Goal: Task Accomplishment & Management: Manage account settings

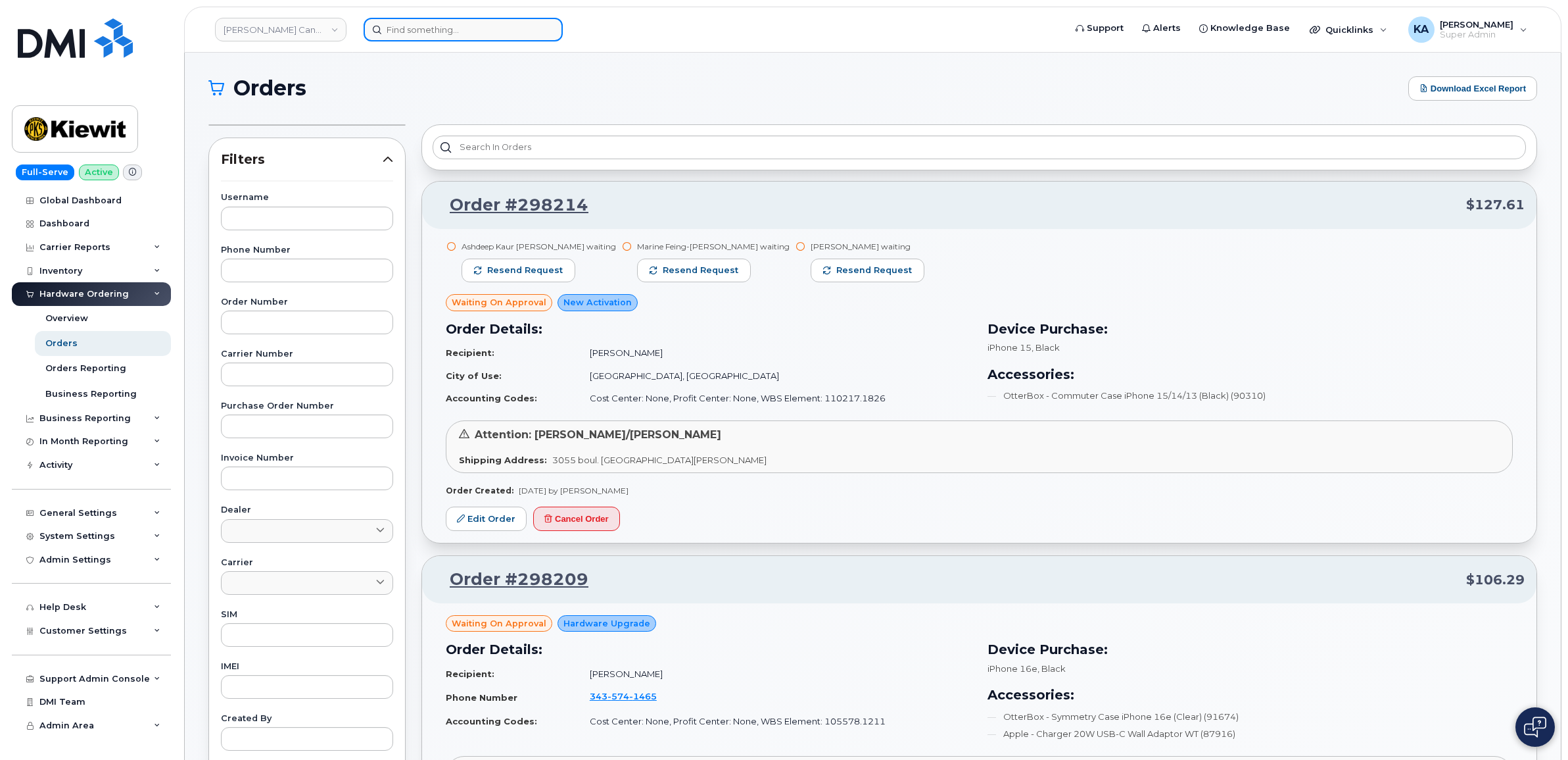
click at [454, 28] on input at bounding box center [462, 29] width 199 height 24
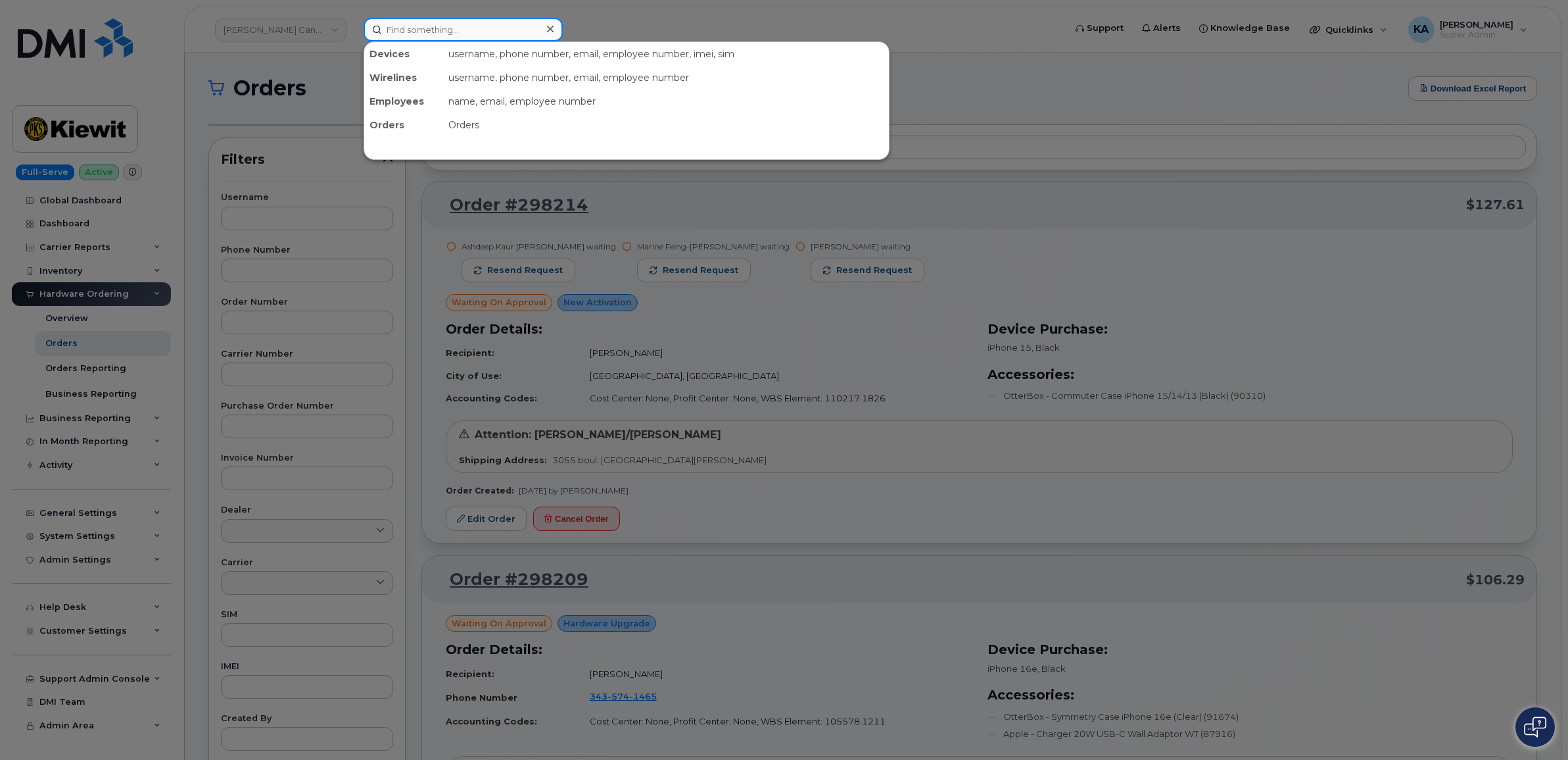
paste input "5143479826"
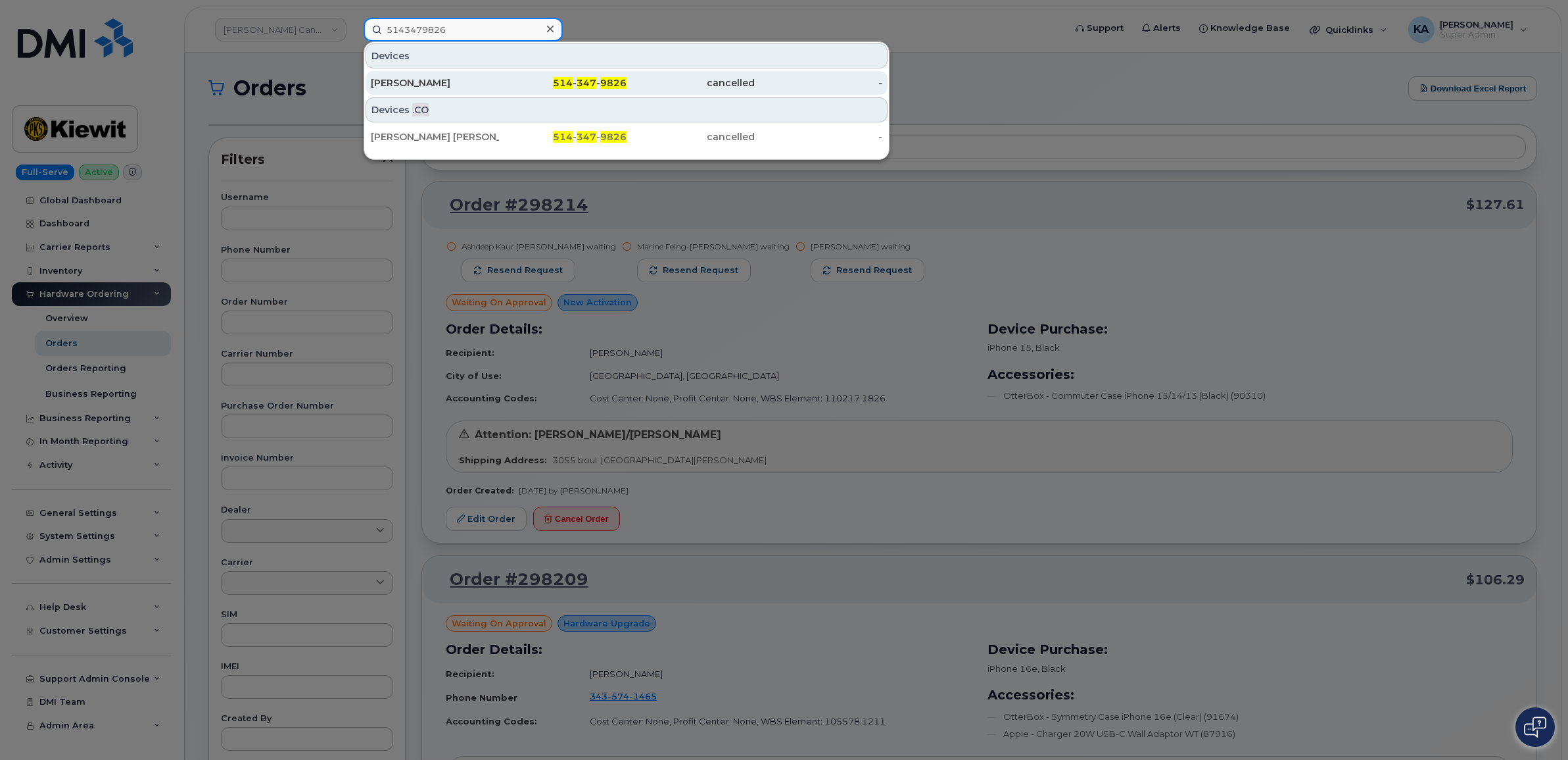
type input "5143479826"
click at [422, 87] on div "Shawn Hazelton" at bounding box center [435, 83] width 128 height 13
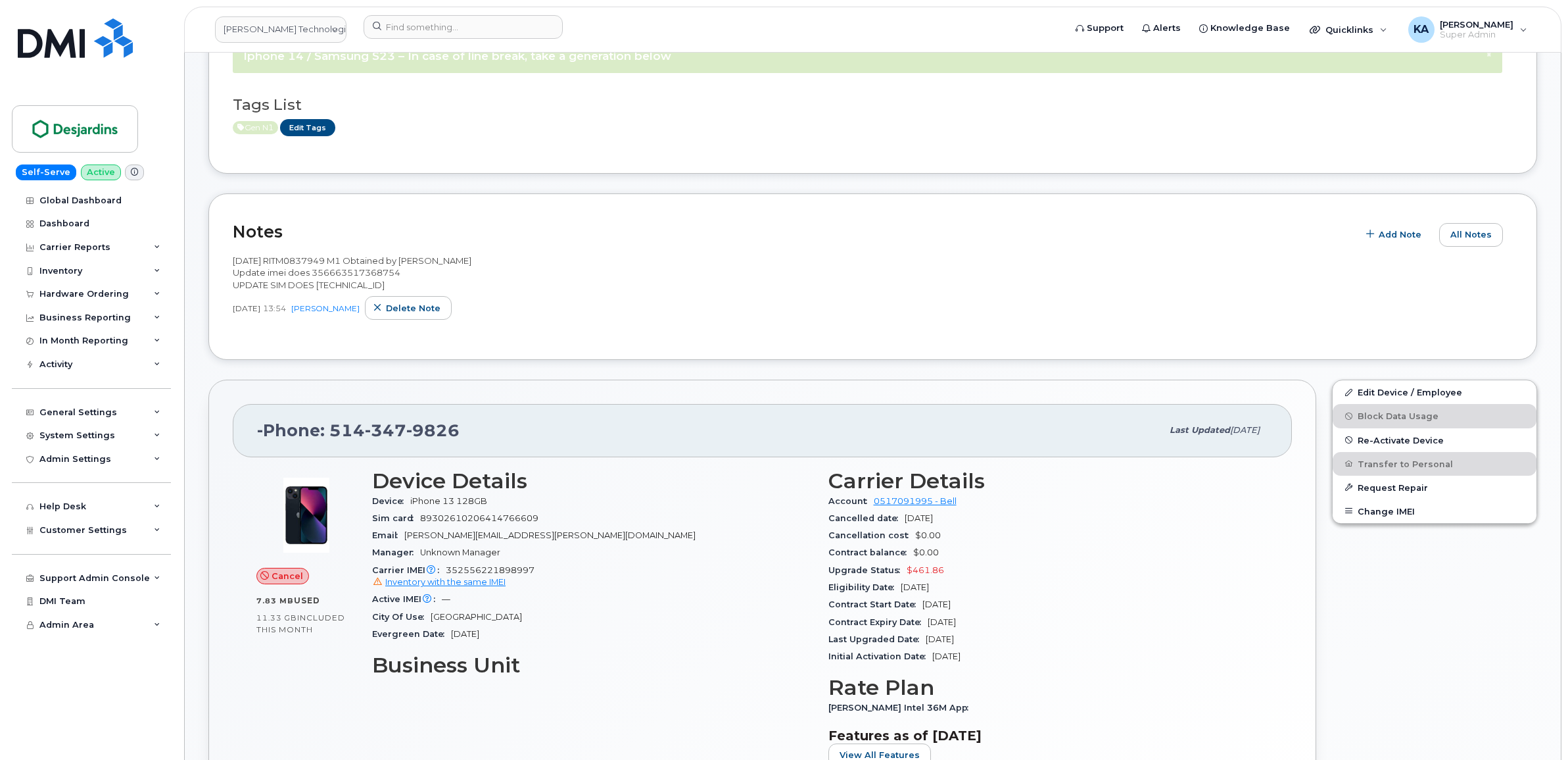
scroll to position [247, 0]
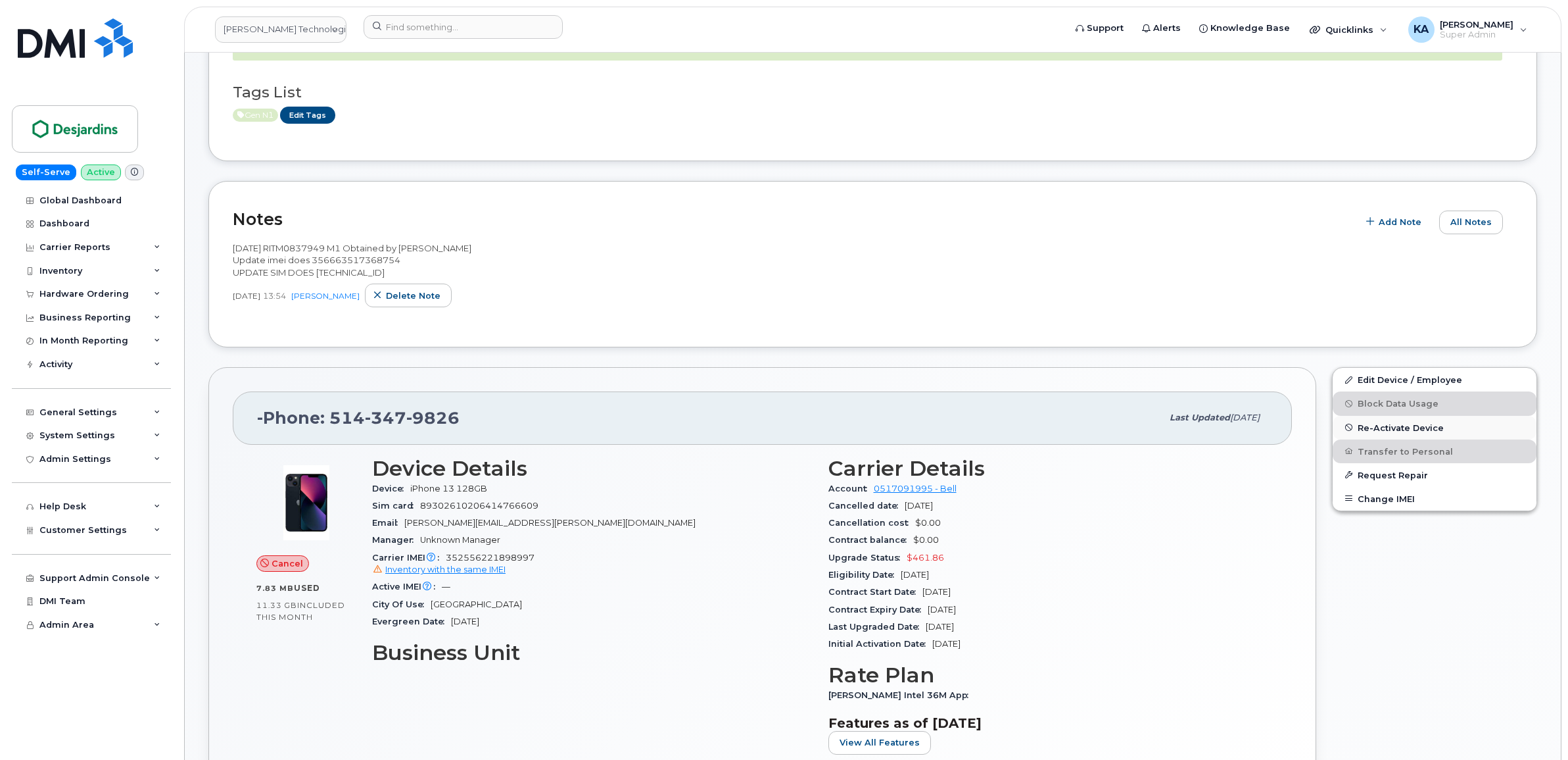
click at [1399, 428] on span "Re-Activate Device" at bounding box center [1401, 427] width 86 height 10
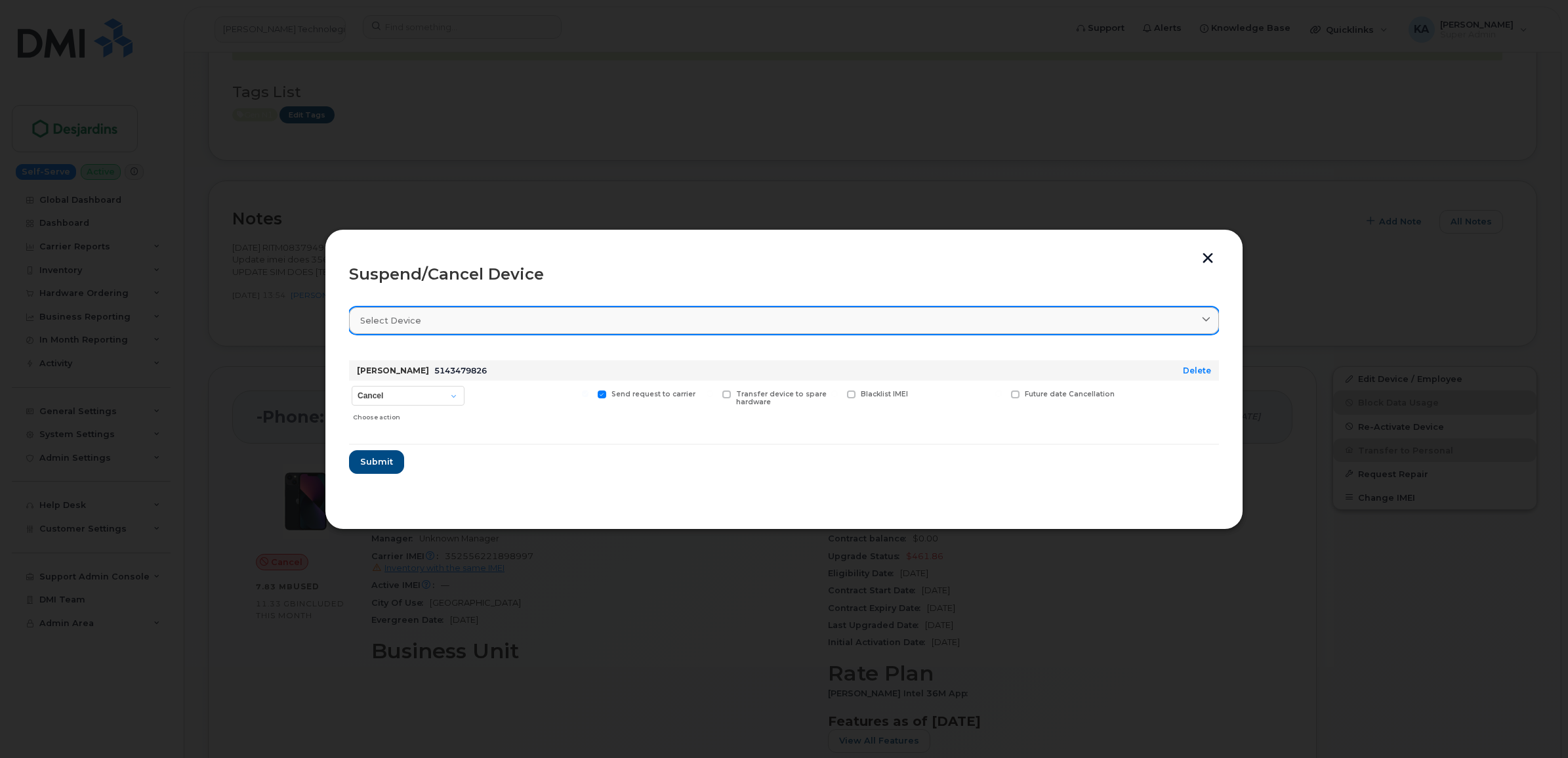
click at [528, 329] on link "Select device" at bounding box center [784, 319] width 870 height 27
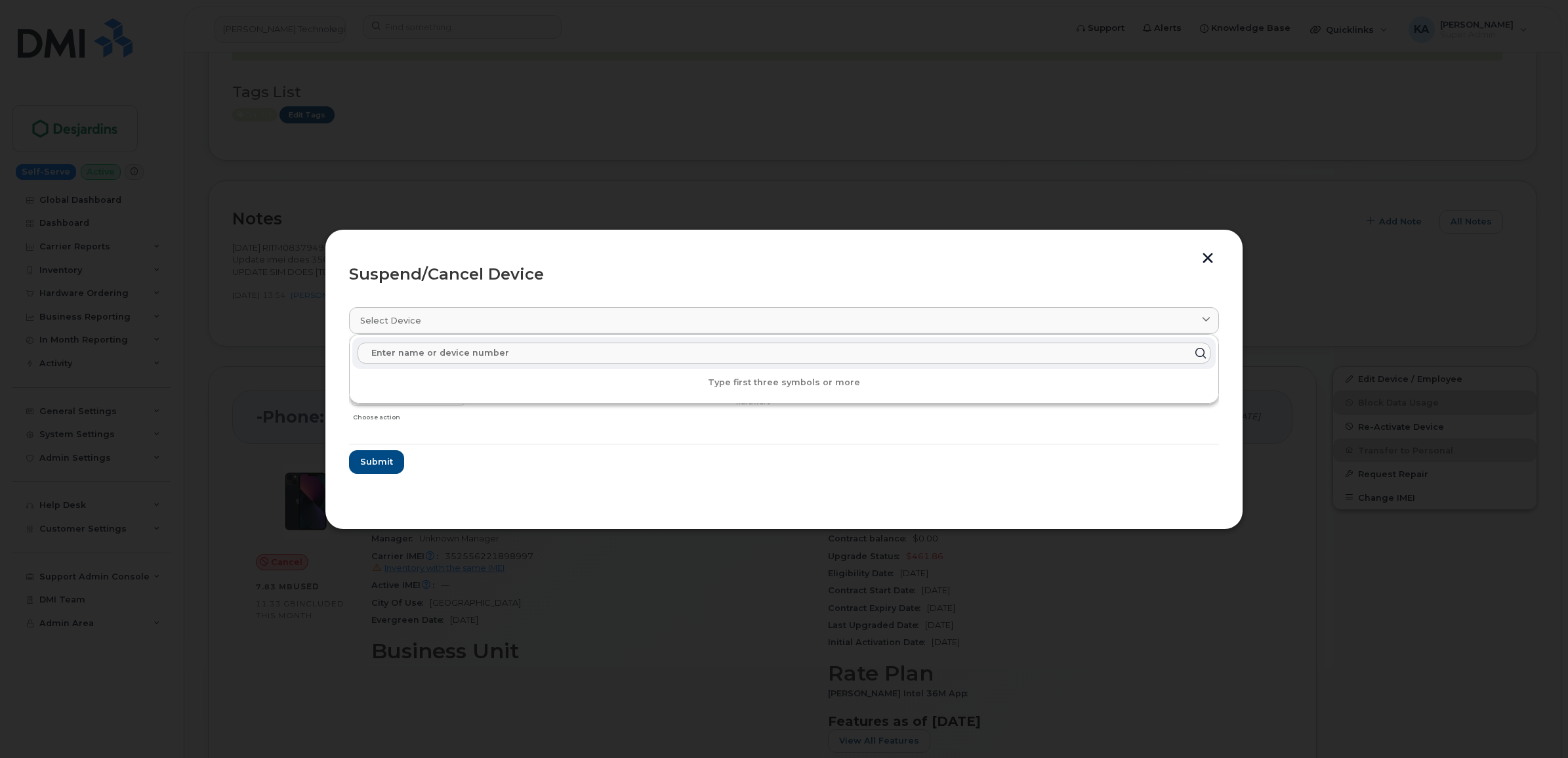
paste input "352556221898997"
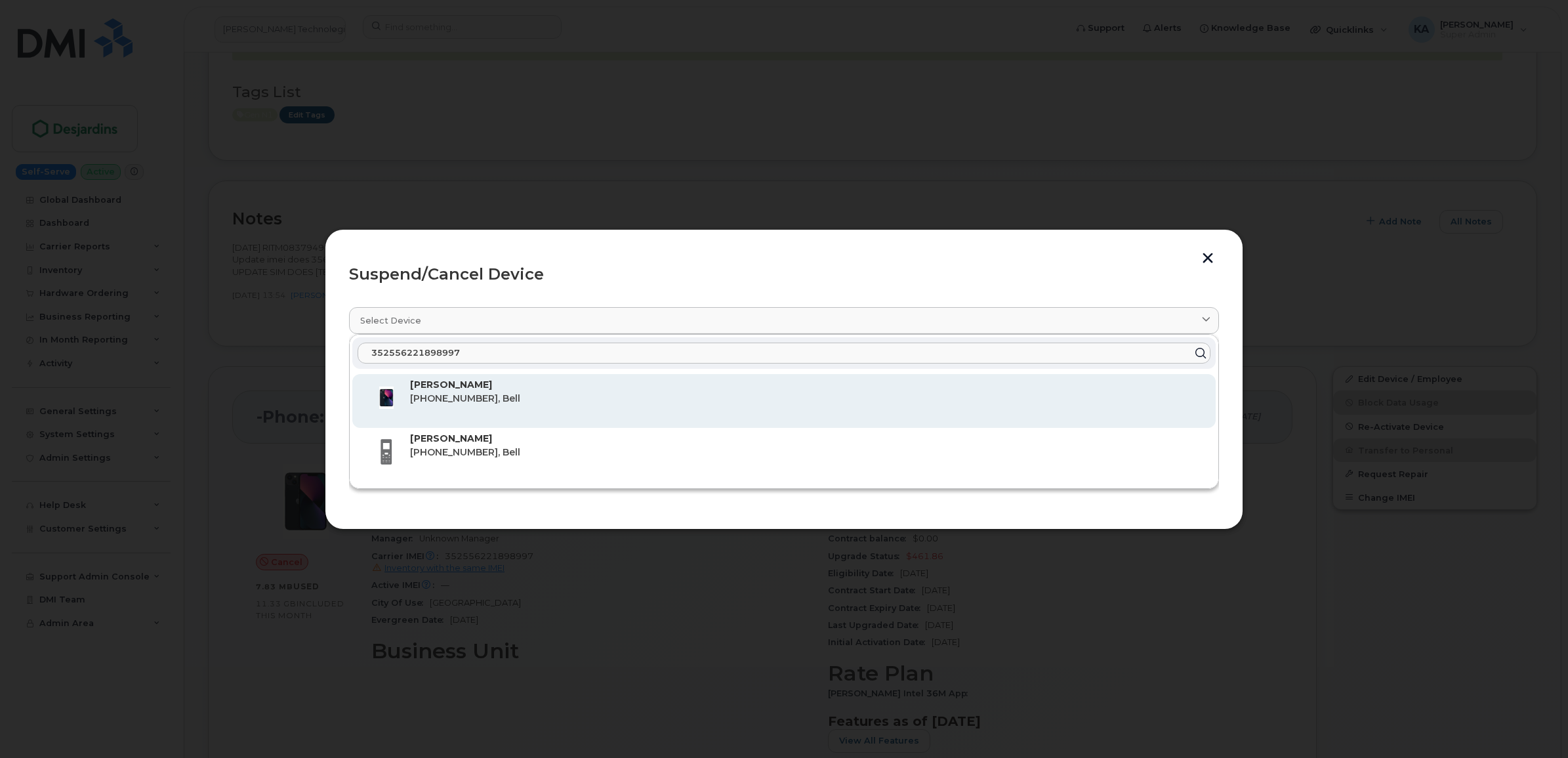
type input "352556221898997"
click at [503, 395] on span "514-347-9826, Bell" at bounding box center [465, 398] width 110 height 12
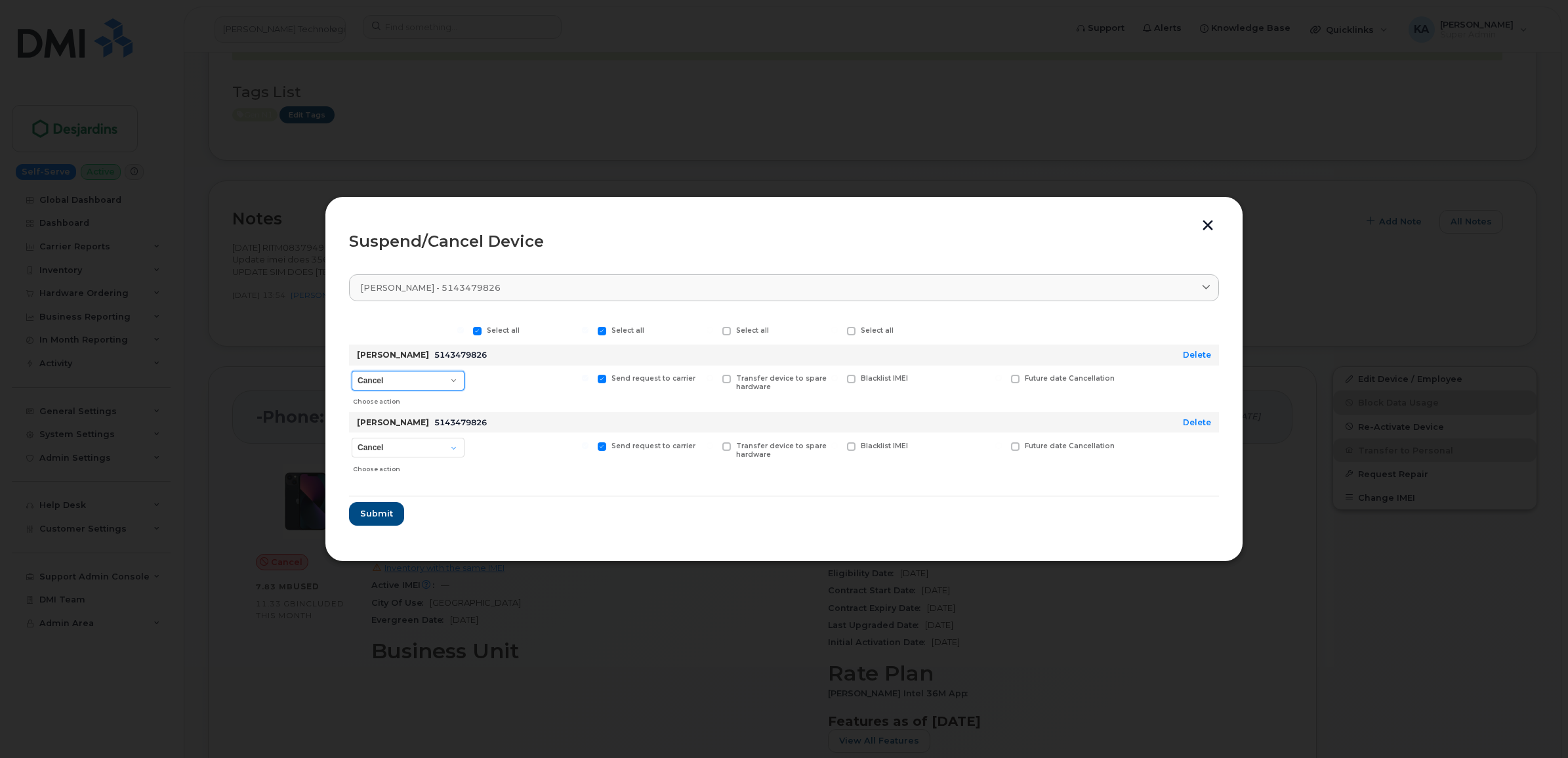
click at [453, 379] on select "Cancel Suspend - Extend Suspension Suspend - Reduced Rate Suspend - Full Rate S…" at bounding box center [407, 380] width 113 height 19
select select "[object Object]"
click at [351, 371] on select "Cancel Suspend - Extend Suspension Suspend - Reduced Rate Suspend - Full Rate S…" at bounding box center [407, 380] width 113 height 19
click at [460, 447] on select "Cancel Suspend - Reduced Rate Suspend - Full Rate Suspend - Lost Device/Stolen …" at bounding box center [407, 447] width 113 height 19
select select "[object Object]"
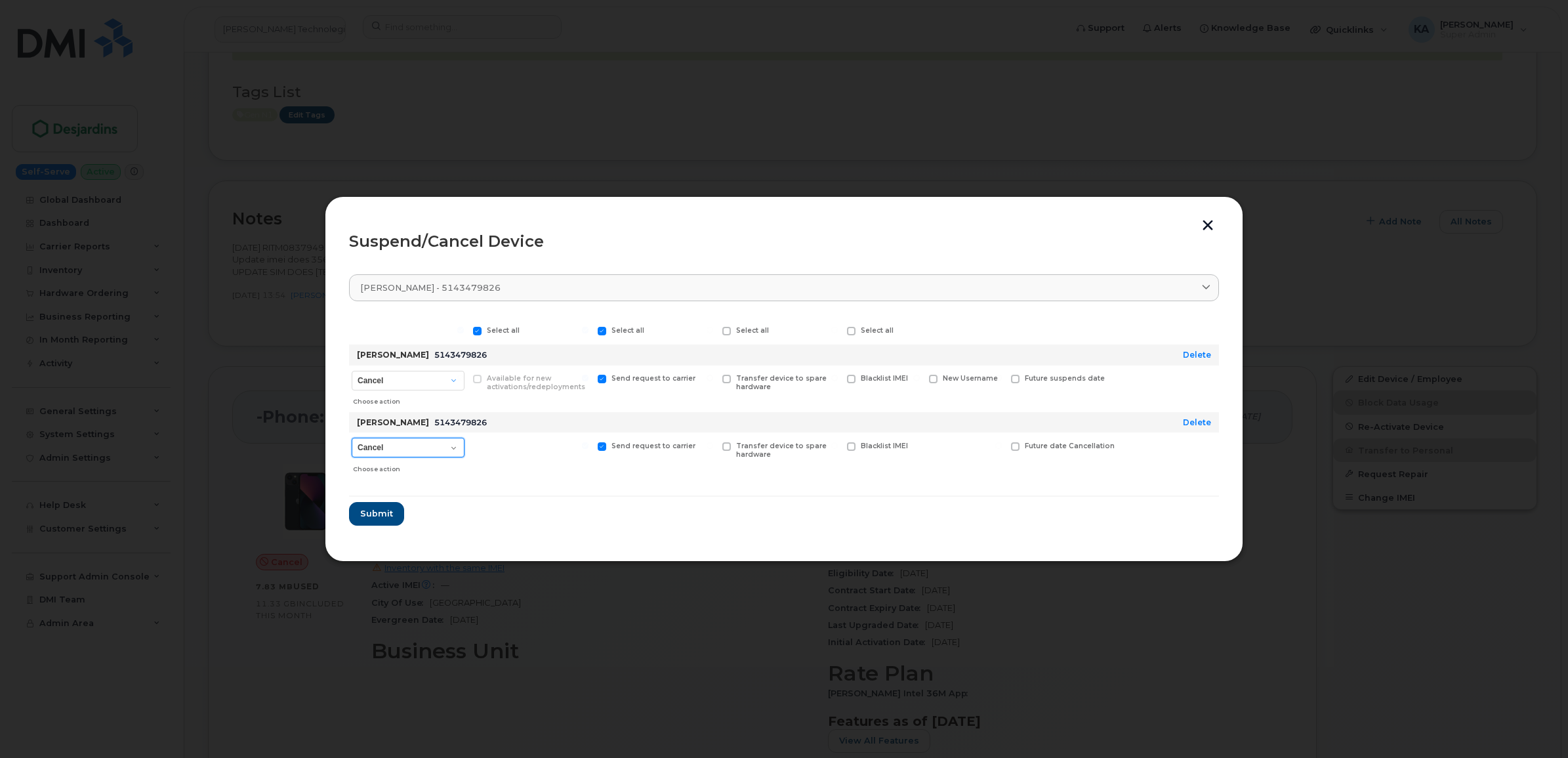
click at [351, 438] on select "Cancel Suspend - Reduced Rate Suspend - Full Rate Suspend - Lost Device/Stolen …" at bounding box center [407, 447] width 113 height 19
click at [1205, 421] on link "Delete" at bounding box center [1196, 422] width 28 height 10
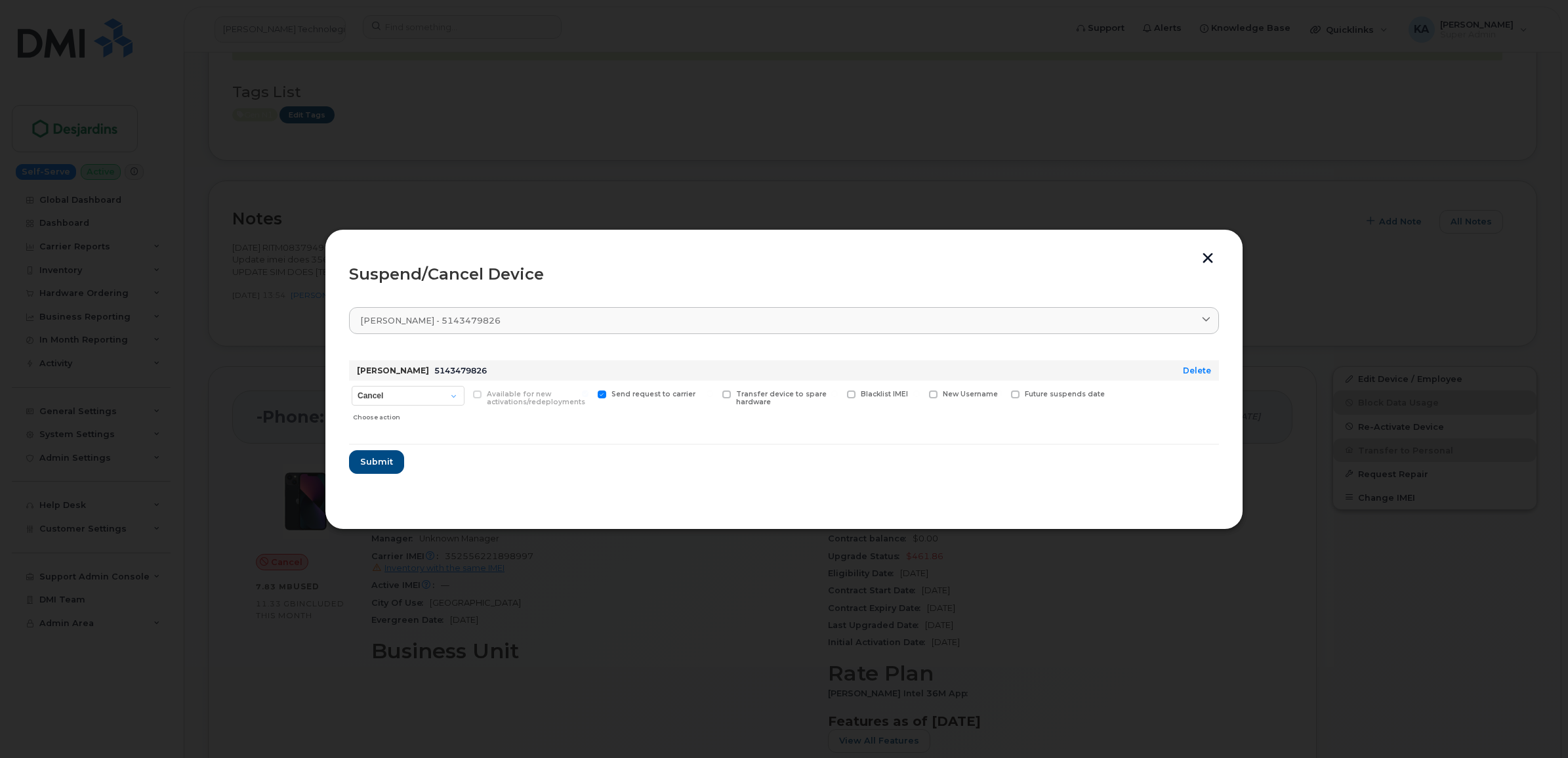
click at [1207, 256] on button "button" at bounding box center [1207, 259] width 19 height 14
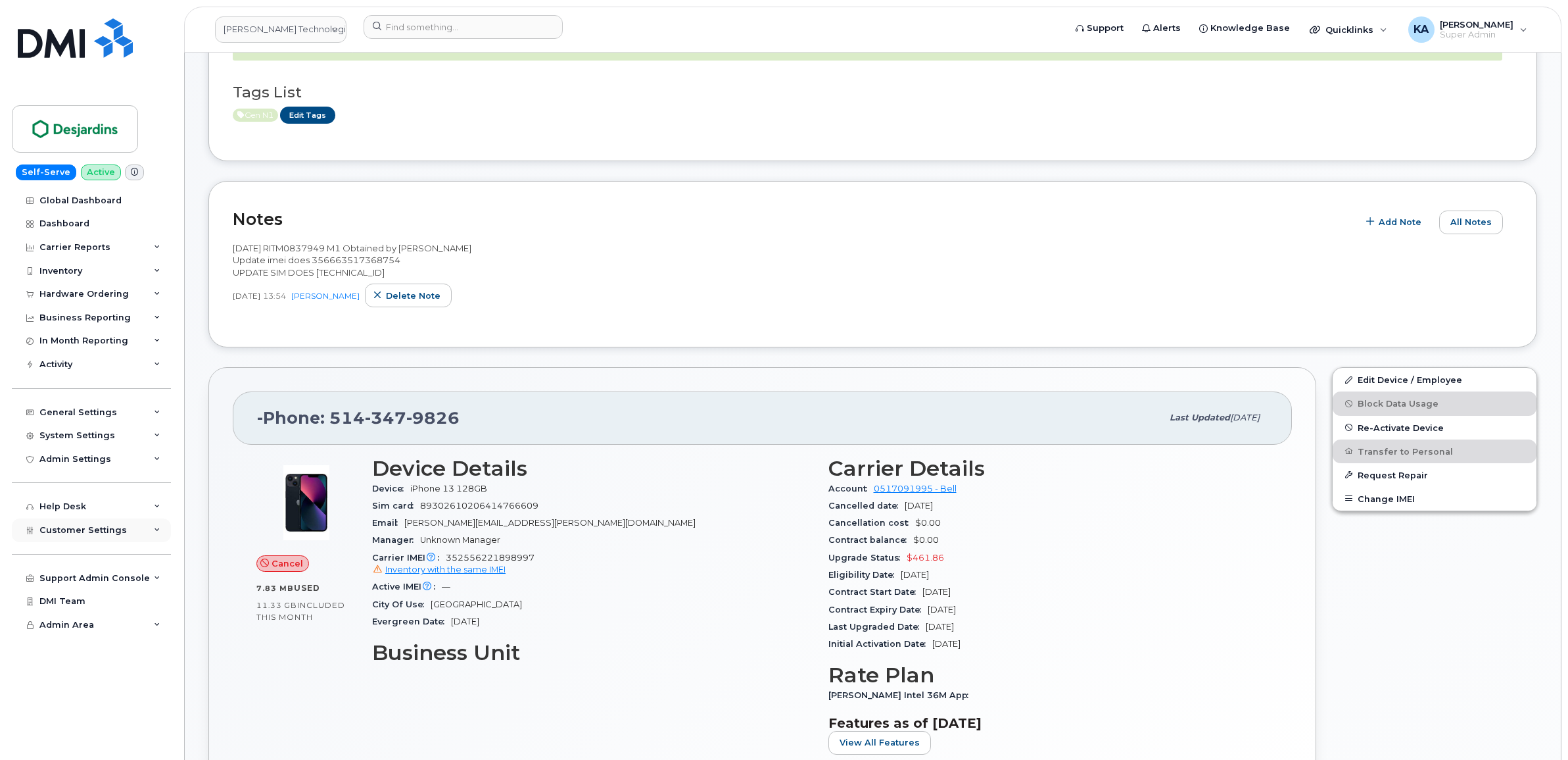
click at [156, 533] on icon at bounding box center [157, 530] width 6 height 6
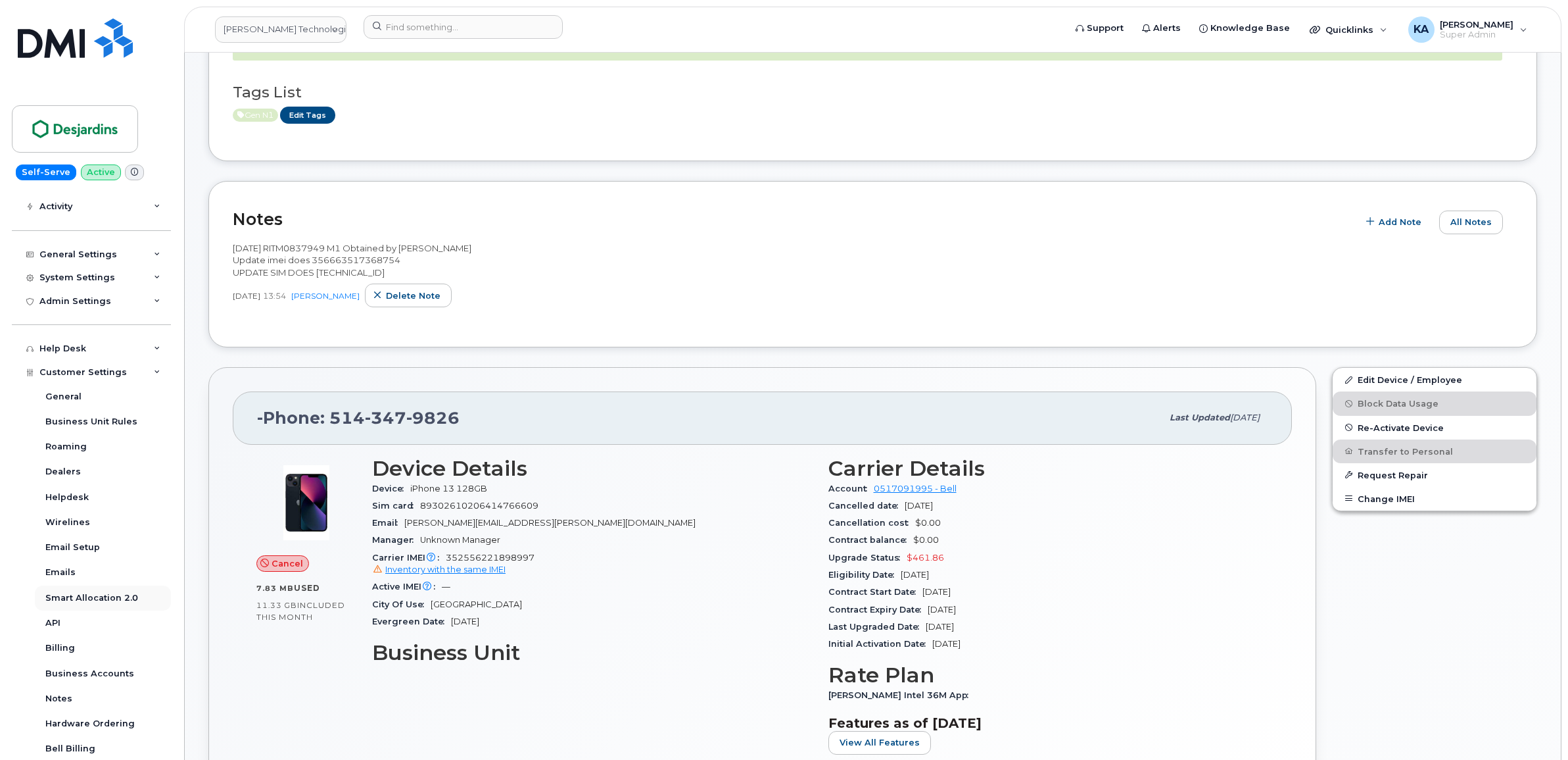
scroll to position [164, 0]
drag, startPoint x: 453, startPoint y: 421, endPoint x: 333, endPoint y: 423, distance: 120.0
click at [333, 423] on font "Phone: 514 347 9826" at bounding box center [358, 417] width 203 height 19
copy font "514 347 9826"
click at [1372, 429] on span "Re-Activate Device" at bounding box center [1401, 427] width 86 height 10
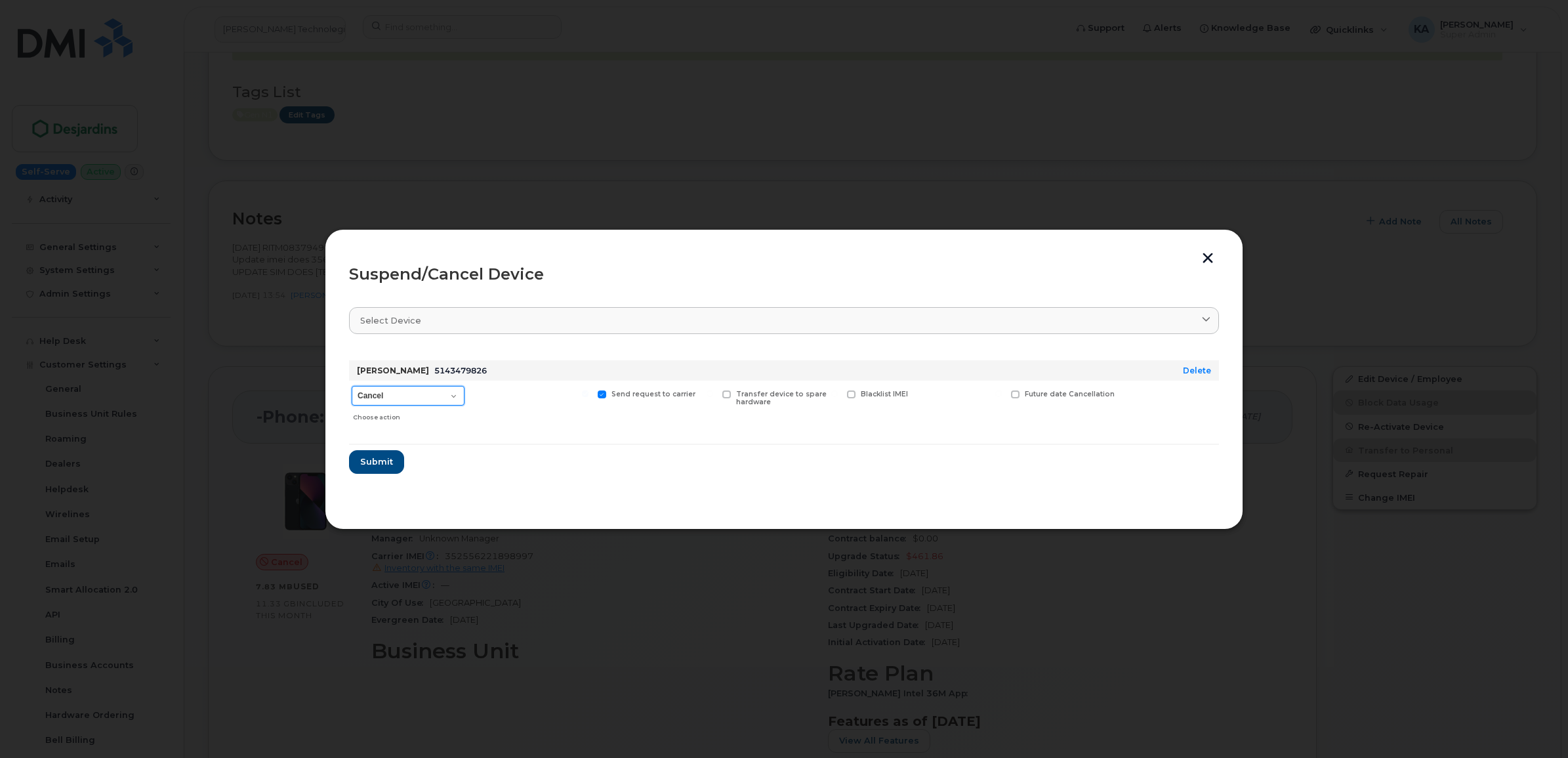
click at [449, 397] on select "Cancel Suspend - Extend Suspension Suspend - Reduced Rate Suspend - Full Rate S…" at bounding box center [407, 395] width 113 height 19
select select "[object Object]"
click at [351, 385] on select "Cancel Suspend - Extend Suspension Suspend - Reduced Rate Suspend - Full Rate S…" at bounding box center [407, 395] width 113 height 19
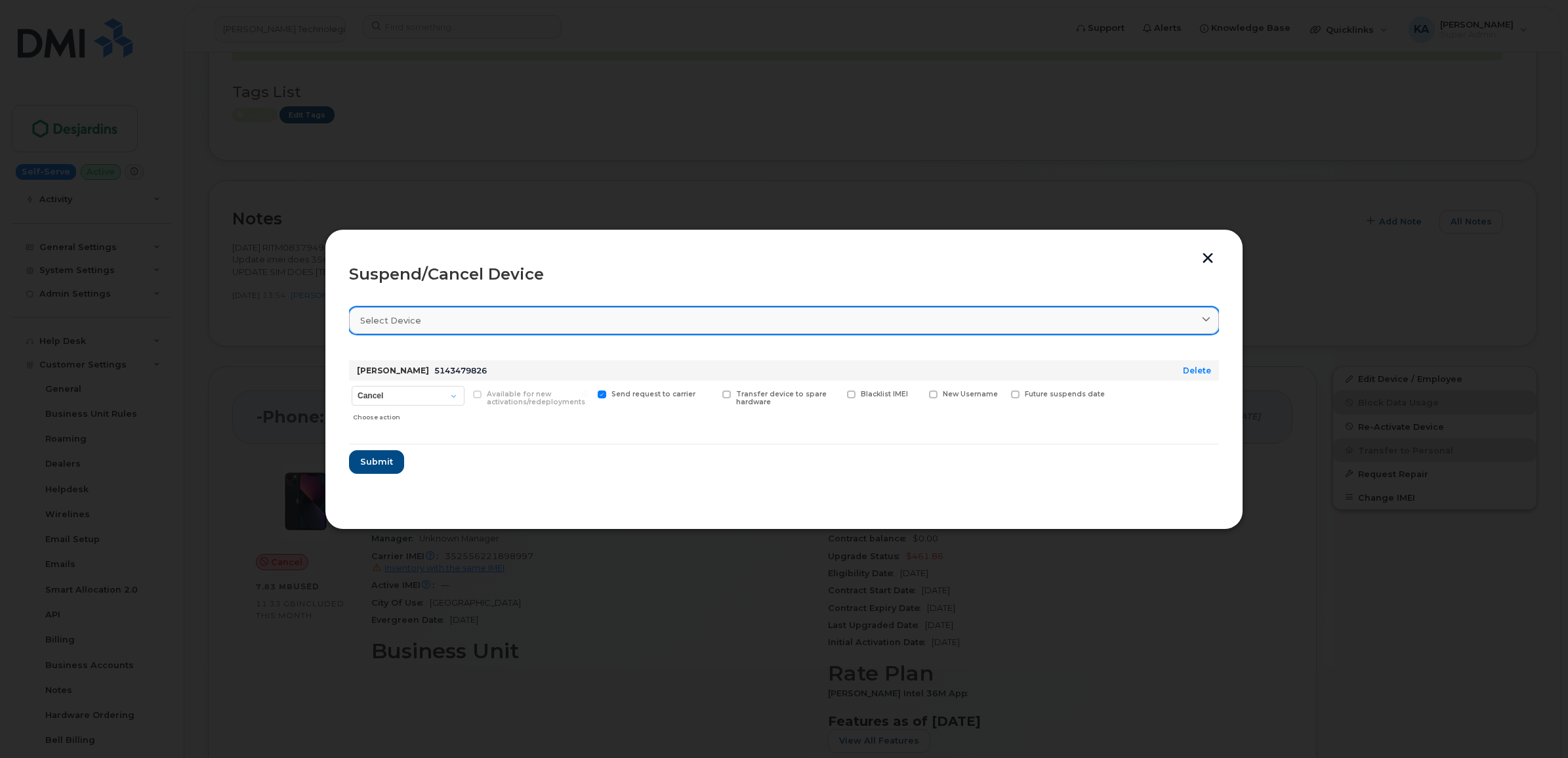
click at [530, 320] on div "Select device" at bounding box center [784, 320] width 848 height 13
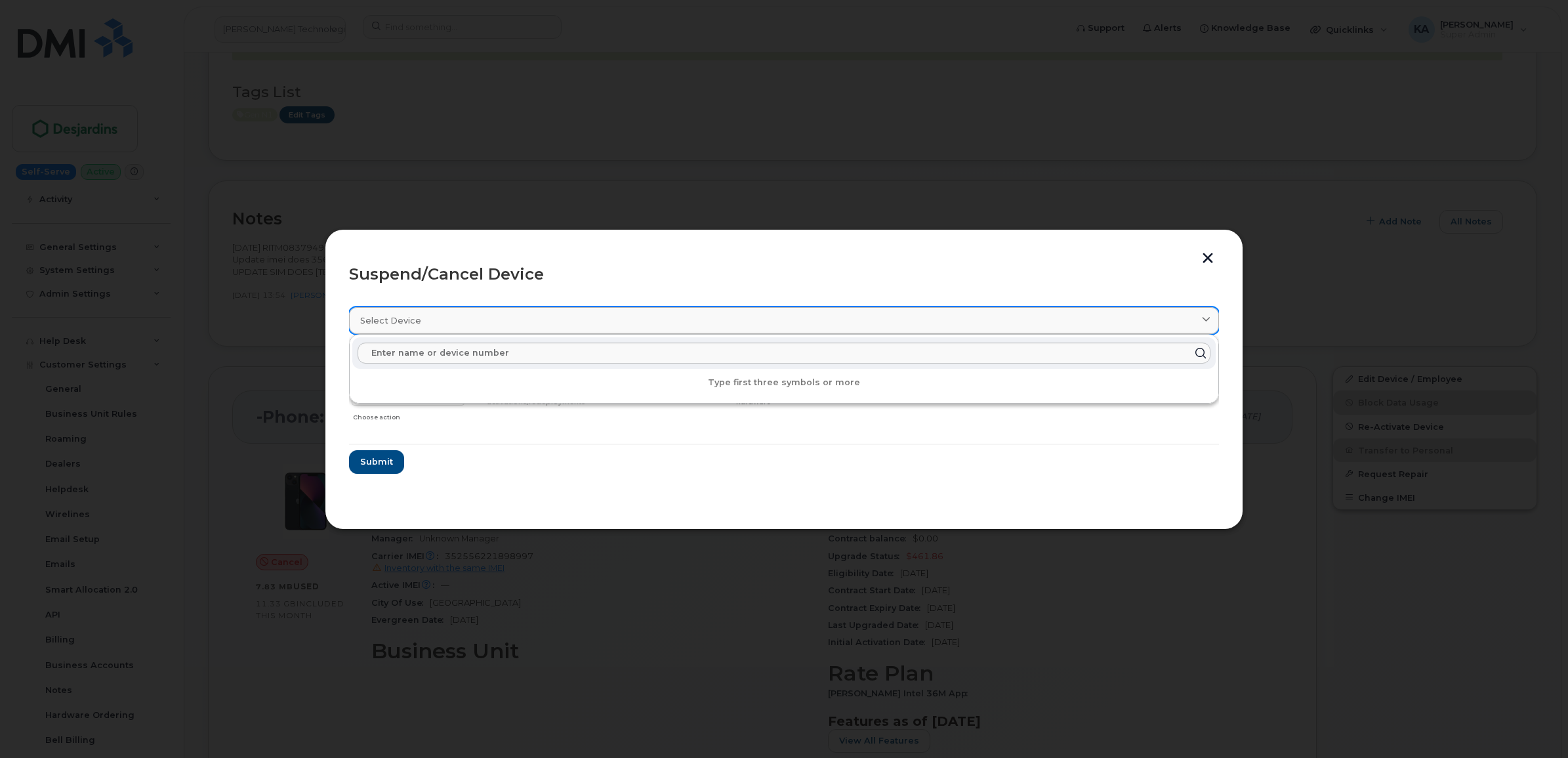
click at [530, 320] on div "Select device" at bounding box center [784, 320] width 848 height 13
click at [608, 266] on div "Suspend/Cancel Device" at bounding box center [784, 274] width 870 height 16
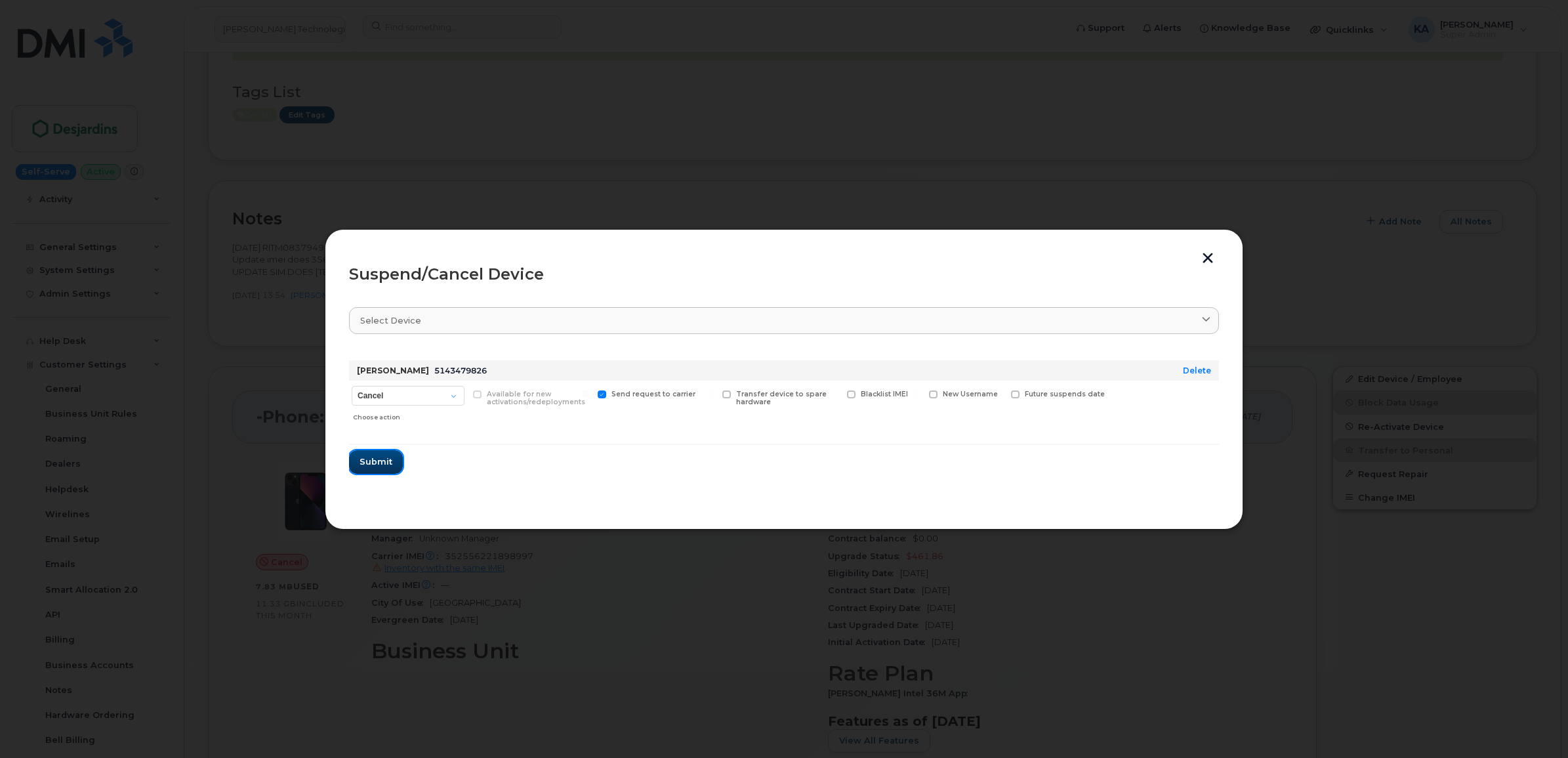
click at [374, 458] on span "Submit" at bounding box center [376, 461] width 33 height 13
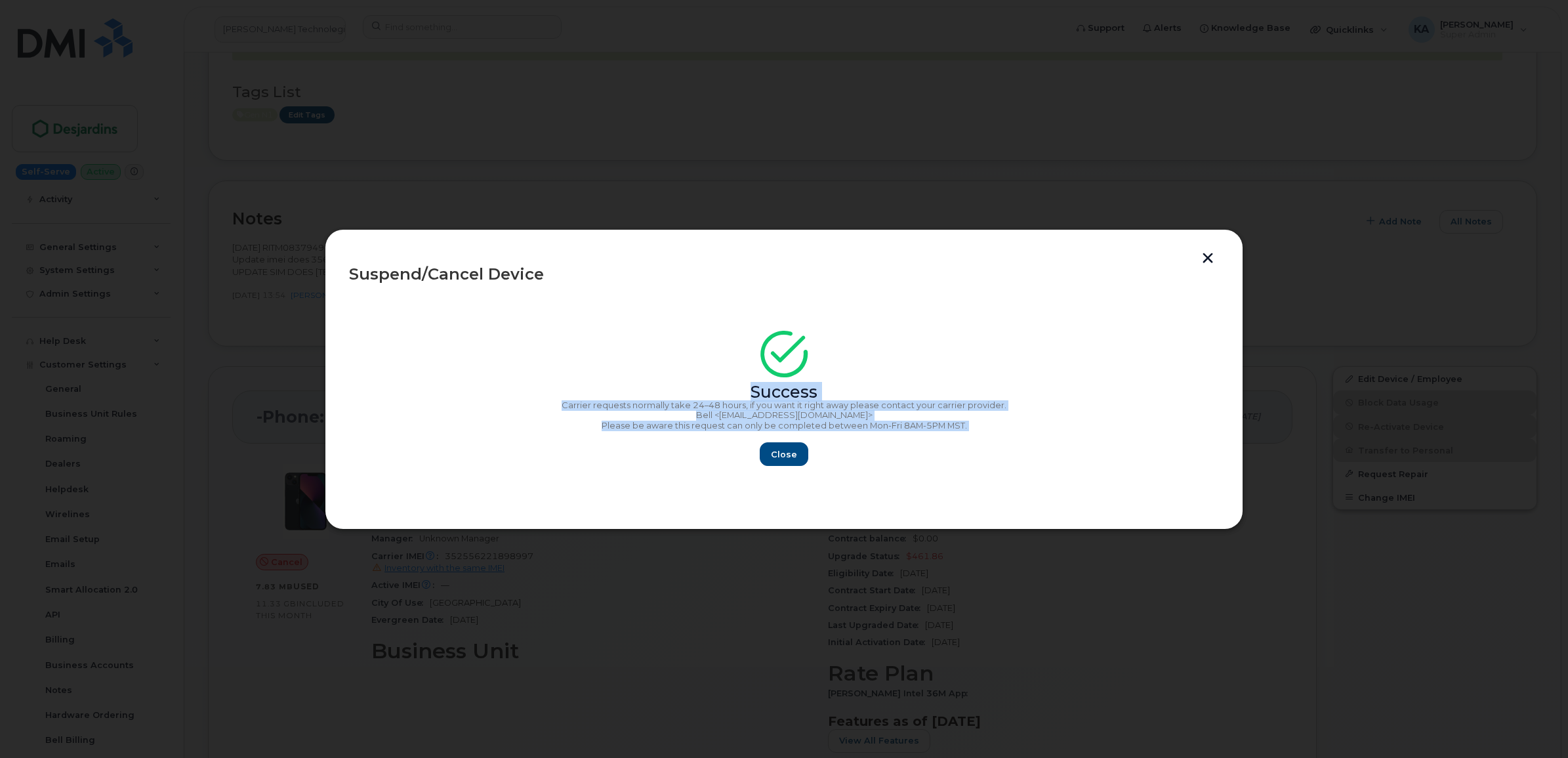
drag, startPoint x: 735, startPoint y: 350, endPoint x: 976, endPoint y: 439, distance: 256.9
click at [978, 439] on div "Success Carrier requests normally take 24–48 hours, if you want it right away p…" at bounding box center [784, 403] width 870 height 128
copy div "Success Carrier requests normally take 24–48 hours, if you want it right away p…"
click at [775, 456] on span "Close" at bounding box center [784, 454] width 27 height 13
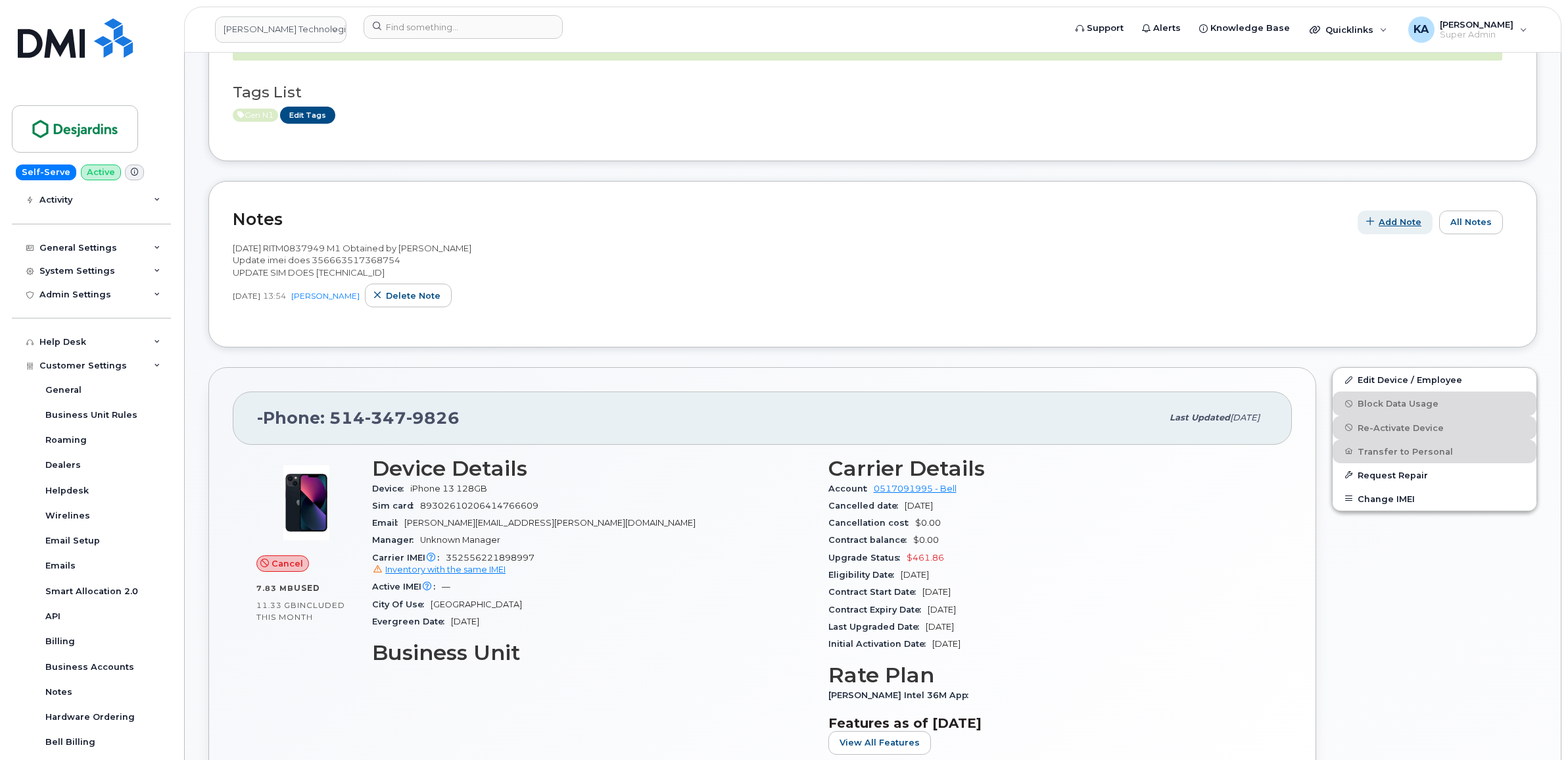
click at [1399, 225] on span "Add Note" at bounding box center [1400, 222] width 43 height 13
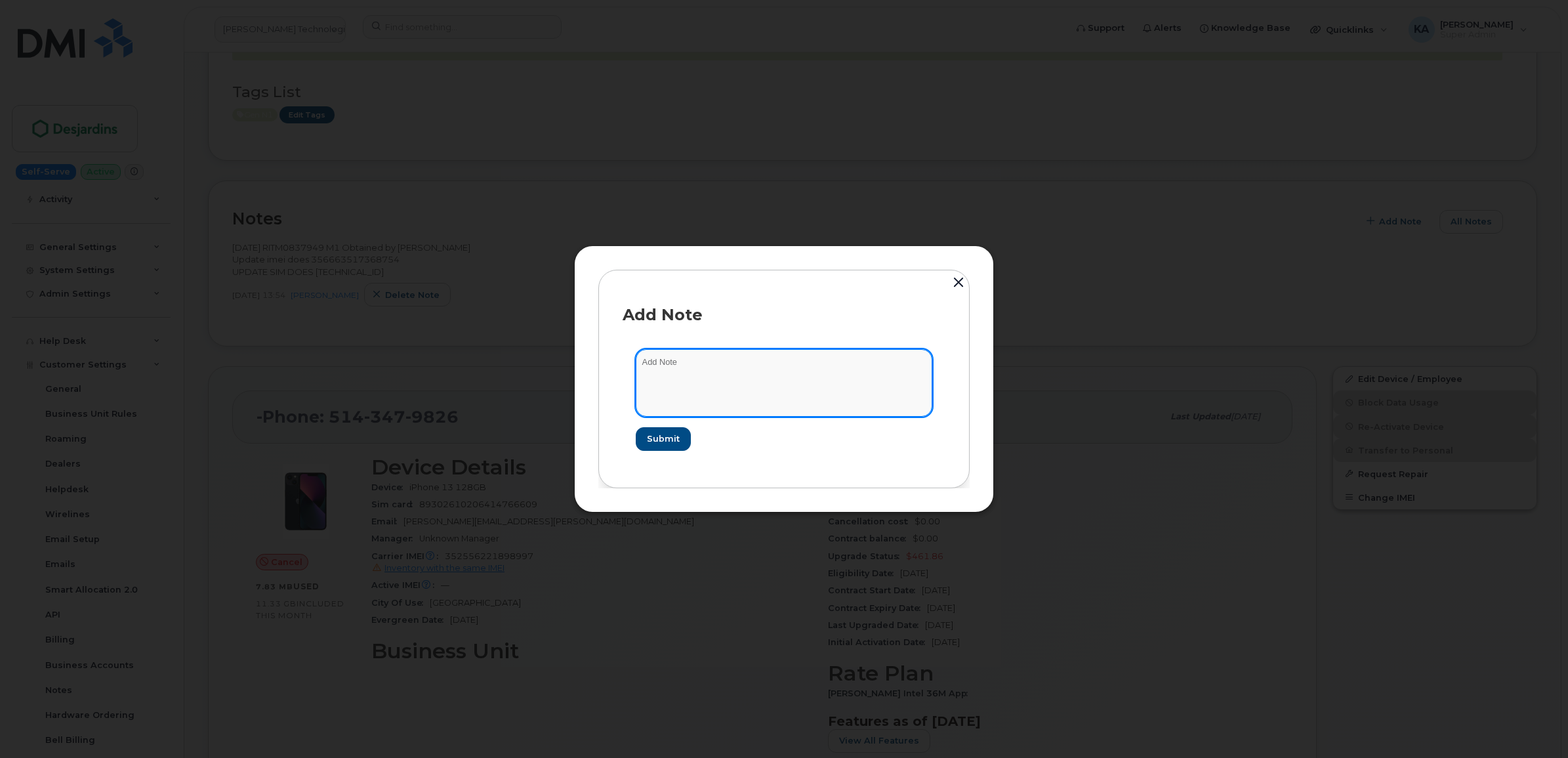
click at [684, 358] on textarea at bounding box center [784, 382] width 297 height 67
type textarea "Sent request to reactivate device"
click at [658, 439] on span "Submit" at bounding box center [663, 439] width 33 height 13
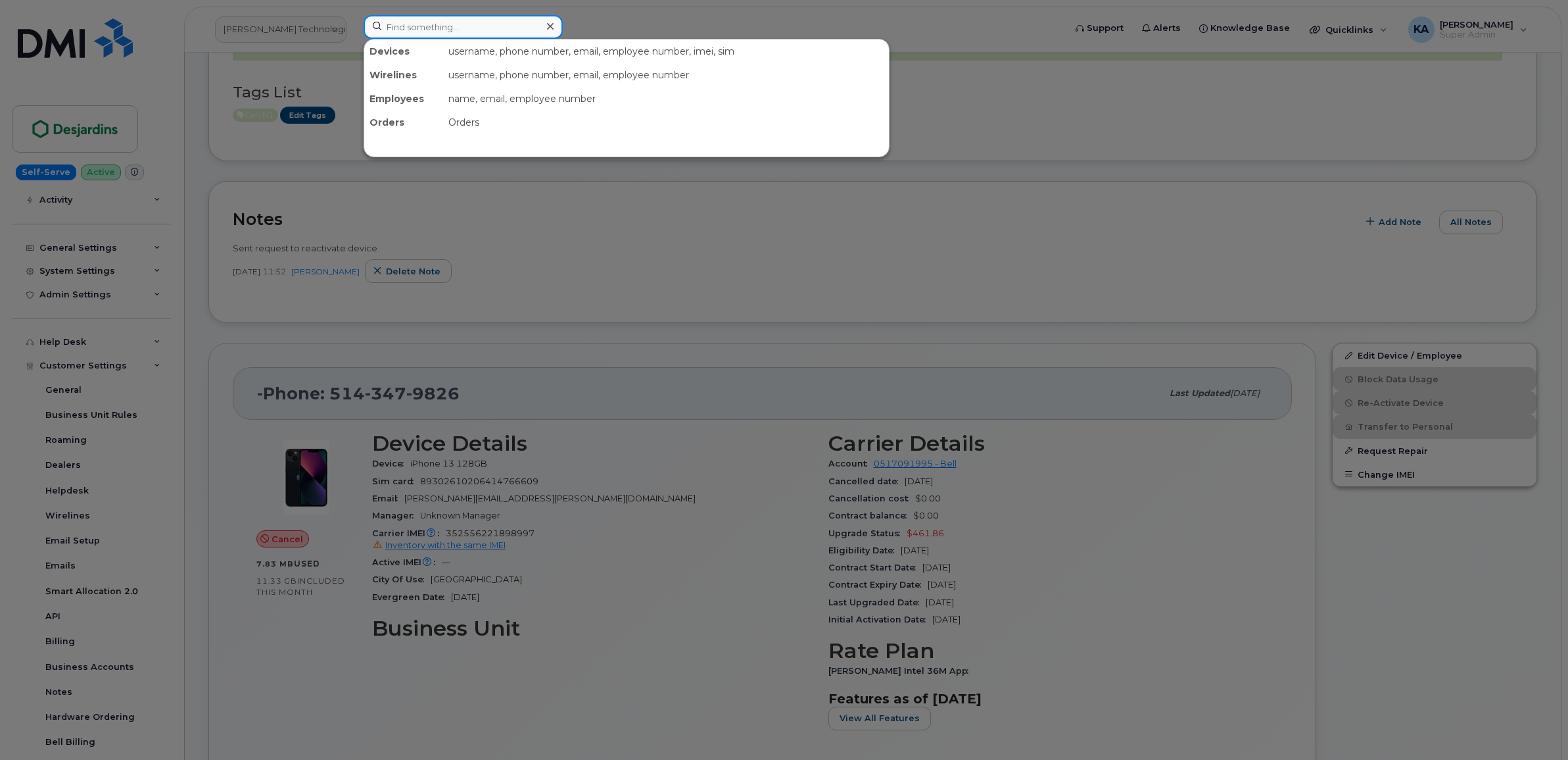
click at [426, 27] on input at bounding box center [462, 27] width 199 height 24
paste input "5193312868"
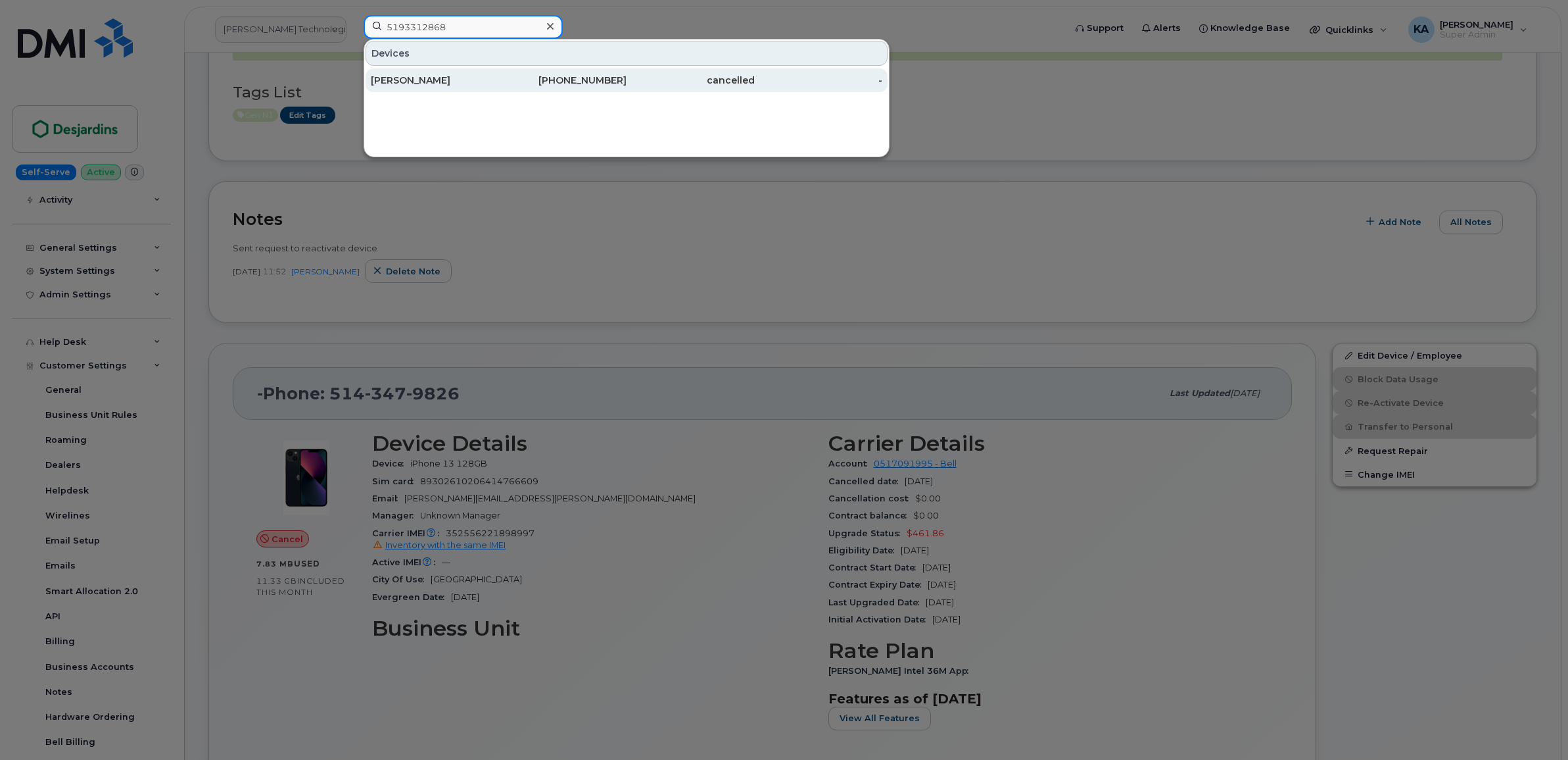
type input "5193312868"
click at [412, 77] on div "Brian Patterson" at bounding box center [435, 80] width 128 height 13
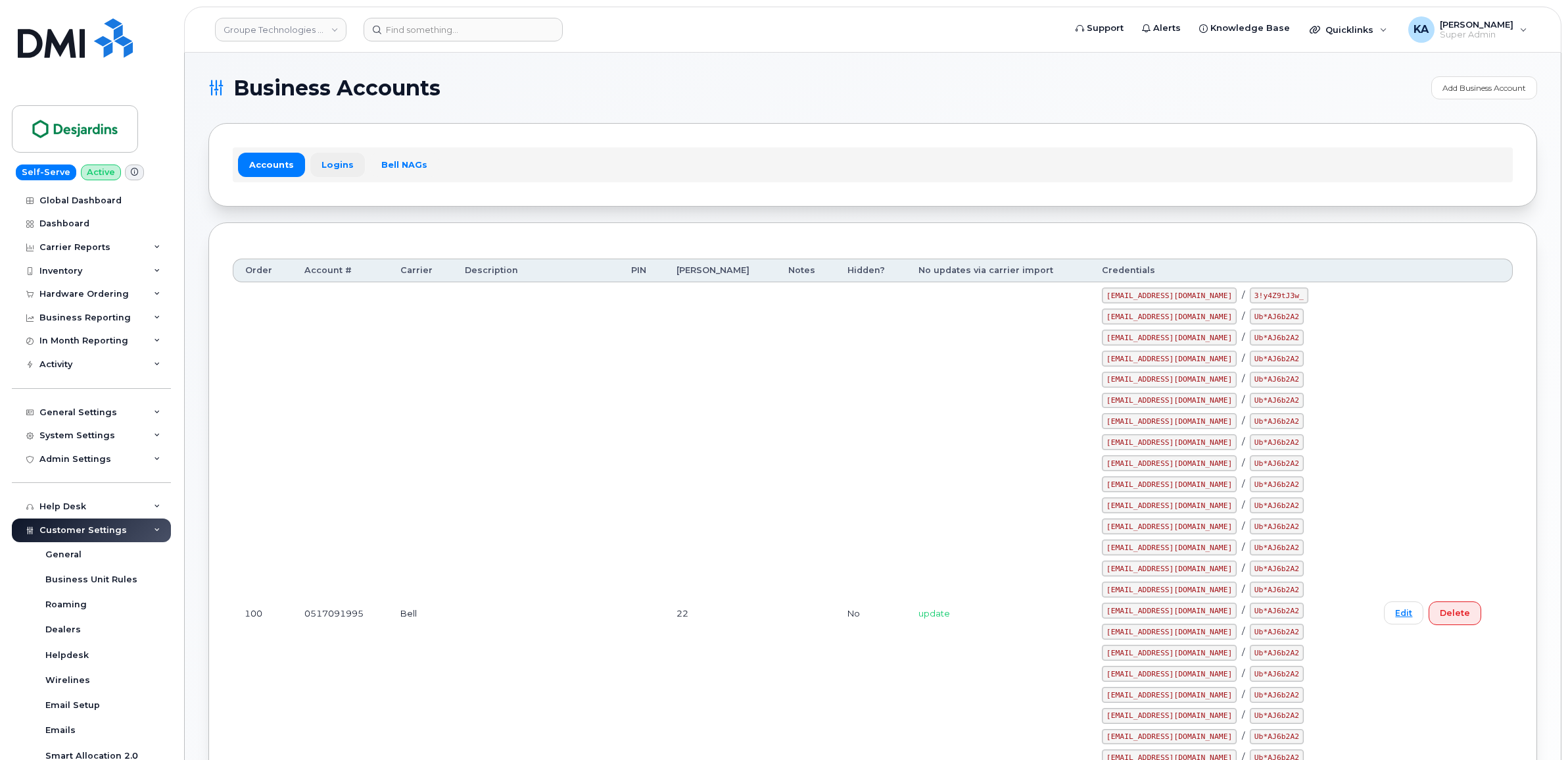
click at [329, 162] on link "Logins" at bounding box center [337, 164] width 54 height 24
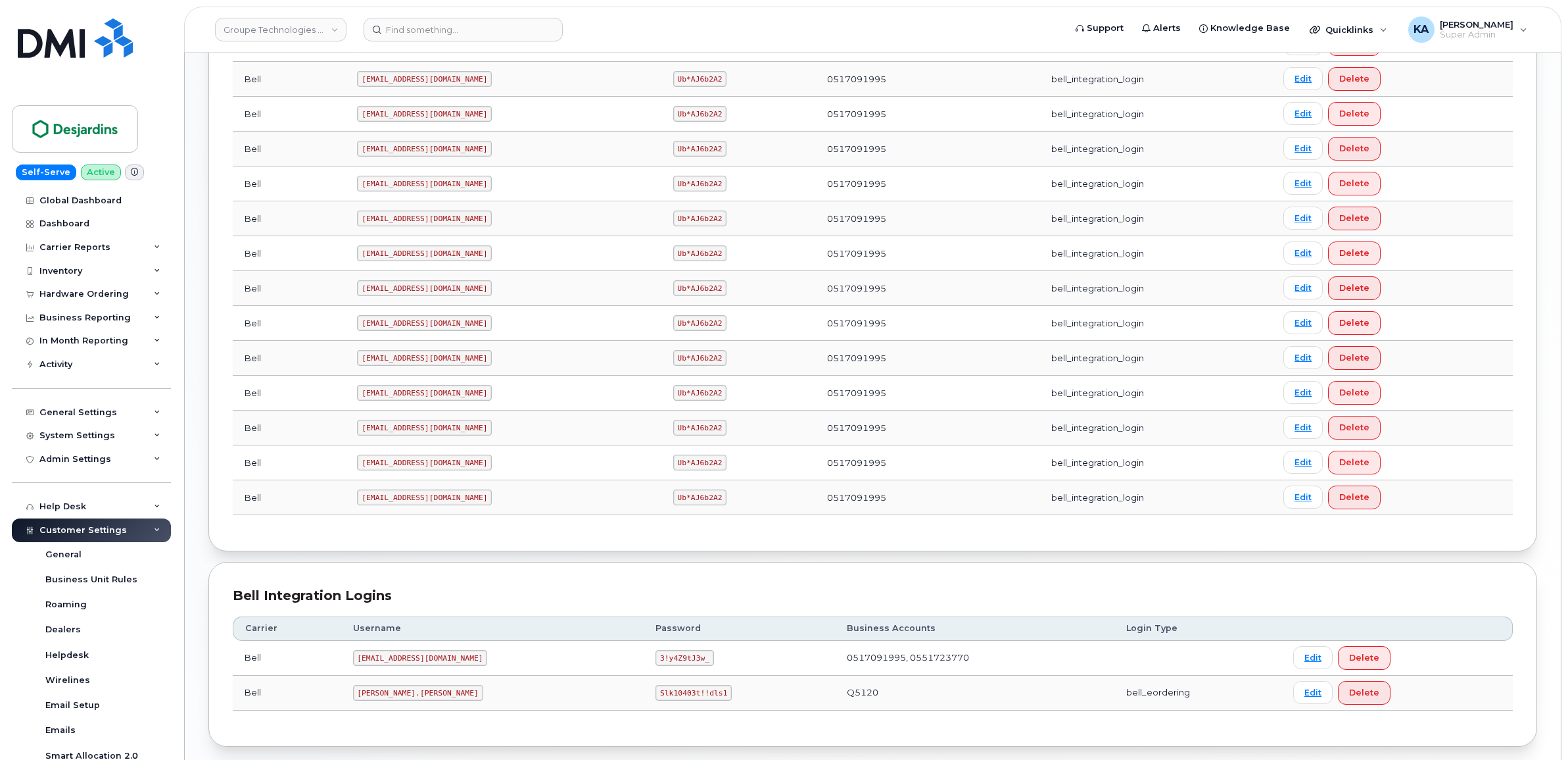
scroll to position [822, 0]
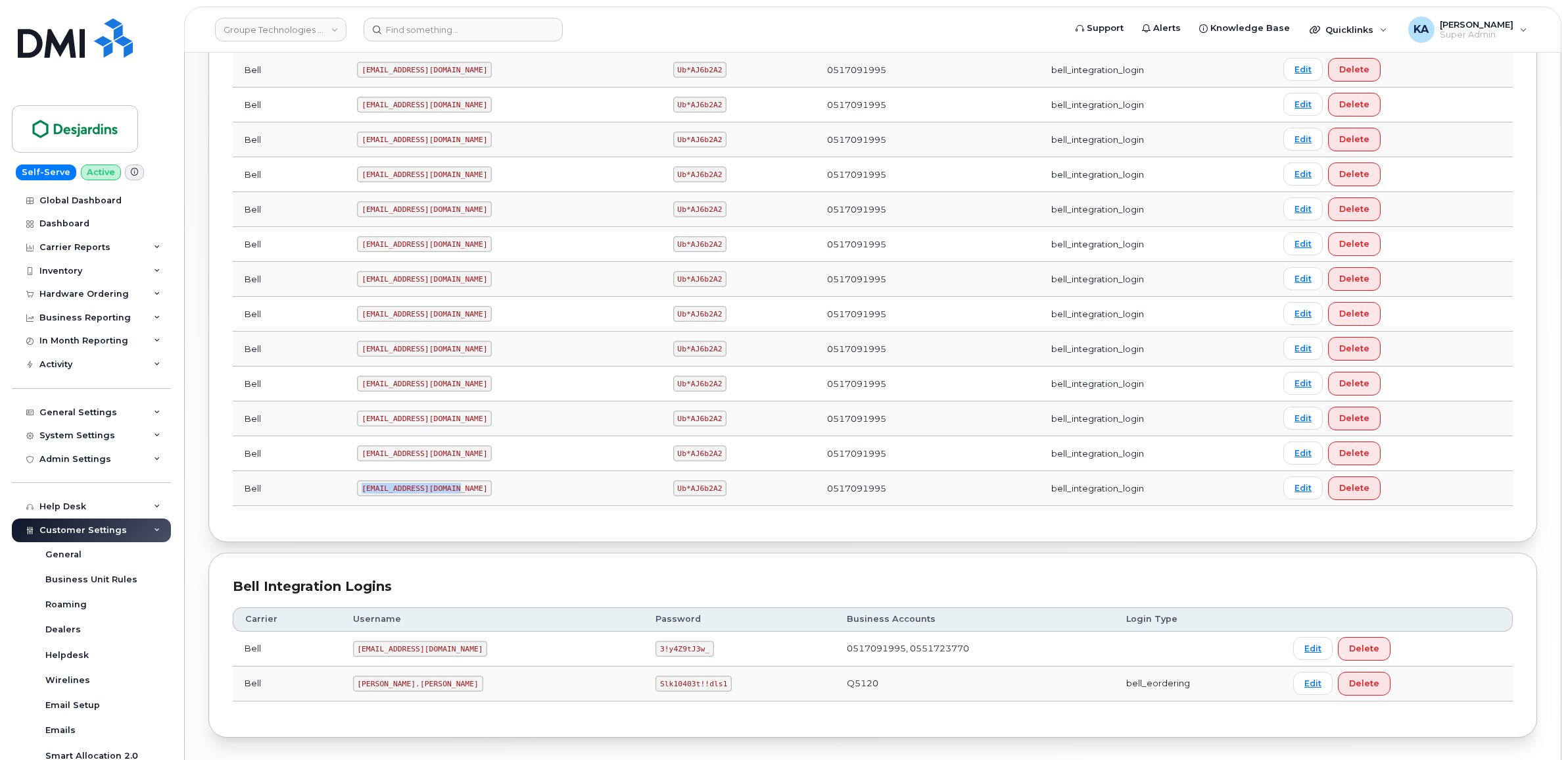
drag, startPoint x: 361, startPoint y: 493, endPoint x: 457, endPoint y: 495, distance: 96.0
click at [457, 495] on code "simplexdesj@myserve.ca" at bounding box center [424, 487] width 135 height 16
drag, startPoint x: 457, startPoint y: 495, endPoint x: 444, endPoint y: 494, distance: 13.0
copy code "simplexdesj@myserve.ca"
drag, startPoint x: 641, startPoint y: 495, endPoint x: 700, endPoint y: 501, distance: 59.3
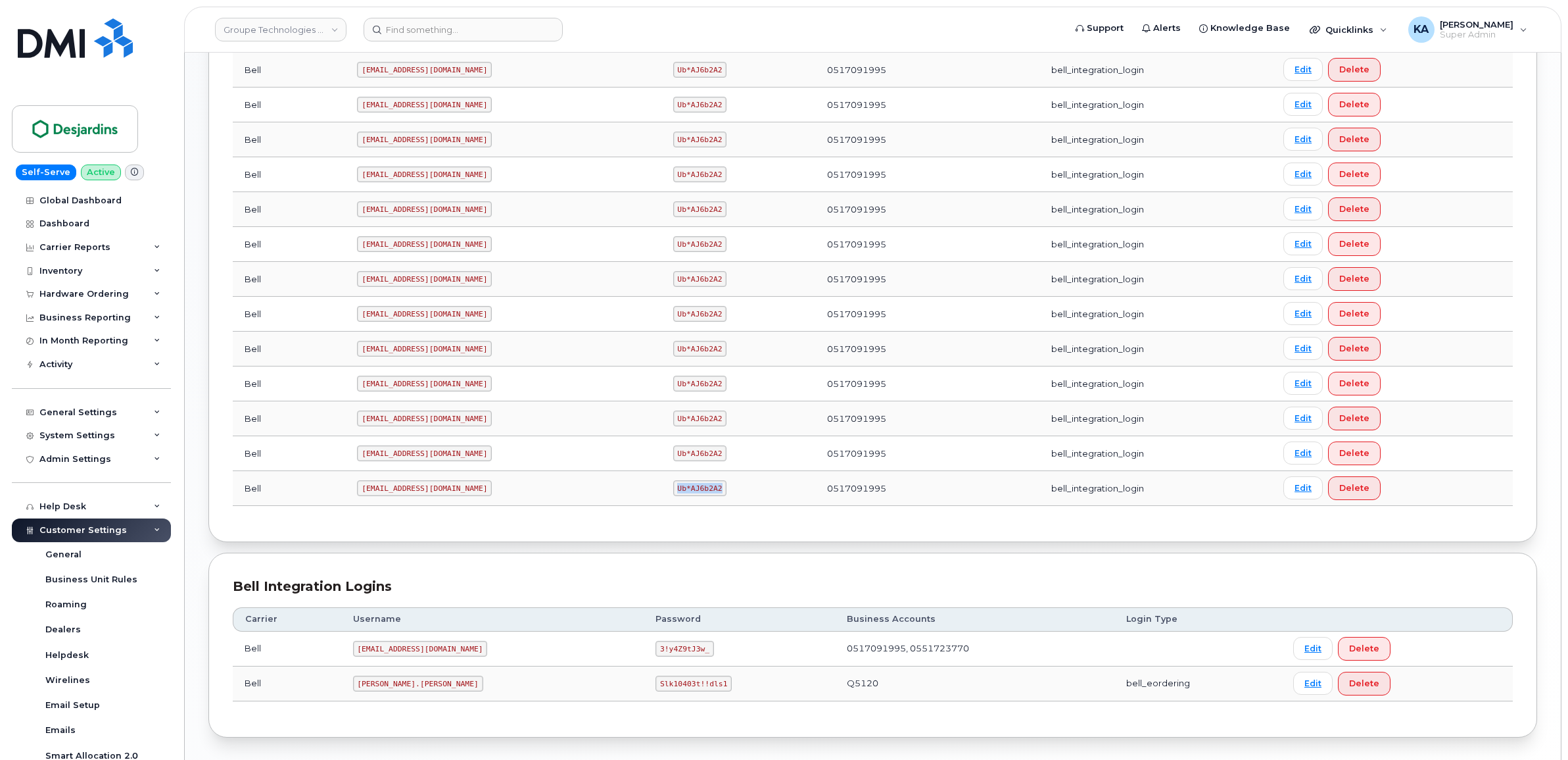
click at [700, 501] on td "Ub*AJ6b2A2" at bounding box center [739, 488] width 154 height 35
drag, startPoint x: 700, startPoint y: 501, endPoint x: 674, endPoint y: 491, distance: 27.9
copy code "Ub*AJ6b2A2"
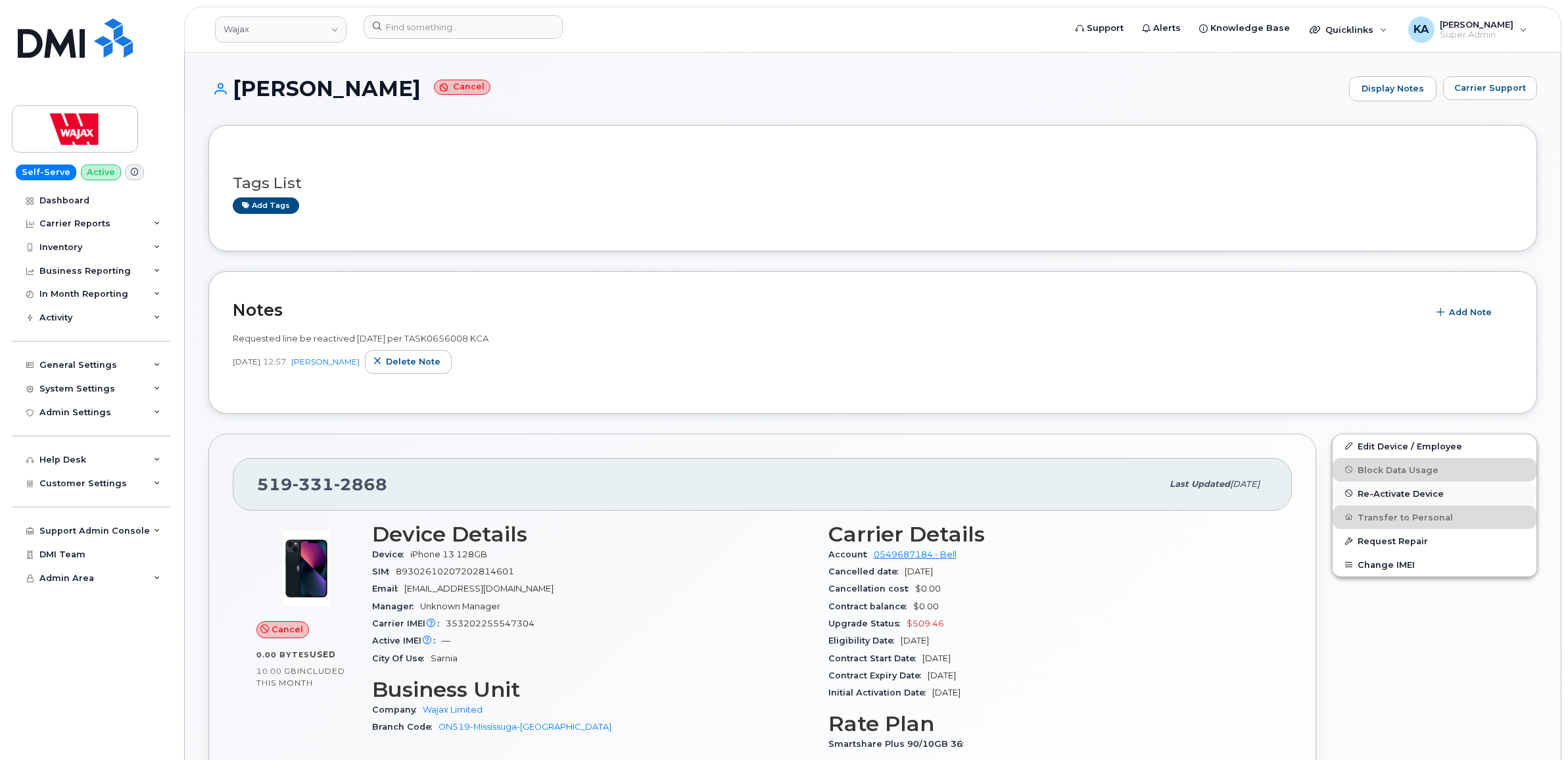
click at [1382, 491] on span "Re-Activate Device" at bounding box center [1401, 493] width 86 height 10
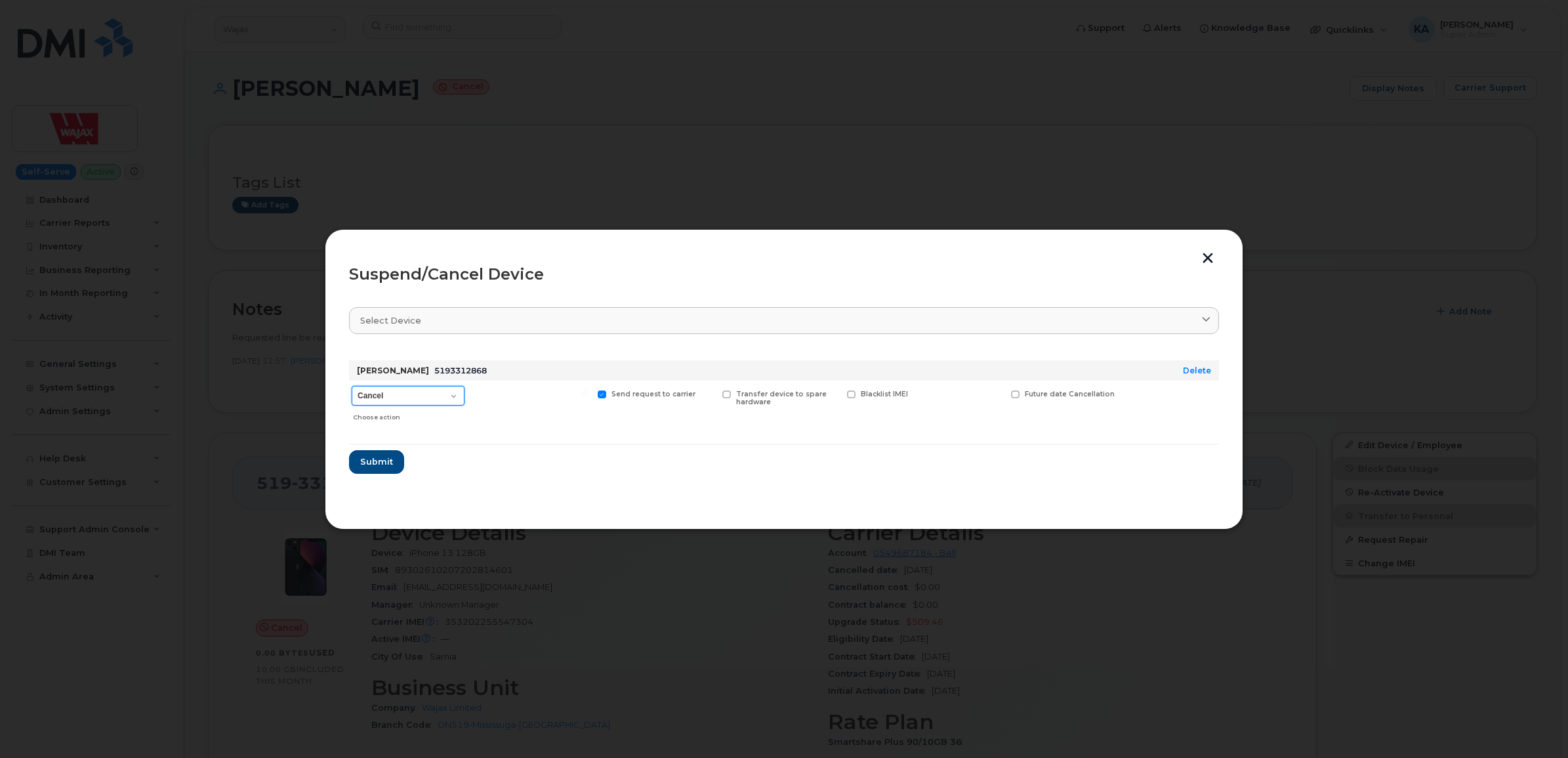
click at [453, 395] on select "Cancel Suspend - Extend Suspension Suspend - Reduced Rate Suspend - Full Rate S…" at bounding box center [407, 395] width 113 height 19
select select "[object Object]"
click at [351, 385] on select "Cancel Suspend - Extend Suspension Suspend - Reduced Rate Suspend - Full Rate S…" at bounding box center [407, 395] width 113 height 19
click at [374, 460] on span "Submit" at bounding box center [376, 461] width 33 height 13
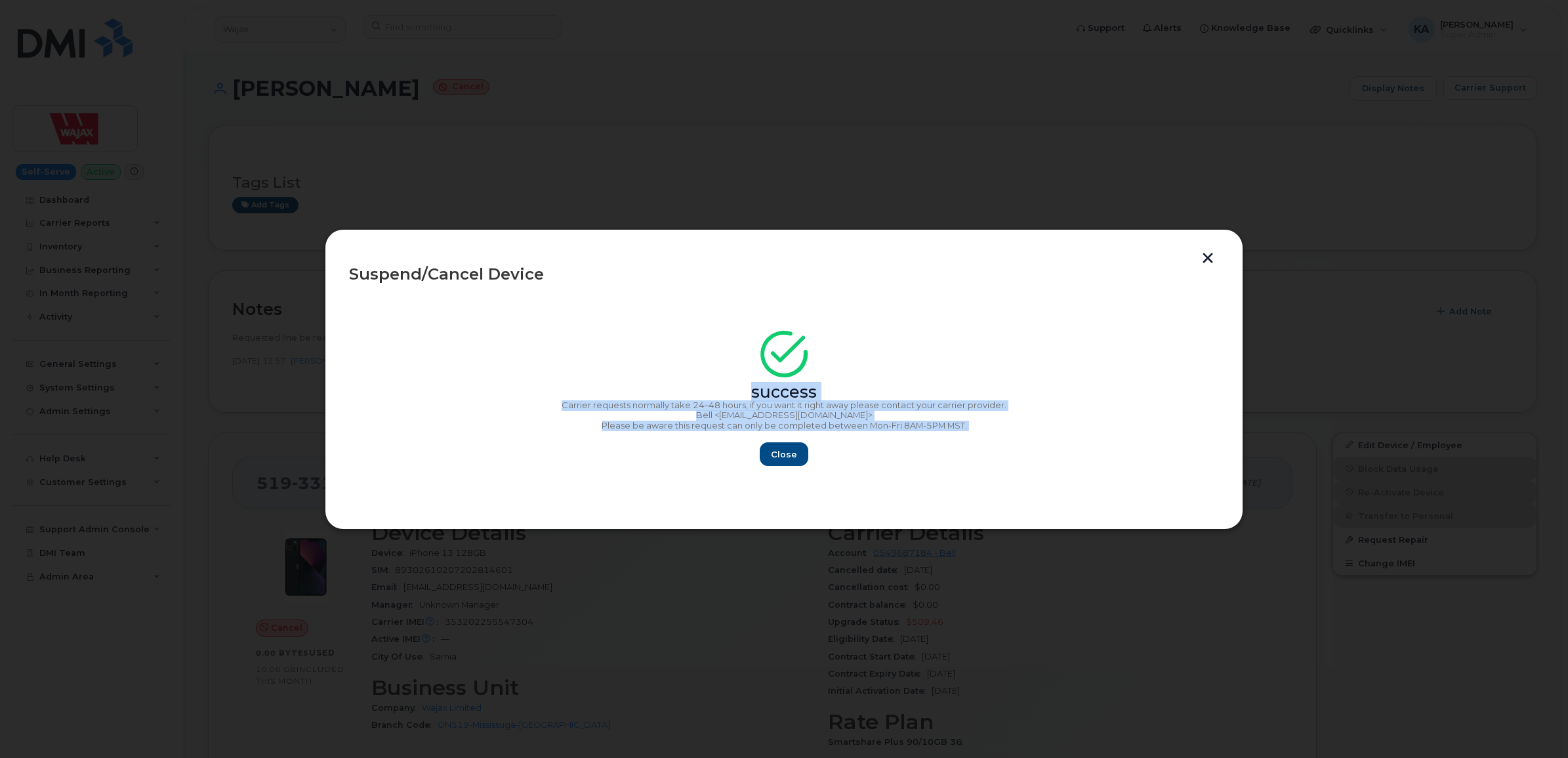
drag, startPoint x: 725, startPoint y: 349, endPoint x: 976, endPoint y: 441, distance: 267.3
click at [978, 441] on div "success Carrier requests normally take 24–48 hours, if you want it right away p…" at bounding box center [784, 403] width 870 height 128
copy div "success Carrier requests normally take 24–48 hours, if you want it right away p…"
click at [779, 451] on span "Close" at bounding box center [784, 454] width 27 height 13
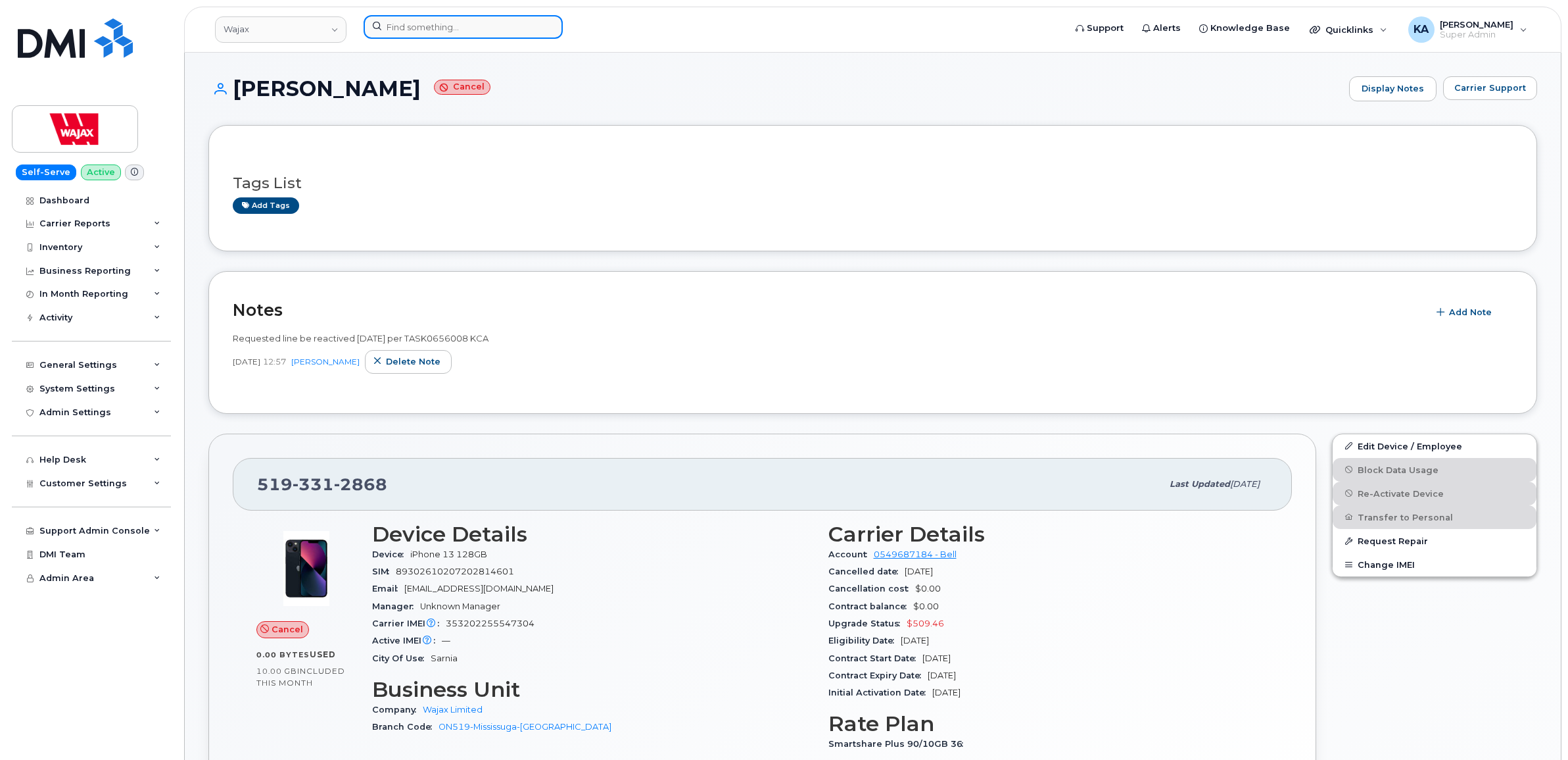
click at [414, 25] on input at bounding box center [462, 27] width 199 height 24
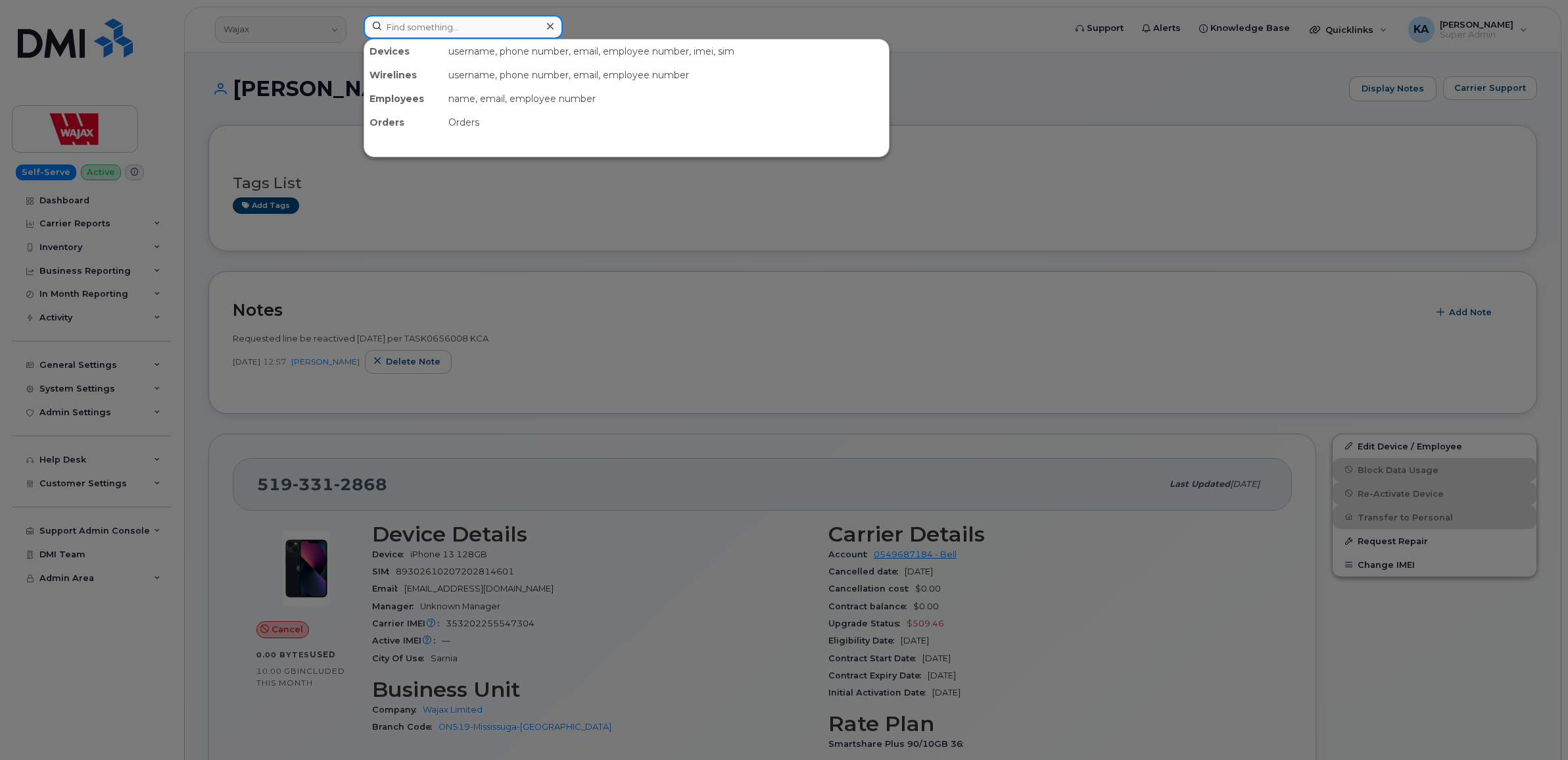
paste input "7098856938"
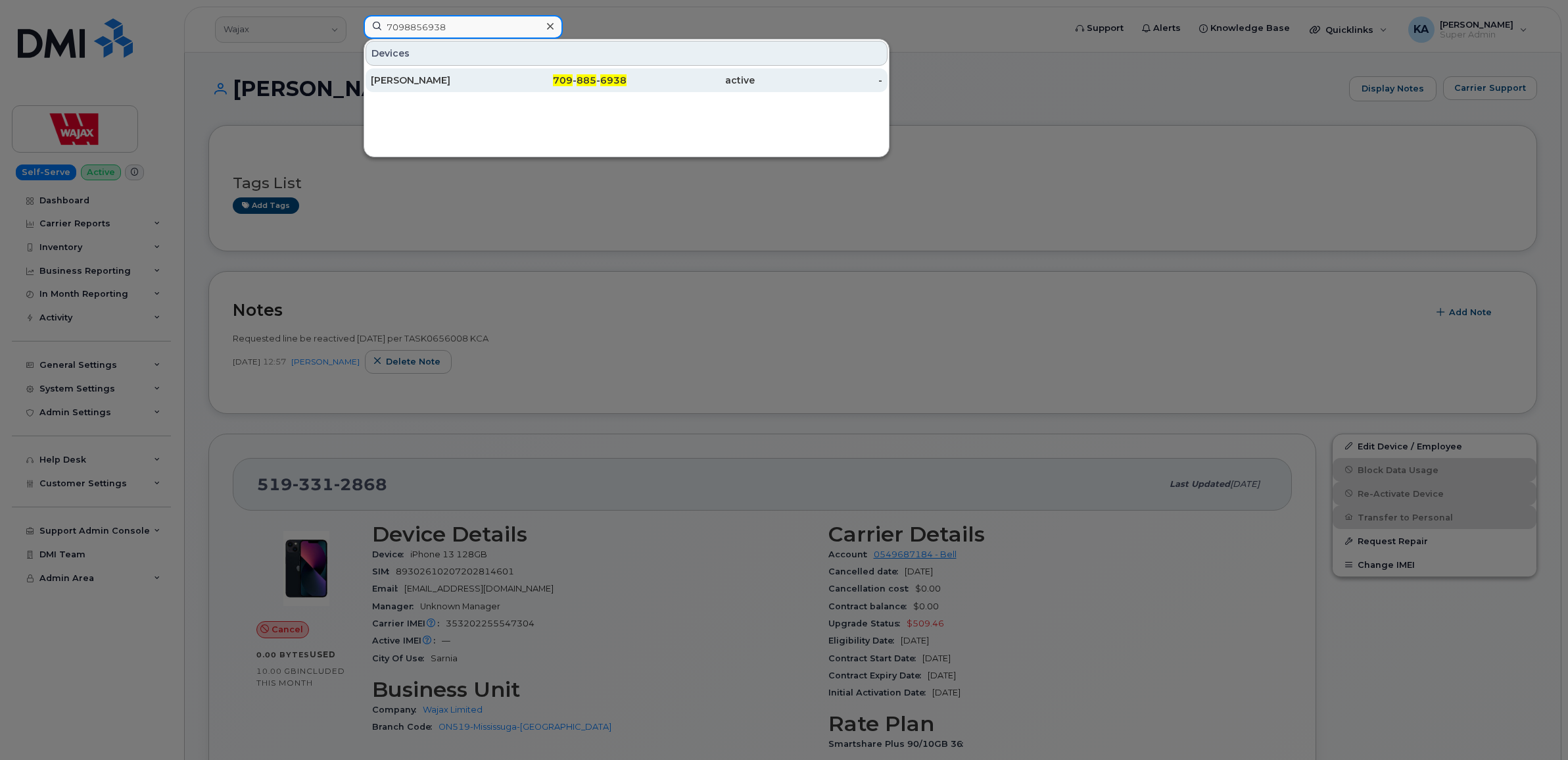
type input "7098856938"
click at [416, 80] on div "[PERSON_NAME]" at bounding box center [435, 80] width 128 height 13
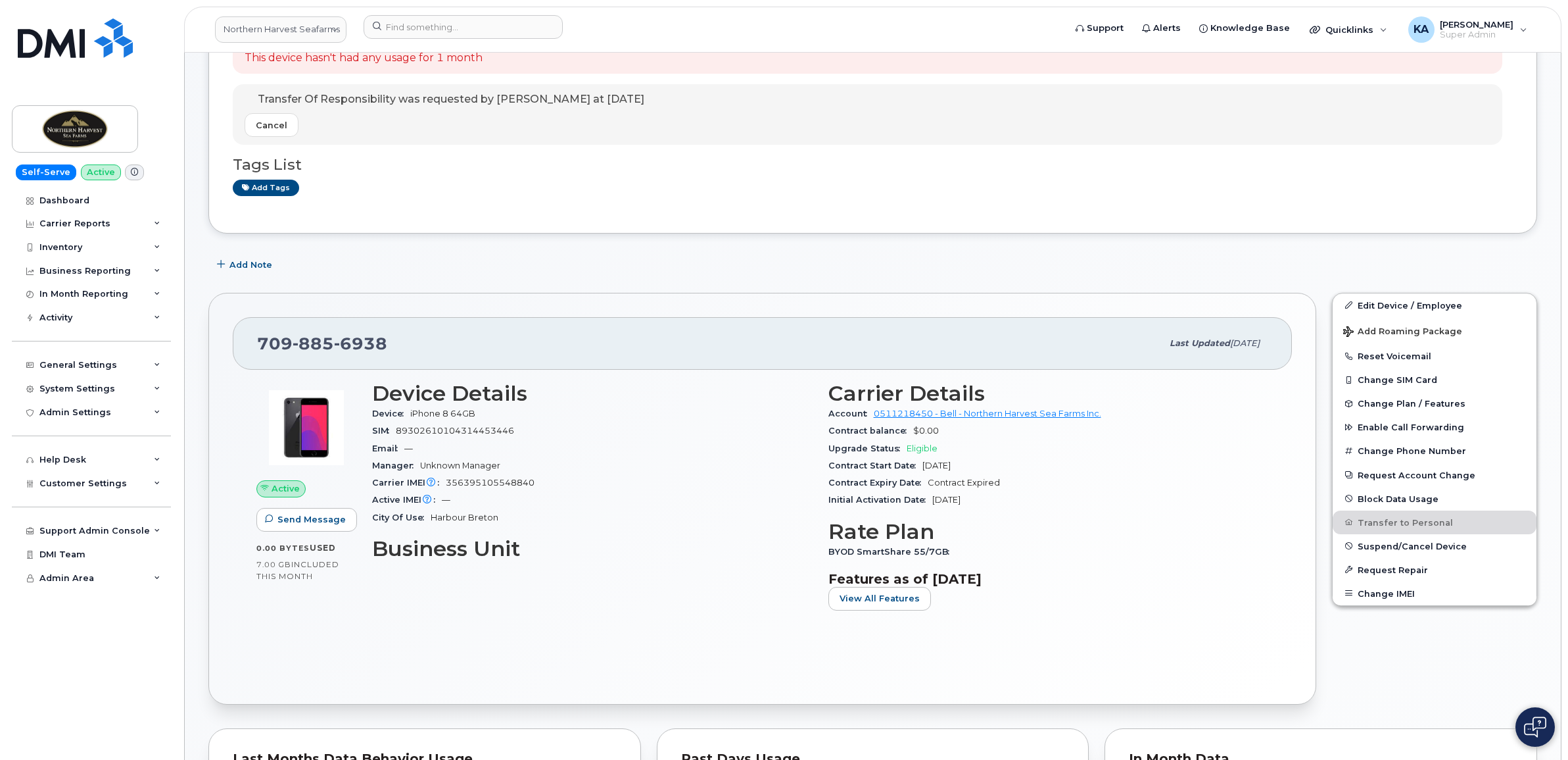
scroll to position [164, 0]
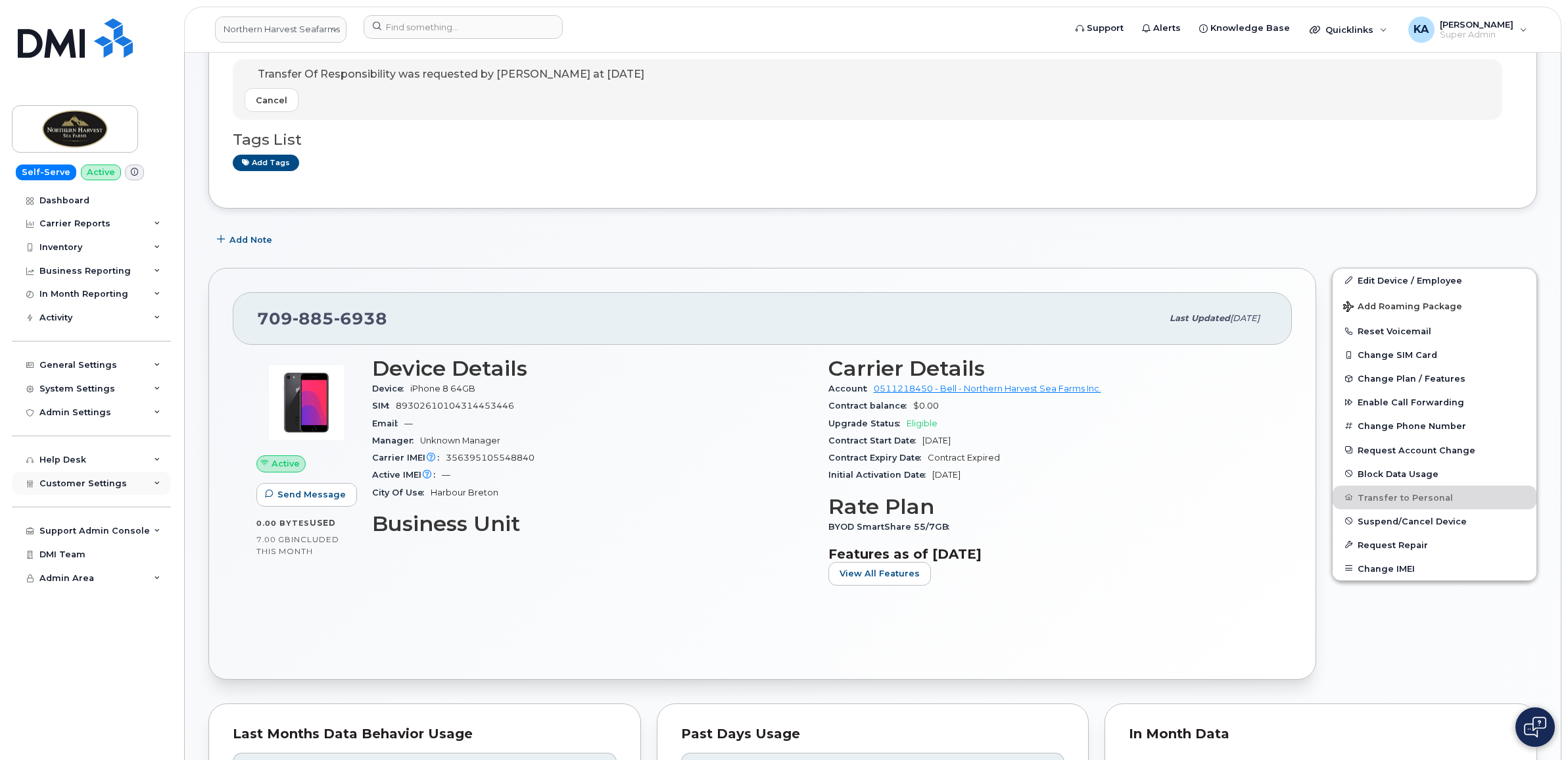
click at [94, 485] on span "Customer Settings" at bounding box center [83, 483] width 87 height 10
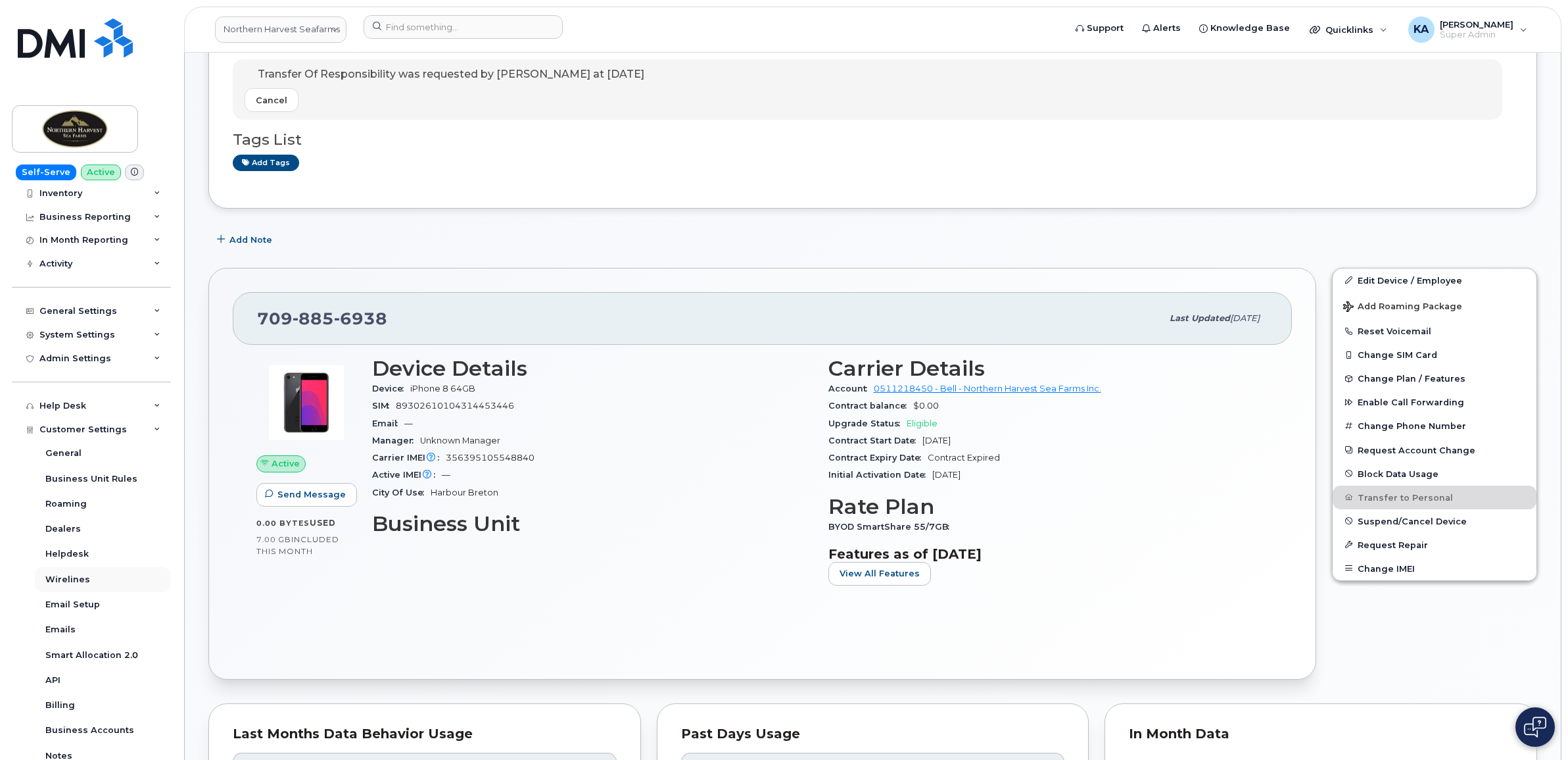
scroll to position [83, 0]
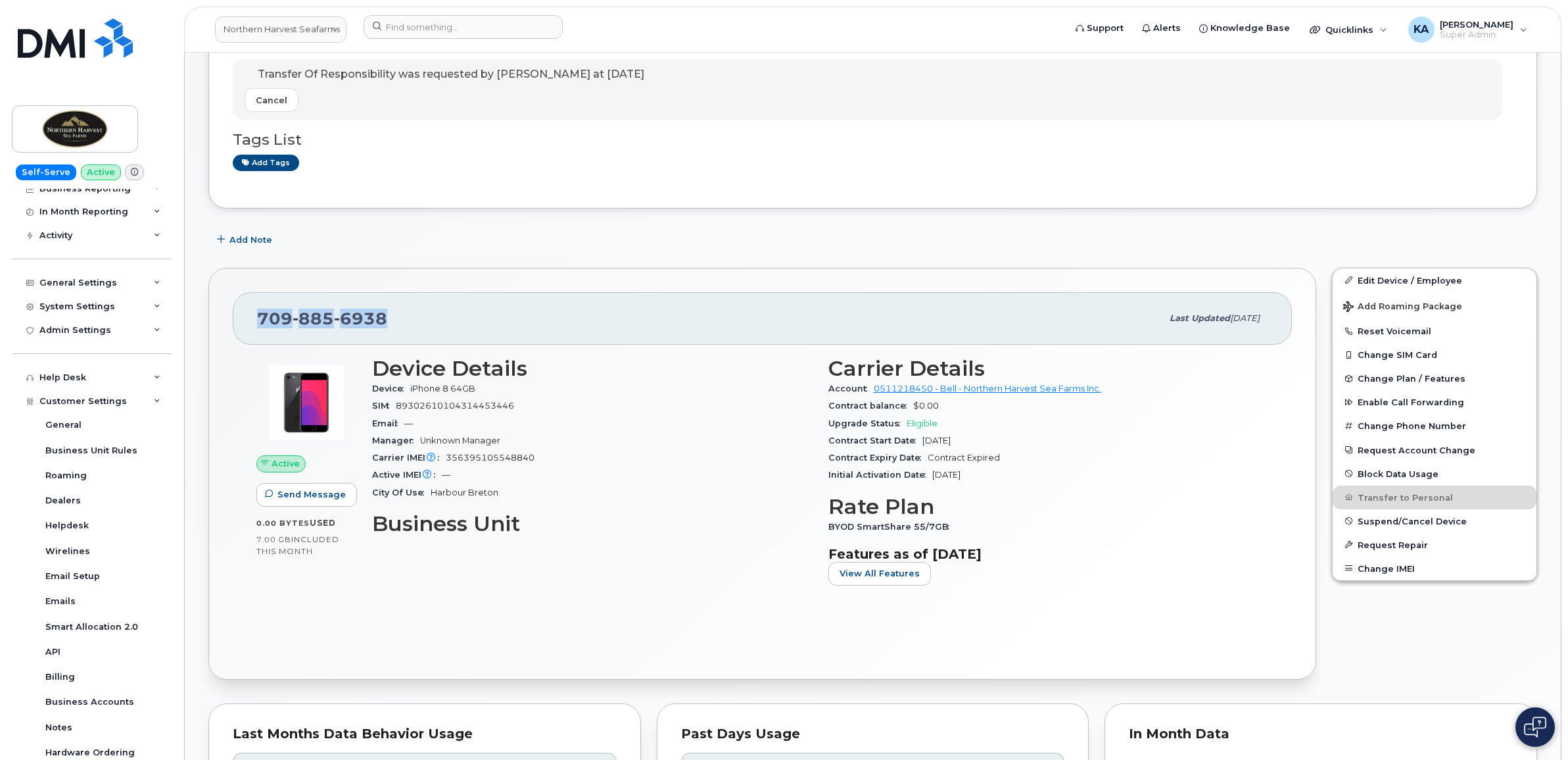
drag, startPoint x: 389, startPoint y: 319, endPoint x: 234, endPoint y: 321, distance: 155.0
click at [234, 321] on div "[PHONE_NUMBER] Last updated [DATE]" at bounding box center [762, 318] width 1059 height 52
drag, startPoint x: 234, startPoint y: 322, endPoint x: 261, endPoint y: 320, distance: 27.1
copy span "[PHONE_NUMBER]"
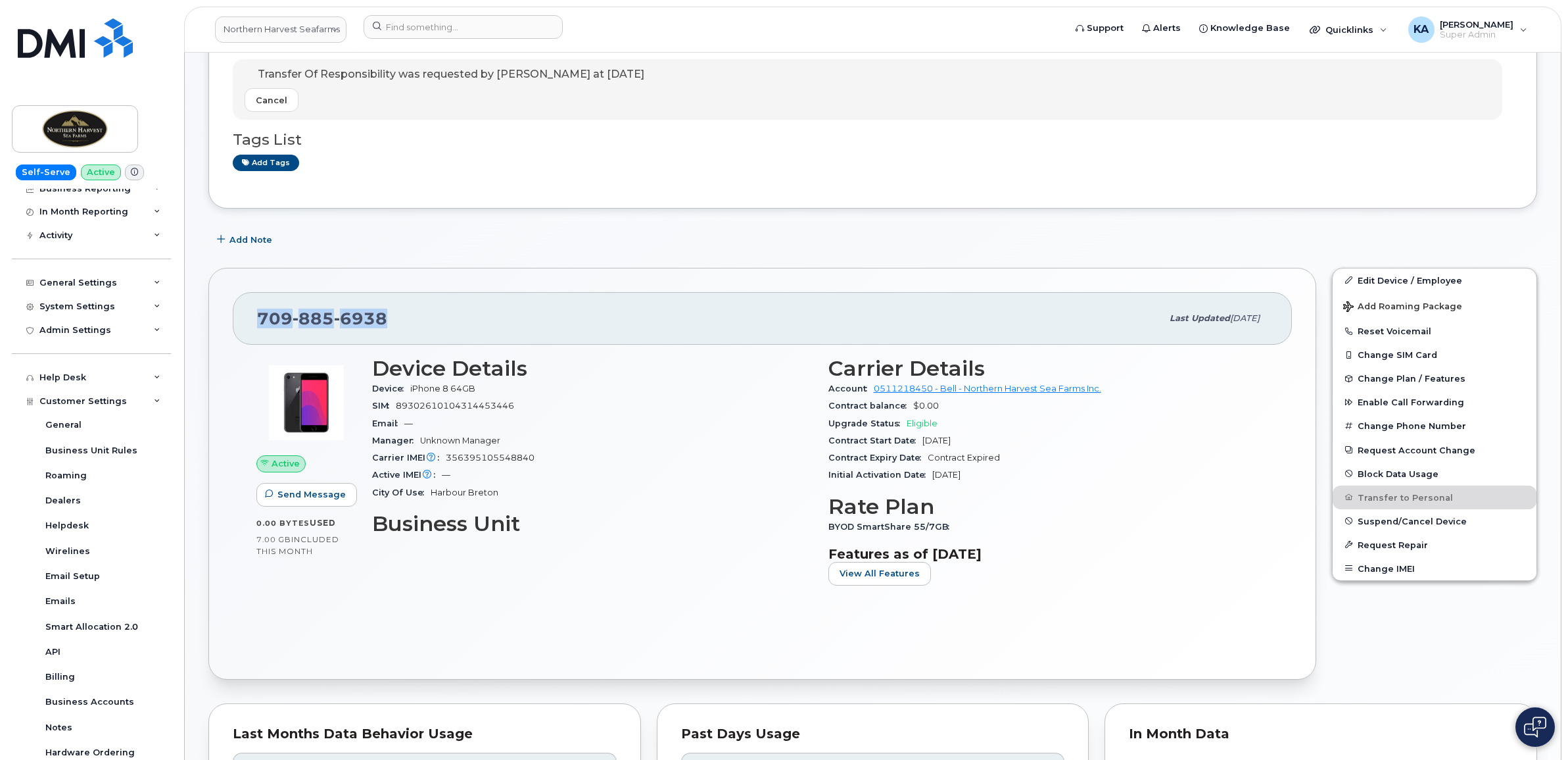
click at [251, 324] on div "[PHONE_NUMBER] Last updated [DATE]" at bounding box center [762, 318] width 1059 height 52
drag, startPoint x: 253, startPoint y: 318, endPoint x: 1066, endPoint y: 556, distance: 847.1
click at [1066, 556] on div "[PHONE_NUMBER] Last updated [DATE] Active Send Message 0.00 Bytes  used 7.00 GB…" at bounding box center [762, 474] width 1108 height 412
copy div "[PHONE_NUMBER] Last updated [DATE] Active Send Message 0.00 Bytes  used 7.00 GB…"
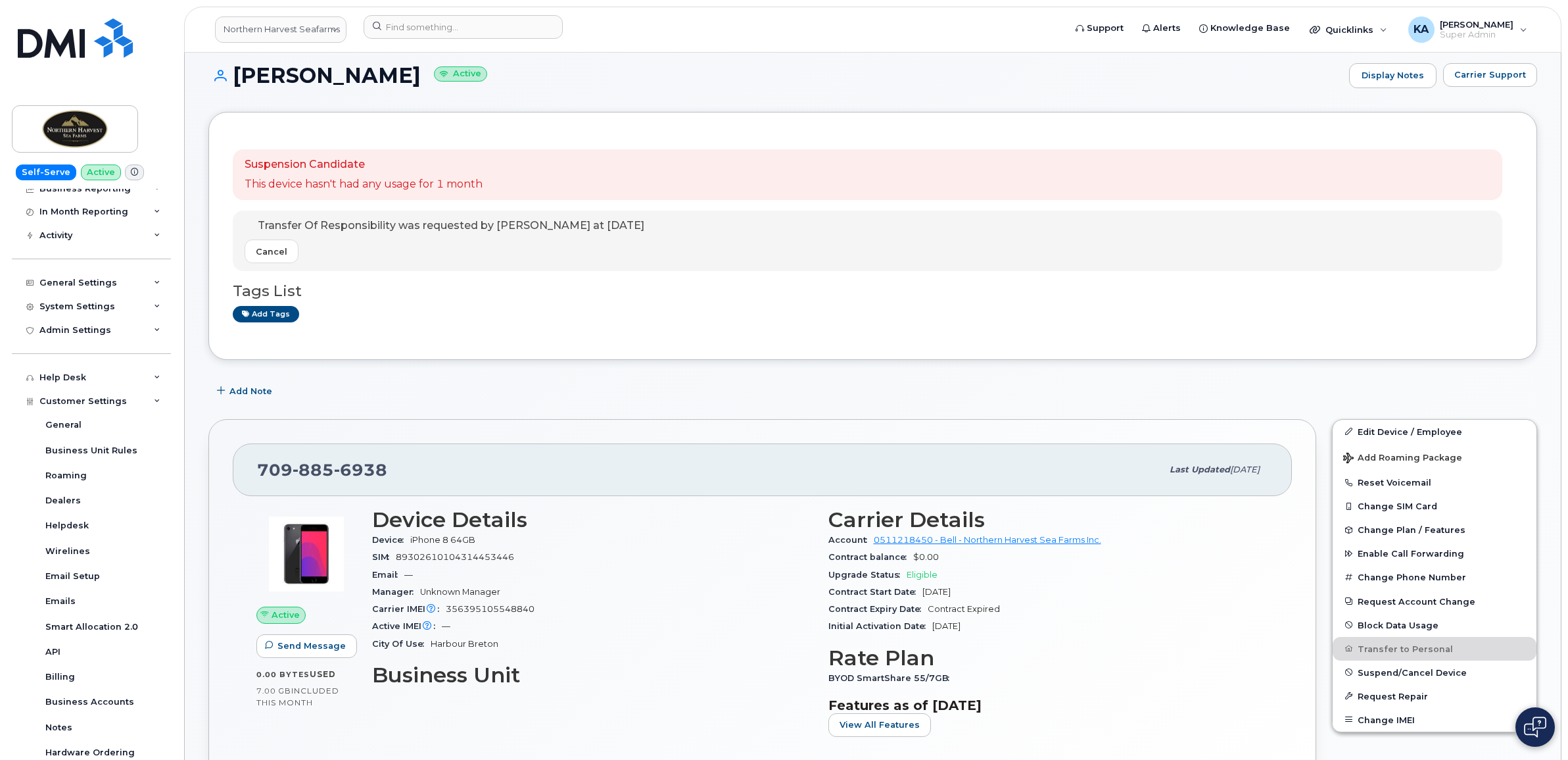
scroll to position [0, 0]
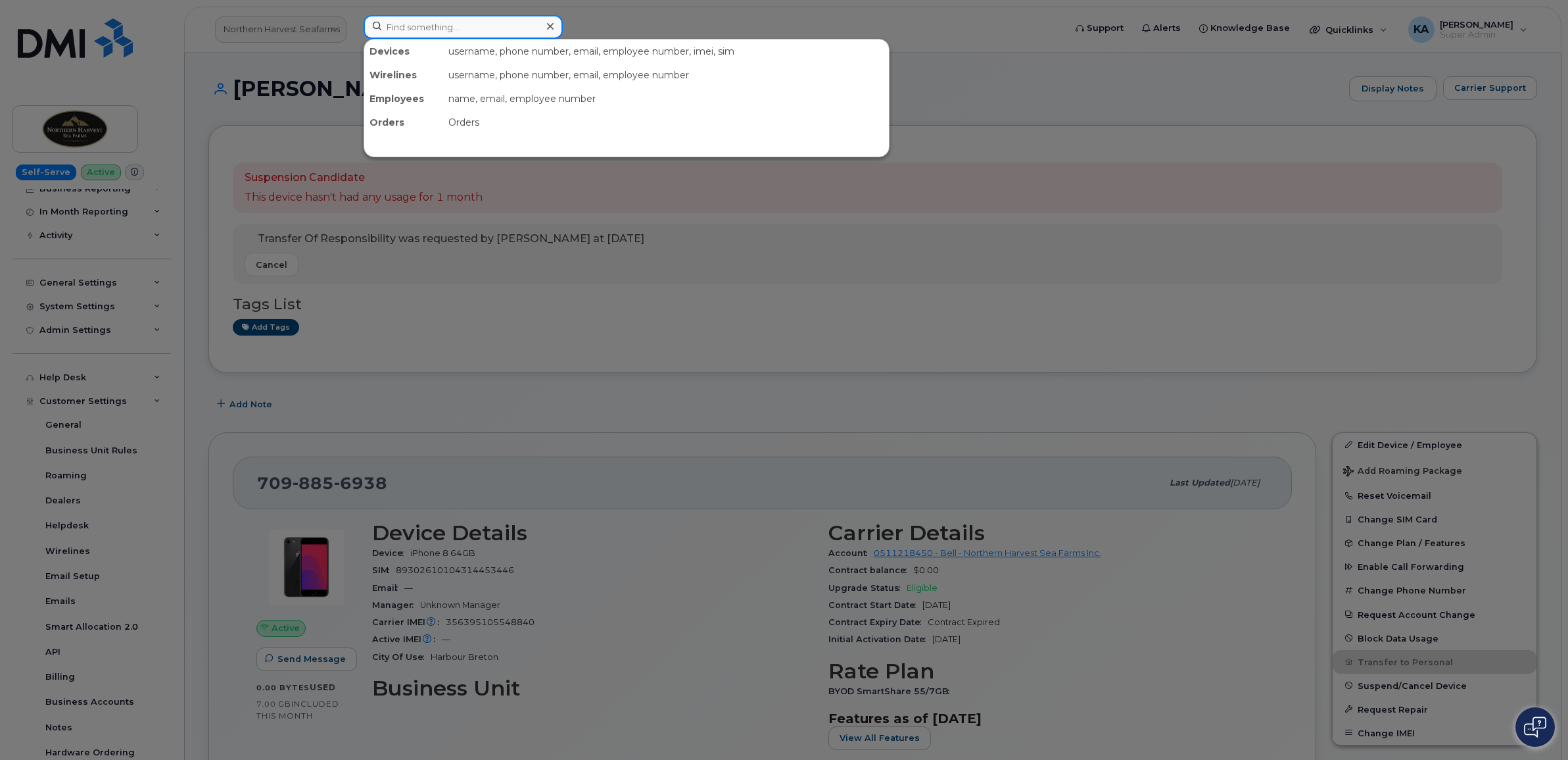
click at [417, 29] on input at bounding box center [462, 27] width 199 height 24
paste input "5062719605"
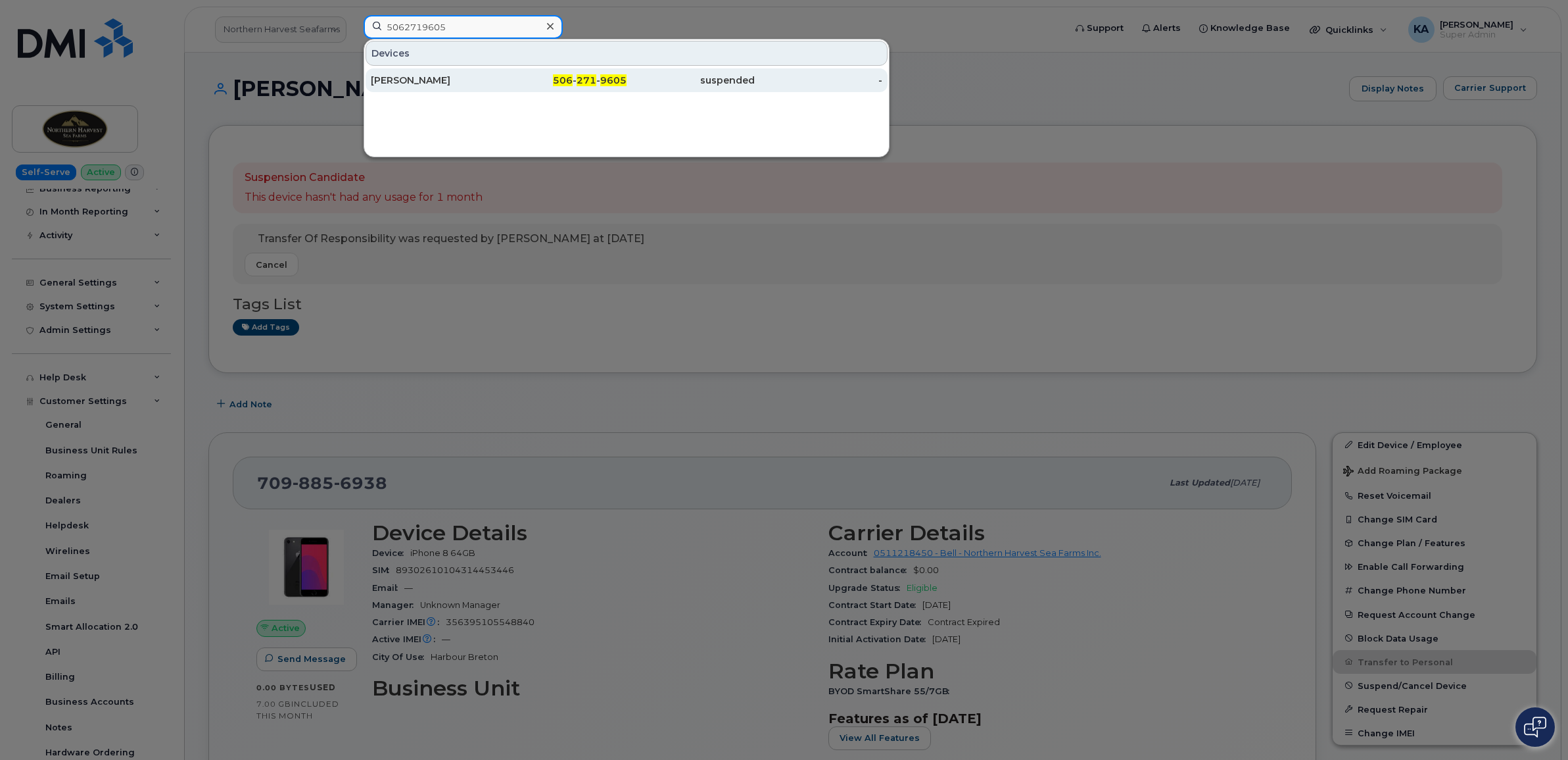
type input "5062719605"
click at [399, 80] on div "[PERSON_NAME]" at bounding box center [435, 80] width 128 height 13
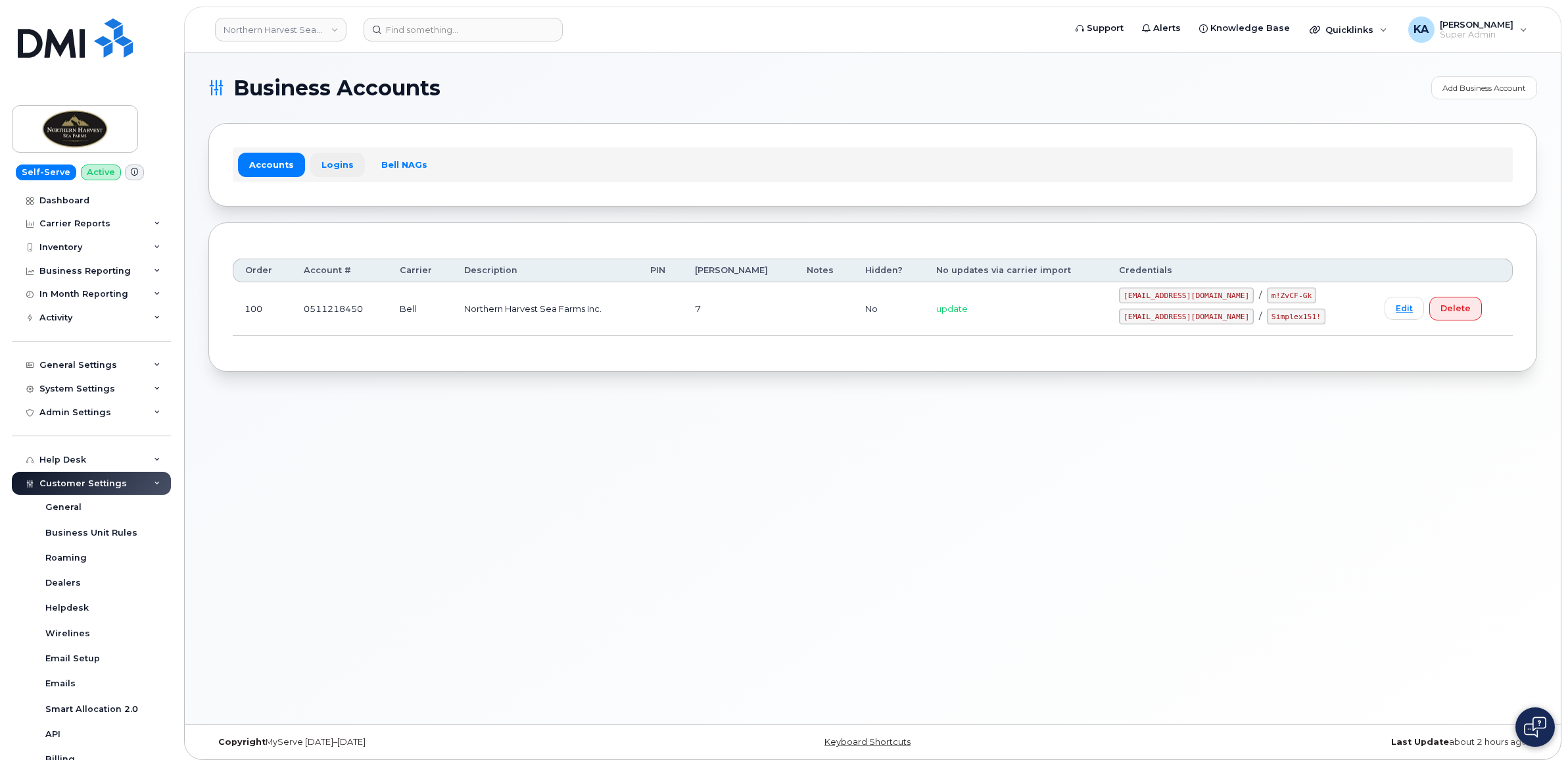
click at [338, 164] on link "Logins" at bounding box center [337, 164] width 54 height 24
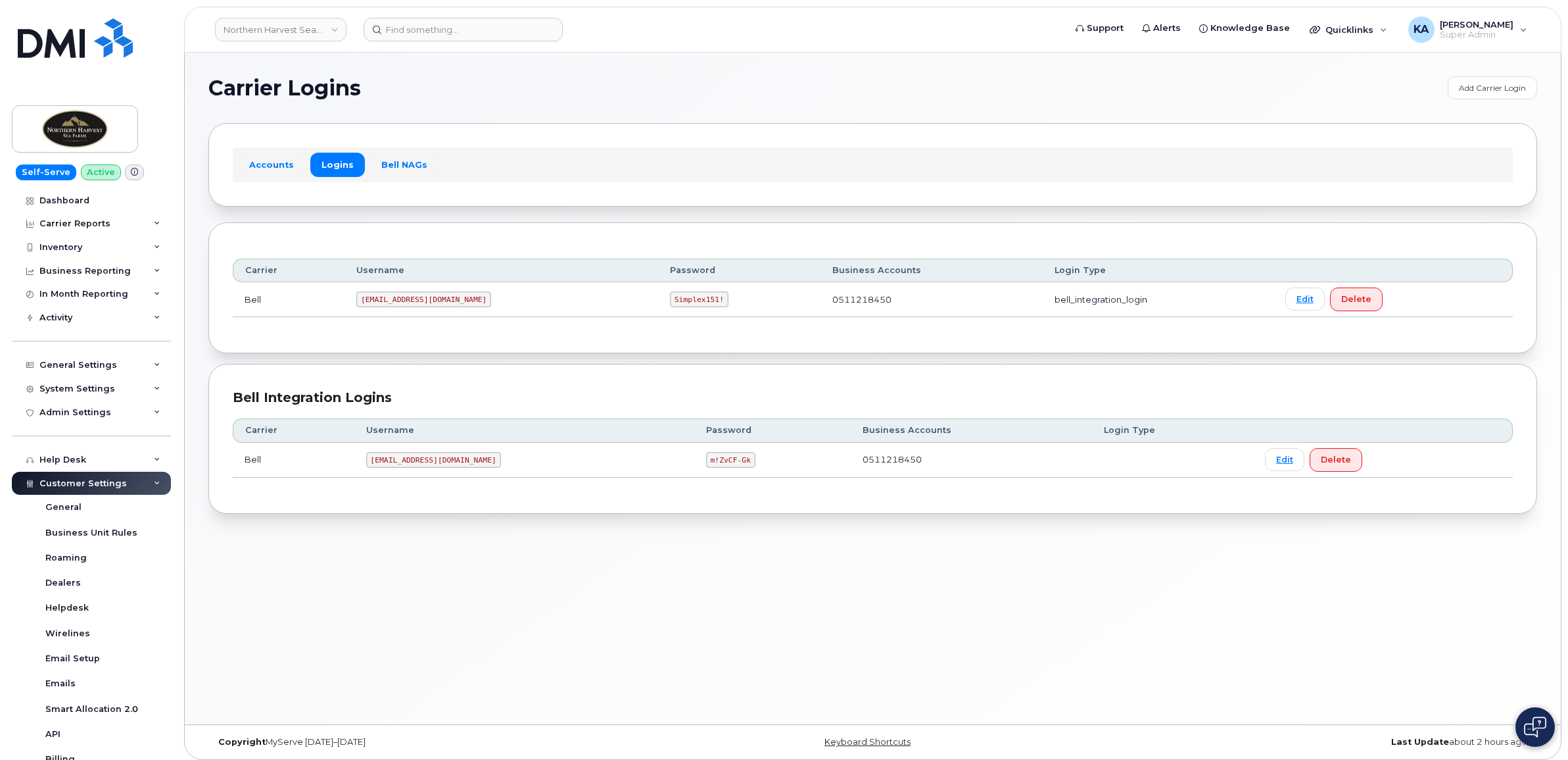
drag, startPoint x: 354, startPoint y: 300, endPoint x: 501, endPoint y: 306, distance: 147.1
click at [491, 306] on code "1NorthernHarvestSeafarms@myserve.ca" at bounding box center [423, 298] width 135 height 16
drag, startPoint x: 500, startPoint y: 306, endPoint x: 492, endPoint y: 303, distance: 8.5
copy code "1NorthernHarvestSeafarms@myserve.ca"
drag, startPoint x: 702, startPoint y: 300, endPoint x: 767, endPoint y: 309, distance: 65.6
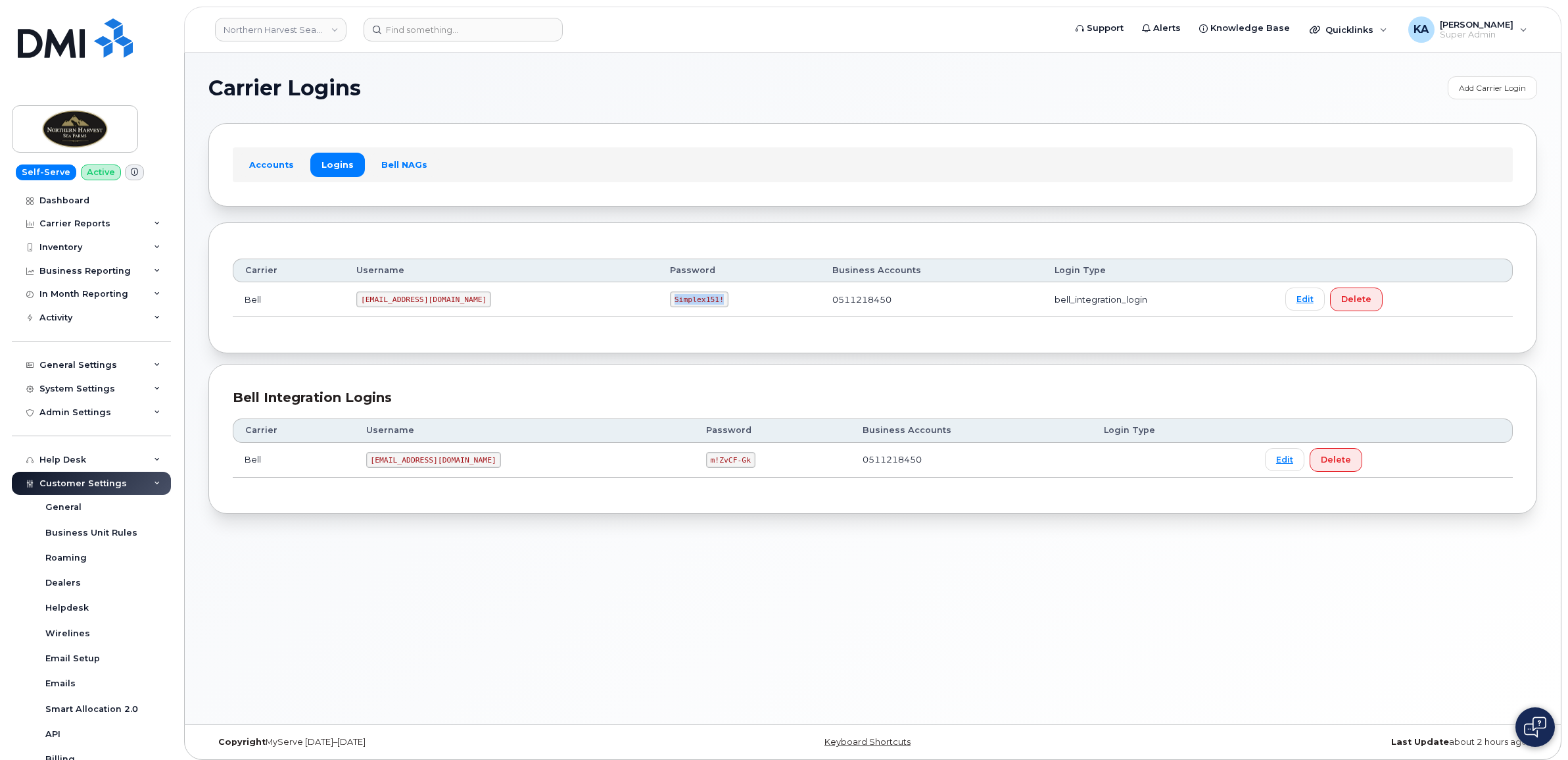
click at [767, 309] on td "Simplex151!" at bounding box center [739, 299] width 162 height 35
drag, startPoint x: 767, startPoint y: 309, endPoint x: 734, endPoint y: 299, distance: 34.5
copy code "Simplex151!"
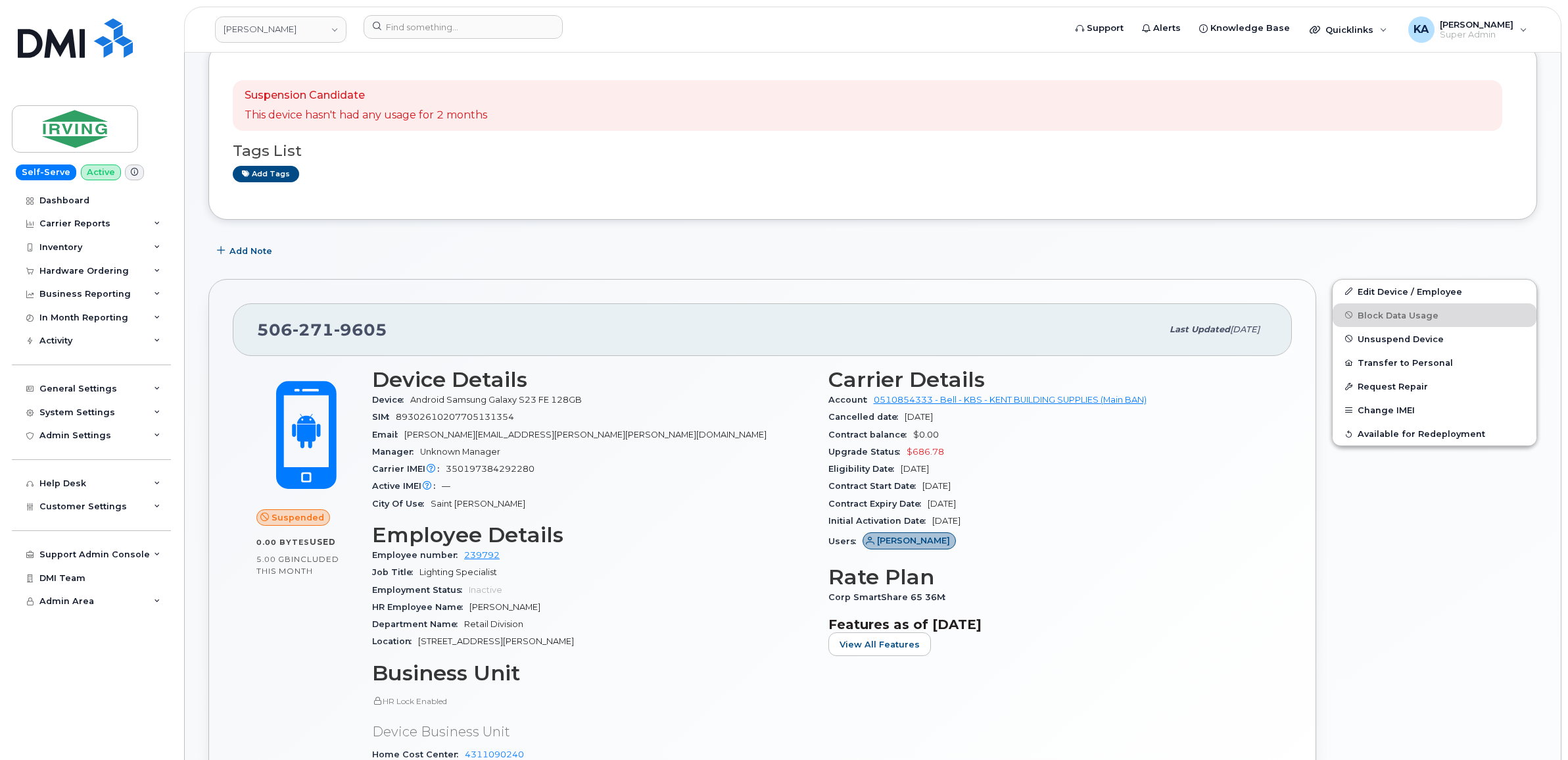
scroll to position [164, 0]
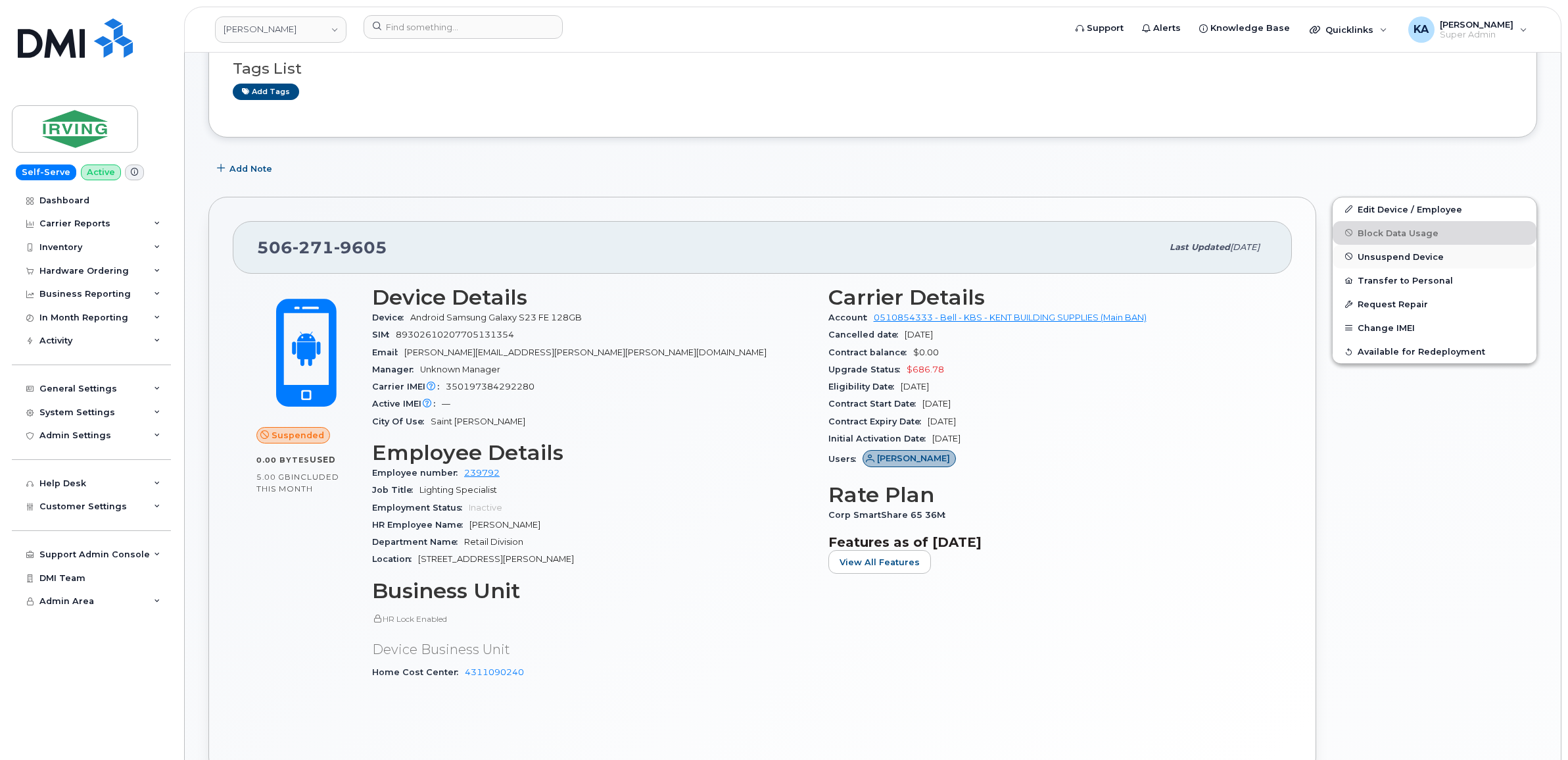
click at [1373, 254] on span "Unsuspend Device" at bounding box center [1401, 256] width 86 height 10
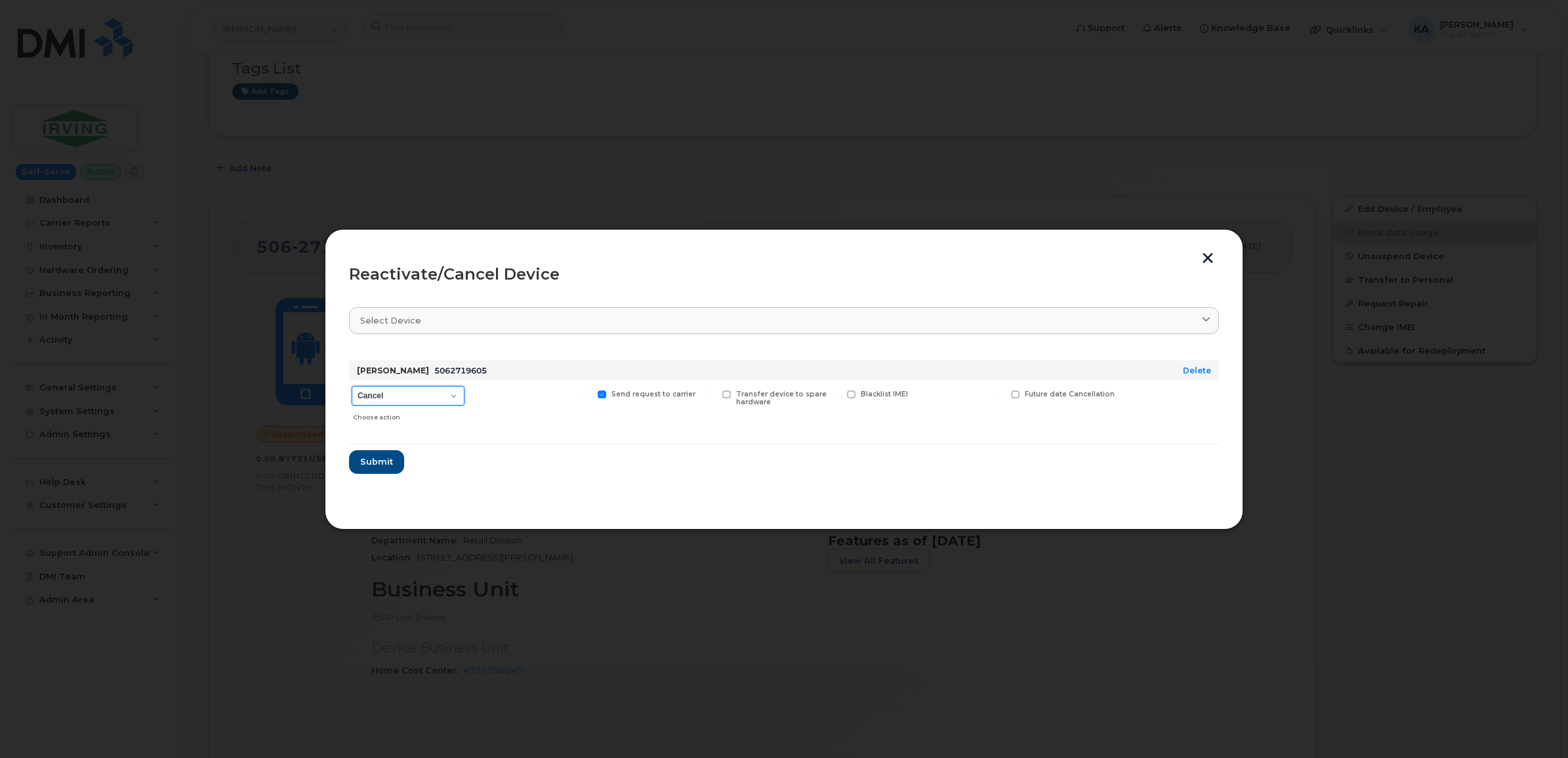
click at [455, 391] on select "Cancel Suspend - Extend Suspension Reactivate" at bounding box center [407, 395] width 113 height 19
select select "[object Object]"
click at [351, 385] on select "Cancel Suspend - Extend Suspension Reactivate" at bounding box center [407, 395] width 113 height 19
click at [369, 460] on span "Submit" at bounding box center [376, 461] width 33 height 13
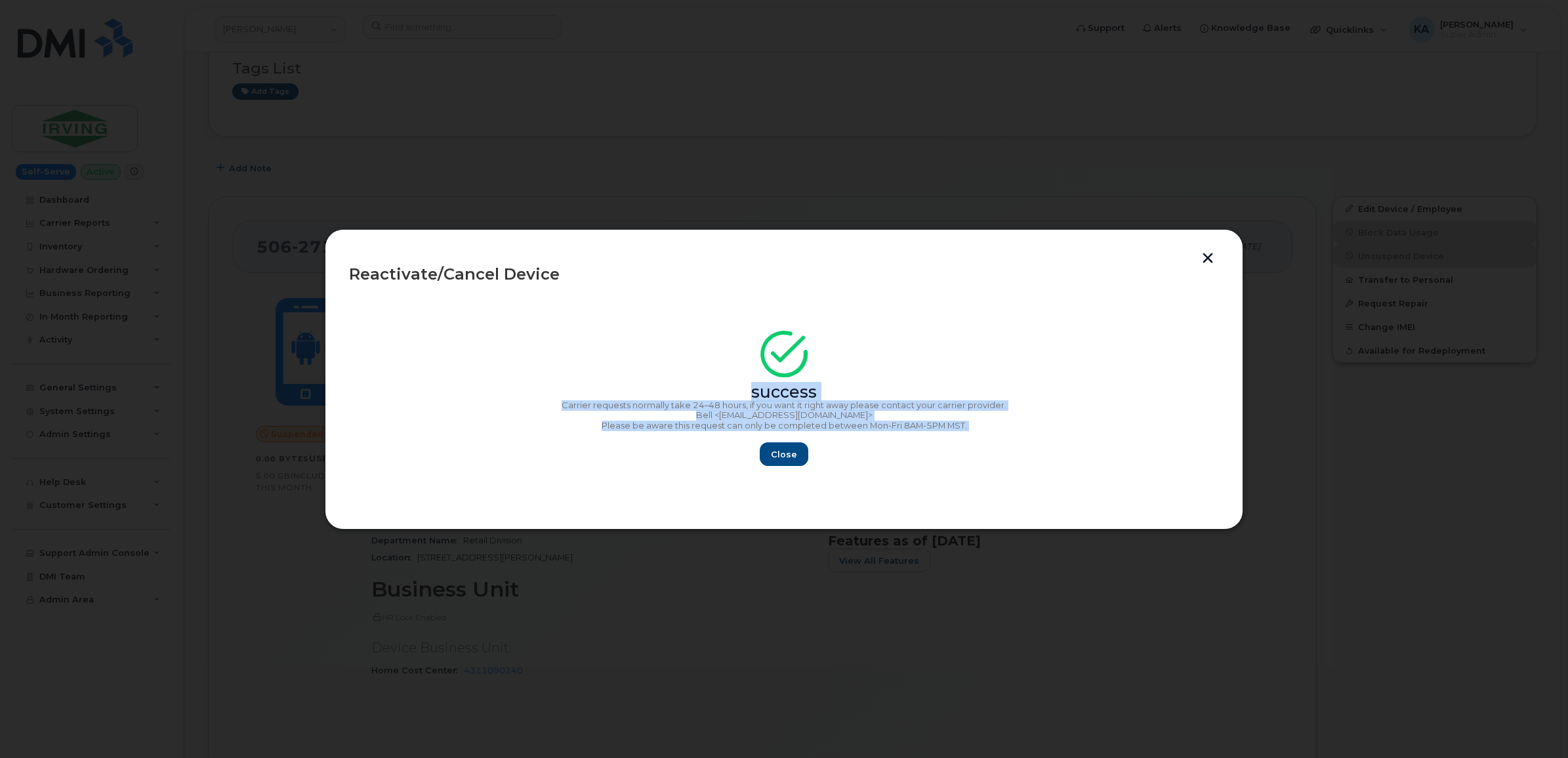
drag, startPoint x: 738, startPoint y: 341, endPoint x: 976, endPoint y: 440, distance: 257.8
click at [976, 440] on div "success Carrier requests normally take 24–48 hours, if you want it right away p…" at bounding box center [784, 403] width 870 height 128
copy div "success Carrier requests normally take 24–48 hours, if you want it right away p…"
click at [784, 448] on span "Close" at bounding box center [784, 454] width 27 height 13
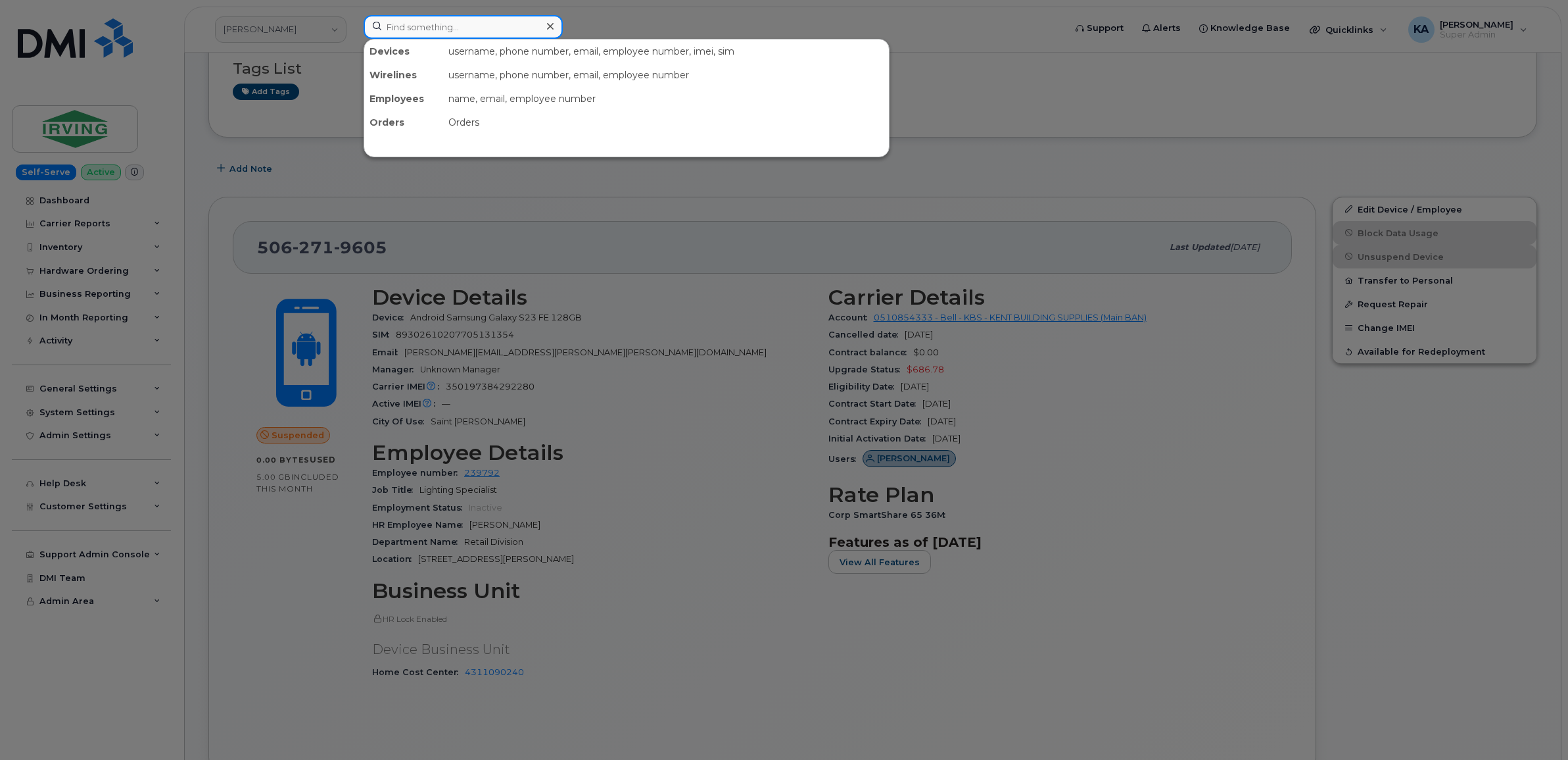
click at [428, 28] on input at bounding box center [462, 27] width 199 height 24
paste input "5875450600"
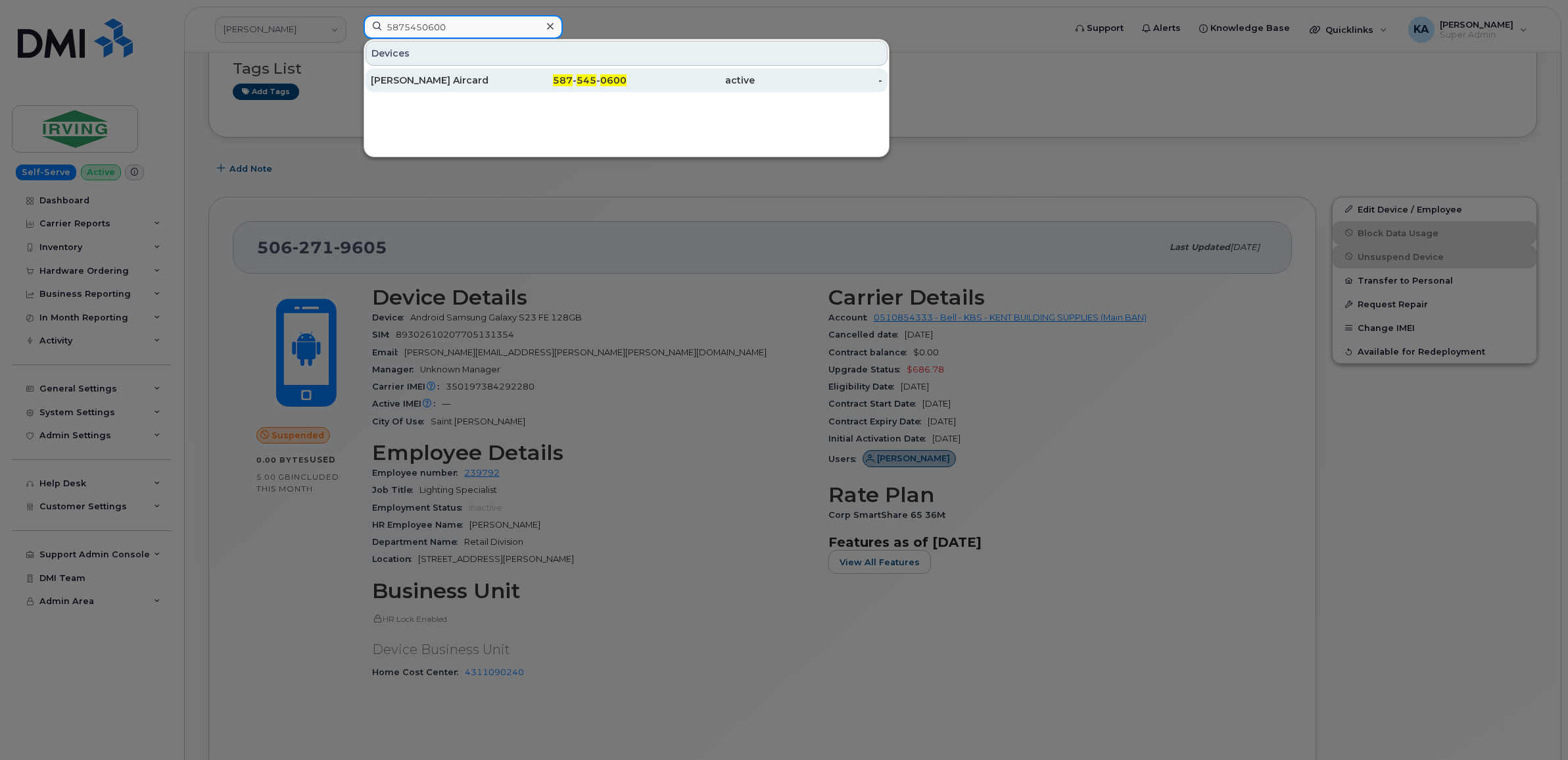
type input "5875450600"
click at [499, 73] on div "[PERSON_NAME] Aircard" at bounding box center [563, 81] width 128 height 24
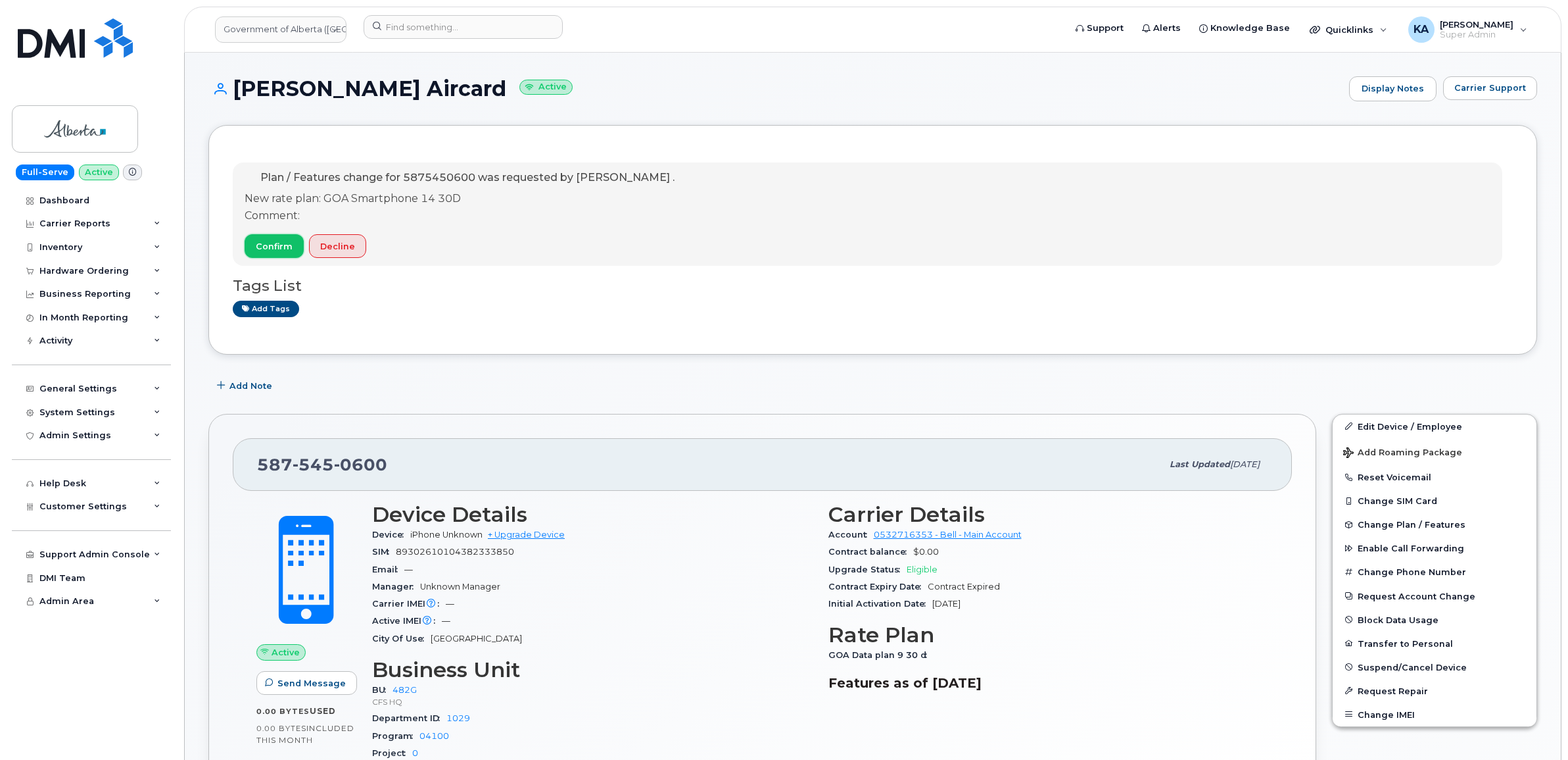
click at [263, 247] on span "Confirm" at bounding box center [274, 247] width 37 height 13
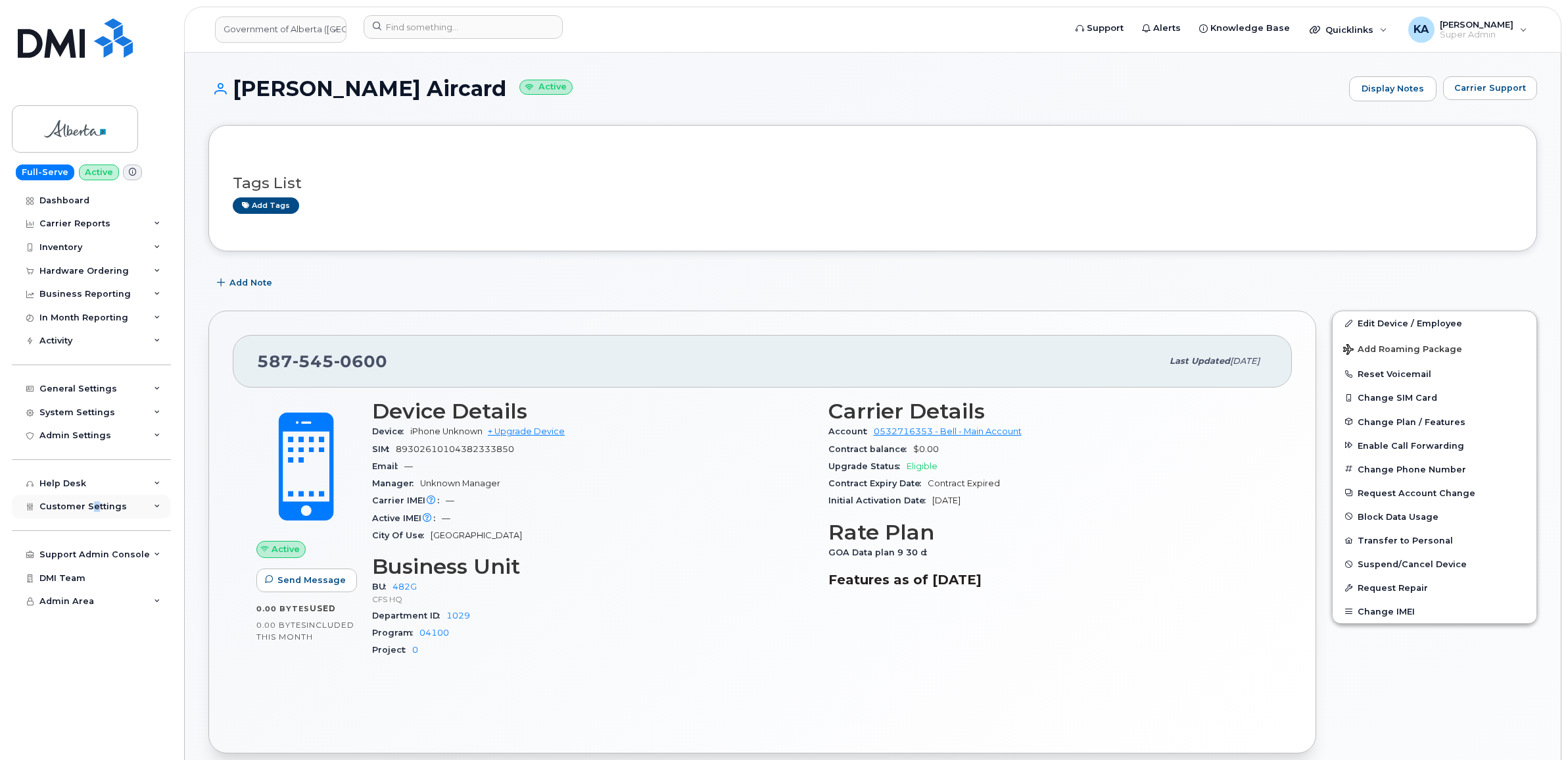
click at [95, 508] on span "Customer Settings" at bounding box center [83, 506] width 87 height 10
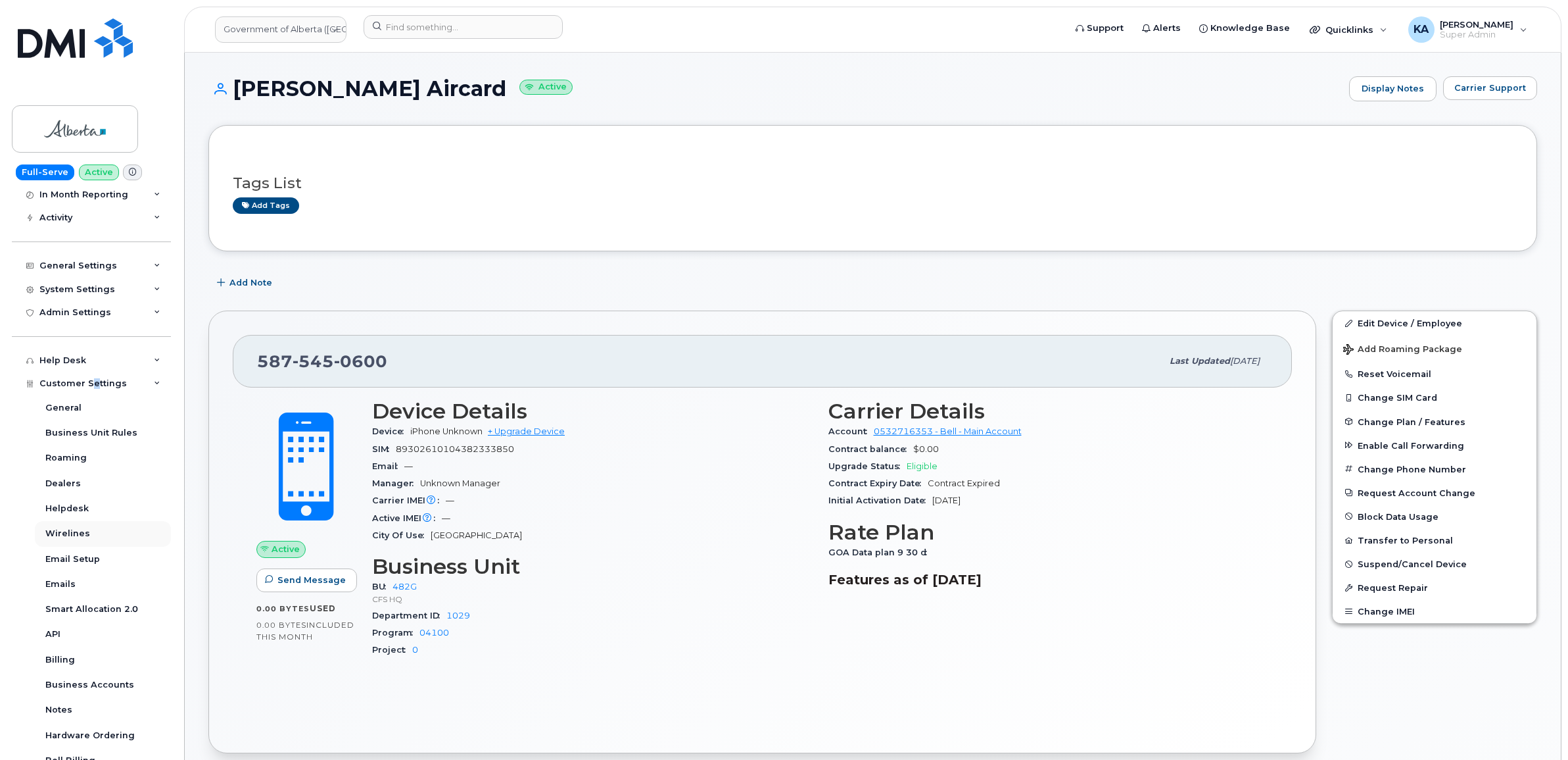
scroll to position [164, 0]
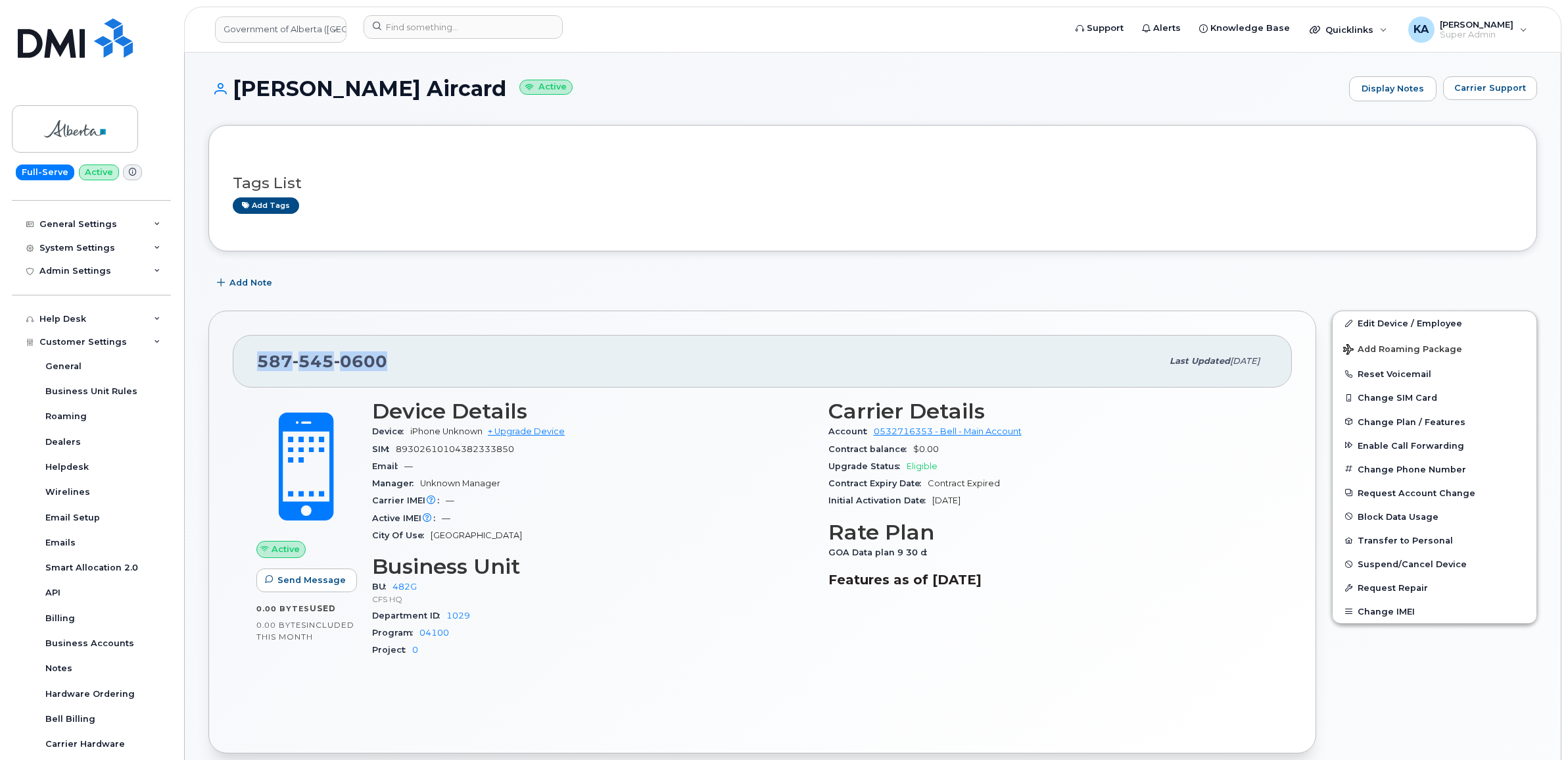
drag, startPoint x: 384, startPoint y: 361, endPoint x: 261, endPoint y: 359, distance: 123.0
click at [261, 359] on span "[PHONE_NUMBER]" at bounding box center [322, 361] width 130 height 19
drag, startPoint x: 261, startPoint y: 359, endPoint x: 280, endPoint y: 359, distance: 19.0
copy span "[PHONE_NUMBER]"
click at [253, 355] on div "[PHONE_NUMBER] Last updated [DATE]" at bounding box center [762, 361] width 1059 height 52
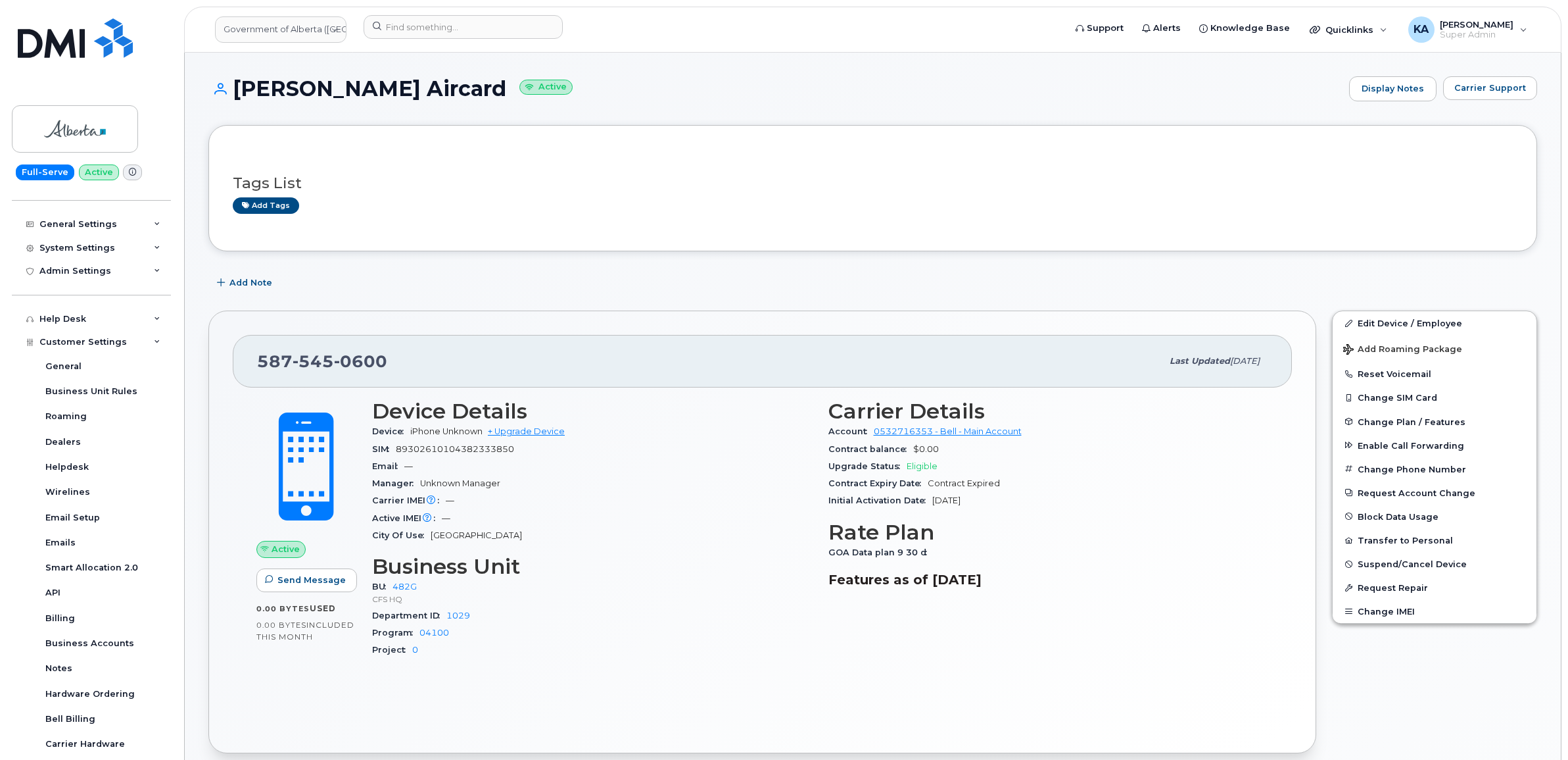
drag, startPoint x: 253, startPoint y: 357, endPoint x: 1098, endPoint y: 607, distance: 881.2
click at [1100, 607] on div "[PHONE_NUMBER] Last updated [DATE] Active Send Message 0.00 Bytes  used 0.00 By…" at bounding box center [762, 531] width 1108 height 442
copy div "[PHONE_NUMBER] Last updated [DATE] Active Send Message 0.00 Bytes  used 0.00 By…"
click at [430, 22] on input at bounding box center [462, 27] width 199 height 24
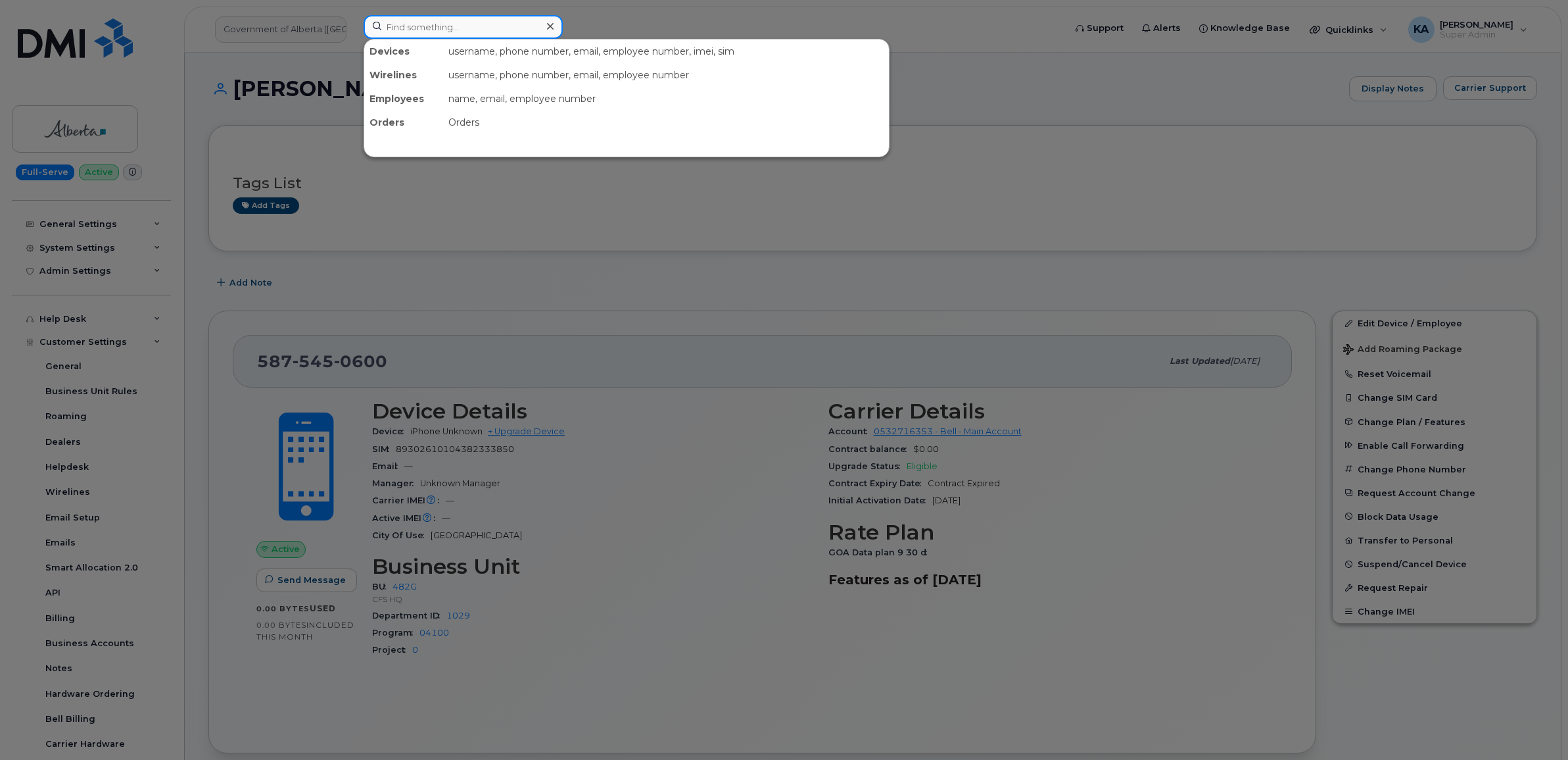
paste input "5875451865"
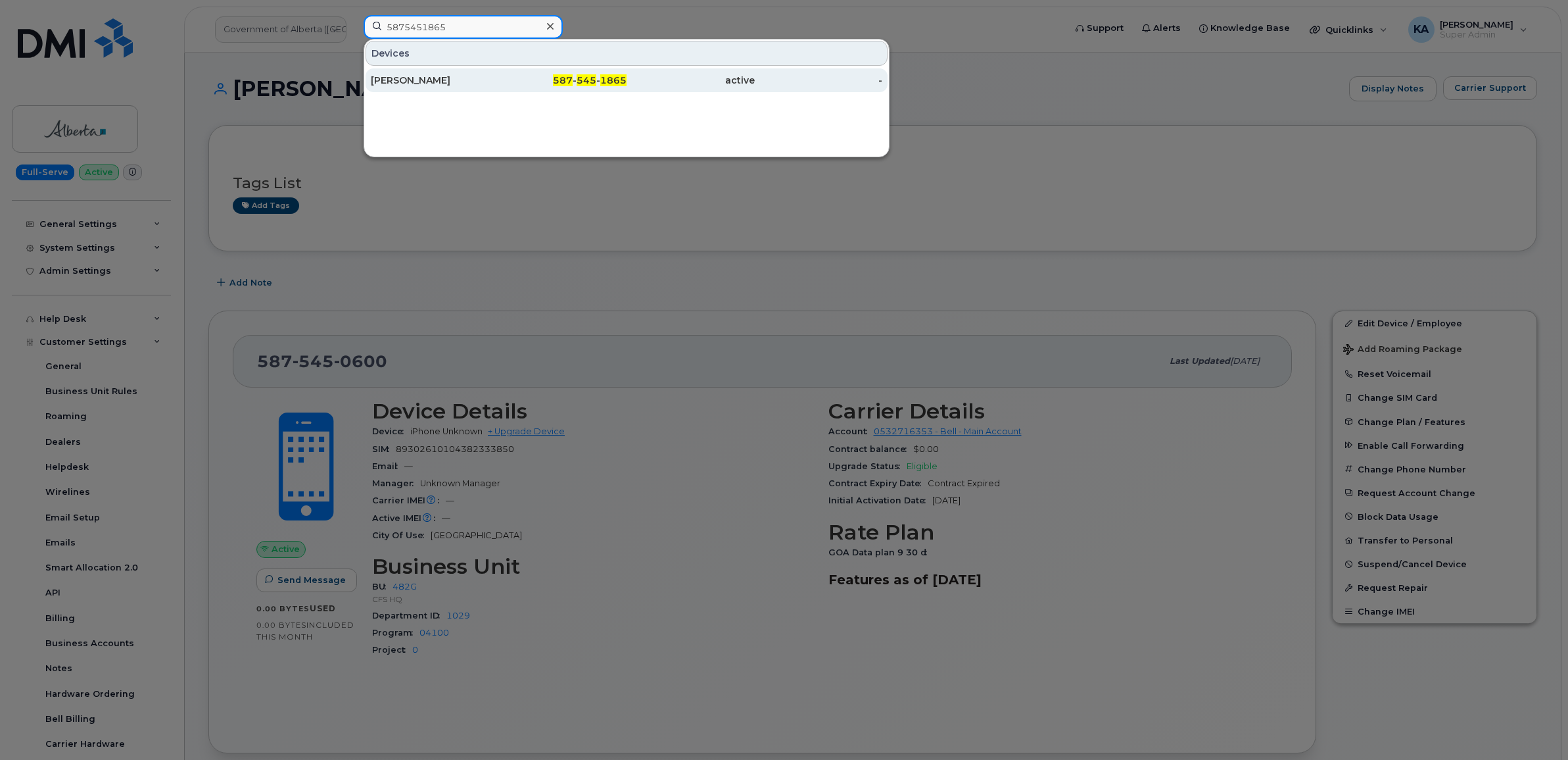
type input "5875451865"
click at [389, 78] on div "[PERSON_NAME]" at bounding box center [435, 80] width 128 height 13
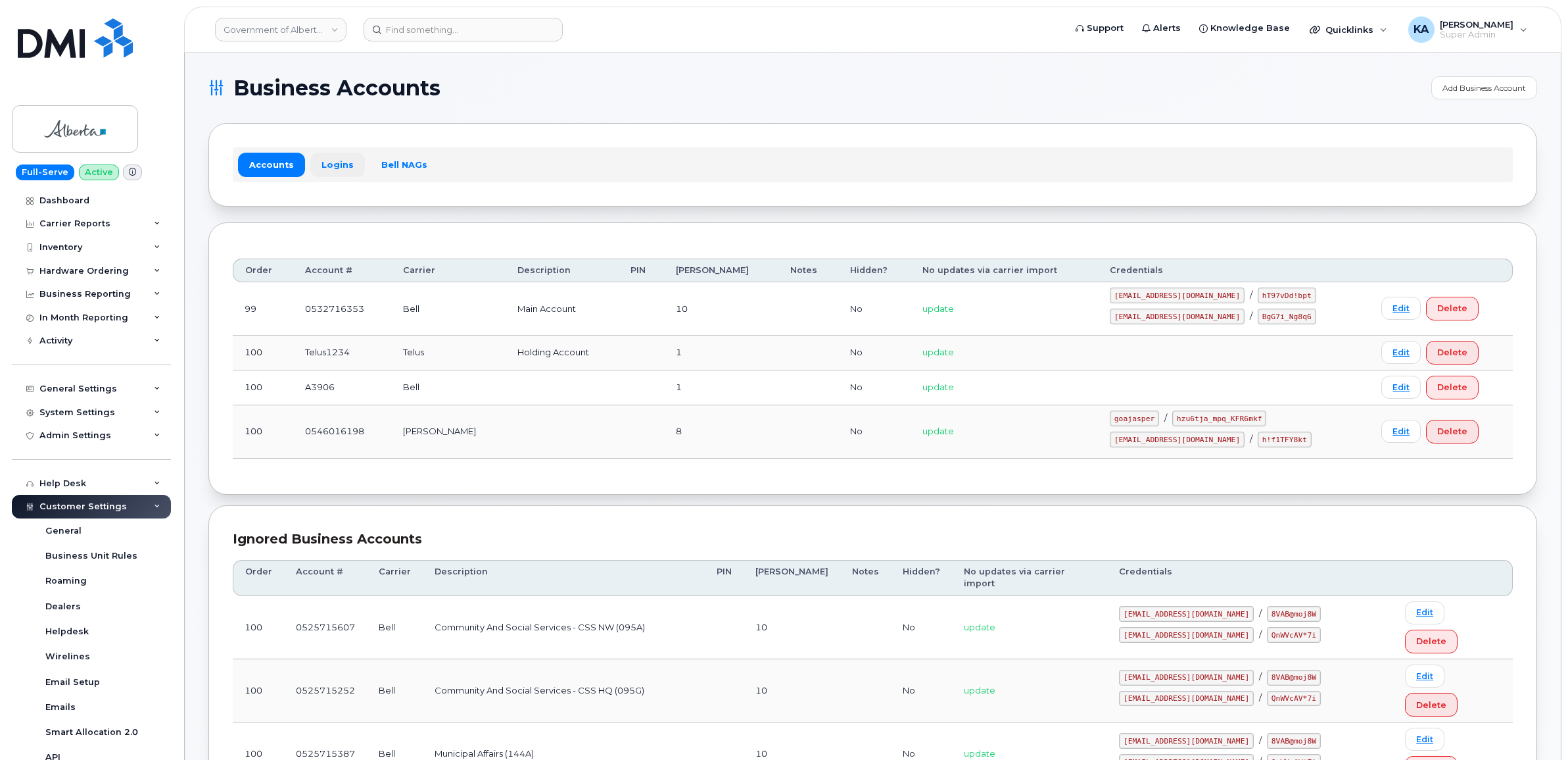
click at [338, 164] on link "Logins" at bounding box center [337, 164] width 54 height 24
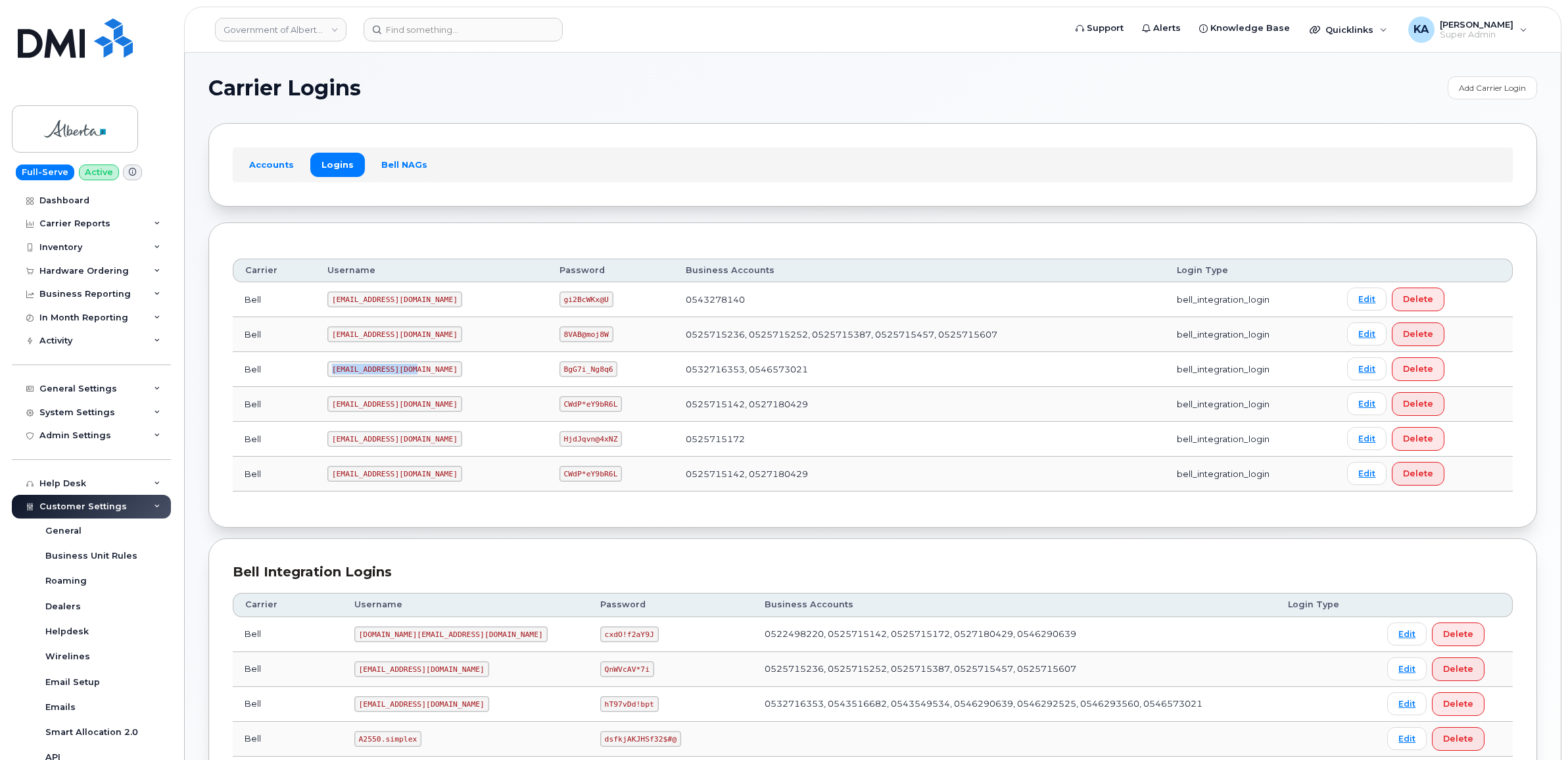
drag, startPoint x: 330, startPoint y: 370, endPoint x: 411, endPoint y: 374, distance: 81.1
click at [411, 374] on code "[EMAIL_ADDRESS][DOMAIN_NAME]" at bounding box center [395, 368] width 135 height 16
drag, startPoint x: 411, startPoint y: 374, endPoint x: 401, endPoint y: 370, distance: 10.8
copy code "[EMAIL_ADDRESS][DOMAIN_NAME]"
drag, startPoint x: 519, startPoint y: 370, endPoint x: 573, endPoint y: 376, distance: 54.3
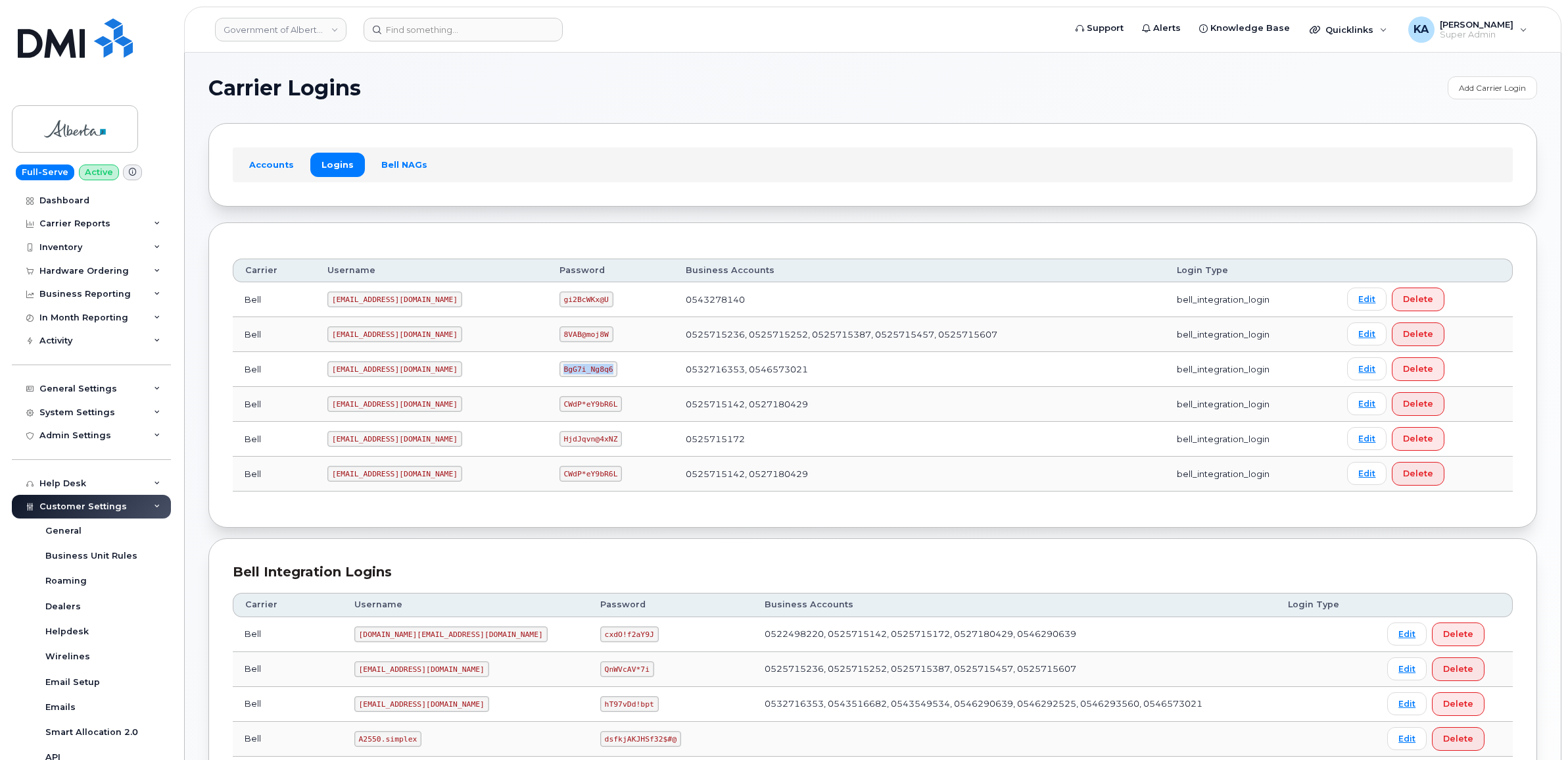
click at [574, 376] on td "BgG7i_Ng8q6" at bounding box center [611, 369] width 127 height 35
drag, startPoint x: 573, startPoint y: 376, endPoint x: 556, endPoint y: 373, distance: 17.3
copy code "BgG7i_Ng8q6"
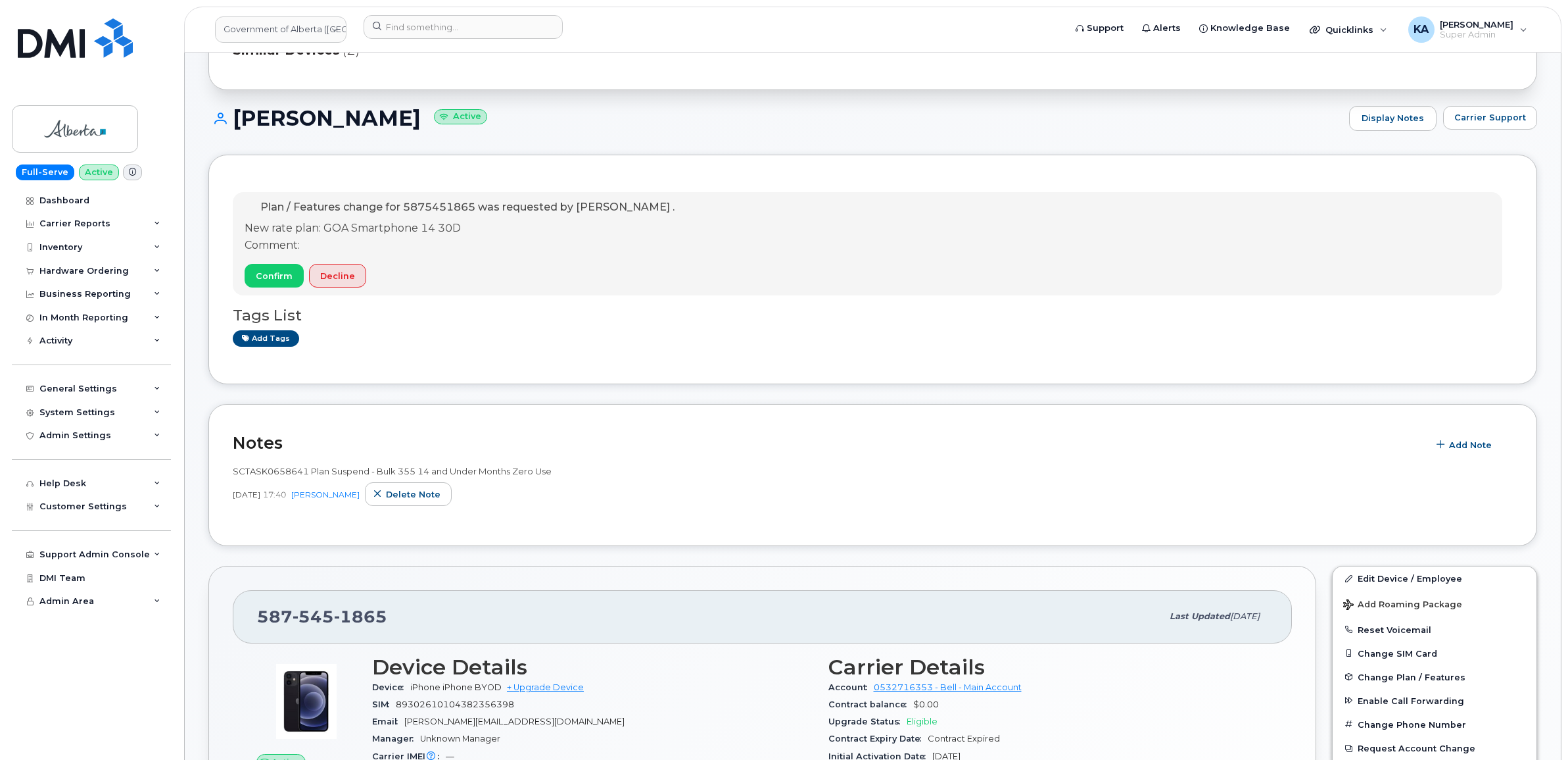
scroll to position [164, 0]
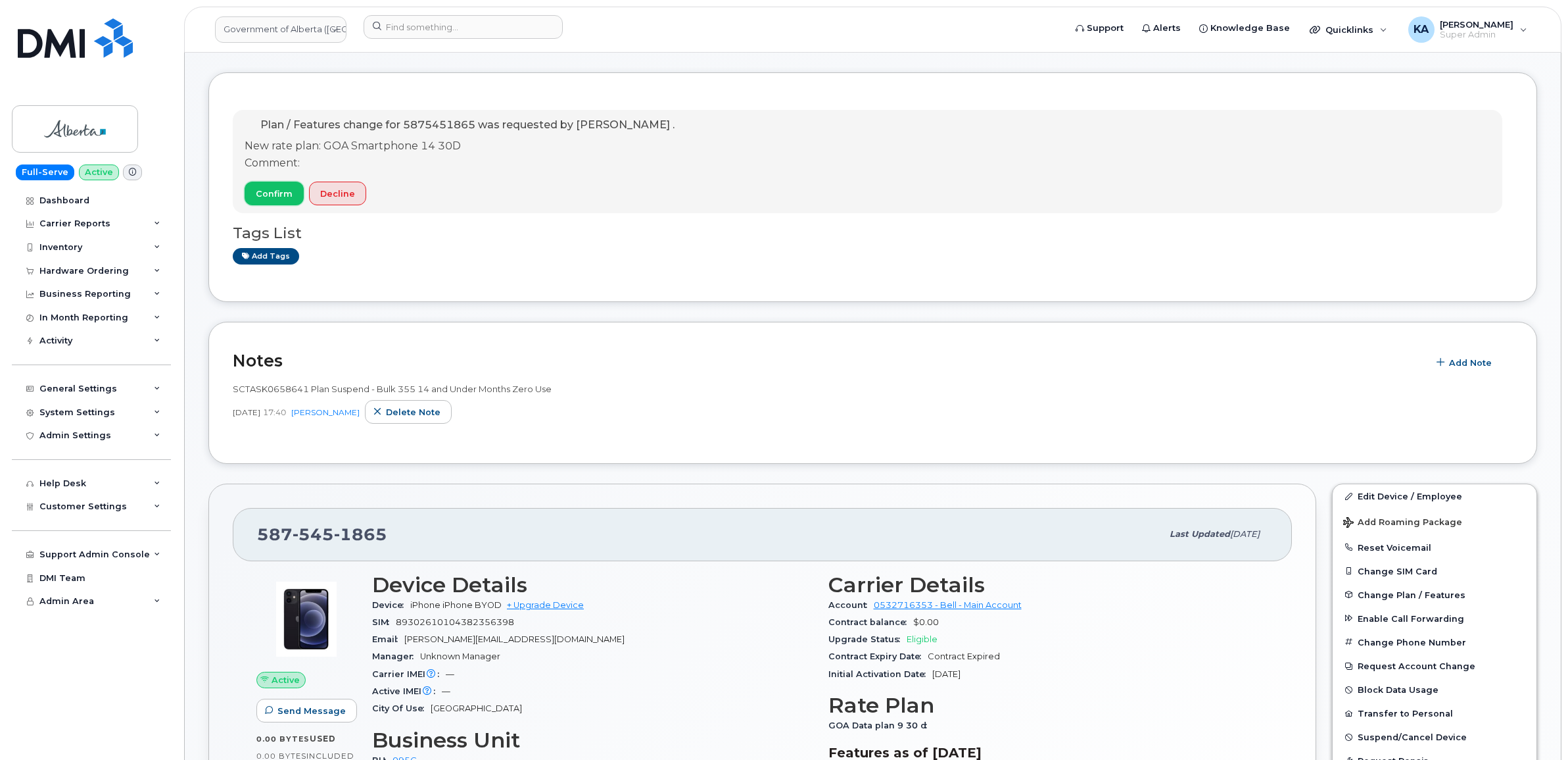
click at [249, 193] on button "Confirm" at bounding box center [274, 194] width 59 height 24
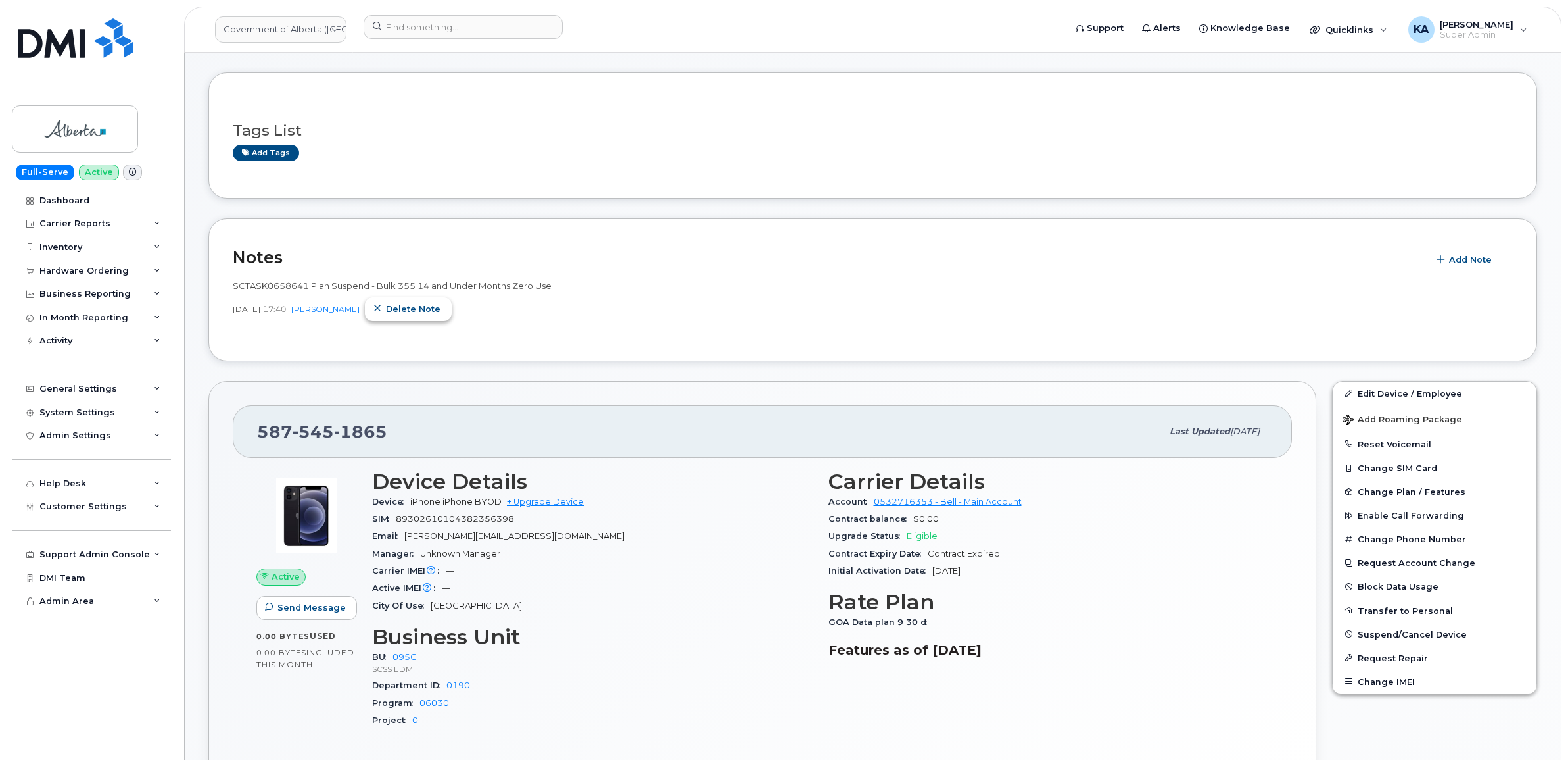
click at [390, 312] on span "Delete note" at bounding box center [413, 309] width 54 height 13
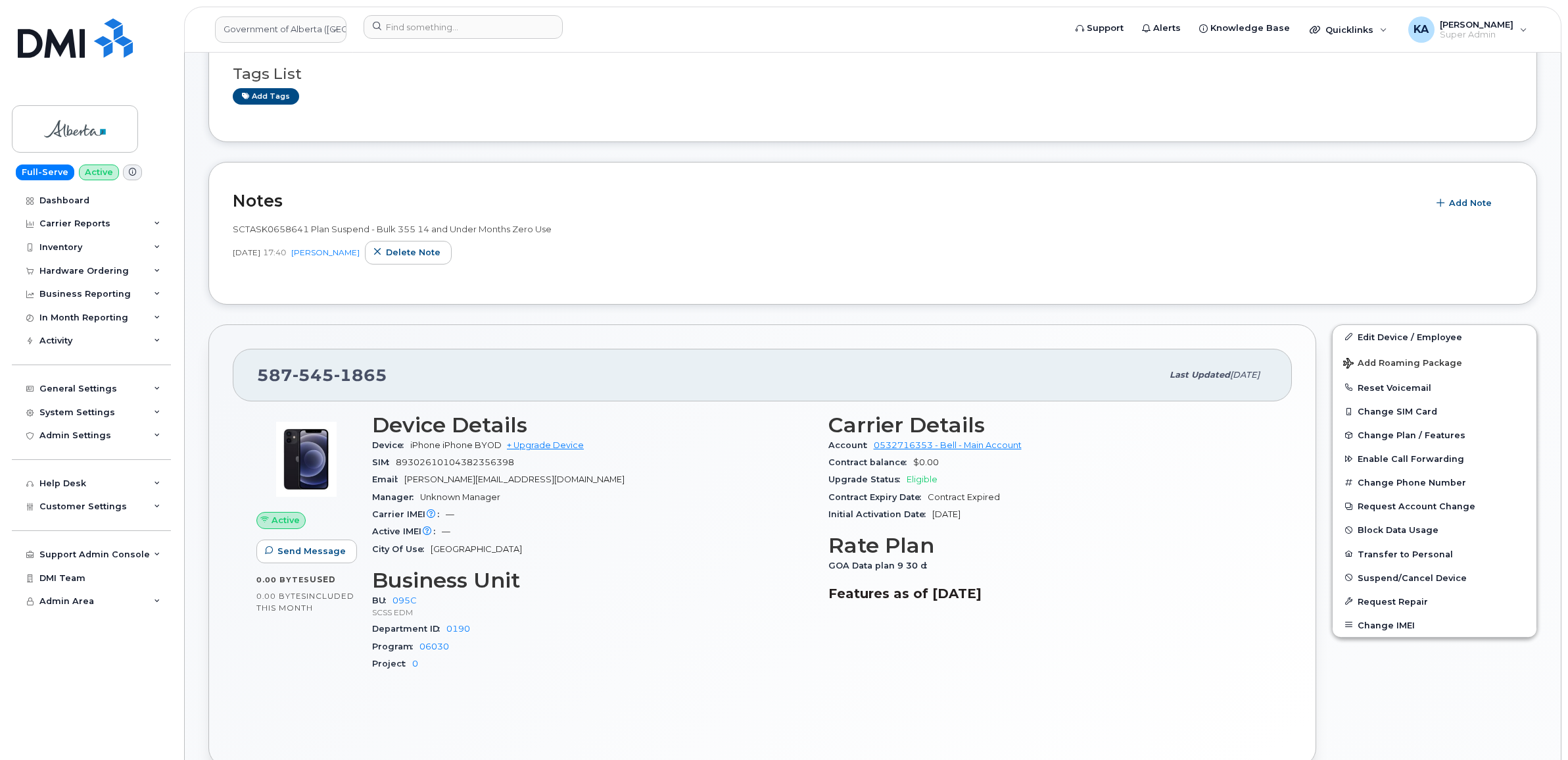
scroll to position [329, 0]
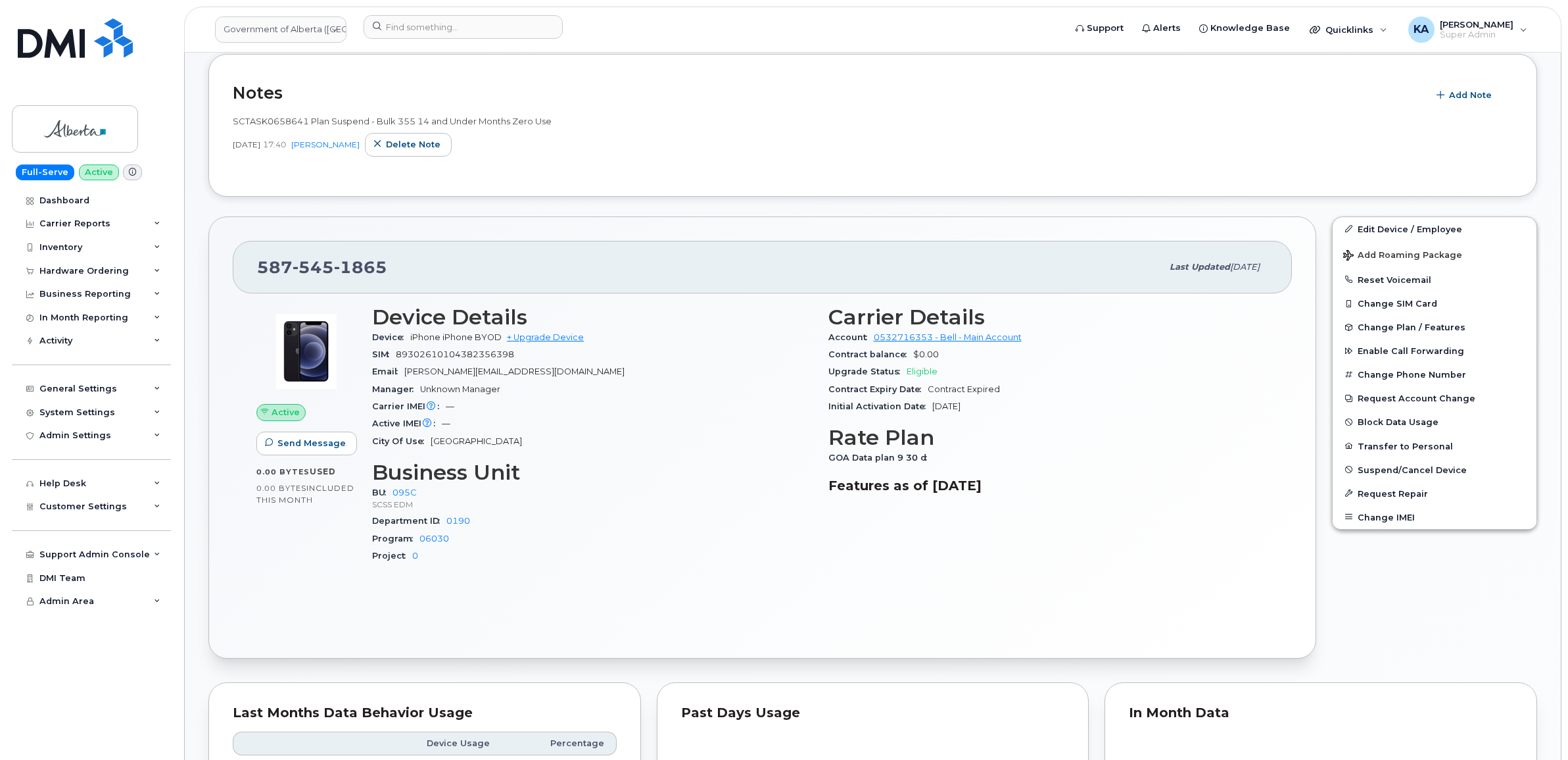
drag, startPoint x: 257, startPoint y: 265, endPoint x: 1038, endPoint y: 492, distance: 813.3
click at [1039, 494] on div "587 545 1865 Last updated Aug 14, 2025 Active Send Message 0.00 Bytes  used 0.0…" at bounding box center [762, 438] width 1108 height 442
copy div "587 545 1865 Last updated Aug 14, 2025 Active Send Message 0.00 Bytes  used 0.0…"
click at [400, 27] on input at bounding box center [462, 27] width 199 height 24
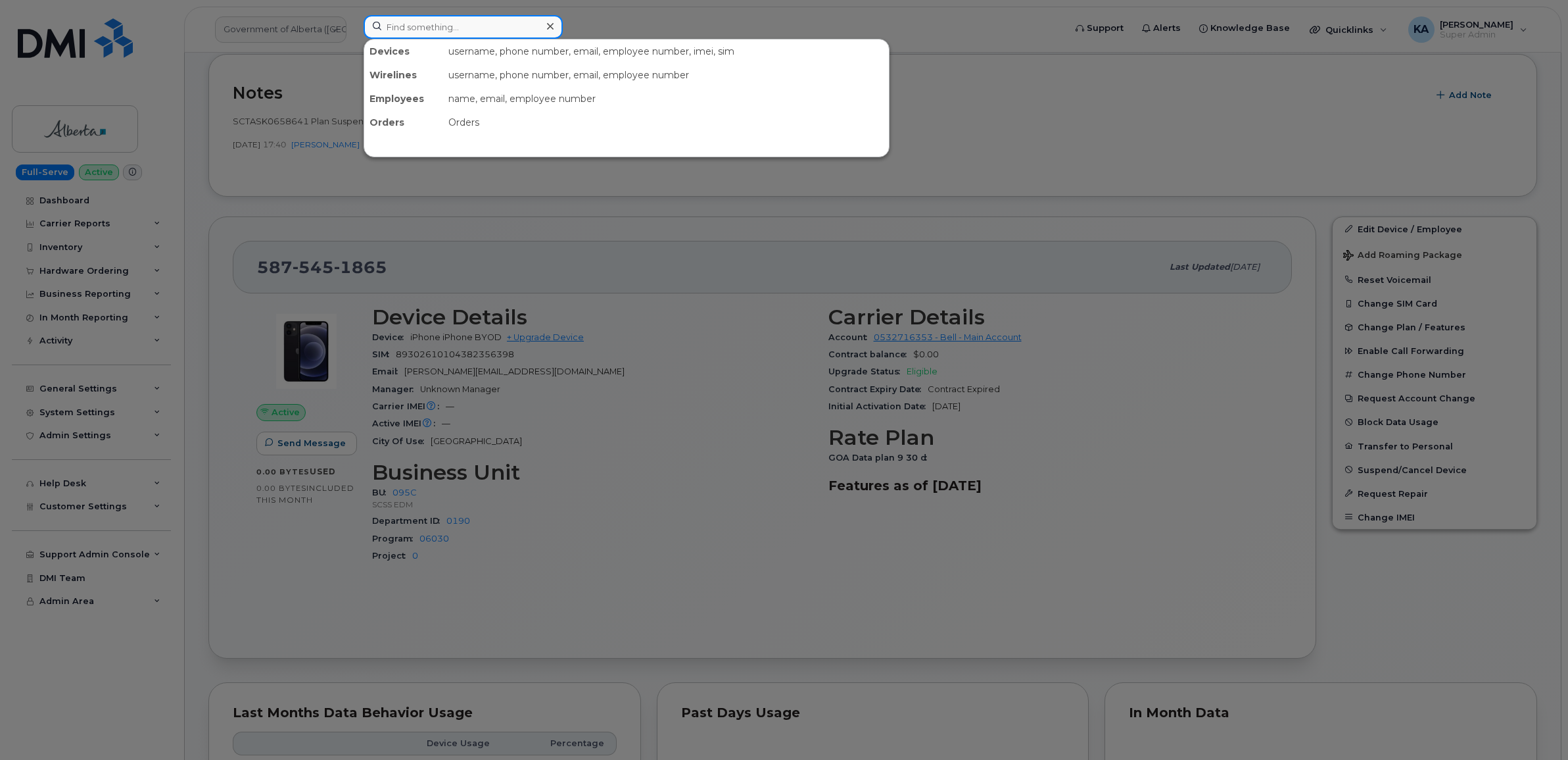
paste input "5873856594"
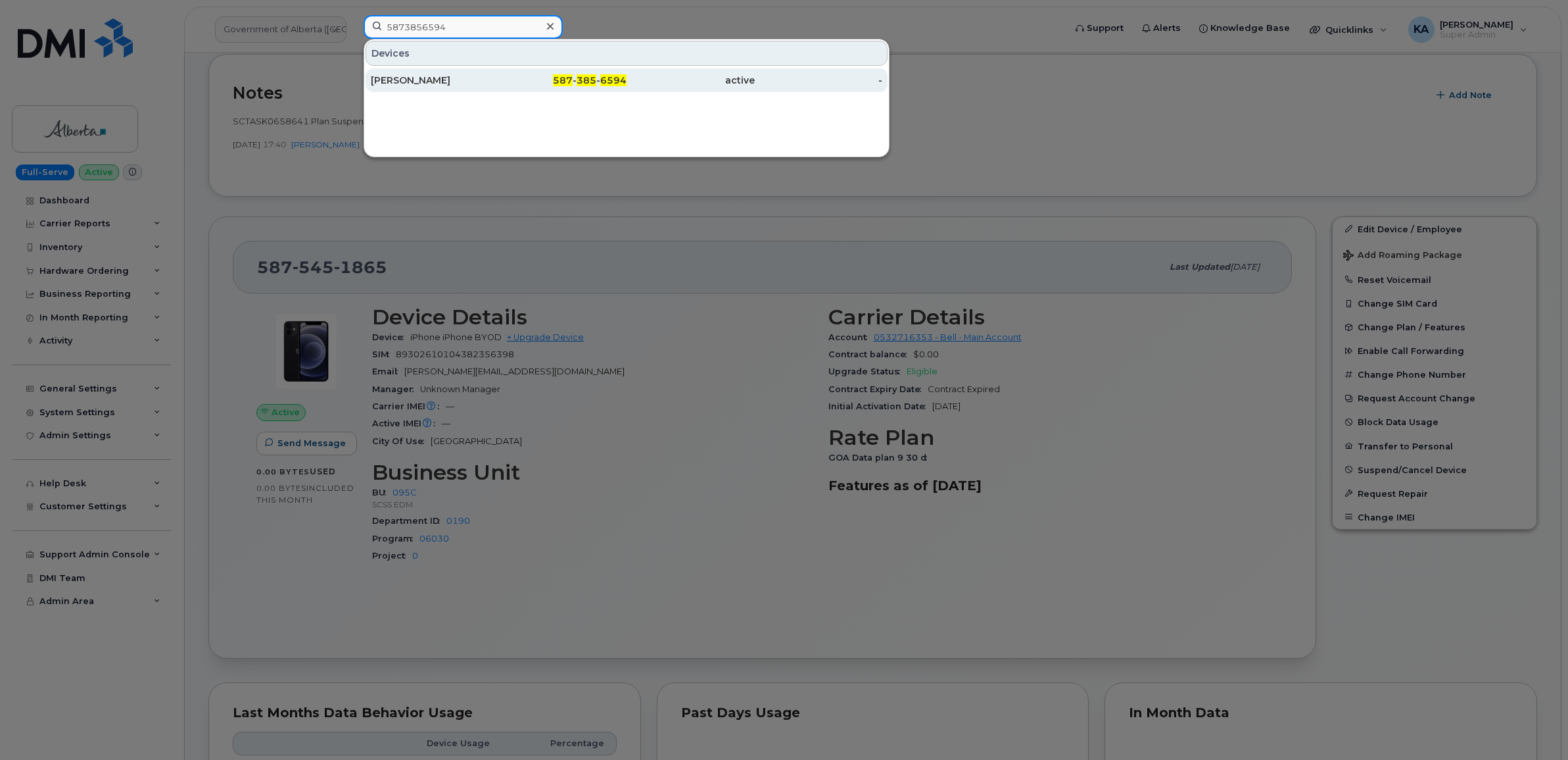
type input "5873856594"
click at [499, 71] on div "Kirby Valgardson" at bounding box center [563, 81] width 128 height 24
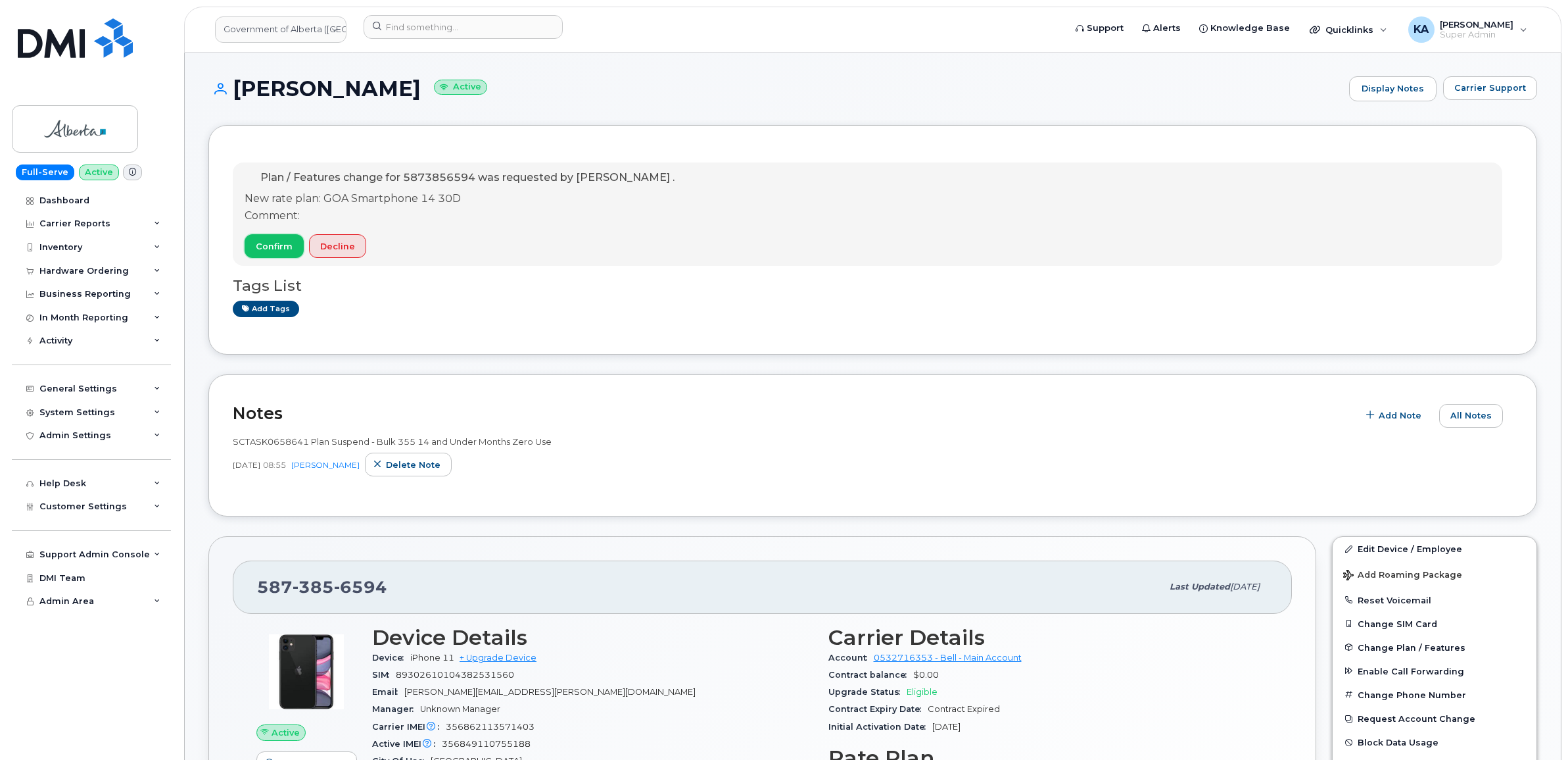
click at [263, 243] on span "Confirm" at bounding box center [274, 247] width 37 height 13
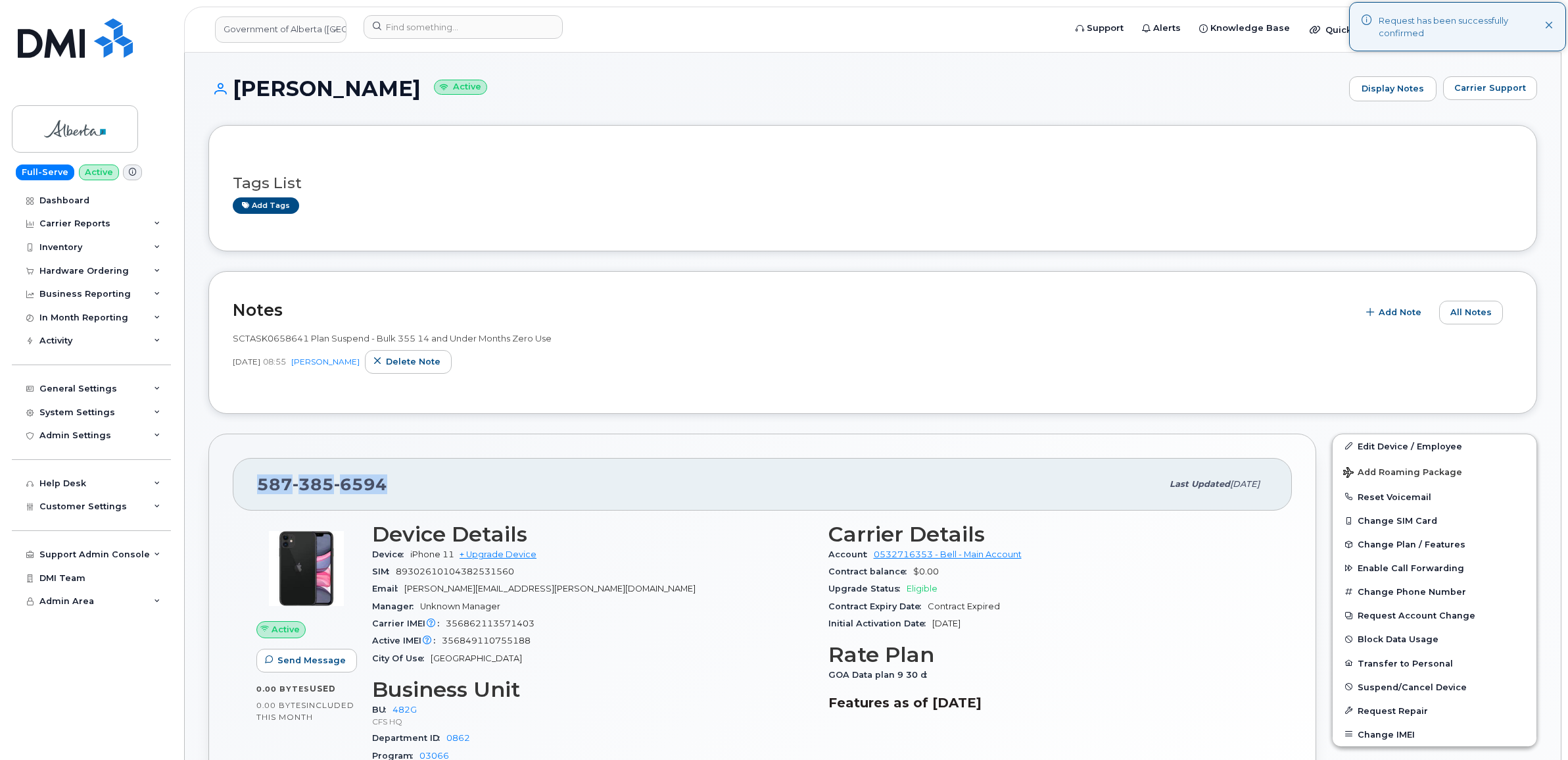
drag, startPoint x: 389, startPoint y: 478, endPoint x: 261, endPoint y: 484, distance: 128.1
click at [261, 484] on div "587 385 6594" at bounding box center [709, 484] width 905 height 28
copy span "587 385 6594"
click at [245, 484] on div "587 385 6594 Last updated Aug 13, 2025" at bounding box center [762, 484] width 1059 height 52
drag, startPoint x: 248, startPoint y: 481, endPoint x: 1038, endPoint y: 712, distance: 823.1
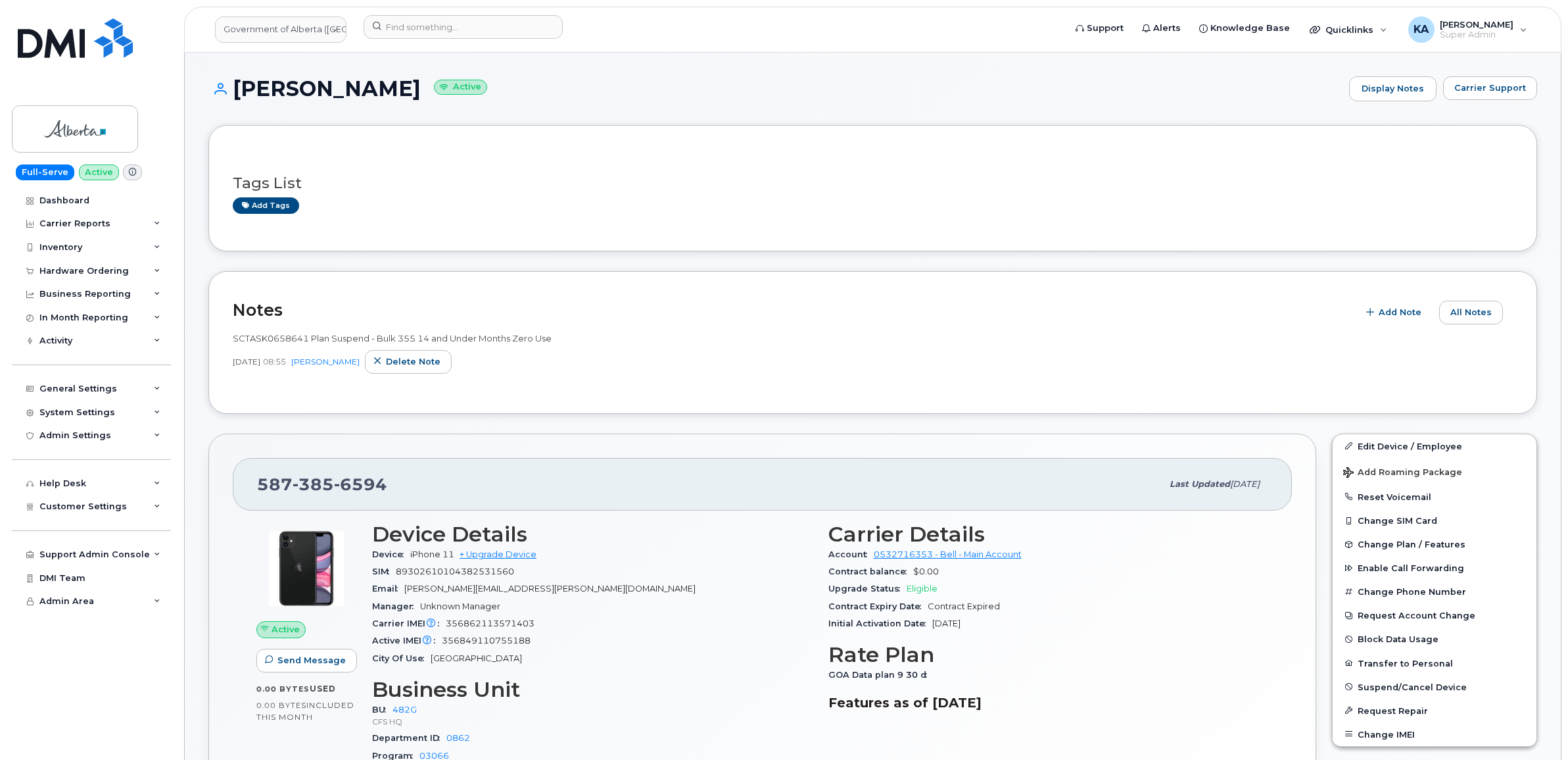
click at [1039, 714] on div "587 385 6594 Last updated Aug 13, 2025 Active Send Message 0.00 Bytes  used 0.0…" at bounding box center [762, 654] width 1108 height 442
copy div "587 385 6594 Last updated Aug 13, 2025 Active Send Message 0.00 Bytes  used 0.0…"
click at [405, 25] on input at bounding box center [462, 27] width 199 height 24
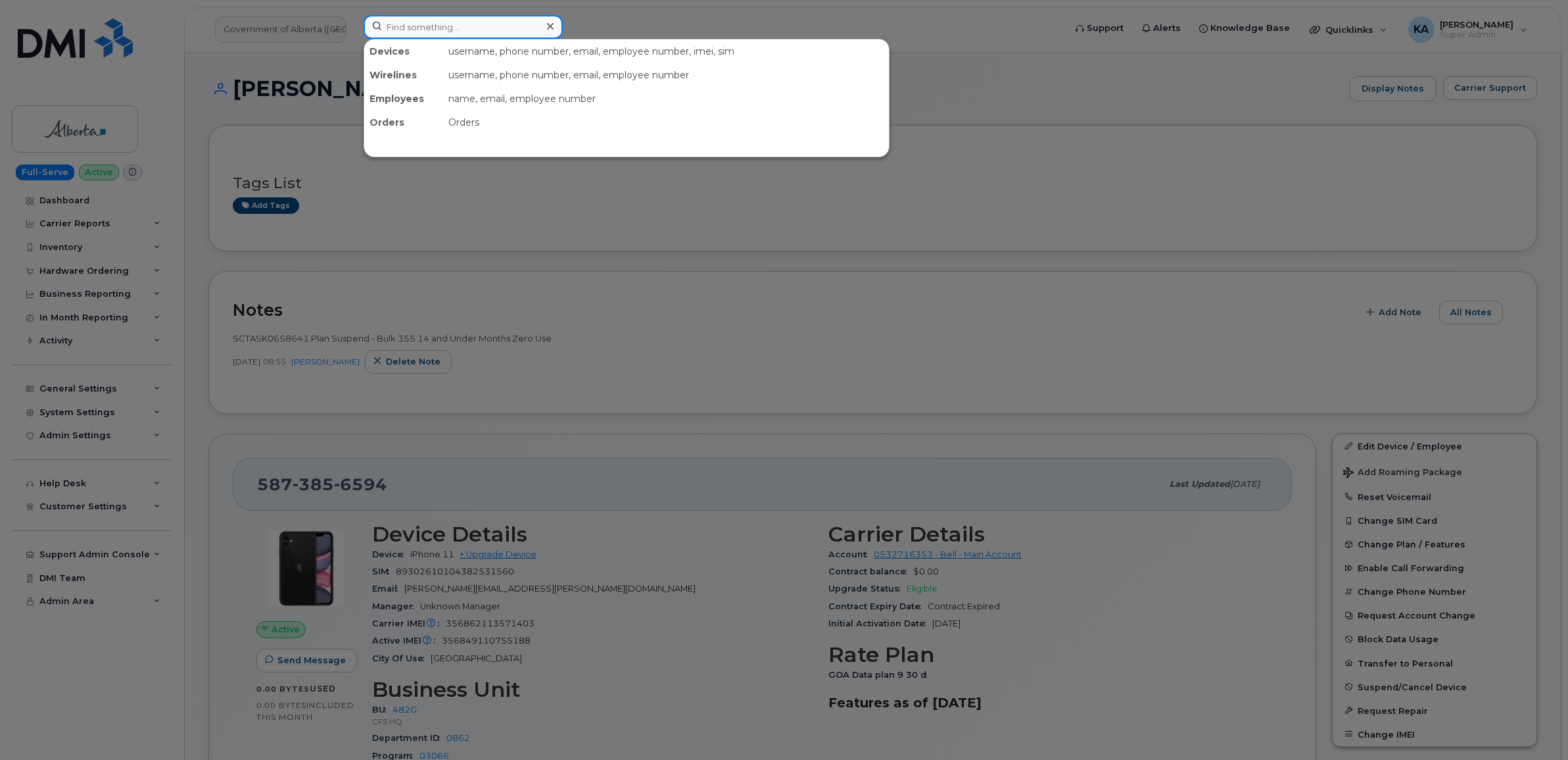
paste input "7802379238"
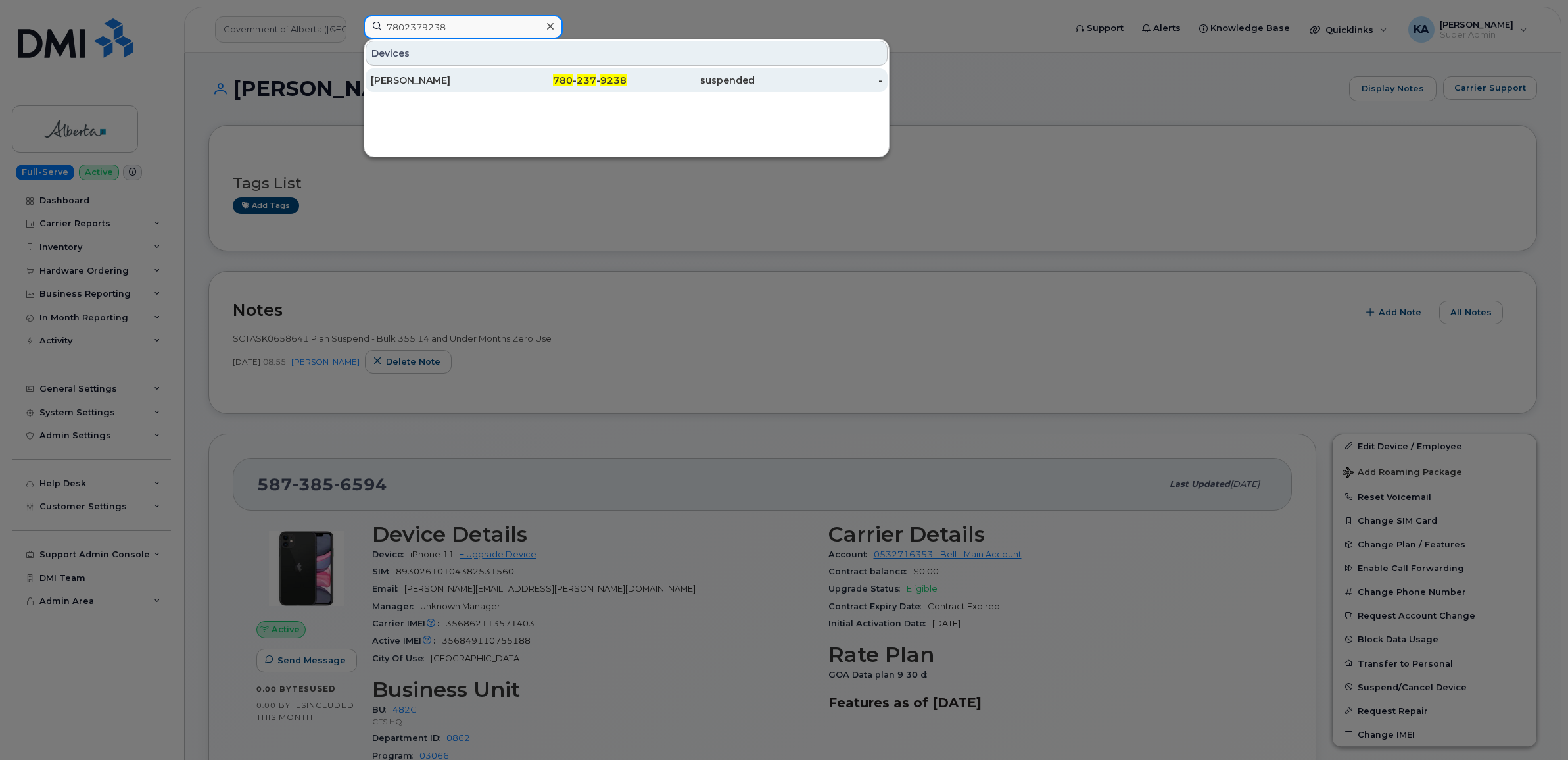
type input "7802379238"
click at [399, 79] on div "Marnie Babiy" at bounding box center [435, 80] width 128 height 13
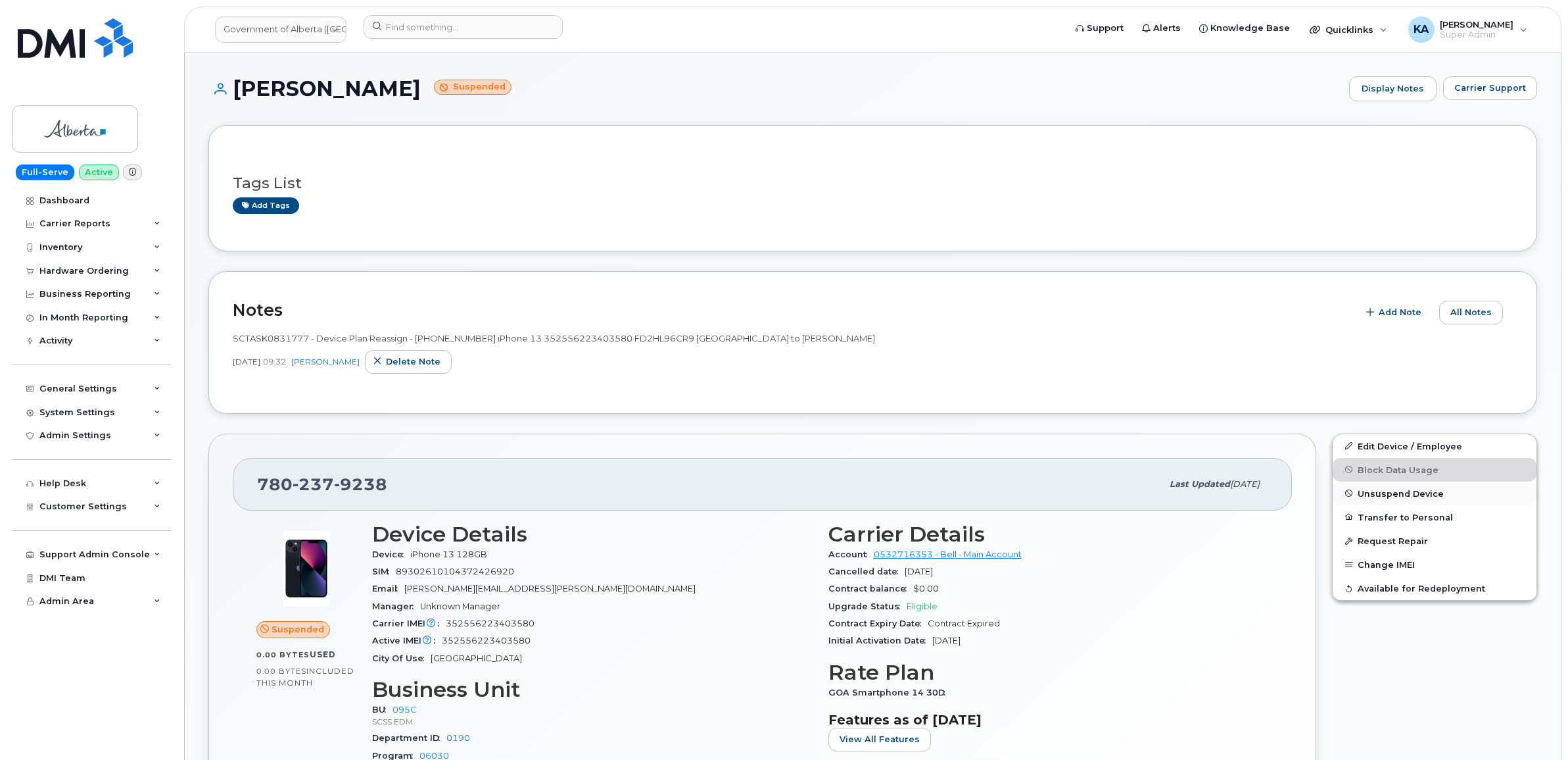
click at [1368, 491] on span "Unsuspend Device" at bounding box center [1401, 493] width 86 height 10
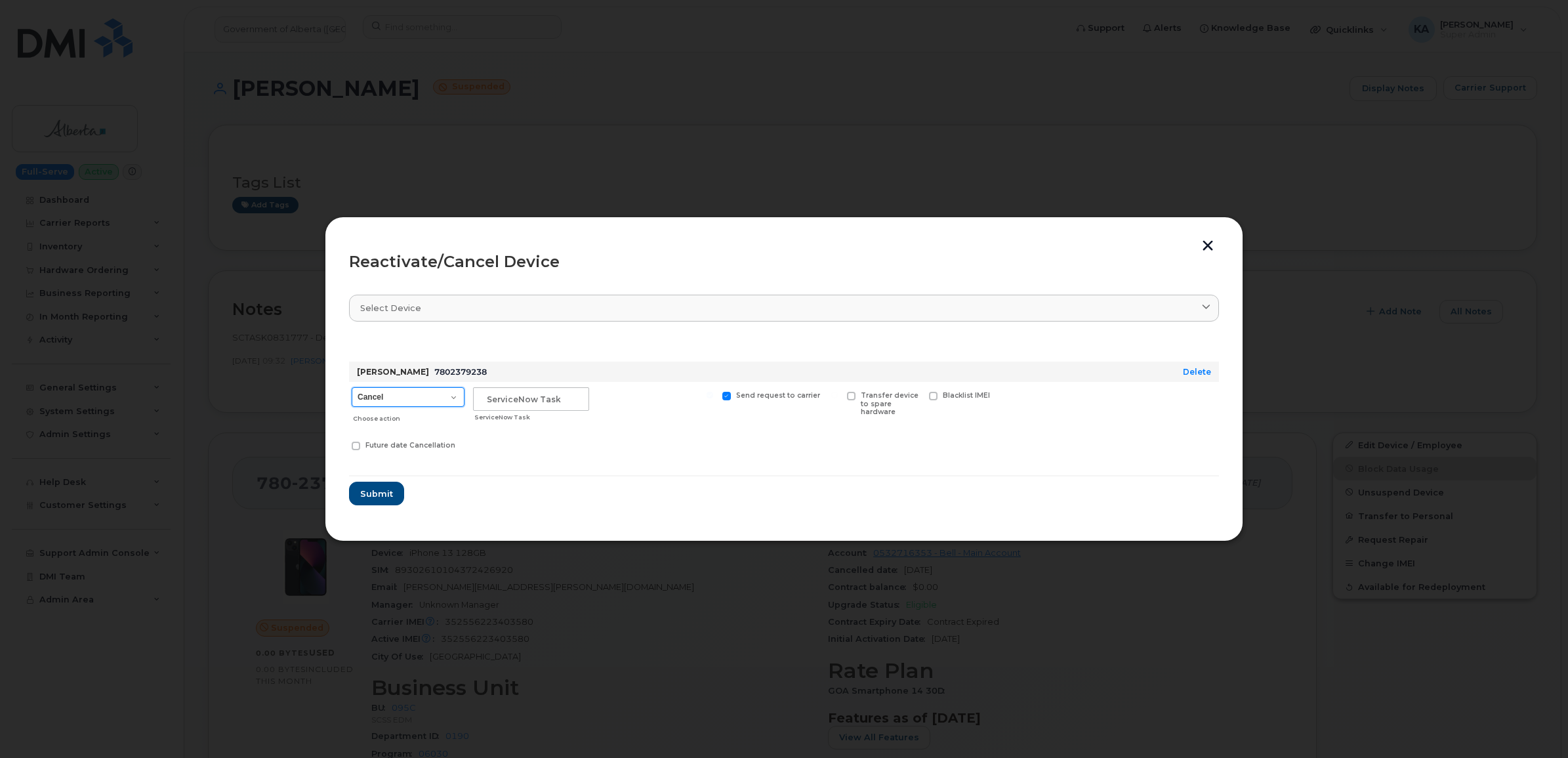
click at [453, 395] on select "Cancel Suspend - Extend Suspension Reactivate" at bounding box center [407, 396] width 113 height 19
select select "[object Object]"
click at [351, 387] on select "Cancel Suspend - Extend Suspension Reactivate" at bounding box center [407, 396] width 113 height 19
click at [371, 489] on span "Submit" at bounding box center [376, 493] width 33 height 13
click at [513, 475] on hr at bounding box center [784, 475] width 870 height 1
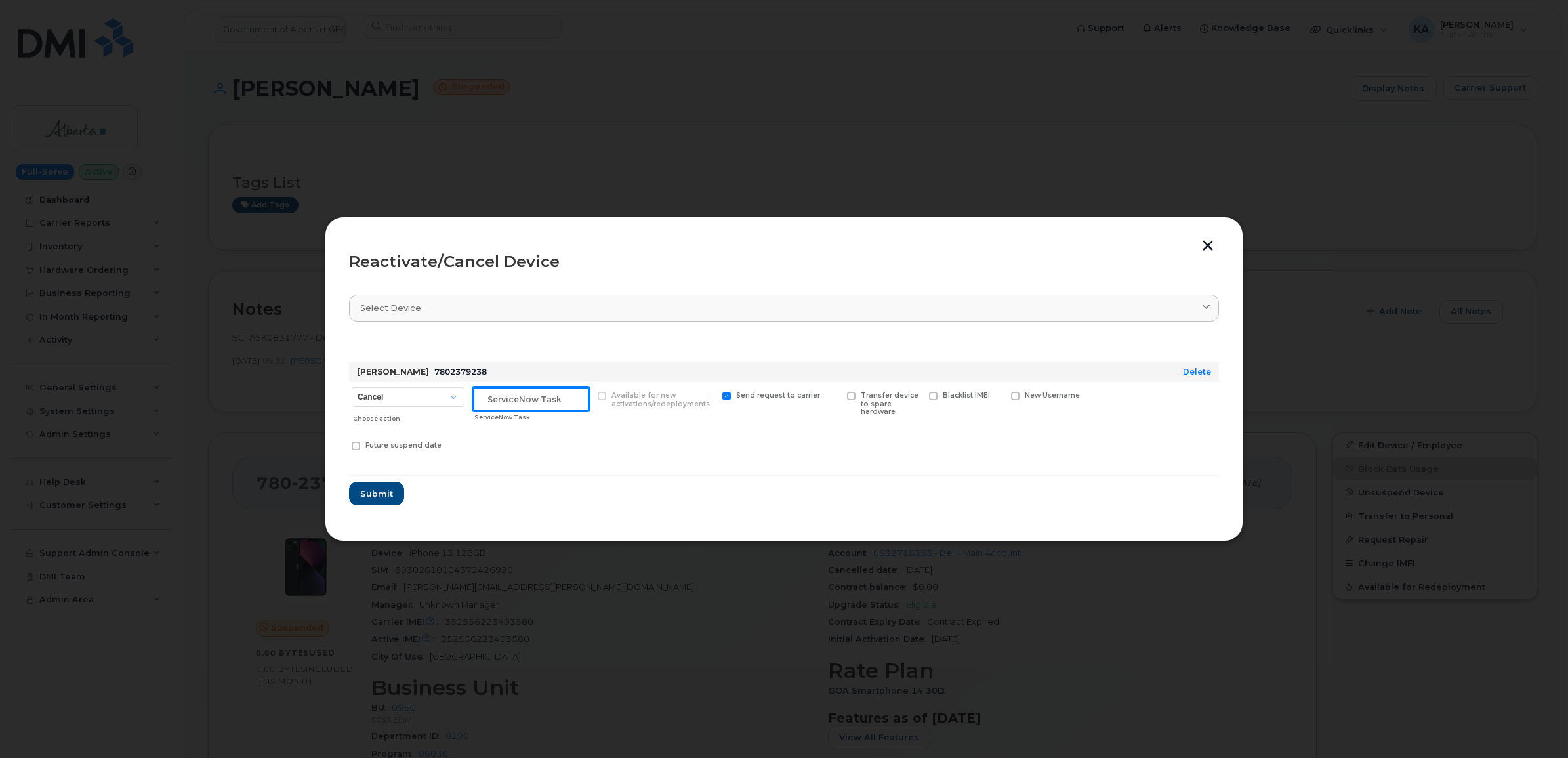
click at [556, 402] on input "text" at bounding box center [531, 399] width 116 height 24
click at [1205, 244] on button "button" at bounding box center [1207, 246] width 19 height 14
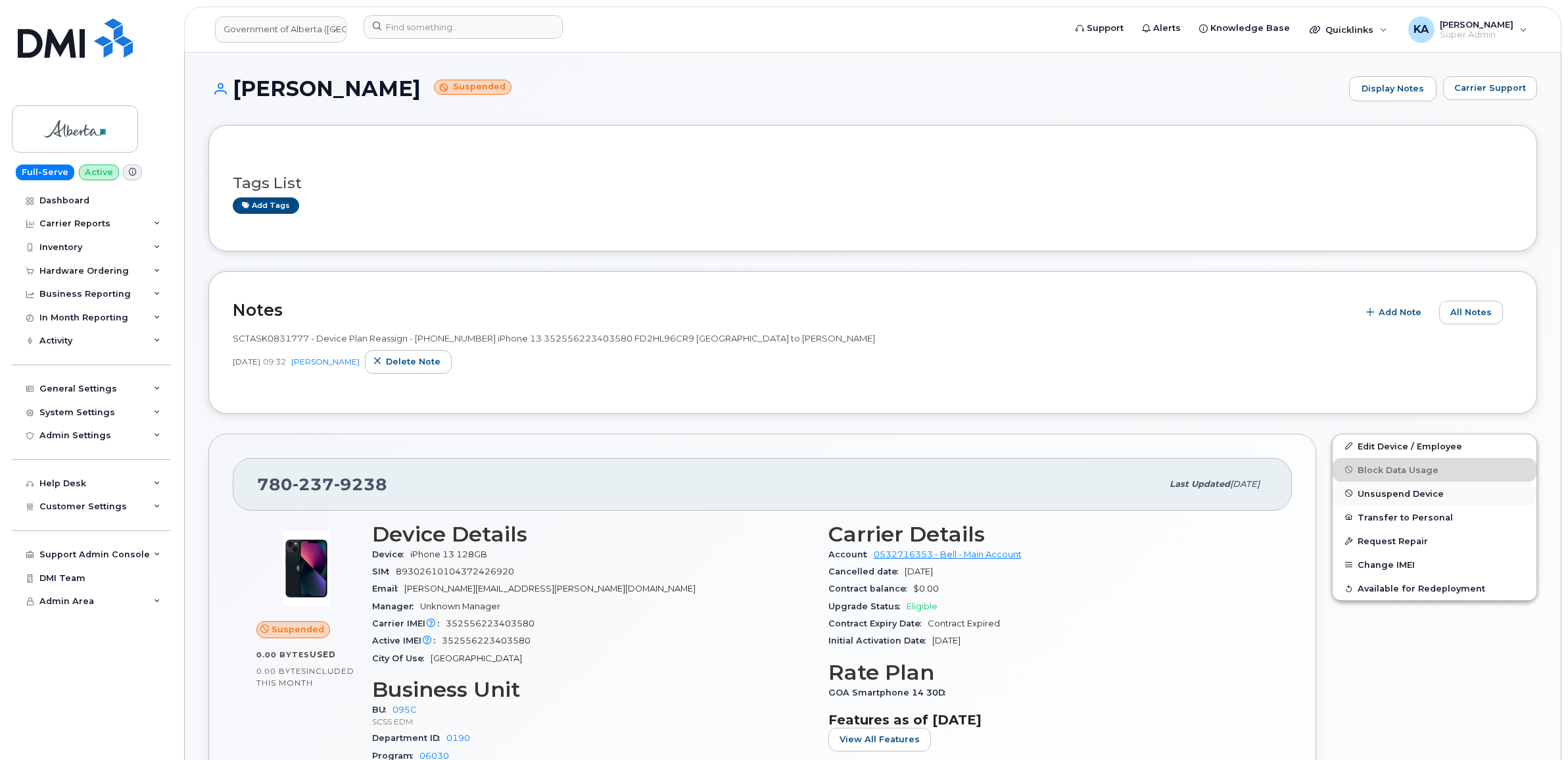
click at [1363, 491] on span "Unsuspend Device" at bounding box center [1401, 493] width 86 height 10
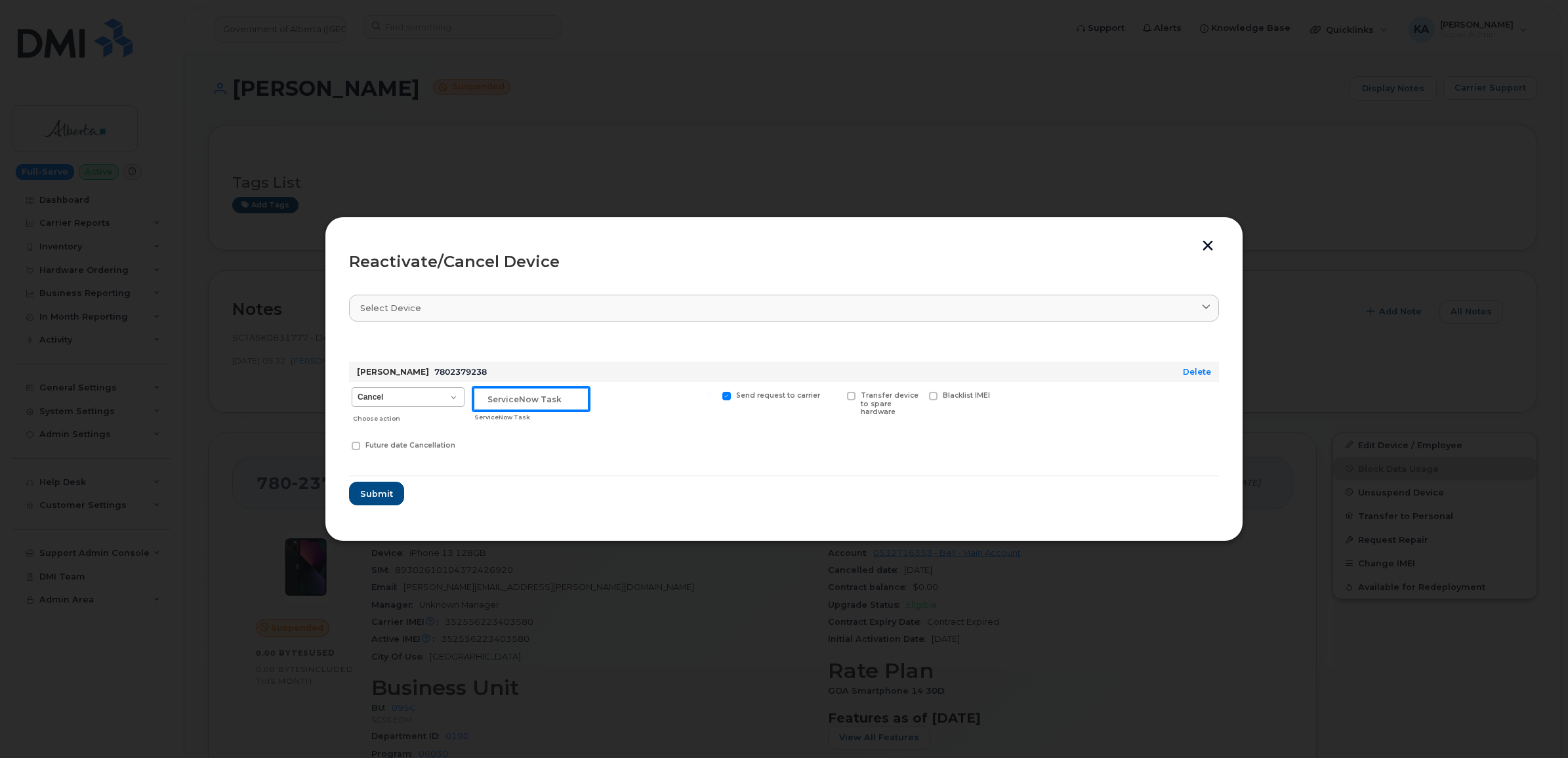
drag, startPoint x: 547, startPoint y: 397, endPoint x: 438, endPoint y: 388, distance: 109.4
click at [438, 388] on div "Cancel Suspend - Extend Suspension Reactivate Choose action ServiceNow Task Sen…" at bounding box center [784, 420] width 870 height 78
click at [1205, 246] on button "button" at bounding box center [1207, 246] width 19 height 14
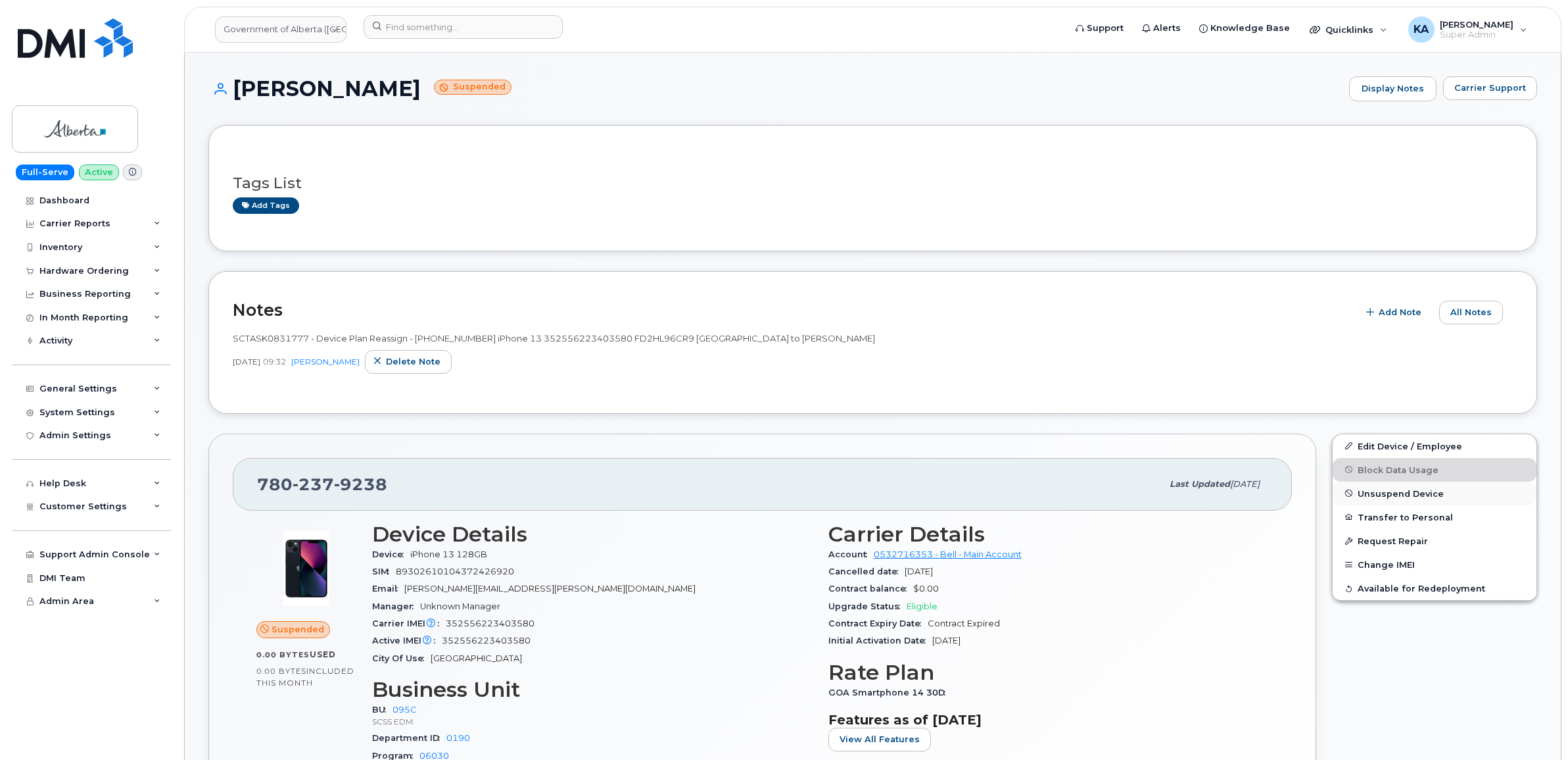
click at [1375, 496] on span "Unsuspend Device" at bounding box center [1401, 493] width 86 height 10
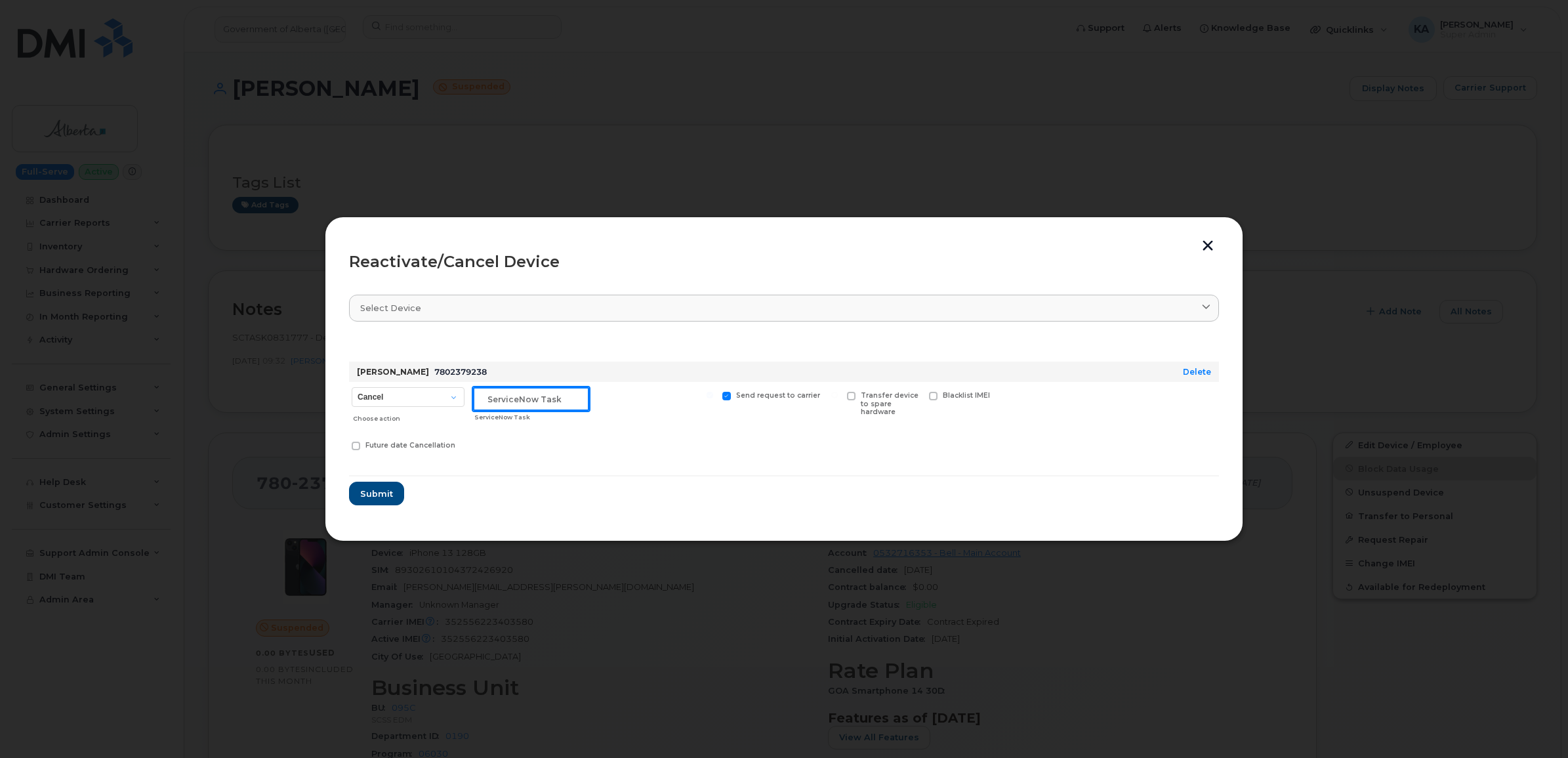
click at [493, 400] on input "text" at bounding box center [531, 399] width 116 height 24
click at [448, 398] on select "Cancel Suspend - Extend Suspension Reactivate" at bounding box center [407, 396] width 113 height 19
select select "[object Object]"
click at [351, 387] on select "Cancel Suspend - Extend Suspension Reactivate" at bounding box center [407, 396] width 113 height 19
click at [552, 402] on input "text" at bounding box center [531, 399] width 116 height 24
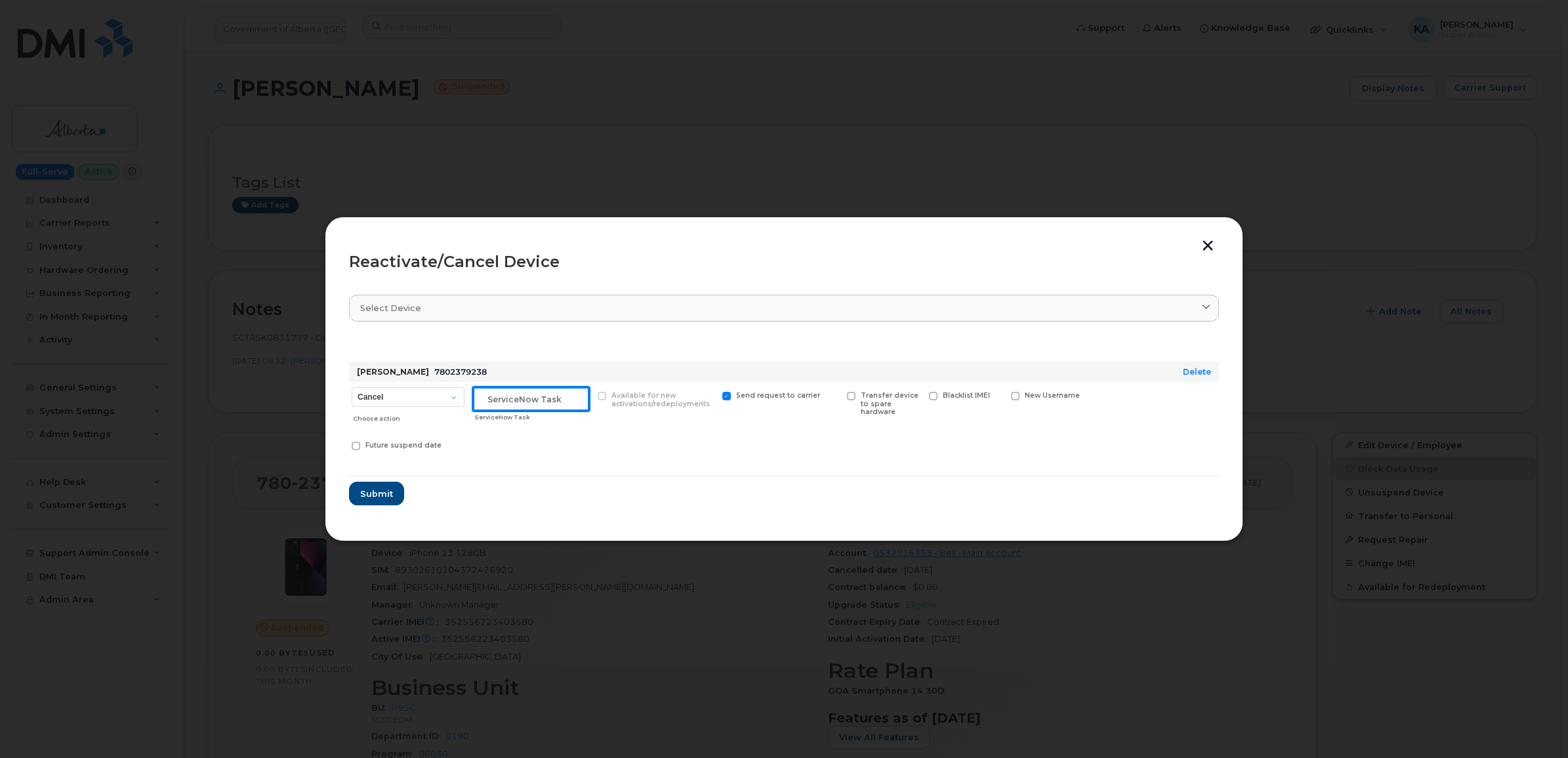
click at [555, 401] on input "text" at bounding box center [531, 399] width 116 height 24
click at [486, 392] on input "text" at bounding box center [531, 399] width 116 height 24
paste input "7802379238"
drag, startPoint x: 547, startPoint y: 397, endPoint x: 422, endPoint y: 399, distance: 125.0
click at [428, 397] on div "Cancel Suspend - Extend Suspension Reactivate Choose action 7802379238 ServiceN…" at bounding box center [784, 420] width 870 height 78
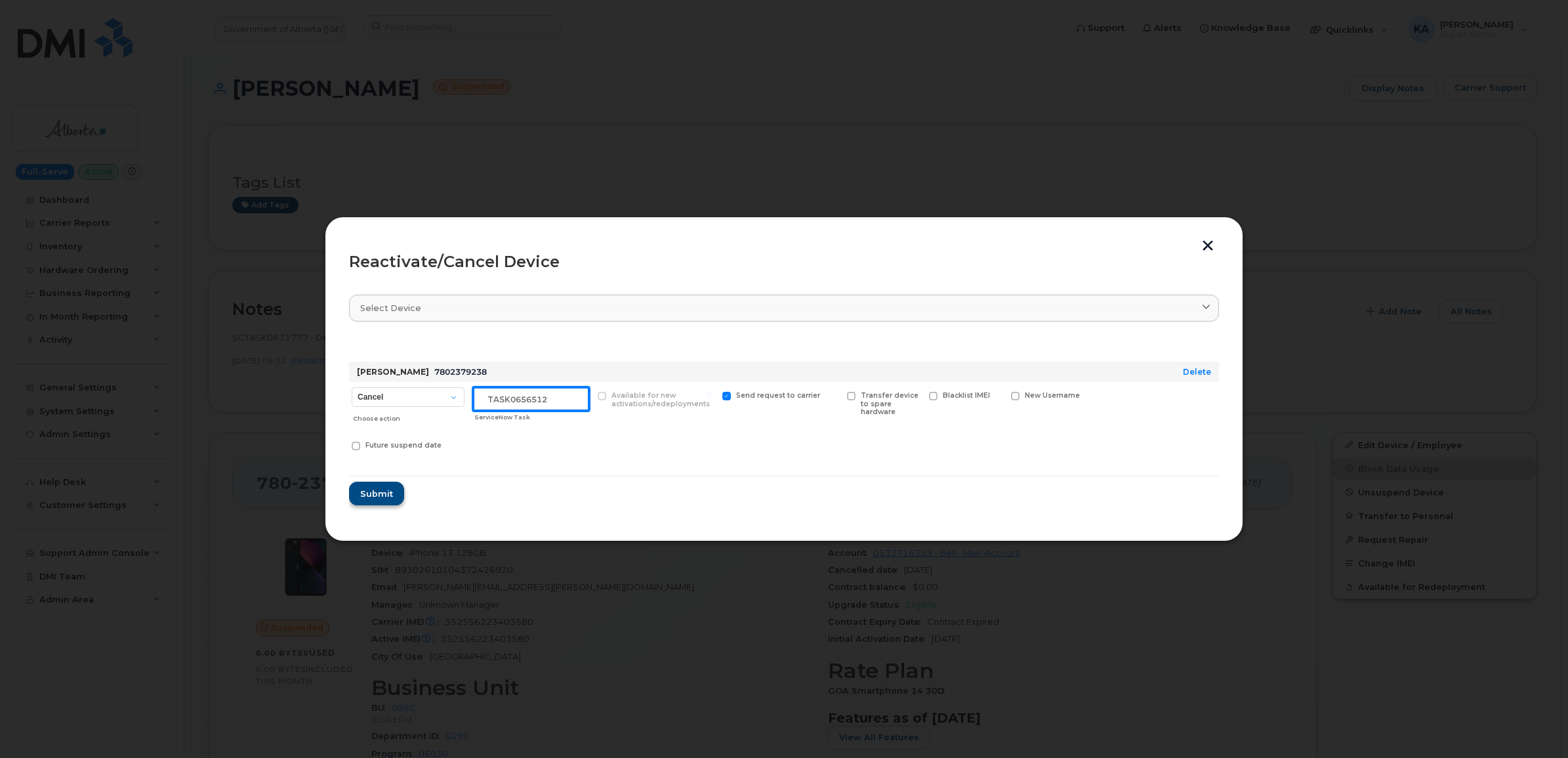
type input "TASK0656512"
click at [372, 494] on span "Submit" at bounding box center [376, 493] width 33 height 13
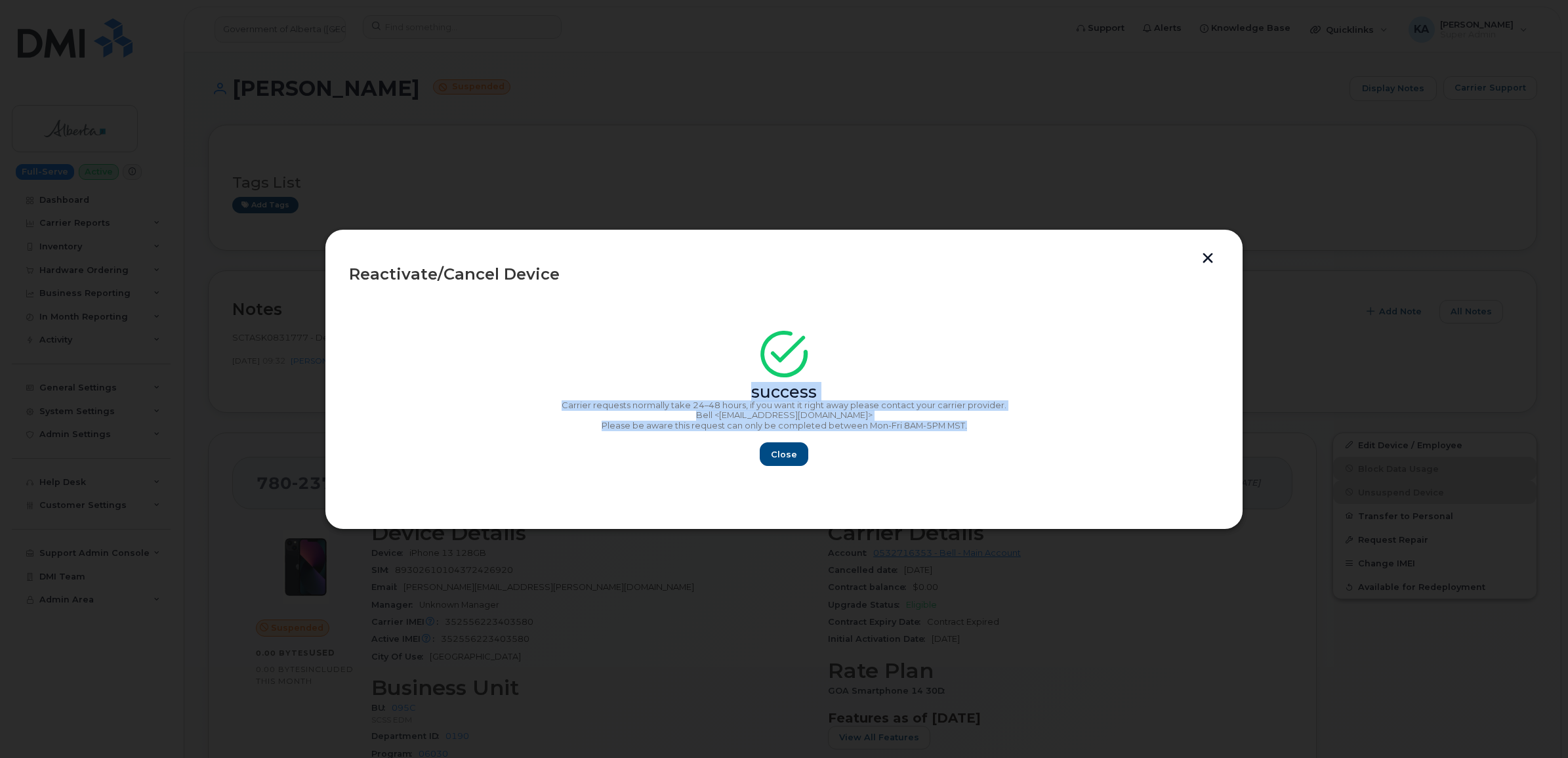
drag, startPoint x: 728, startPoint y: 336, endPoint x: 969, endPoint y: 423, distance: 256.2
click at [969, 423] on section "success Carrier requests normally take 24–48 hours, if you want it right away p…" at bounding box center [784, 399] width 870 height 210
drag, startPoint x: 968, startPoint y: 423, endPoint x: 946, endPoint y: 424, distance: 22.0
copy div "success Carrier requests normally take 24–48 hours, if you want it right away p…"
click at [775, 450] on span "Close" at bounding box center [784, 454] width 27 height 13
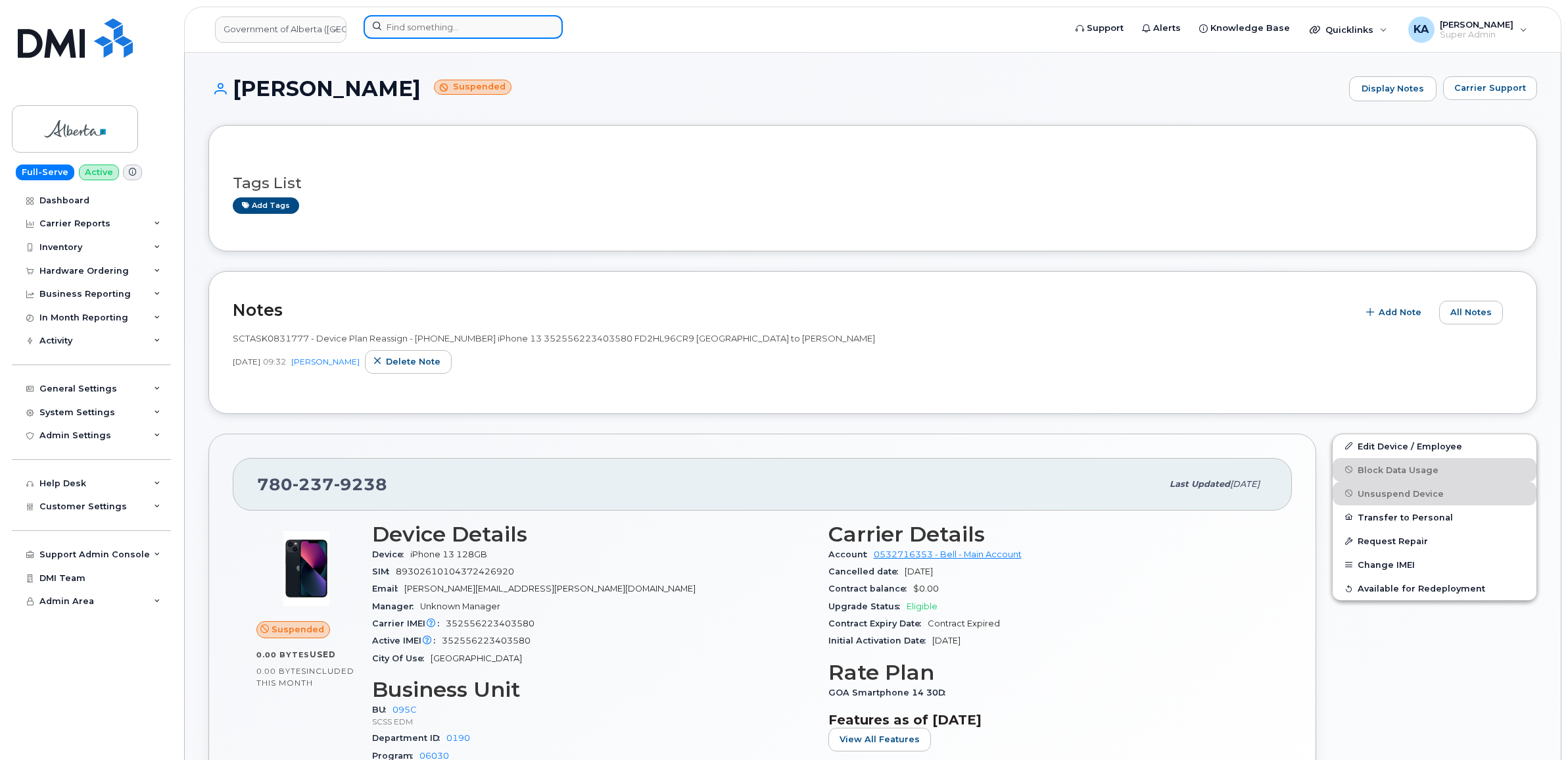
click at [441, 29] on input at bounding box center [462, 27] width 199 height 24
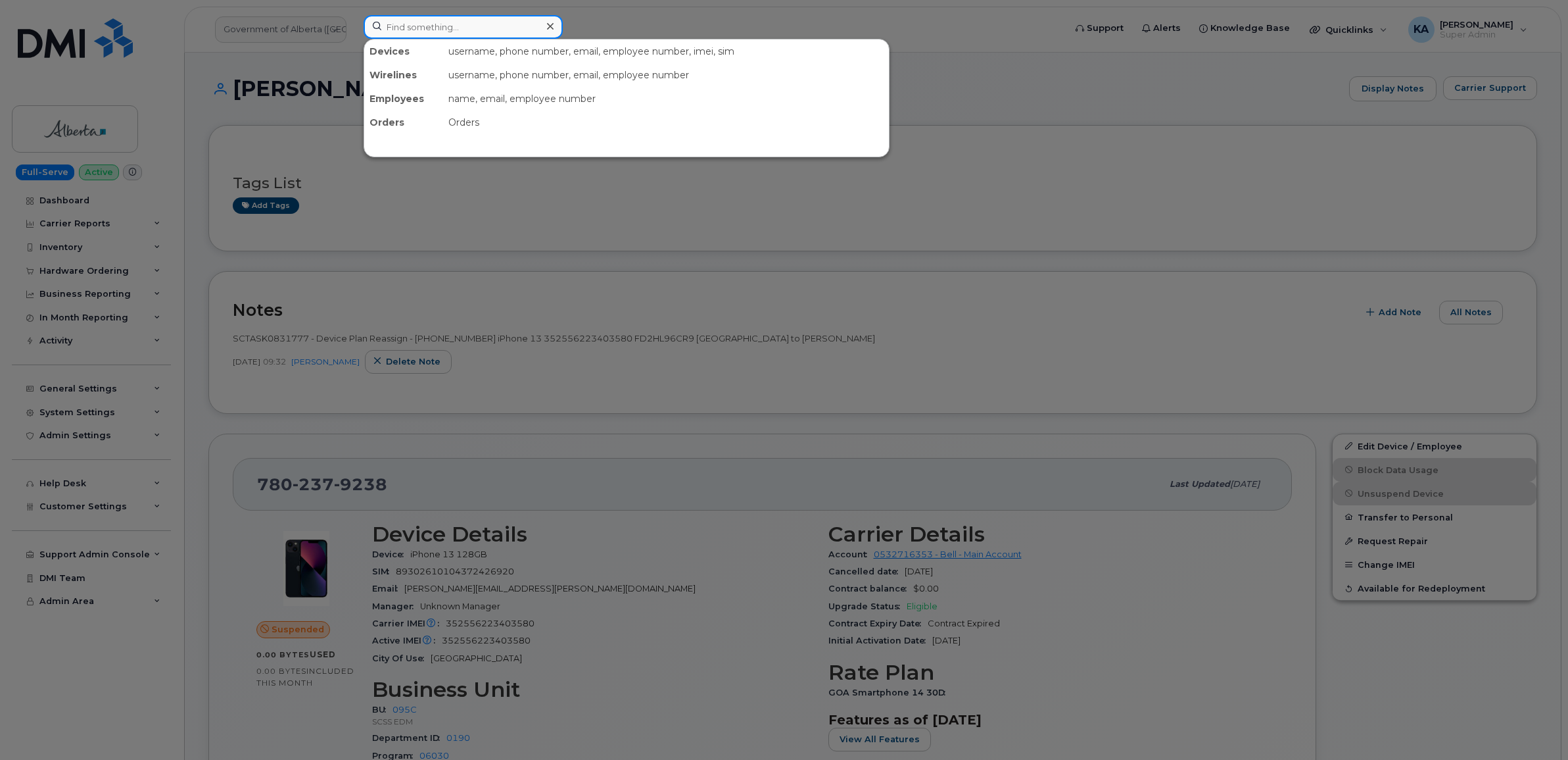
paste input "4035897632"
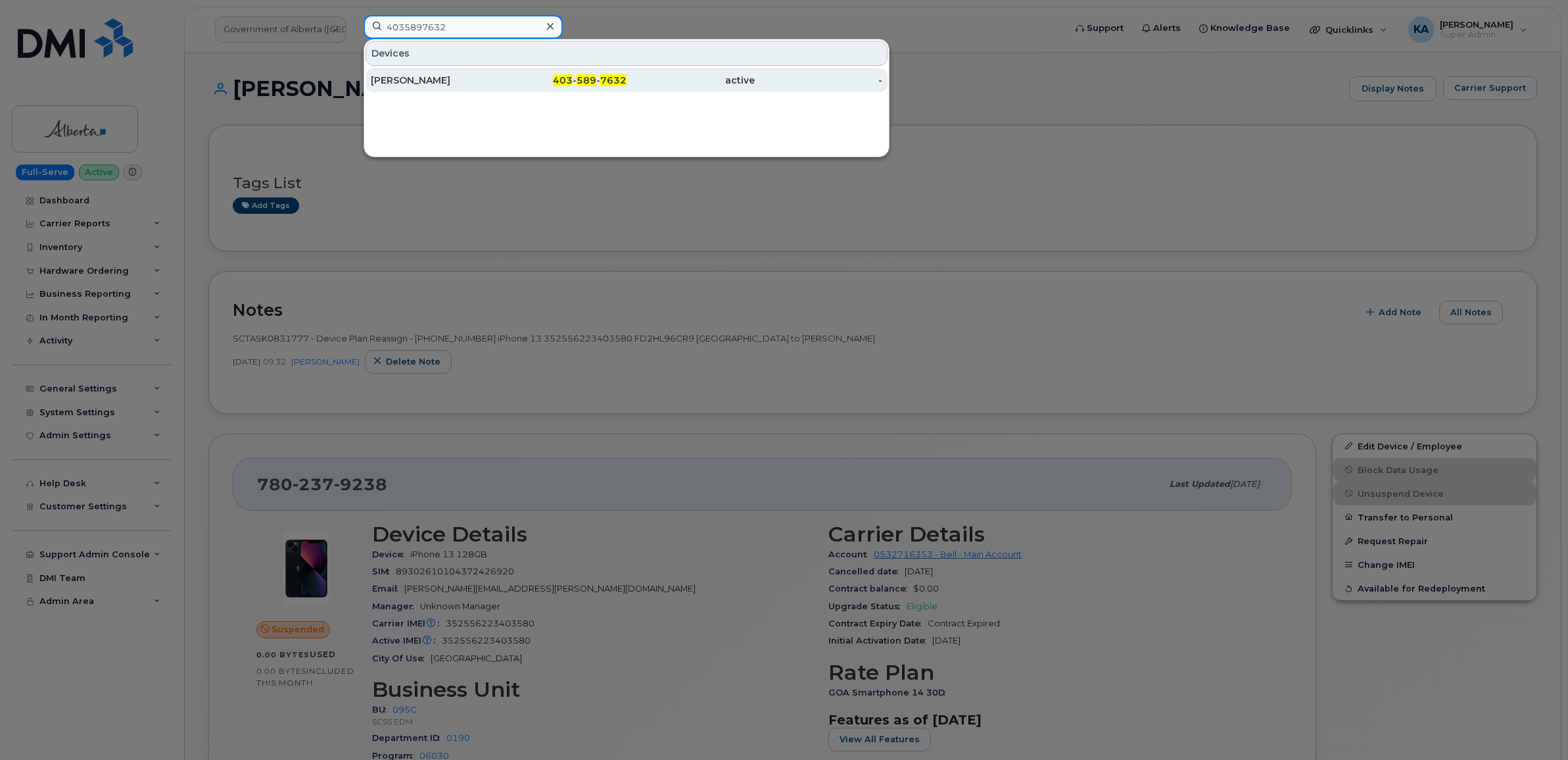
type input "4035897632"
click at [401, 80] on div "Vishal Kohli" at bounding box center [435, 80] width 128 height 13
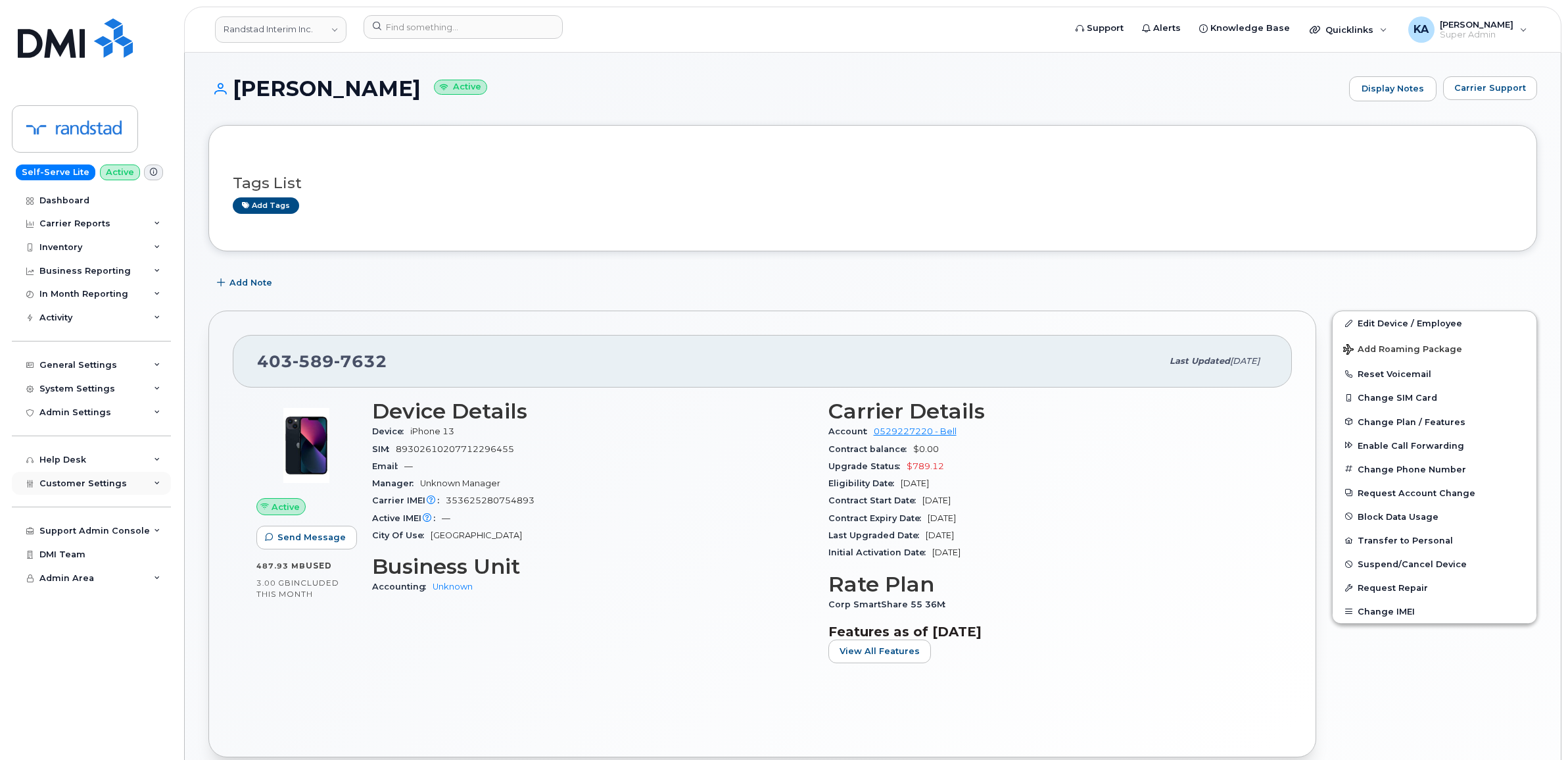
click at [110, 481] on span "Customer Settings" at bounding box center [83, 483] width 87 height 10
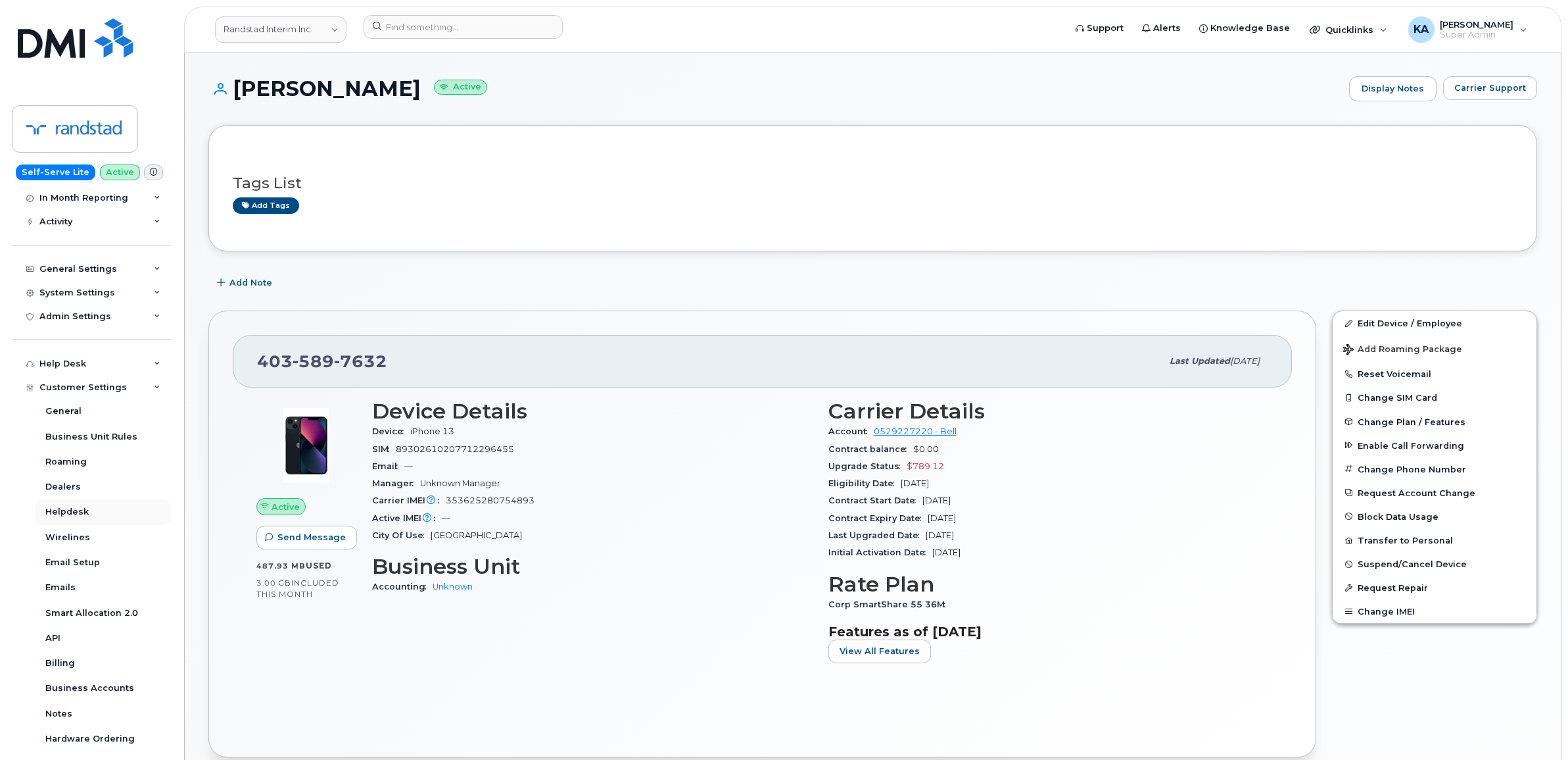
scroll to position [164, 0]
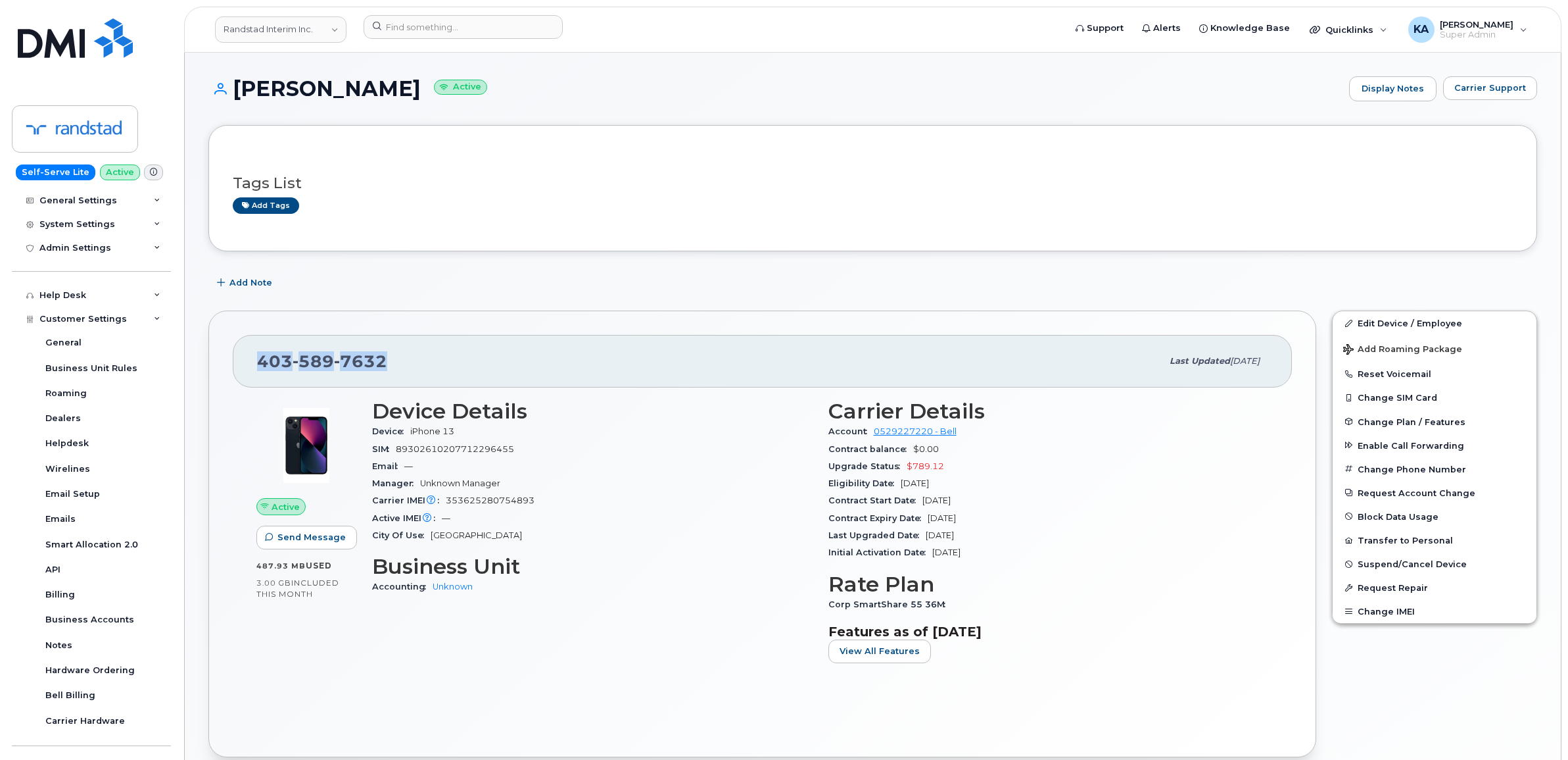
drag, startPoint x: 405, startPoint y: 361, endPoint x: 259, endPoint y: 359, distance: 146.0
click at [259, 359] on div "[PHONE_NUMBER]" at bounding box center [709, 361] width 905 height 28
drag, startPoint x: 259, startPoint y: 359, endPoint x: 271, endPoint y: 360, distance: 12.0
copy span "[PHONE_NUMBER]"
drag, startPoint x: 365, startPoint y: 86, endPoint x: 240, endPoint y: 92, distance: 125.1
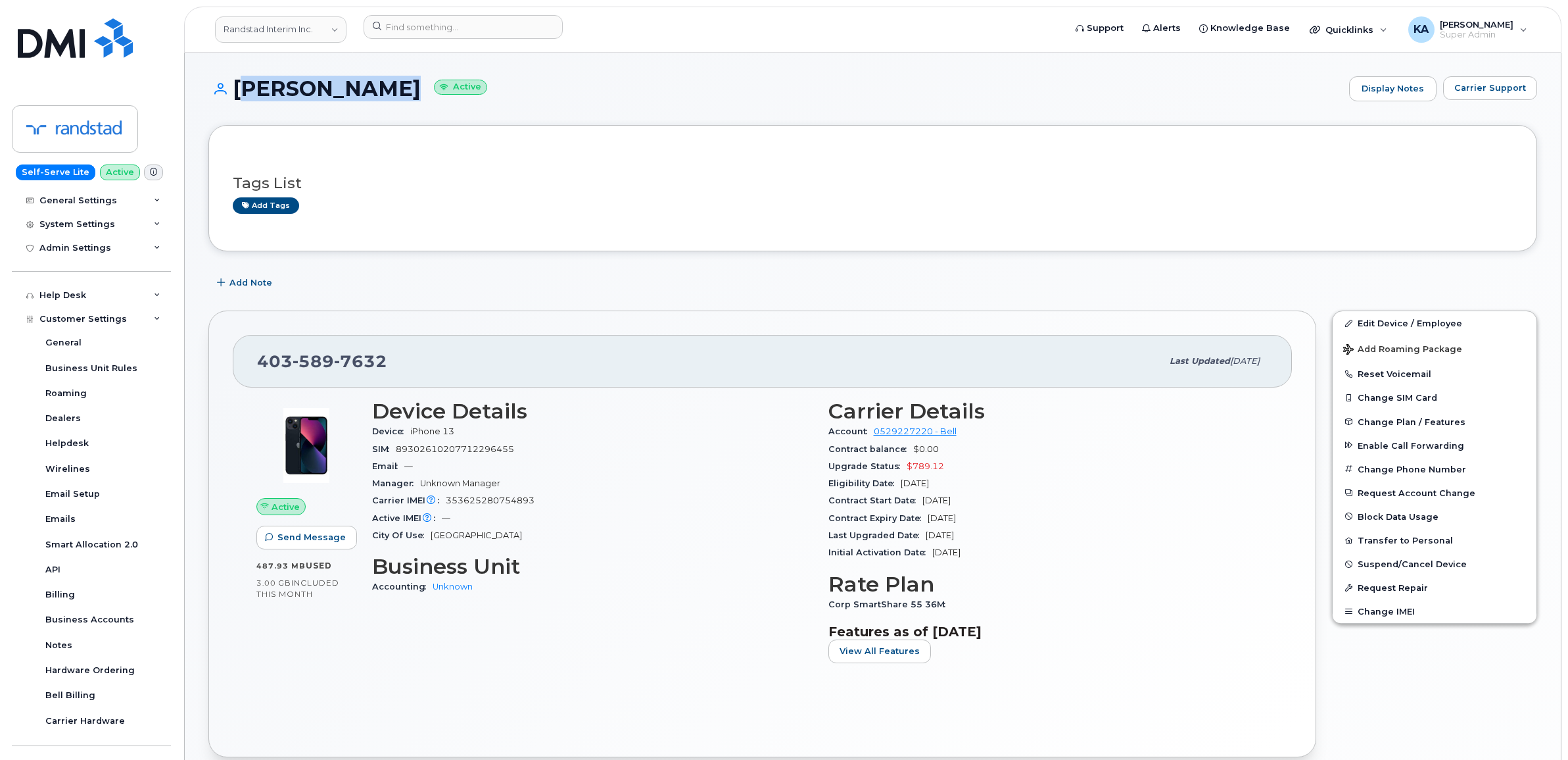
click at [239, 92] on h1 "Vishal Kohli Active" at bounding box center [775, 88] width 1134 height 23
copy h1 "Vishal Kohli"
drag, startPoint x: 256, startPoint y: 363, endPoint x: 1029, endPoint y: 631, distance: 818.1
click at [1029, 631] on div "403 589 7632 Last updated Aug 14, 2025 Active Send Message 487.93 MB  used 3.00…" at bounding box center [762, 533] width 1108 height 447
drag, startPoint x: 1029, startPoint y: 631, endPoint x: 899, endPoint y: 512, distance: 176.2
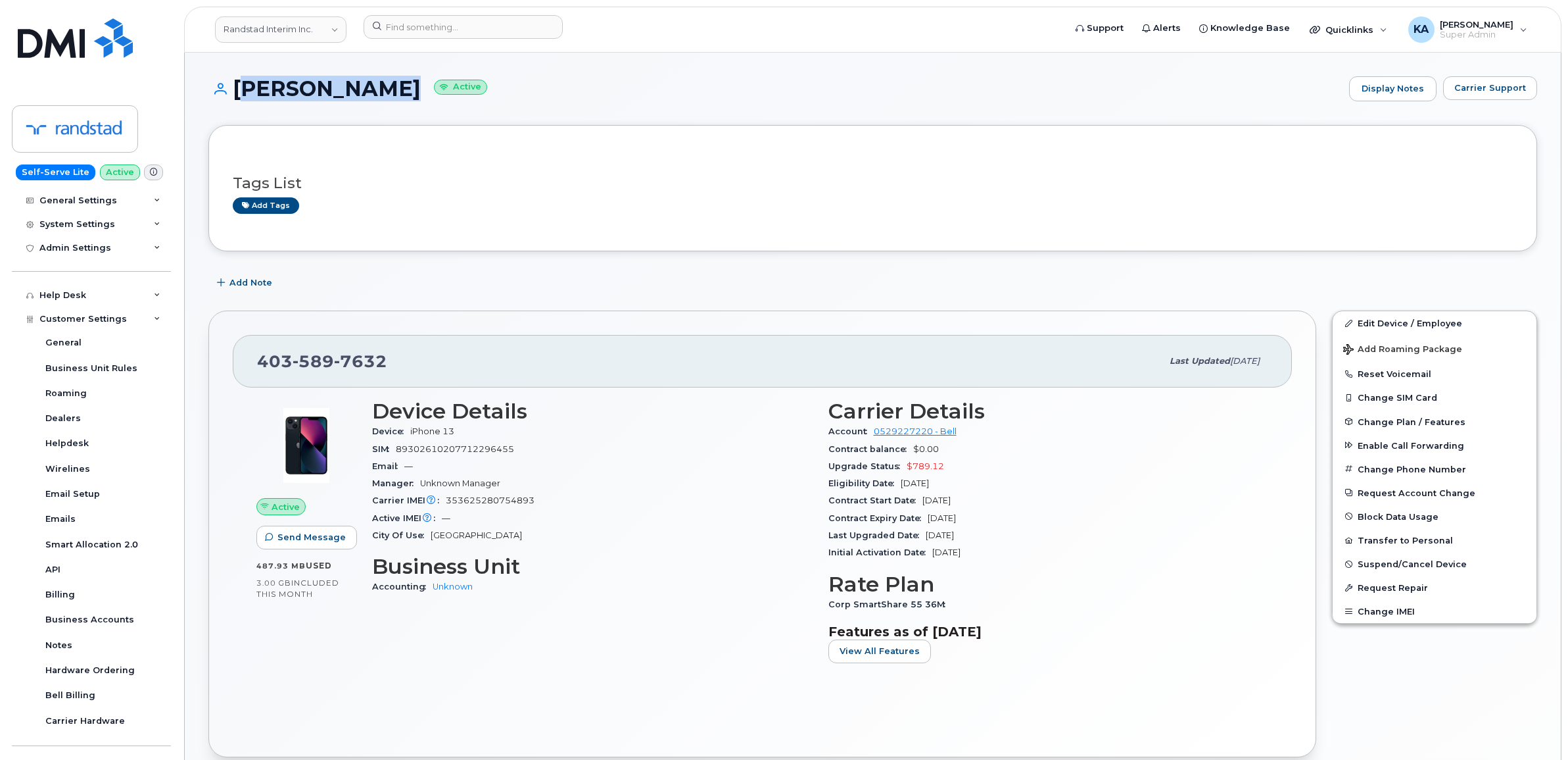
copy div "403 589 7632 Last updated Aug 14, 2025 Active Send Message 487.93 MB  used 3.00…"
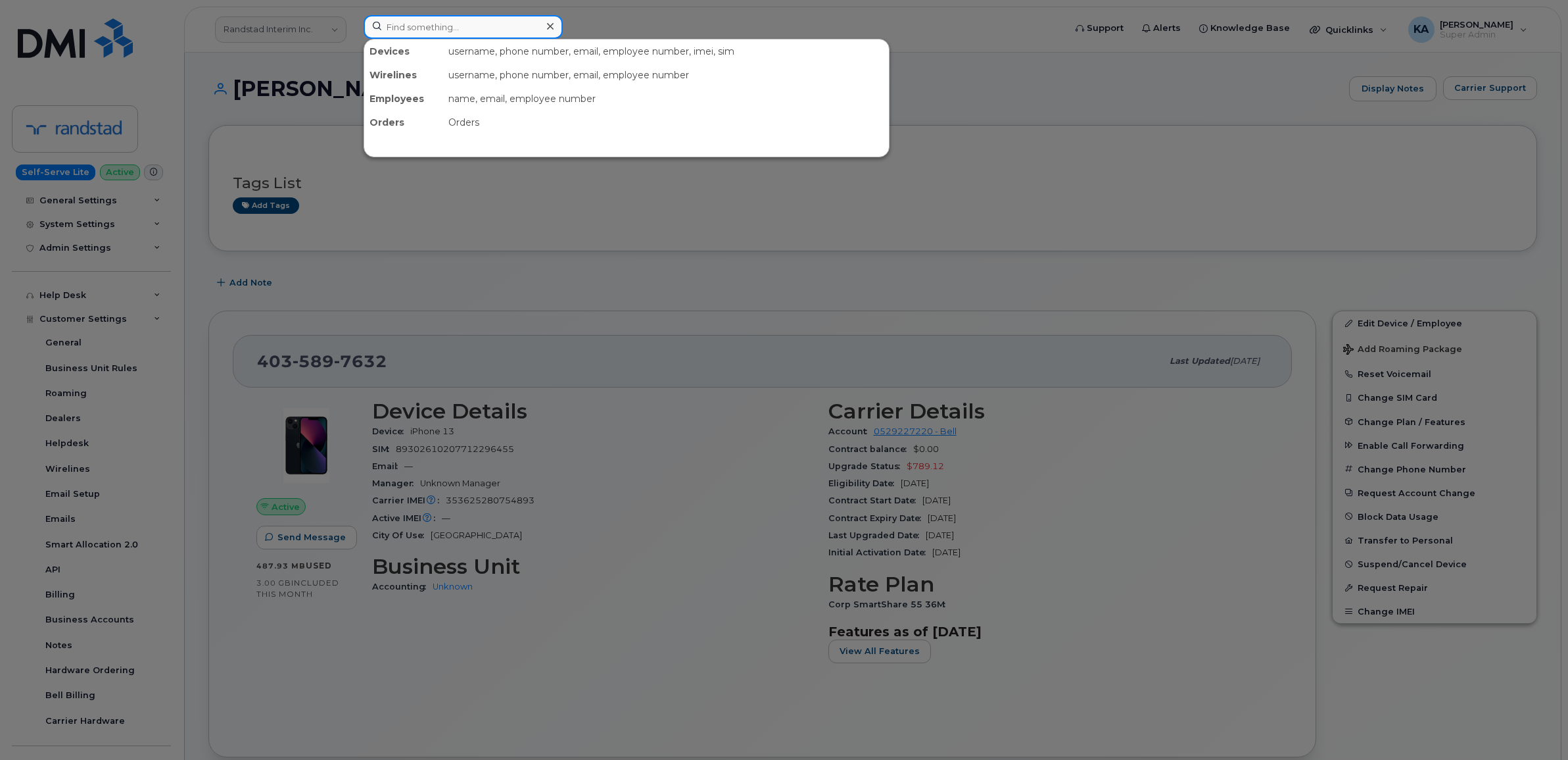
click at [421, 27] on input at bounding box center [462, 27] width 199 height 24
paste input "6477709761"
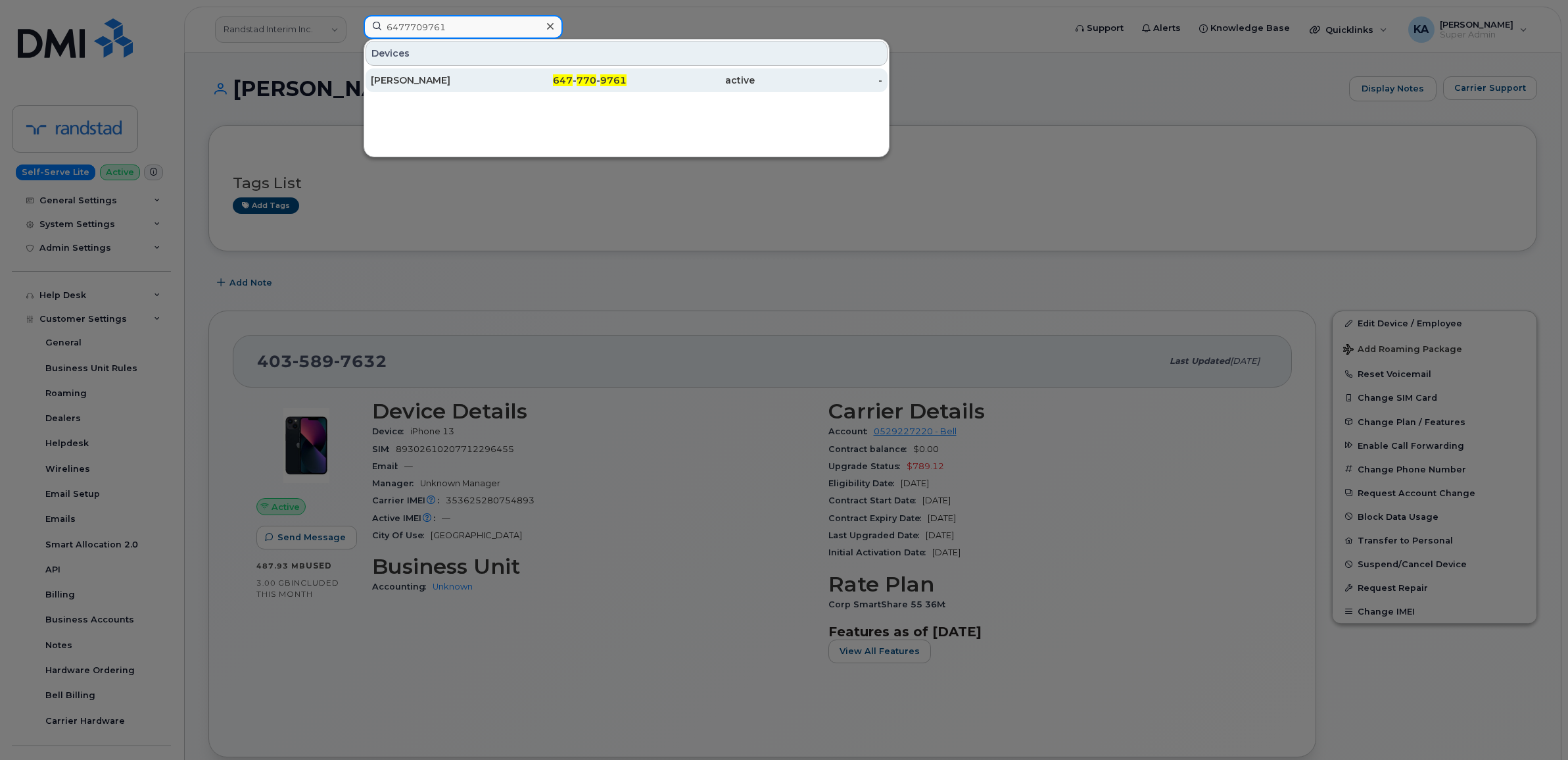
type input "6477709761"
click at [408, 73] on div "Devon Pollard" at bounding box center [435, 81] width 128 height 24
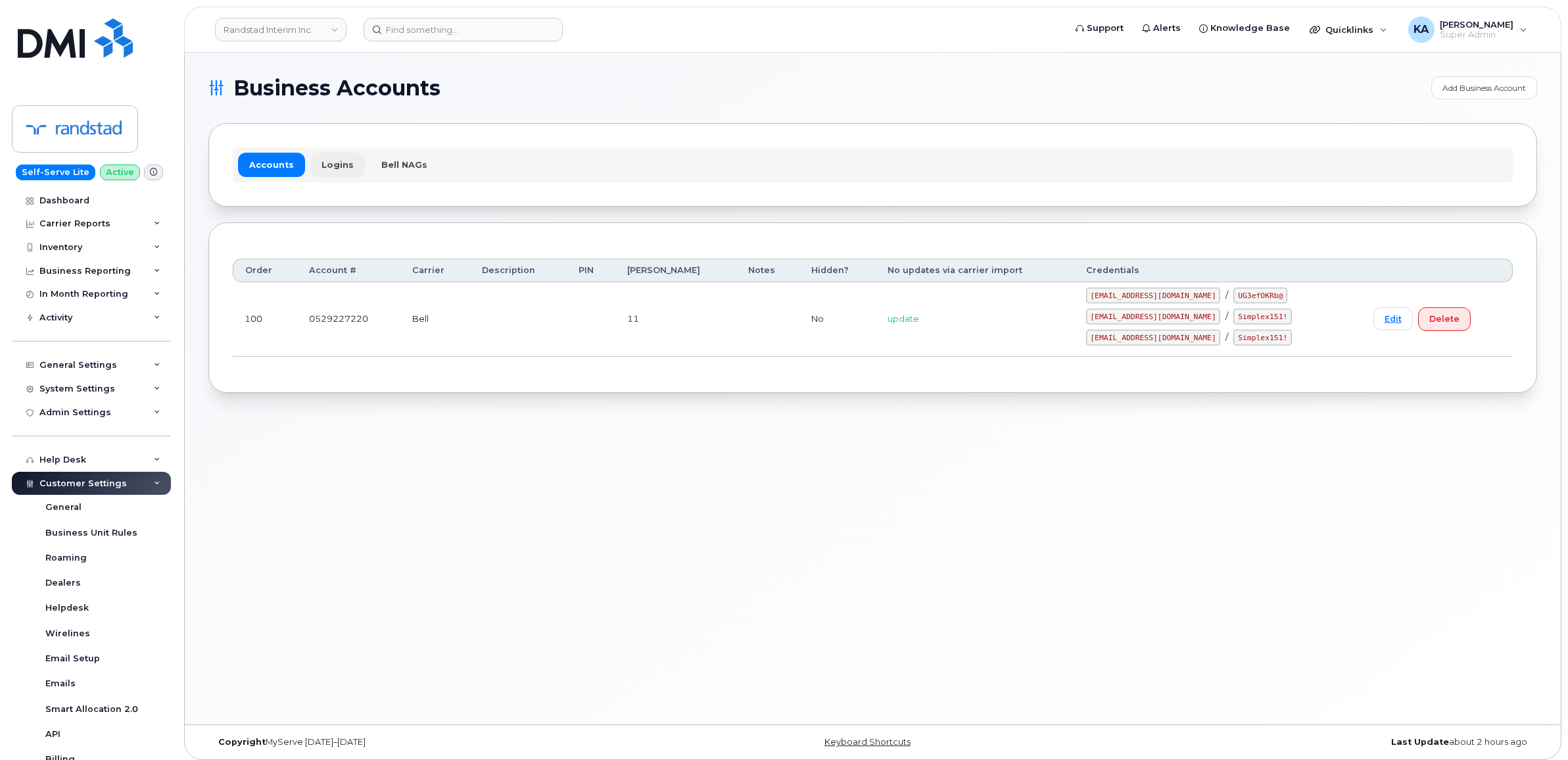
click at [323, 160] on link "Logins" at bounding box center [337, 164] width 54 height 24
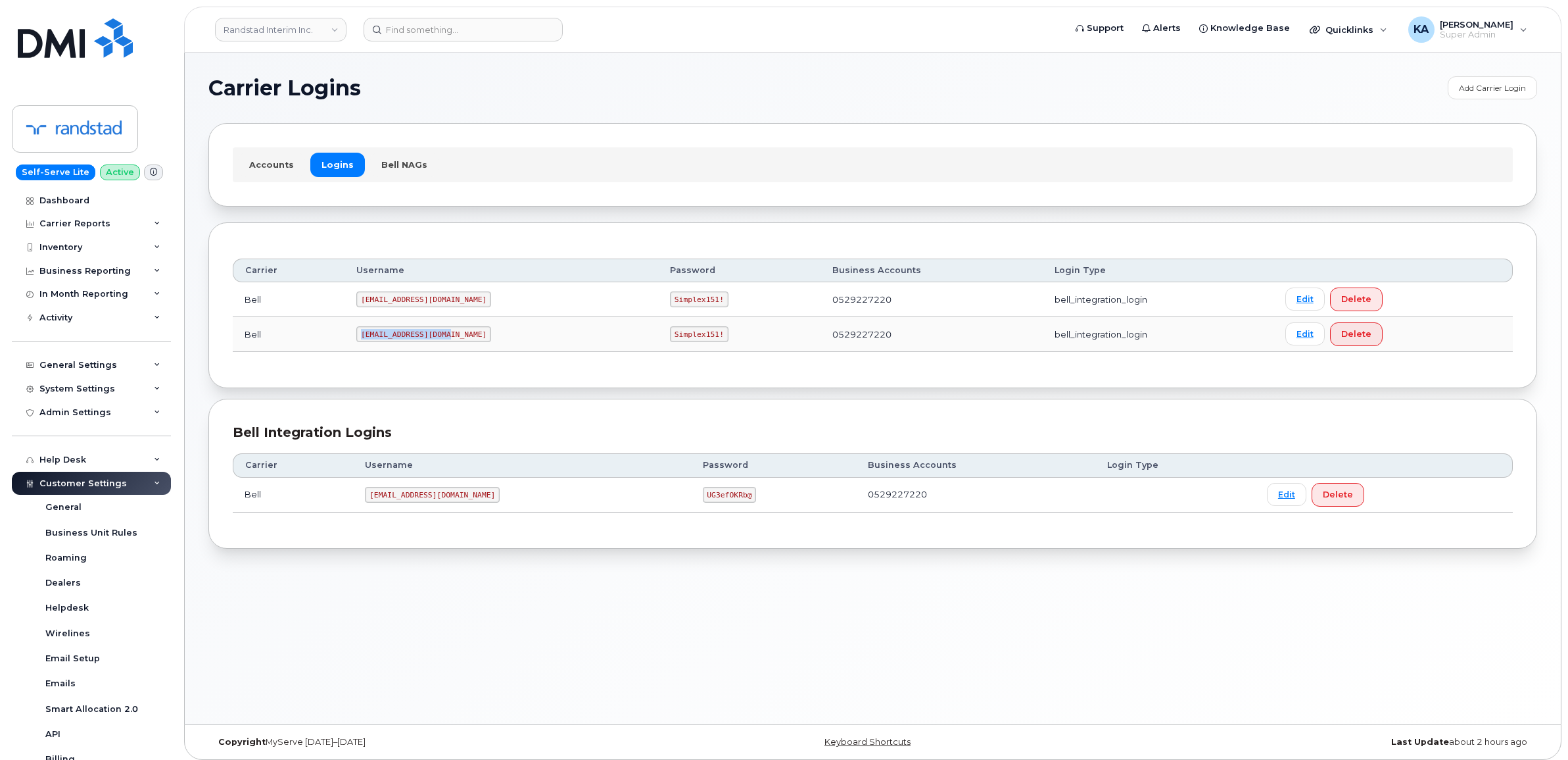
drag, startPoint x: 365, startPoint y: 338, endPoint x: 449, endPoint y: 341, distance: 84.1
click at [449, 341] on code "[EMAIL_ADDRESS][DOMAIN_NAME]" at bounding box center [423, 333] width 135 height 16
drag, startPoint x: 449, startPoint y: 341, endPoint x: 439, endPoint y: 335, distance: 11.7
copy code "Randstad2@myserve.ca"
drag, startPoint x: 617, startPoint y: 337, endPoint x: 668, endPoint y: 341, distance: 51.2
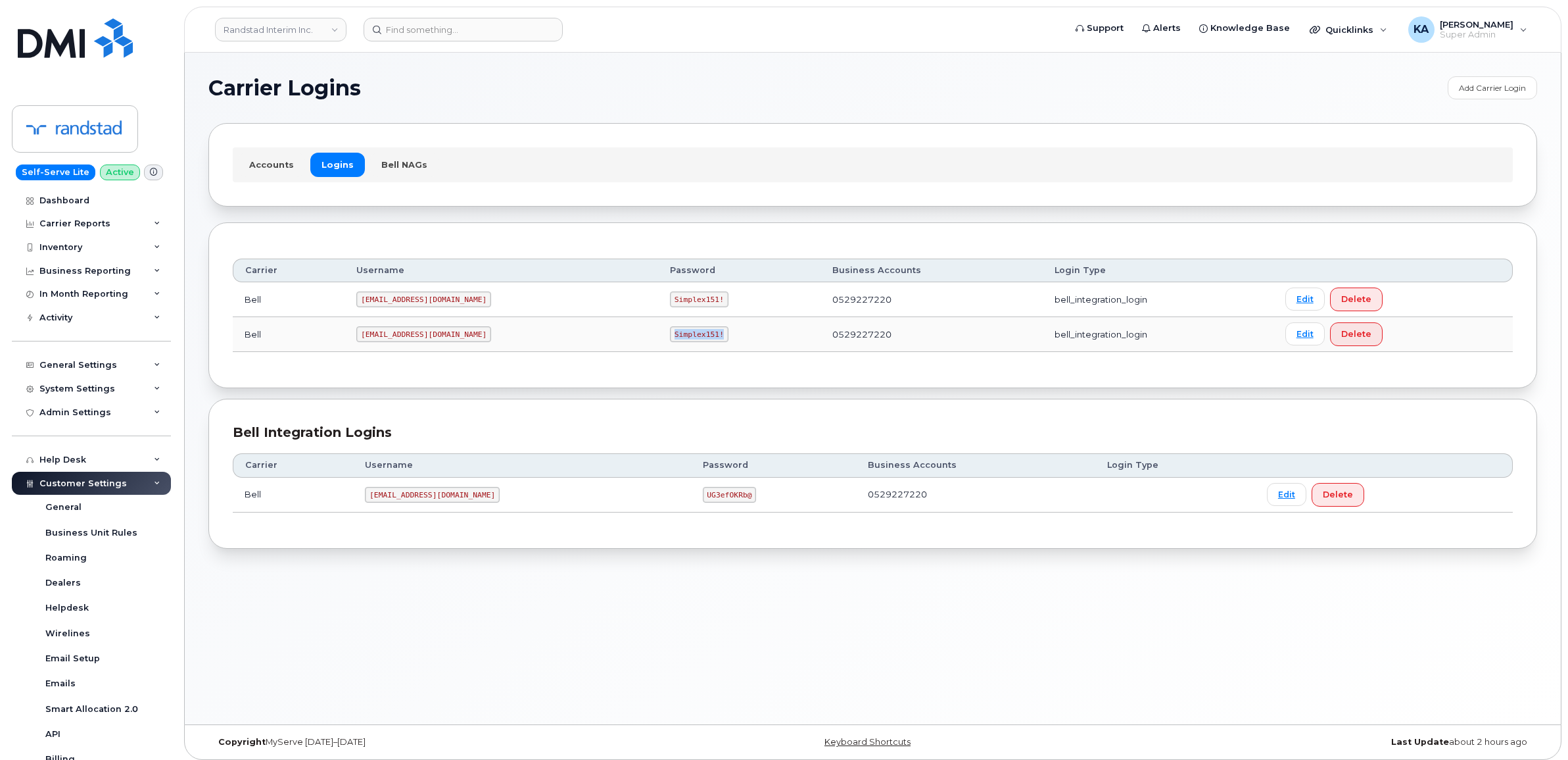
click at [668, 341] on td "Simplex151!" at bounding box center [739, 334] width 162 height 35
drag, startPoint x: 668, startPoint y: 341, endPoint x: 648, endPoint y: 333, distance: 21.5
copy code "Simplex151!"
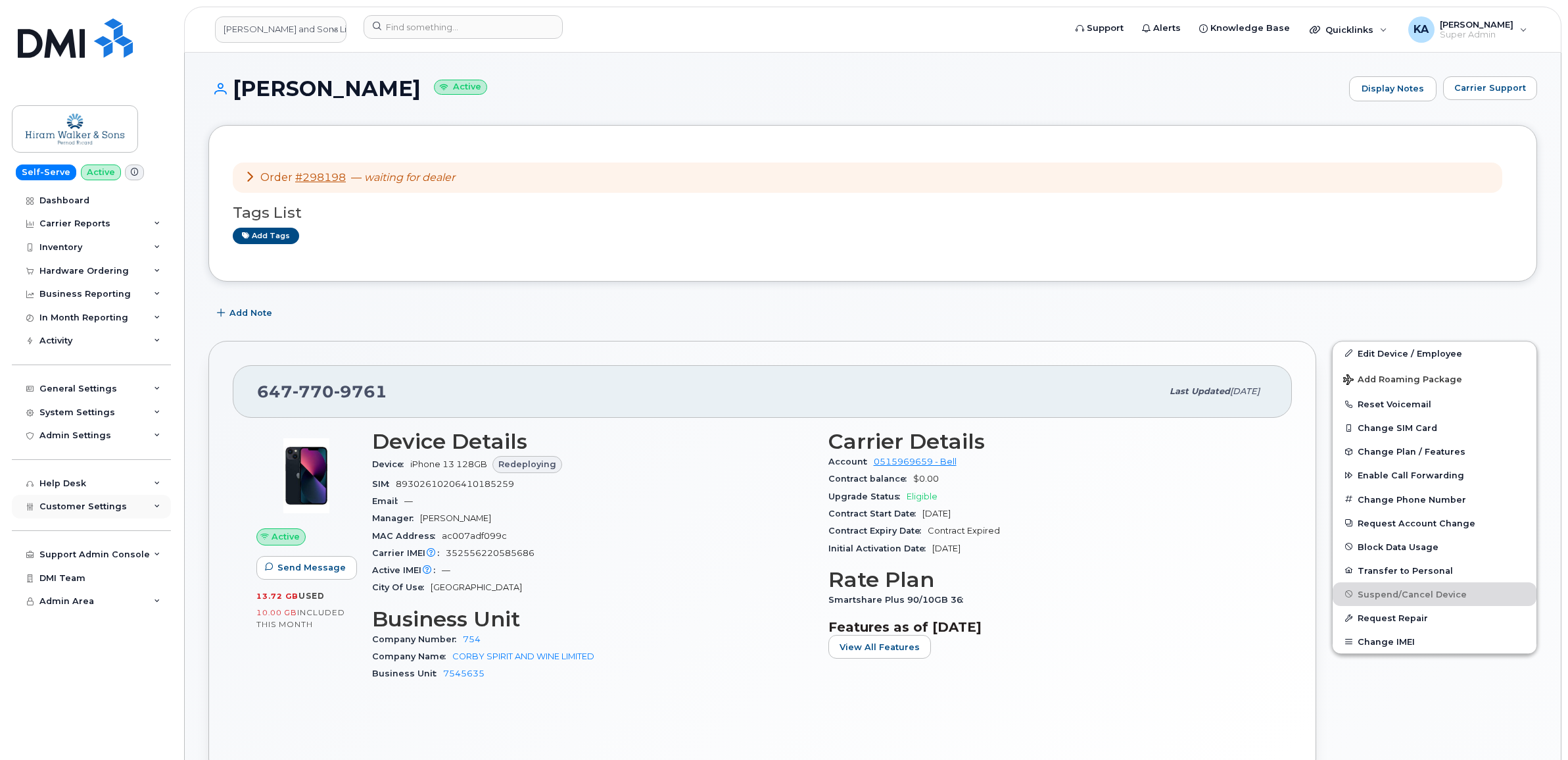
click at [91, 509] on span "Customer Settings" at bounding box center [83, 506] width 87 height 10
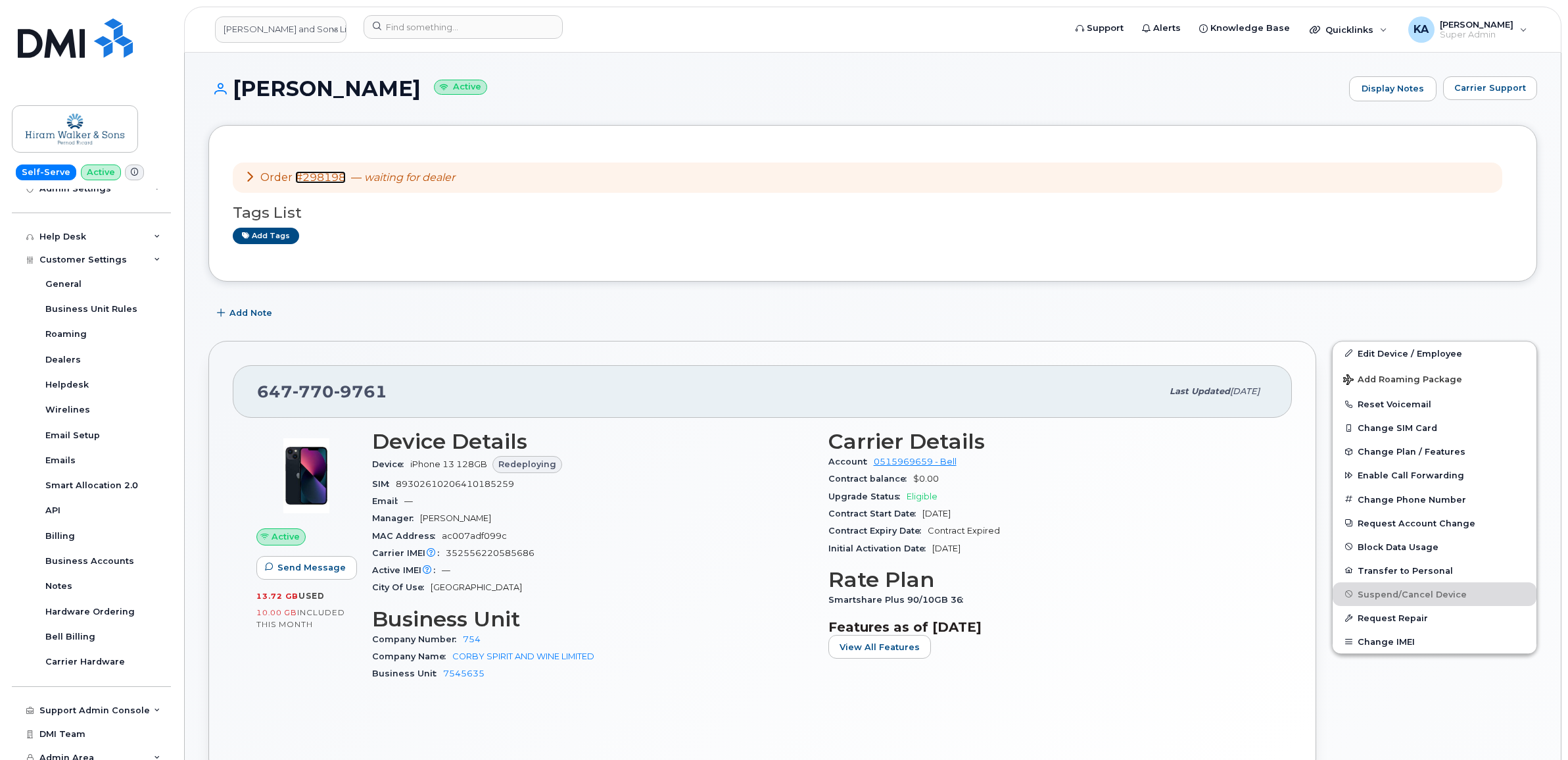
click at [319, 175] on link "#298198" at bounding box center [320, 177] width 50 height 13
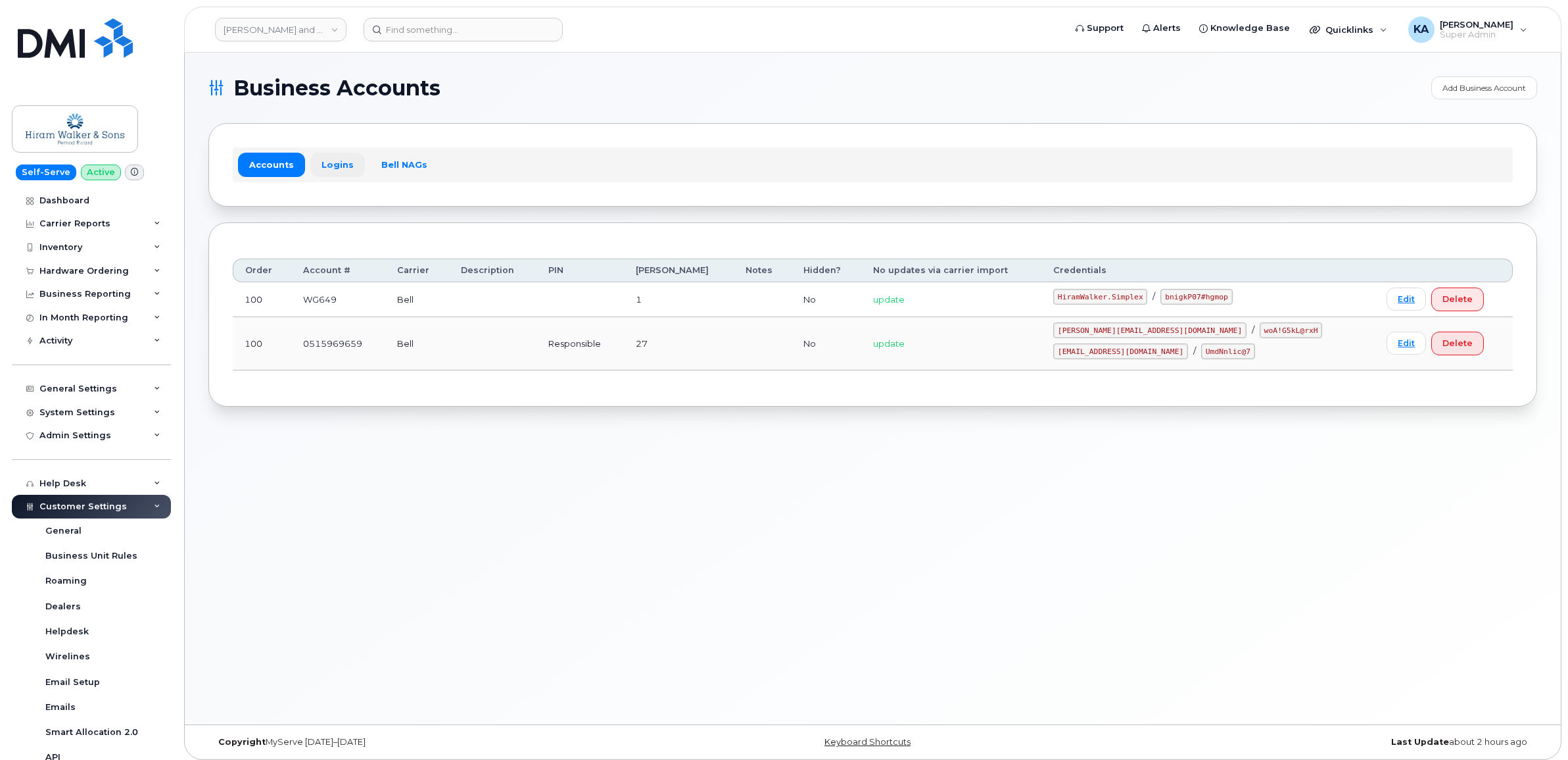
click at [342, 162] on link "Logins" at bounding box center [337, 164] width 54 height 24
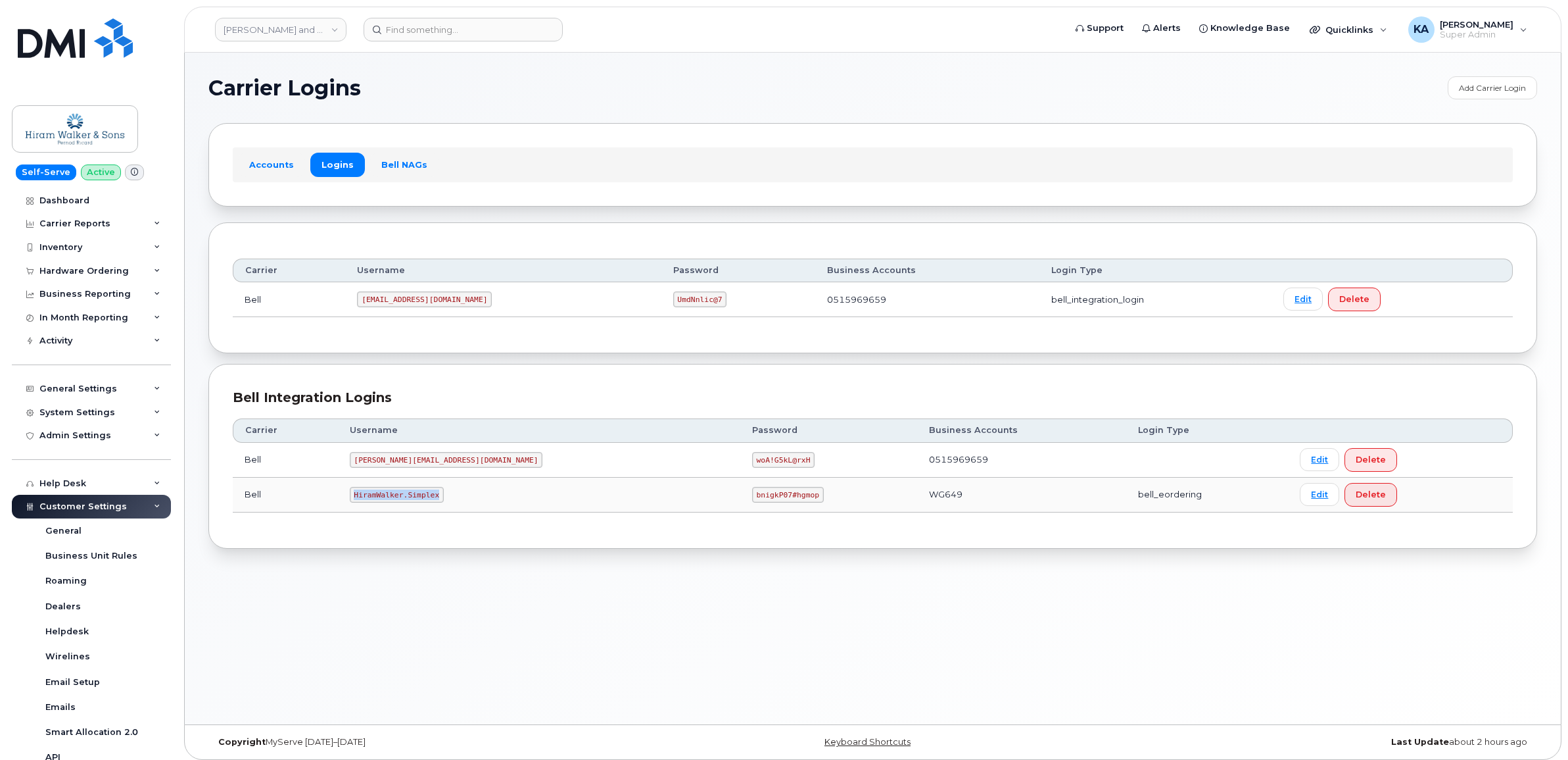
drag, startPoint x: 369, startPoint y: 497, endPoint x: 451, endPoint y: 501, distance: 82.1
click at [444, 501] on code "HiramWalker.Simplex" at bounding box center [396, 494] width 94 height 16
drag, startPoint x: 451, startPoint y: 501, endPoint x: 433, endPoint y: 497, distance: 18.4
copy code "HiramWalker.Simplex"
drag, startPoint x: 621, startPoint y: 497, endPoint x: 693, endPoint y: 507, distance: 72.7
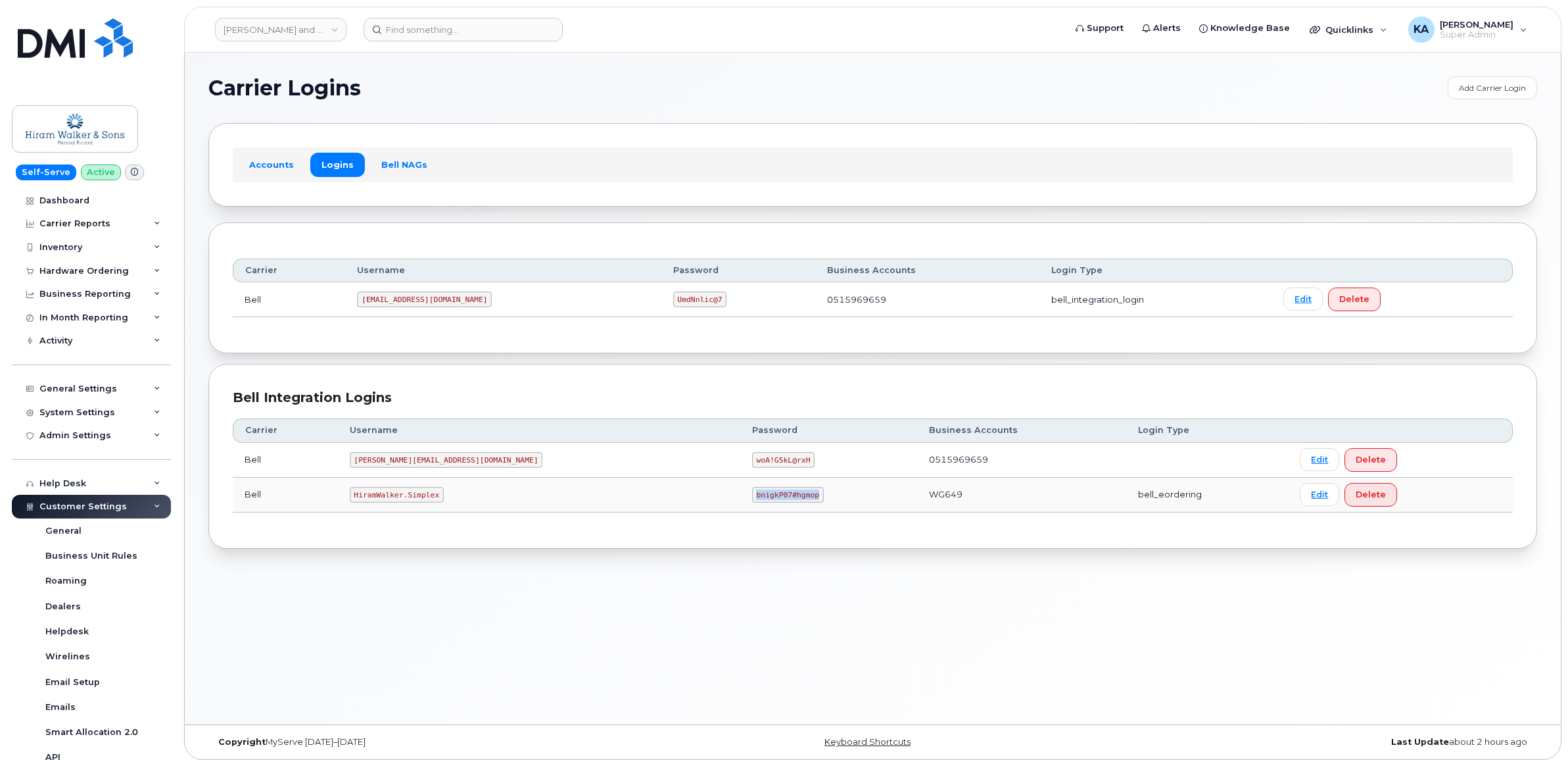
click at [740, 507] on td "bnigkP07#hgmop" at bounding box center [828, 495] width 177 height 35
drag, startPoint x: 693, startPoint y: 507, endPoint x: 669, endPoint y: 497, distance: 26.0
copy code "bnigkP07#hgmop"
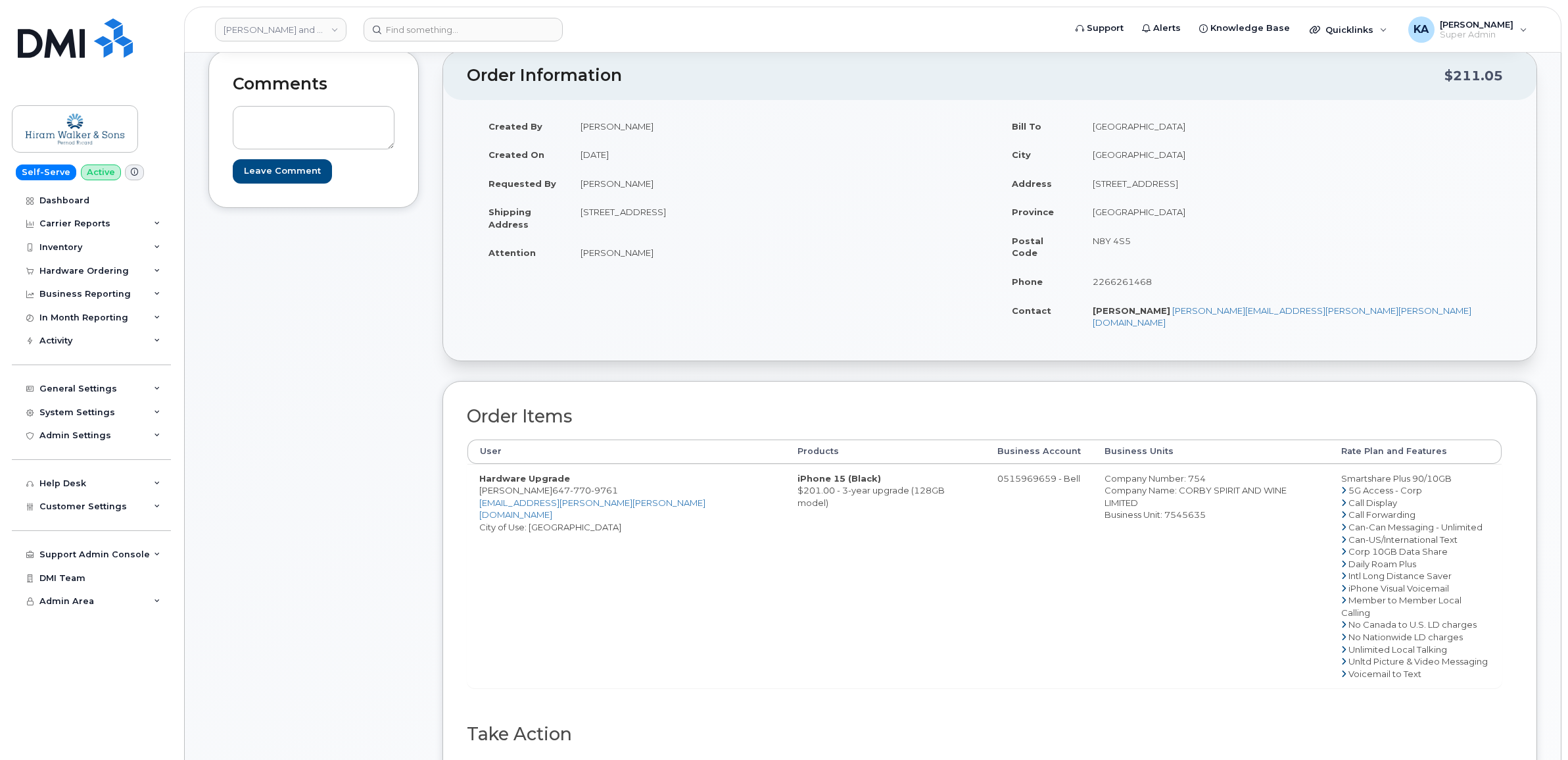
scroll to position [164, 0]
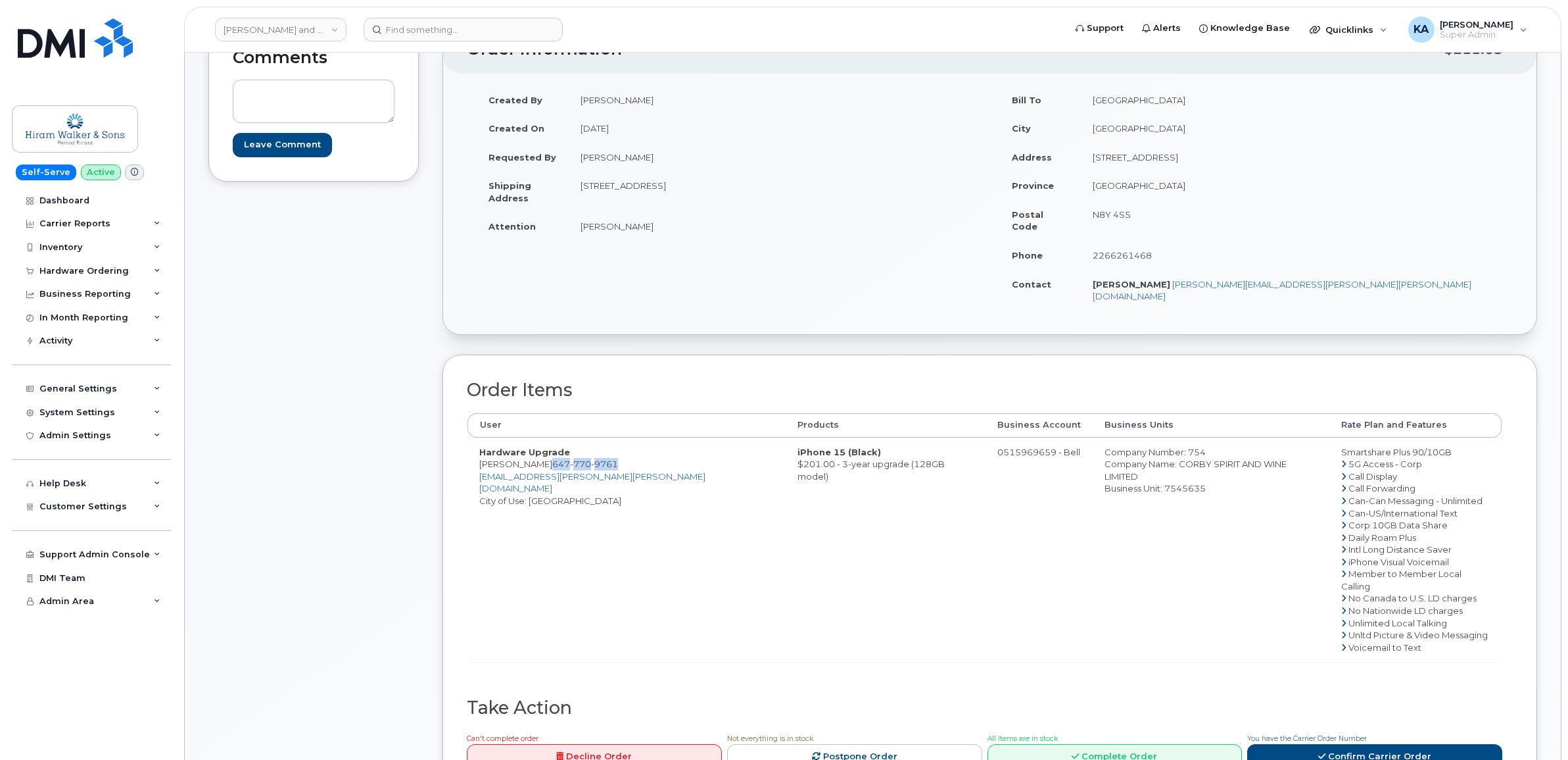
drag, startPoint x: 608, startPoint y: 440, endPoint x: 543, endPoint y: 441, distance: 65.0
click at [552, 458] on span "647 770 9761" at bounding box center [585, 463] width 66 height 10
copy span "647 770 9761"
drag, startPoint x: 480, startPoint y: 442, endPoint x: 539, endPoint y: 446, distance: 59.1
click at [539, 446] on td "Hardware Upgrade Devon Pollard 647 770 9761 devon.pollard@pernod-ricard.com Cit…" at bounding box center [627, 550] width 318 height 224
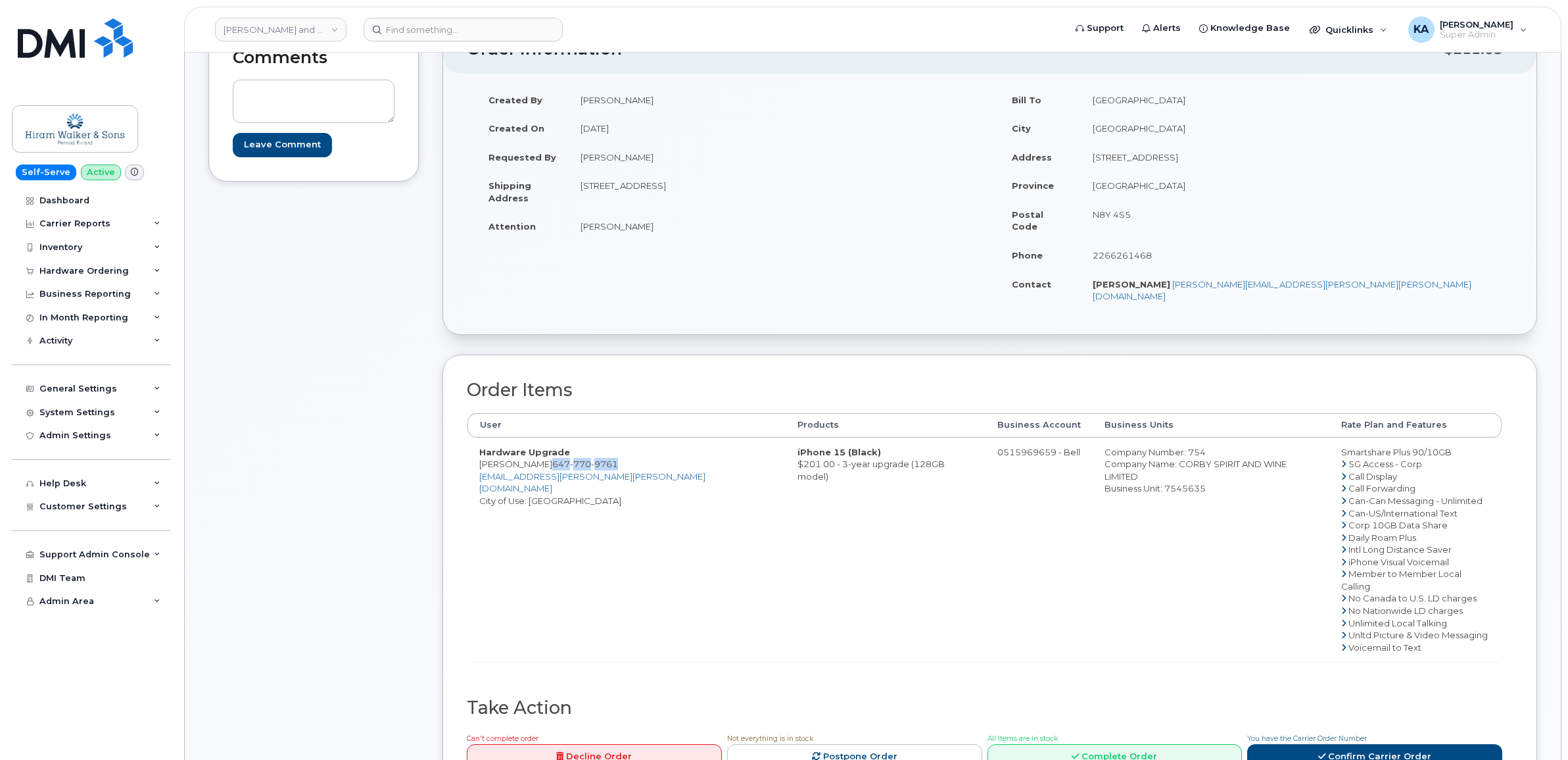
drag, startPoint x: 539, startPoint y: 446, endPoint x: 530, endPoint y: 444, distance: 9.2
copy td "Devon Pollard"
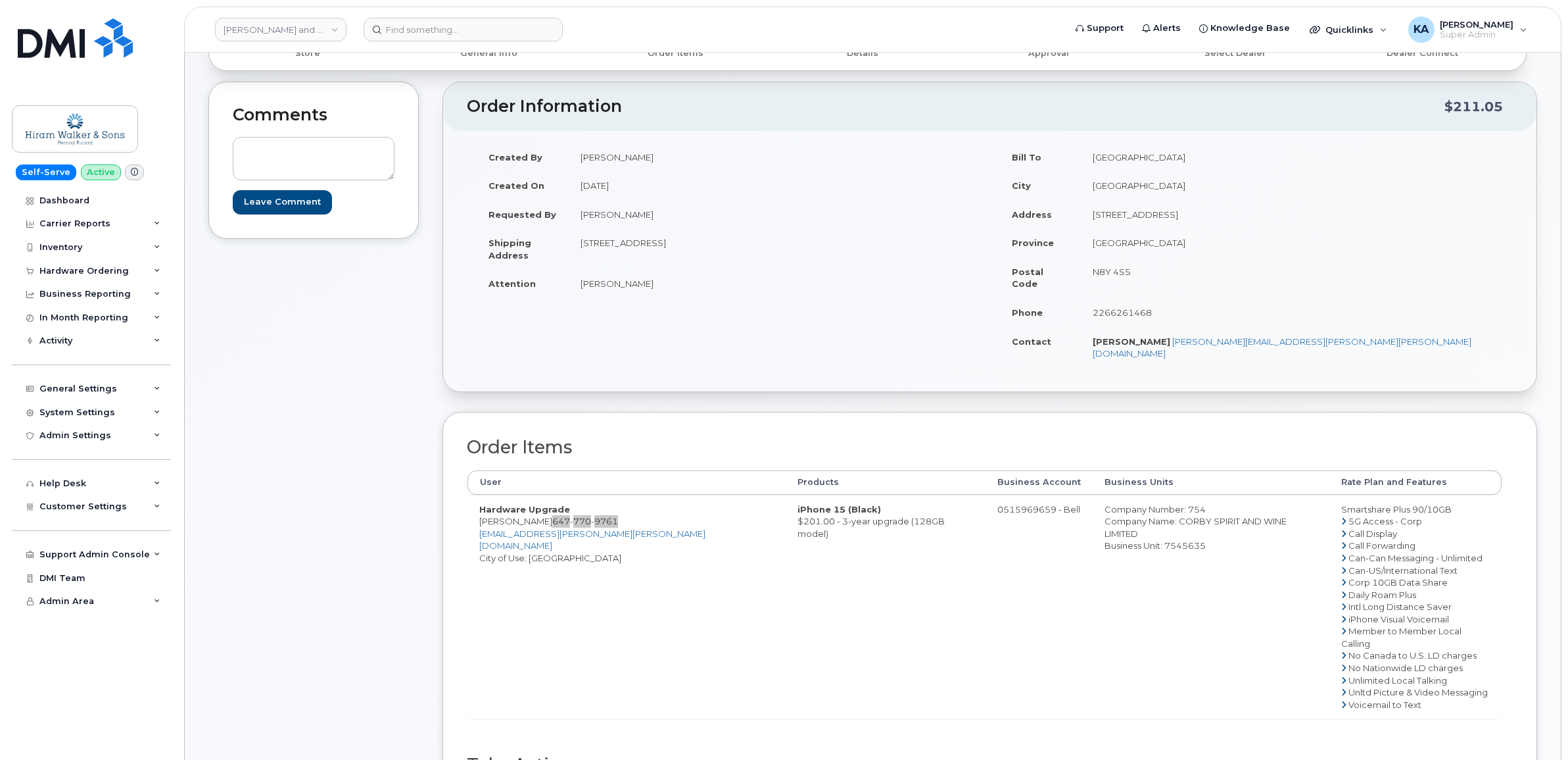
scroll to position [83, 0]
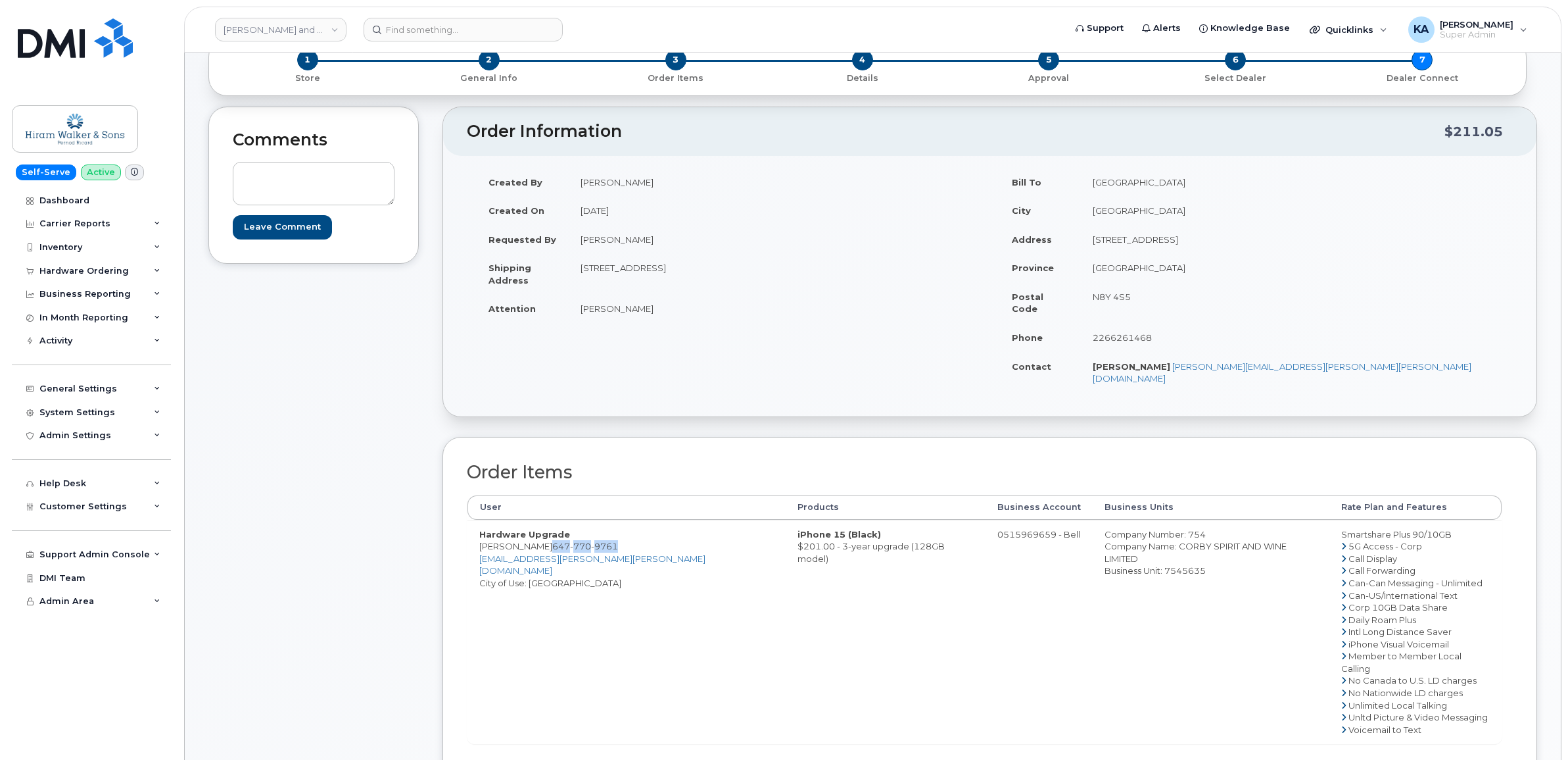
drag, startPoint x: 1139, startPoint y: 537, endPoint x: 1028, endPoint y: 542, distance: 111.1
click at [1093, 542] on td "Company Number: 754 Company Name: CORBY SPIRIT AND WINE LIMITED Business Unit: …" at bounding box center [1210, 631] width 236 height 224
drag, startPoint x: 1028, startPoint y: 542, endPoint x: 1040, endPoint y: 542, distance: 12.0
copy div "Business Unit: 7545635"
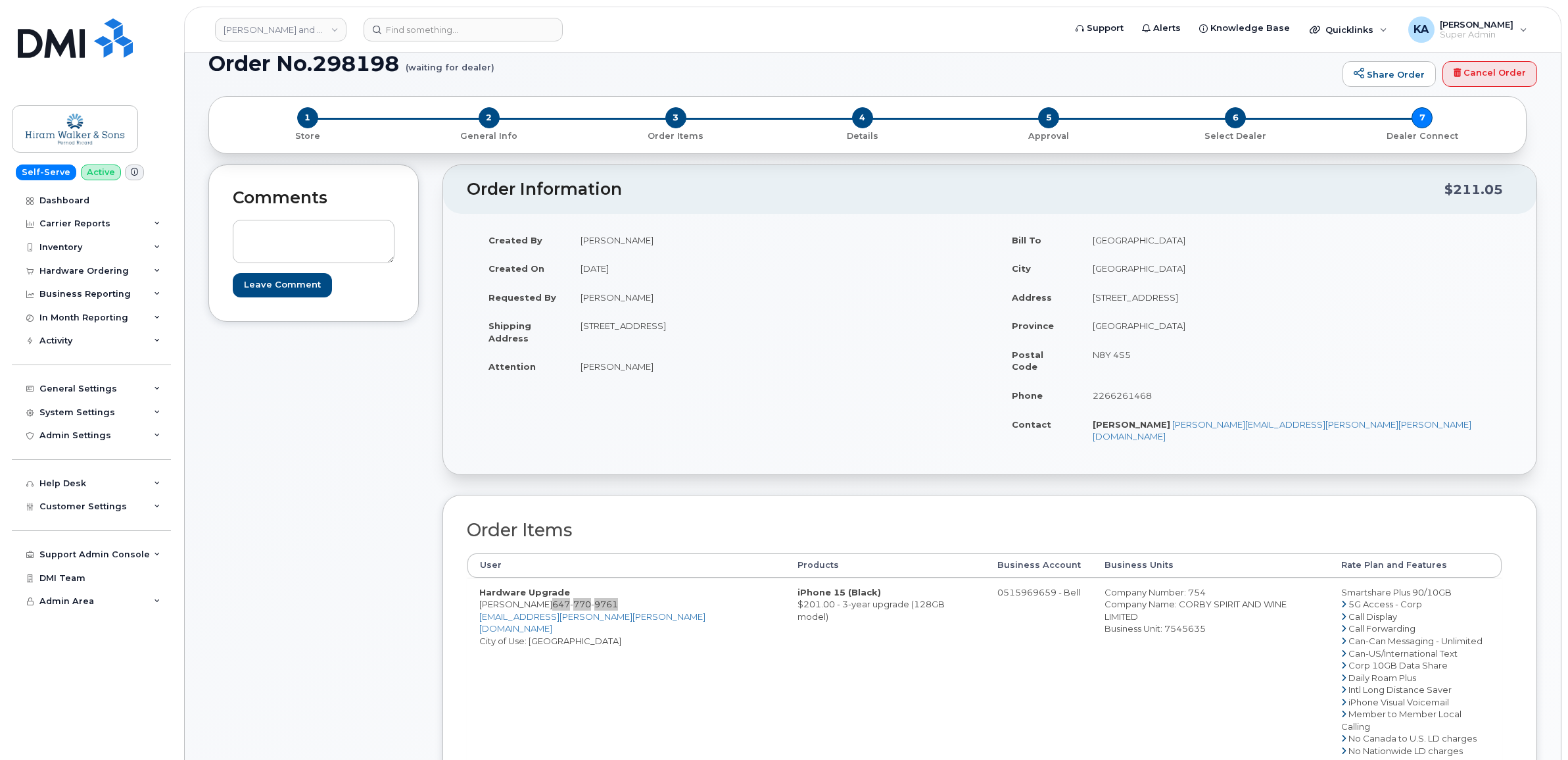
scroll to position [0, 0]
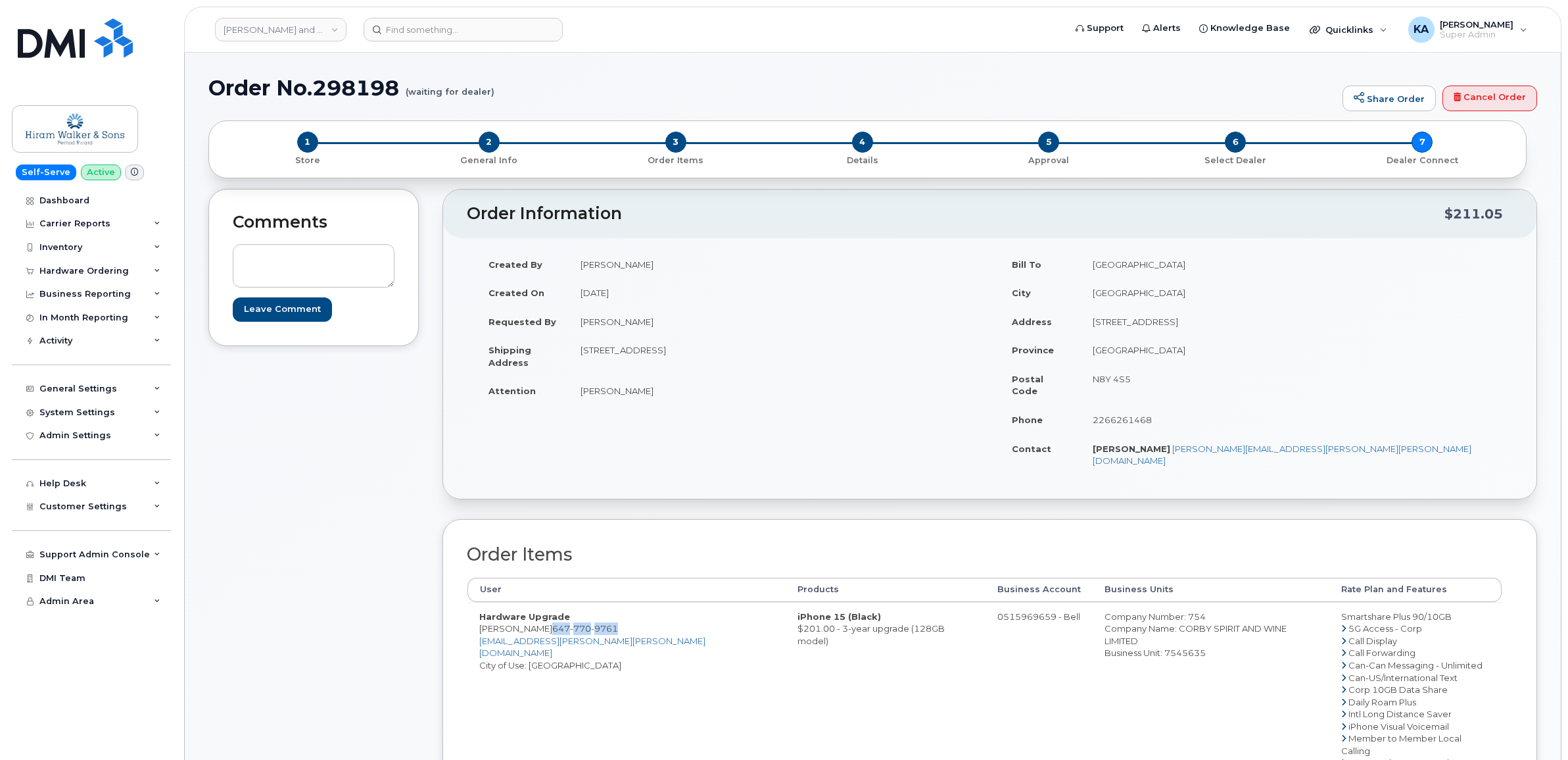
drag, startPoint x: 577, startPoint y: 350, endPoint x: 711, endPoint y: 356, distance: 134.1
click at [711, 356] on td "101-137 Red Embers Link NE CALGARY AB T3N 2G3 CANADA" at bounding box center [774, 355] width 412 height 40
drag, startPoint x: 711, startPoint y: 356, endPoint x: 702, endPoint y: 353, distance: 9.5
copy td "101-137 Red Embers Link NE"
drag, startPoint x: 771, startPoint y: 352, endPoint x: 806, endPoint y: 350, distance: 35.1
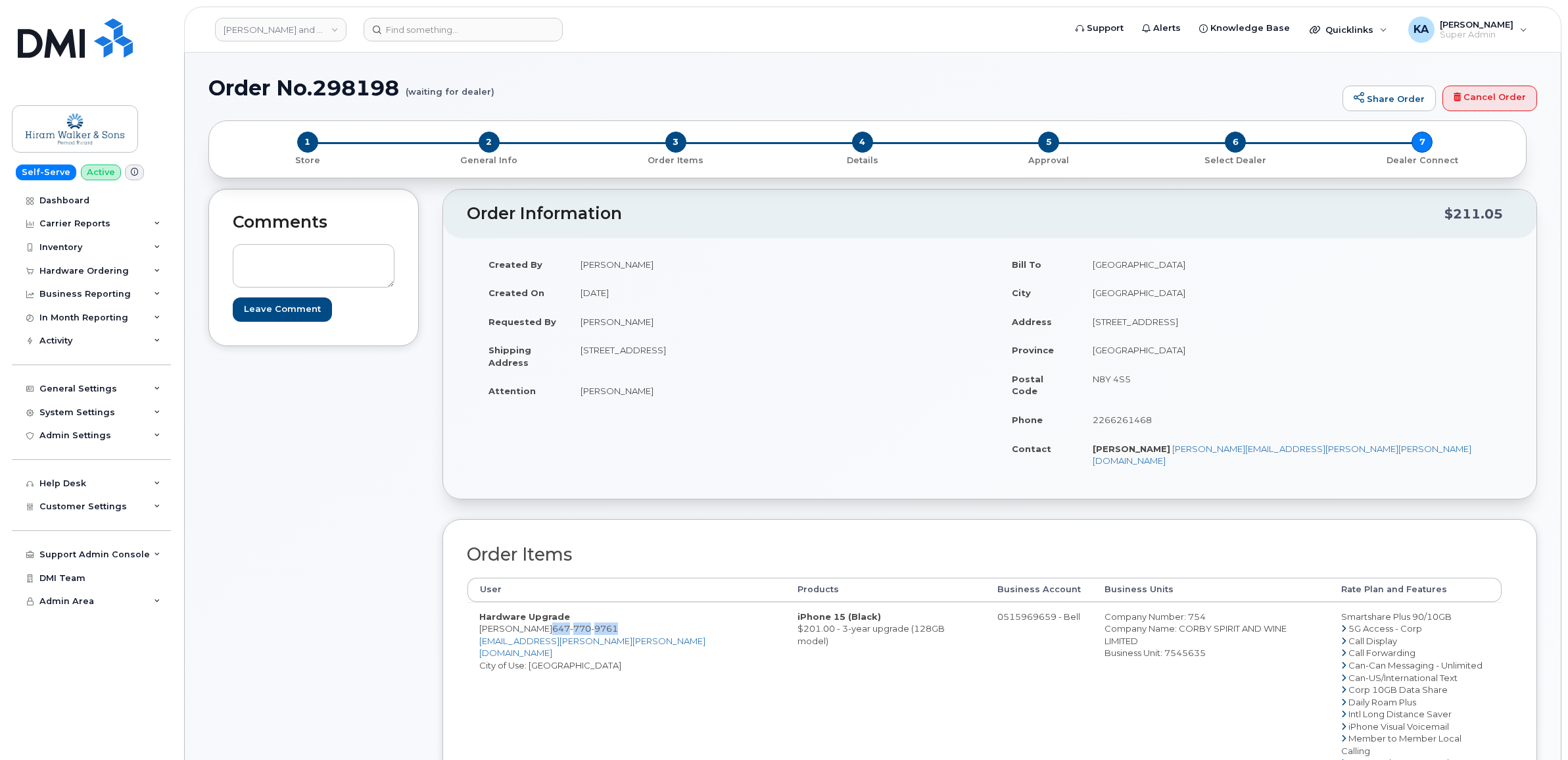
click at [806, 350] on td "101-137 Red Embers Link NE CALGARY AB T3N 2G3 CANADA" at bounding box center [774, 355] width 412 height 40
copy td "T3N 2G3"
drag, startPoint x: 570, startPoint y: 389, endPoint x: 646, endPoint y: 396, distance: 76.3
click at [646, 396] on td "[PERSON_NAME]" at bounding box center [774, 391] width 412 height 29
drag, startPoint x: 646, startPoint y: 396, endPoint x: 622, endPoint y: 396, distance: 24.0
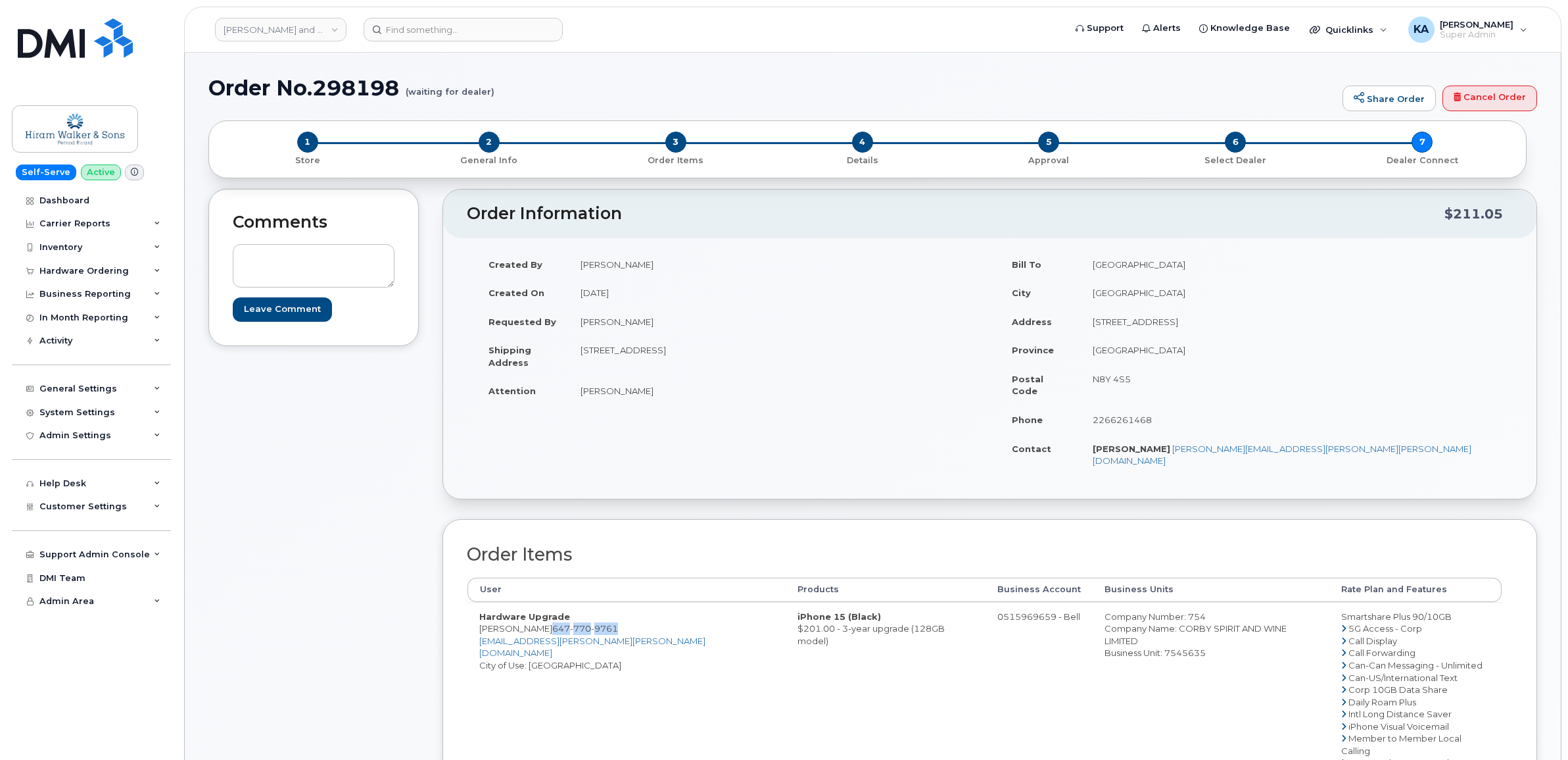
copy td "[PERSON_NAME]"
drag, startPoint x: 1031, startPoint y: 593, endPoint x: 1142, endPoint y: 621, distance: 114.5
click at [1142, 621] on td "Company Number: 754 Company Name: CORBY SPIRIT AND WINE LIMITED Business Unit: …" at bounding box center [1210, 714] width 236 height 224
drag, startPoint x: 1142, startPoint y: 621, endPoint x: 1098, endPoint y: 609, distance: 45.6
copy td "Company Number: 754 Company Name: CORBY SPIRIT AND WINE LIMITED Business Unit: …"
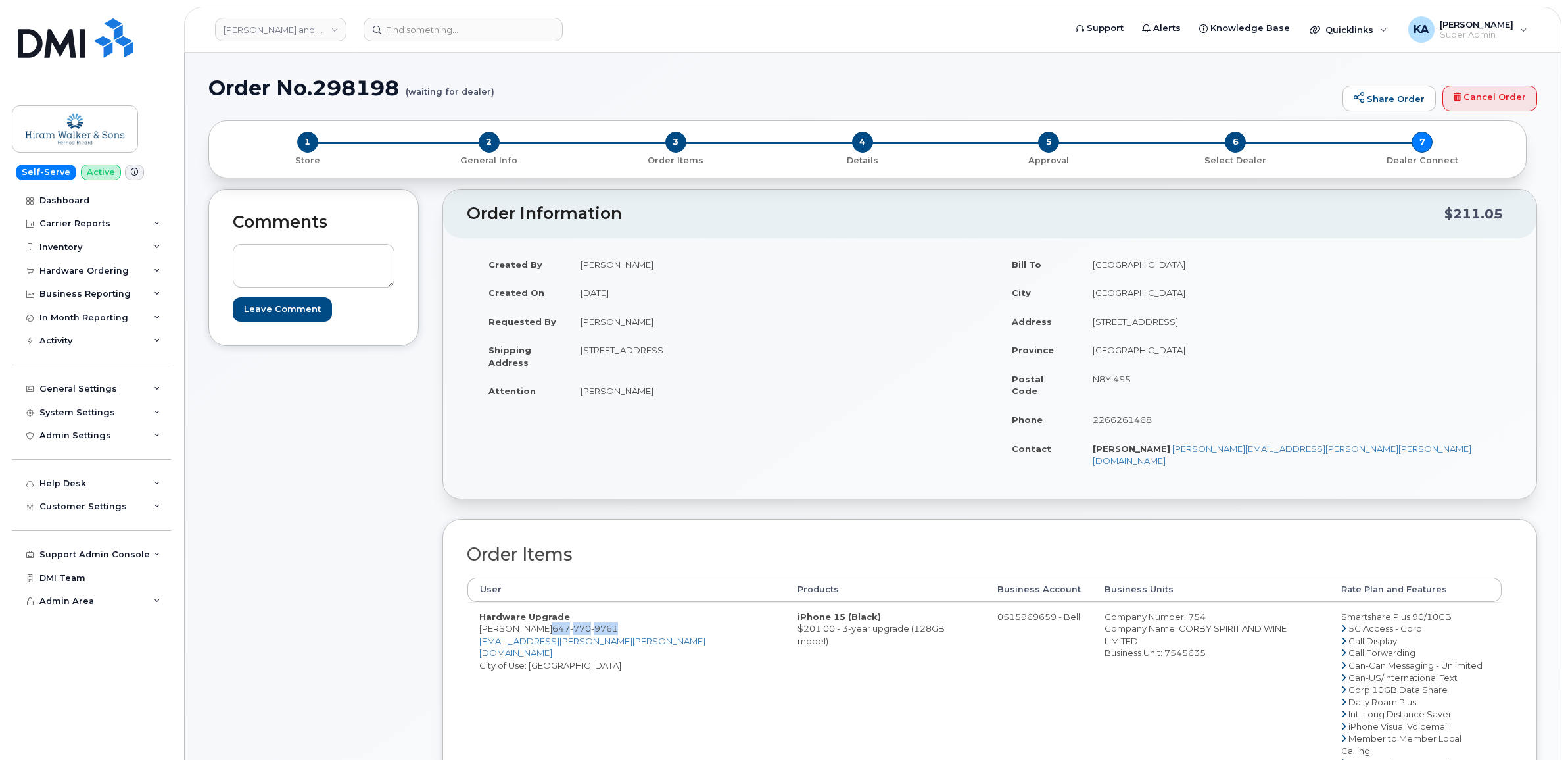
drag, startPoint x: 475, startPoint y: 606, endPoint x: 544, endPoint y: 609, distance: 69.1
click at [544, 609] on td "Hardware Upgrade Devon Pollard 647 770 9761 devon.pollard@pernod-ricard.com Cit…" at bounding box center [627, 714] width 318 height 224
drag, startPoint x: 547, startPoint y: 609, endPoint x: 677, endPoint y: 695, distance: 155.9
click at [785, 695] on td "iPhone 15 (Black) $201.00 - 3-year upgrade (128GB model)" at bounding box center [885, 714] width 200 height 224
drag, startPoint x: 1140, startPoint y: 321, endPoint x: 1247, endPoint y: 328, distance: 107.2
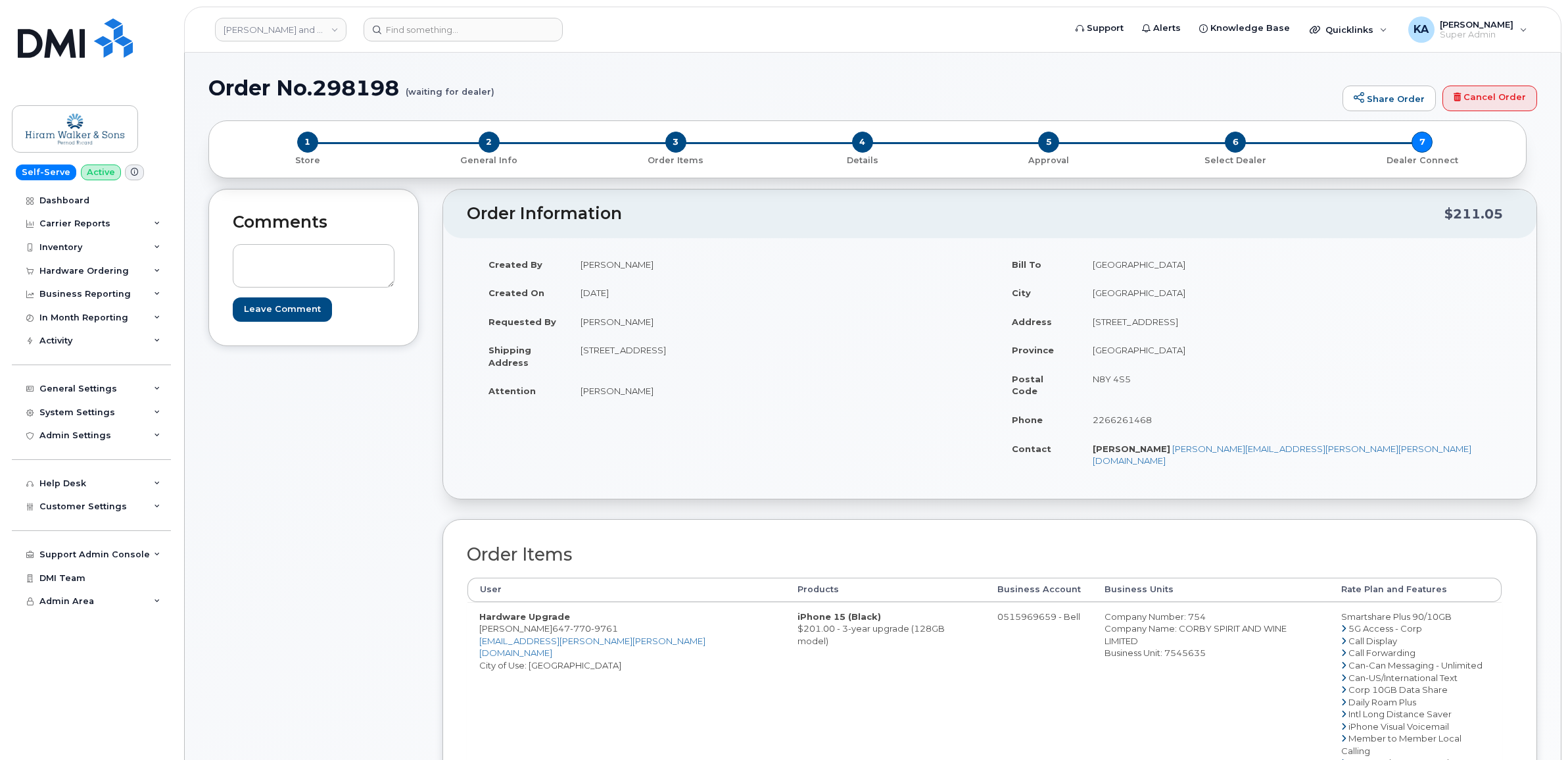
click at [1247, 329] on td "2072 Riverside Drive E." at bounding box center [1292, 322] width 422 height 29
drag, startPoint x: 1247, startPoint y: 328, endPoint x: 1233, endPoint y: 321, distance: 15.7
copy td "2072 Riverside Drive E."
drag, startPoint x: 1140, startPoint y: 379, endPoint x: 1185, endPoint y: 385, distance: 45.4
click at [1185, 385] on td "N8Y 4S5" at bounding box center [1292, 385] width 422 height 40
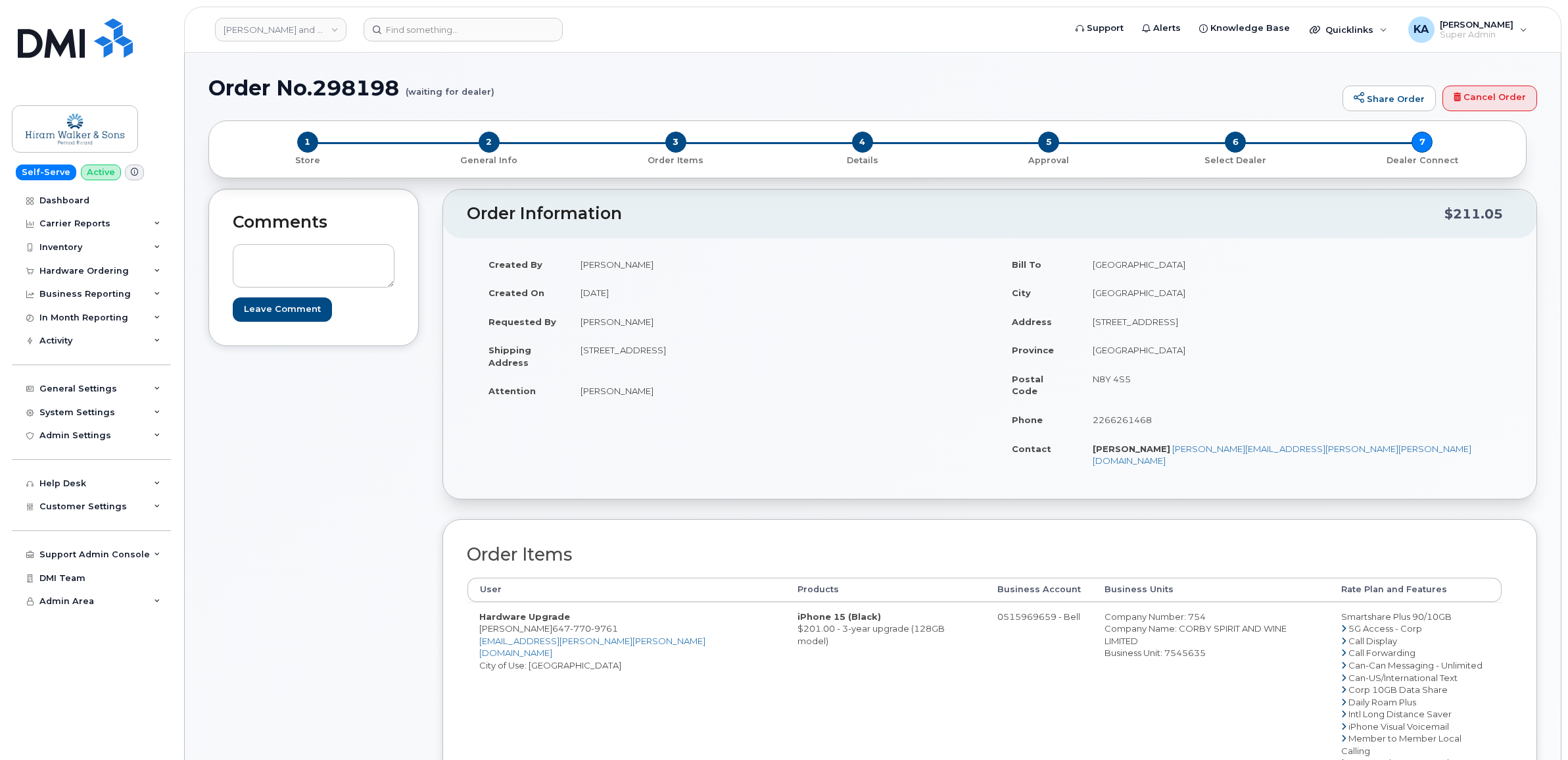
drag, startPoint x: 1185, startPoint y: 385, endPoint x: 1173, endPoint y: 379, distance: 13.4
copy td "N8Y 4S5"
drag, startPoint x: 1141, startPoint y: 407, endPoint x: 1204, endPoint y: 409, distance: 63.0
click at [1204, 409] on td "2266261468" at bounding box center [1292, 419] width 422 height 29
drag, startPoint x: 1204, startPoint y: 409, endPoint x: 1187, endPoint y: 407, distance: 17.1
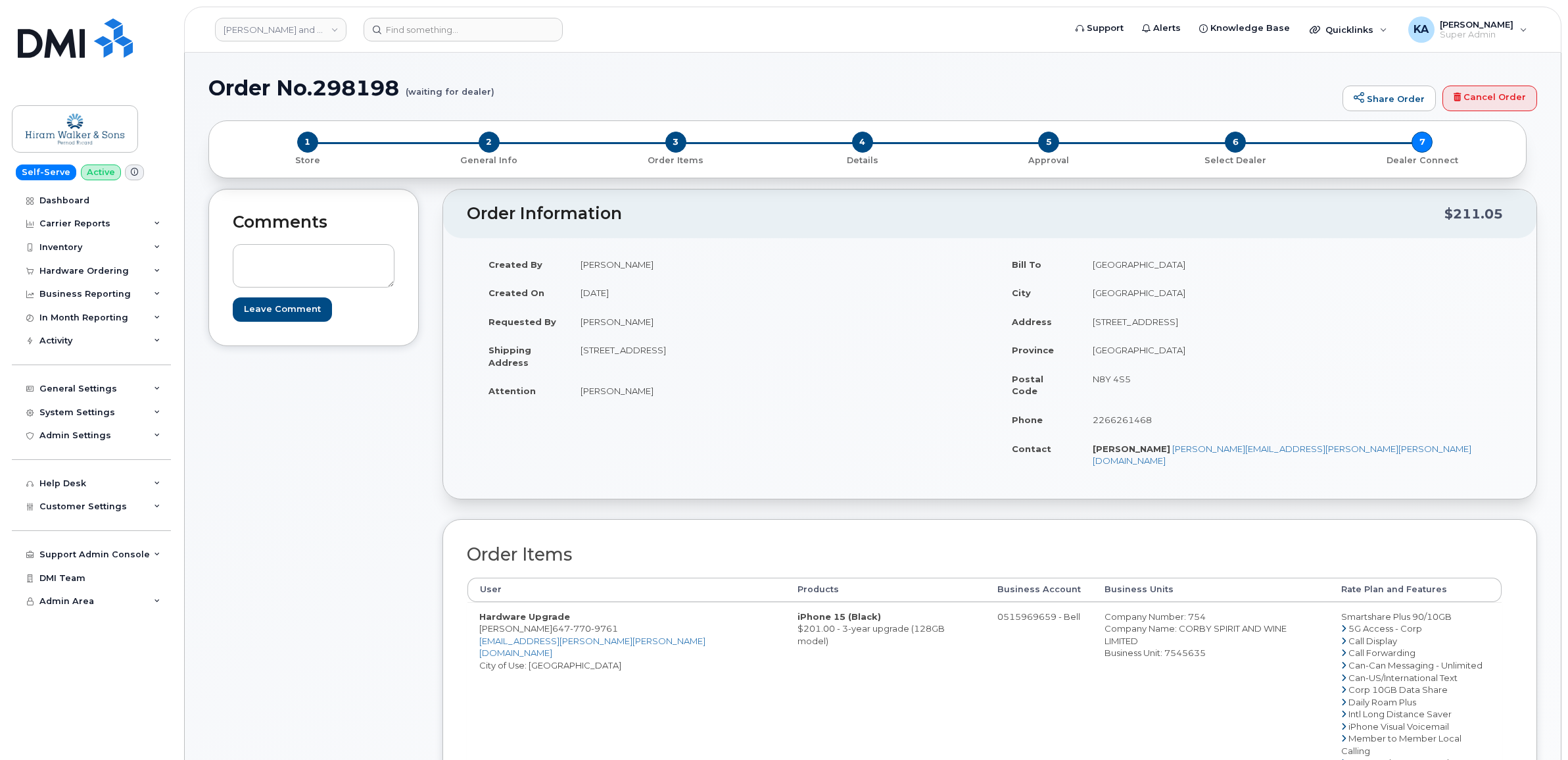
copy td "2266261468"
drag, startPoint x: 1138, startPoint y: 438, endPoint x: 1337, endPoint y: 447, distance: 199.2
click at [1339, 448] on td "Joshua Gehl joshua.gehl@pernod-ricard.com" at bounding box center [1292, 454] width 422 height 40
drag, startPoint x: 1337, startPoint y: 447, endPoint x: 1310, endPoint y: 435, distance: 29.5
drag, startPoint x: 649, startPoint y: 396, endPoint x: 583, endPoint y: 392, distance: 66.1
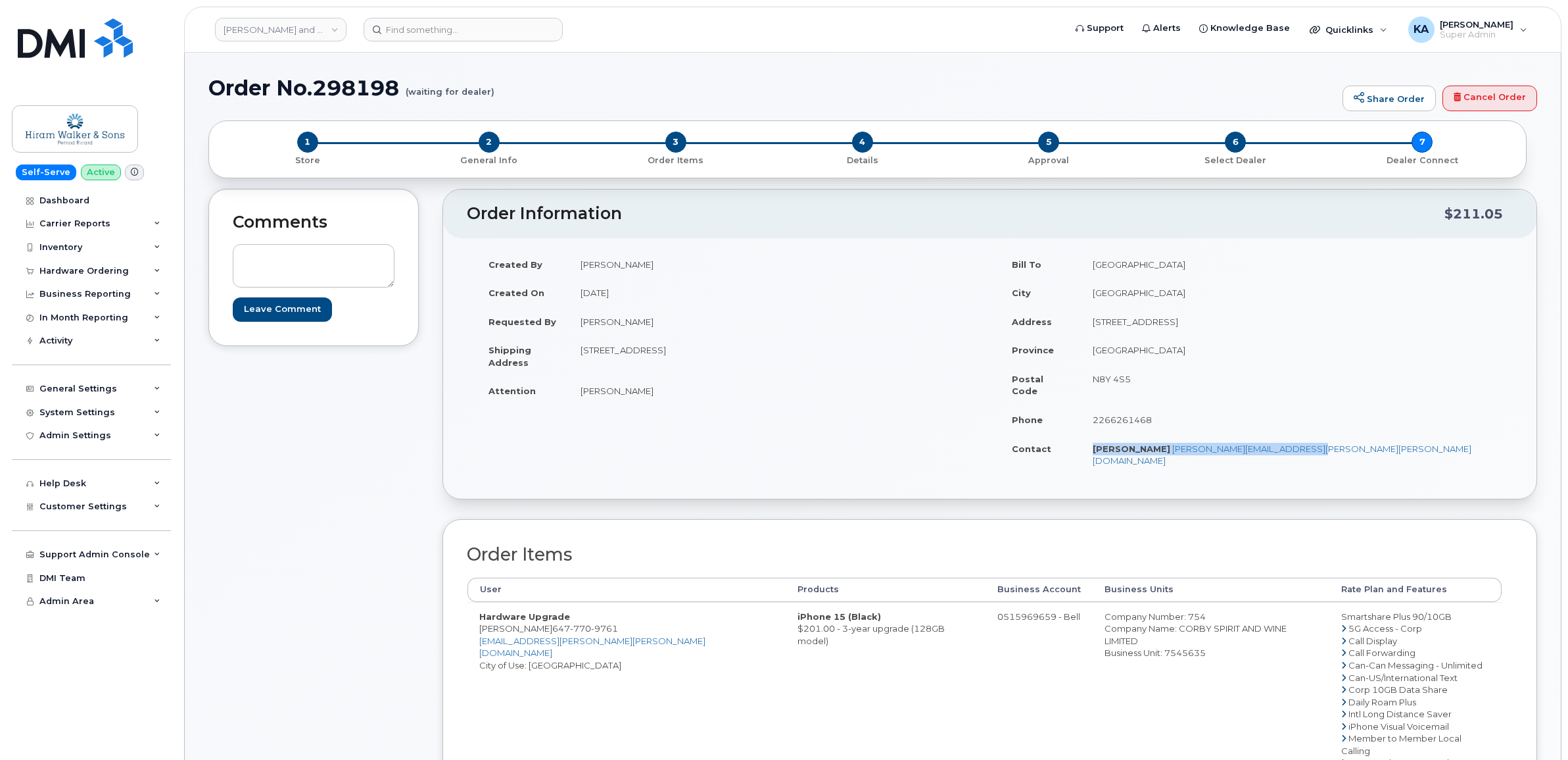
click at [583, 392] on td "Devon Pollard" at bounding box center [774, 391] width 412 height 29
drag, startPoint x: 583, startPoint y: 392, endPoint x: 591, endPoint y: 395, distance: 8.5
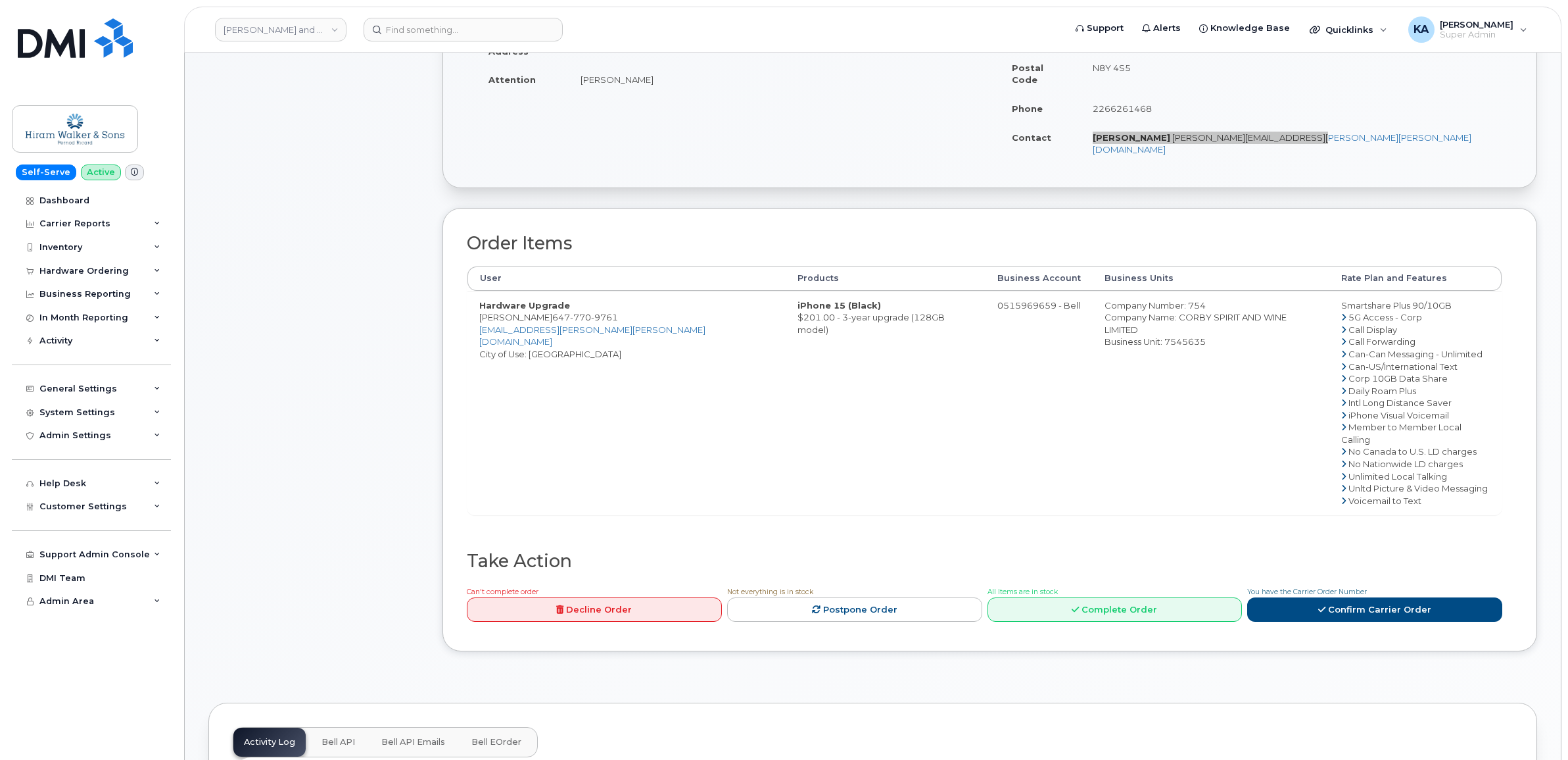
scroll to position [329, 0]
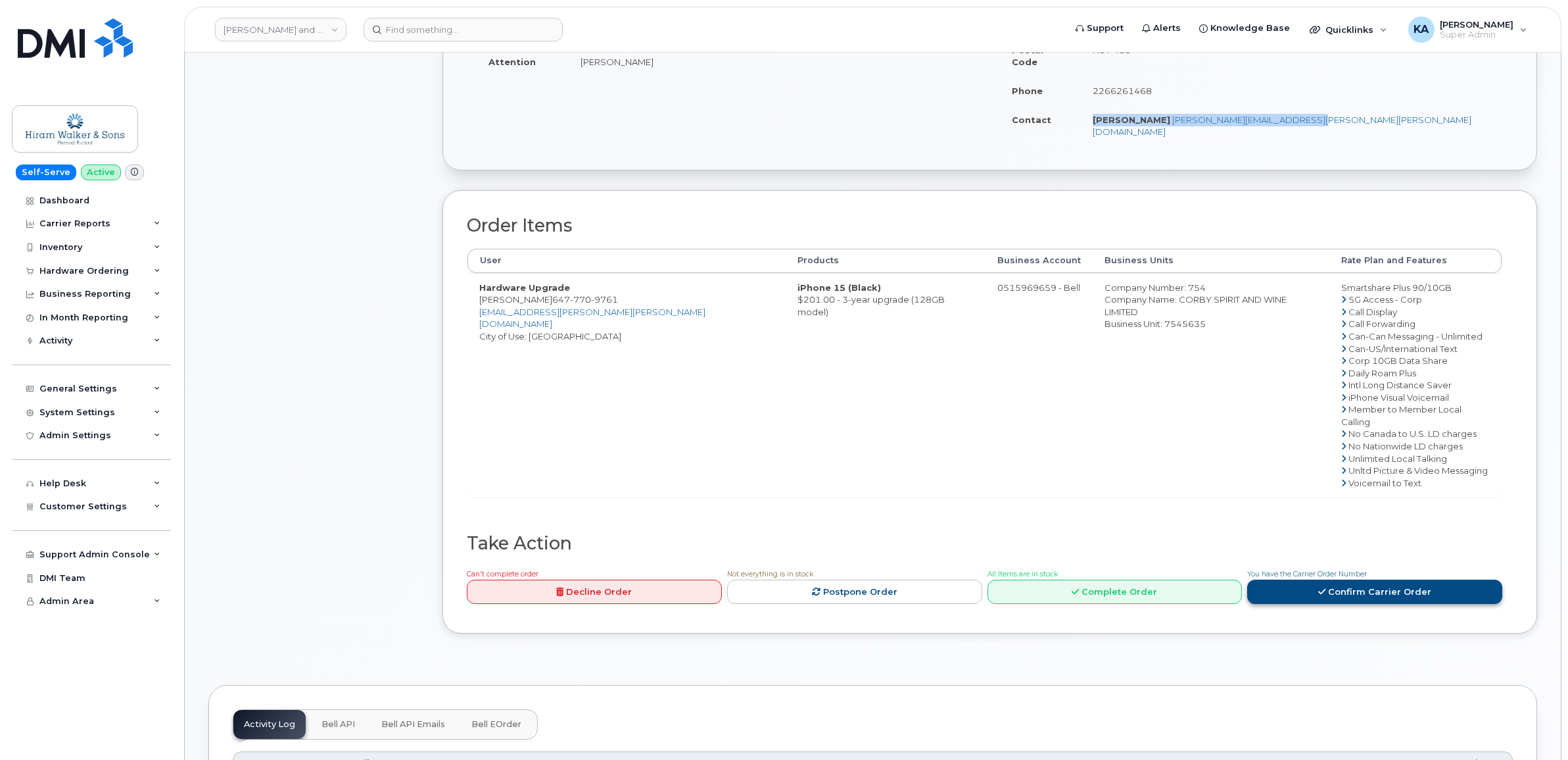
click at [1312, 579] on link "Confirm Carrier Order" at bounding box center [1374, 591] width 255 height 25
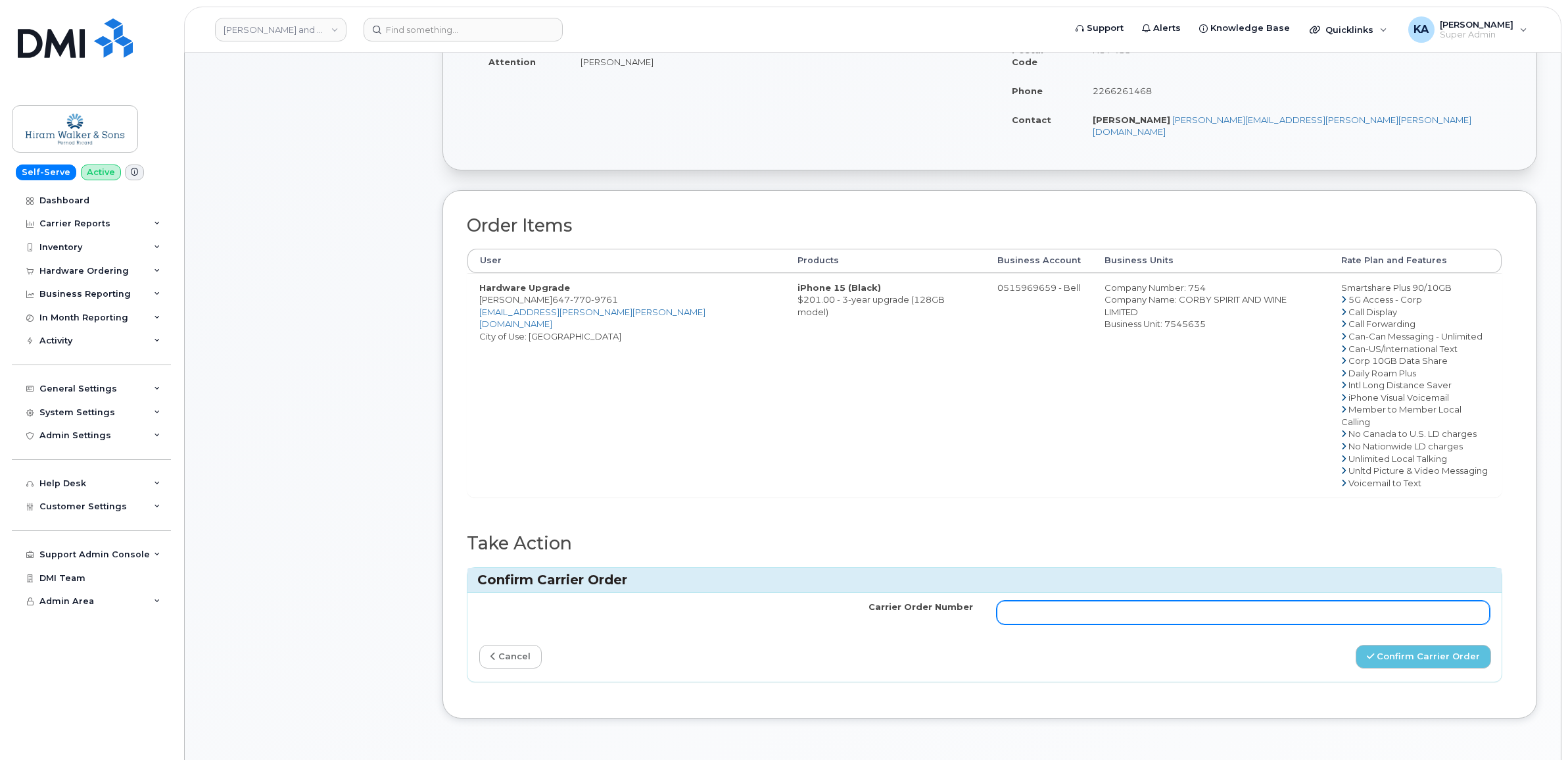
paste input "3005736"
type input "3005736"
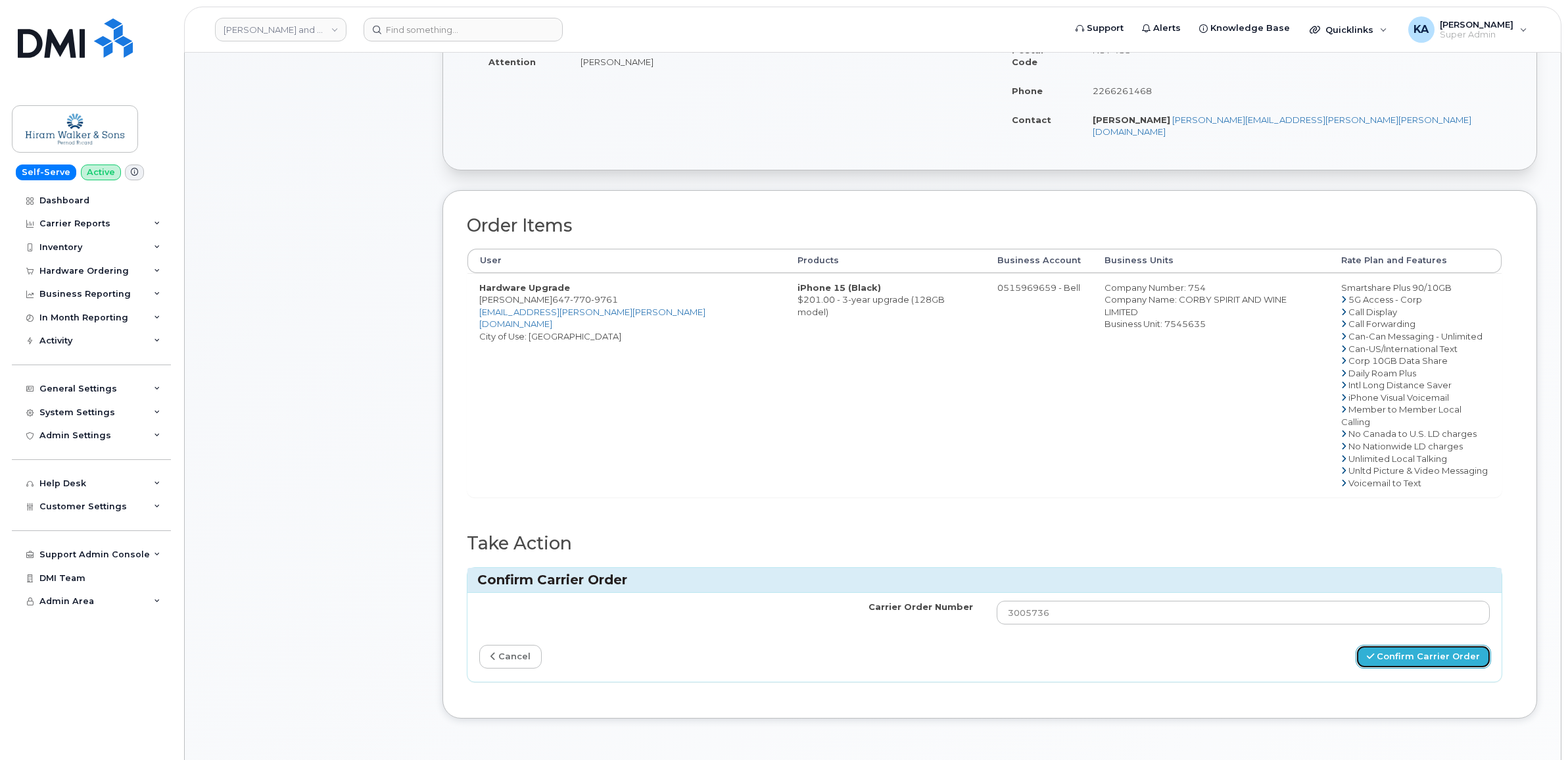
click at [1406, 644] on button "Confirm Carrier Order" at bounding box center [1424, 656] width 136 height 25
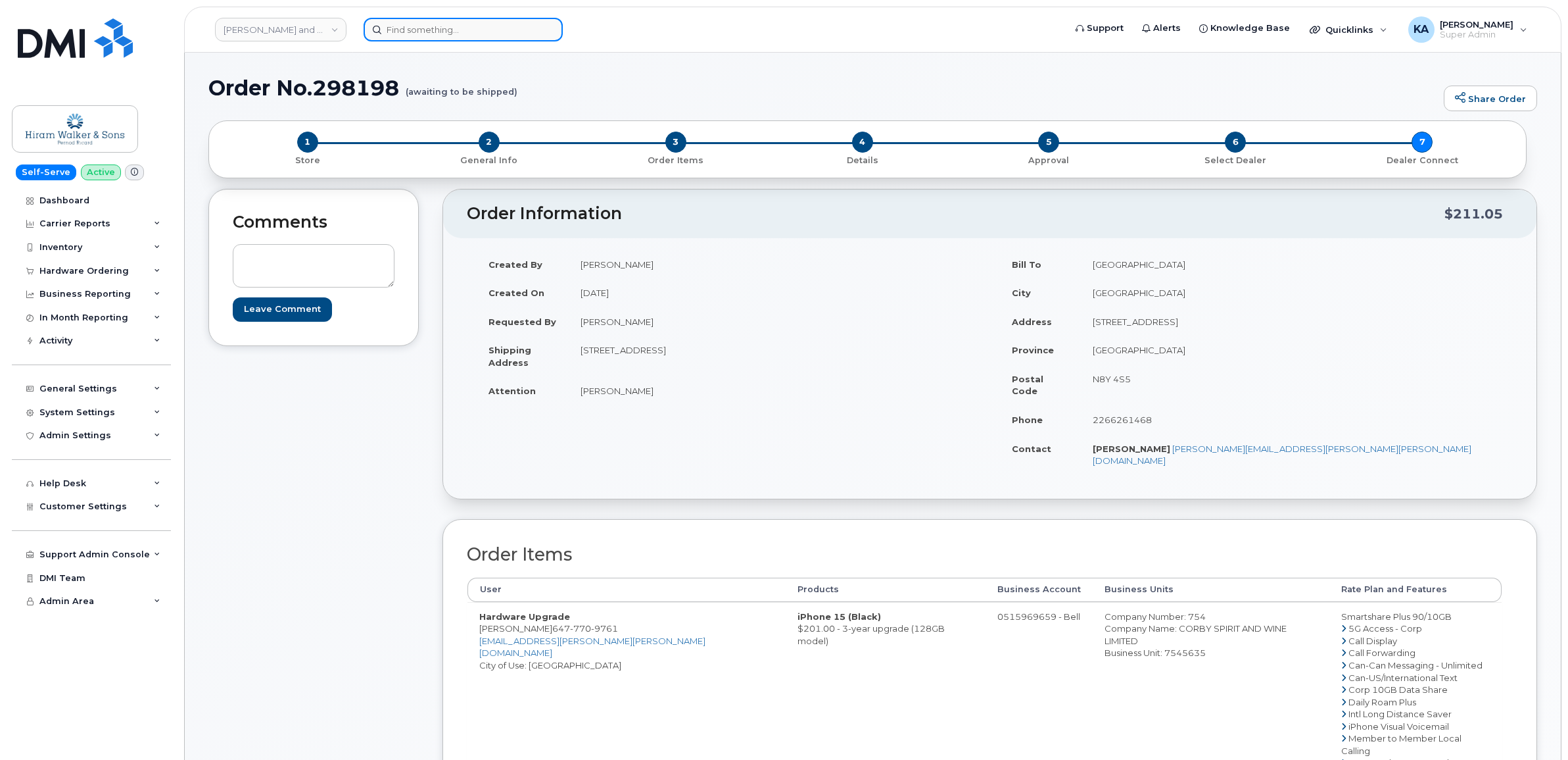
click at [418, 30] on input at bounding box center [462, 29] width 199 height 24
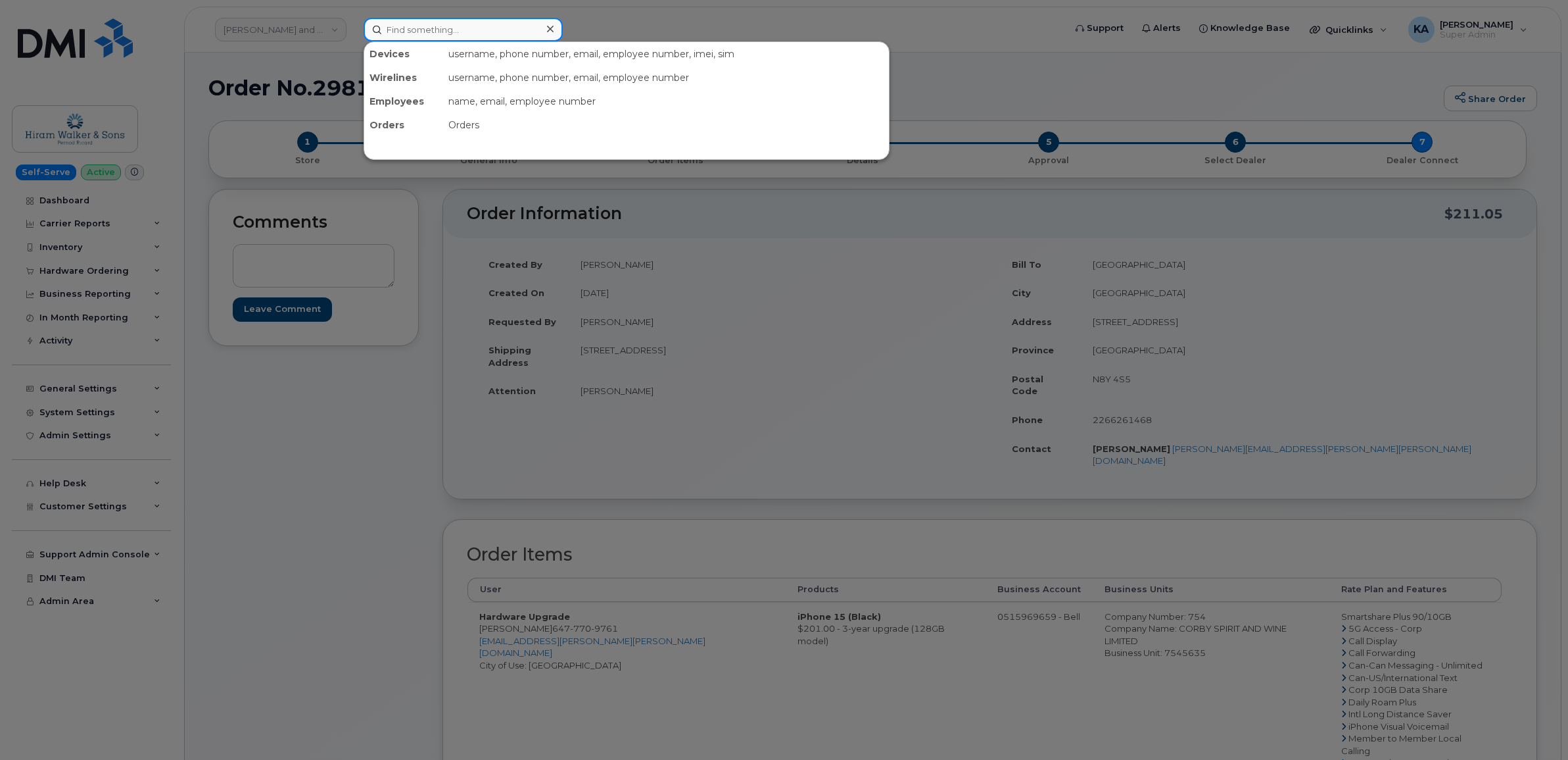
paste input "4038880479"
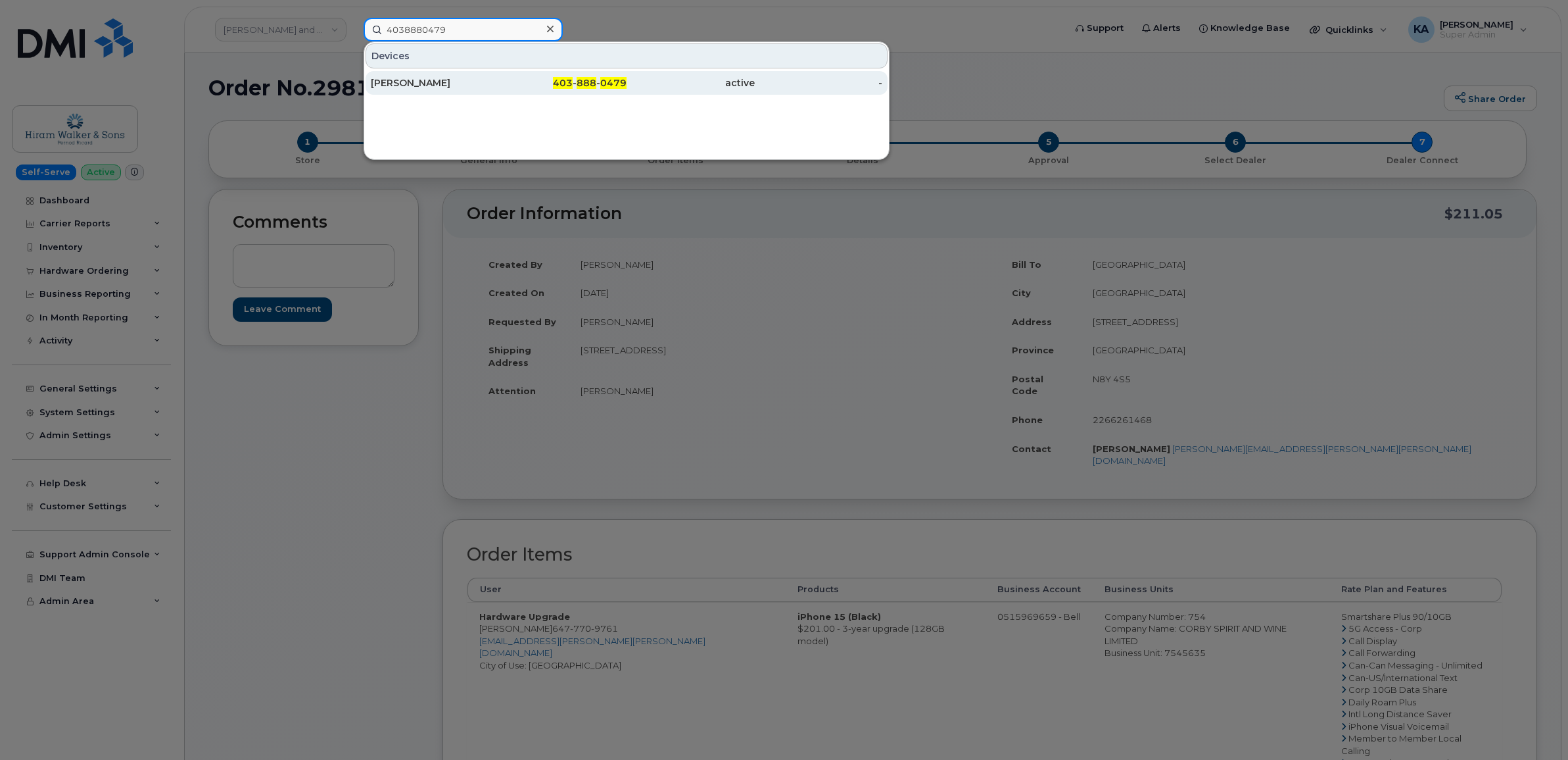
type input "4038880479"
click at [403, 80] on div "[PERSON_NAME]" at bounding box center [435, 83] width 128 height 13
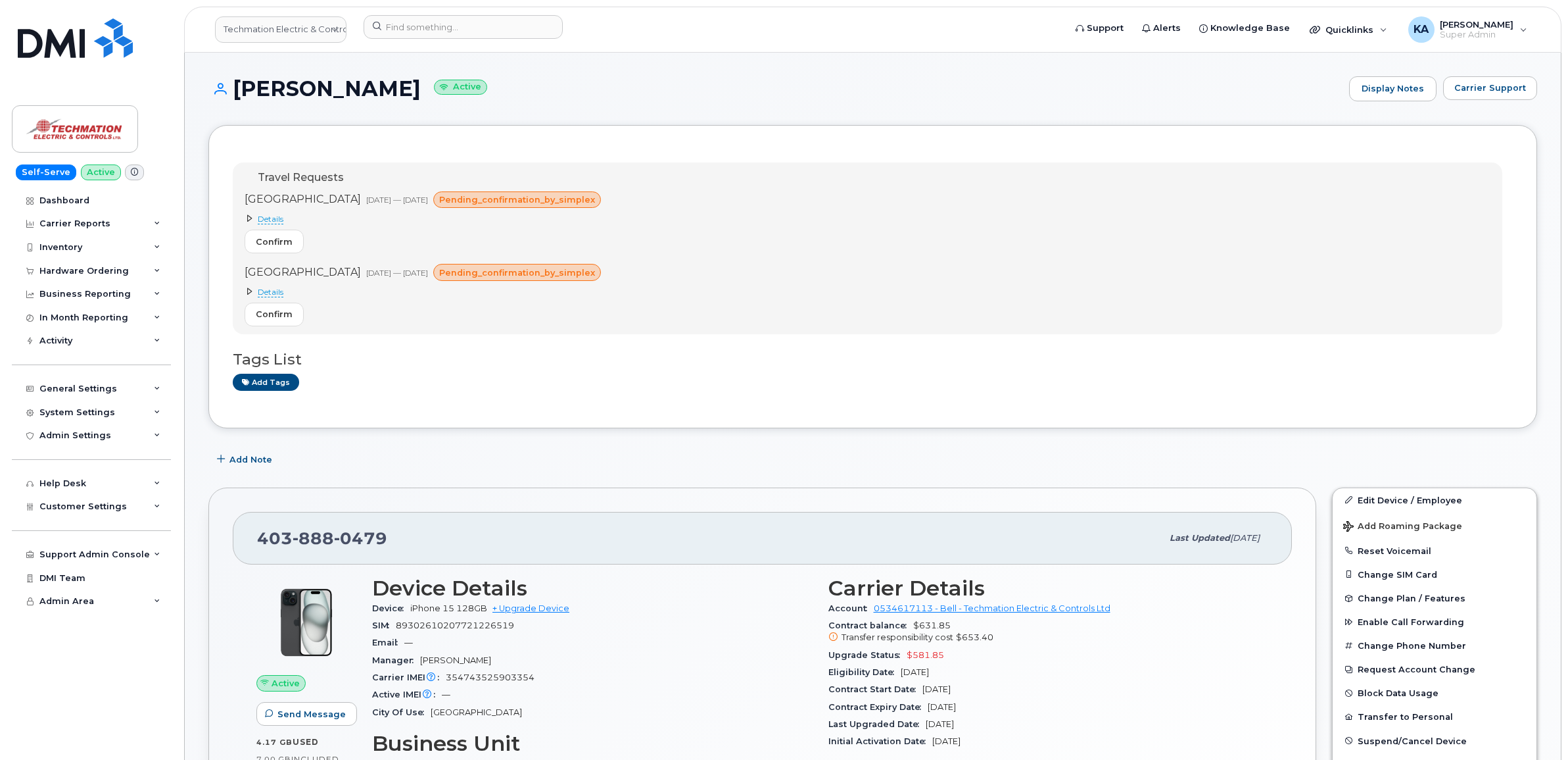
click at [272, 218] on span "Details" at bounding box center [271, 218] width 26 height 10
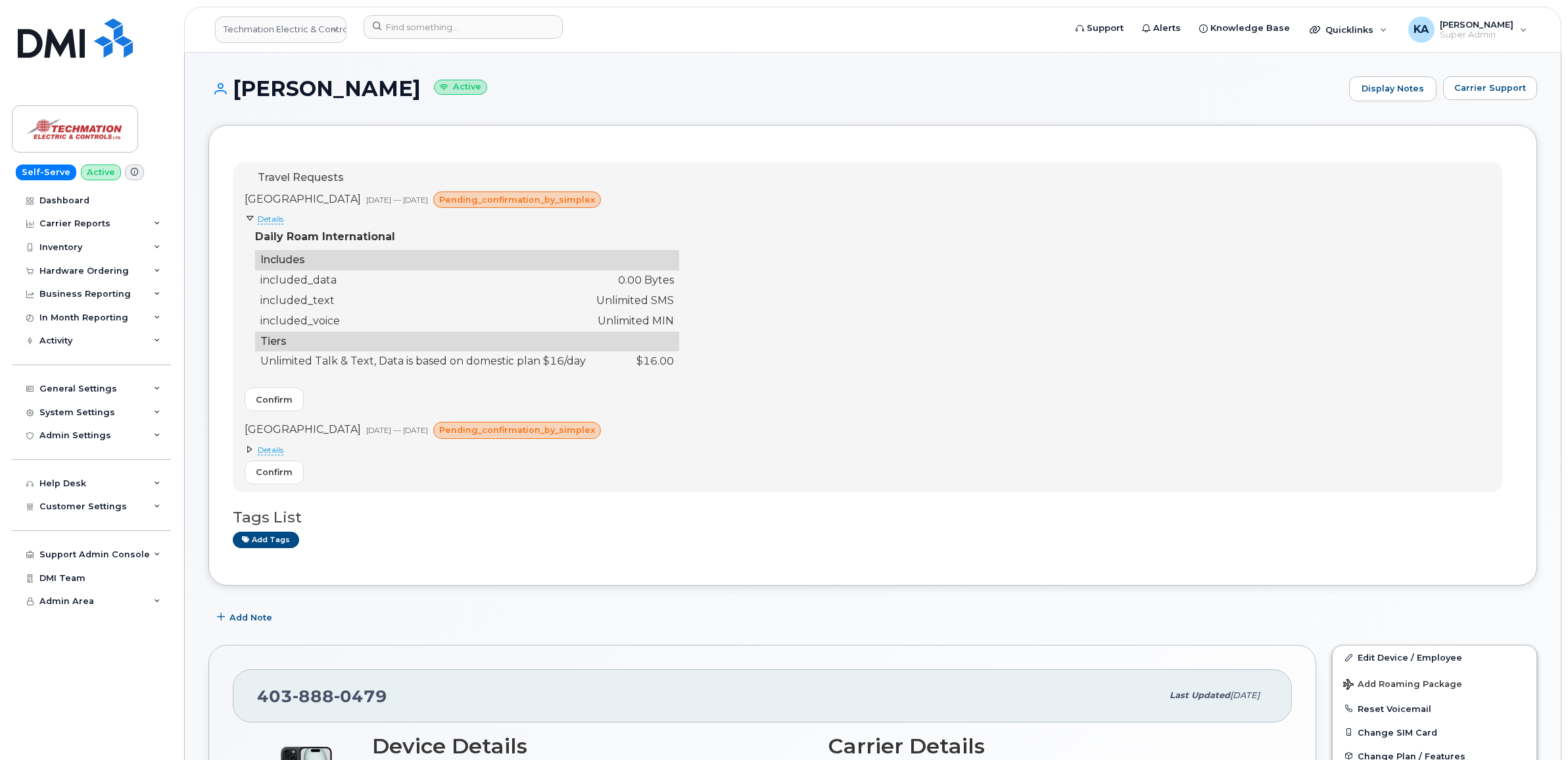
click at [268, 444] on span "Details" at bounding box center [271, 449] width 26 height 10
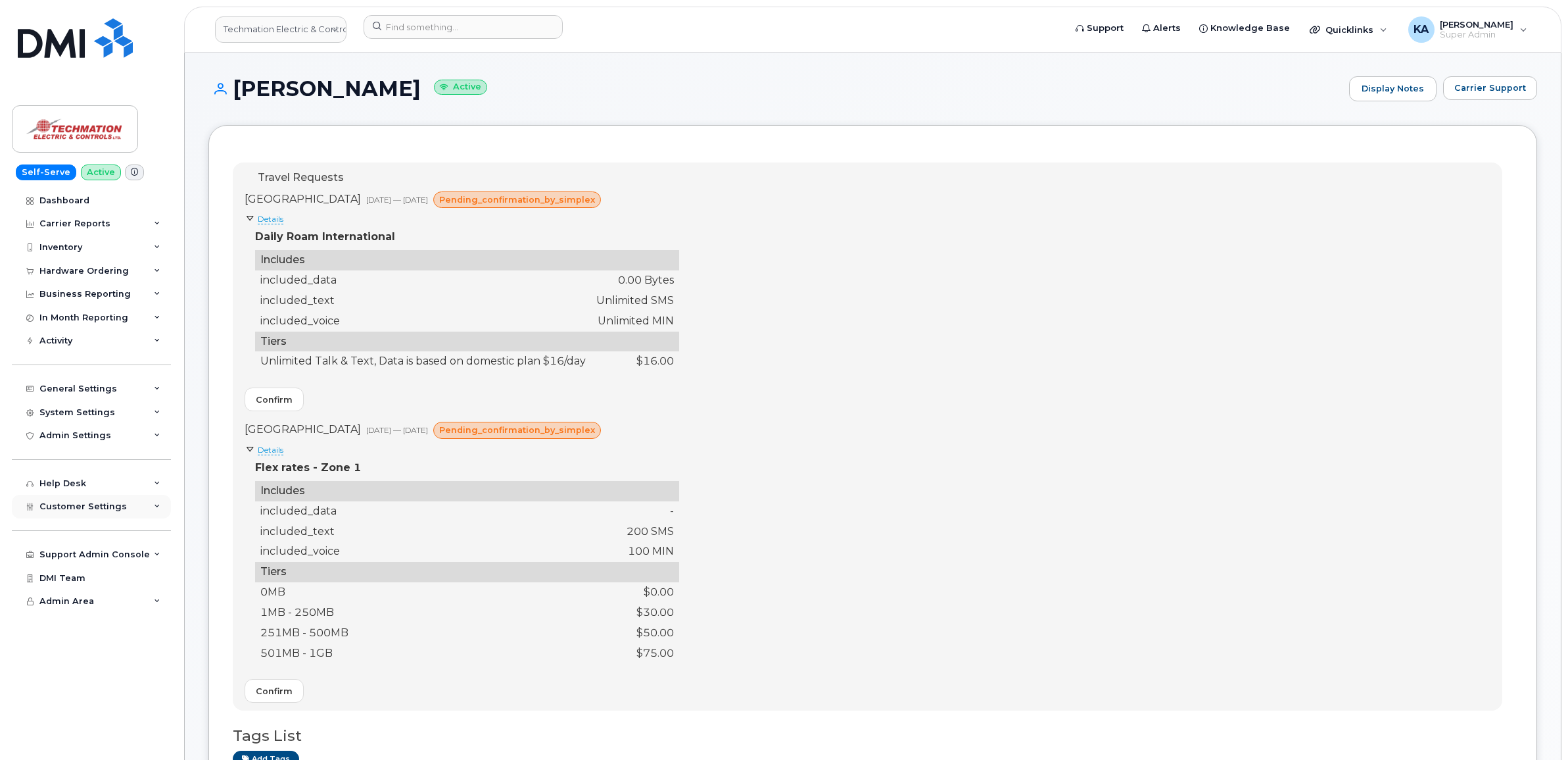
click at [60, 508] on span "Customer Settings" at bounding box center [83, 506] width 87 height 10
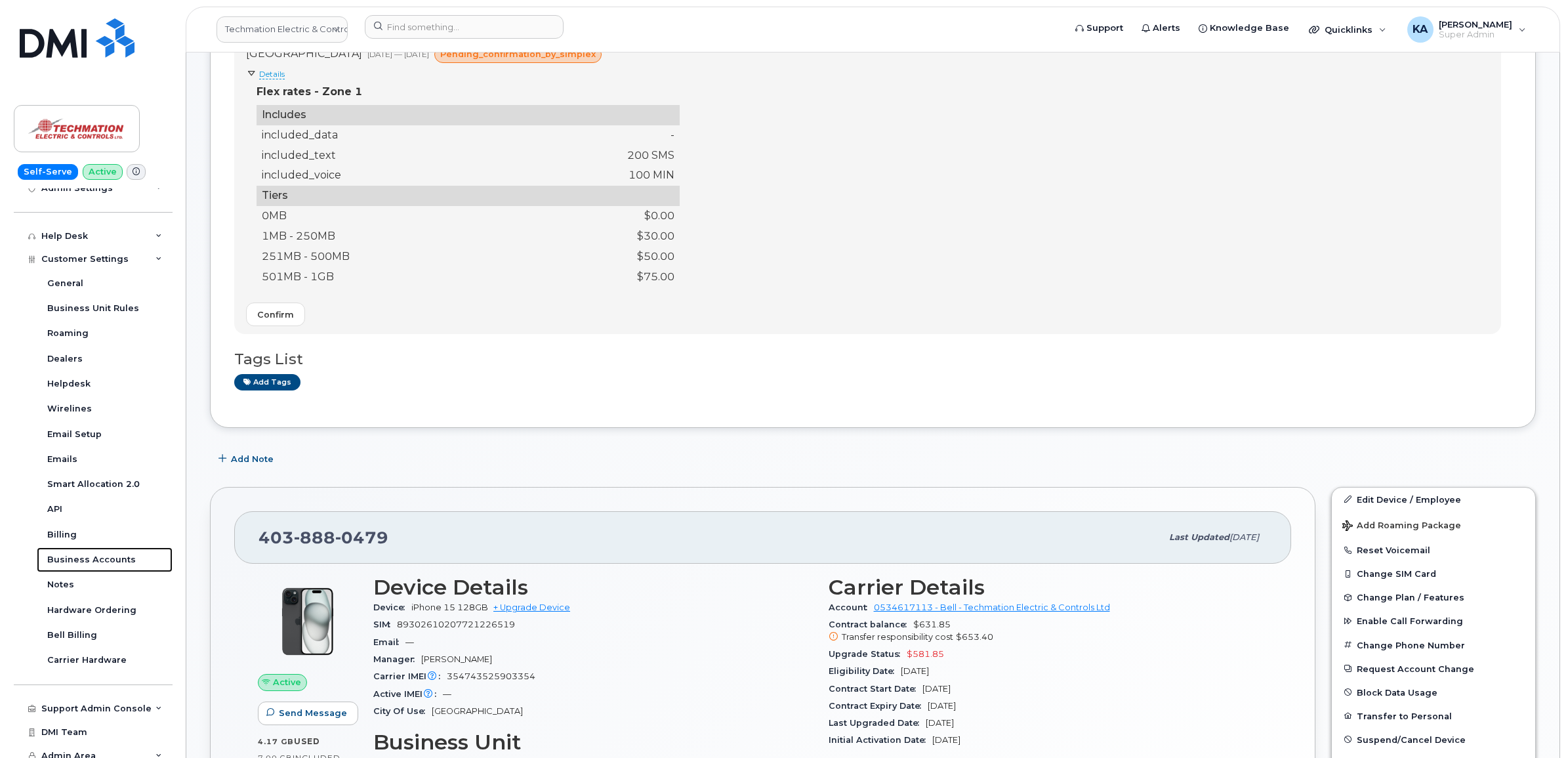
scroll to position [410, 0]
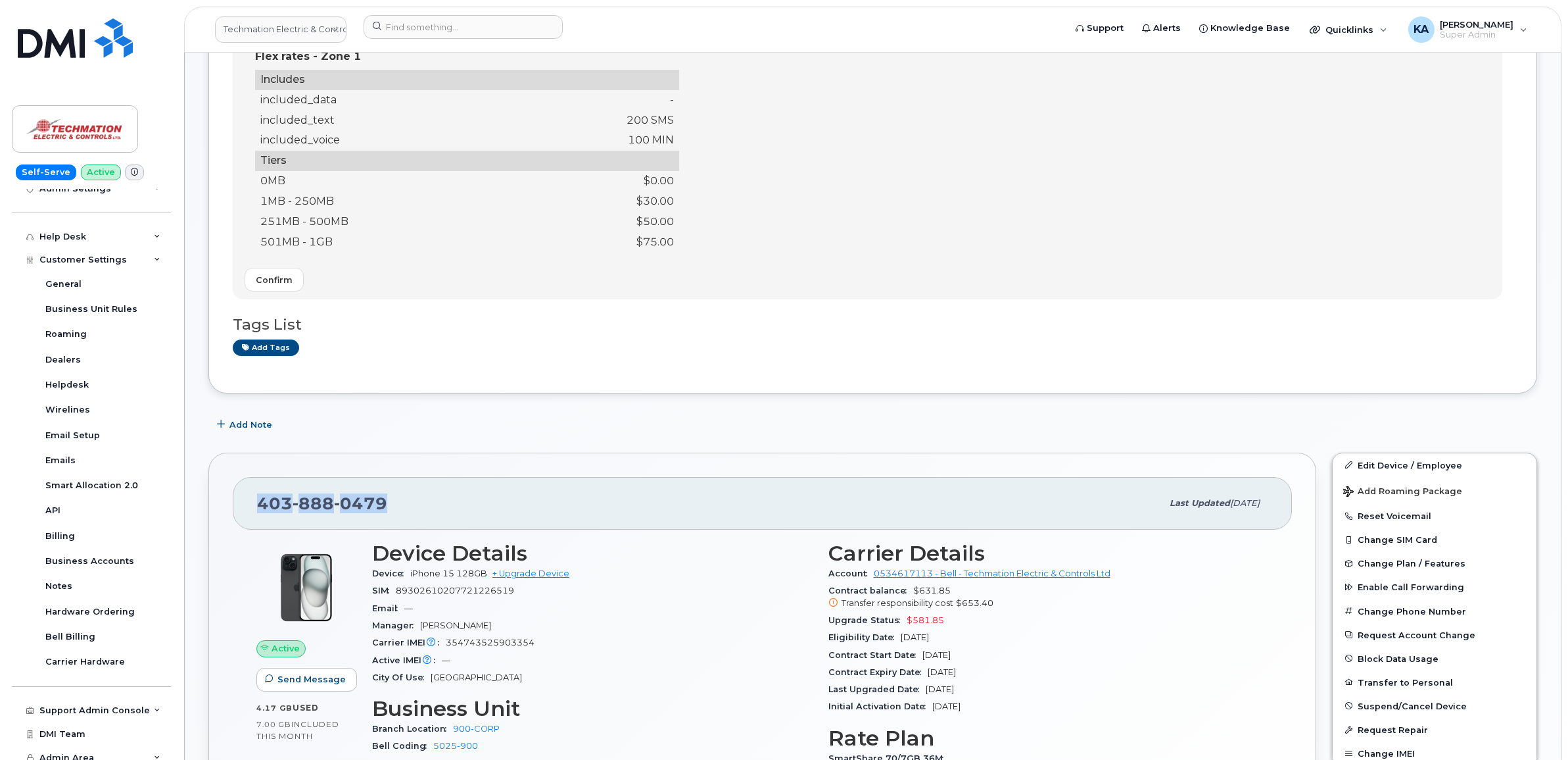
drag, startPoint x: 395, startPoint y: 501, endPoint x: 260, endPoint y: 501, distance: 135.0
click at [260, 501] on div "[PHONE_NUMBER]" at bounding box center [709, 503] width 905 height 28
drag, startPoint x: 260, startPoint y: 501, endPoint x: 273, endPoint y: 503, distance: 13.2
copy span "[PHONE_NUMBER]"
click at [1376, 491] on span "Add Roaming Package" at bounding box center [1403, 493] width 119 height 13
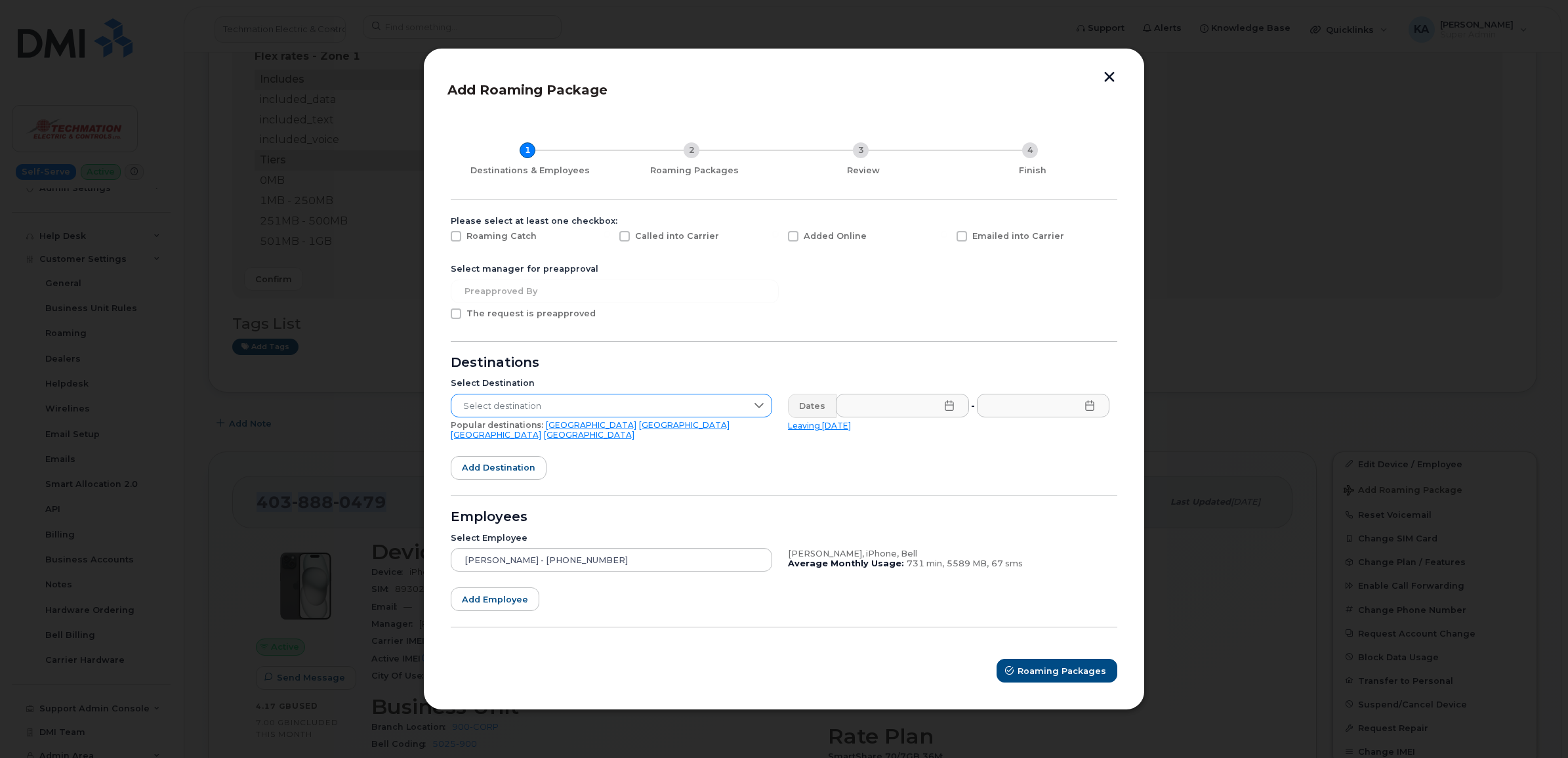
click at [756, 406] on icon at bounding box center [758, 405] width 10 height 10
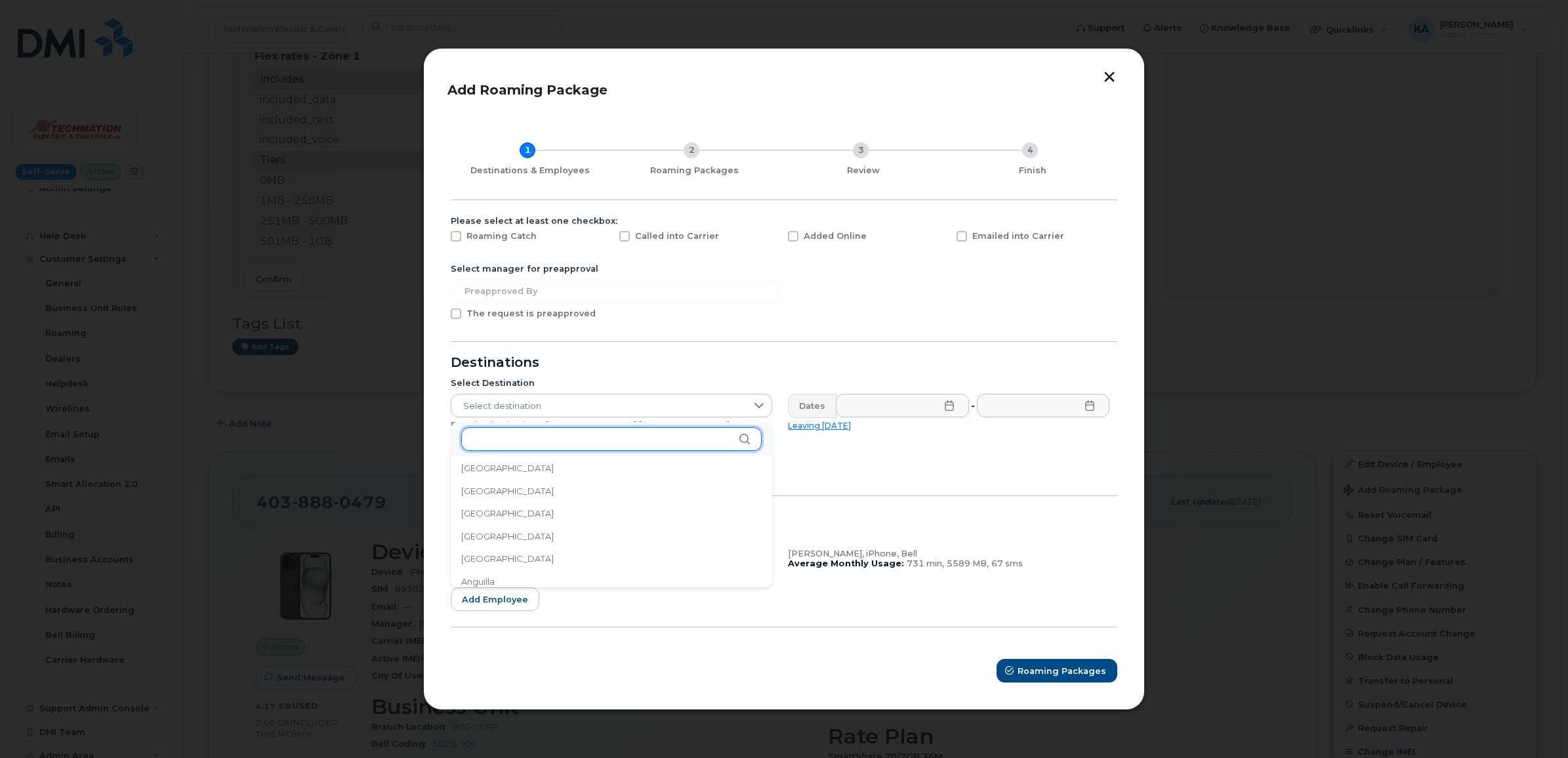
click at [536, 438] on input "text" at bounding box center [611, 439] width 300 height 24
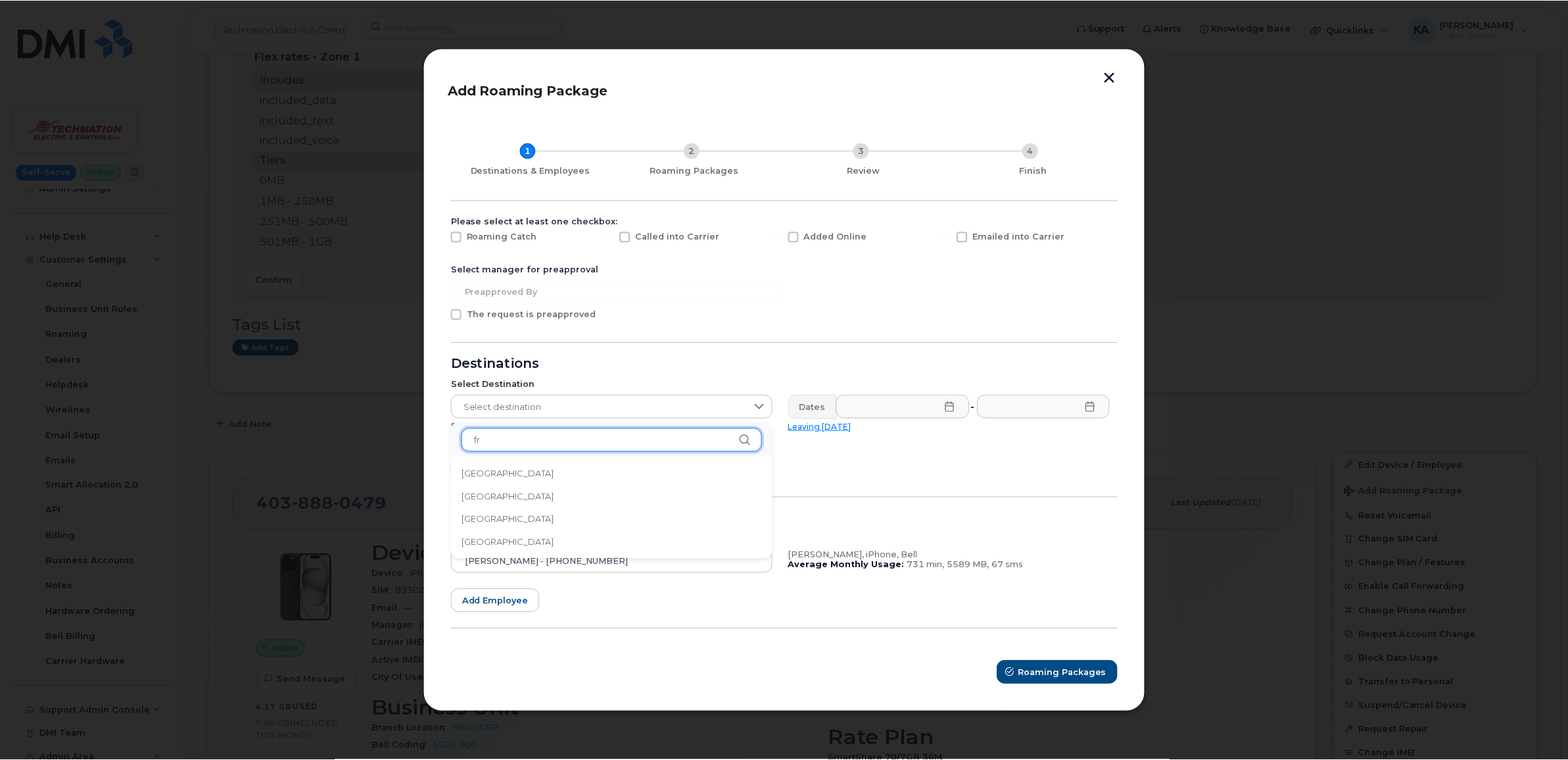
scroll to position [0, 0]
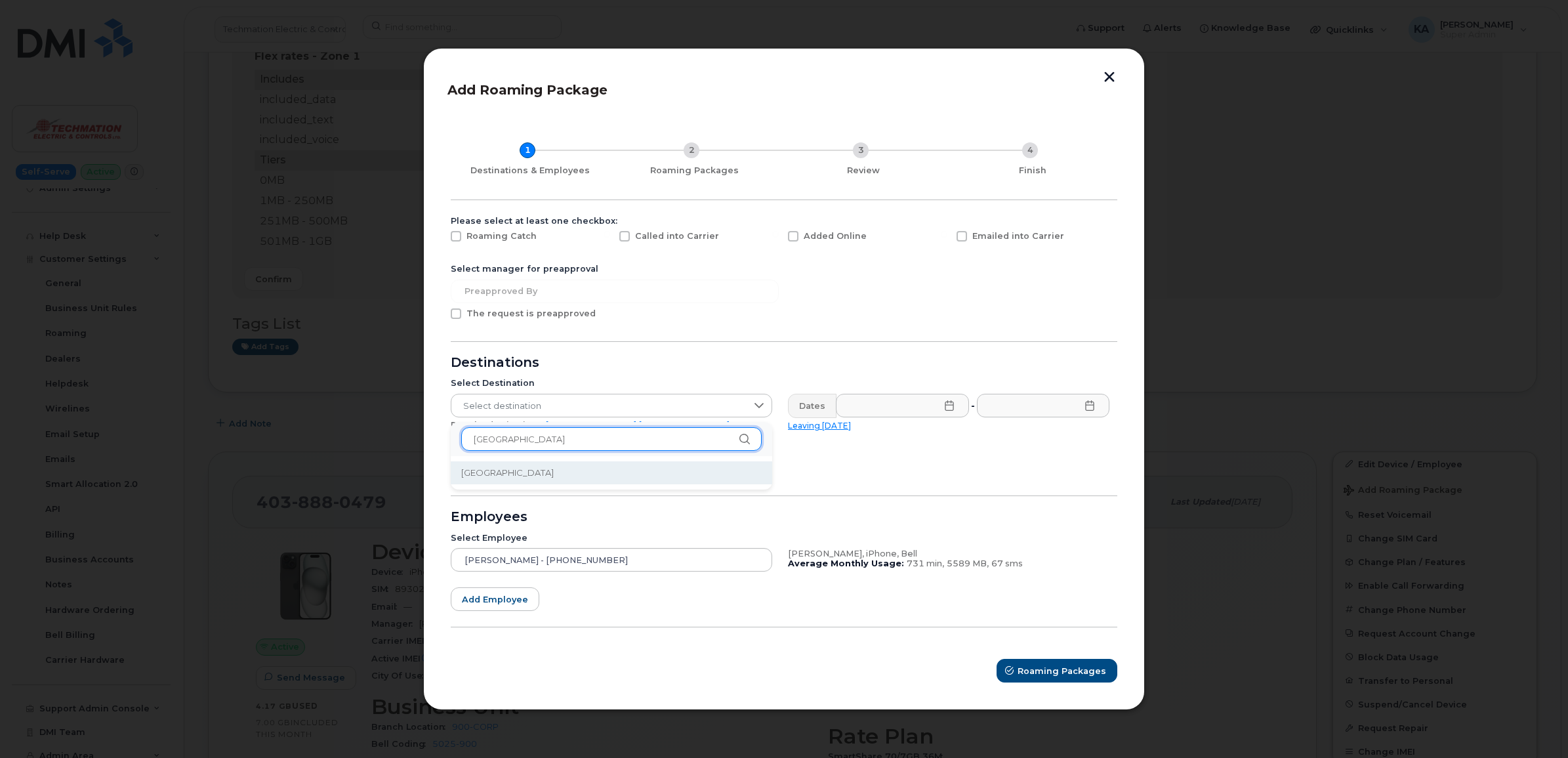
type input "[GEOGRAPHIC_DATA]"
click at [518, 470] on li "France" at bounding box center [611, 472] width 321 height 23
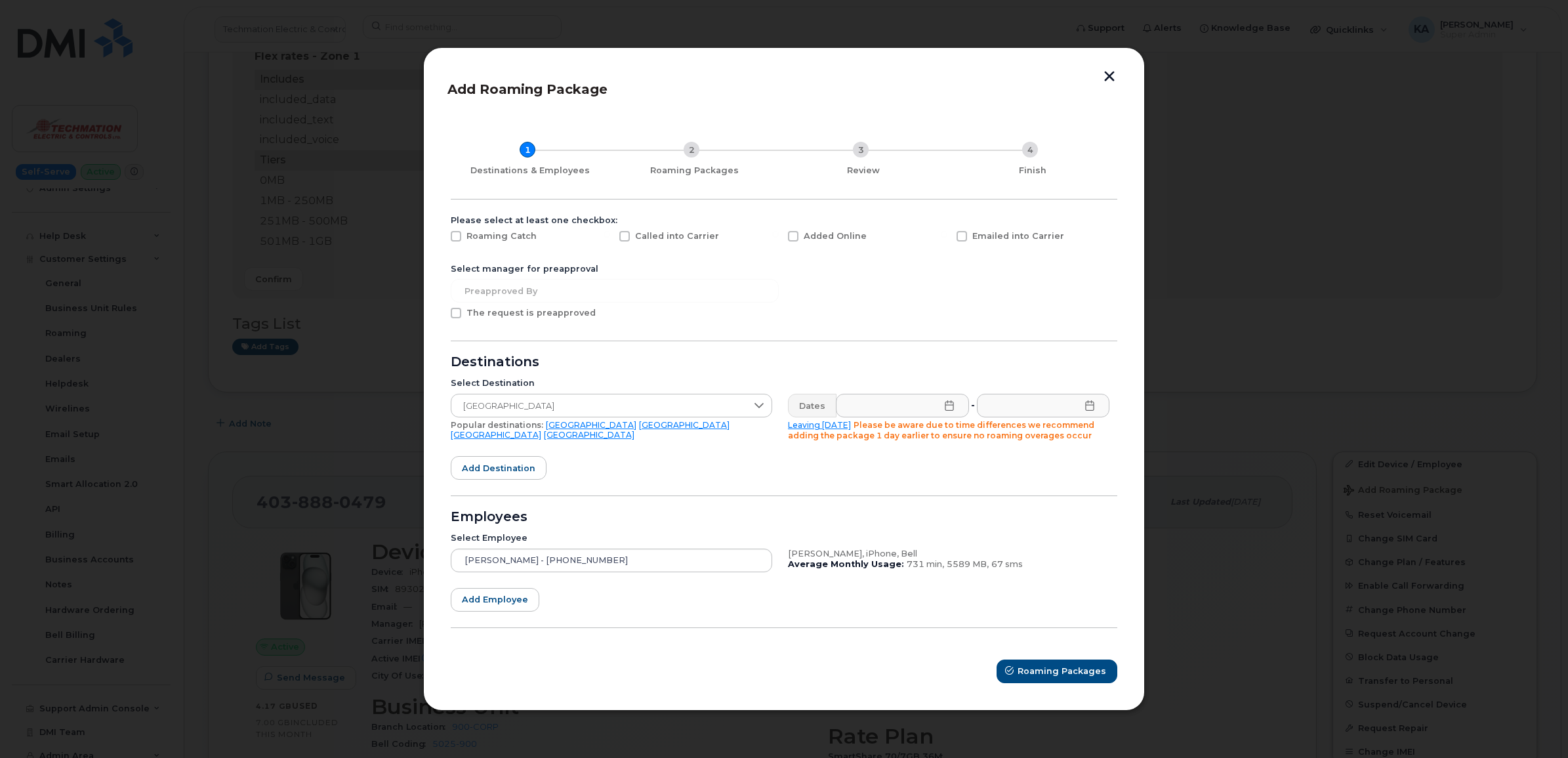
click at [948, 410] on icon at bounding box center [948, 405] width 8 height 10
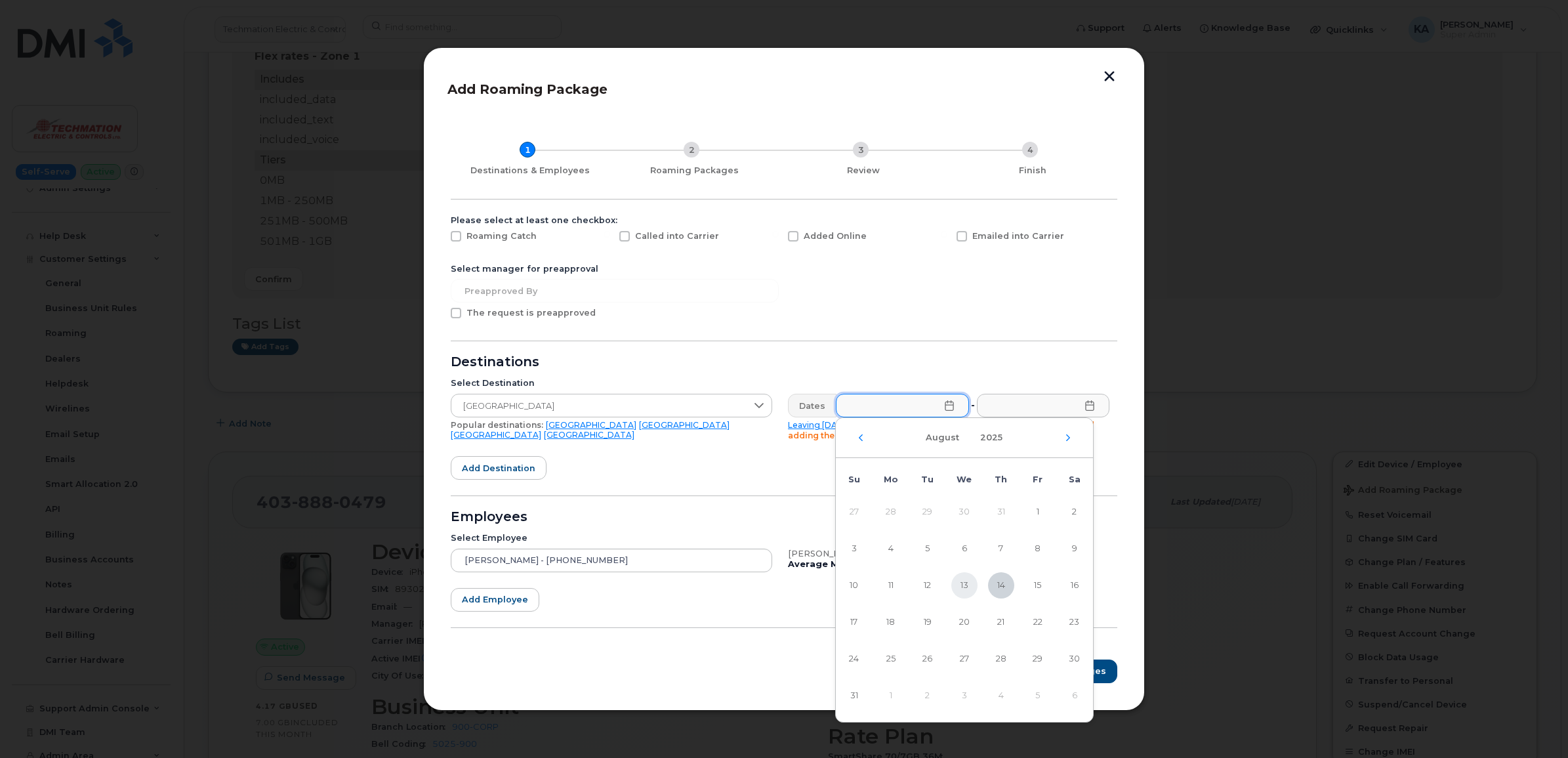
click at [966, 582] on span "13" at bounding box center [964, 585] width 27 height 27
type input "08/13/2025"
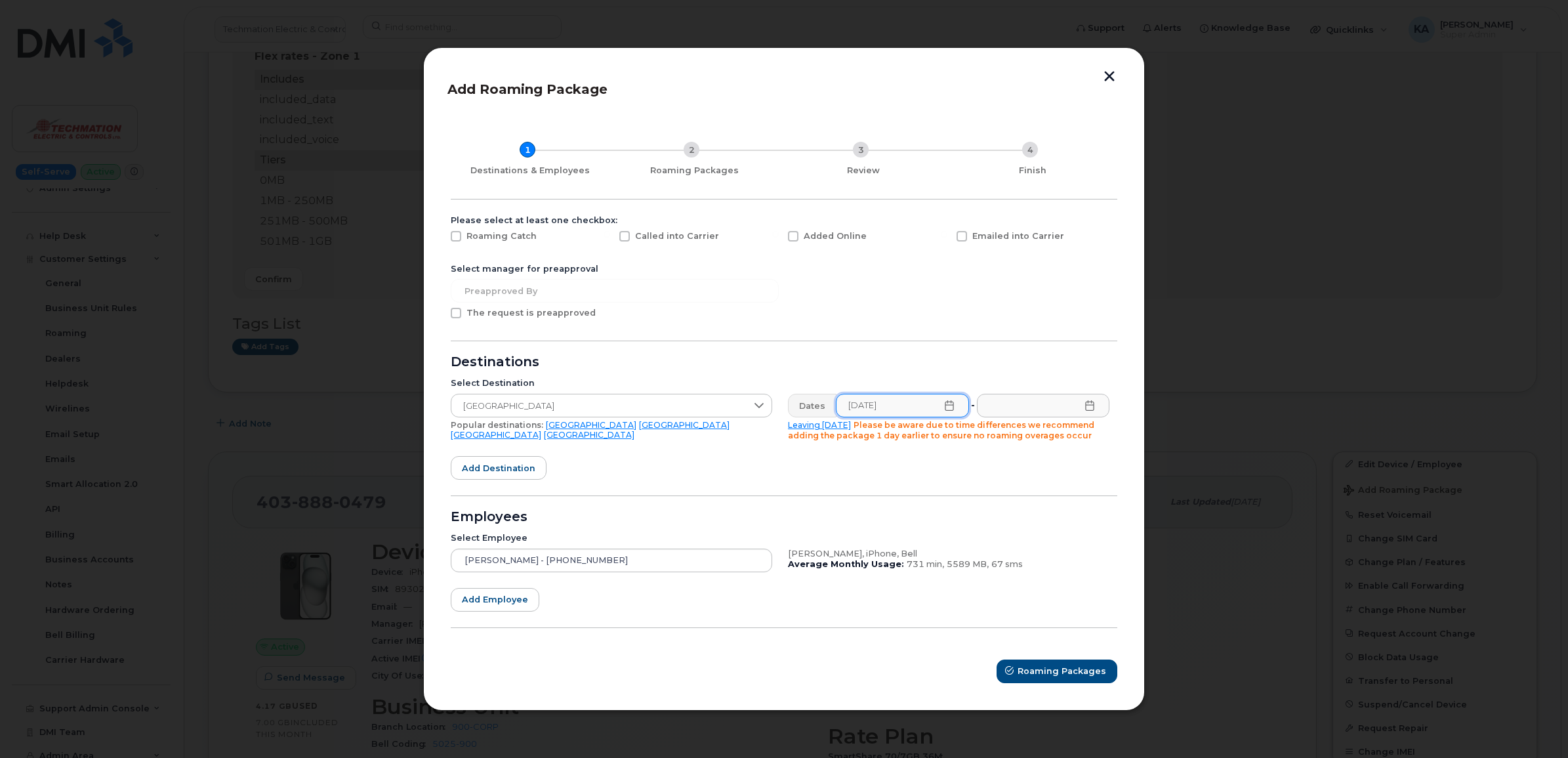
click at [1087, 406] on icon at bounding box center [1089, 405] width 10 height 10
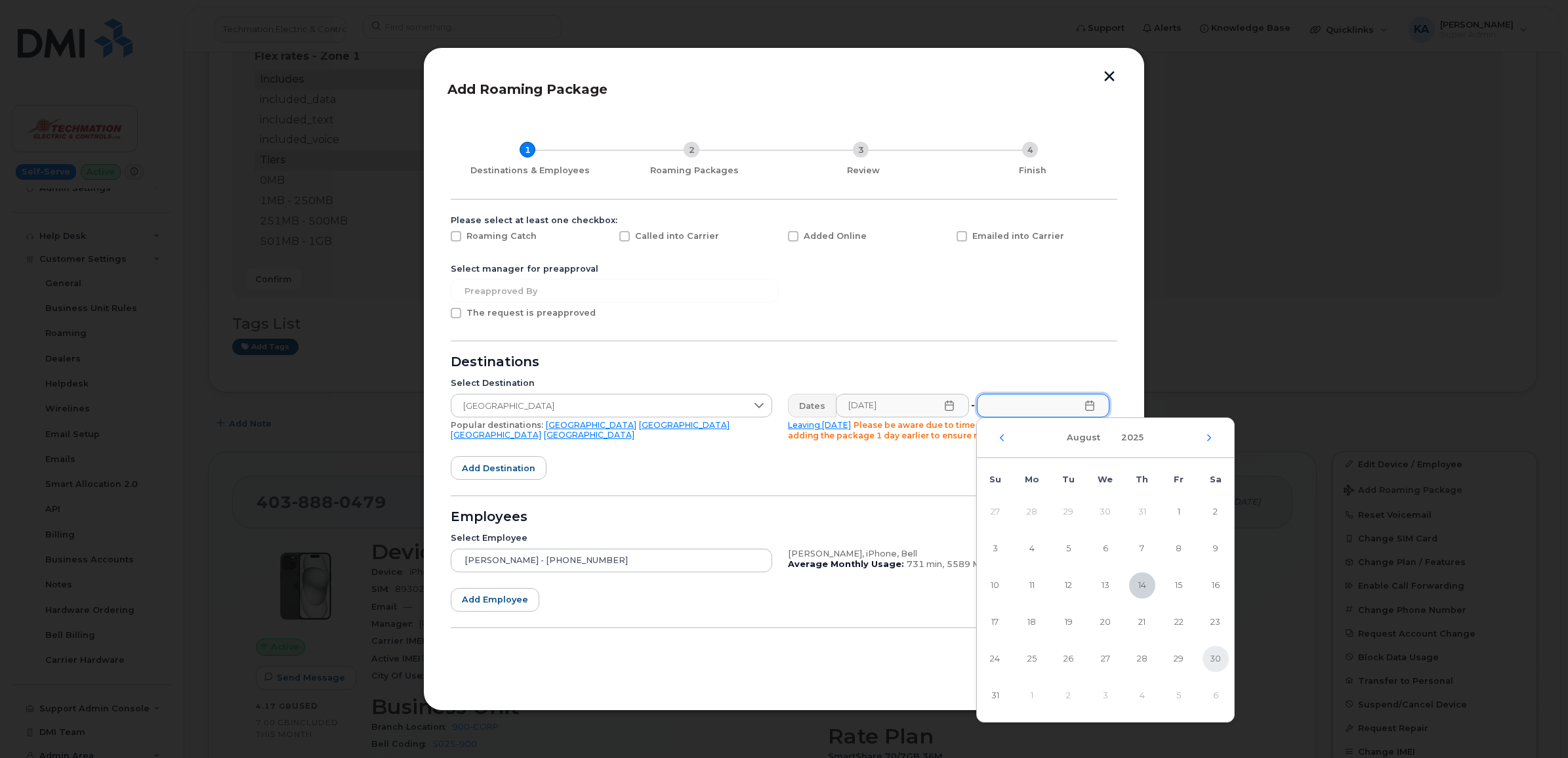
click at [1215, 657] on span "30" at bounding box center [1216, 658] width 27 height 27
type input "08/30/2025"
click at [794, 240] on span at bounding box center [793, 235] width 10 height 10
click at [779, 237] on input "Added Online" at bounding box center [774, 233] width 6 height 6
checkbox input "true"
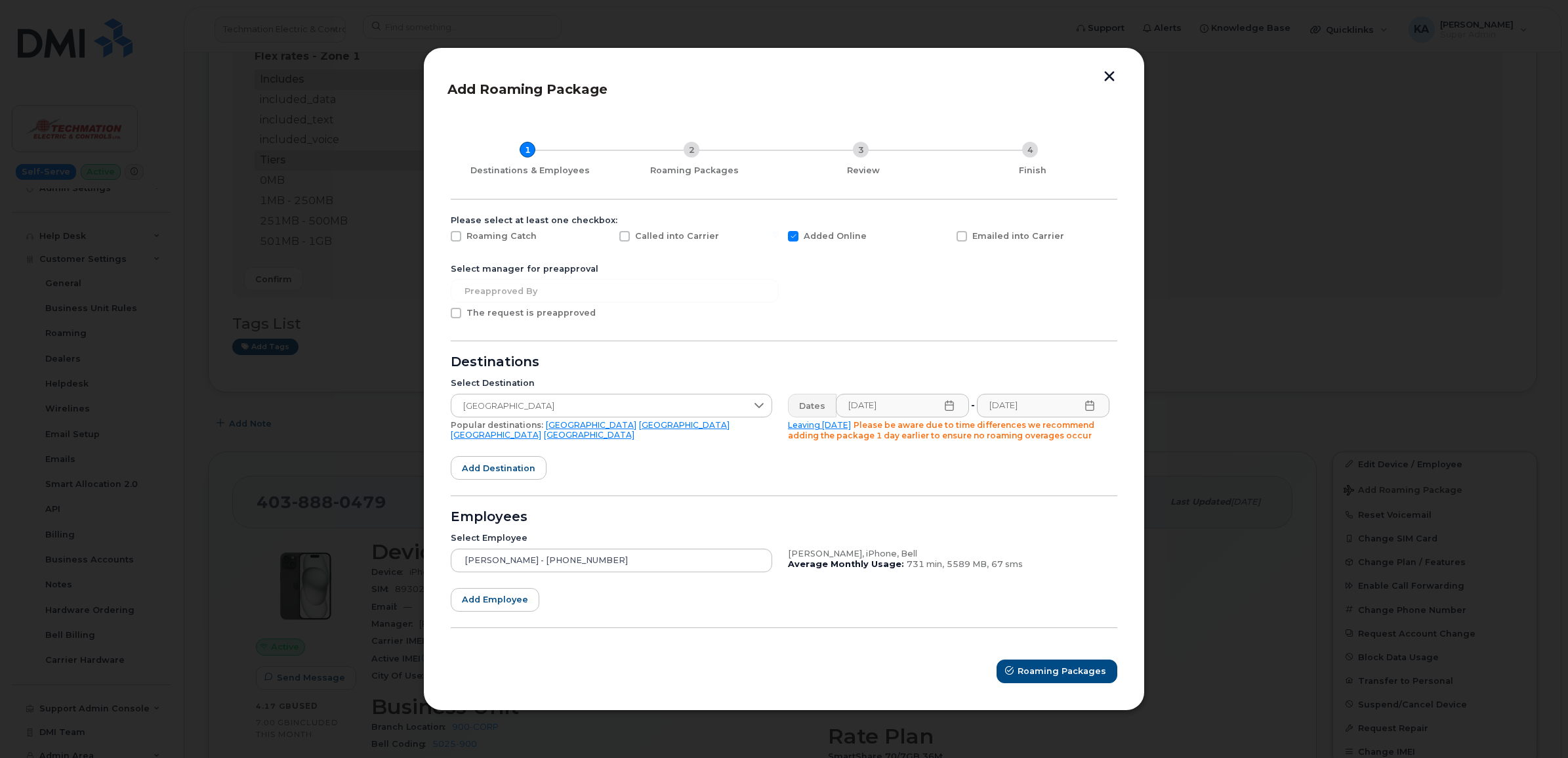
click at [457, 313] on span at bounding box center [455, 312] width 10 height 10
click at [441, 313] on input "The request is preapproved" at bounding box center [438, 310] width 6 height 6
checkbox input "true"
click at [506, 290] on input "text" at bounding box center [614, 291] width 328 height 24
type input "steve hoptonstall"
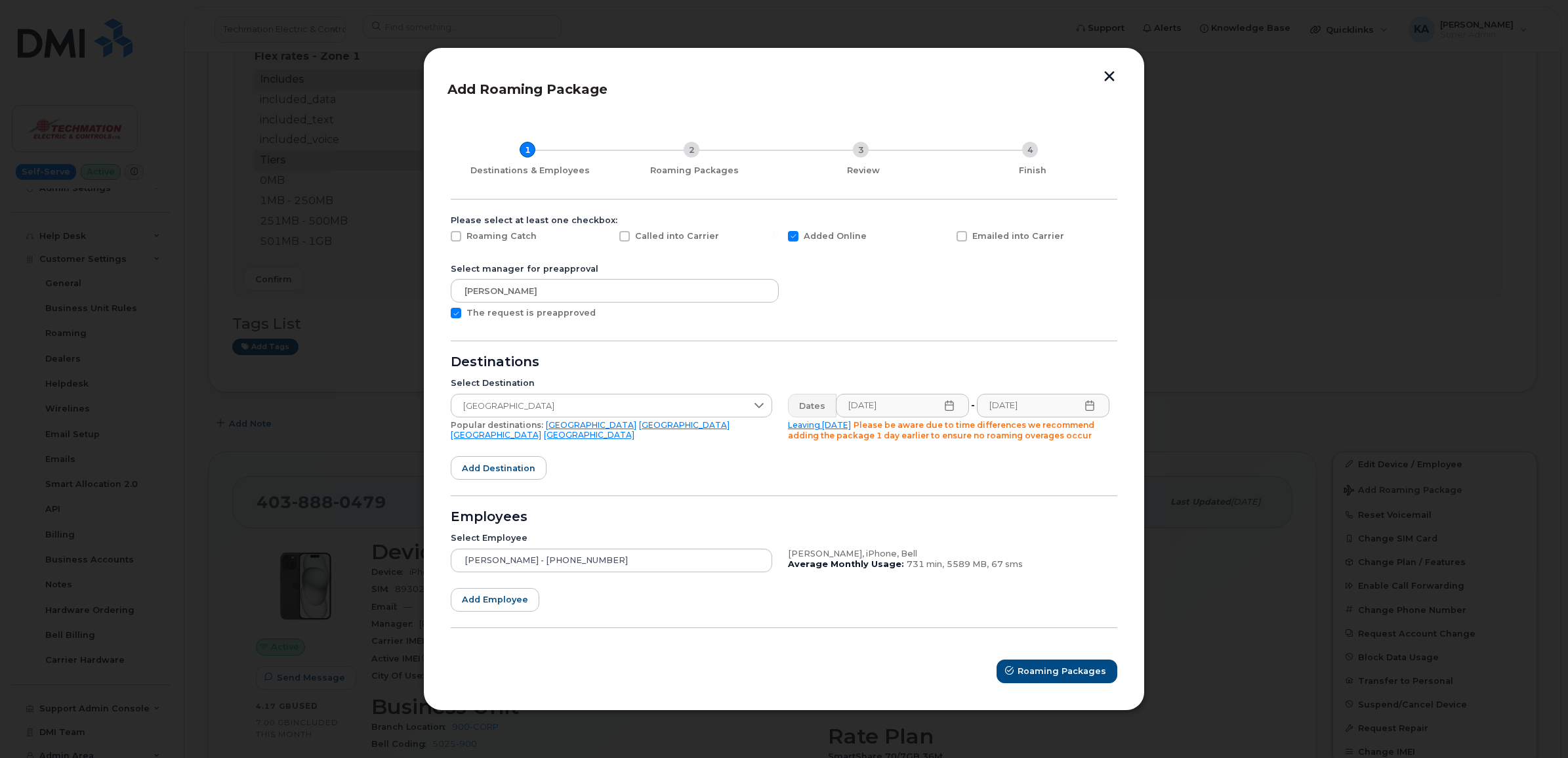
click at [897, 314] on form "Please select at least one checkbox: Roaming Catch Called into Carrier Added On…" at bounding box center [784, 449] width 666 height 468
click at [1112, 72] on button "button" at bounding box center [1108, 77] width 19 height 14
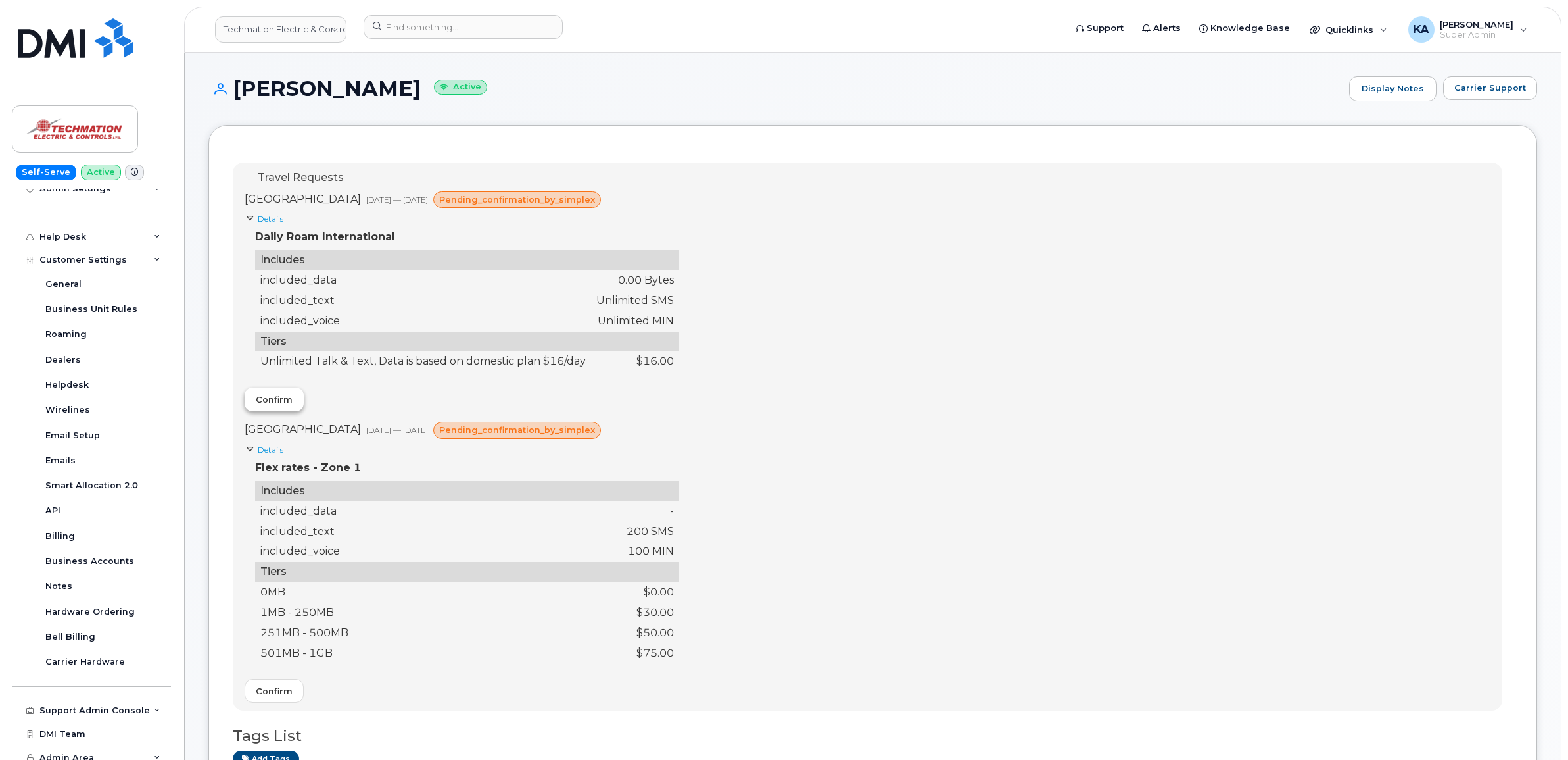
click at [267, 396] on span "Confirm" at bounding box center [274, 400] width 37 height 13
click at [271, 682] on button "Confirm" at bounding box center [274, 691] width 59 height 24
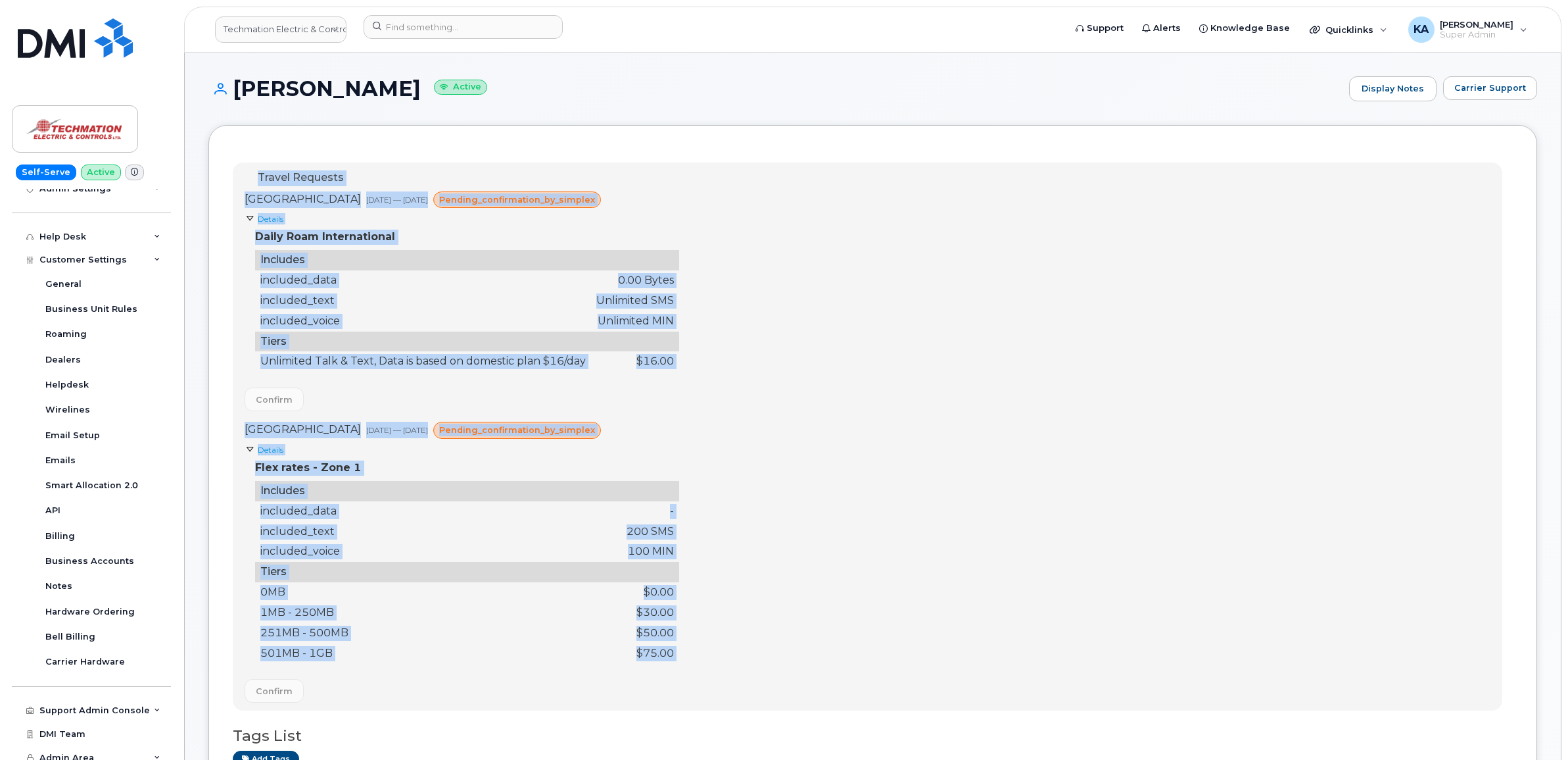
drag, startPoint x: 251, startPoint y: 173, endPoint x: 729, endPoint y: 682, distance: 698.3
click at [729, 682] on div "Travel Requests France Aug 14, 2025 — Aug 29, 2025 pending_confirmation_by_simp…" at bounding box center [868, 437] width 1270 height 549
drag, startPoint x: 729, startPoint y: 682, endPoint x: 660, endPoint y: 619, distance: 93.4
copy div "Travel Requests France Aug 14, 2025 — Aug 29, 2025 pending_confirmation_by_simp…"
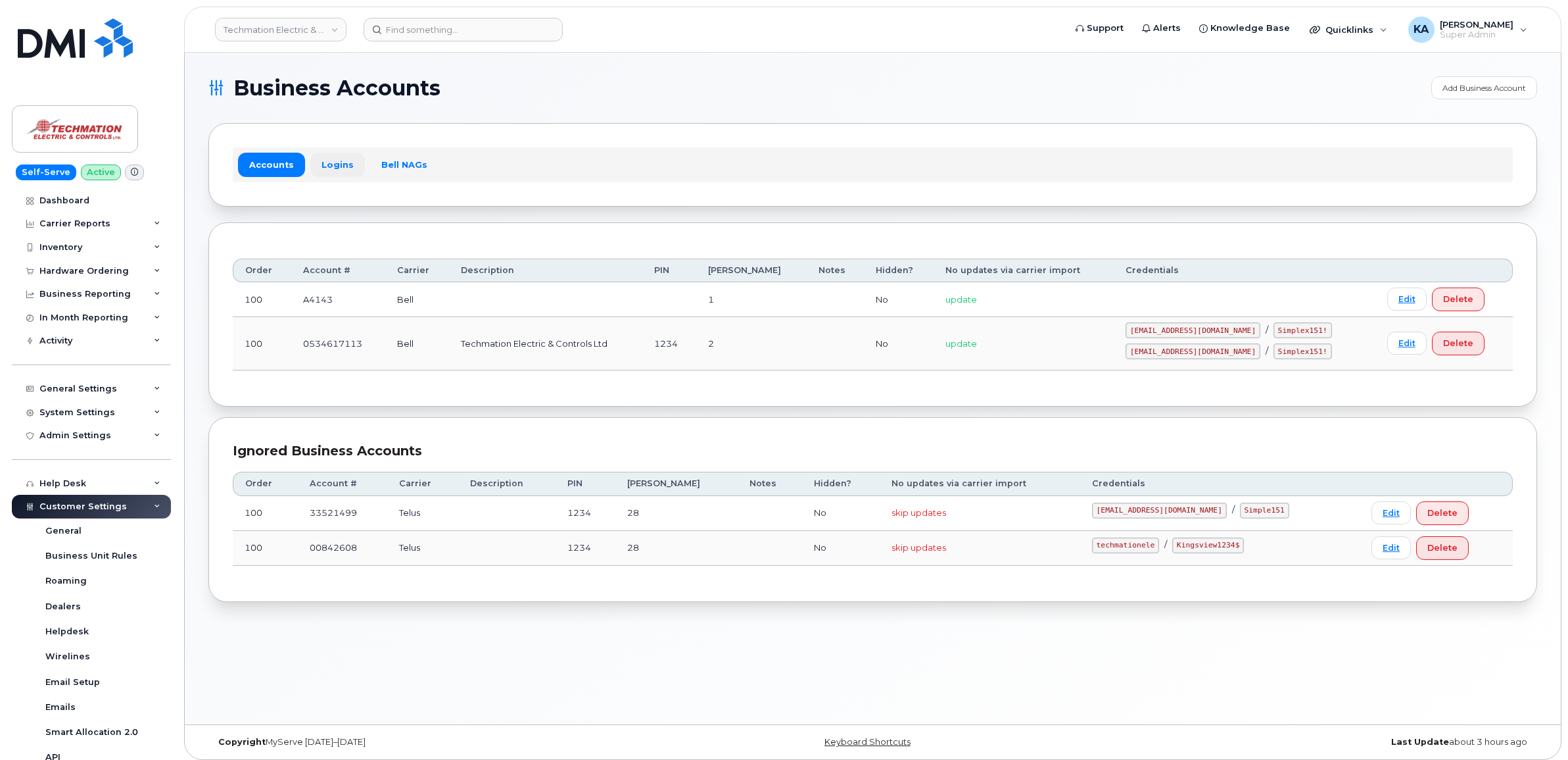
click at [335, 162] on link "Logins" at bounding box center [337, 164] width 54 height 24
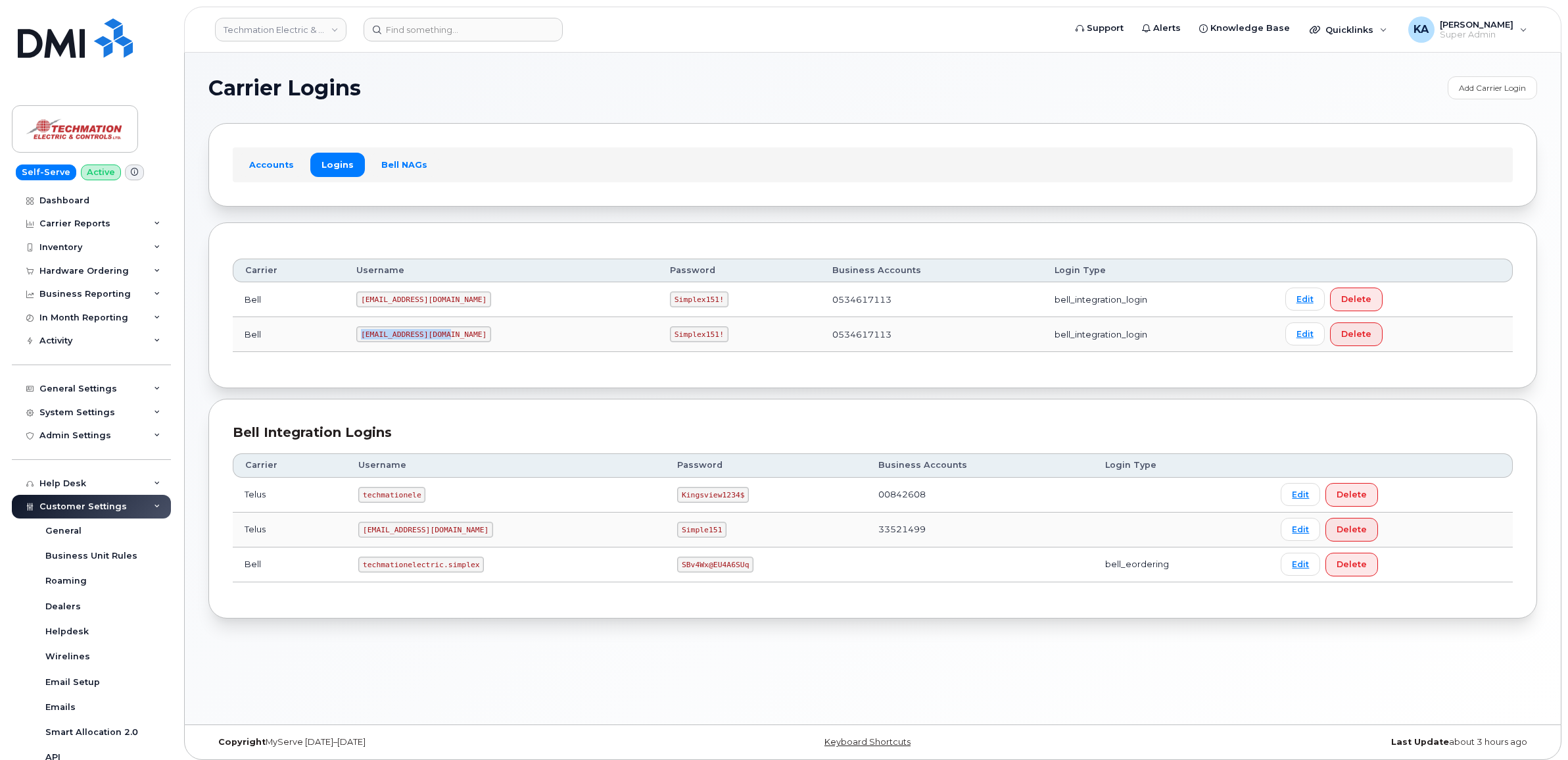
drag, startPoint x: 366, startPoint y: 335, endPoint x: 455, endPoint y: 337, distance: 89.0
click at [455, 337] on td "[EMAIL_ADDRESS][DOMAIN_NAME]" at bounding box center [502, 334] width 314 height 35
drag, startPoint x: 455, startPoint y: 337, endPoint x: 439, endPoint y: 337, distance: 16.0
copy code "[EMAIL_ADDRESS][DOMAIN_NAME]"
drag, startPoint x: 614, startPoint y: 333, endPoint x: 672, endPoint y: 342, distance: 58.7
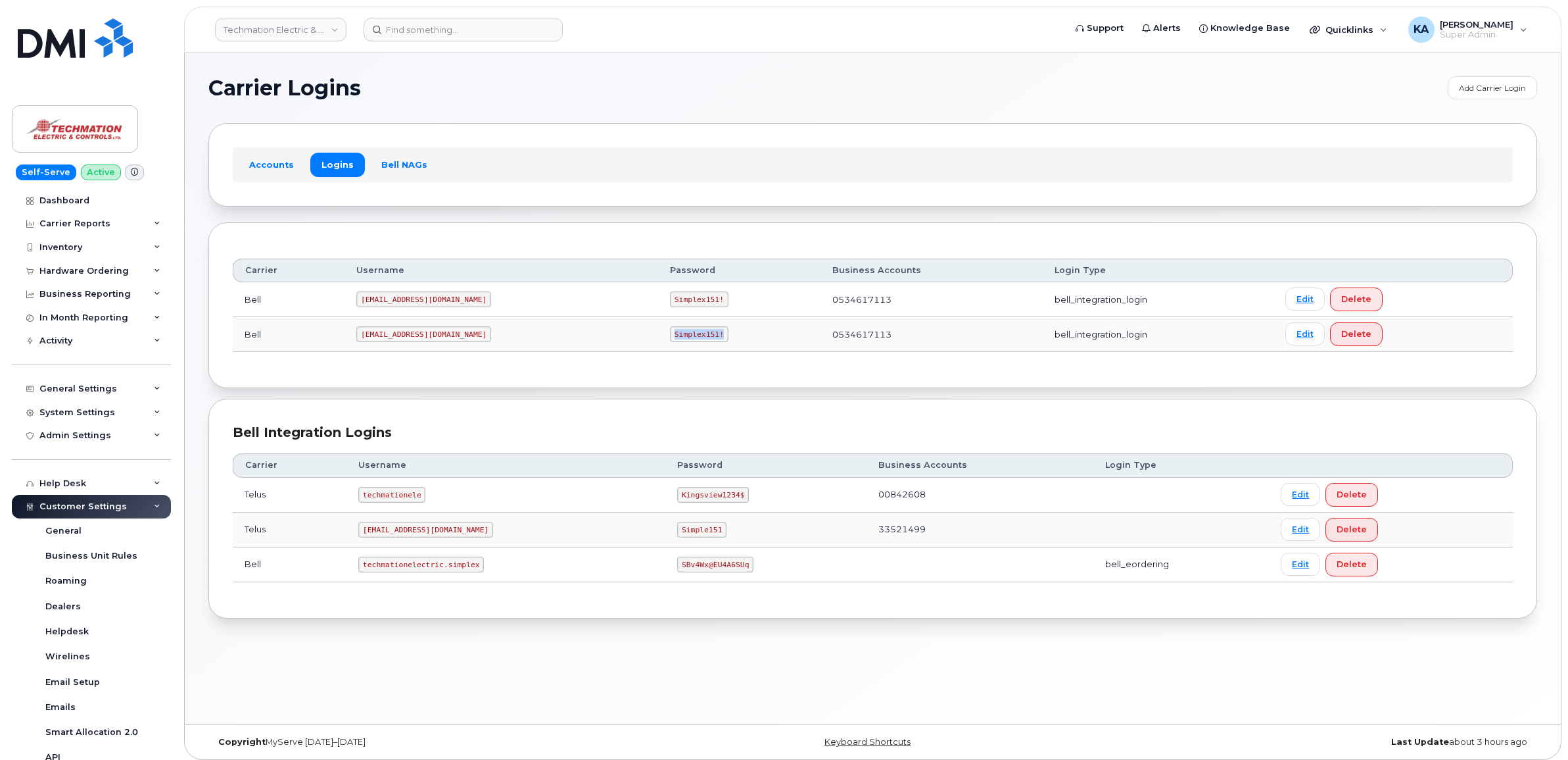
click at [673, 342] on td "Simplex151!" at bounding box center [739, 334] width 162 height 35
drag, startPoint x: 672, startPoint y: 342, endPoint x: 649, endPoint y: 336, distance: 23.8
copy code "Simplex151!"
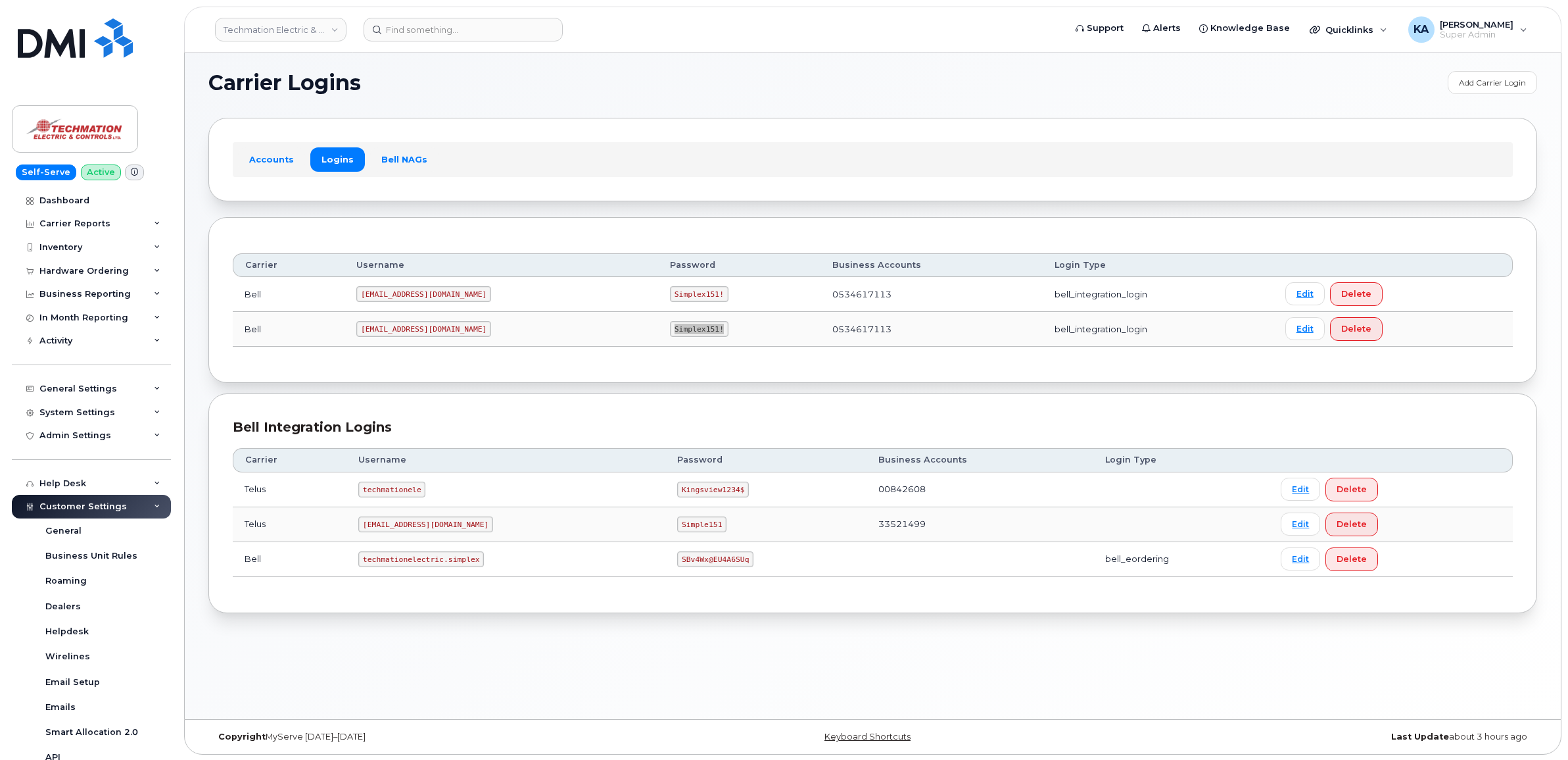
scroll to position [6, 0]
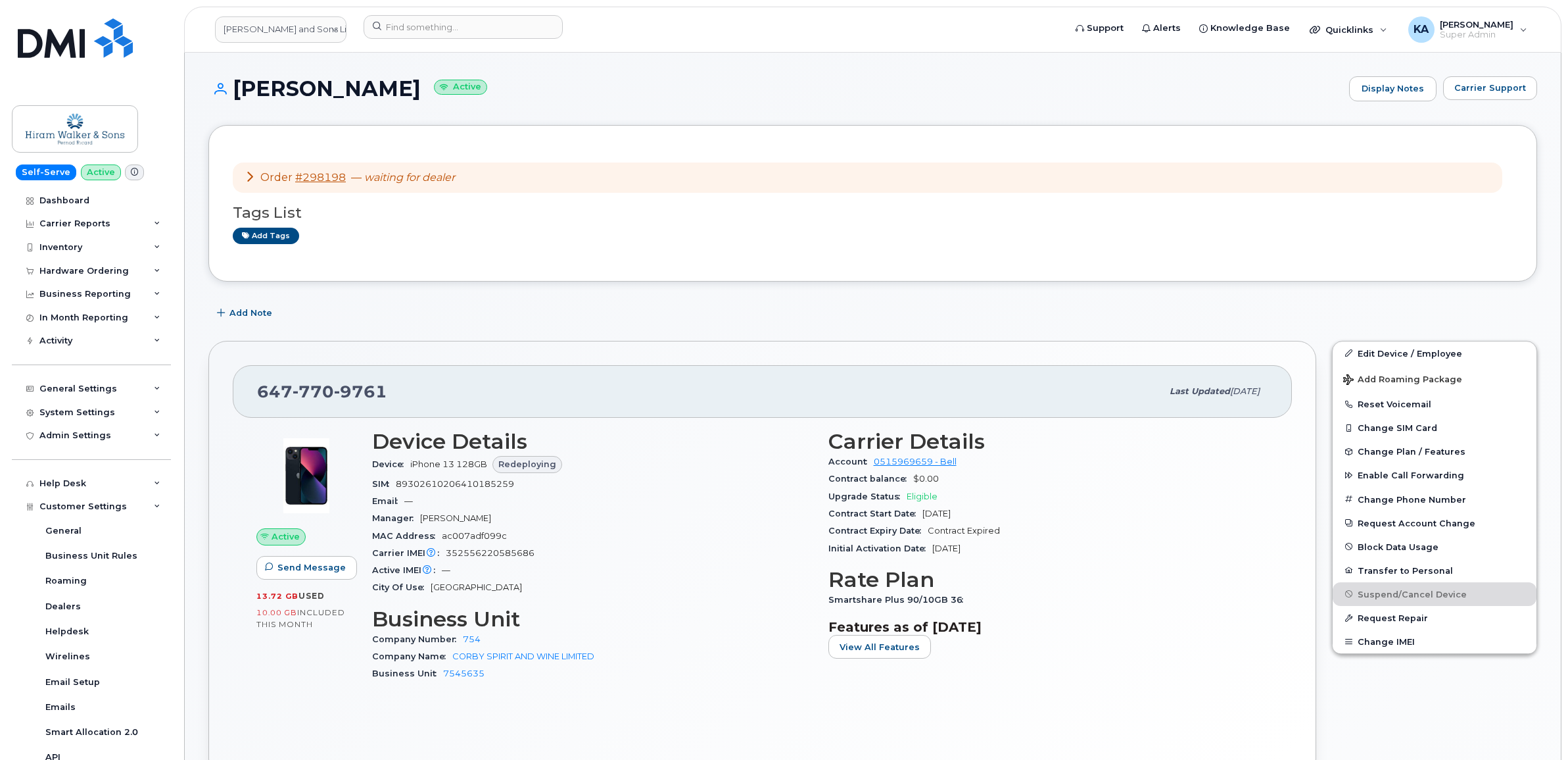
scroll to position [247, 0]
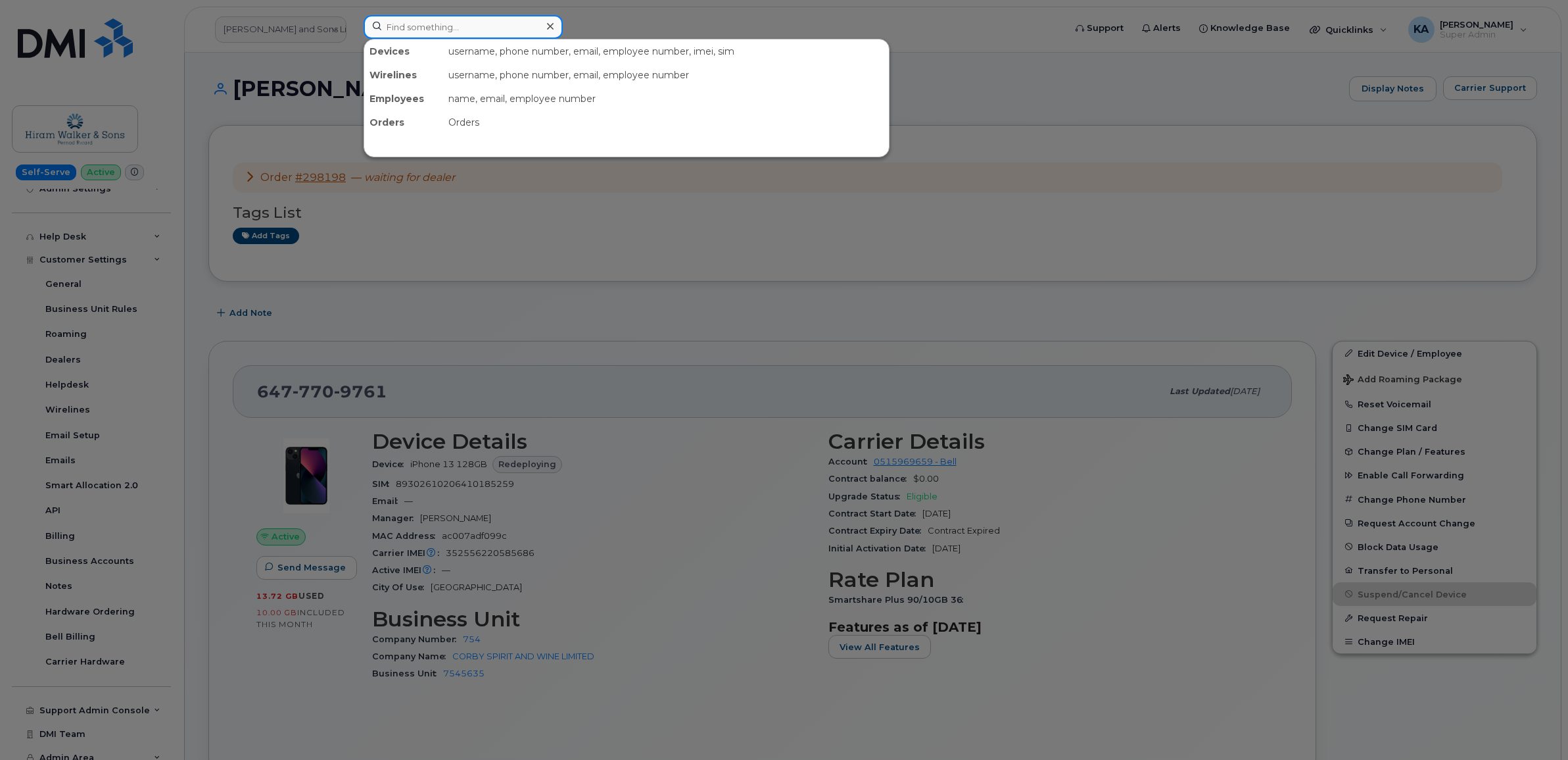
click at [418, 25] on input at bounding box center [462, 27] width 199 height 24
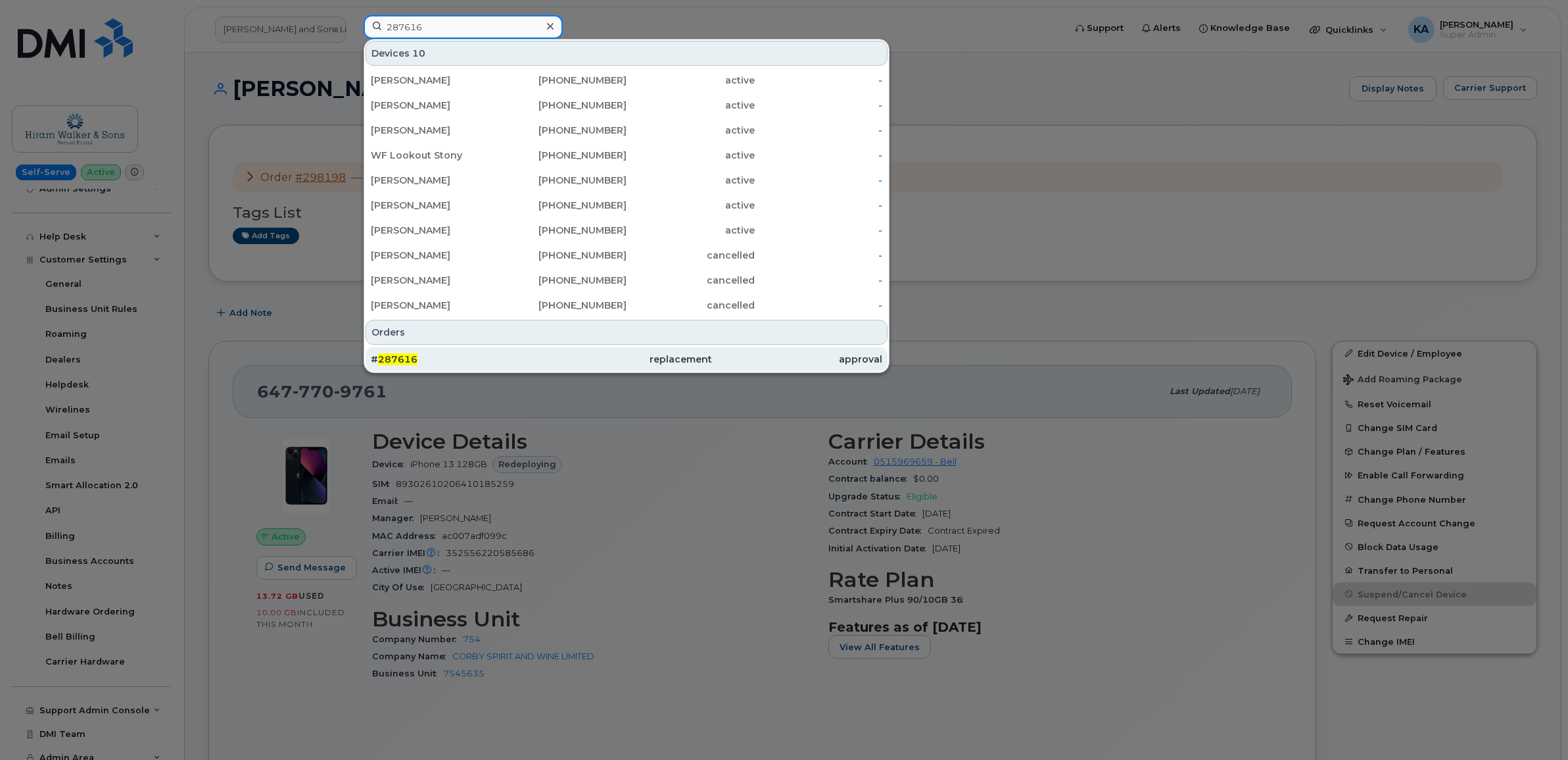
type input "287616"
click at [391, 359] on span "287616" at bounding box center [397, 359] width 39 height 12
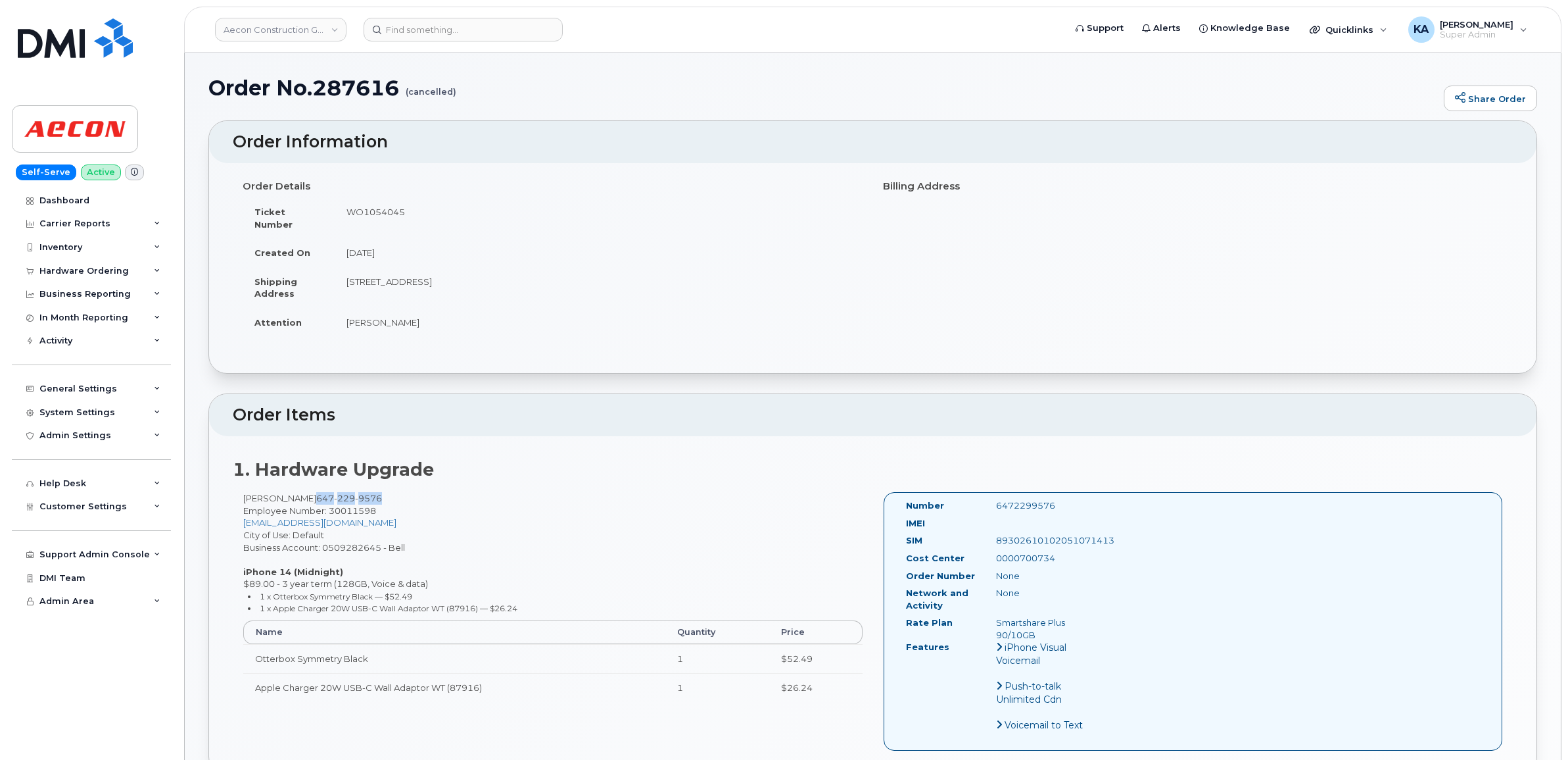
drag, startPoint x: 367, startPoint y: 484, endPoint x: 303, endPoint y: 482, distance: 64.0
click at [317, 493] on span "[PHONE_NUMBER]" at bounding box center [350, 497] width 66 height 10
copy span "[PHONE_NUMBER]"
drag, startPoint x: 240, startPoint y: 486, endPoint x: 367, endPoint y: 484, distance: 127.0
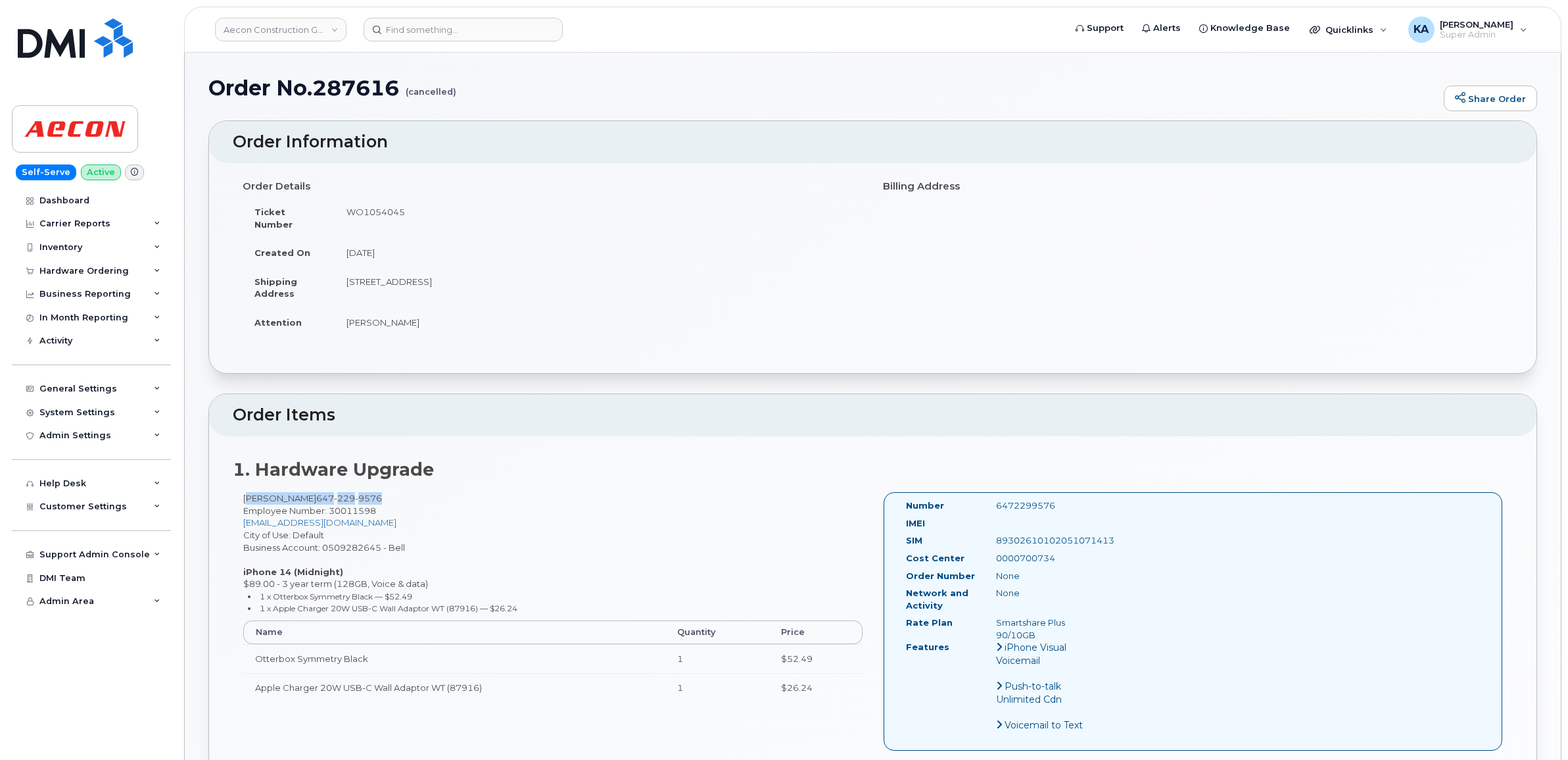
click at [368, 492] on div "[PERSON_NAME] [PHONE_NUMBER] Employee Number: 30011598 [EMAIL_ADDRESS][DOMAIN_N…" at bounding box center [553, 602] width 640 height 221
drag, startPoint x: 367, startPoint y: 484, endPoint x: 356, endPoint y: 484, distance: 11.0
copy div "[PERSON_NAME] [PHONE_NUMBER]"
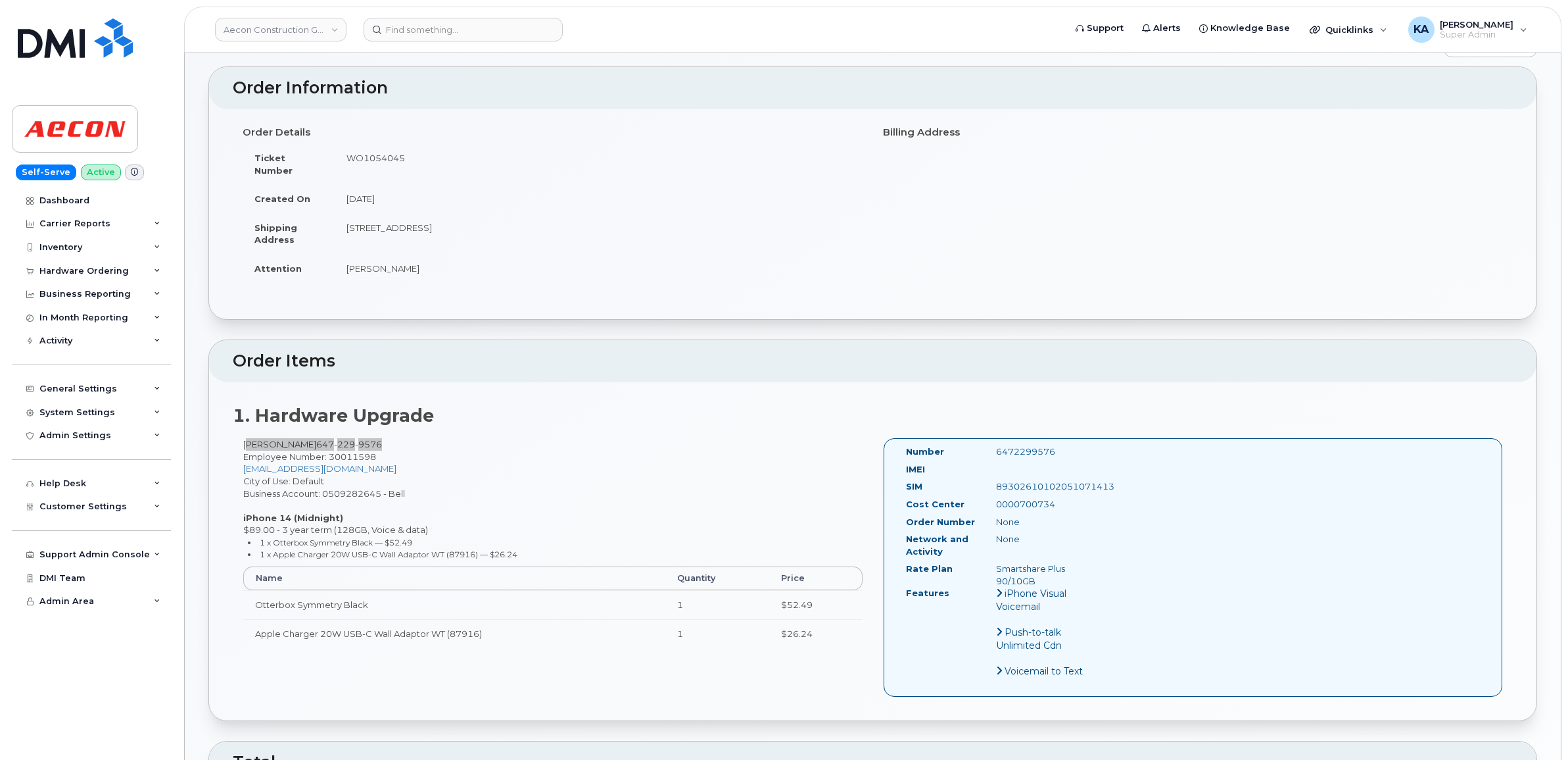
scroll to position [83, 0]
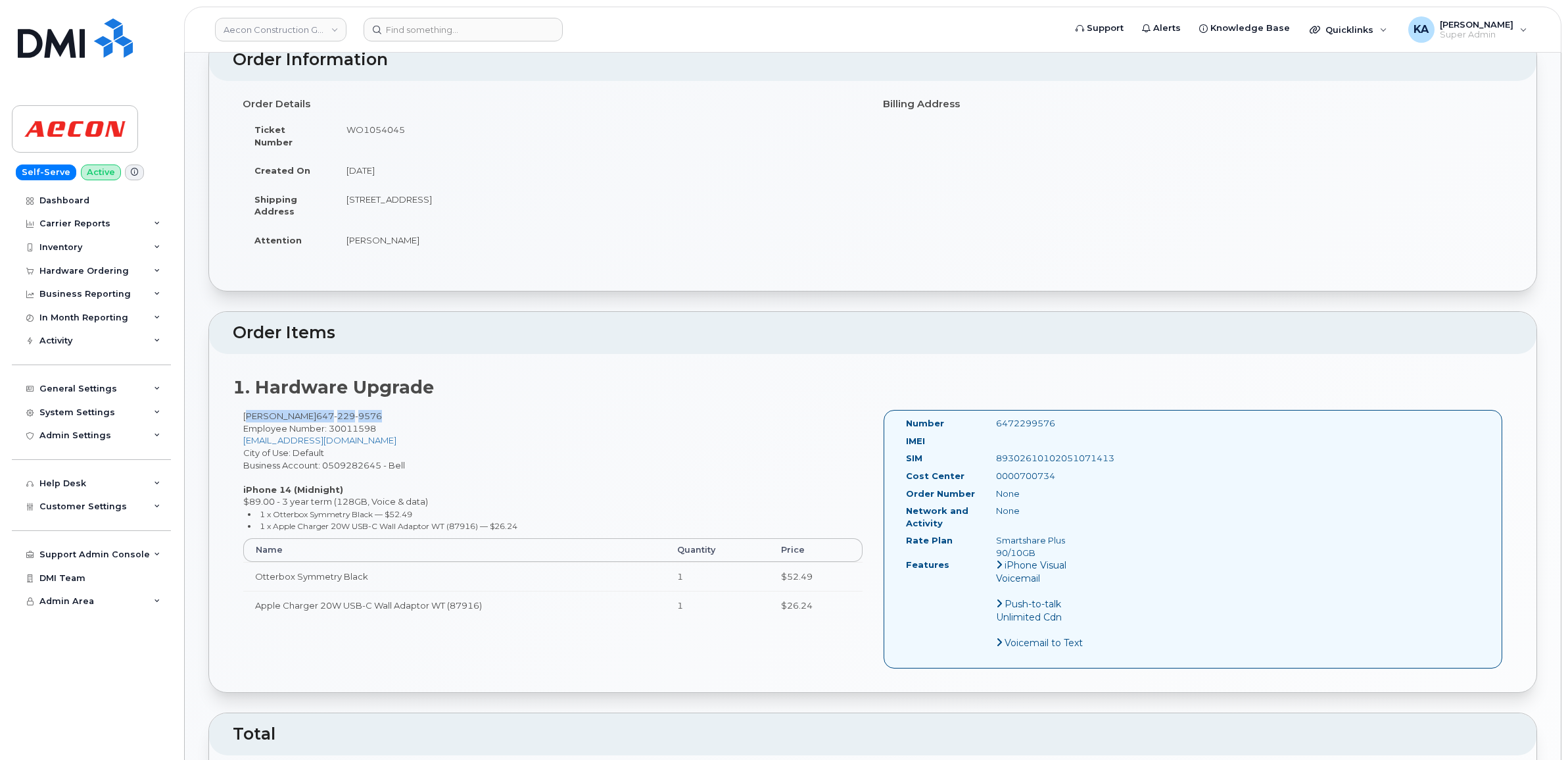
drag, startPoint x: 995, startPoint y: 463, endPoint x: 1057, endPoint y: 463, distance: 62.0
click at [1057, 470] on div "0000700734" at bounding box center [1050, 476] width 127 height 13
drag, startPoint x: 1057, startPoint y: 463, endPoint x: 1039, endPoint y: 463, distance: 18.0
copy div "0000700734"
drag, startPoint x: 342, startPoint y: 189, endPoint x: 422, endPoint y: 192, distance: 80.1
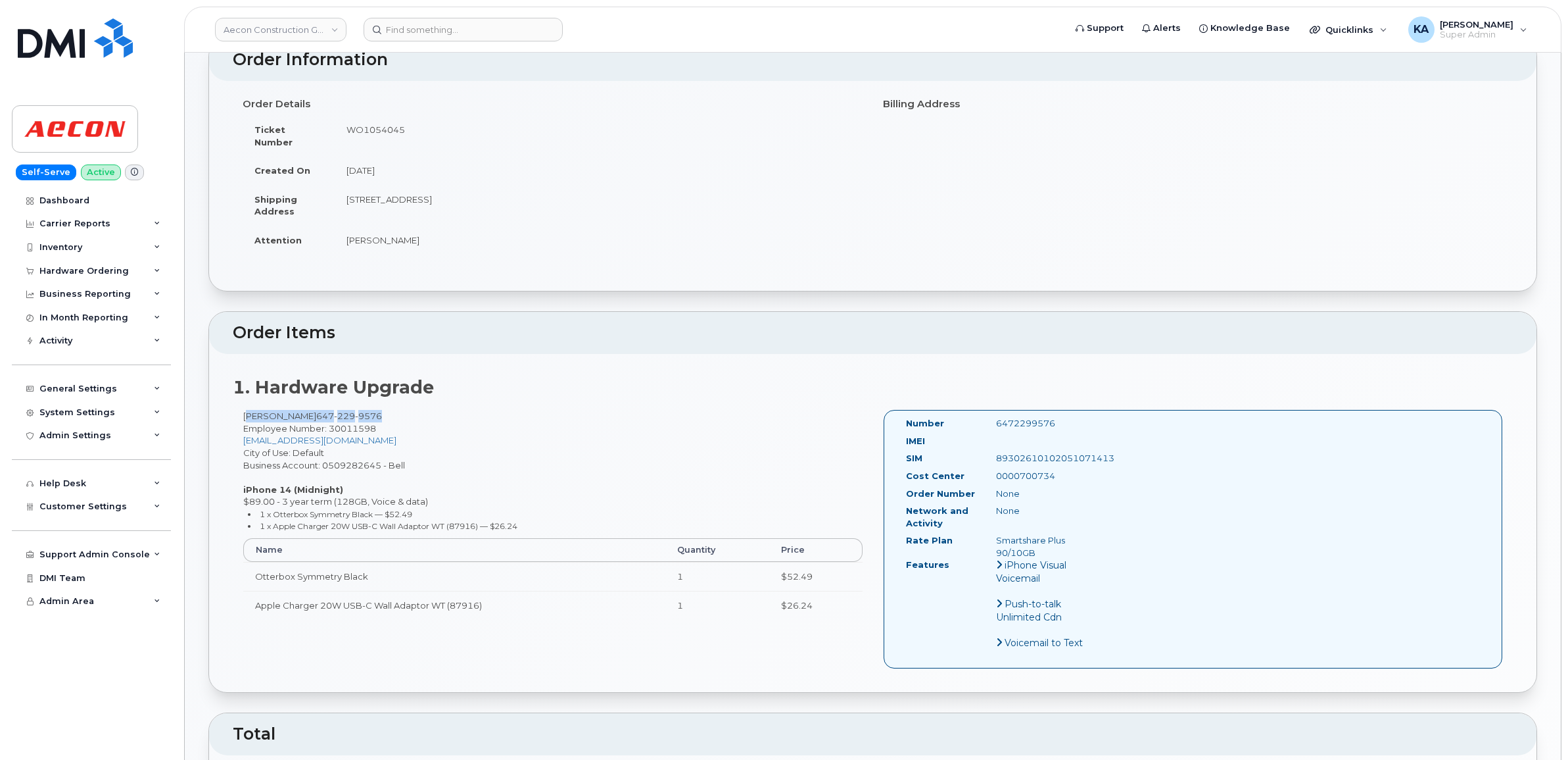
click at [422, 192] on td "[STREET_ADDRESS]" at bounding box center [599, 205] width 528 height 40
drag, startPoint x: 422, startPoint y: 192, endPoint x: 414, endPoint y: 189, distance: 8.5
copy td "[STREET_ADDRESS]"
drag, startPoint x: 477, startPoint y: 184, endPoint x: 529, endPoint y: 184, distance: 52.0
click at [529, 184] on td "[STREET_ADDRESS]" at bounding box center [599, 205] width 528 height 40
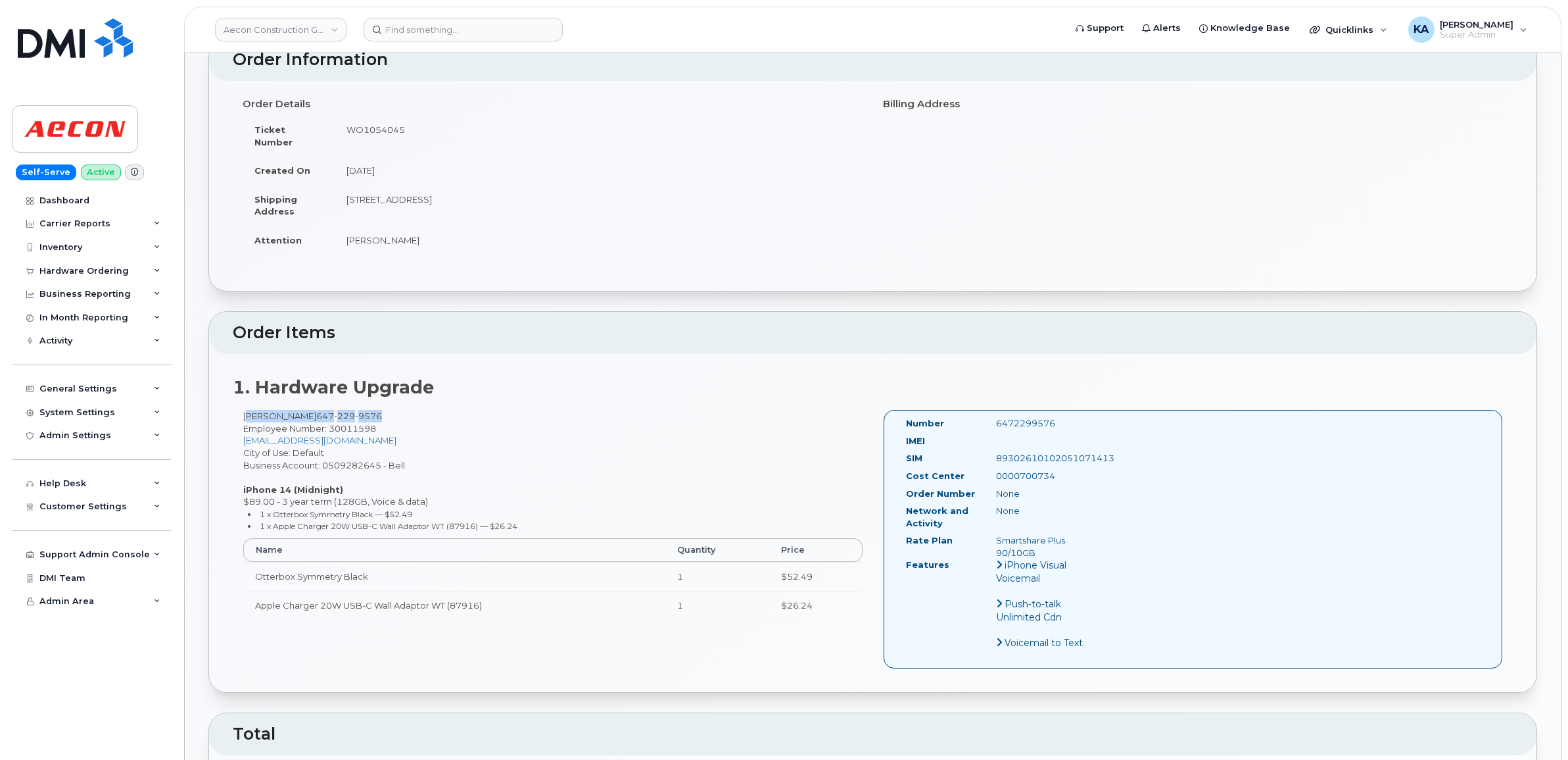
drag, startPoint x: 529, startPoint y: 184, endPoint x: 507, endPoint y: 184, distance: 22.0
copy td "M5M1J2"
drag, startPoint x: 342, startPoint y: 225, endPoint x: 413, endPoint y: 231, distance: 71.3
click at [413, 231] on td "[PERSON_NAME]" at bounding box center [599, 240] width 528 height 29
drag, startPoint x: 412, startPoint y: 231, endPoint x: 390, endPoint y: 229, distance: 22.1
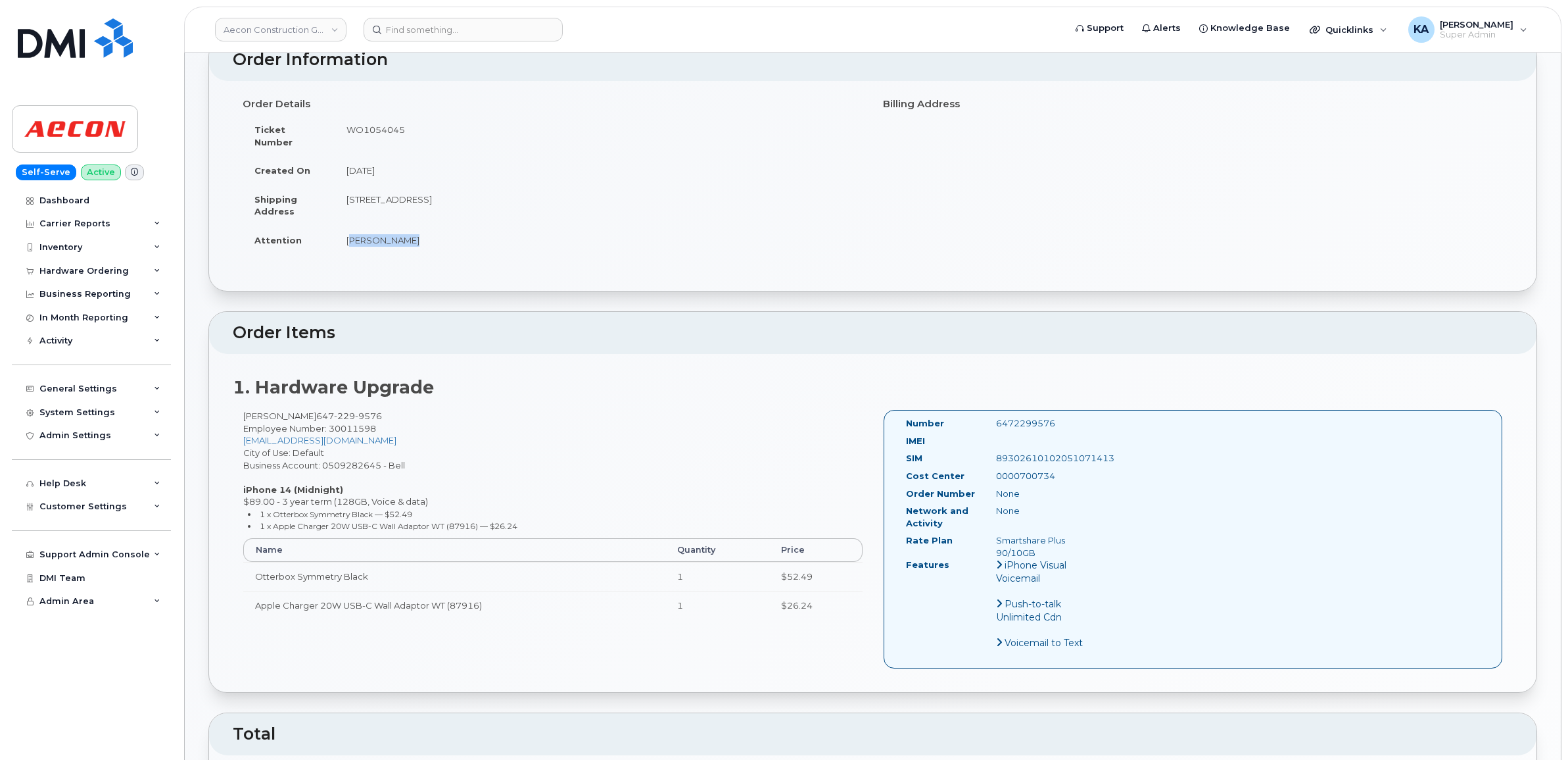
copy td "[PERSON_NAME]"
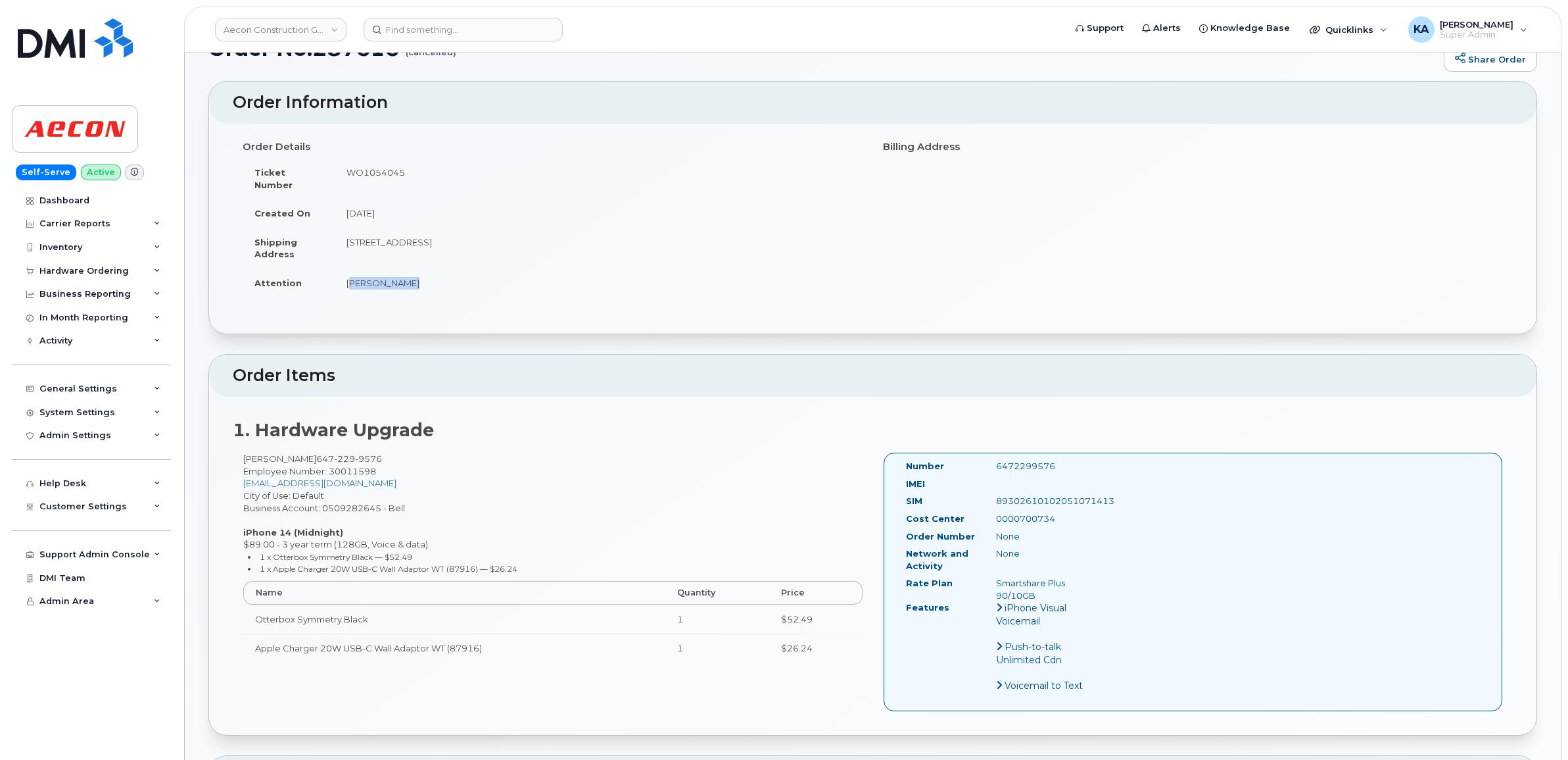
scroll to position [0, 0]
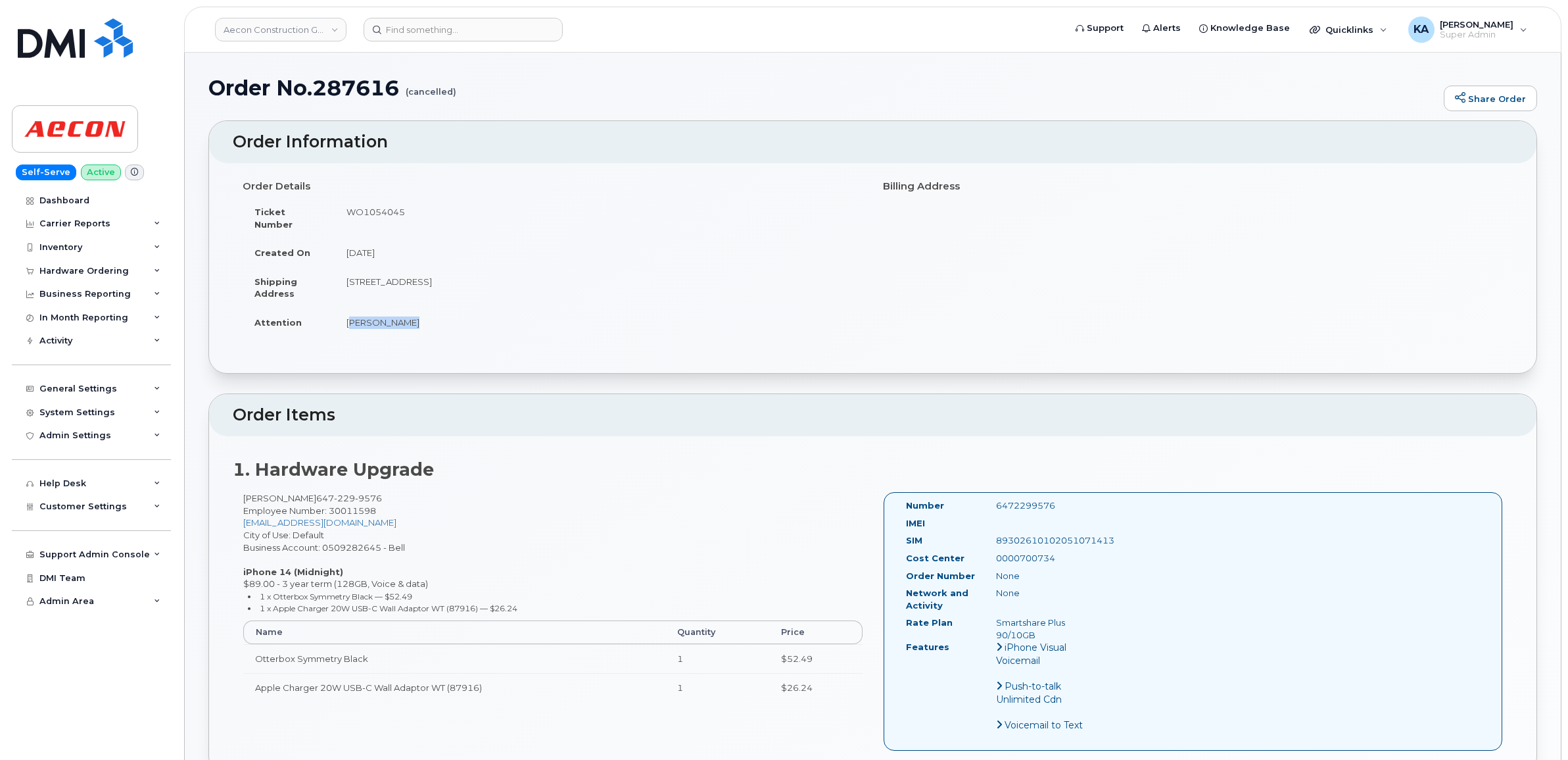
drag, startPoint x: 409, startPoint y: 212, endPoint x: 339, endPoint y: 212, distance: 70.0
click at [339, 212] on td "WO1054045" at bounding box center [599, 218] width 528 height 40
drag, startPoint x: 339, startPoint y: 212, endPoint x: 357, endPoint y: 210, distance: 18.1
copy td "WO1054045"
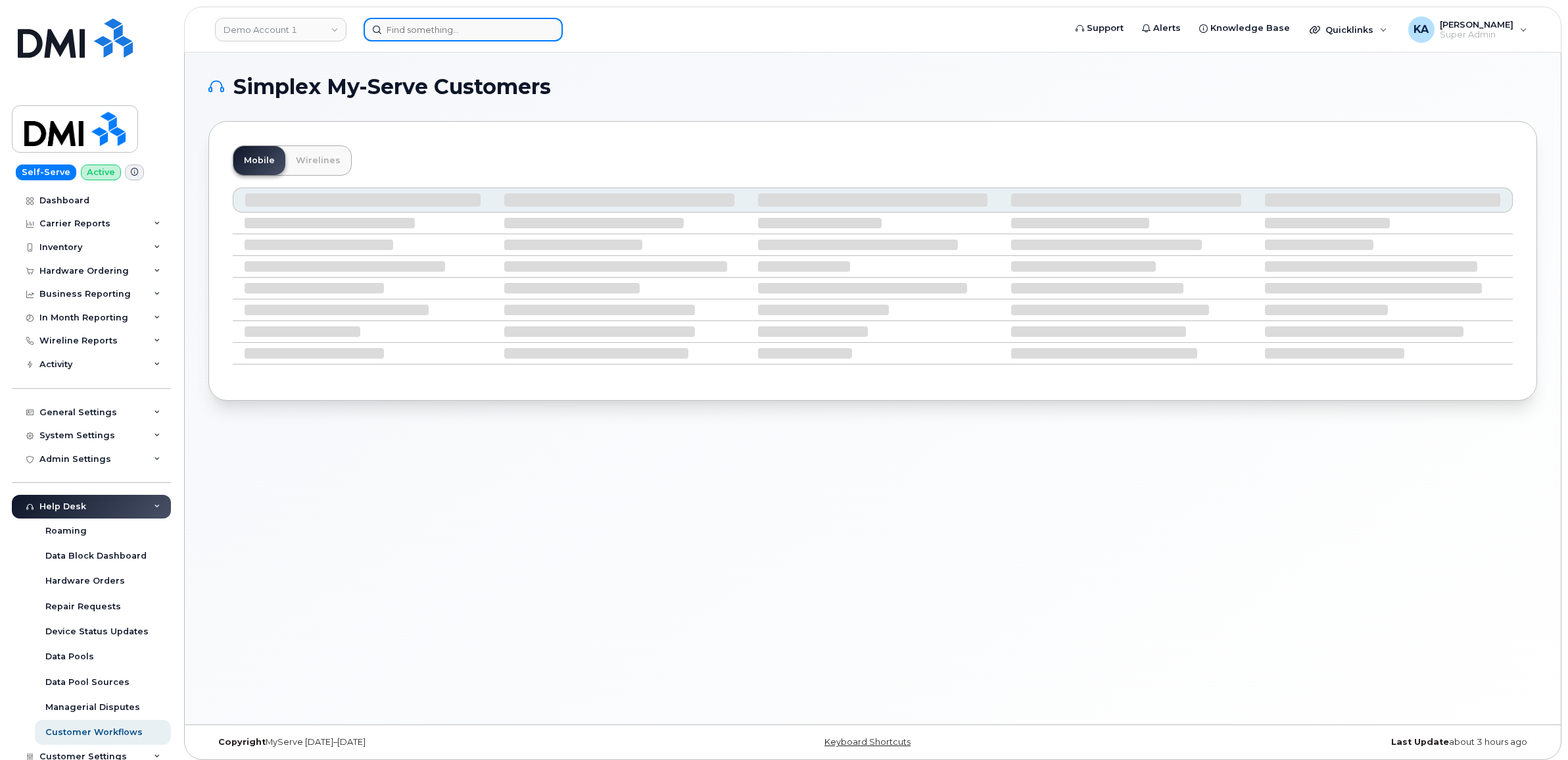
click at [384, 27] on input at bounding box center [462, 29] width 199 height 24
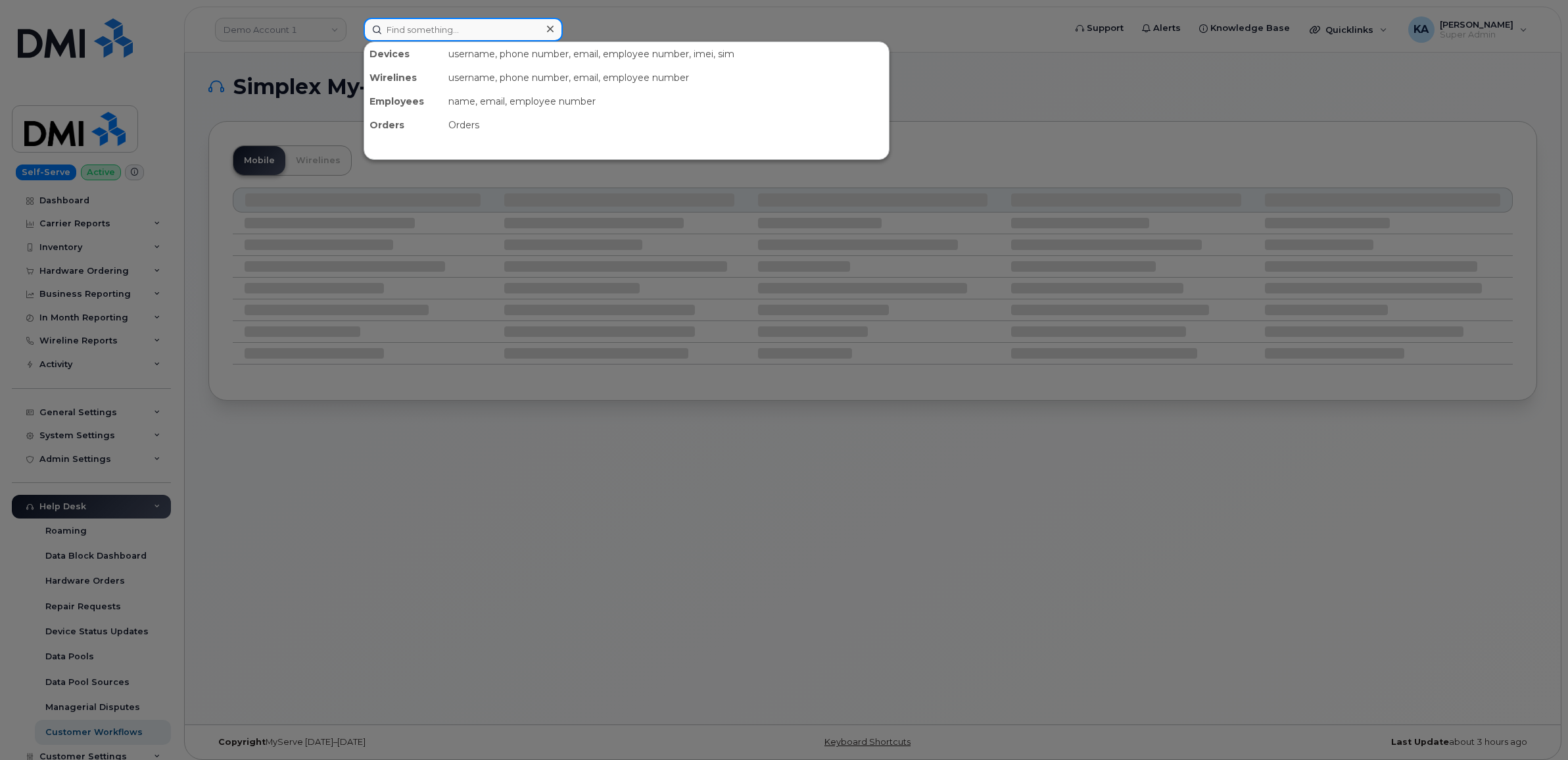
paste input "6472299576"
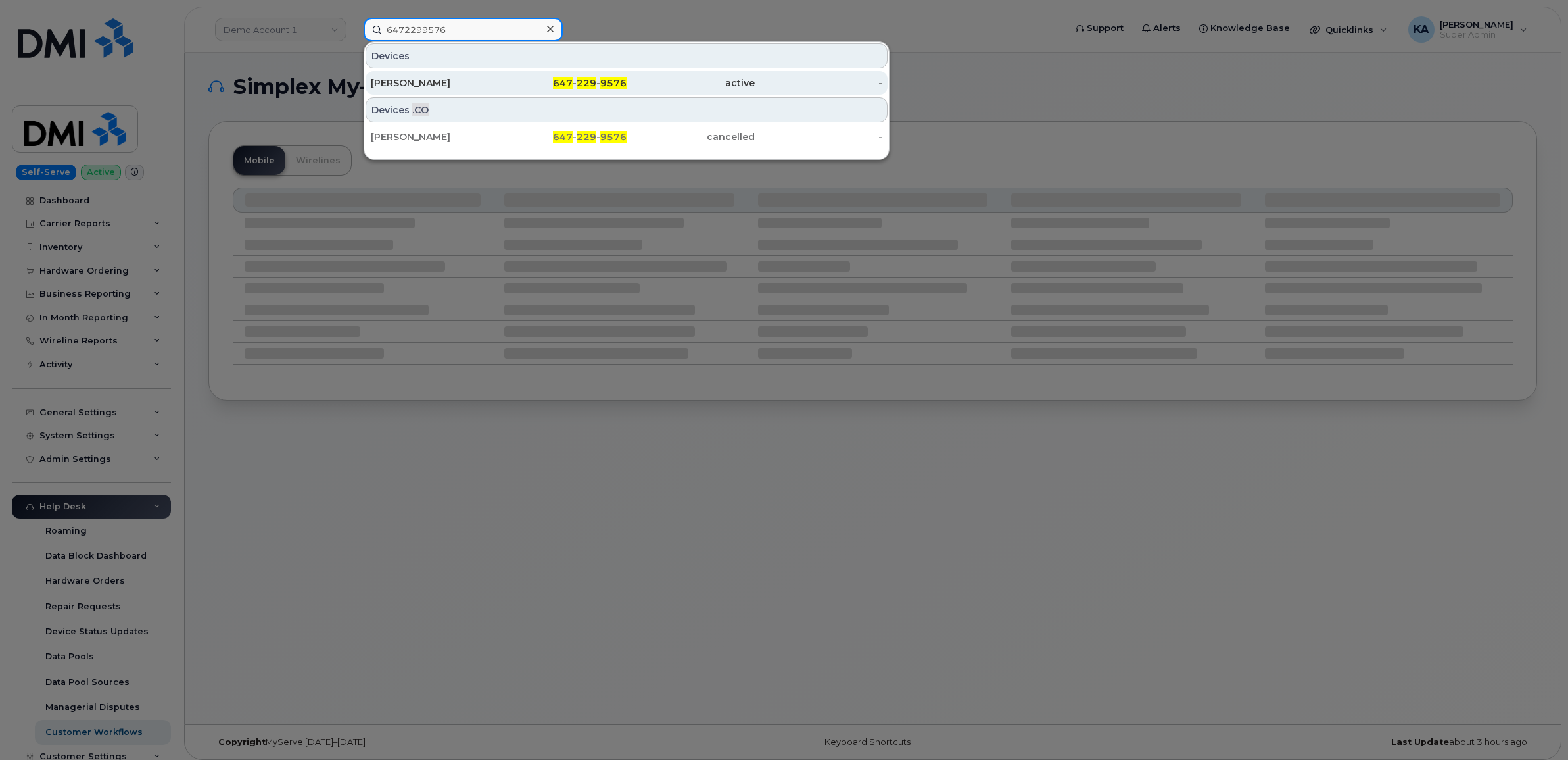
type input "6472299576"
click at [402, 79] on div "Thomas Zolis" at bounding box center [435, 83] width 128 height 13
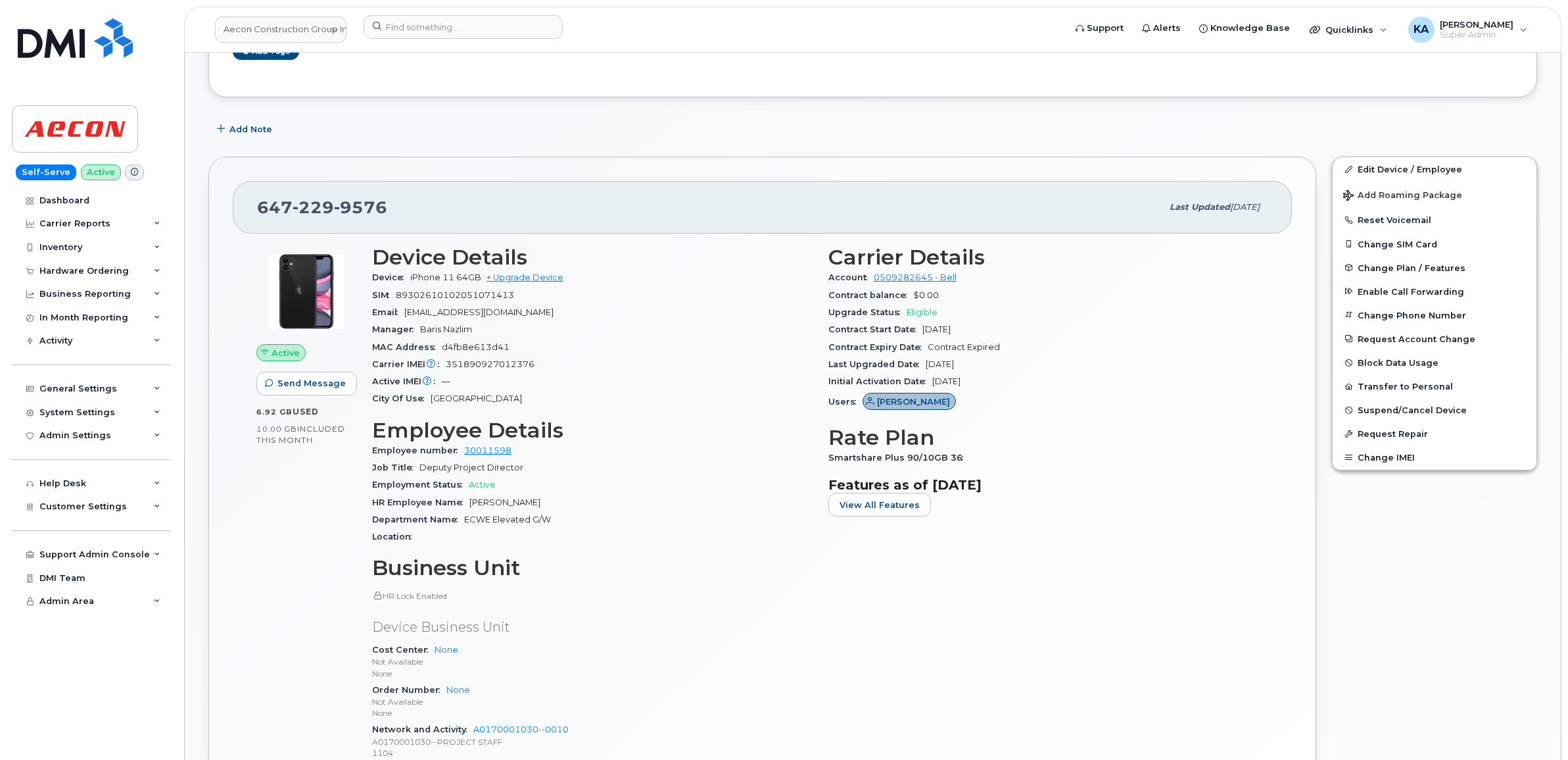
scroll to position [329, 0]
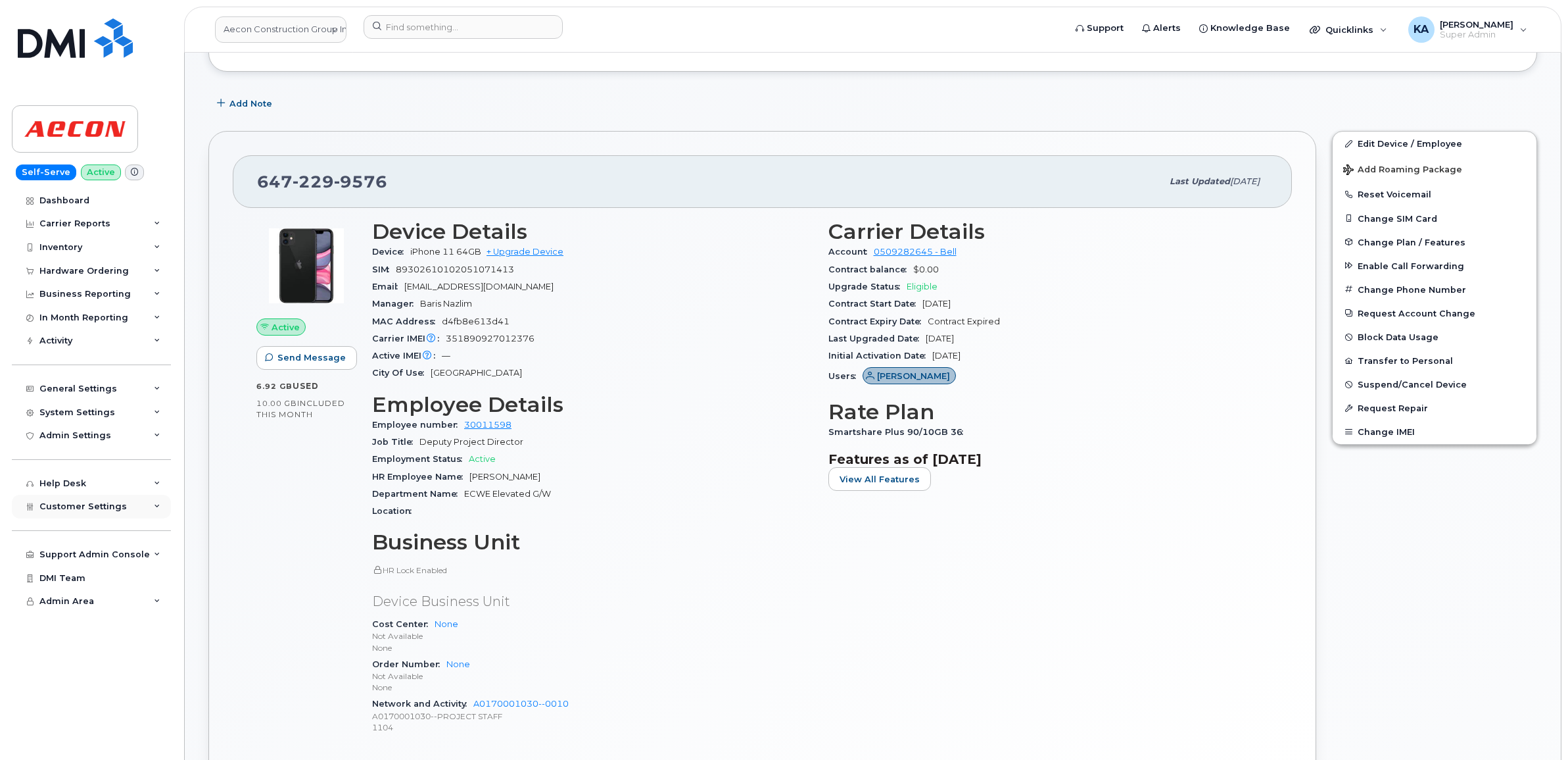
click at [100, 509] on span "Customer Settings" at bounding box center [83, 506] width 87 height 10
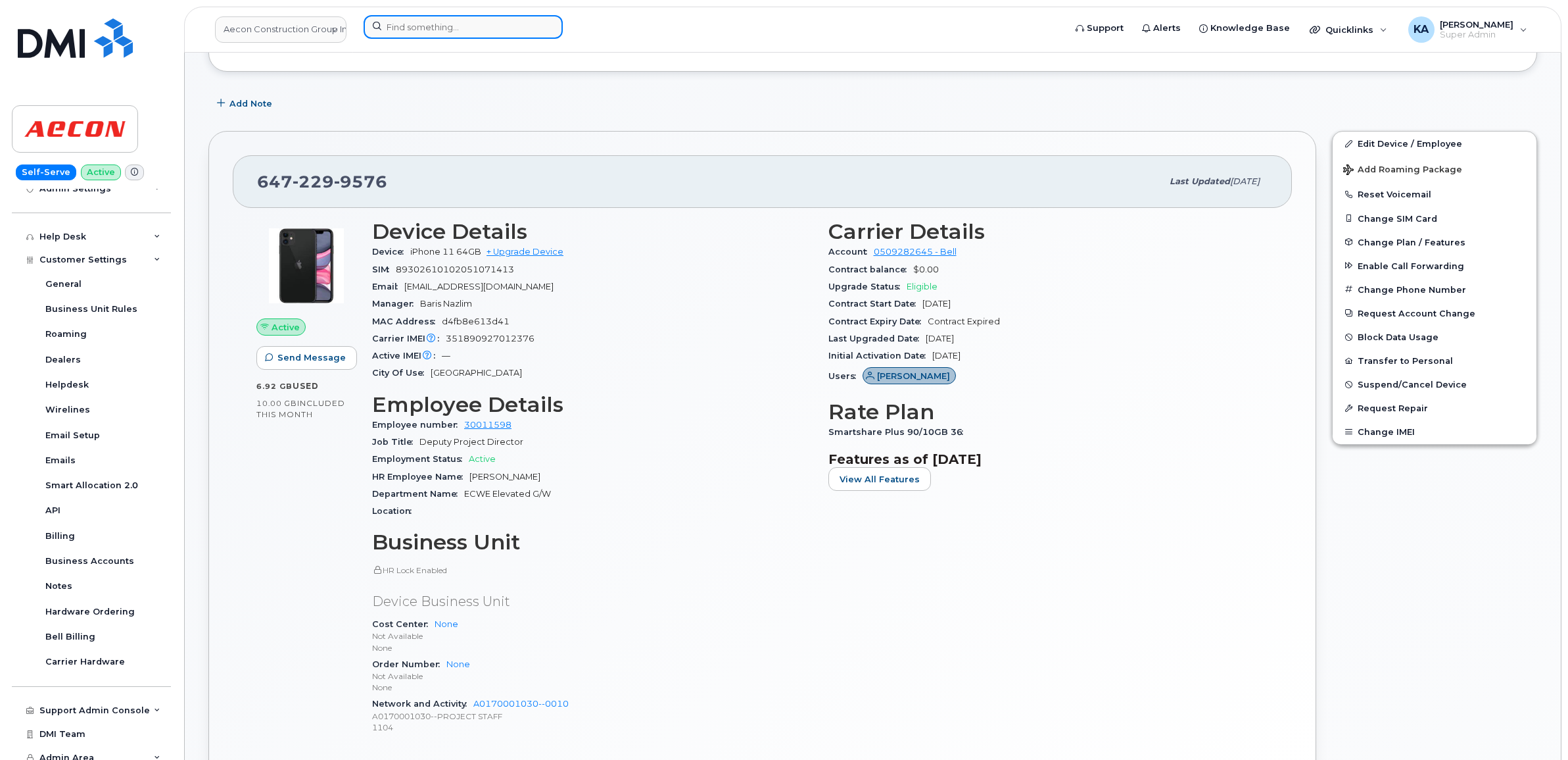
click at [462, 25] on input at bounding box center [462, 27] width 199 height 24
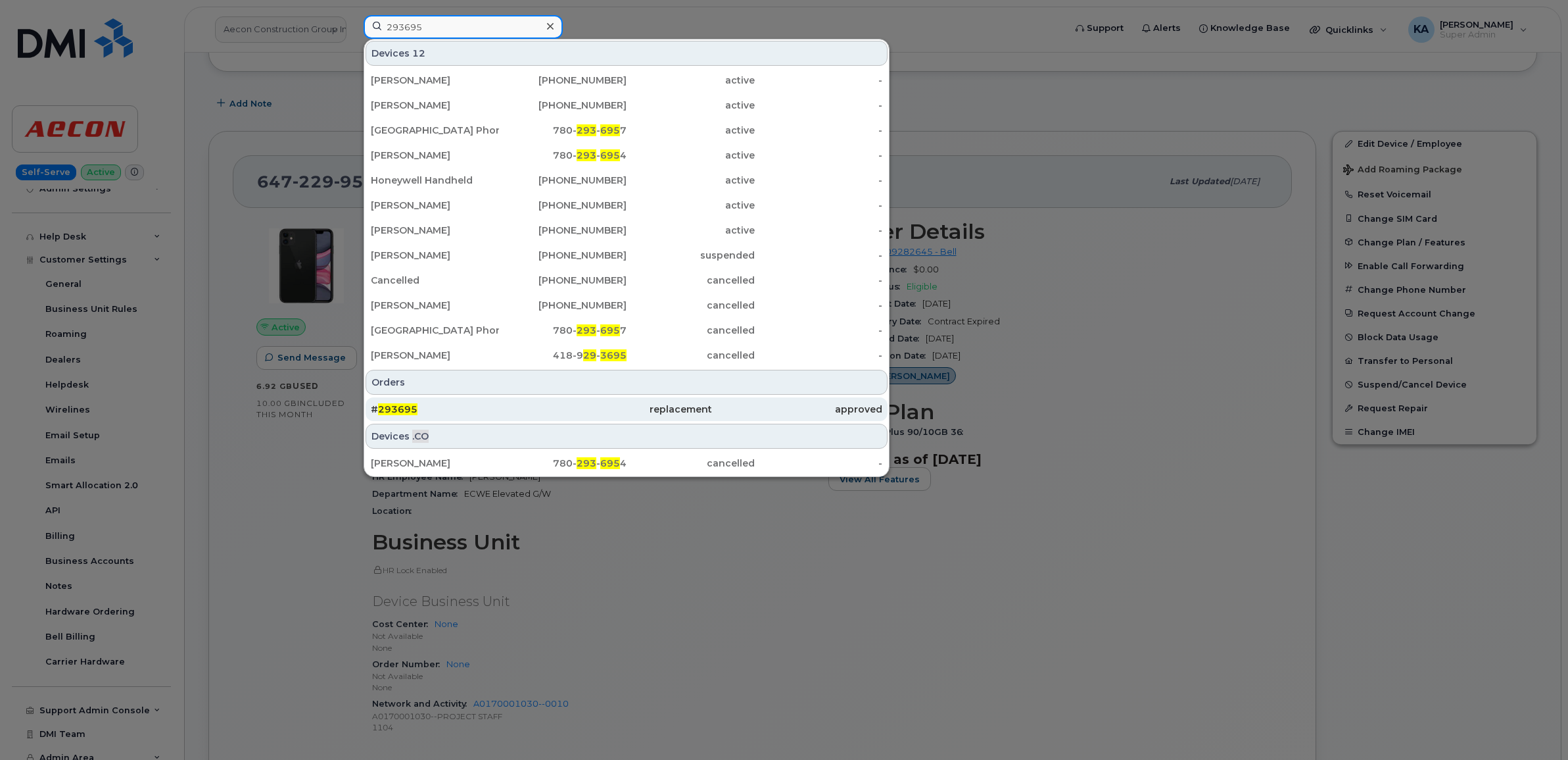
type input "293695"
click at [405, 406] on span "293695" at bounding box center [397, 408] width 39 height 12
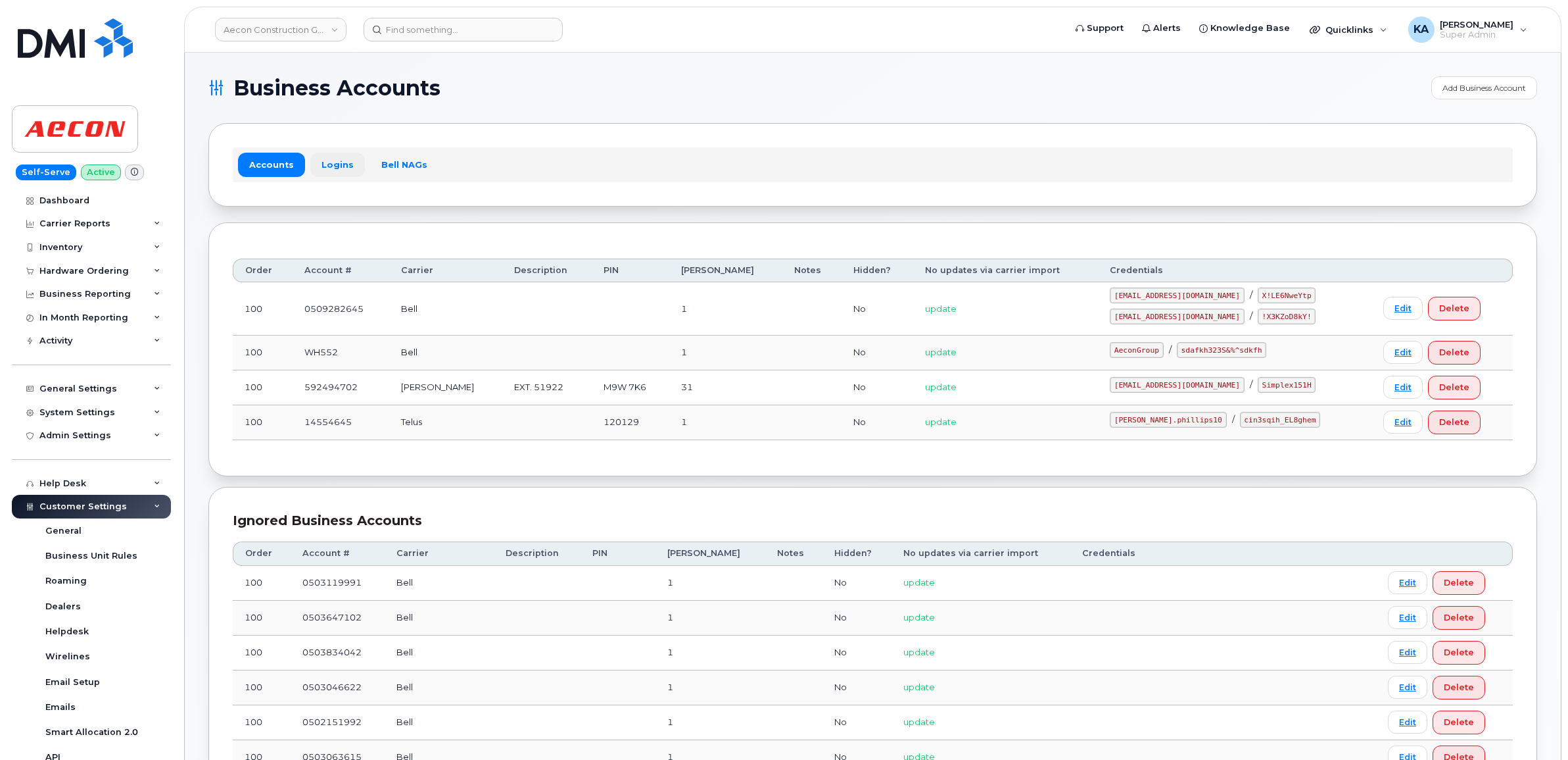
click at [333, 166] on link "Logins" at bounding box center [337, 164] width 54 height 24
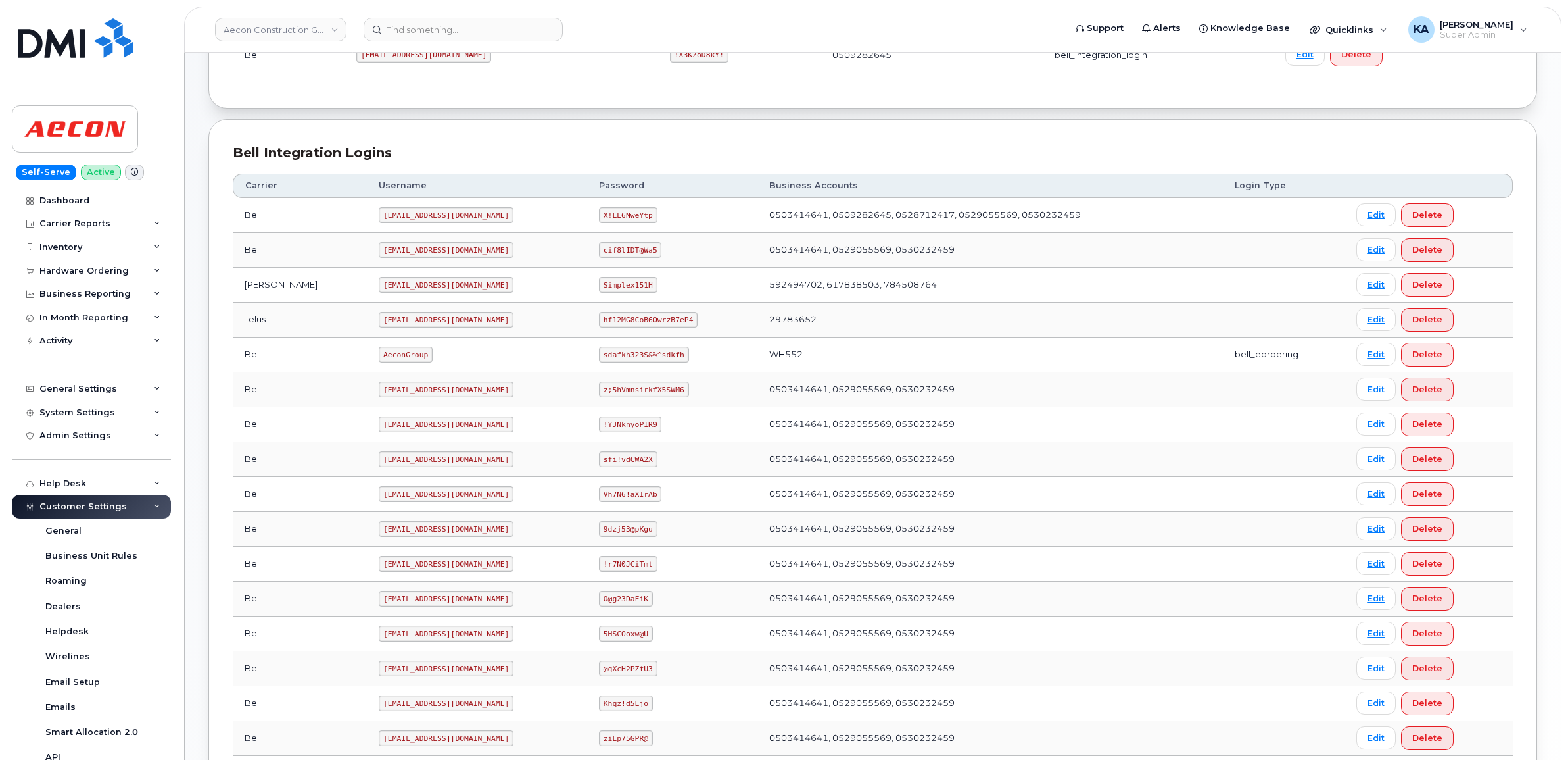
scroll to position [216, 0]
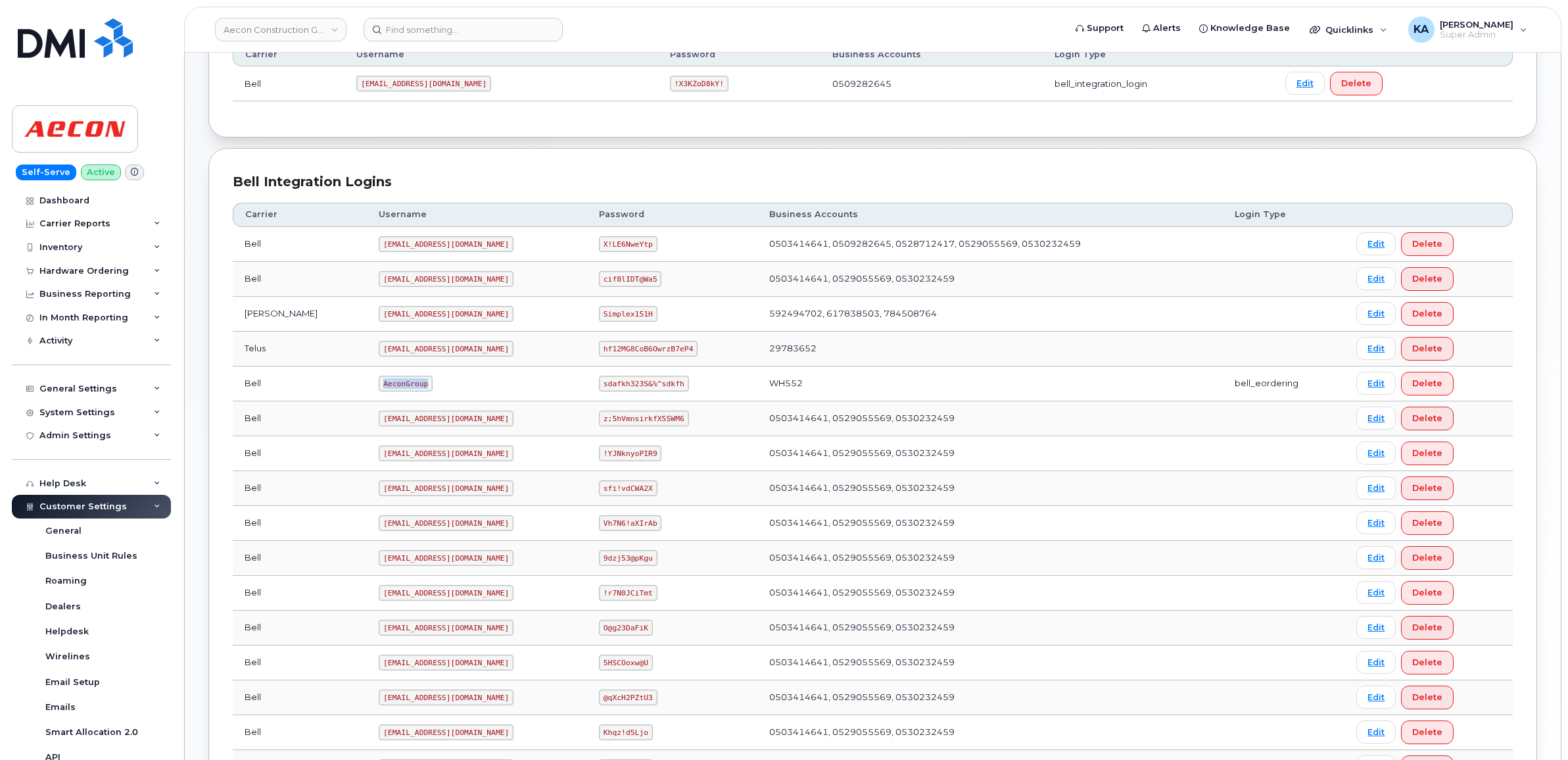
drag, startPoint x: 324, startPoint y: 385, endPoint x: 373, endPoint y: 384, distance: 49.0
click at [373, 384] on td "AeconGroup" at bounding box center [477, 384] width 220 height 35
drag, startPoint x: 373, startPoint y: 384, endPoint x: 354, endPoint y: 384, distance: 19.0
copy code "AeconGroup"
drag, startPoint x: 580, startPoint y: 386, endPoint x: 653, endPoint y: 389, distance: 73.1
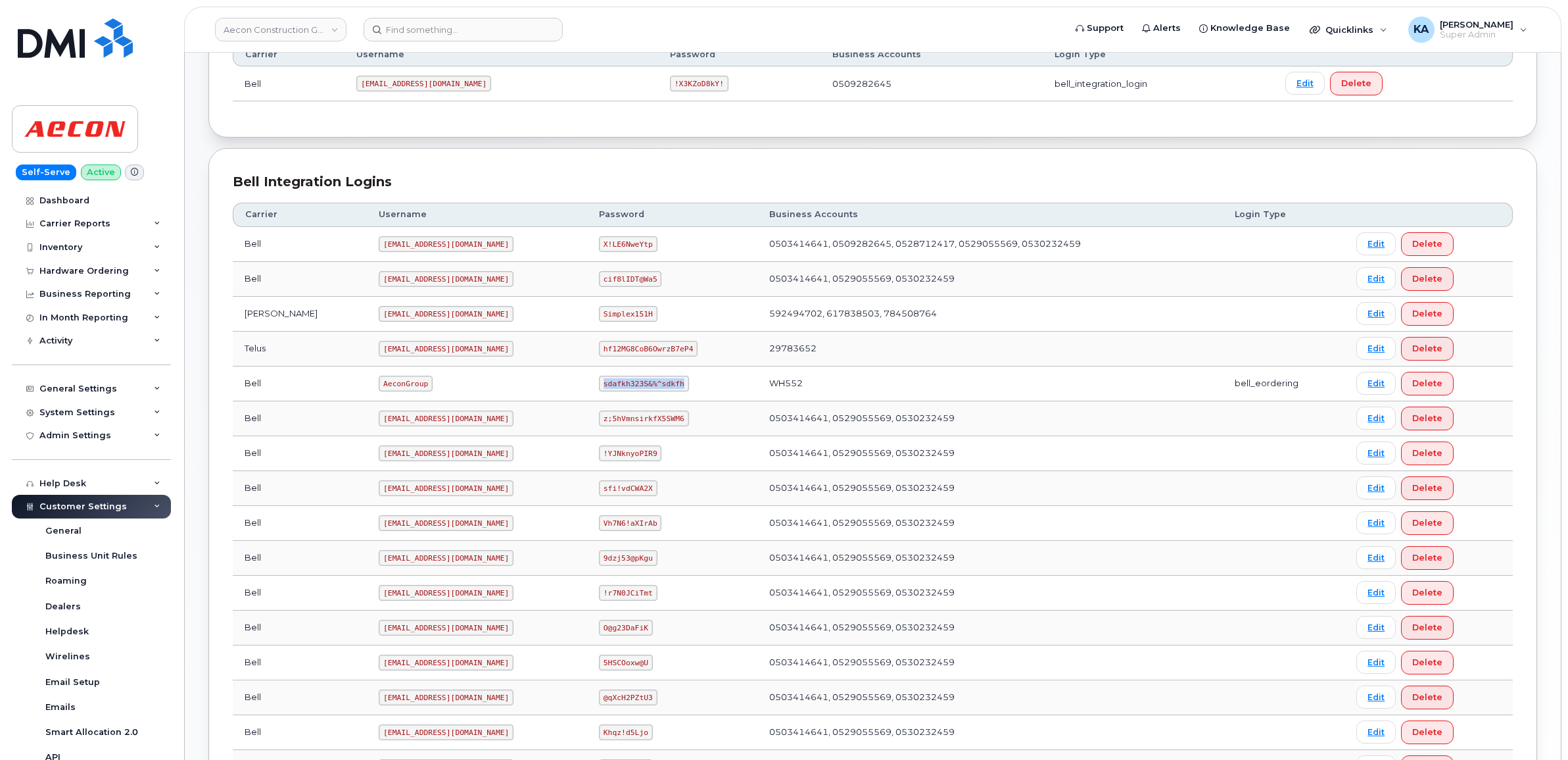
click at [655, 390] on code "sdafkh323S&%^sdkfh" at bounding box center [643, 383] width 89 height 16
drag, startPoint x: 653, startPoint y: 389, endPoint x: 639, endPoint y: 386, distance: 14.3
copy code "sdafkh323S&%^sdkfh"
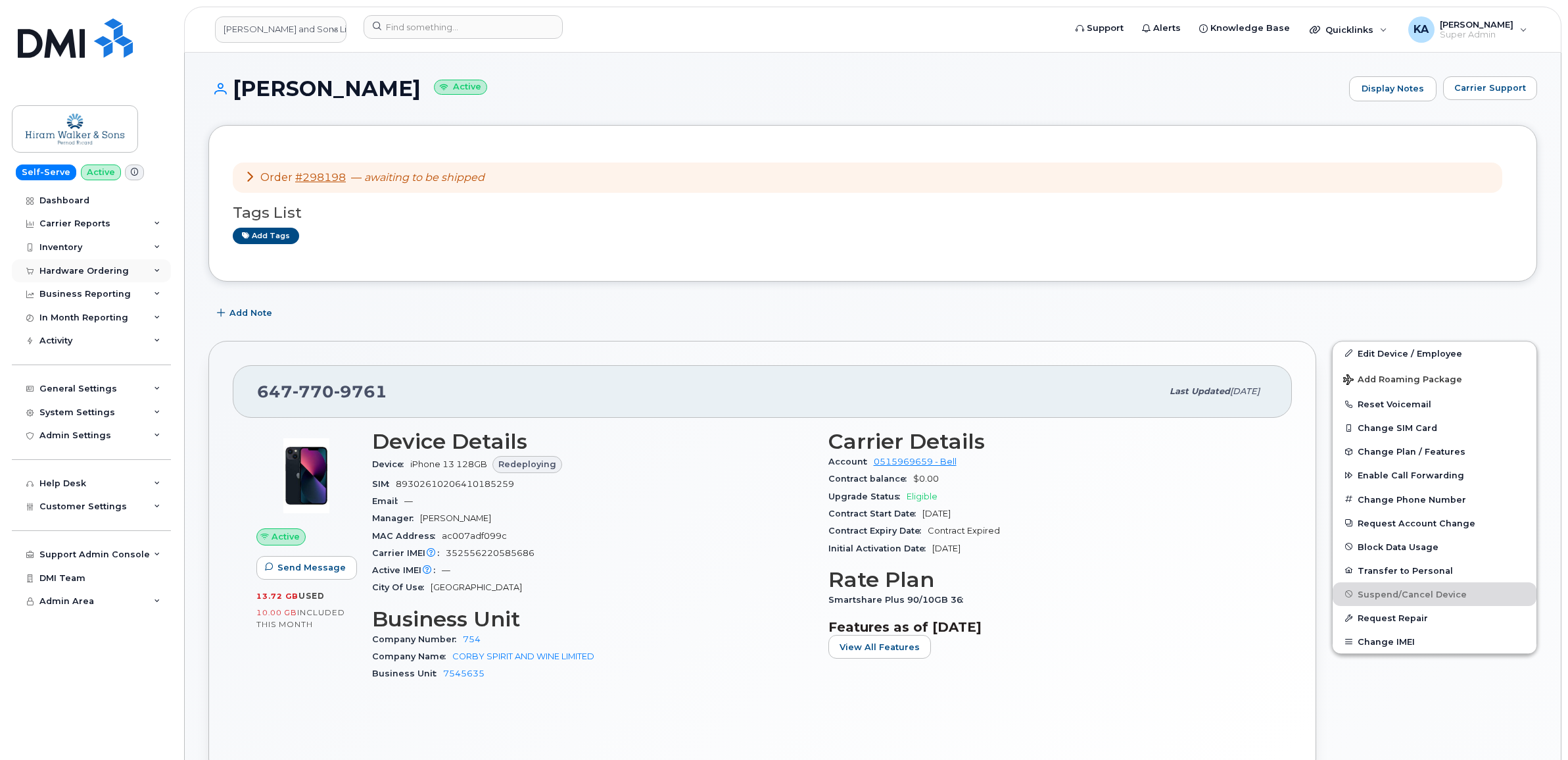
click at [103, 270] on div "Hardware Ordering" at bounding box center [83, 271] width 89 height 10
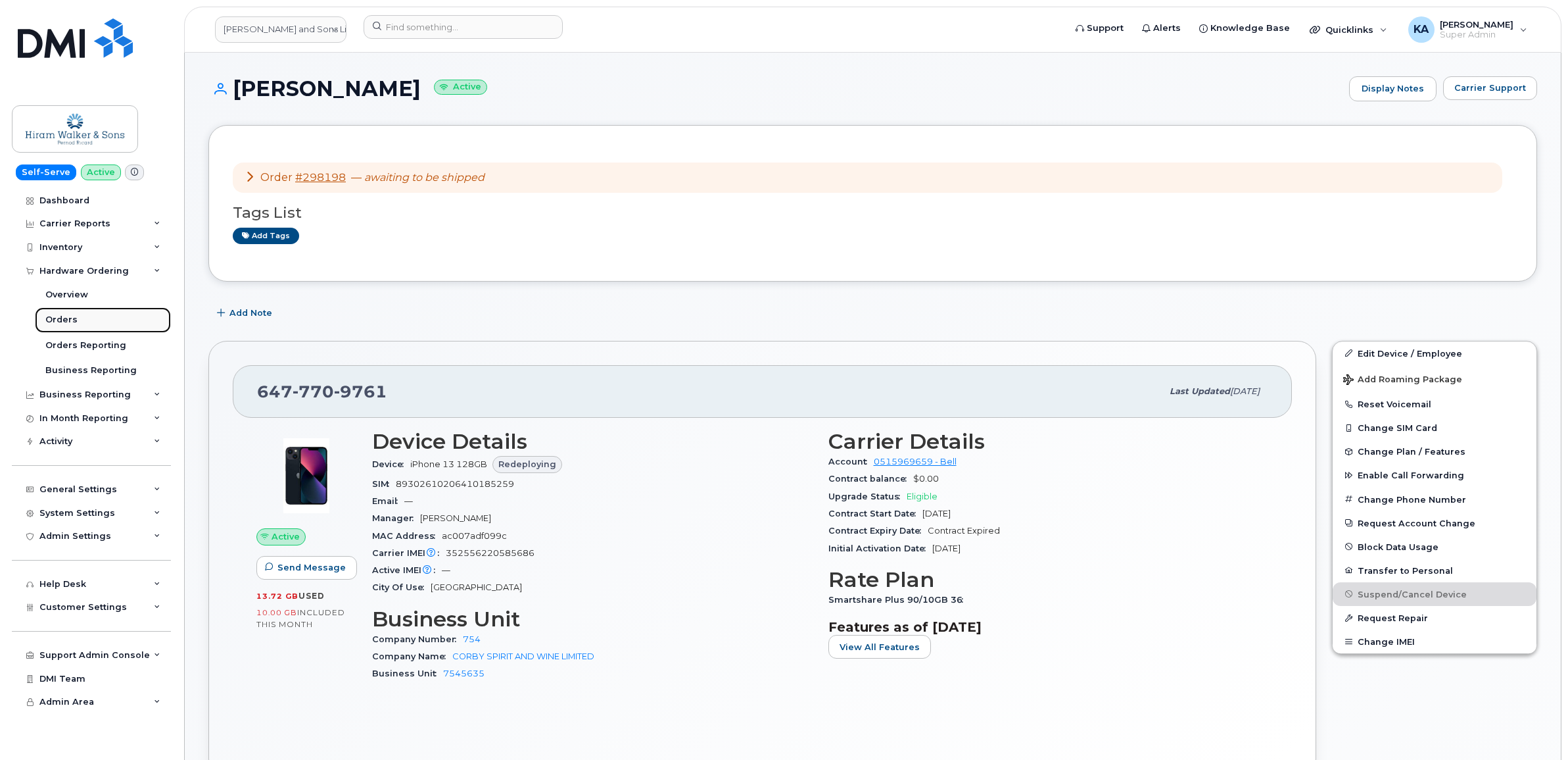
click at [48, 318] on div "Orders" at bounding box center [61, 319] width 32 height 12
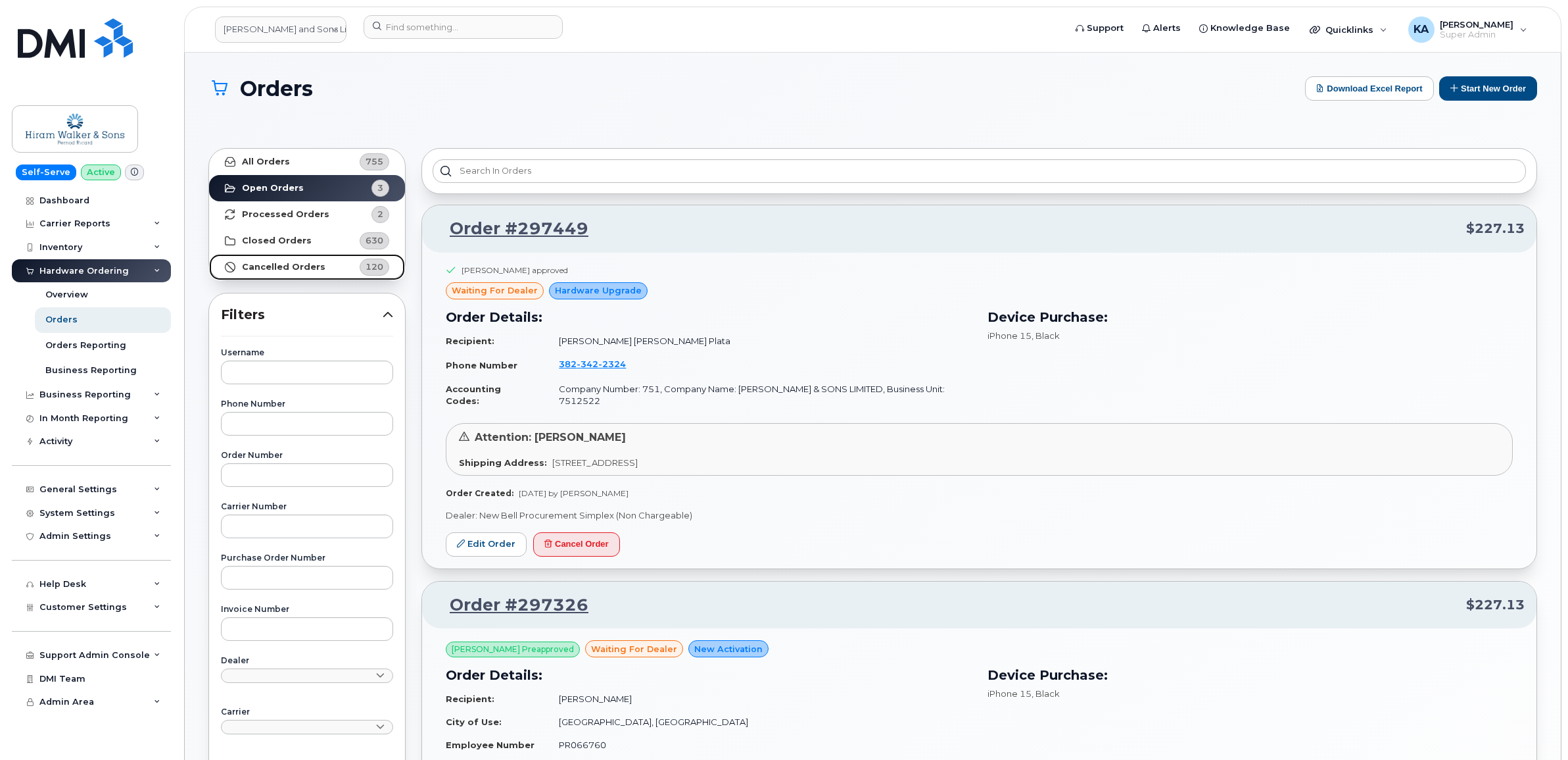
click at [288, 265] on strong "Cancelled Orders" at bounding box center [284, 266] width 83 height 10
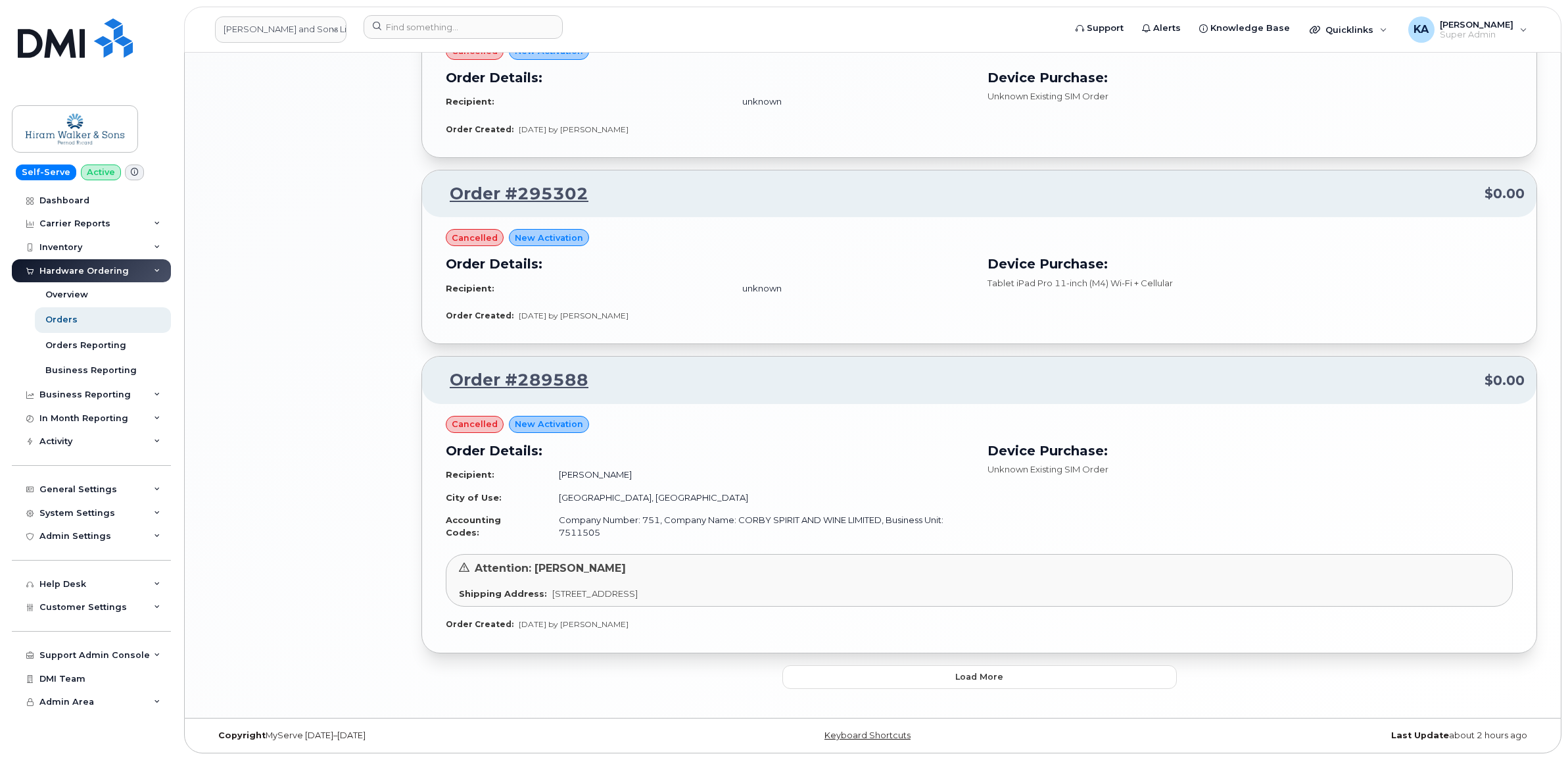
scroll to position [1817, 0]
click at [976, 670] on span "Load more" at bounding box center [979, 676] width 48 height 13
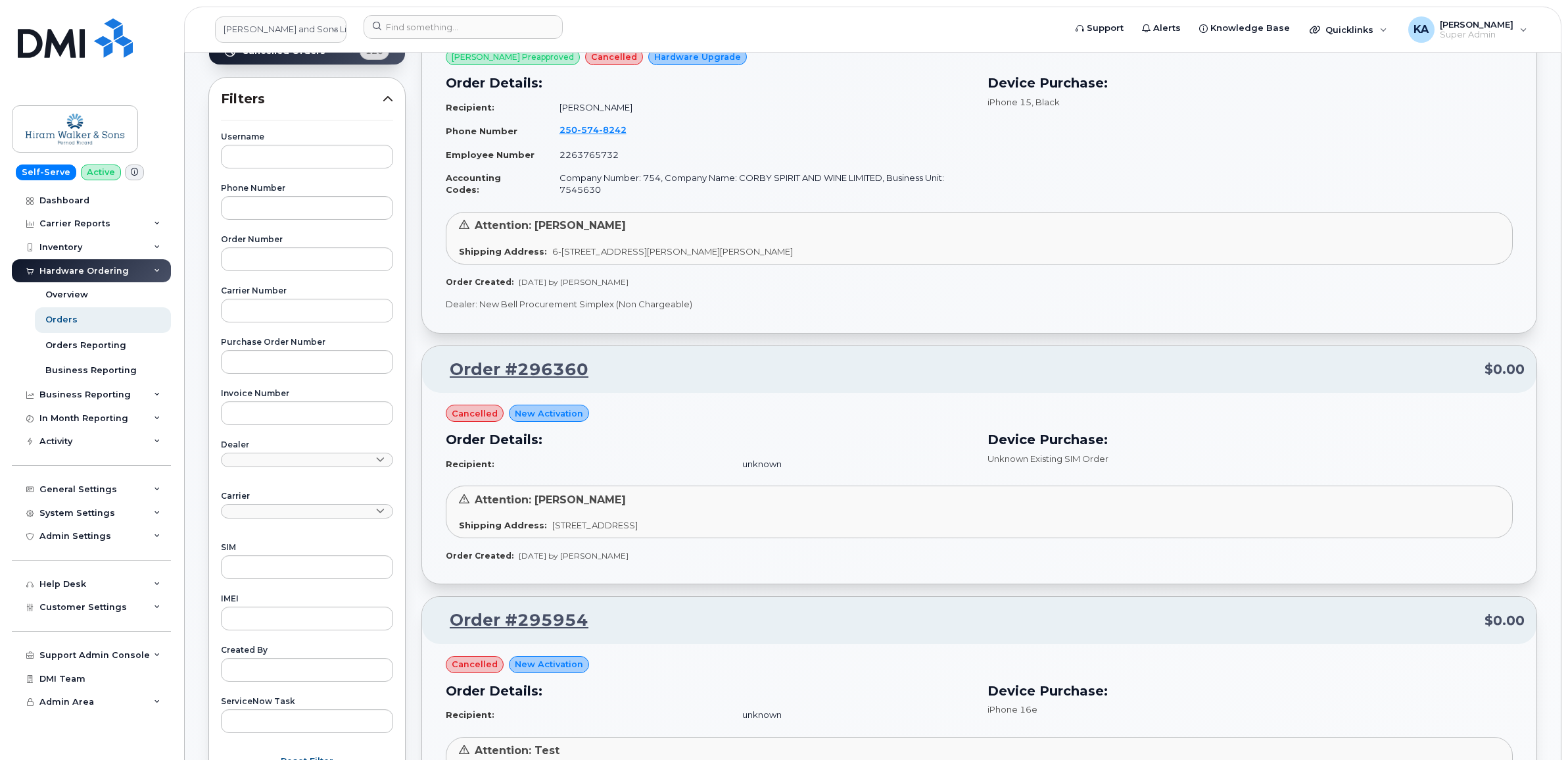
scroll to position [0, 0]
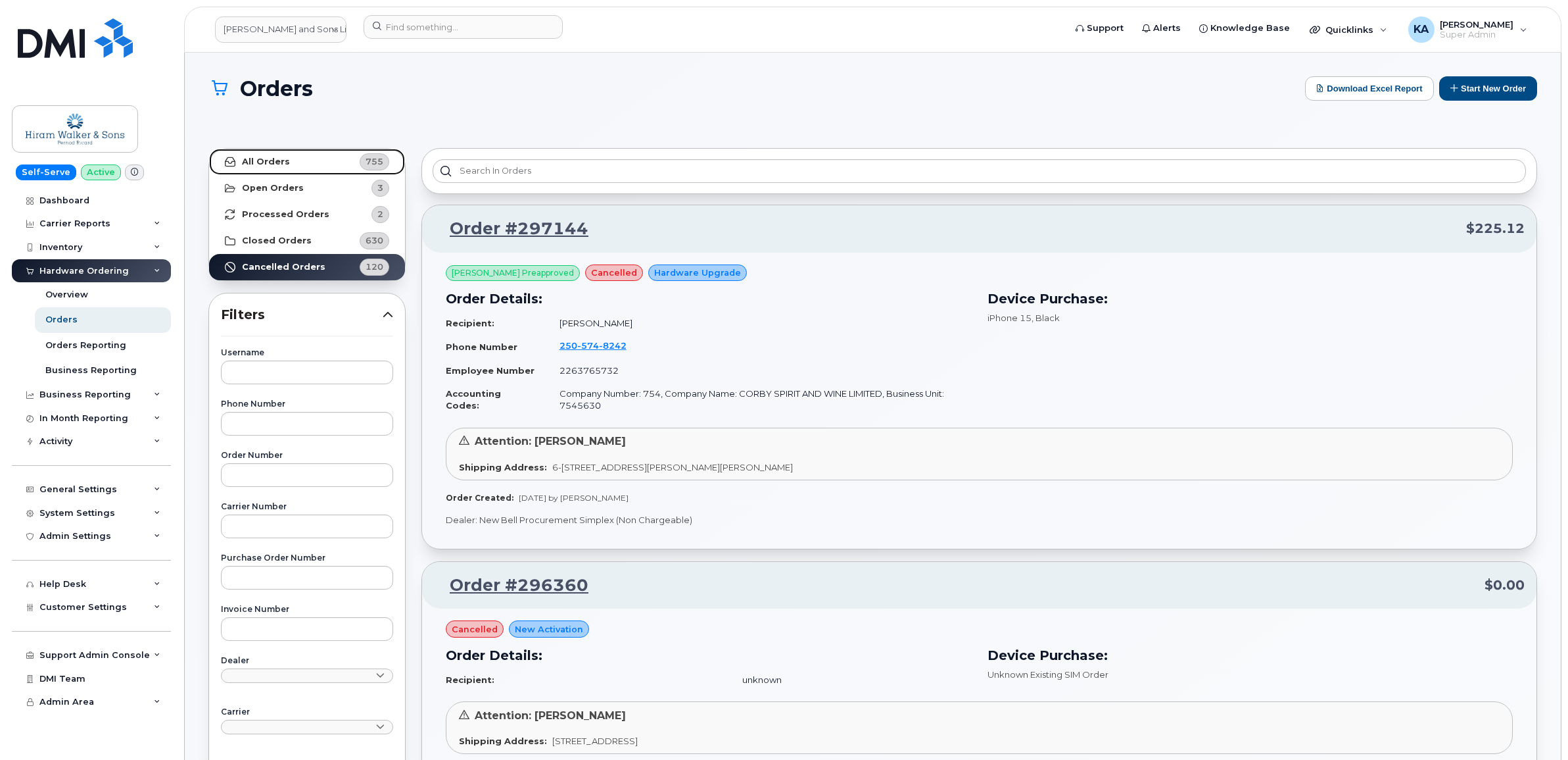
click at [275, 153] on link "All Orders 755" at bounding box center [307, 162] width 196 height 27
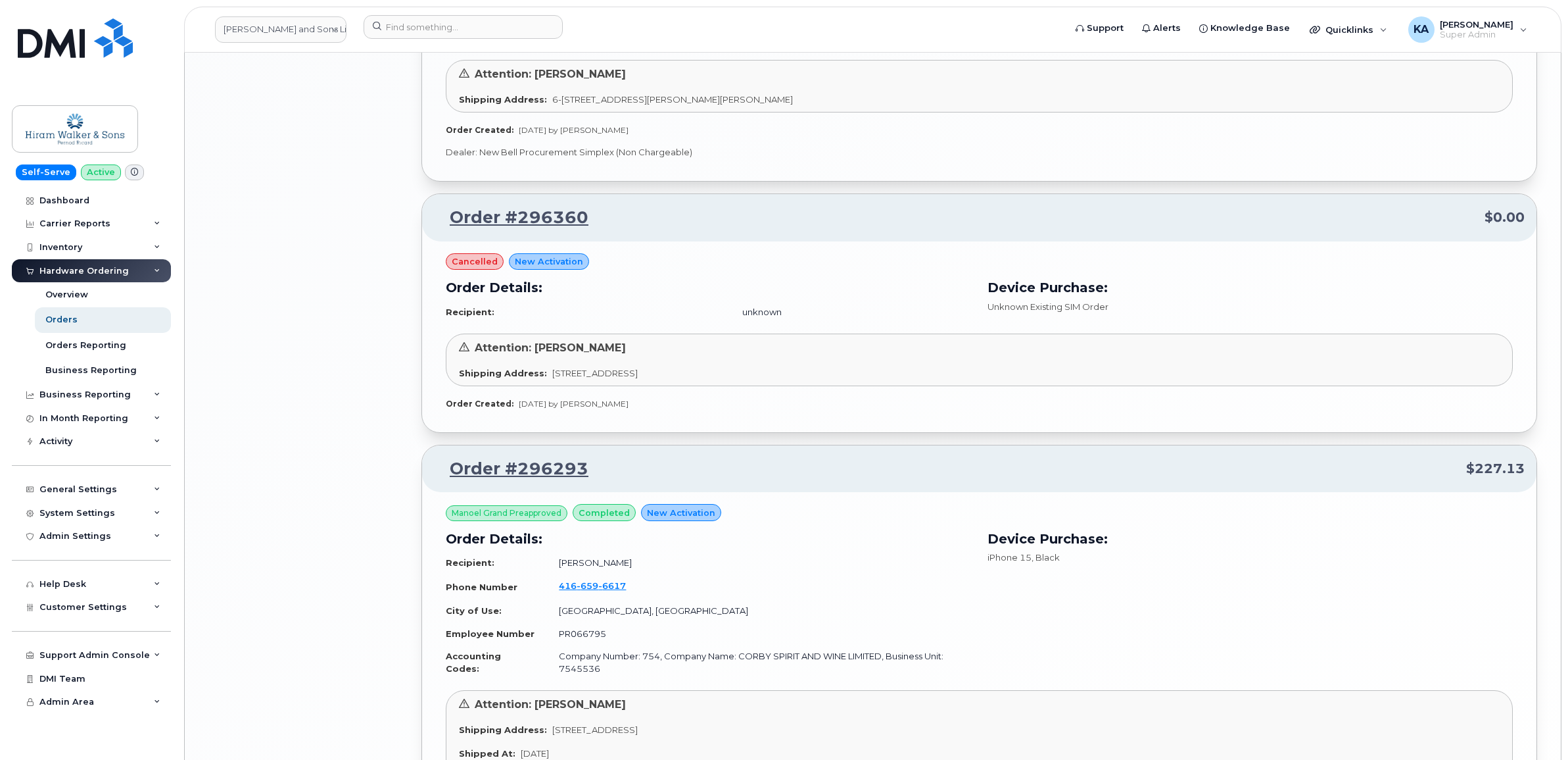
scroll to position [2666, 0]
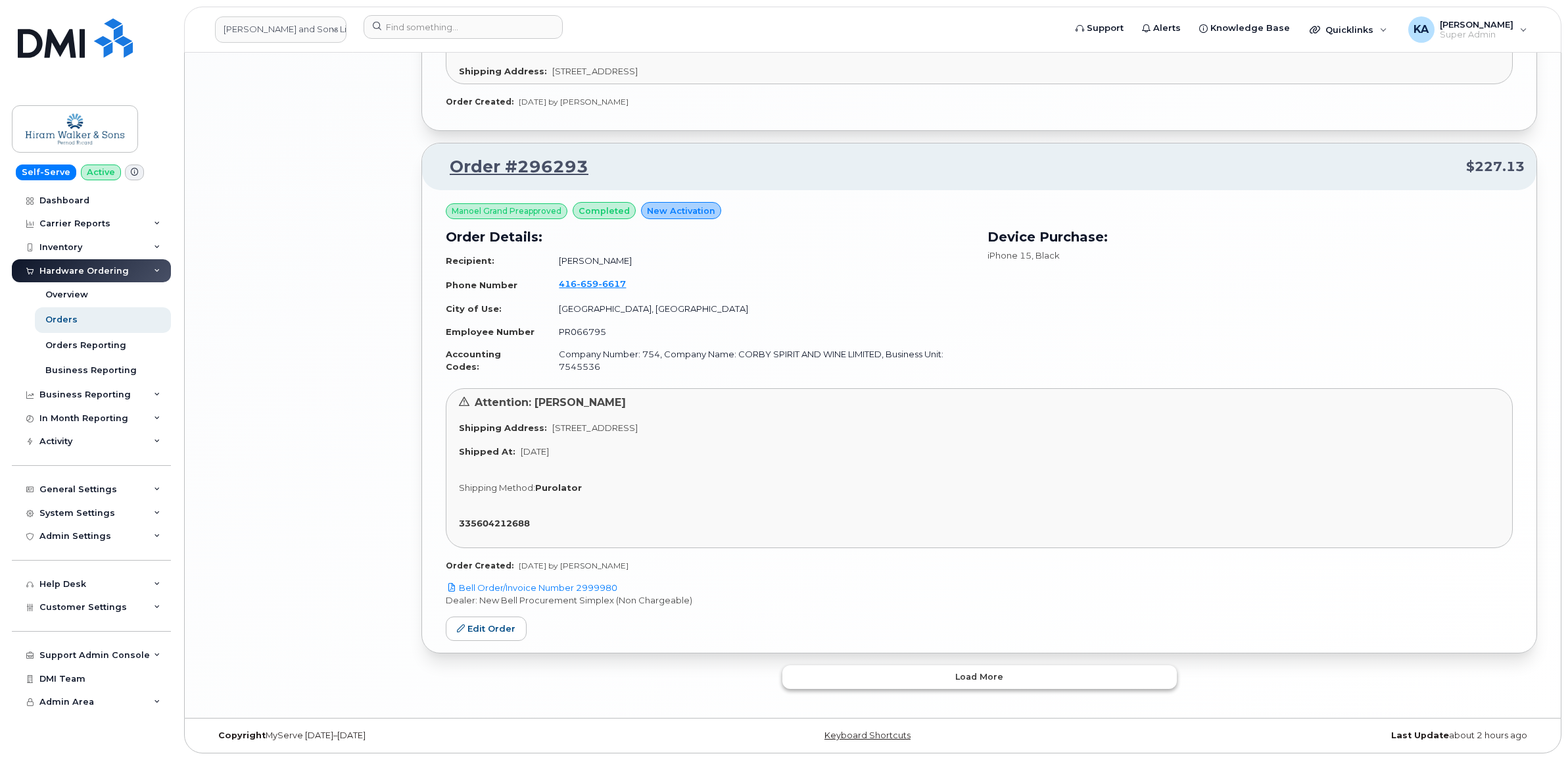
click at [858, 665] on button "Load more" at bounding box center [980, 677] width 395 height 24
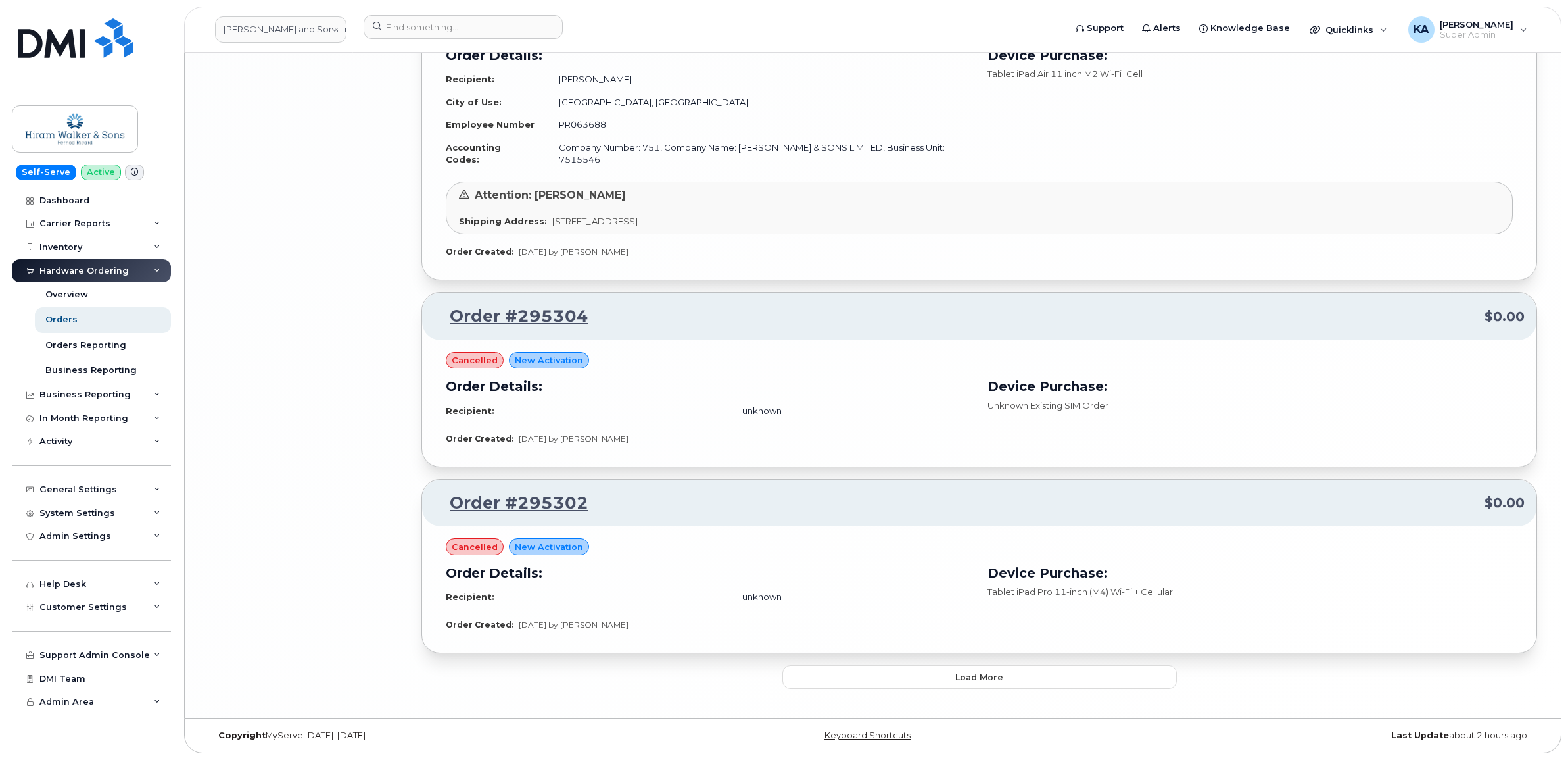
scroll to position [5601, 0]
click at [919, 679] on button "Load more" at bounding box center [980, 677] width 395 height 24
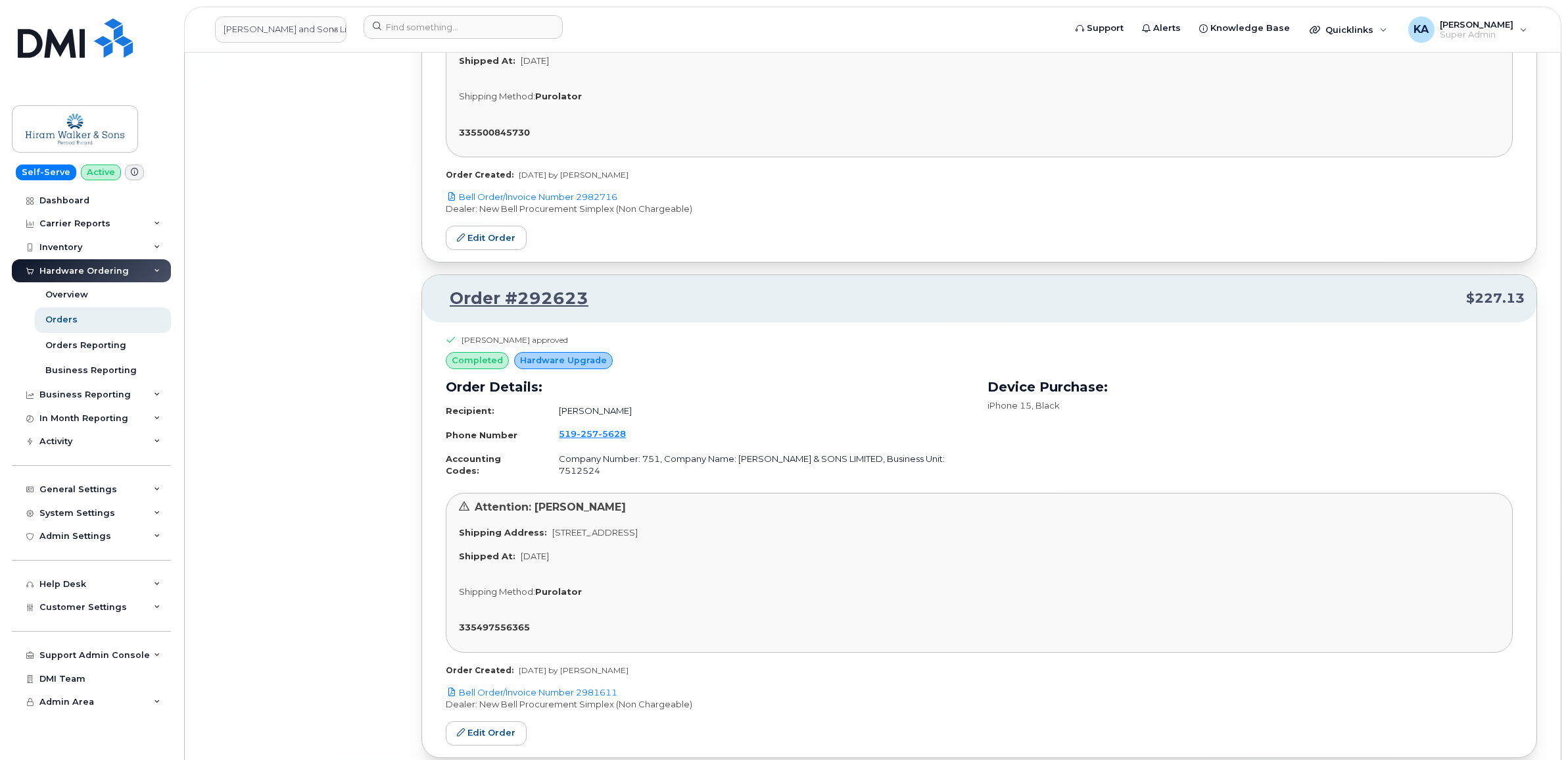
scroll to position [9593, 0]
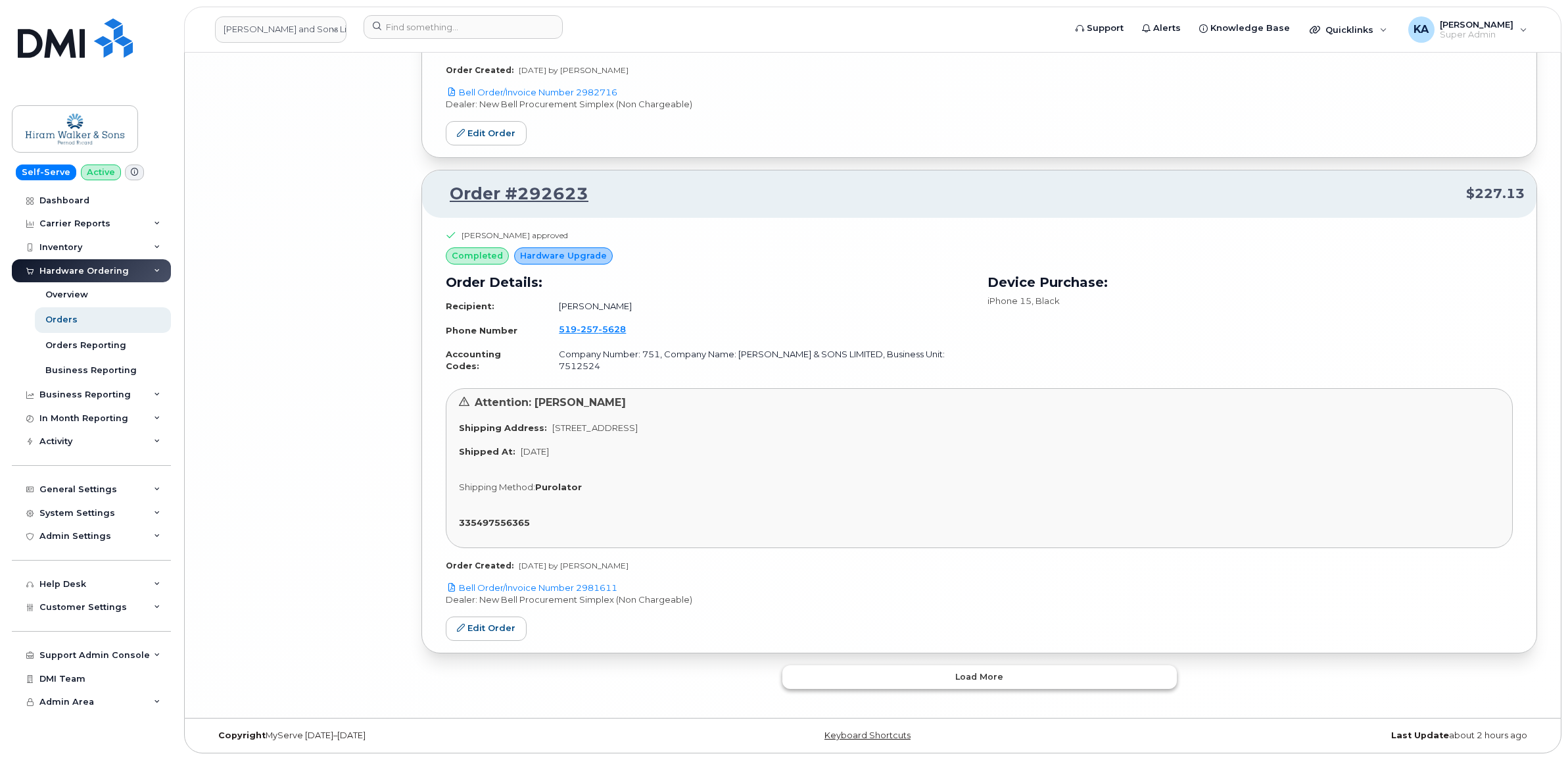
click at [896, 675] on button "Load more" at bounding box center [980, 677] width 395 height 24
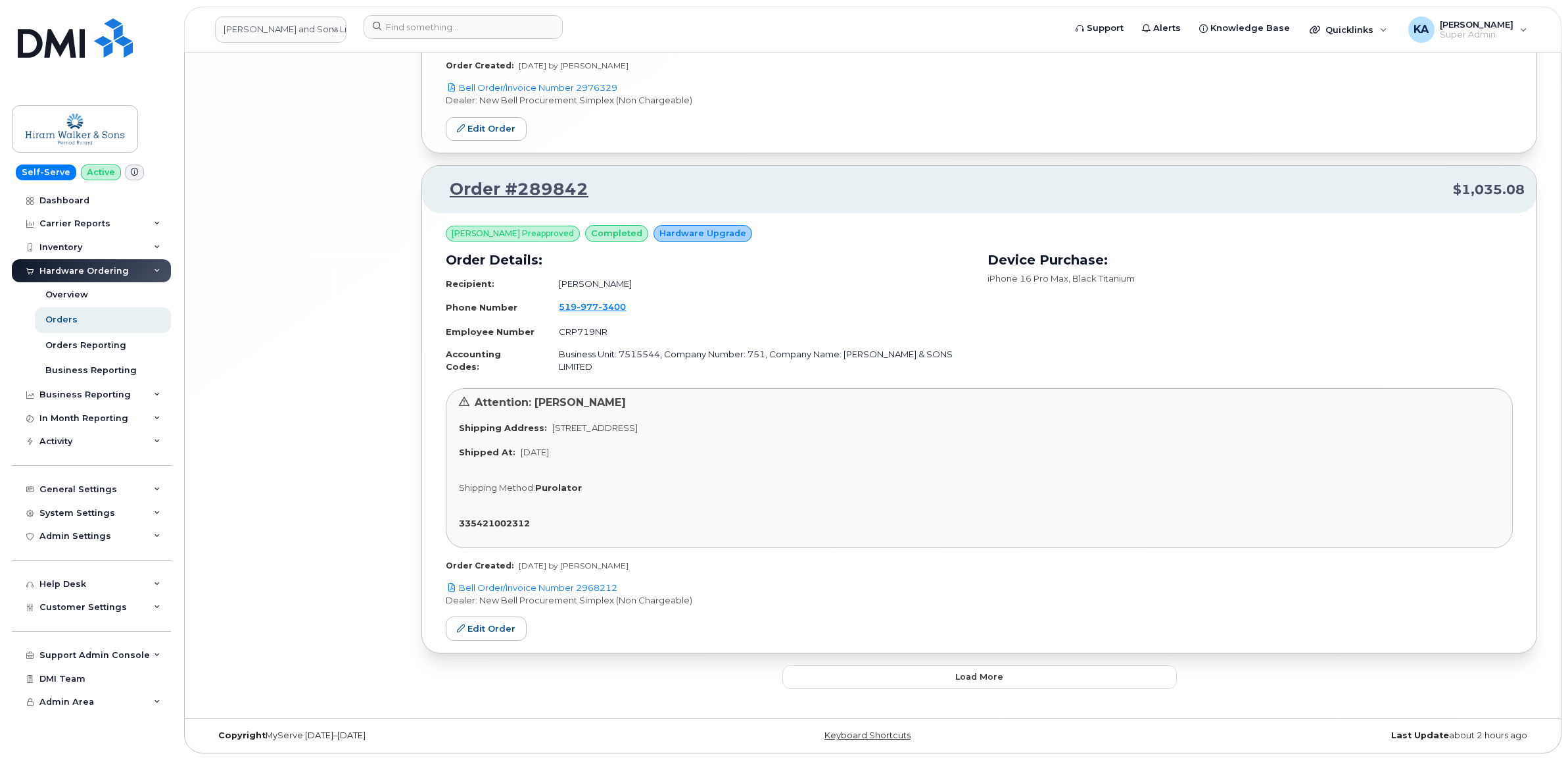
scroll to position [13618, 0]
click at [945, 677] on button "Load more" at bounding box center [980, 677] width 395 height 24
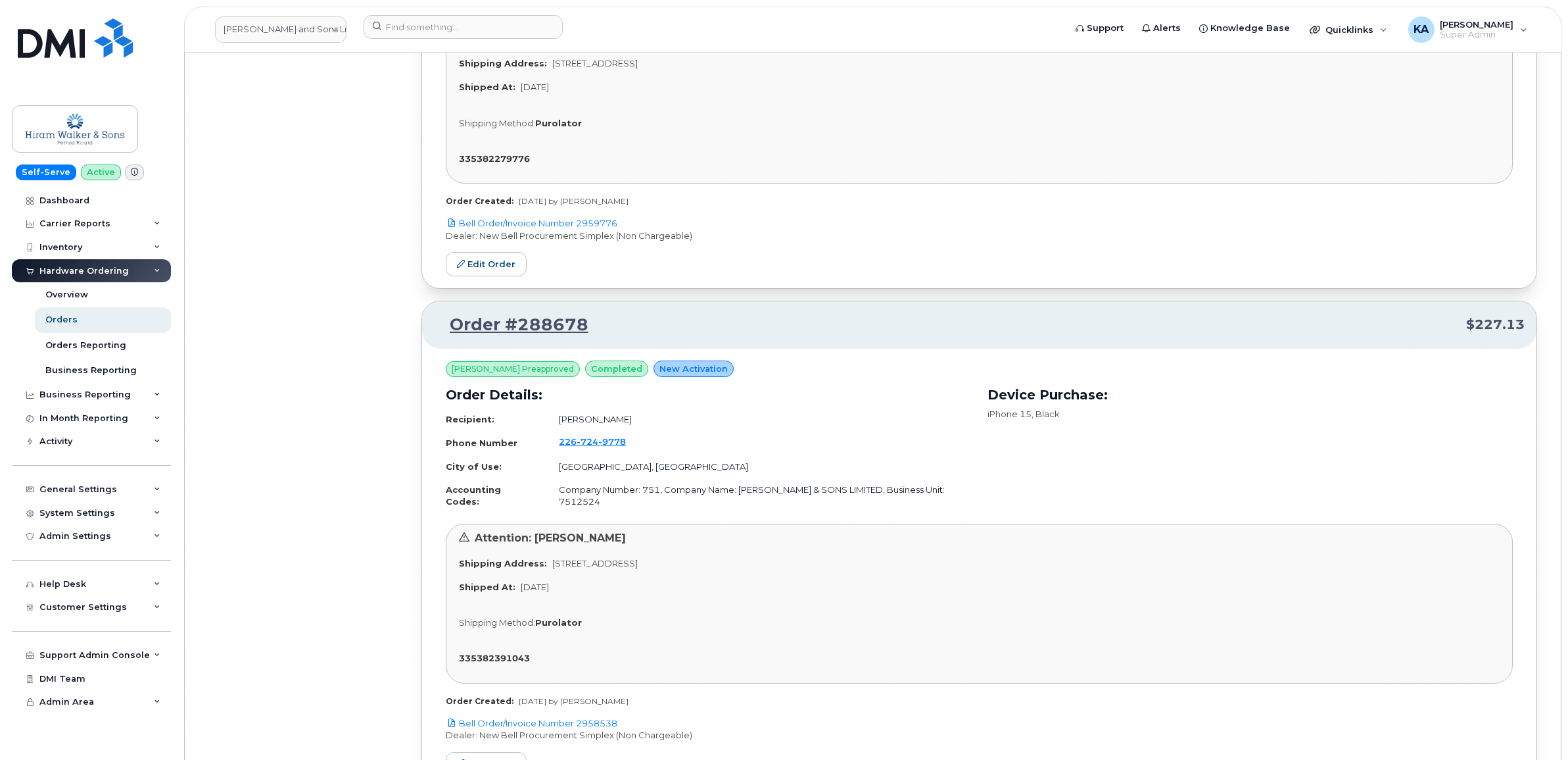
scroll to position [17521, 0]
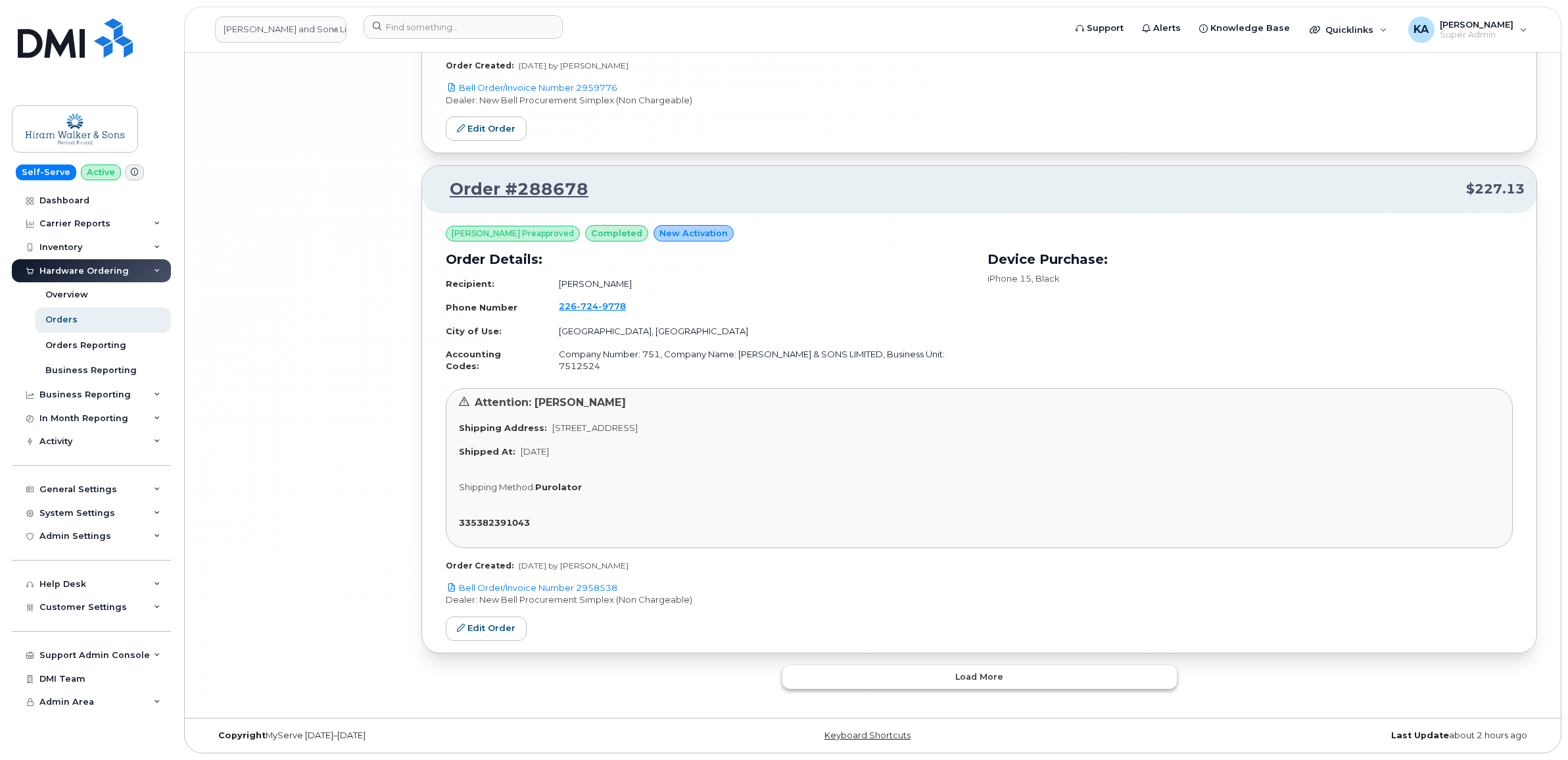
click at [955, 681] on button "Load more" at bounding box center [980, 677] width 395 height 24
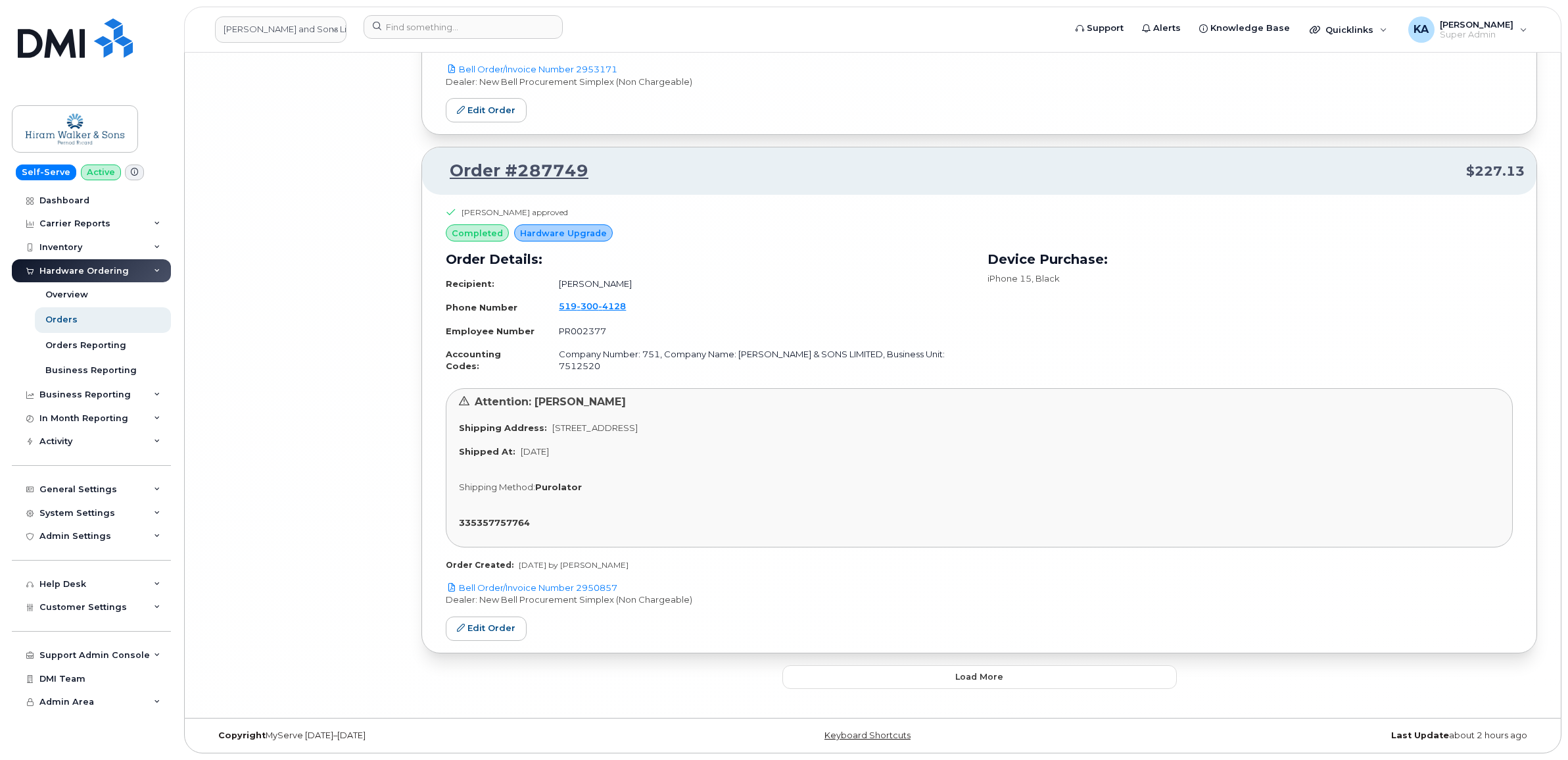
scroll to position [21664, 0]
click at [937, 676] on button "Load more" at bounding box center [980, 677] width 395 height 24
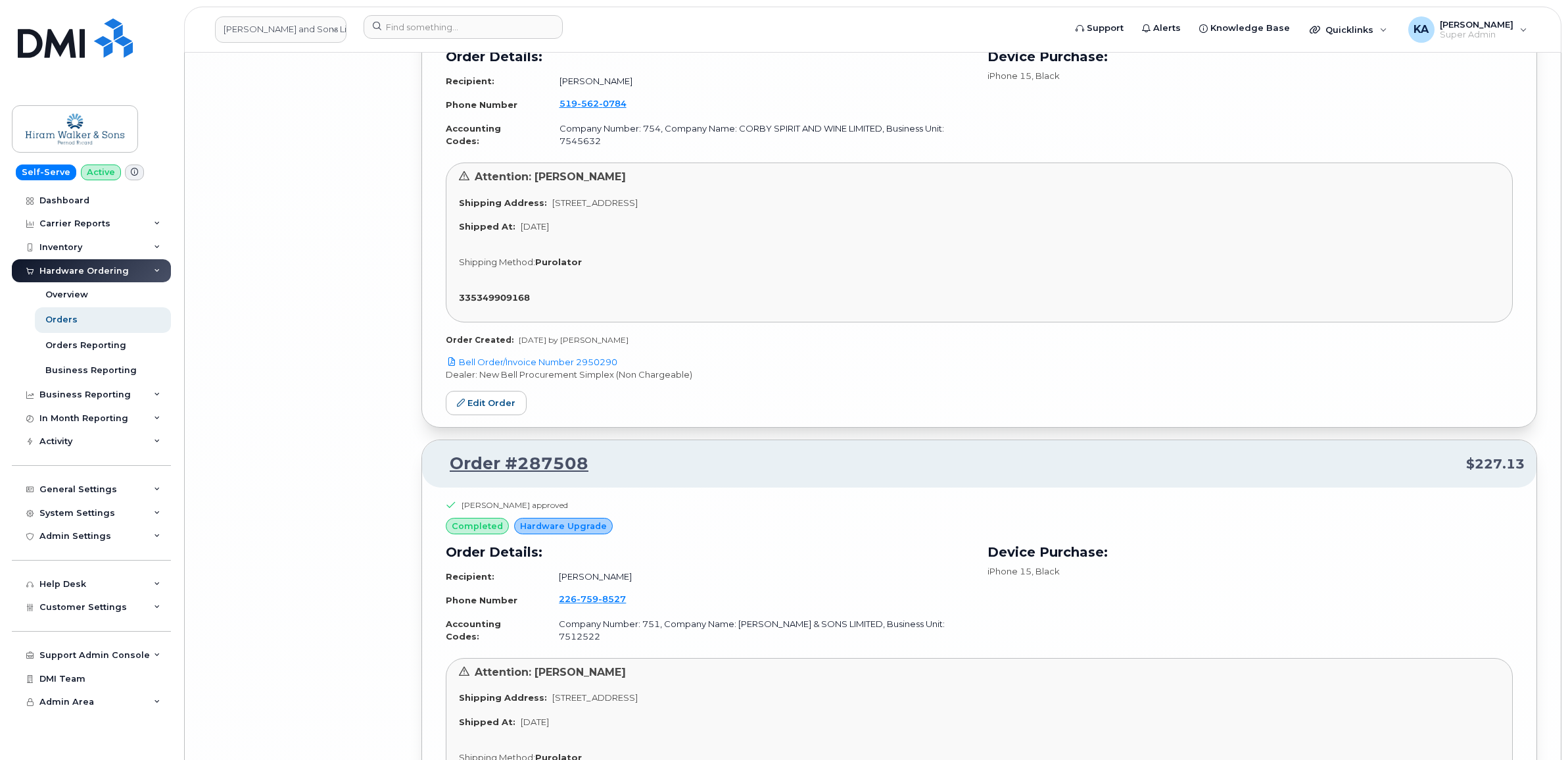
scroll to position [22650, 0]
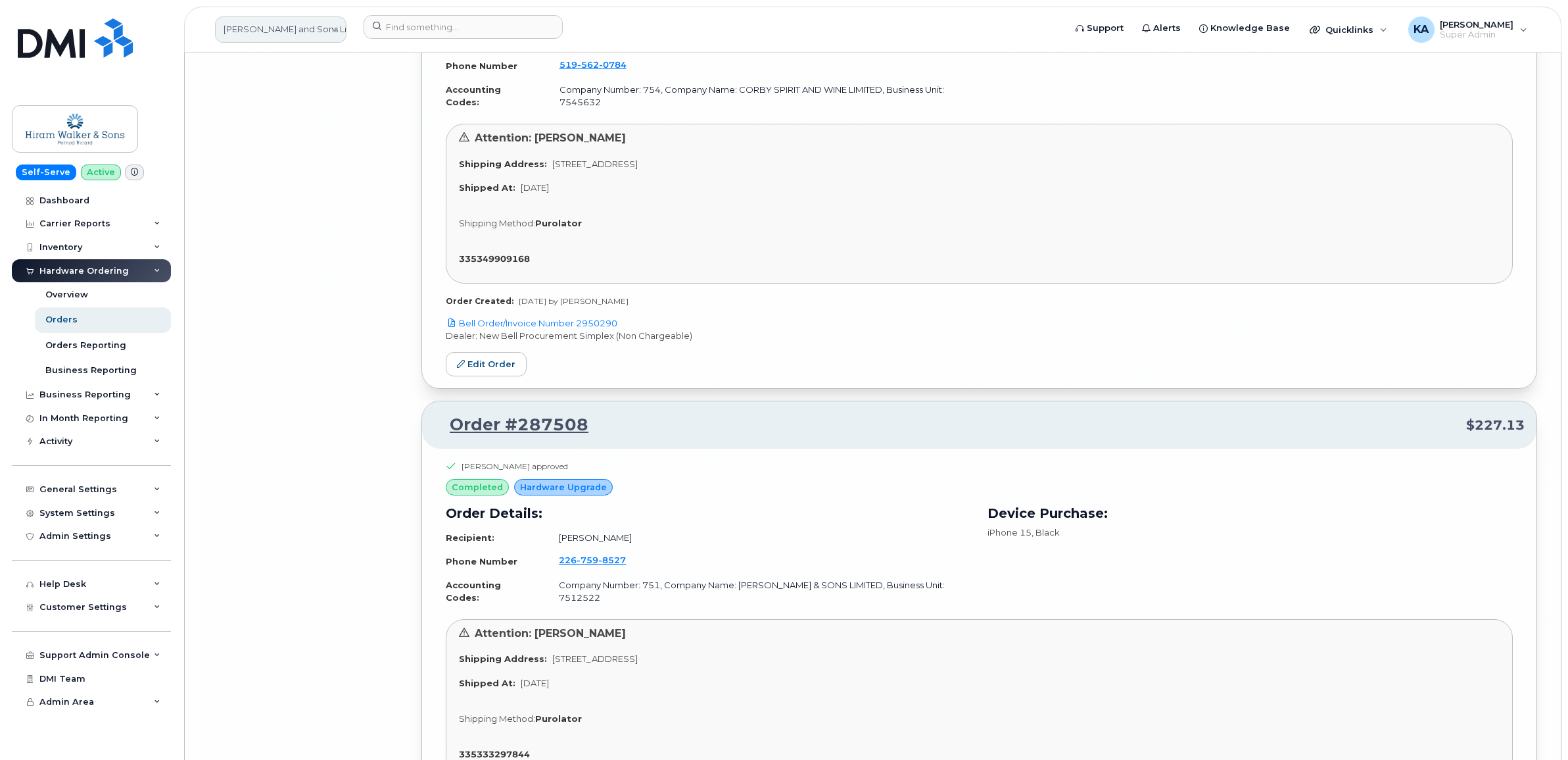
click at [259, 34] on link "Hiram Walker and Sons Limited (Pernod Ricard)" at bounding box center [280, 29] width 131 height 27
type input "aeco"
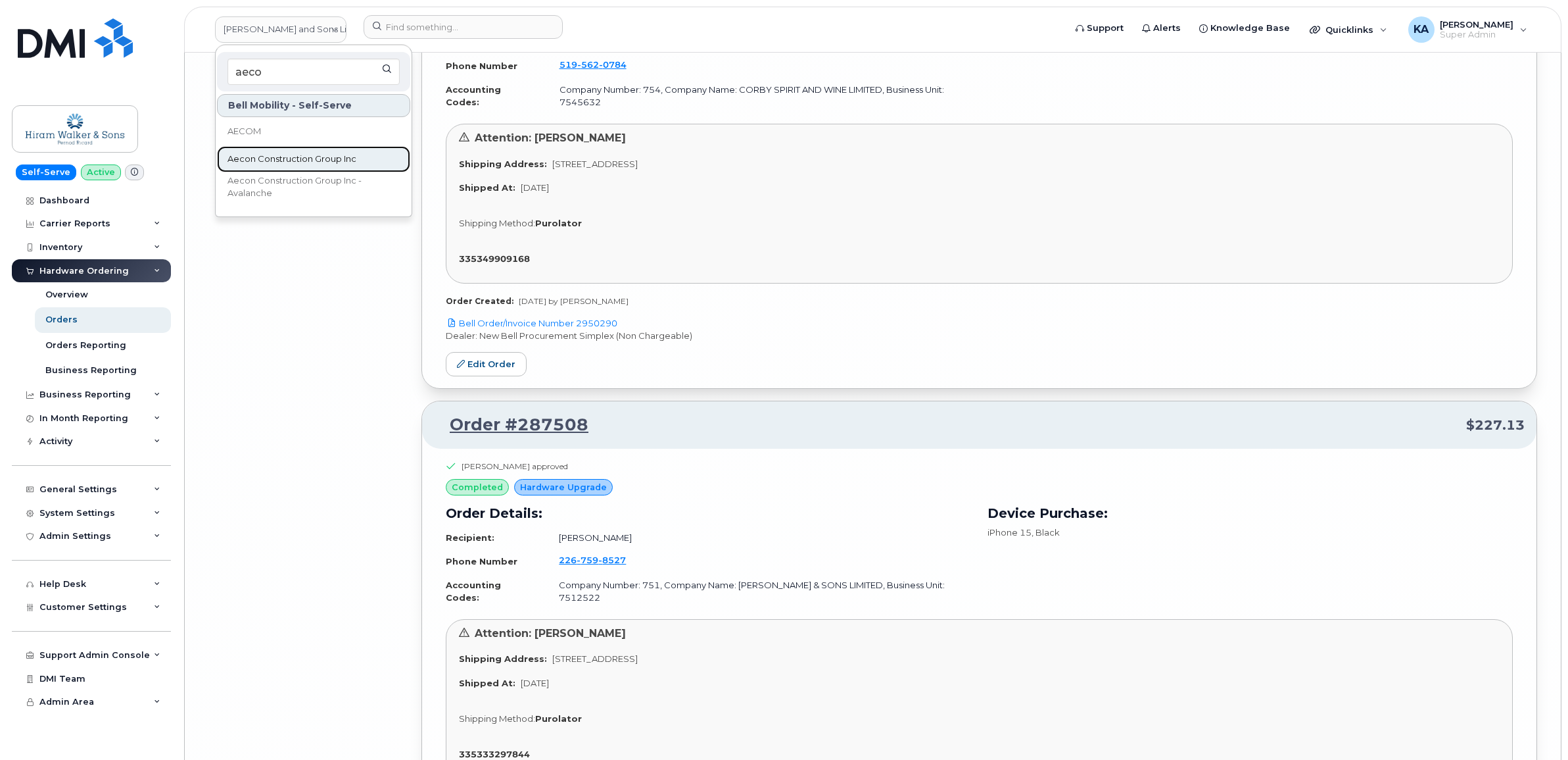
click at [284, 162] on span "Aecon Construction Group Inc" at bounding box center [292, 159] width 128 height 13
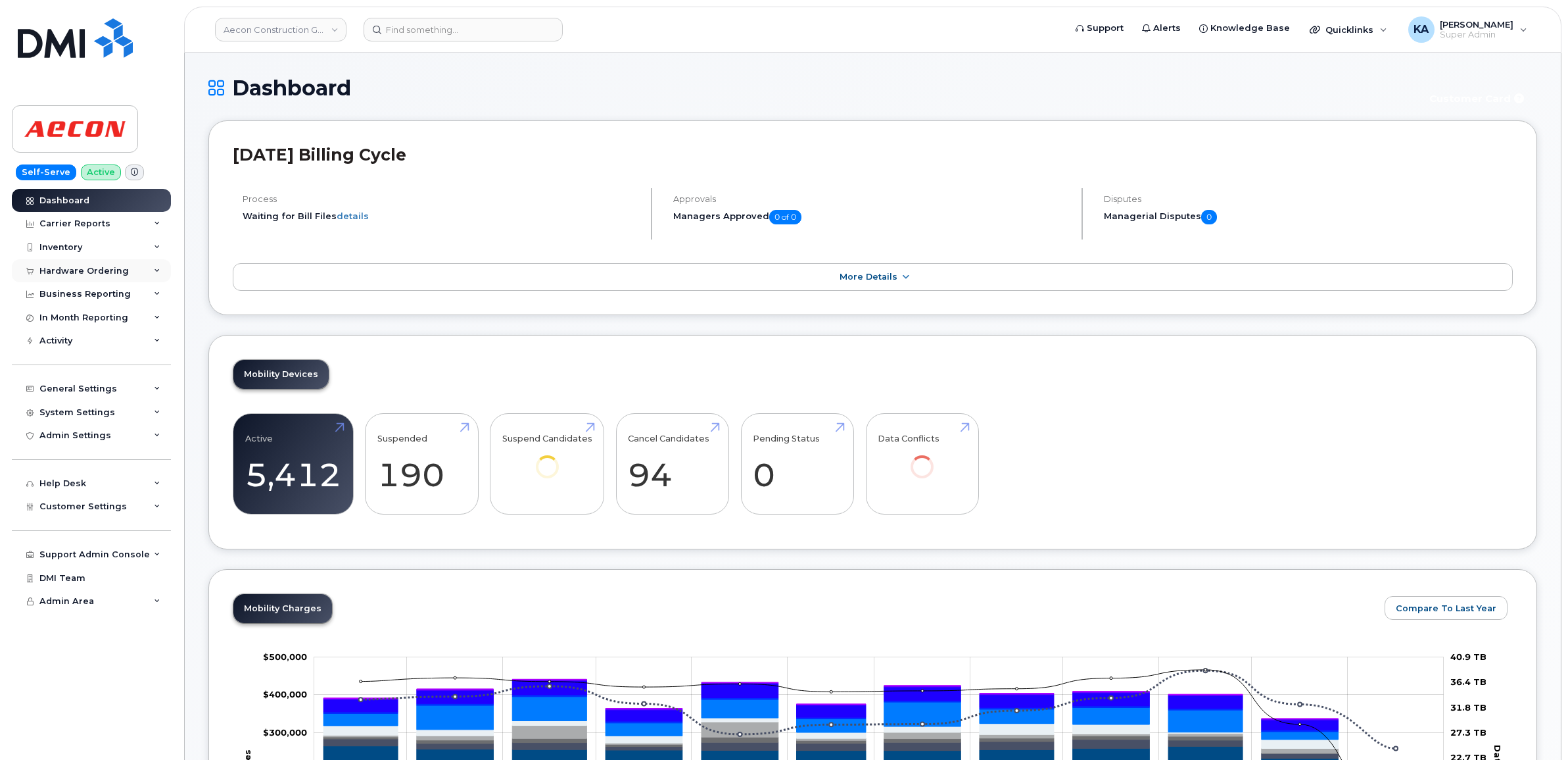
click at [86, 268] on div "Hardware Ordering" at bounding box center [83, 271] width 89 height 10
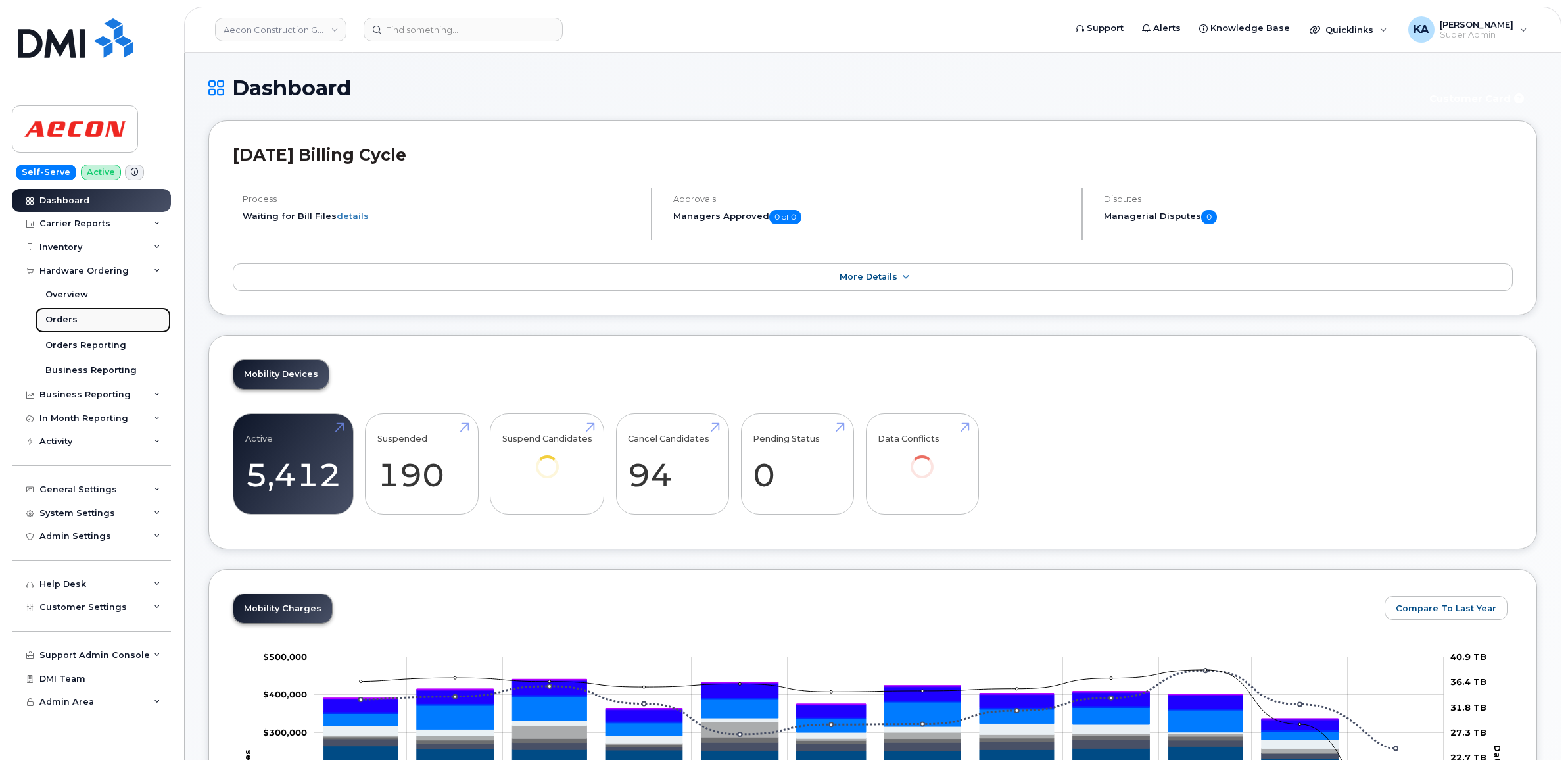
click at [67, 322] on div "Orders" at bounding box center [61, 319] width 32 height 12
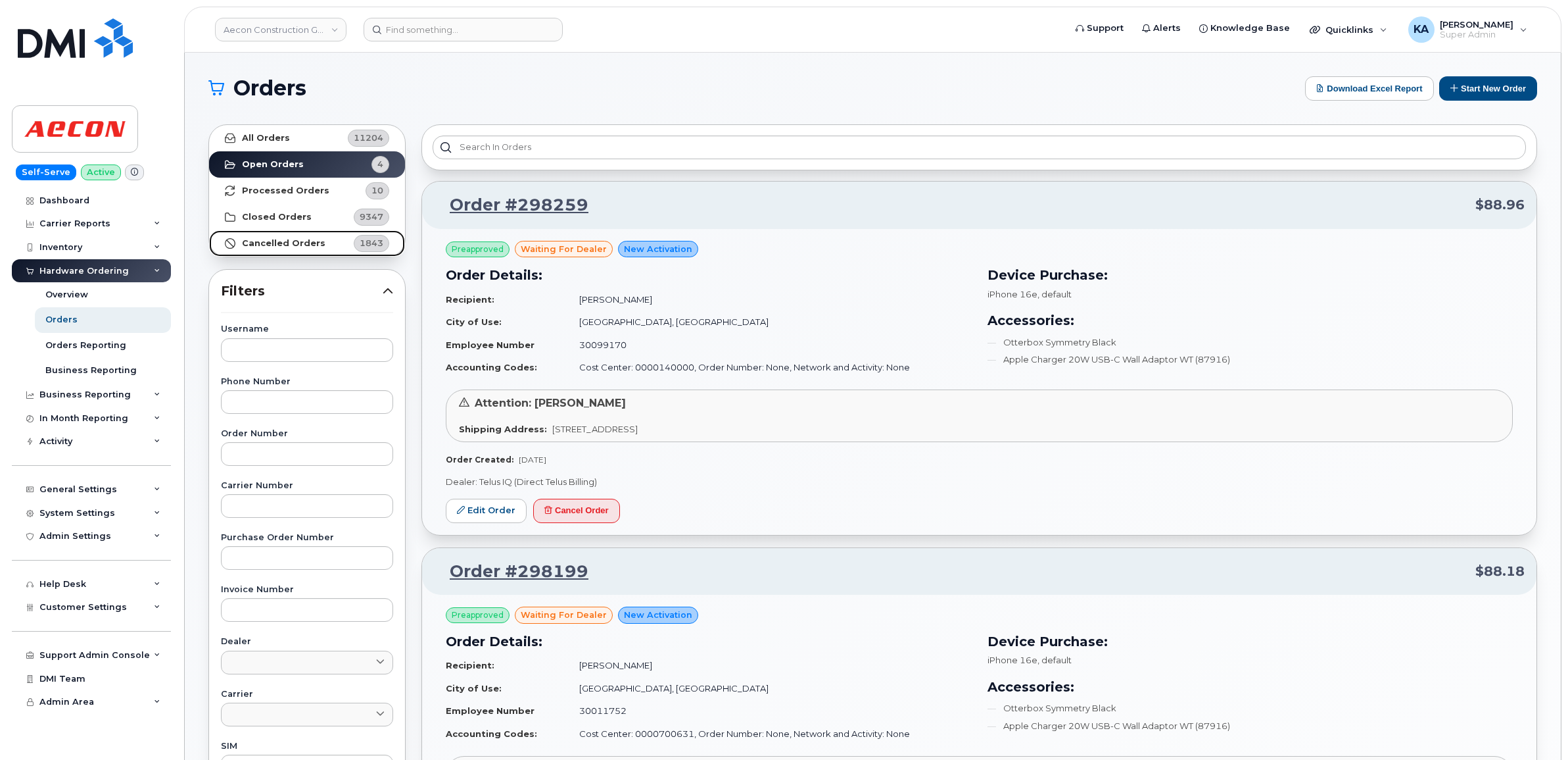
click at [284, 245] on strong "Cancelled Orders" at bounding box center [284, 242] width 83 height 10
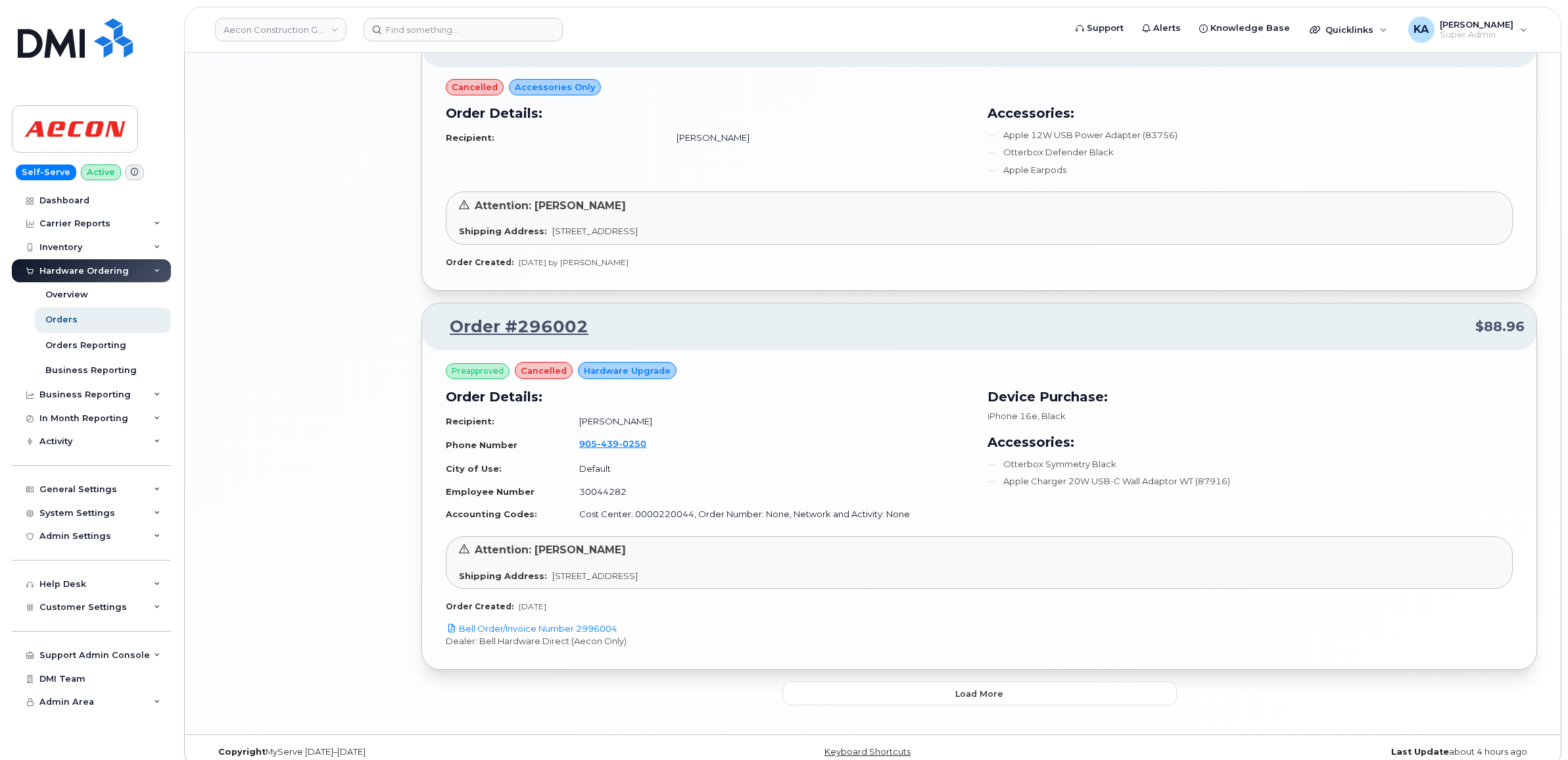
scroll to position [2453, 0]
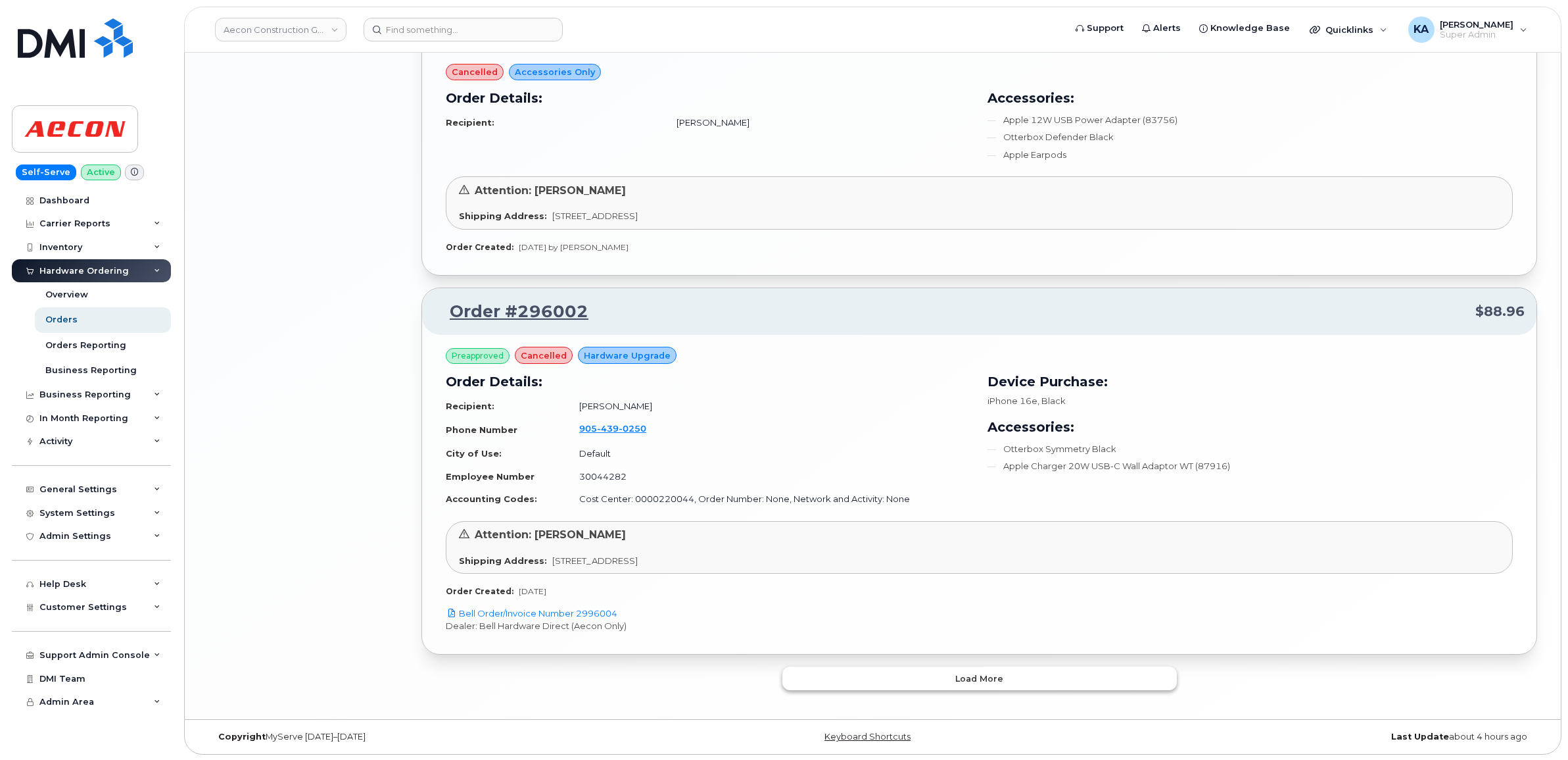
click at [965, 675] on span "Load more" at bounding box center [979, 678] width 48 height 13
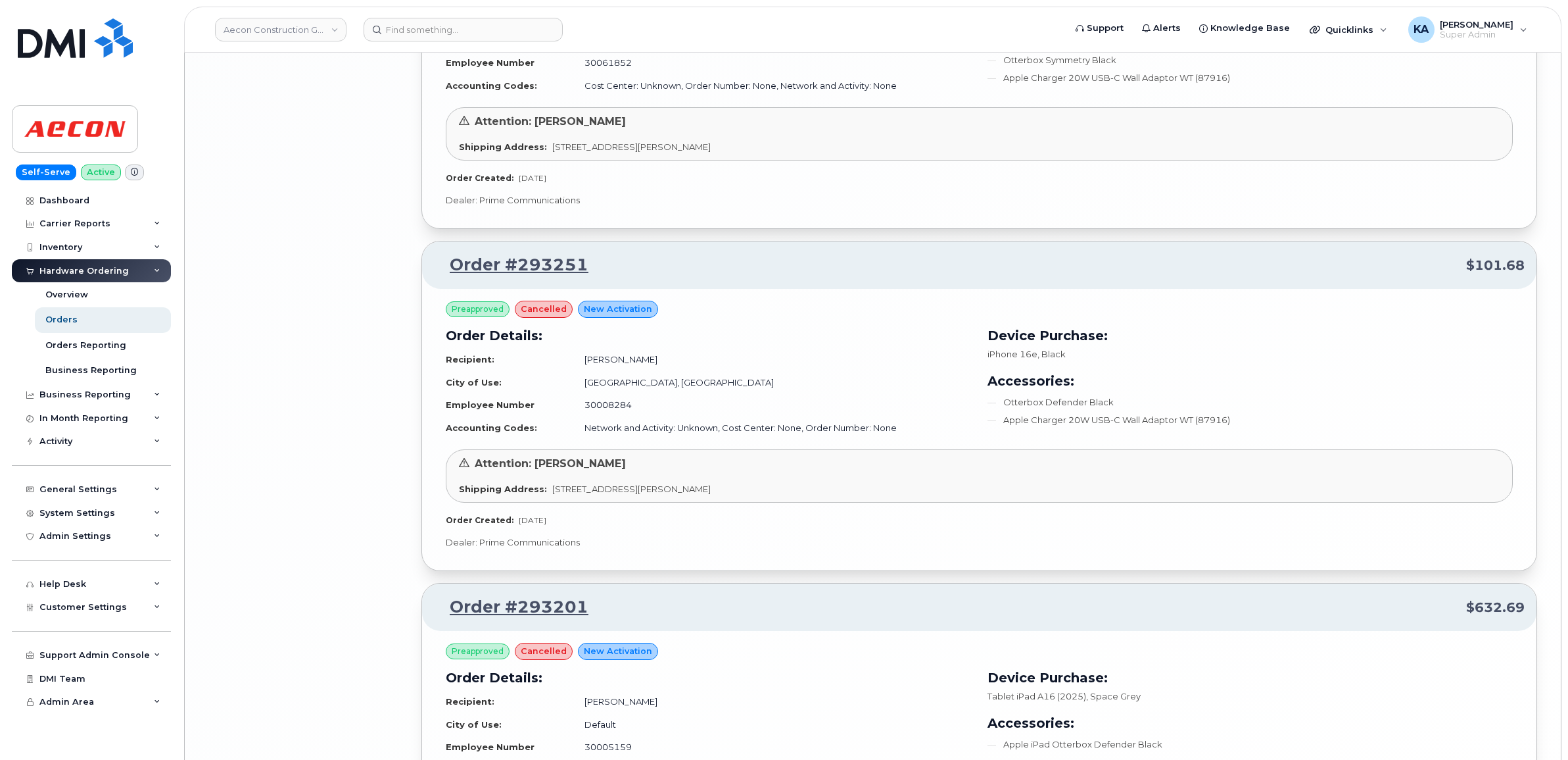
scroll to position [5166, 0]
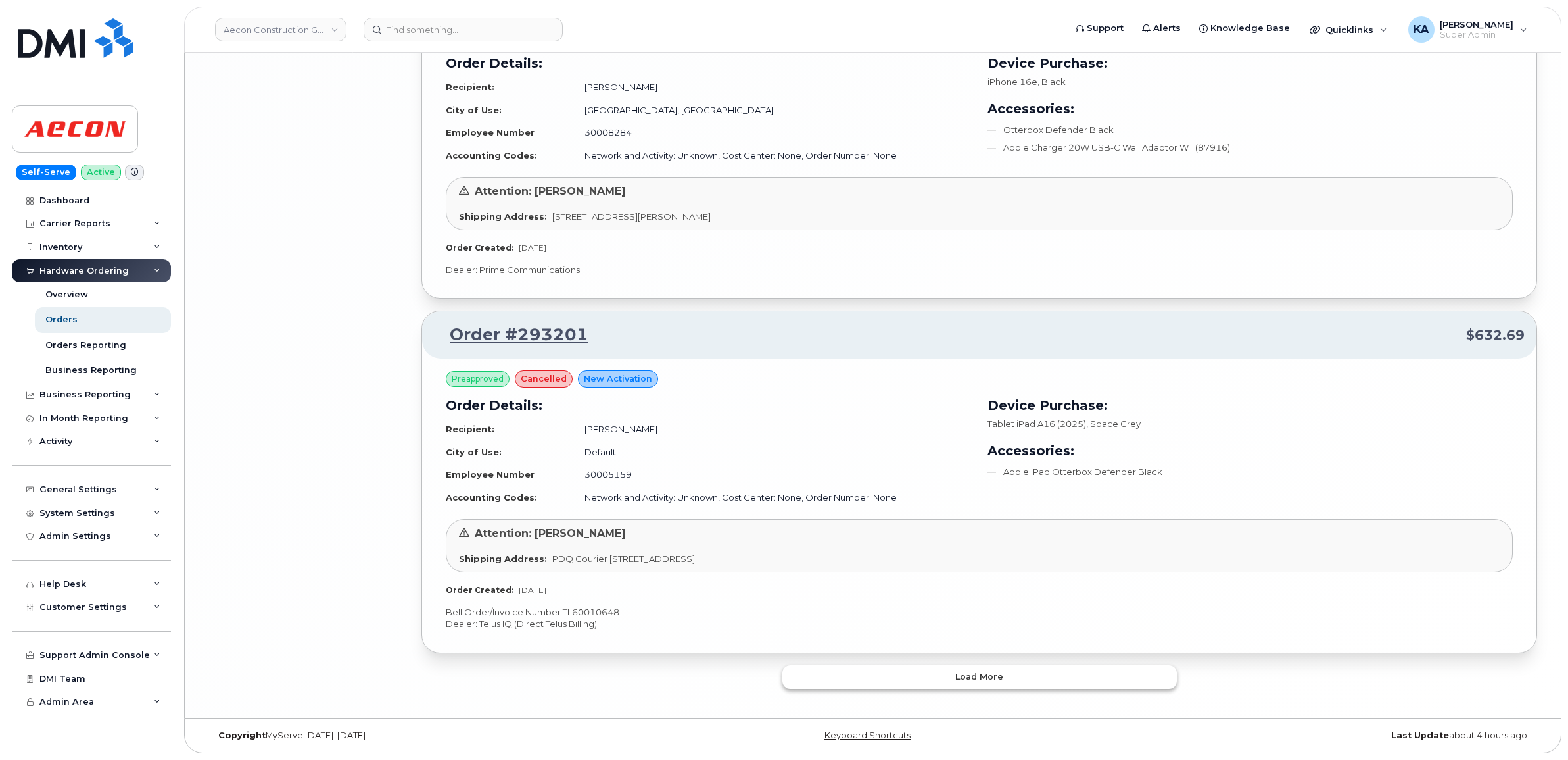
click at [895, 672] on button "Load more" at bounding box center [980, 677] width 395 height 24
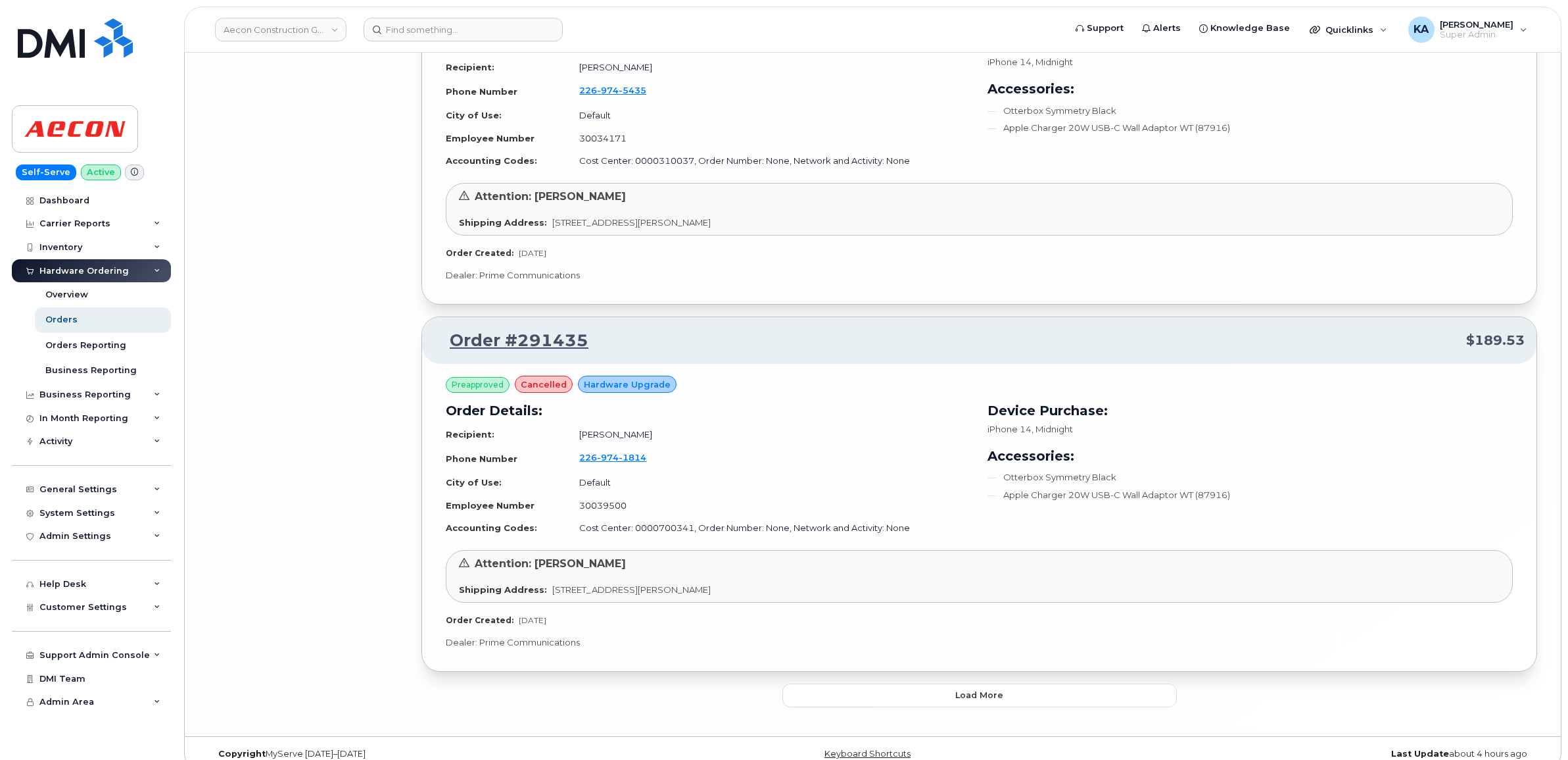
scroll to position [8146, 0]
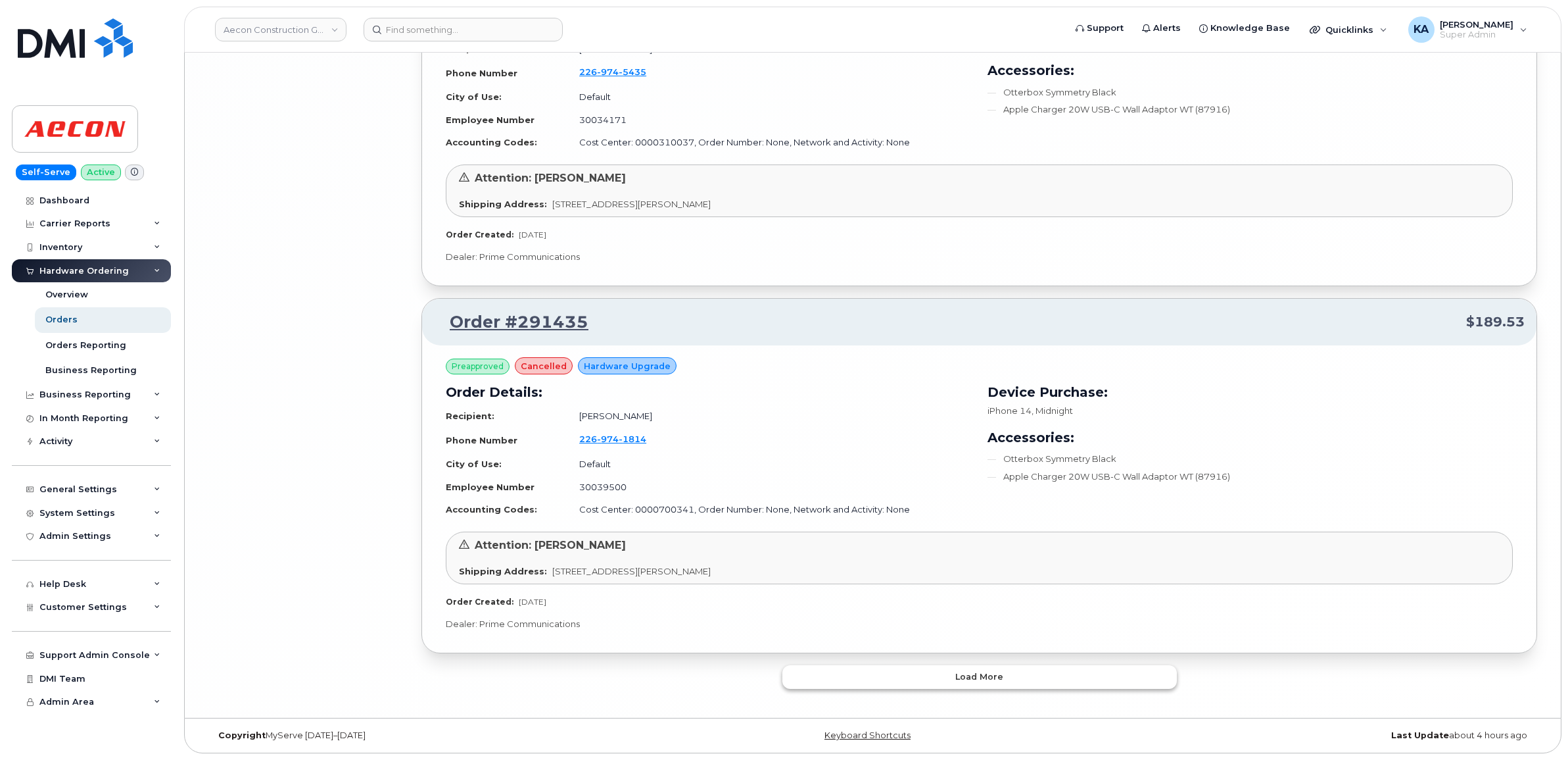
click at [878, 678] on button "Load more" at bounding box center [980, 677] width 395 height 24
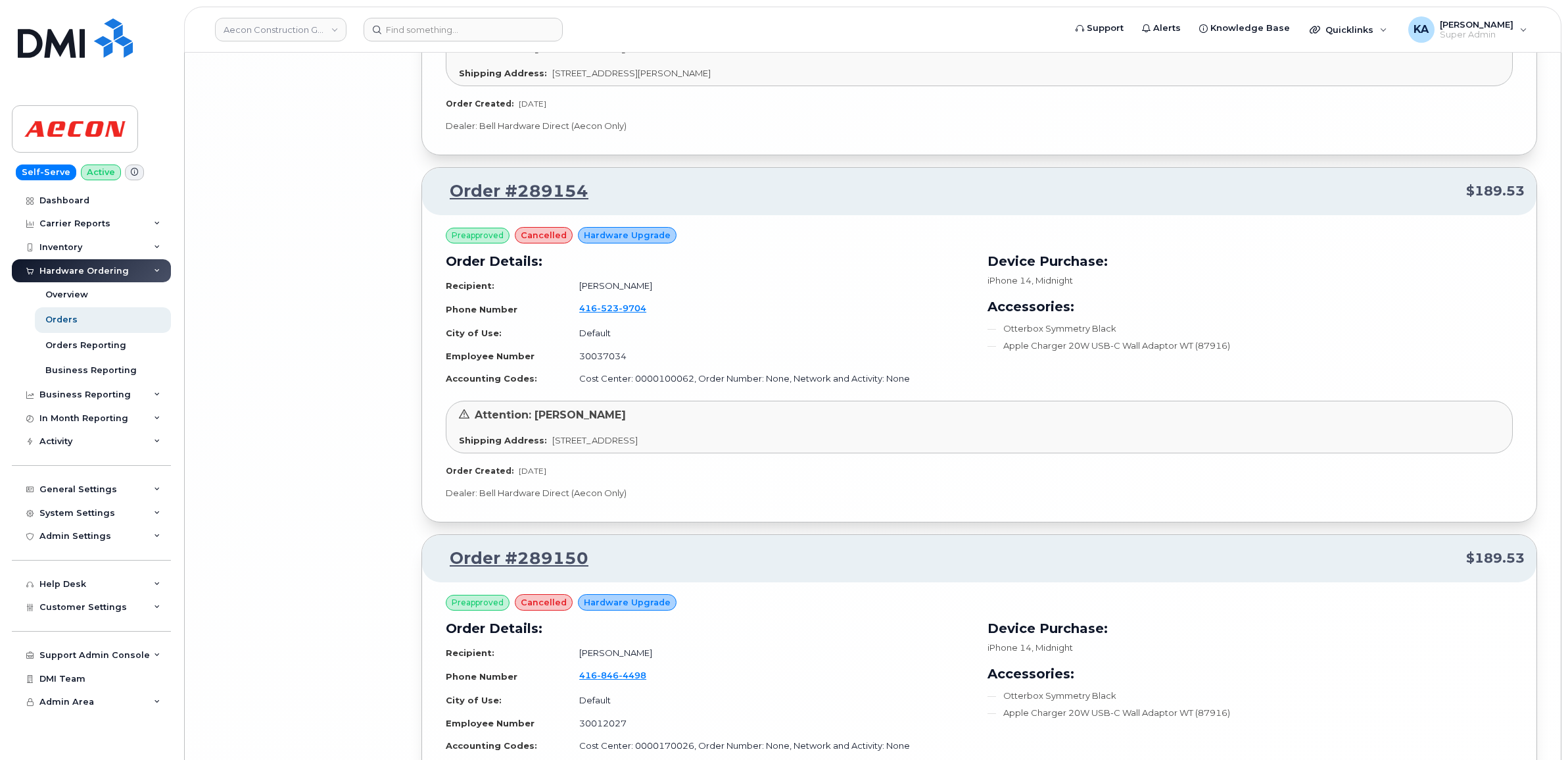
scroll to position [10947, 0]
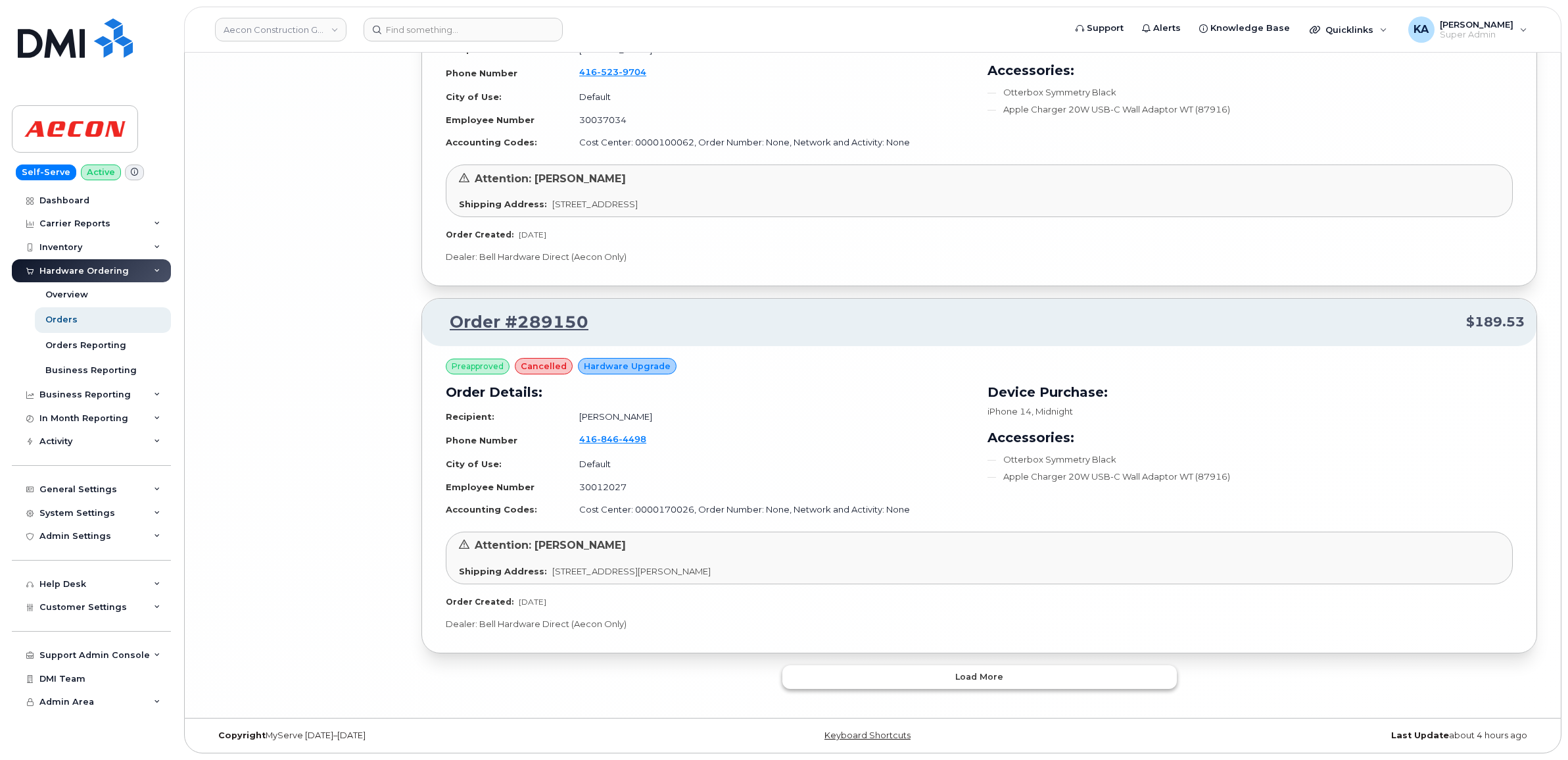
click at [880, 675] on button "Load more" at bounding box center [980, 677] width 395 height 24
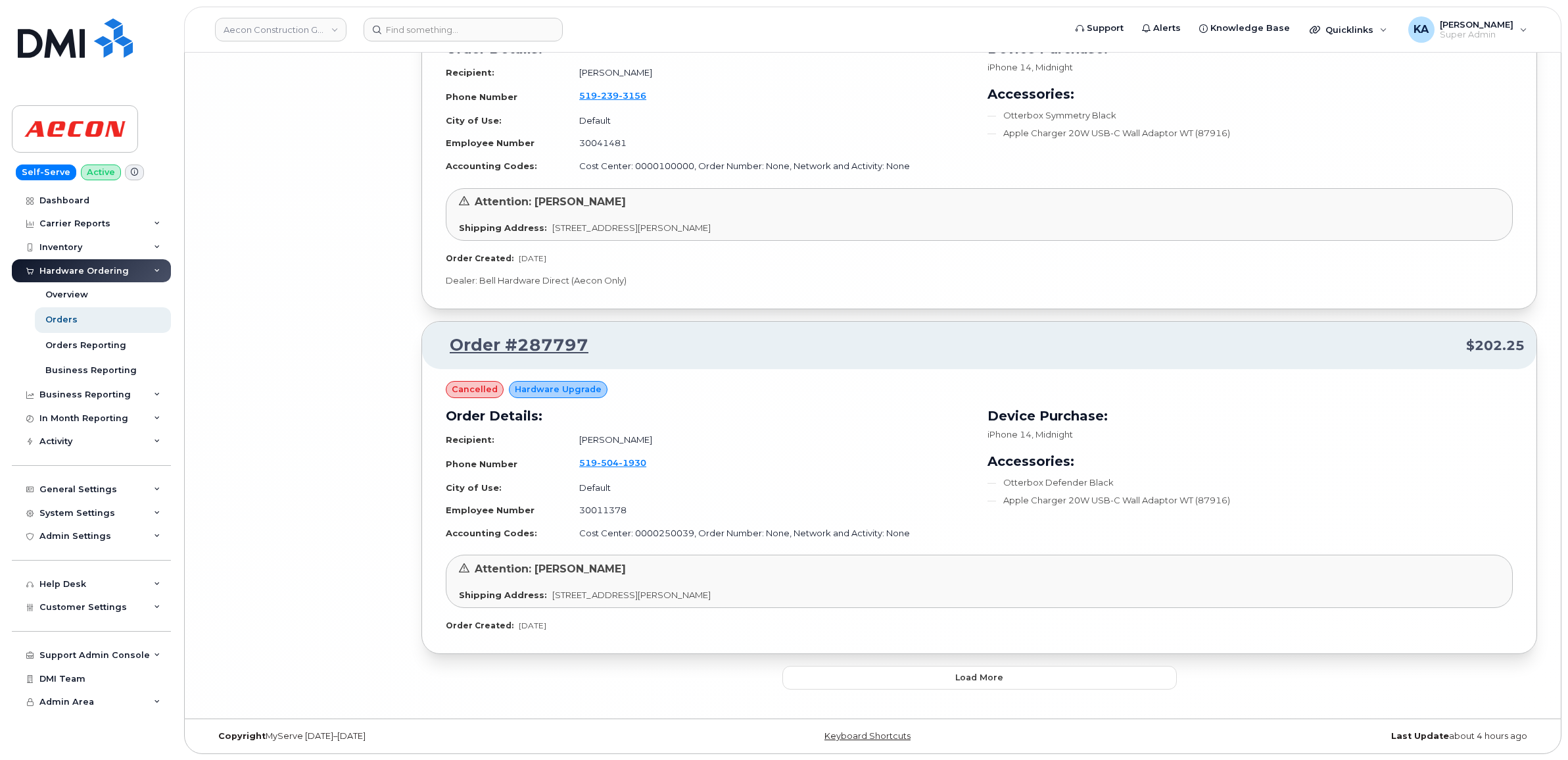
scroll to position [13846, 0]
click at [920, 679] on button "Load more" at bounding box center [980, 677] width 395 height 24
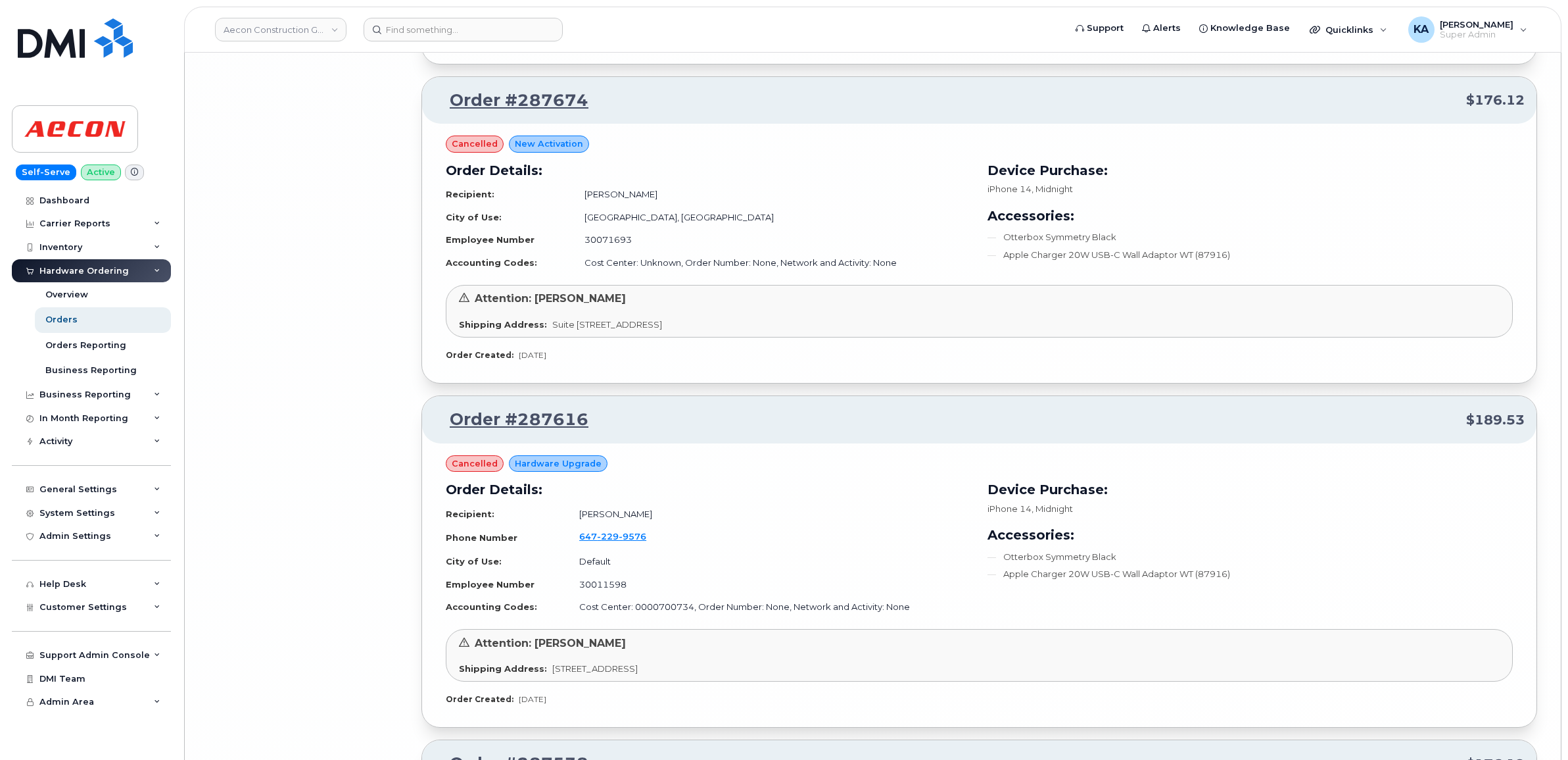
scroll to position [15573, 0]
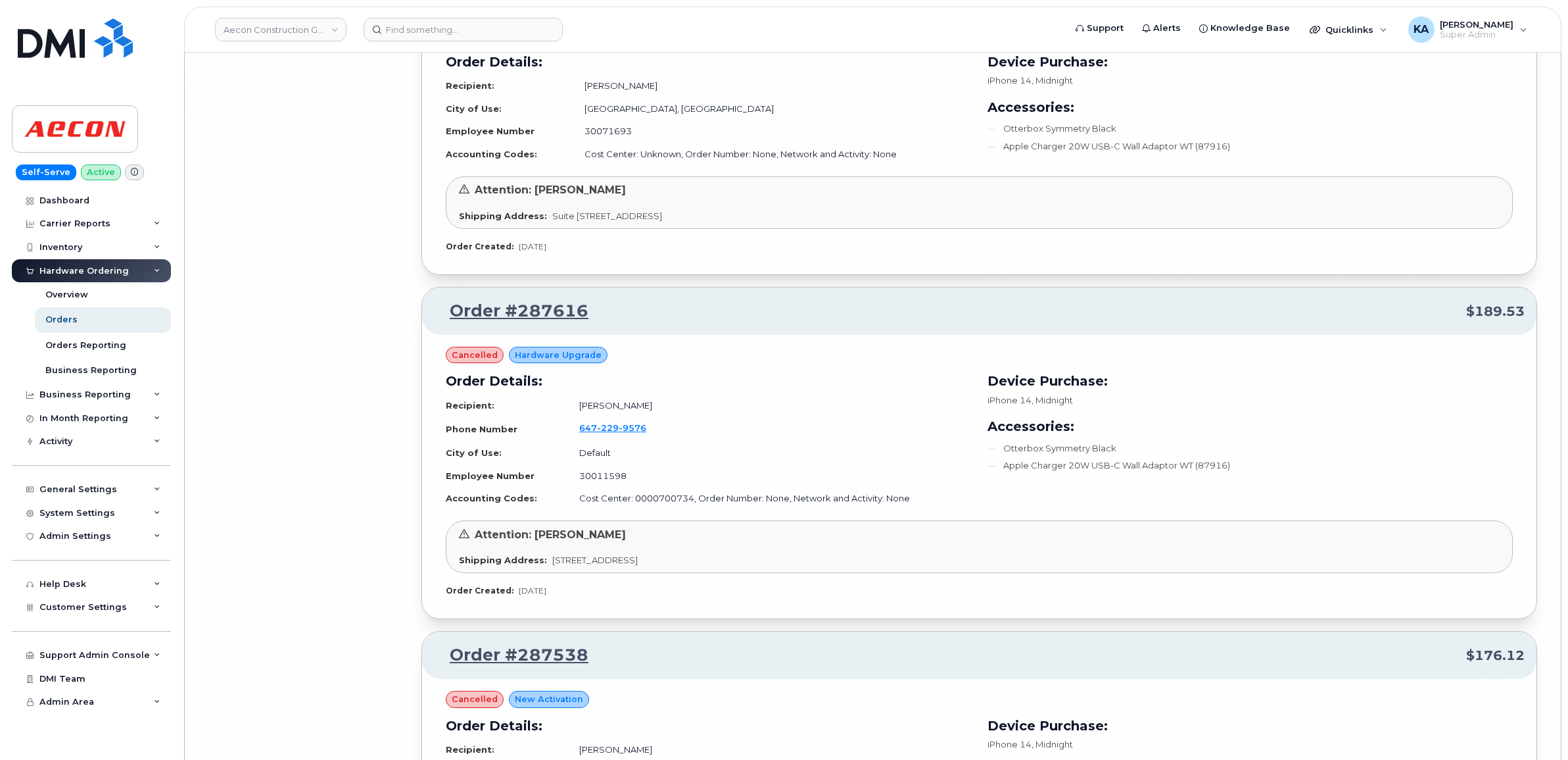
click at [544, 581] on div "cancelled Hardware Upgrade Order Details: Recipient: Thomas Zolis Phone Number …" at bounding box center [979, 472] width 1067 height 250
click at [518, 306] on link "Order #287616" at bounding box center [511, 311] width 154 height 24
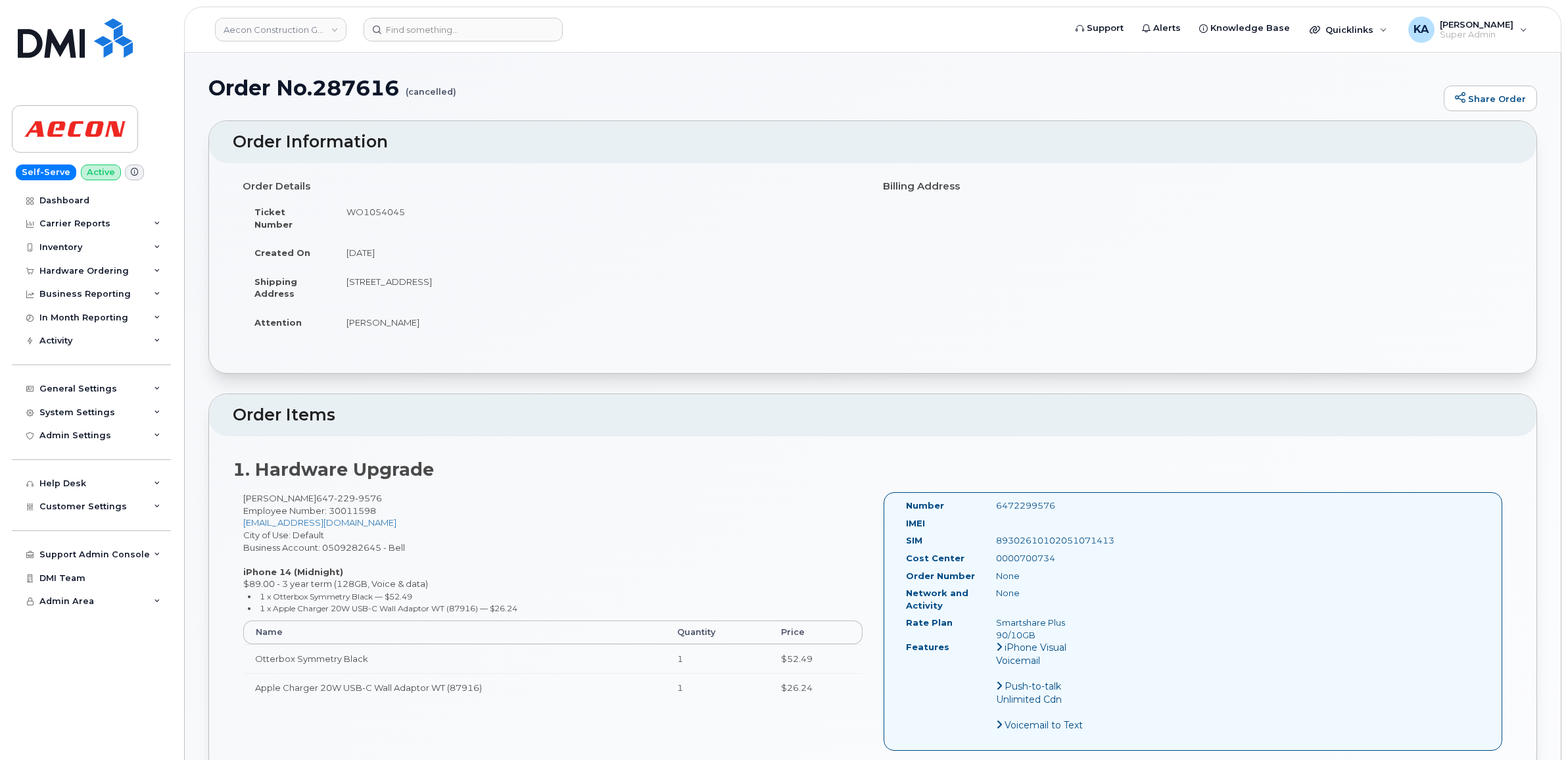
click at [426, 93] on small "(cancelled)" at bounding box center [430, 86] width 50 height 20
click at [428, 92] on small "(cancelled)" at bounding box center [430, 86] width 50 height 20
drag, startPoint x: 428, startPoint y: 92, endPoint x: 457, endPoint y: 196, distance: 108.0
click at [457, 196] on div "Order Details Ticket Number WO1054045 Created On [DATE] Shipping Address [STREE…" at bounding box center [553, 262] width 640 height 173
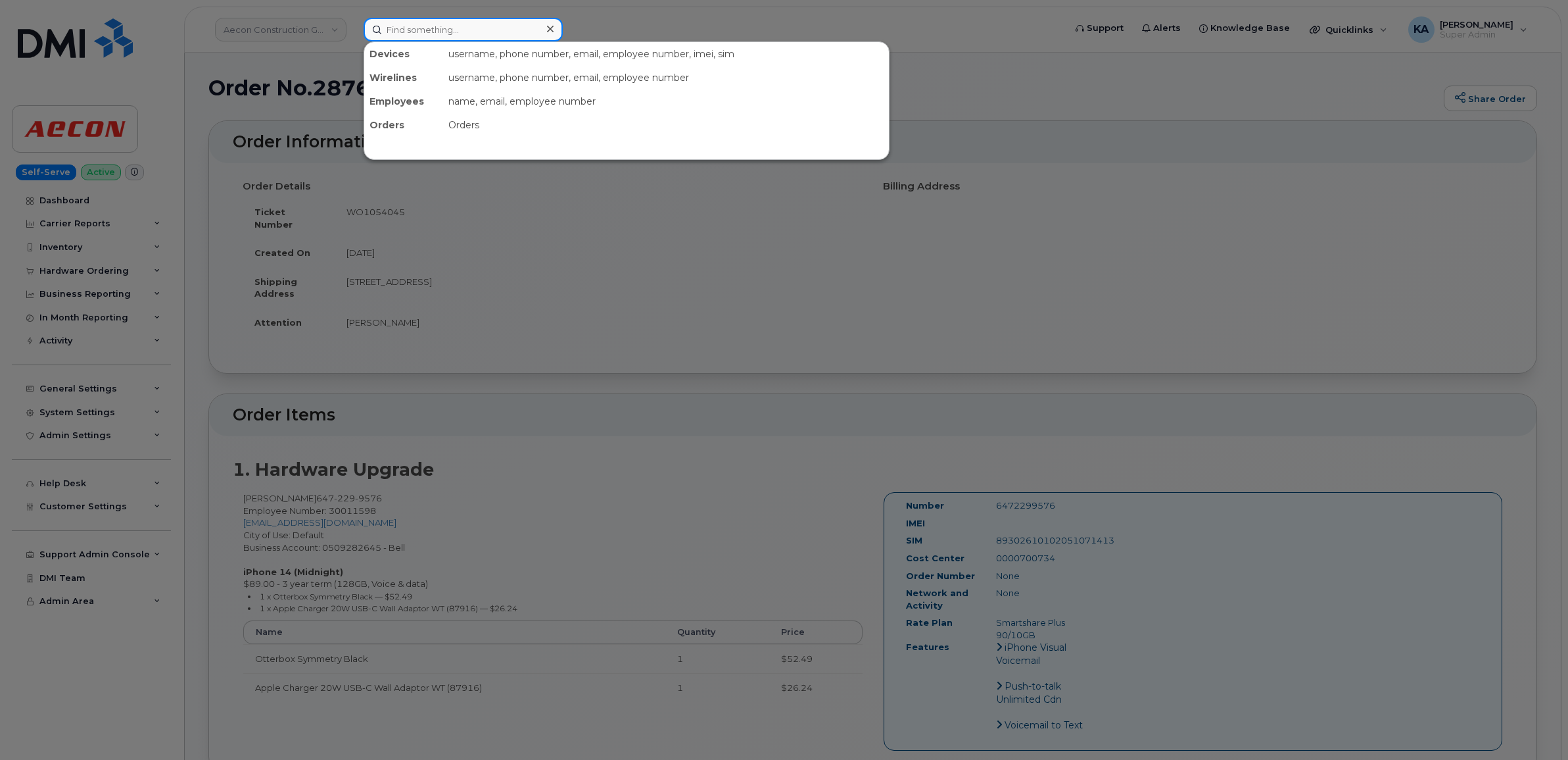
click at [402, 31] on input at bounding box center [462, 29] width 199 height 24
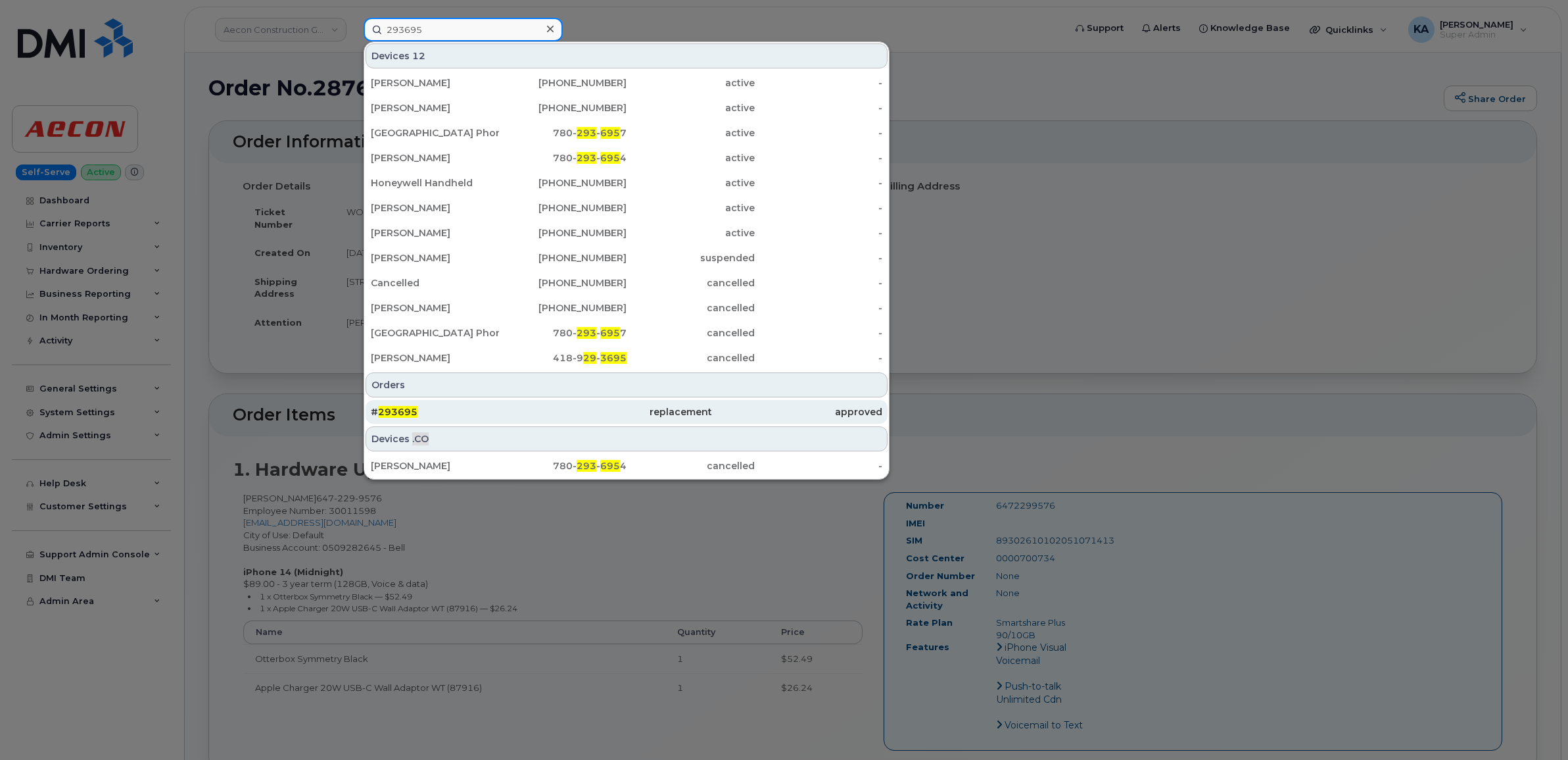
type input "293695"
click at [386, 413] on span "293695" at bounding box center [397, 411] width 39 height 12
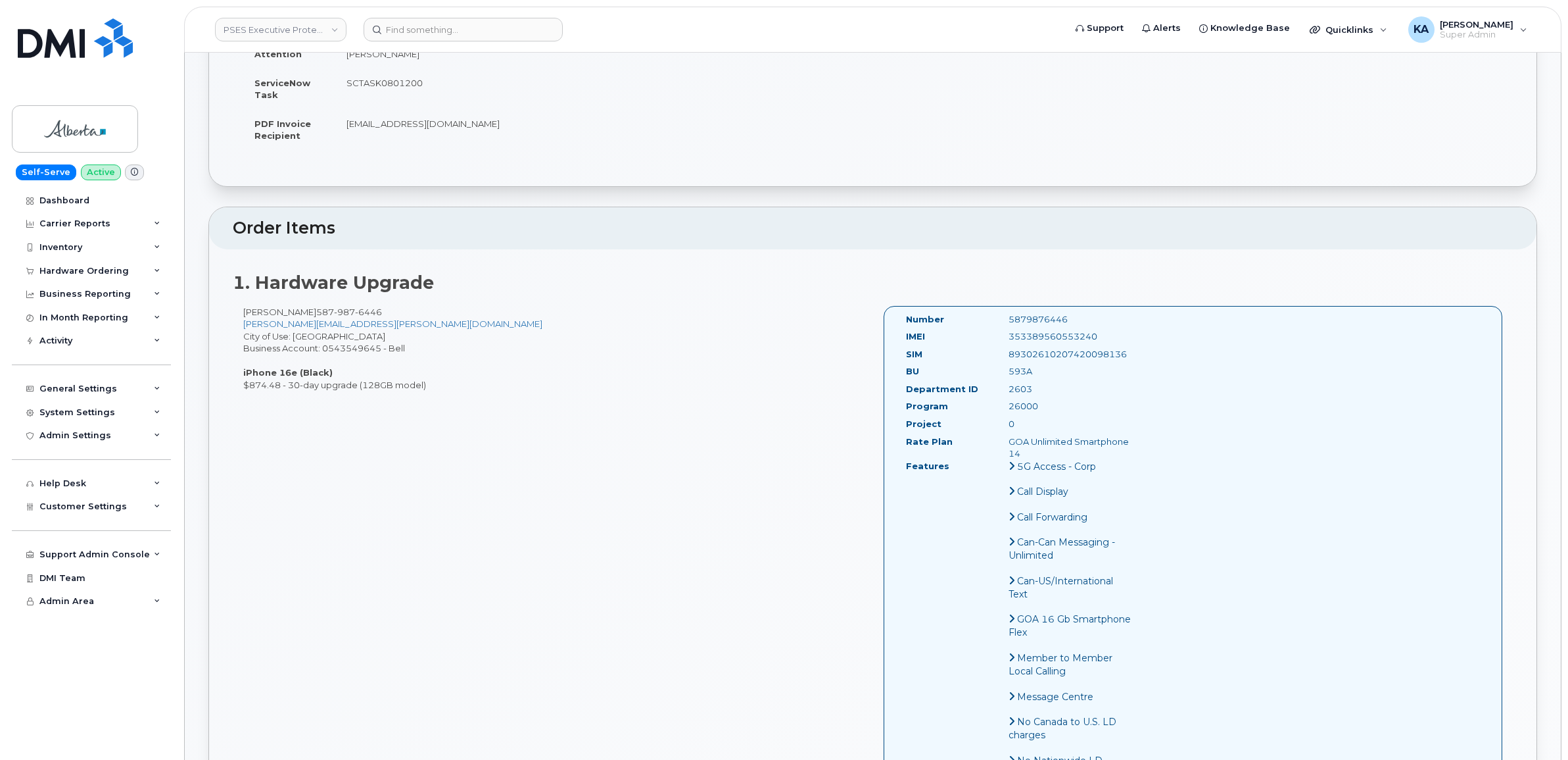
scroll to position [247, 0]
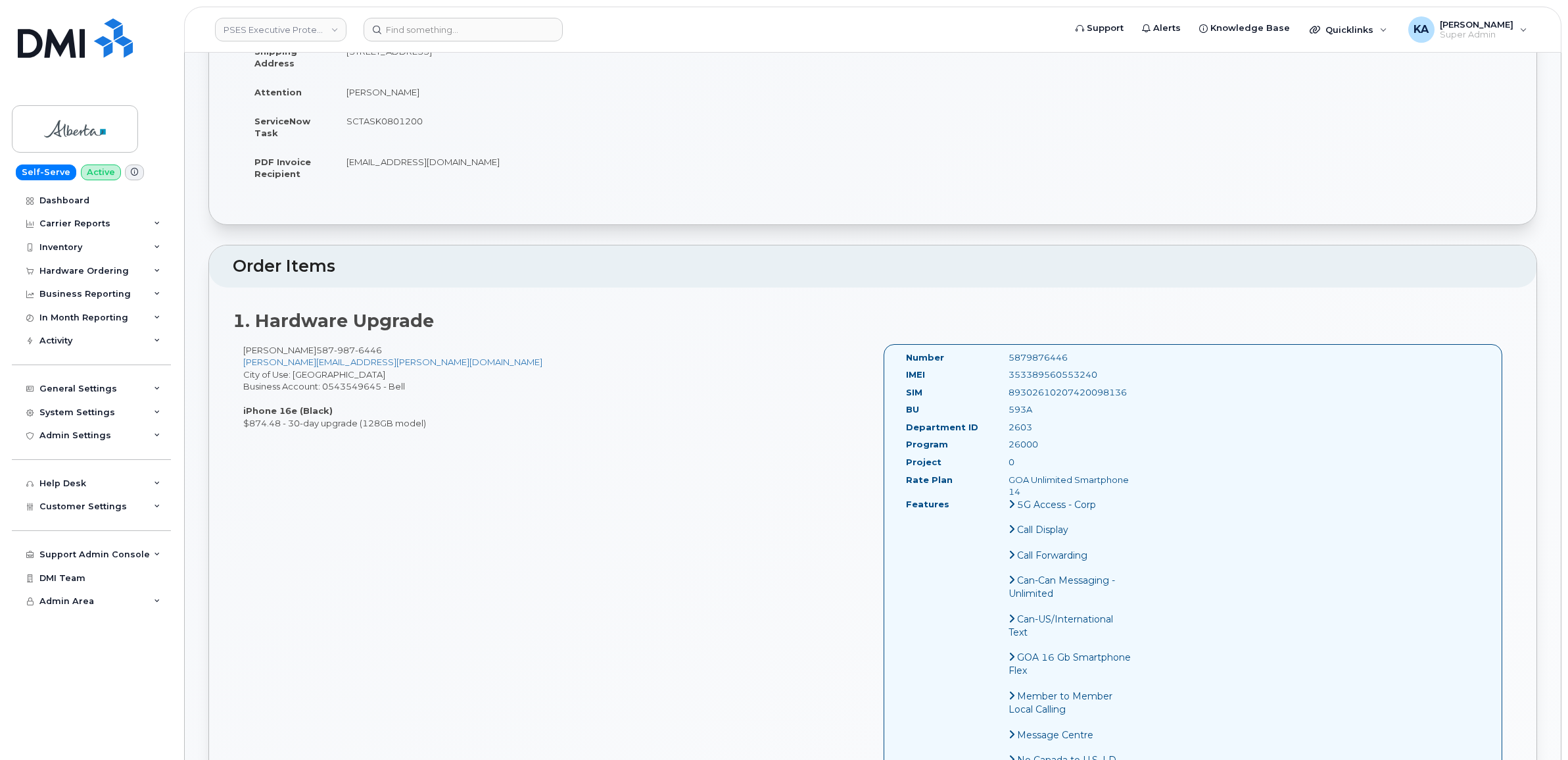
drag, startPoint x: 376, startPoint y: 353, endPoint x: 307, endPoint y: 355, distance: 69.0
click at [307, 355] on div "Terry Stelmach 587 987 6446 terry.stelmach@gov.ab.ca City of Use: Edmonton Busi…" at bounding box center [553, 386] width 640 height 85
drag, startPoint x: 307, startPoint y: 355, endPoint x: 322, endPoint y: 354, distance: 15.0
copy div "587 987 6446"
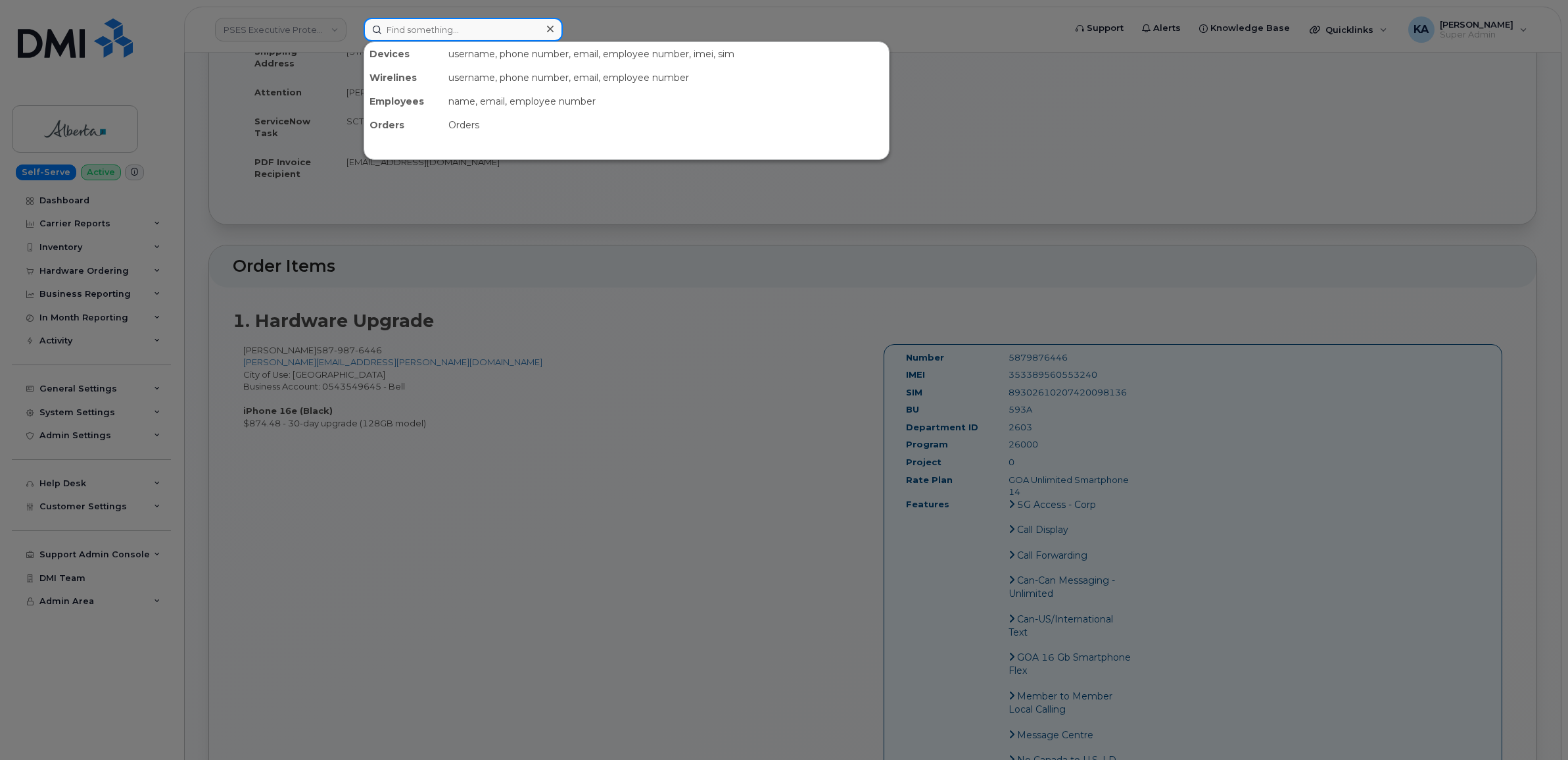
click at [436, 34] on input at bounding box center [462, 29] width 199 height 24
paste input "5879876446"
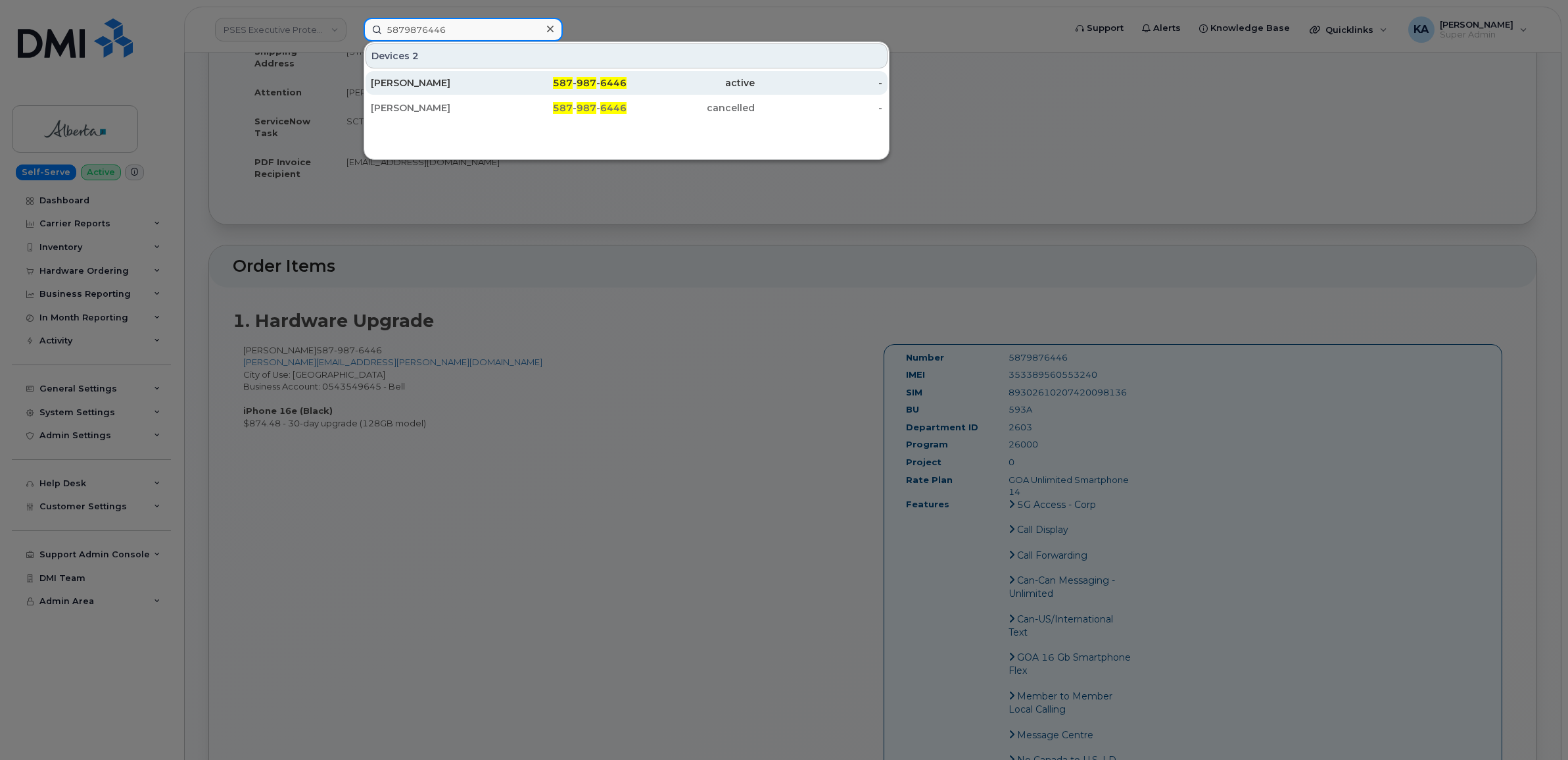
type input "5879876446"
click at [413, 80] on div "Terry Stelmach" at bounding box center [435, 83] width 128 height 13
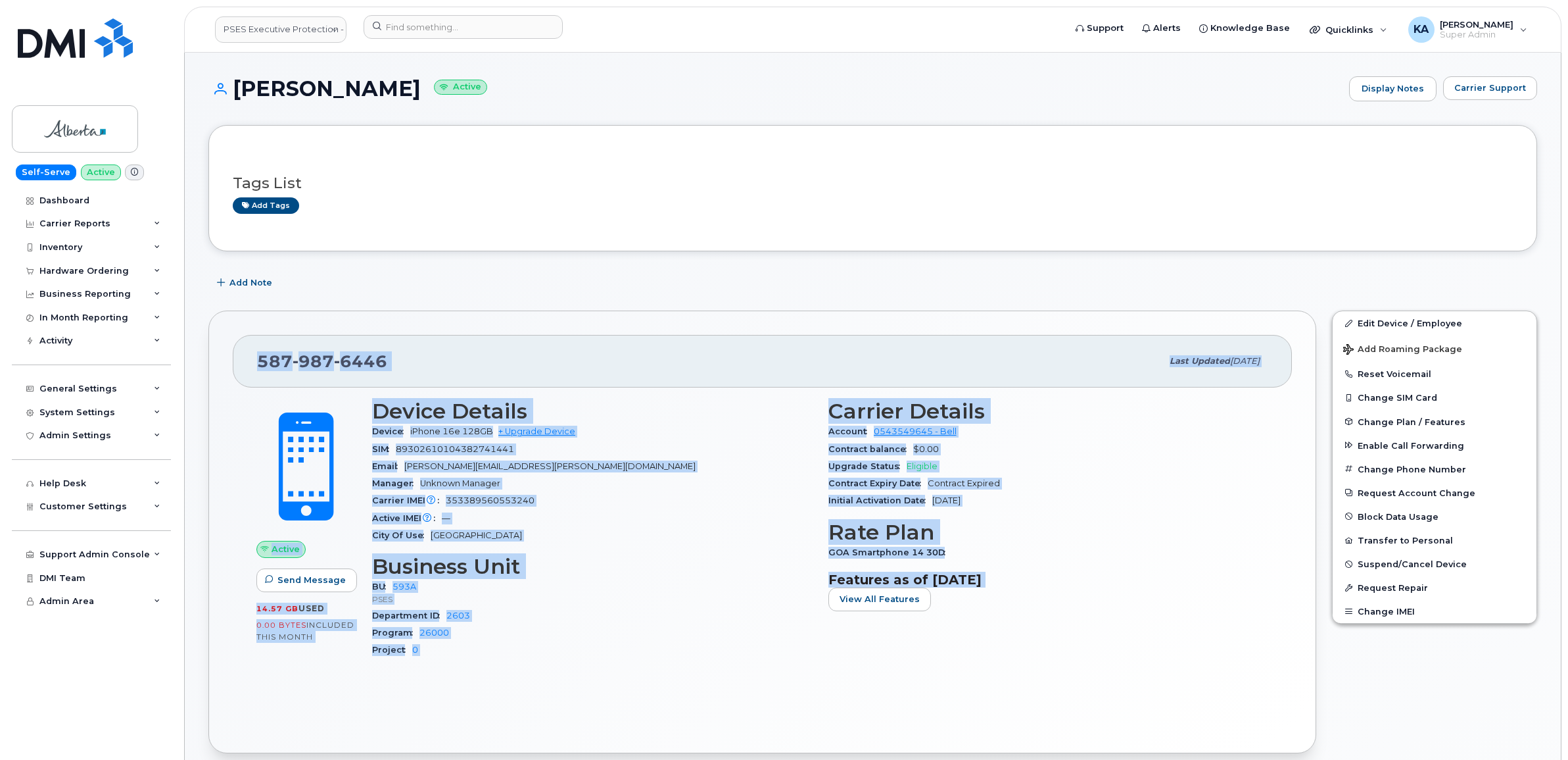
drag, startPoint x: 250, startPoint y: 362, endPoint x: 1038, endPoint y: 600, distance: 823.2
click at [1038, 600] on div "[PHONE_NUMBER] Last updated [DATE] Active Send Message 14.57 GB  used 0.00 Byte…" at bounding box center [762, 531] width 1108 height 442
copy div "[PHONE_NUMBER] Last updated [DATE] Active Send Message 14.57 GB  used 0.00 Byte…"
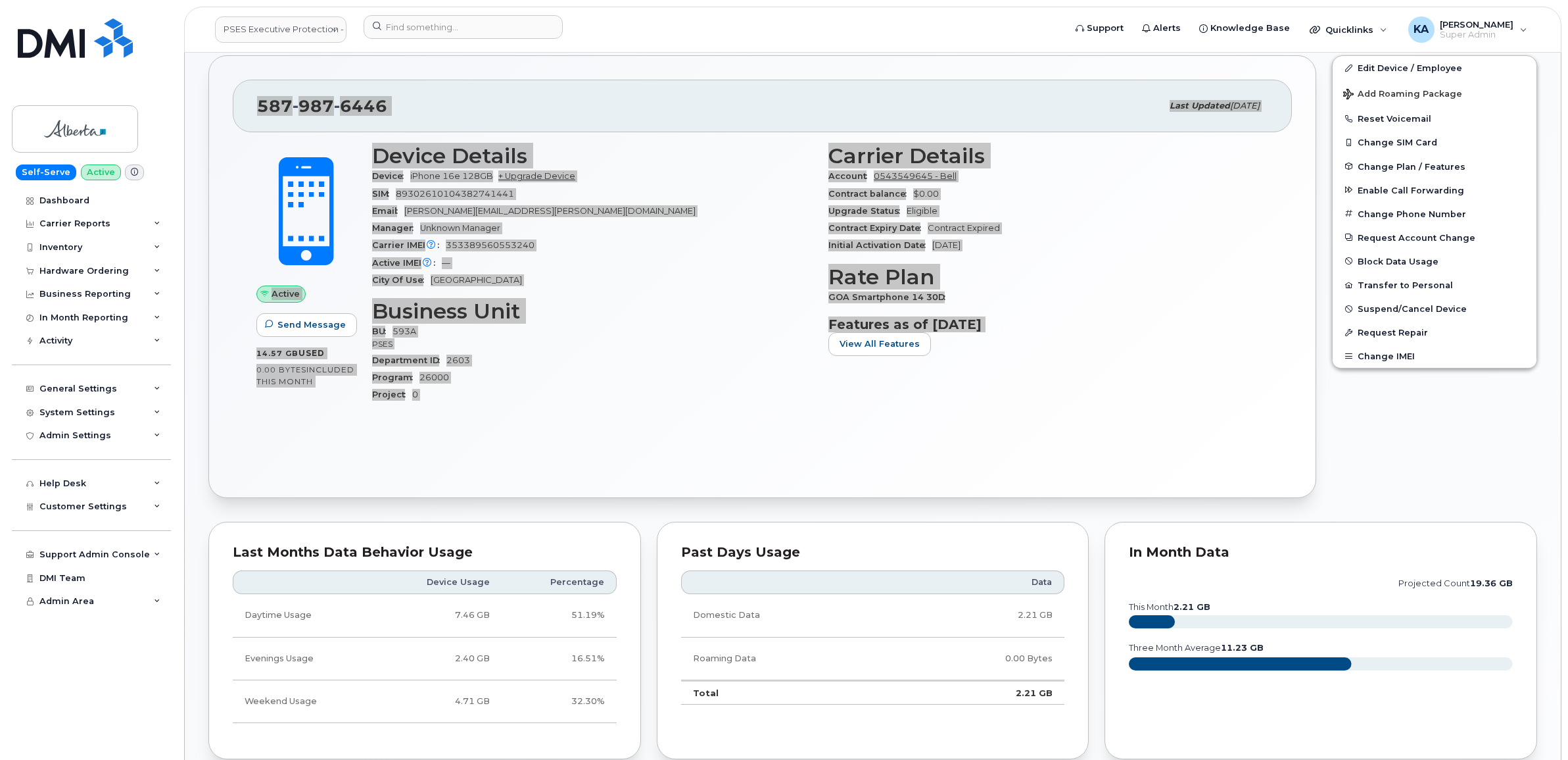
scroll to position [224, 0]
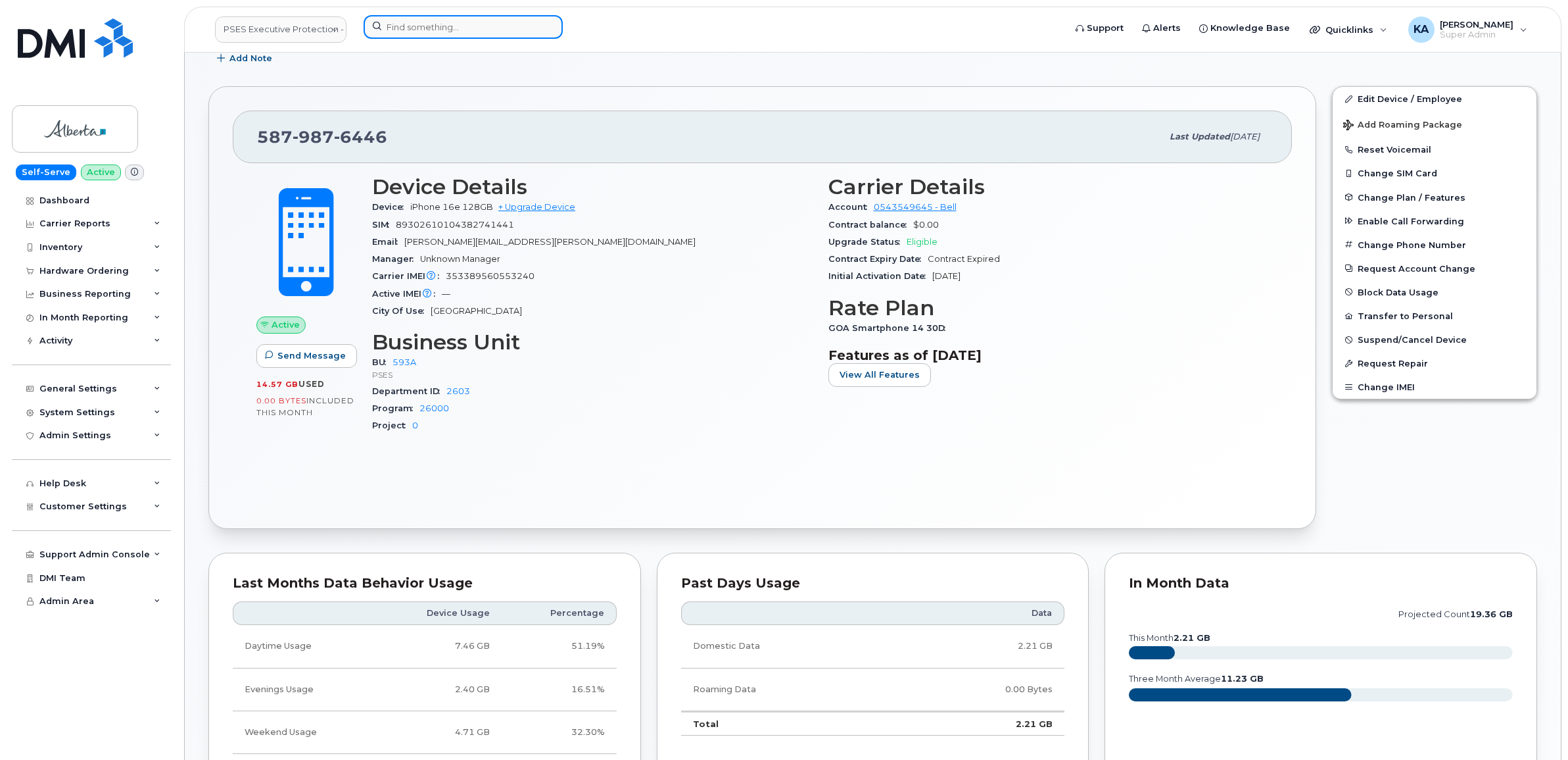
click at [393, 27] on input at bounding box center [462, 27] width 199 height 24
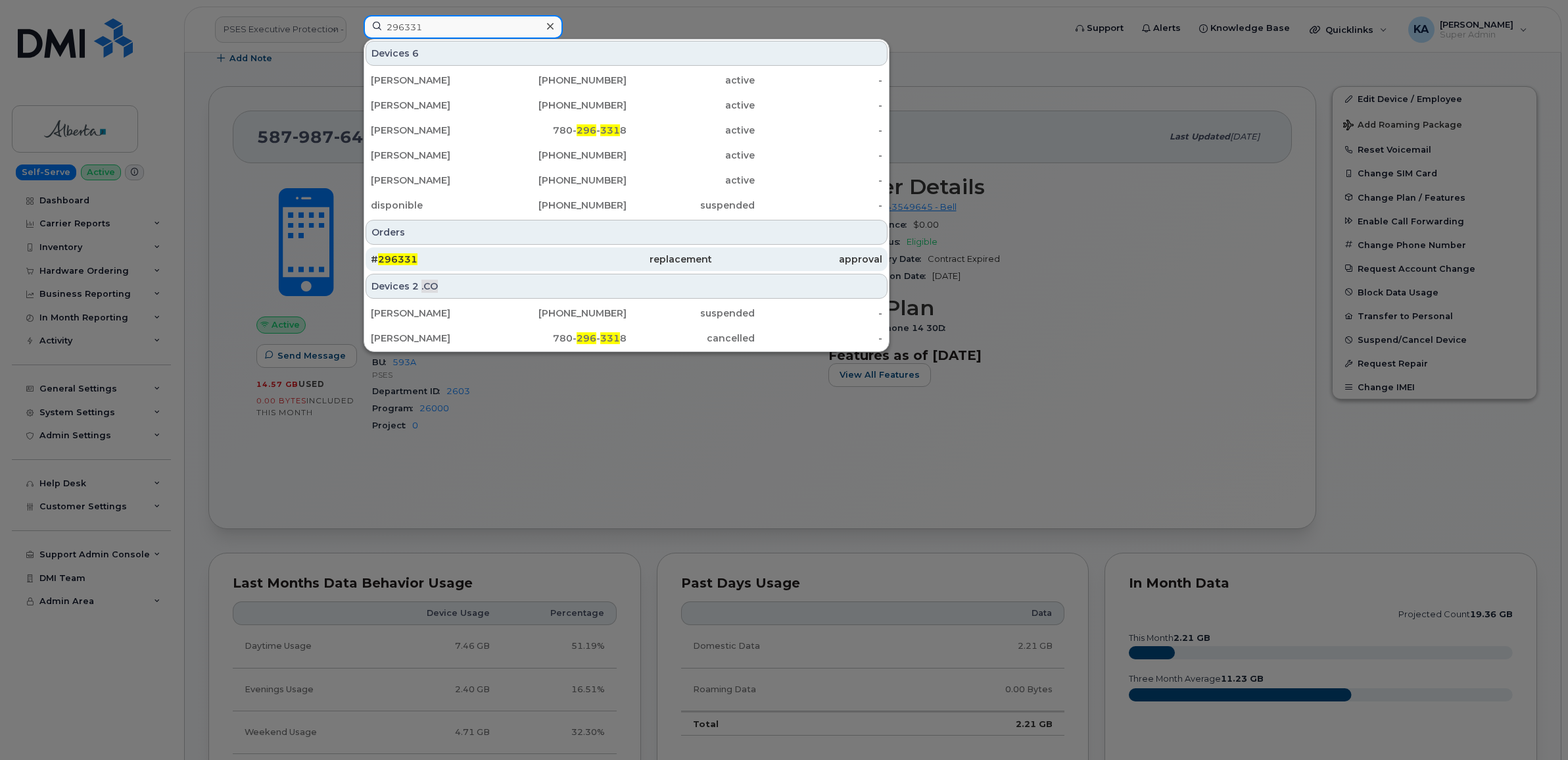
type input "296331"
click at [403, 254] on span "296331" at bounding box center [397, 259] width 39 height 12
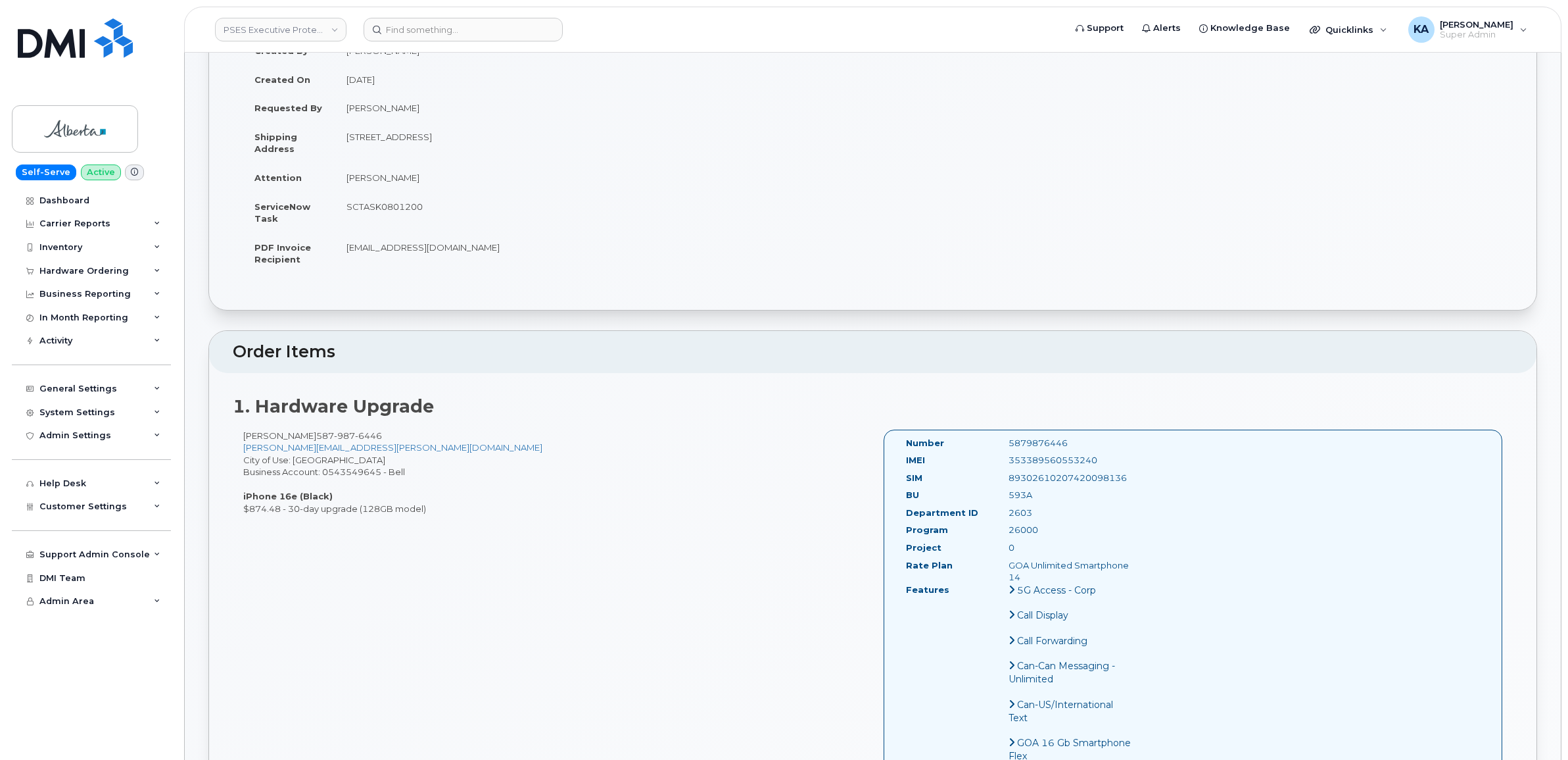
scroll to position [164, 0]
drag, startPoint x: 905, startPoint y: 441, endPoint x: 1090, endPoint y: 574, distance: 227.8
click at [1090, 574] on div "Number 5879876446 IMEI 353389560553240 SIM 89302610207420098136 BU 593A Departm…" at bounding box center [1019, 736] width 247 height 607
drag, startPoint x: 1090, startPoint y: 574, endPoint x: 1020, endPoint y: 508, distance: 96.2
copy div "Number 5879876446 IMEI 353389560553240 SIM 89302610207420098136 BU 593A Departm…"
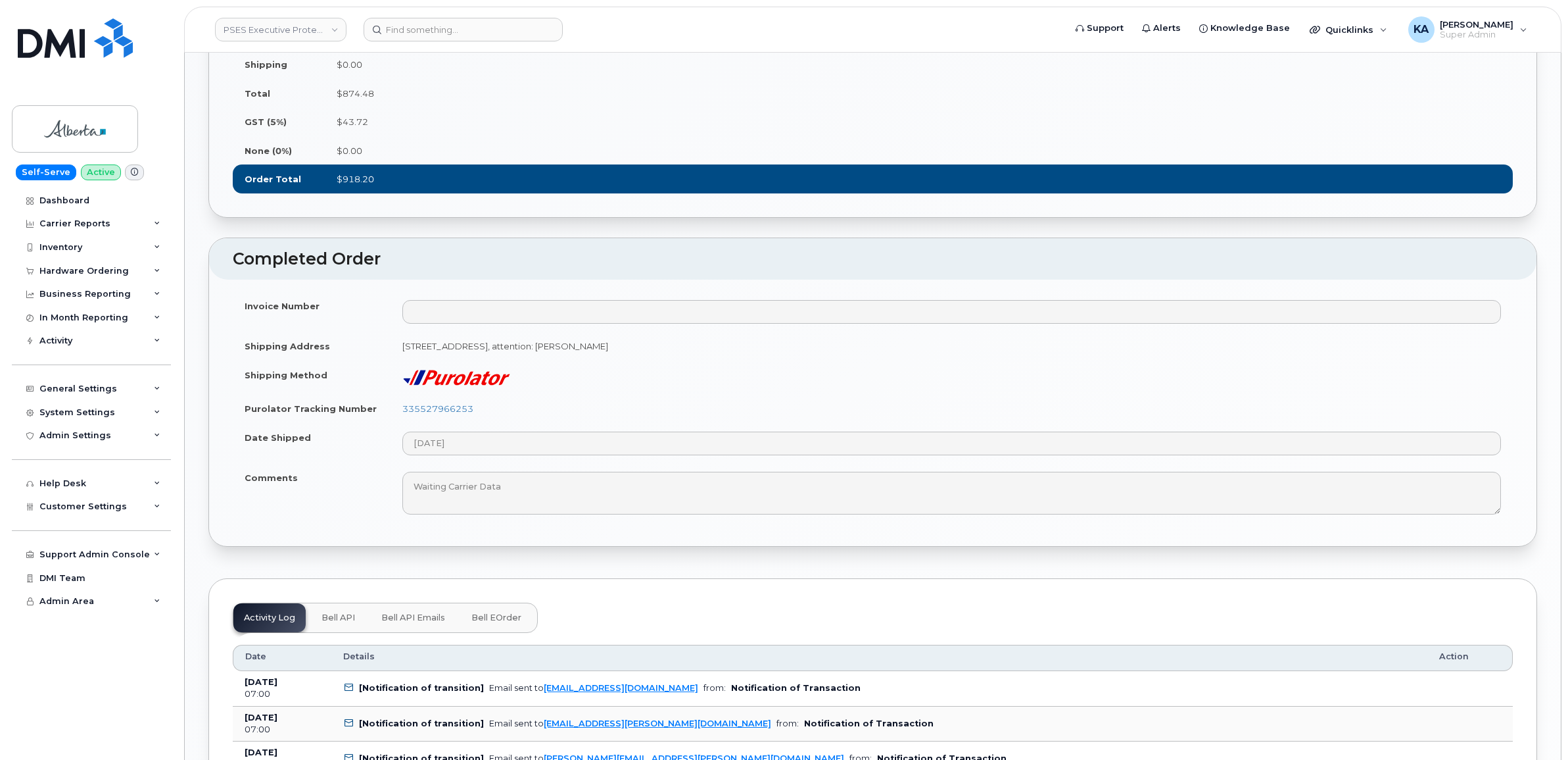
scroll to position [1234, 0]
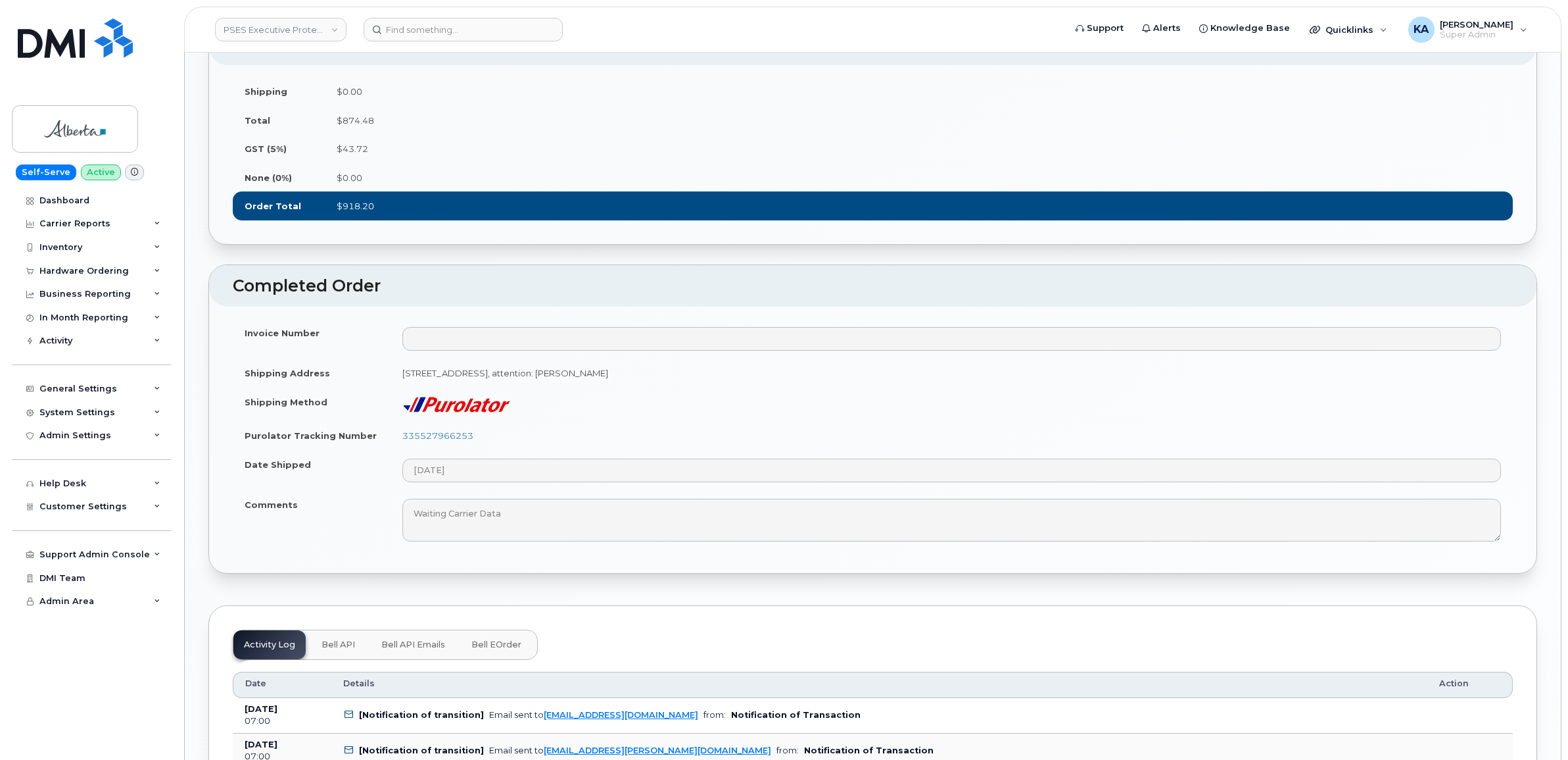
click at [465, 296] on h2 "Completed Order" at bounding box center [873, 286] width 1280 height 18
click at [334, 490] on td "Date Shipped" at bounding box center [312, 470] width 158 height 40
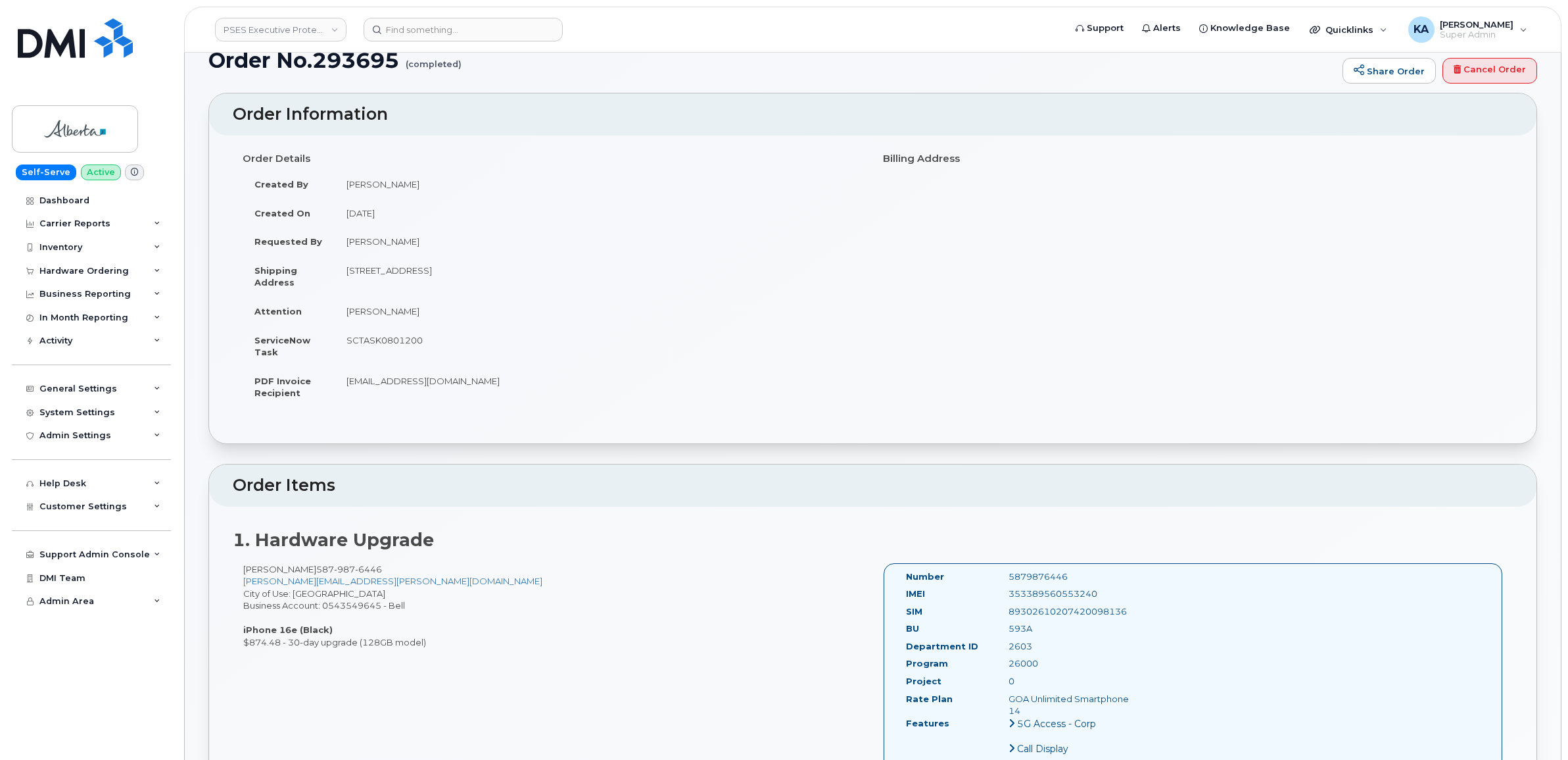
scroll to position [0, 0]
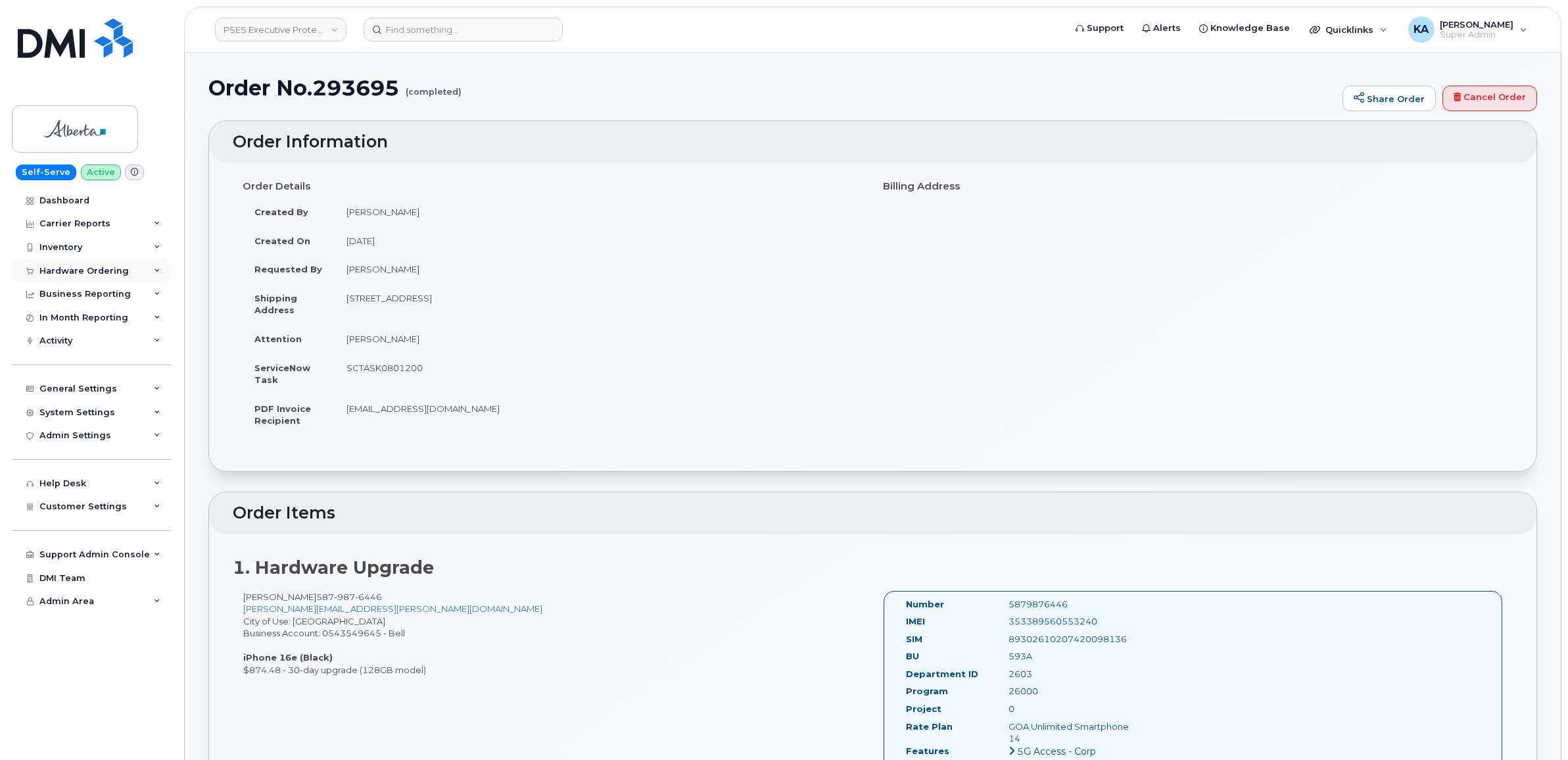
click at [75, 271] on div "Hardware Ordering" at bounding box center [83, 271] width 89 height 10
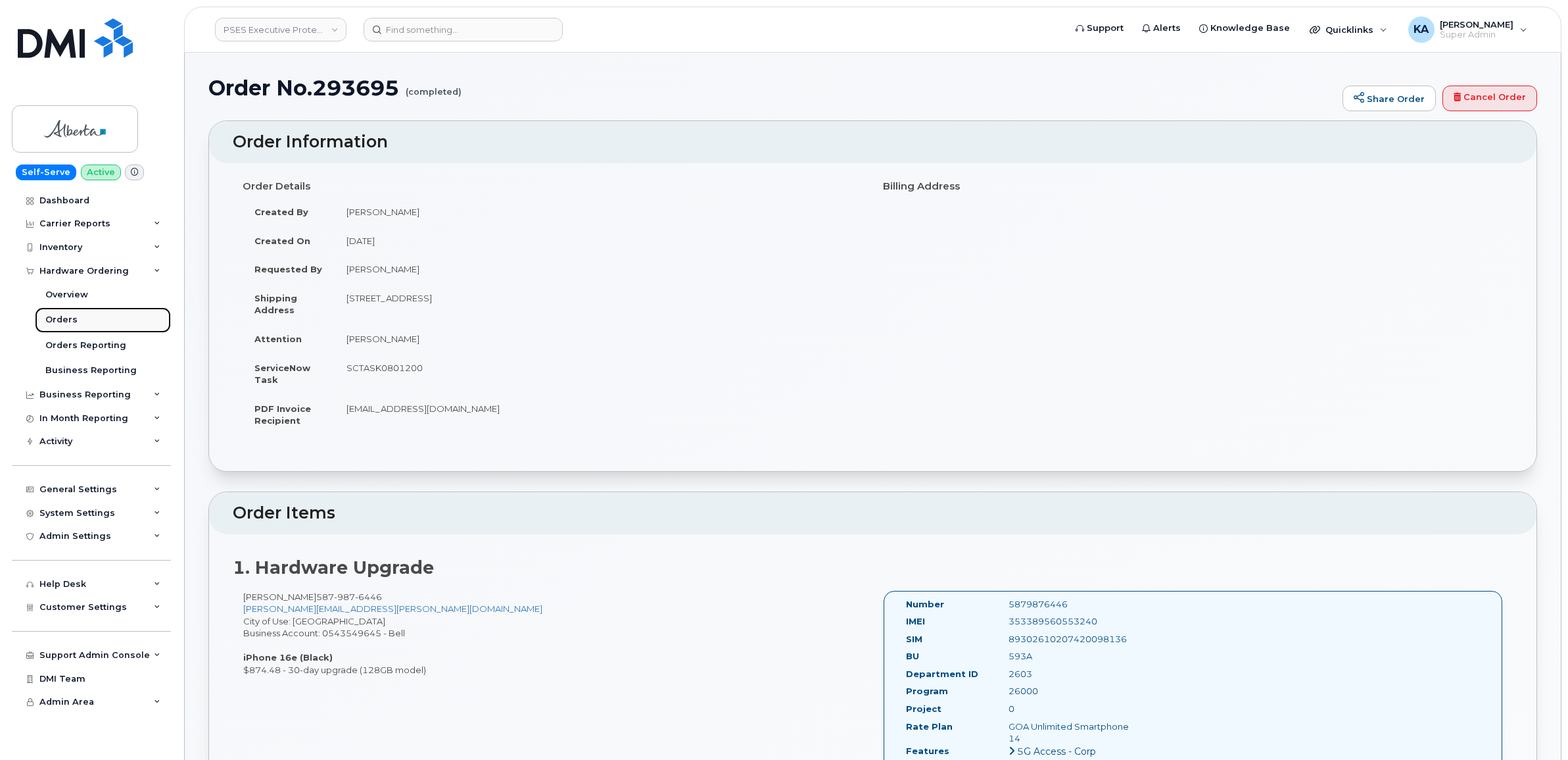
click at [64, 317] on div "Orders" at bounding box center [61, 319] width 32 height 12
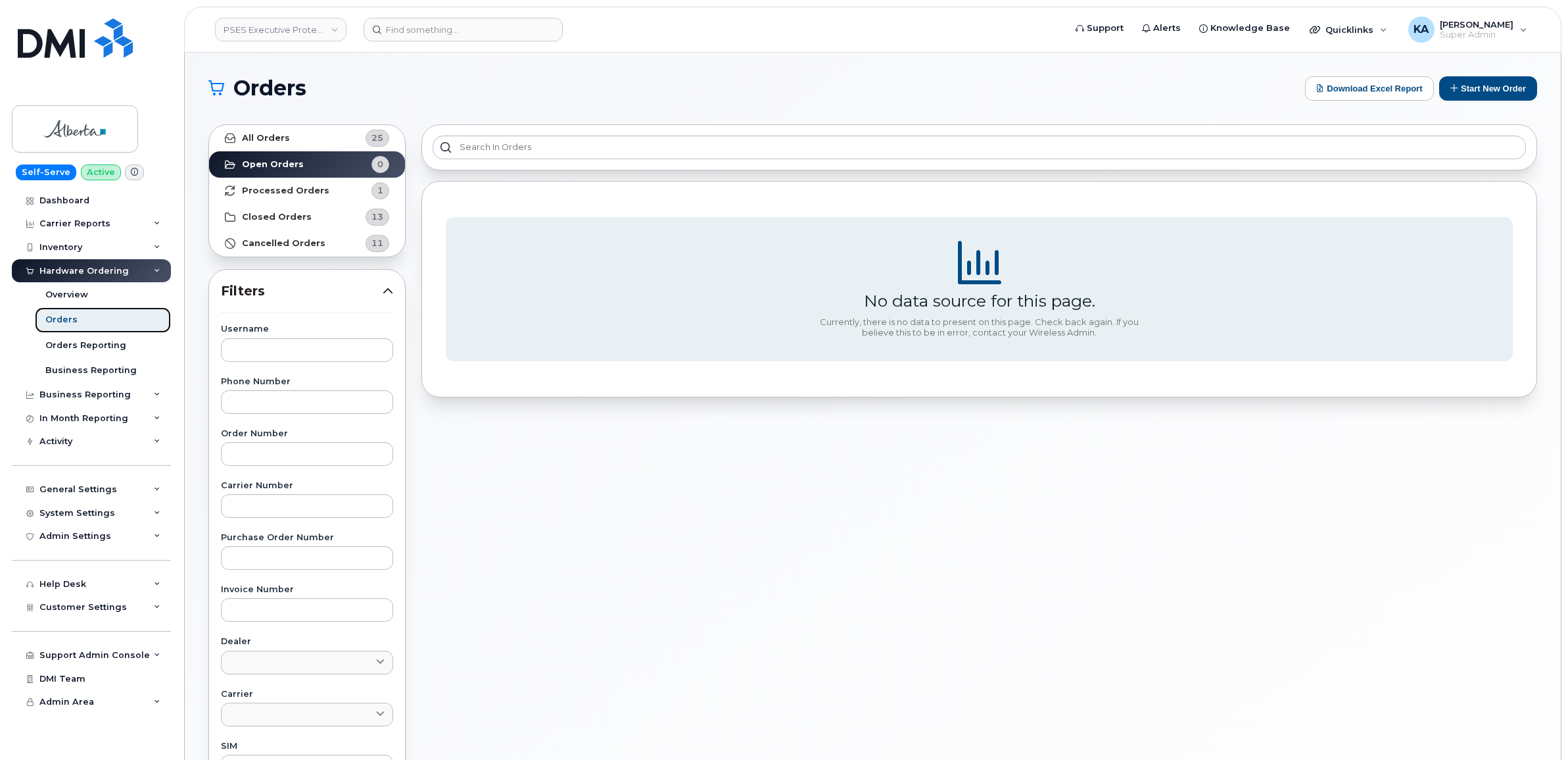
click at [64, 317] on div "Orders" at bounding box center [61, 319] width 32 height 12
click at [289, 217] on strong "Closed Orders" at bounding box center [277, 217] width 70 height 10
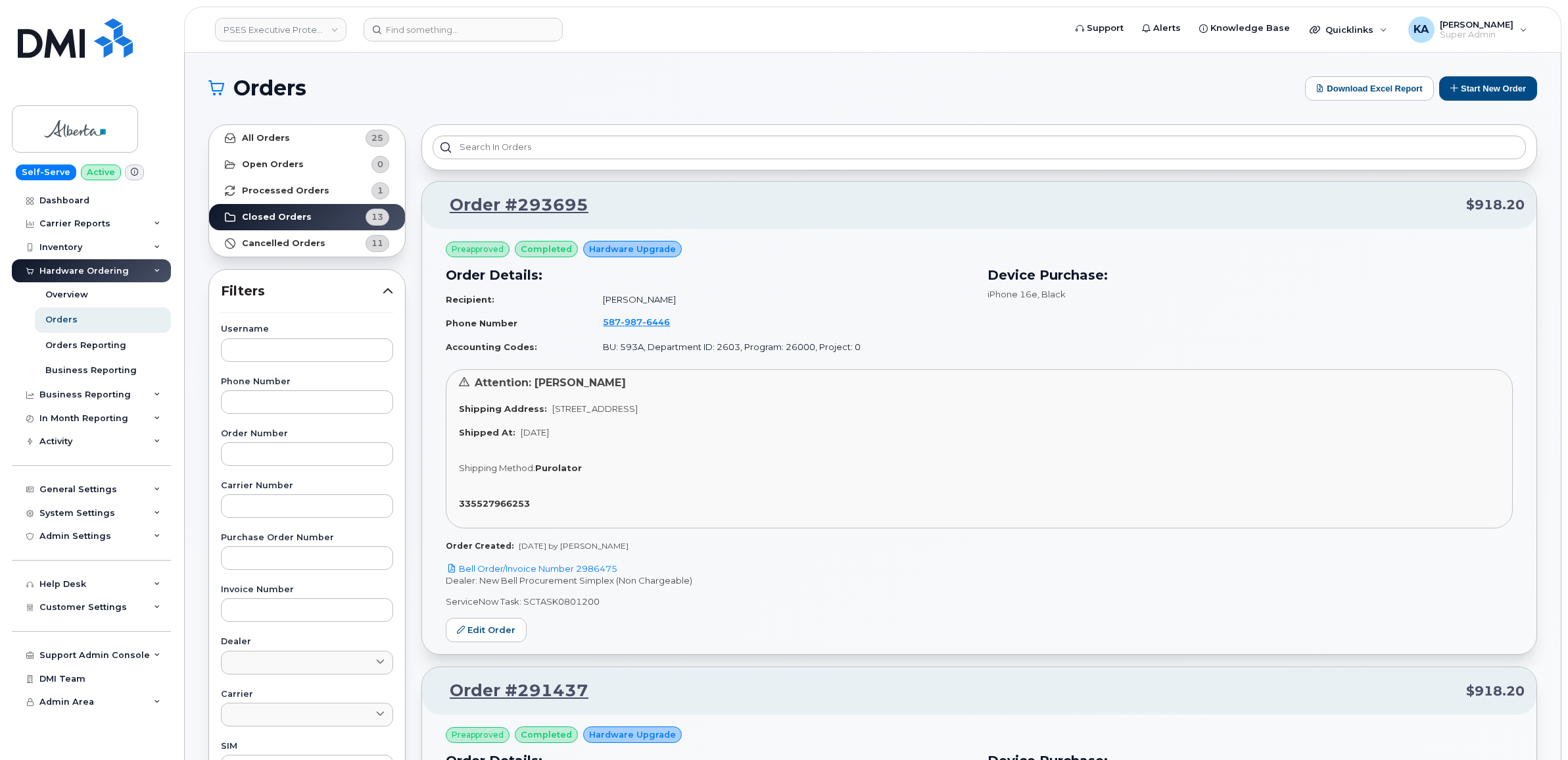
click at [714, 685] on p "Order #291437 $918.20" at bounding box center [979, 691] width 1091 height 24
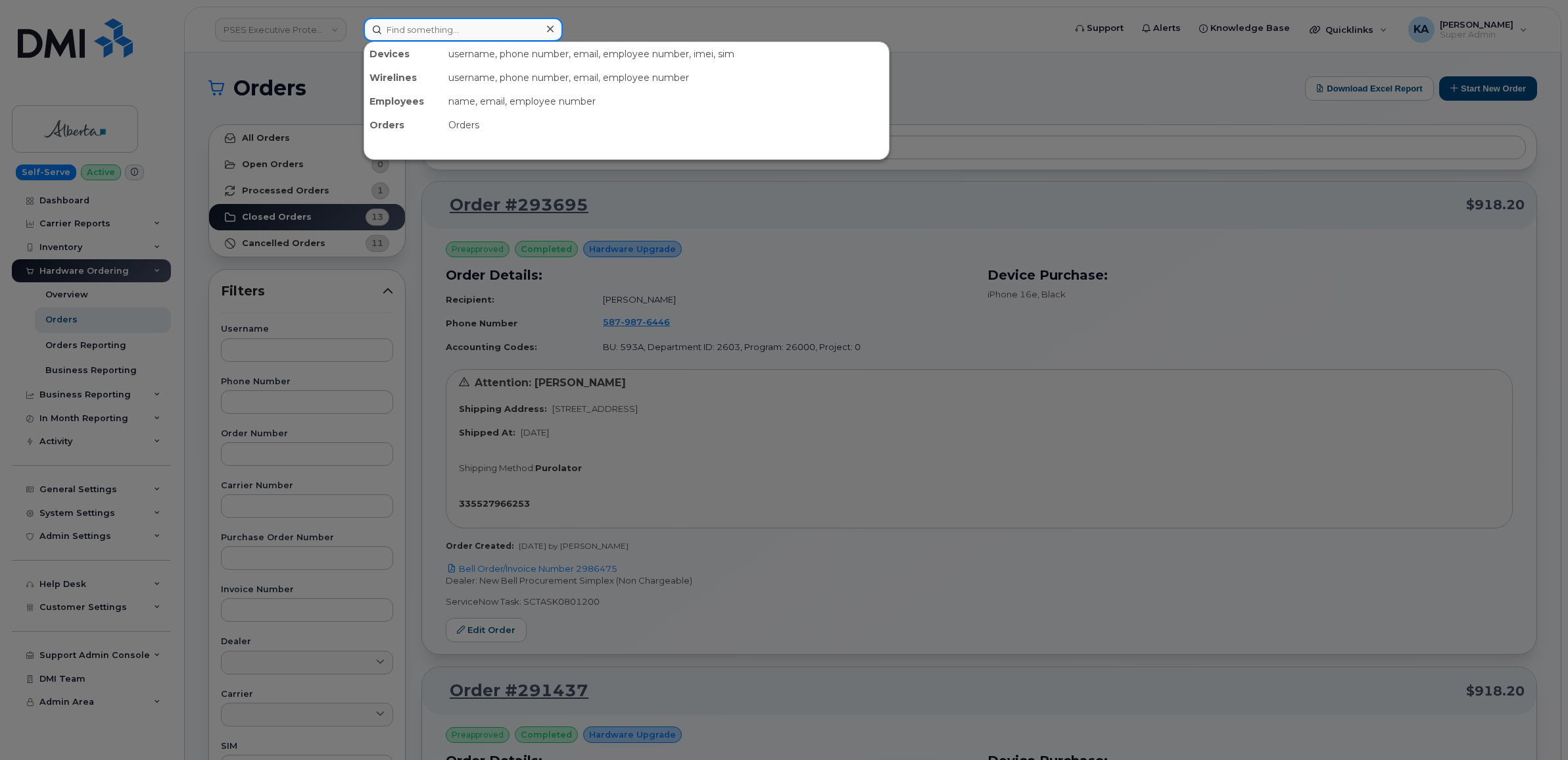
click at [408, 34] on input at bounding box center [462, 29] width 199 height 24
paste input "8082958443"
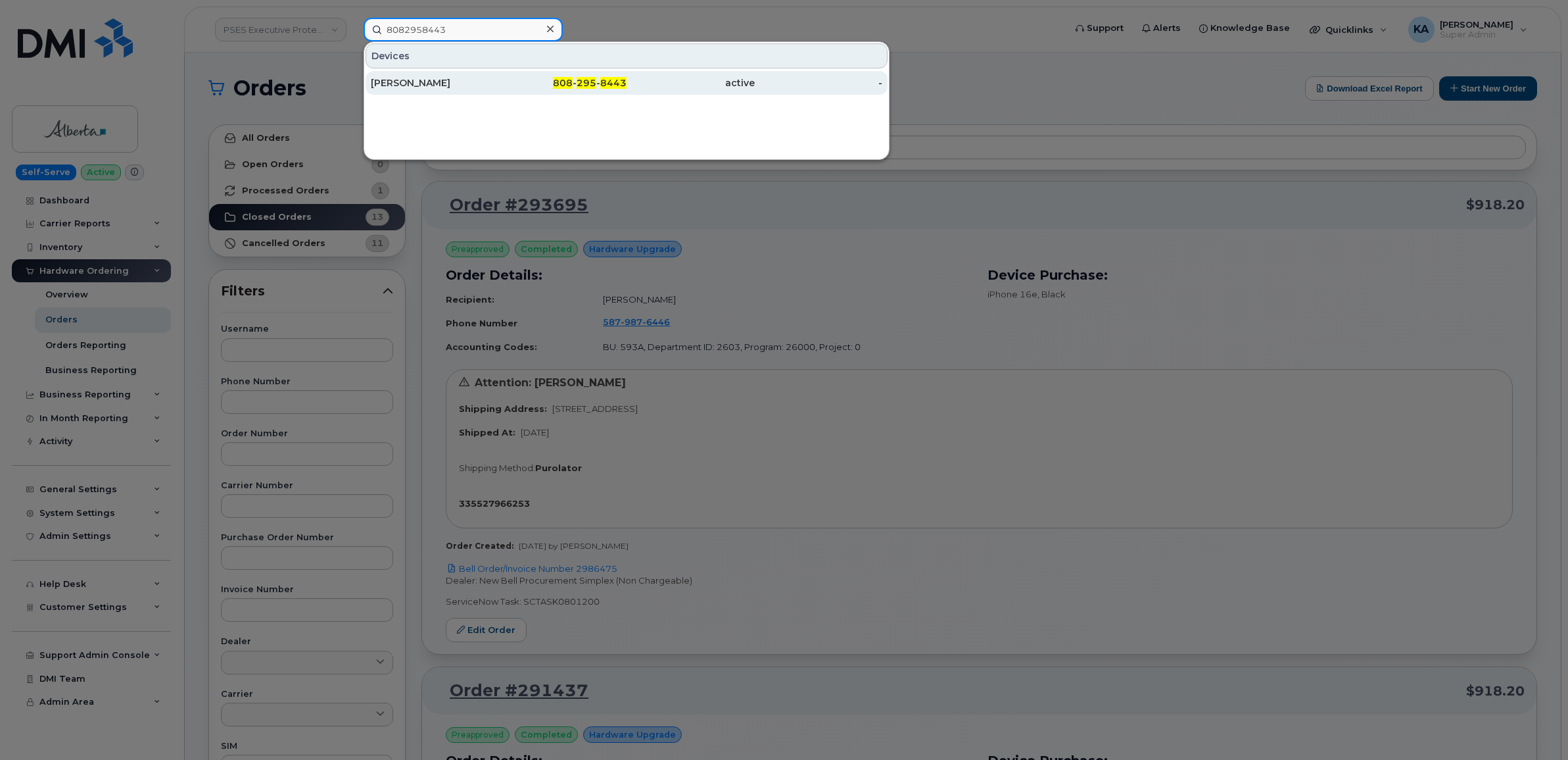
type input "8082958443"
click at [395, 83] on div "Alec Tuman" at bounding box center [435, 83] width 128 height 13
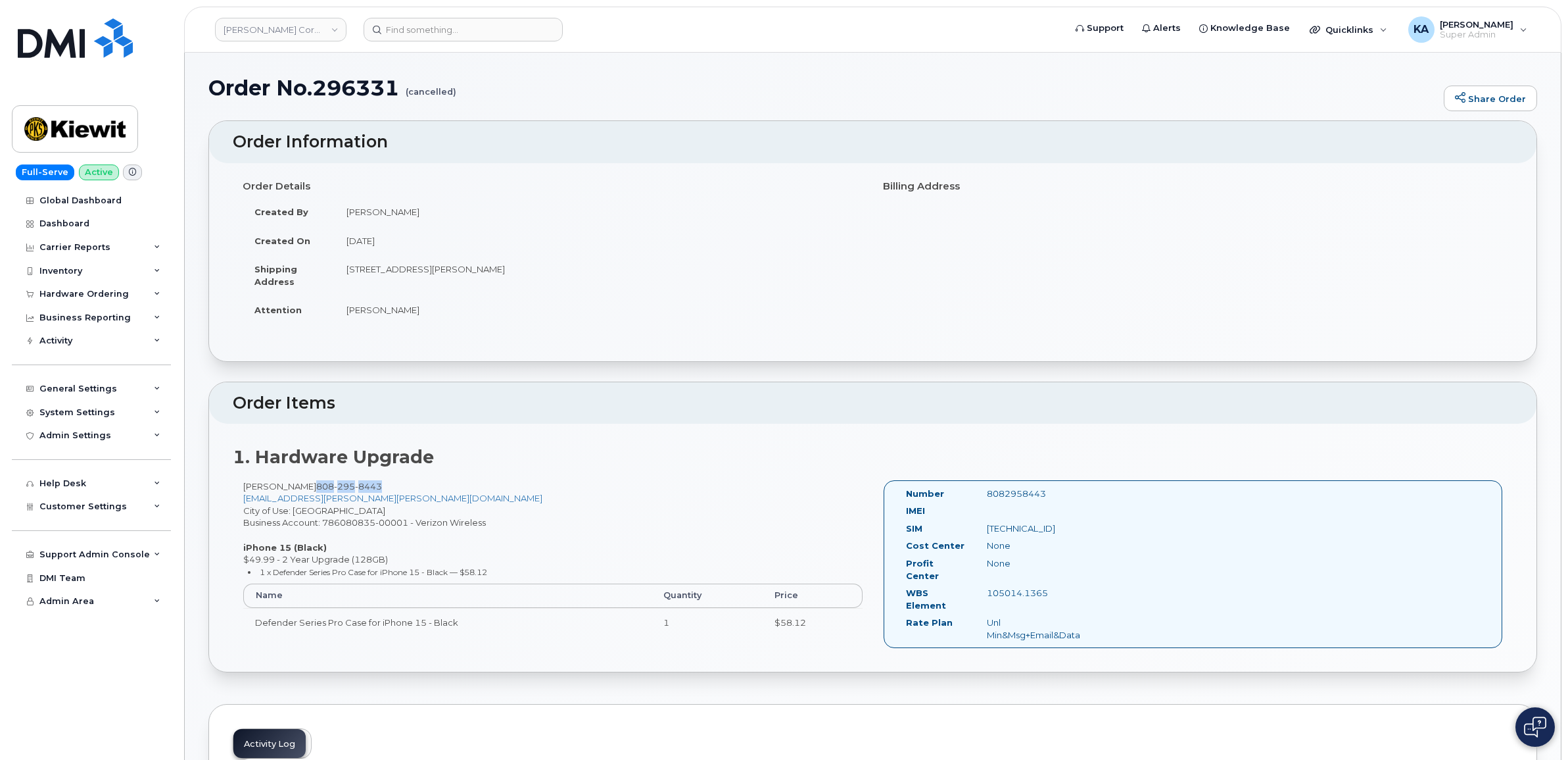
drag, startPoint x: 365, startPoint y: 484, endPoint x: 295, endPoint y: 488, distance: 70.1
click at [295, 488] on div "[PERSON_NAME] [PHONE_NUMBER] [EMAIL_ADDRESS][PERSON_NAME][PERSON_NAME][DOMAIN_N…" at bounding box center [553, 564] width 640 height 168
copy span "[PHONE_NUMBER]"
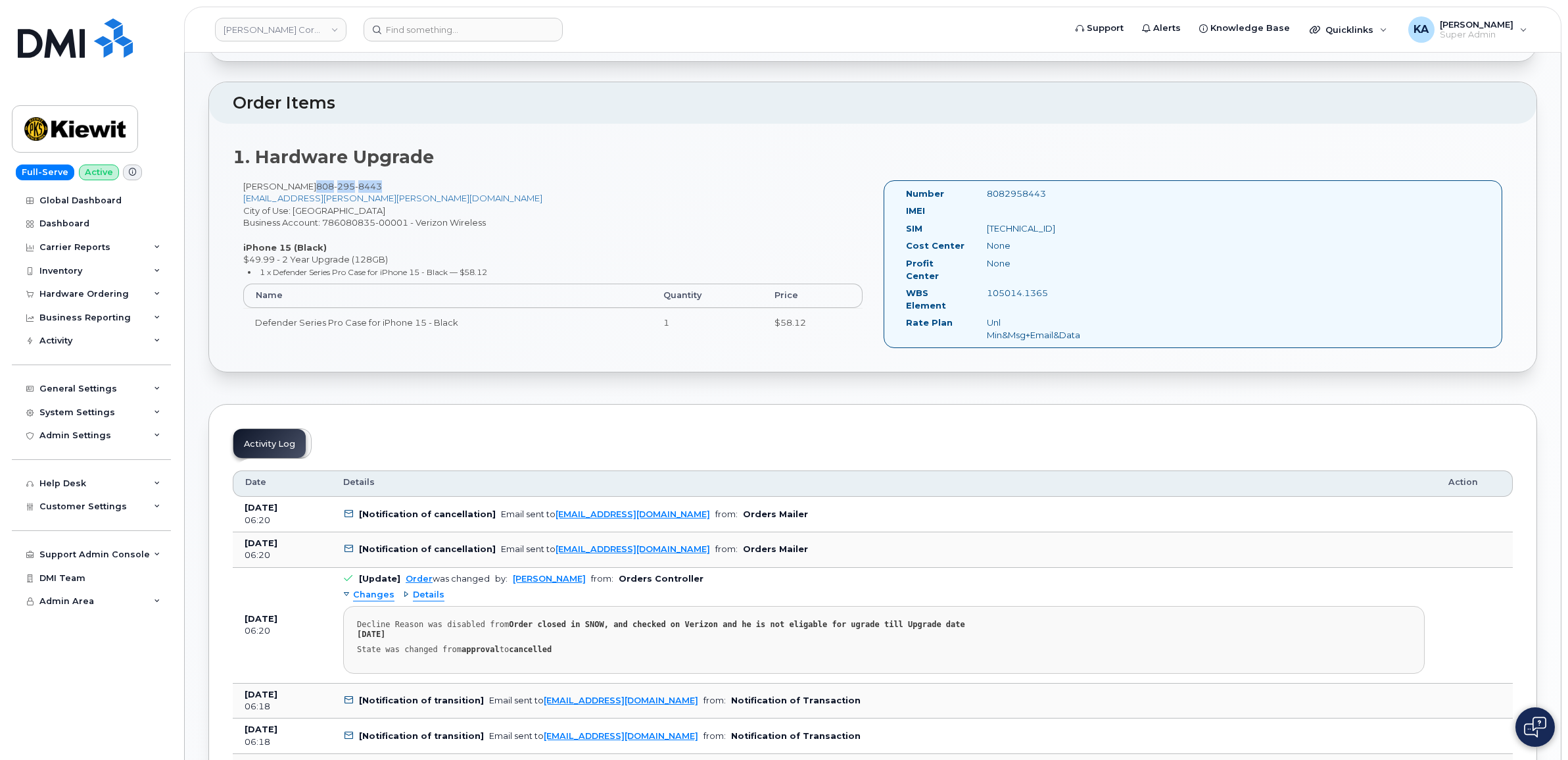
scroll to position [329, 0]
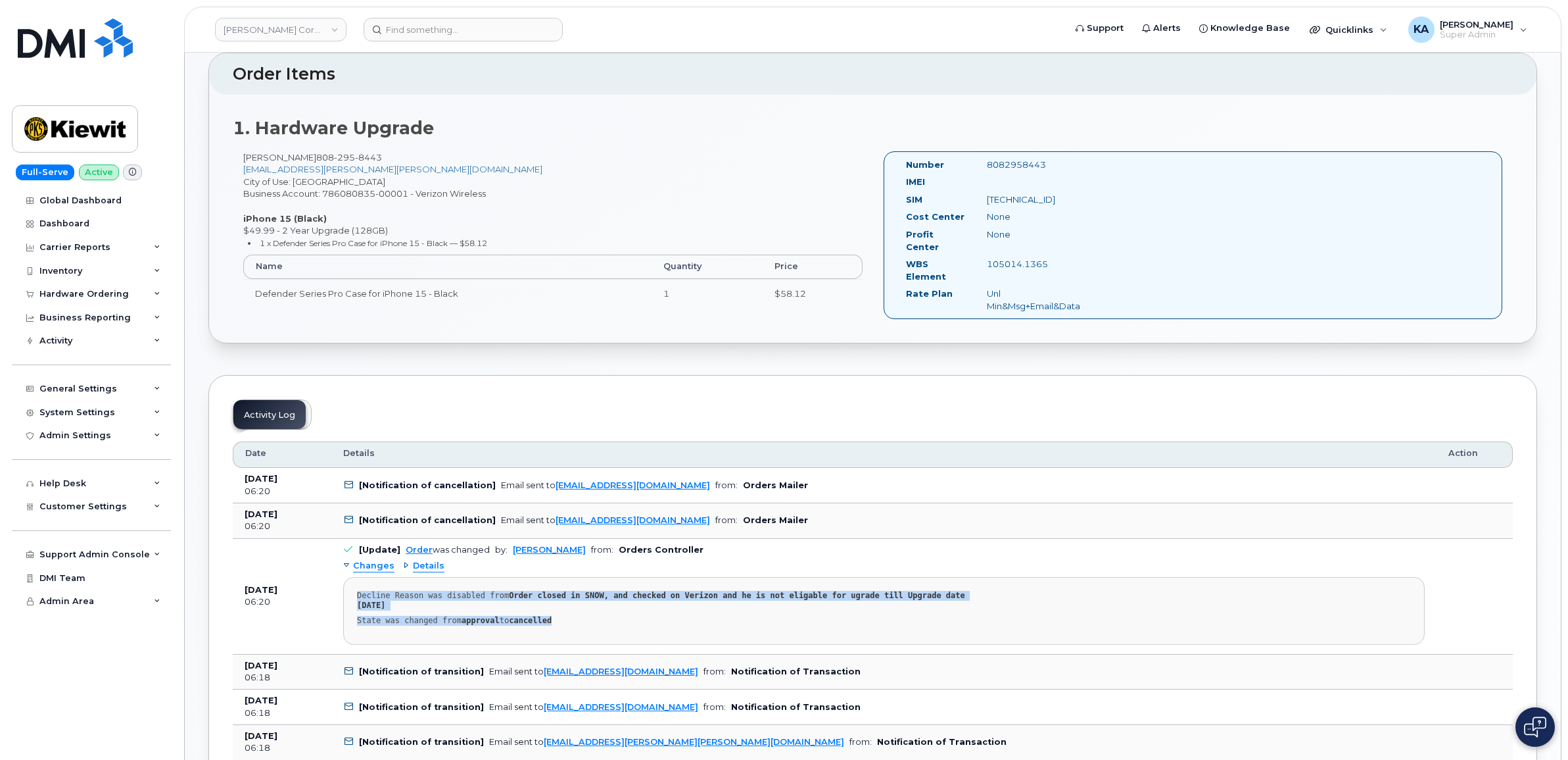
drag, startPoint x: 355, startPoint y: 587, endPoint x: 557, endPoint y: 606, distance: 202.9
click at [560, 607] on pre "Decline Reason was disabled from Order closed in SNOW, and checked on Verizon a…" at bounding box center [884, 610] width 1082 height 68
drag, startPoint x: 557, startPoint y: 606, endPoint x: 530, endPoint y: 586, distance: 33.6
copy pre "Decline Reason was disabled from Order closed in SNOW, and checked on Verizon a…"
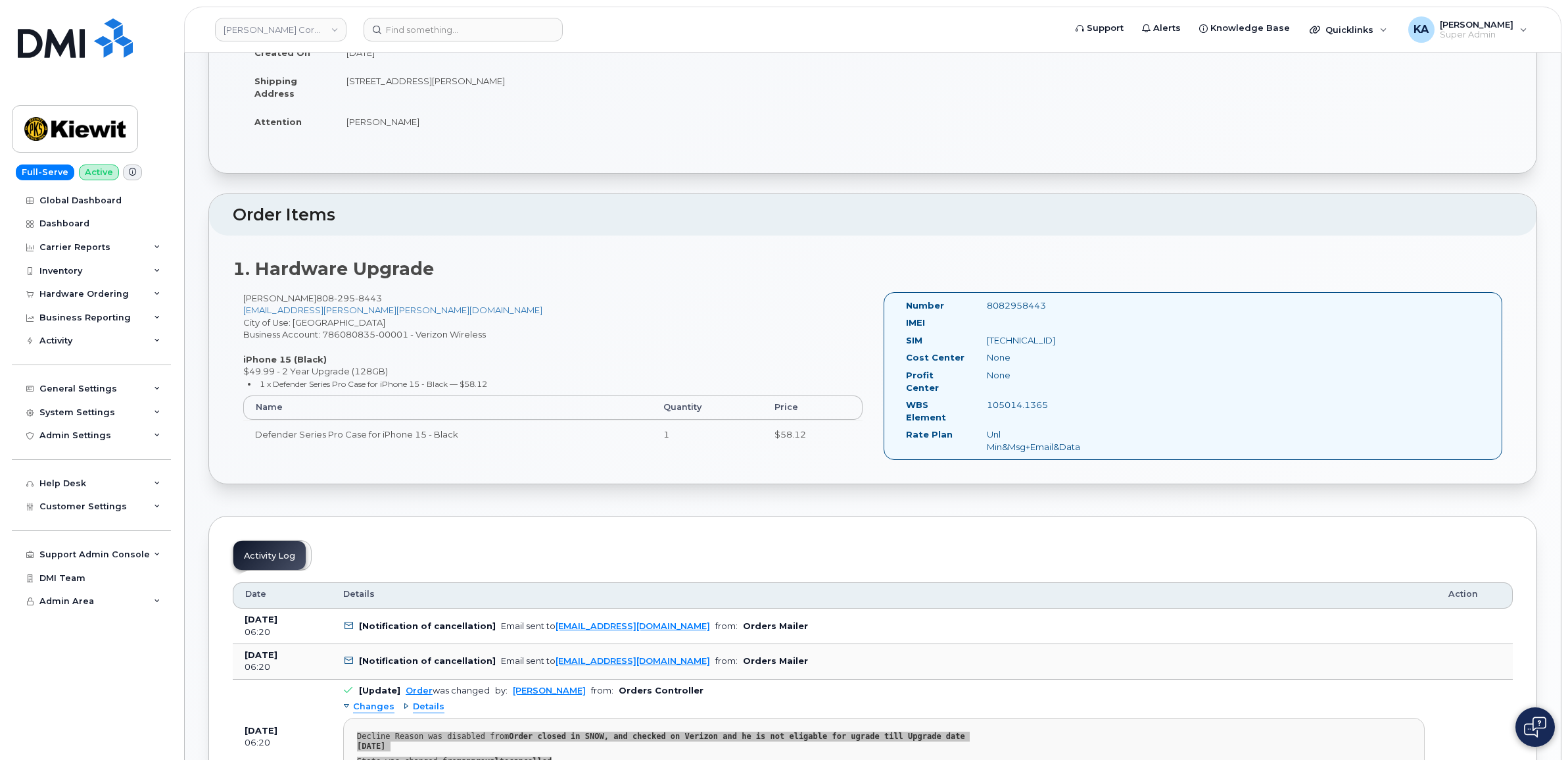
scroll to position [164, 0]
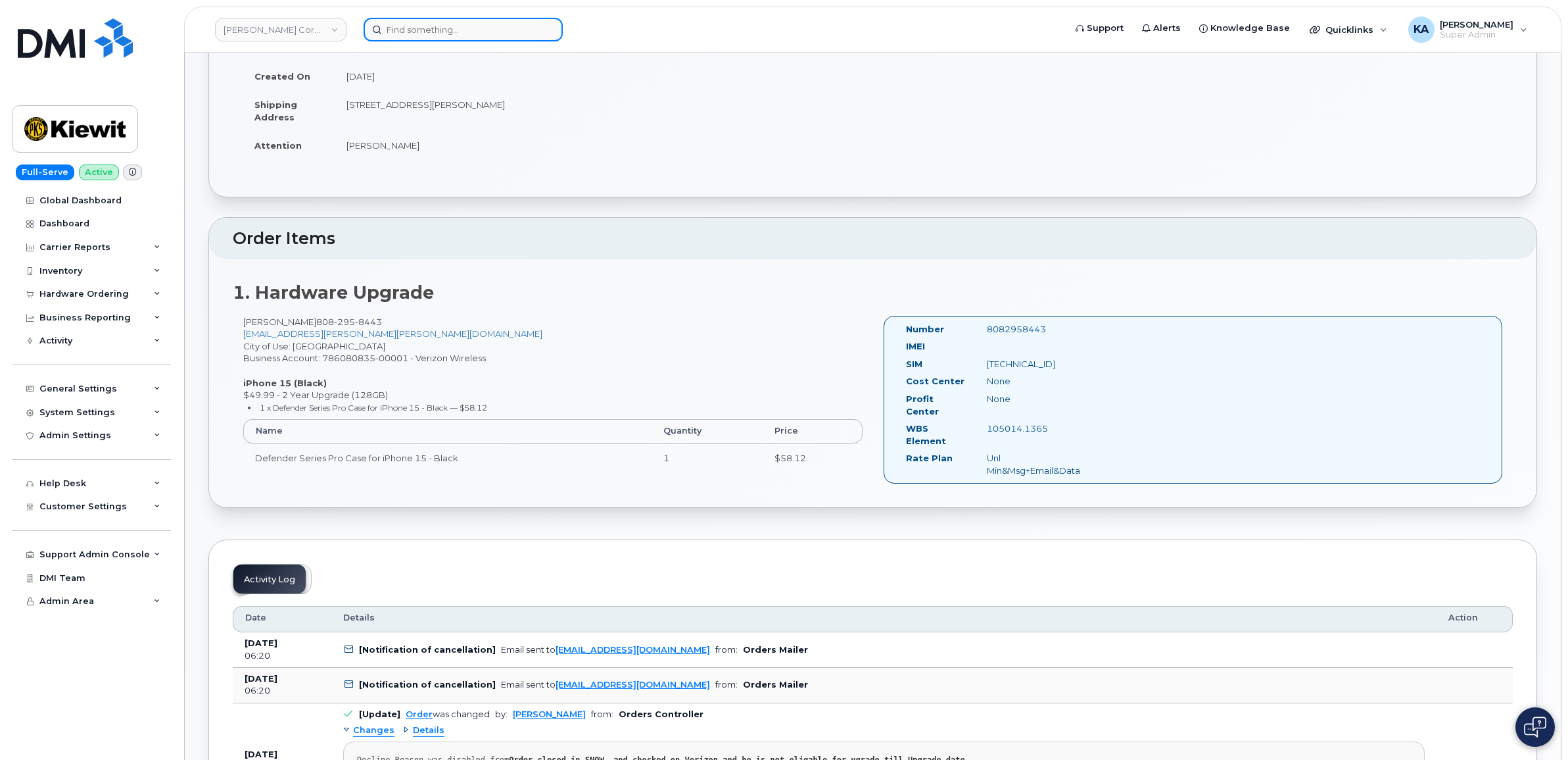
click at [419, 27] on input at bounding box center [462, 29] width 199 height 24
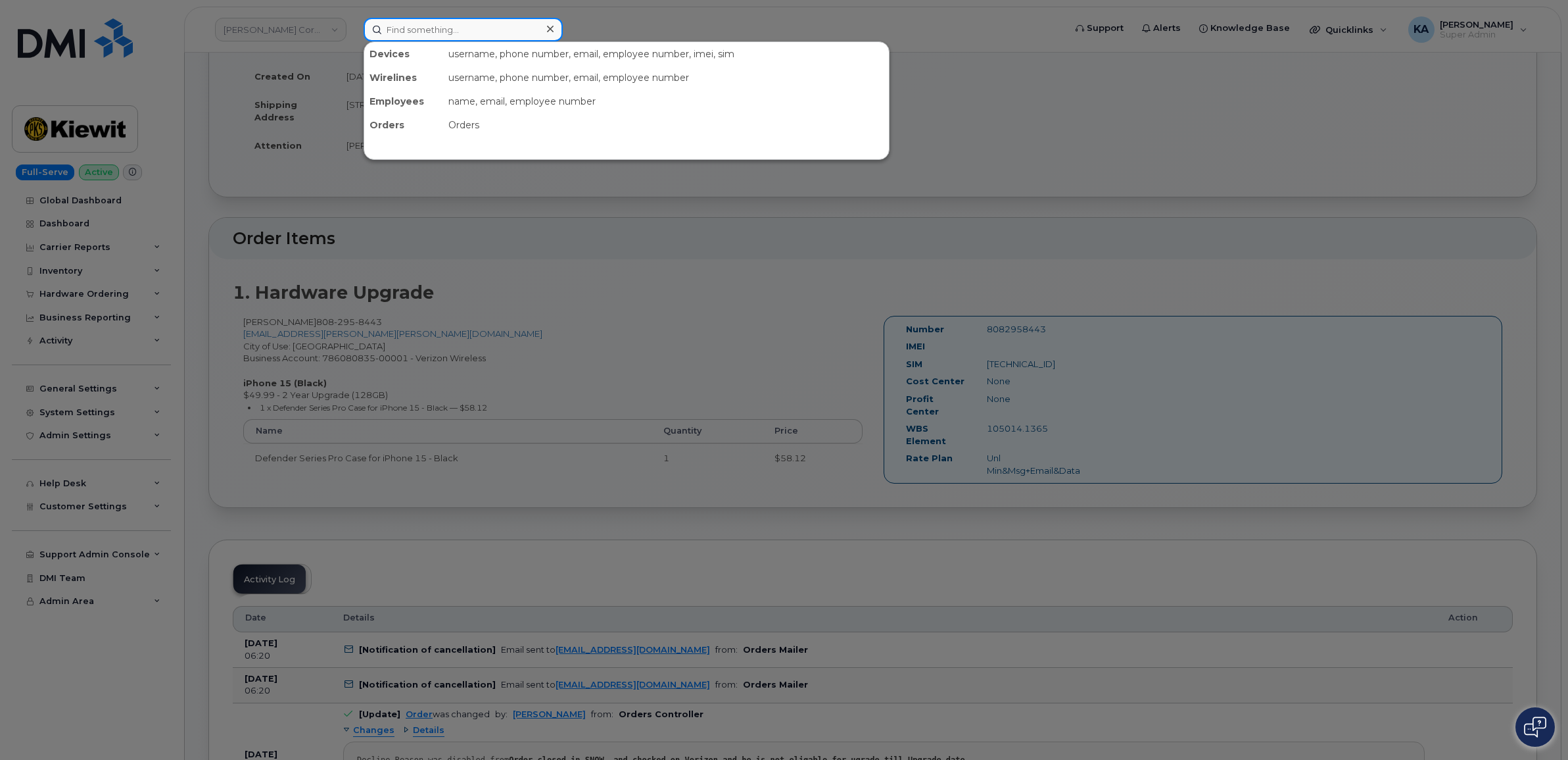
paste input "7802379238"
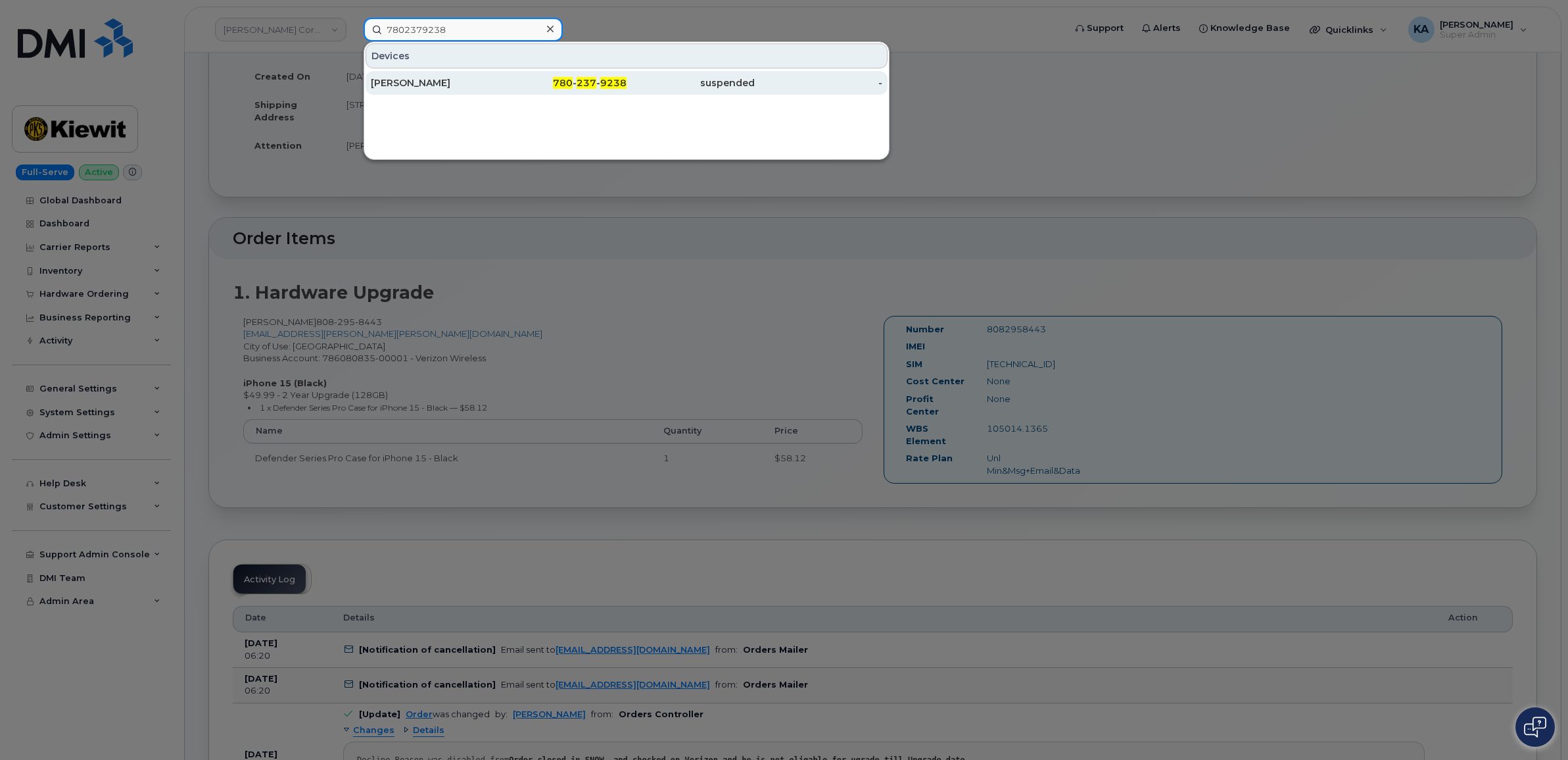
type input "7802379238"
click at [406, 83] on div "[PERSON_NAME]" at bounding box center [435, 83] width 128 height 13
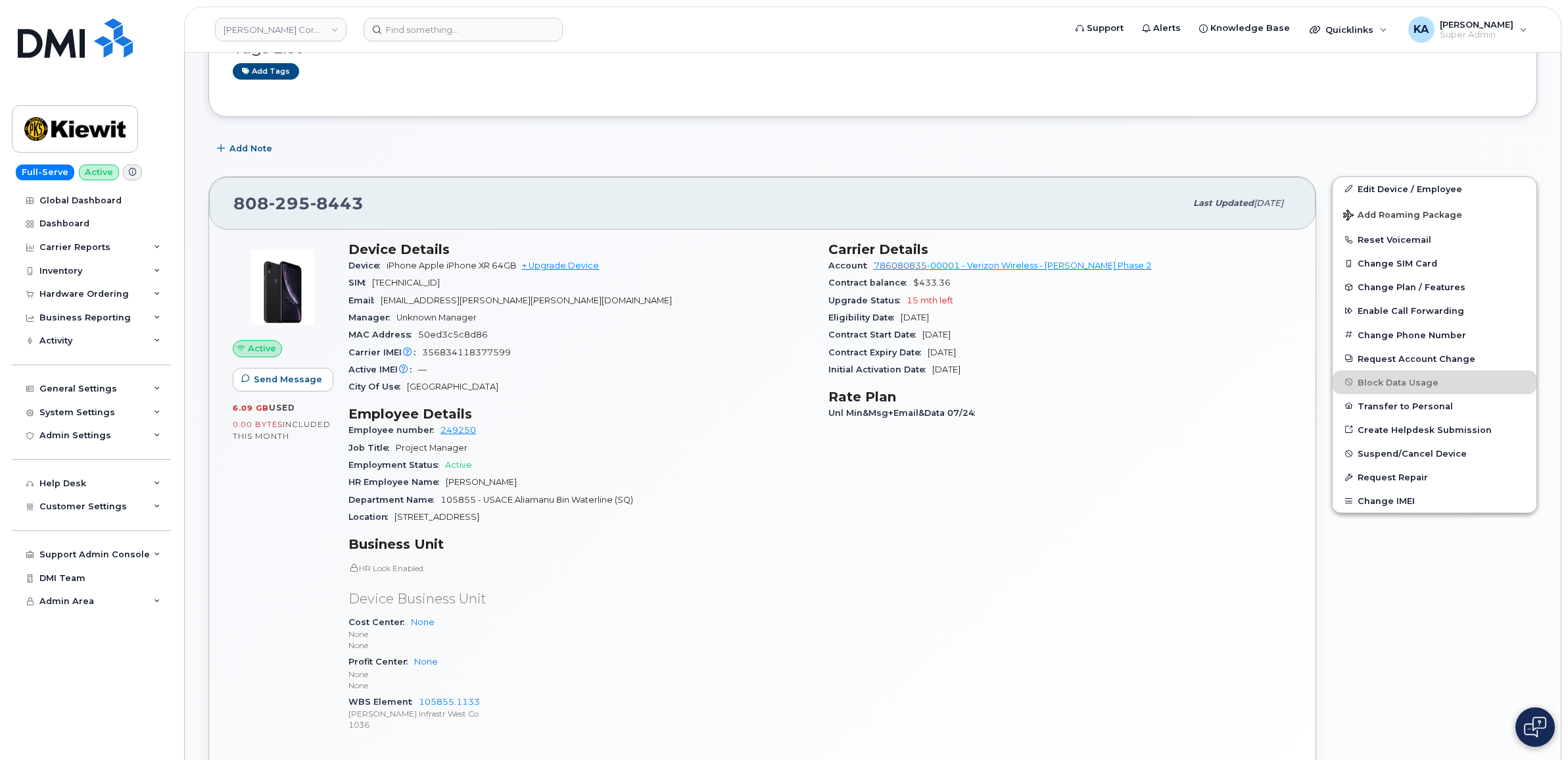
scroll to position [83, 0]
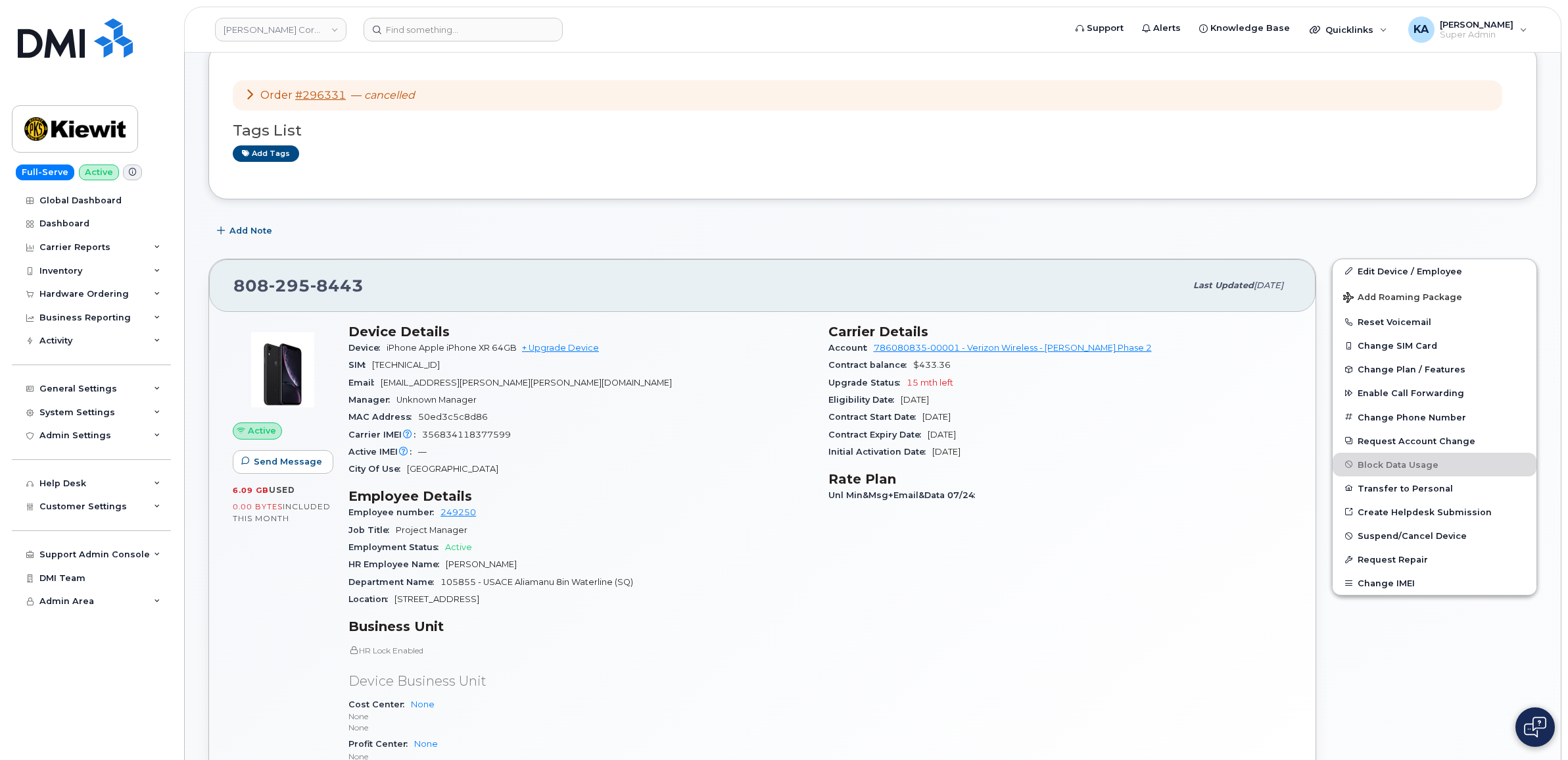
click at [768, 372] on div "SIM [TECHNICAL_ID]" at bounding box center [581, 364] width 464 height 17
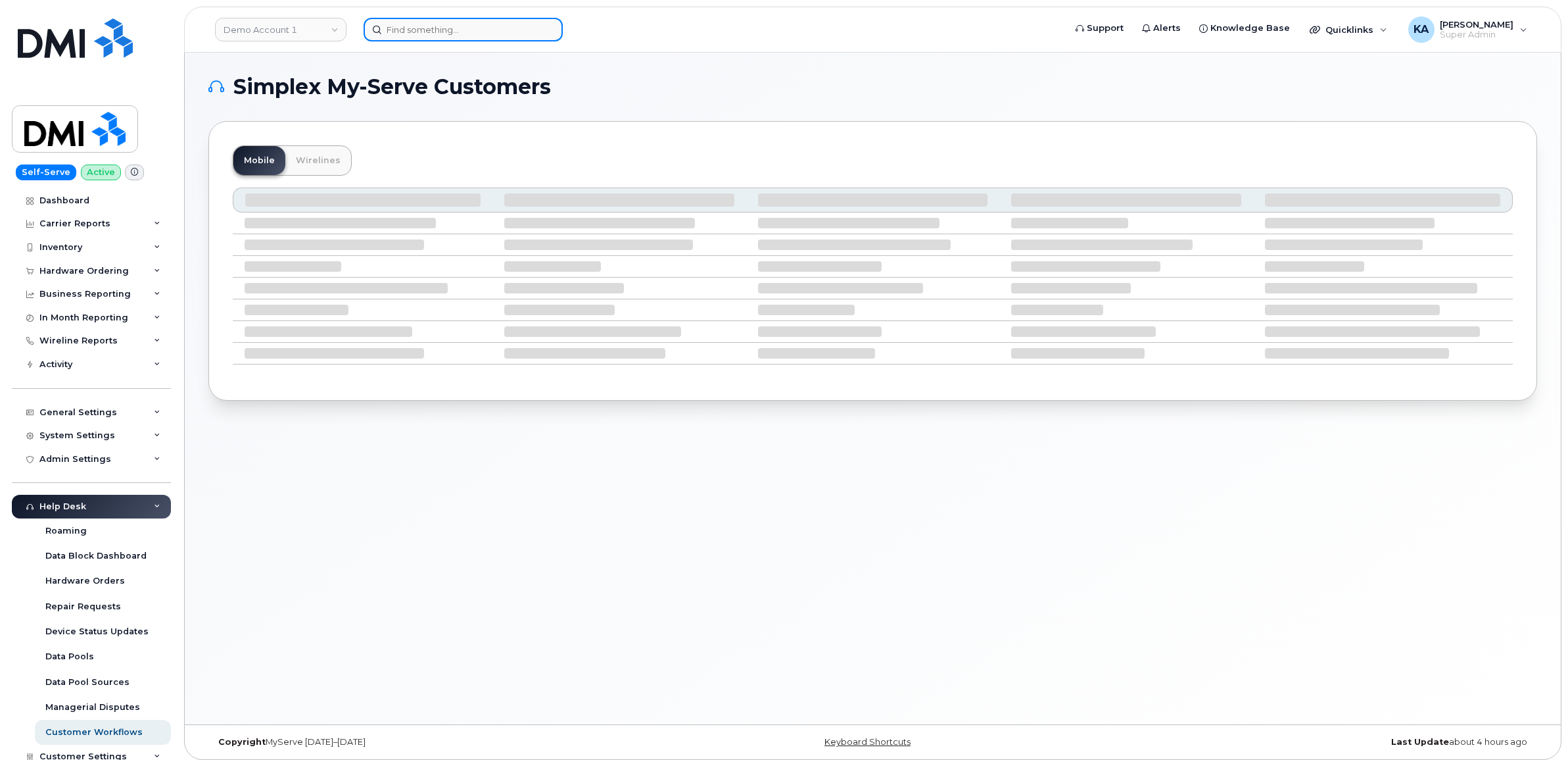
click at [390, 27] on input at bounding box center [462, 29] width 199 height 24
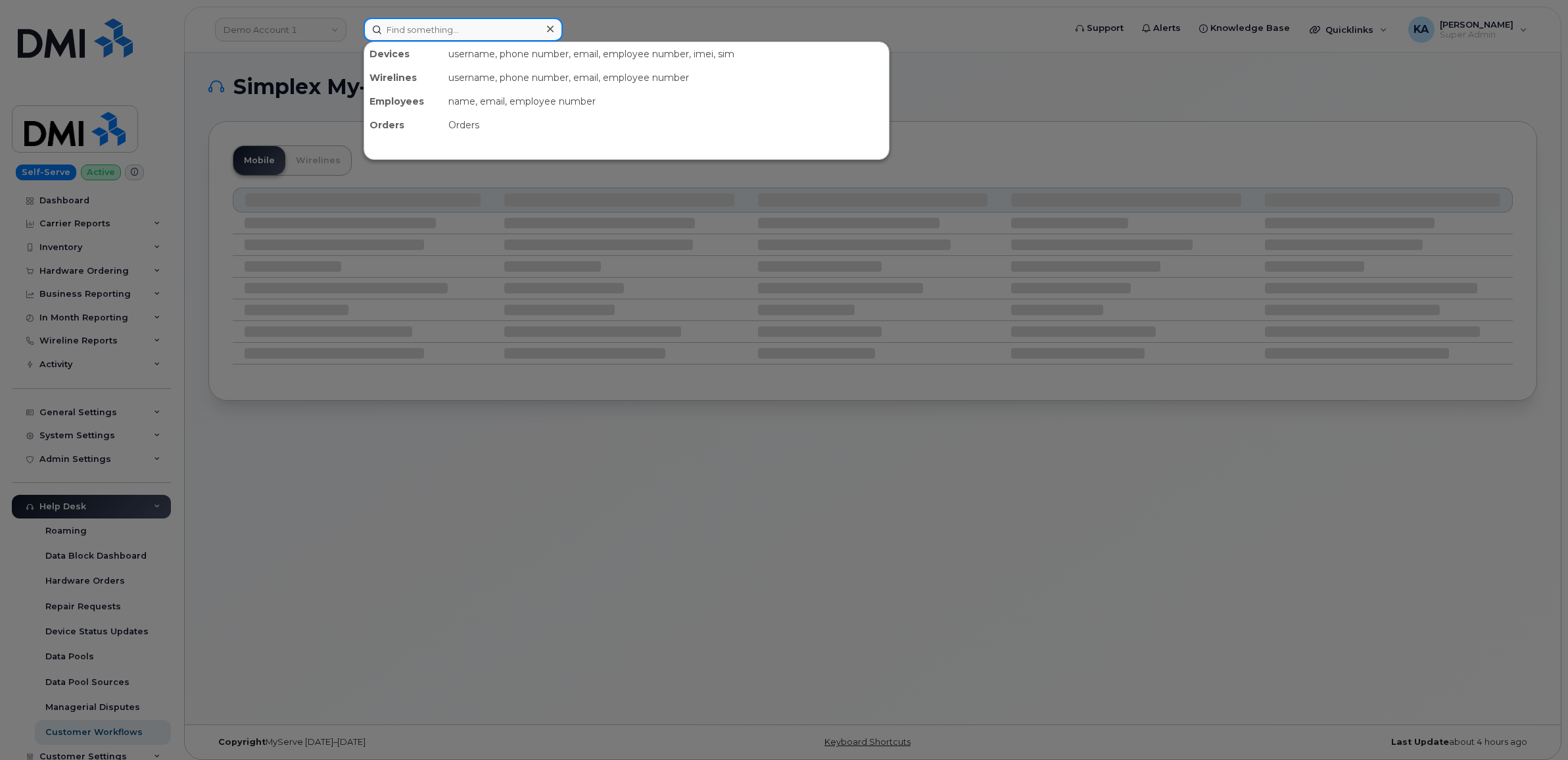
paste input "5143479826"
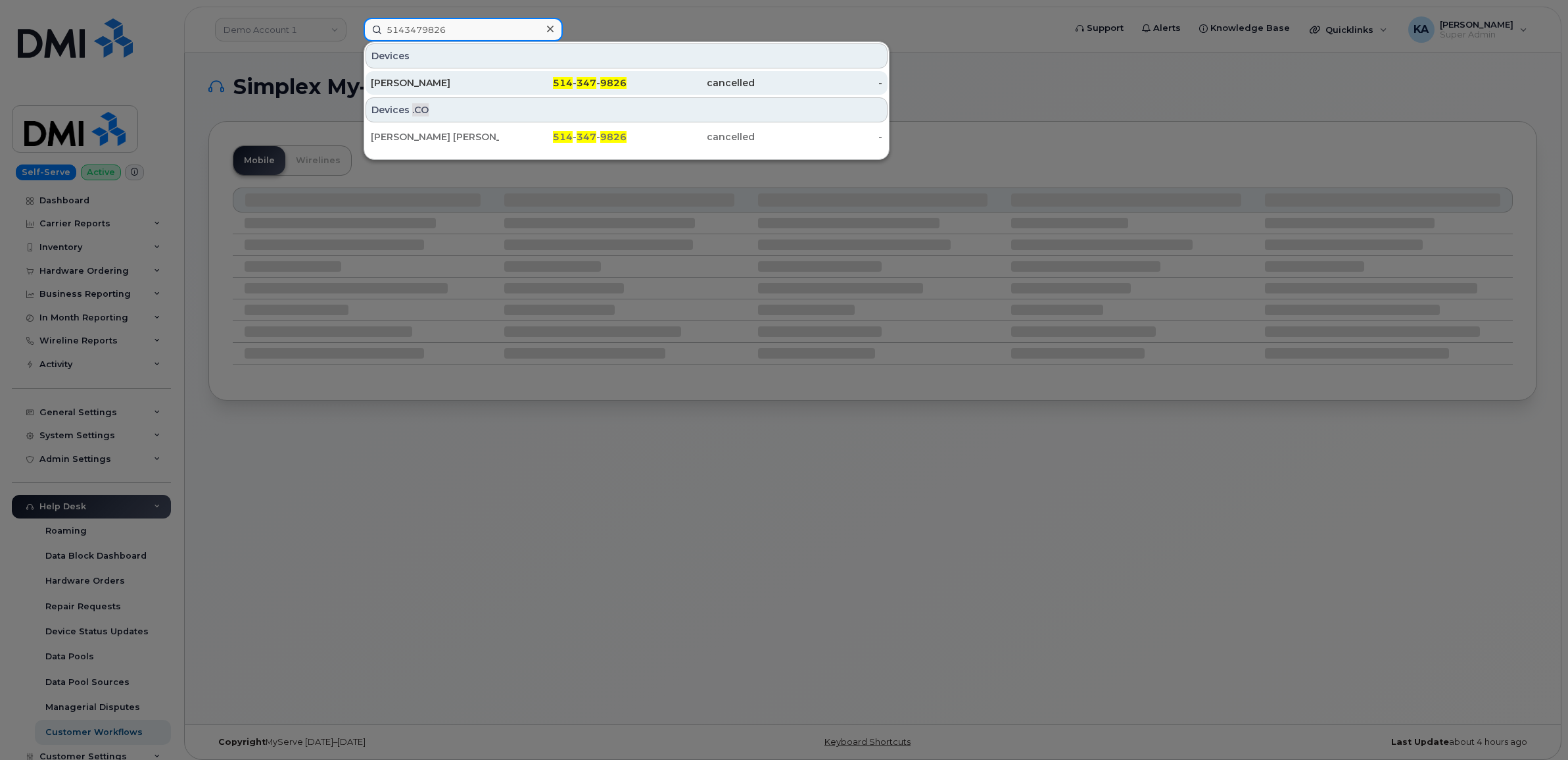
type input "5143479826"
click at [403, 79] on div "[PERSON_NAME]" at bounding box center [435, 83] width 128 height 13
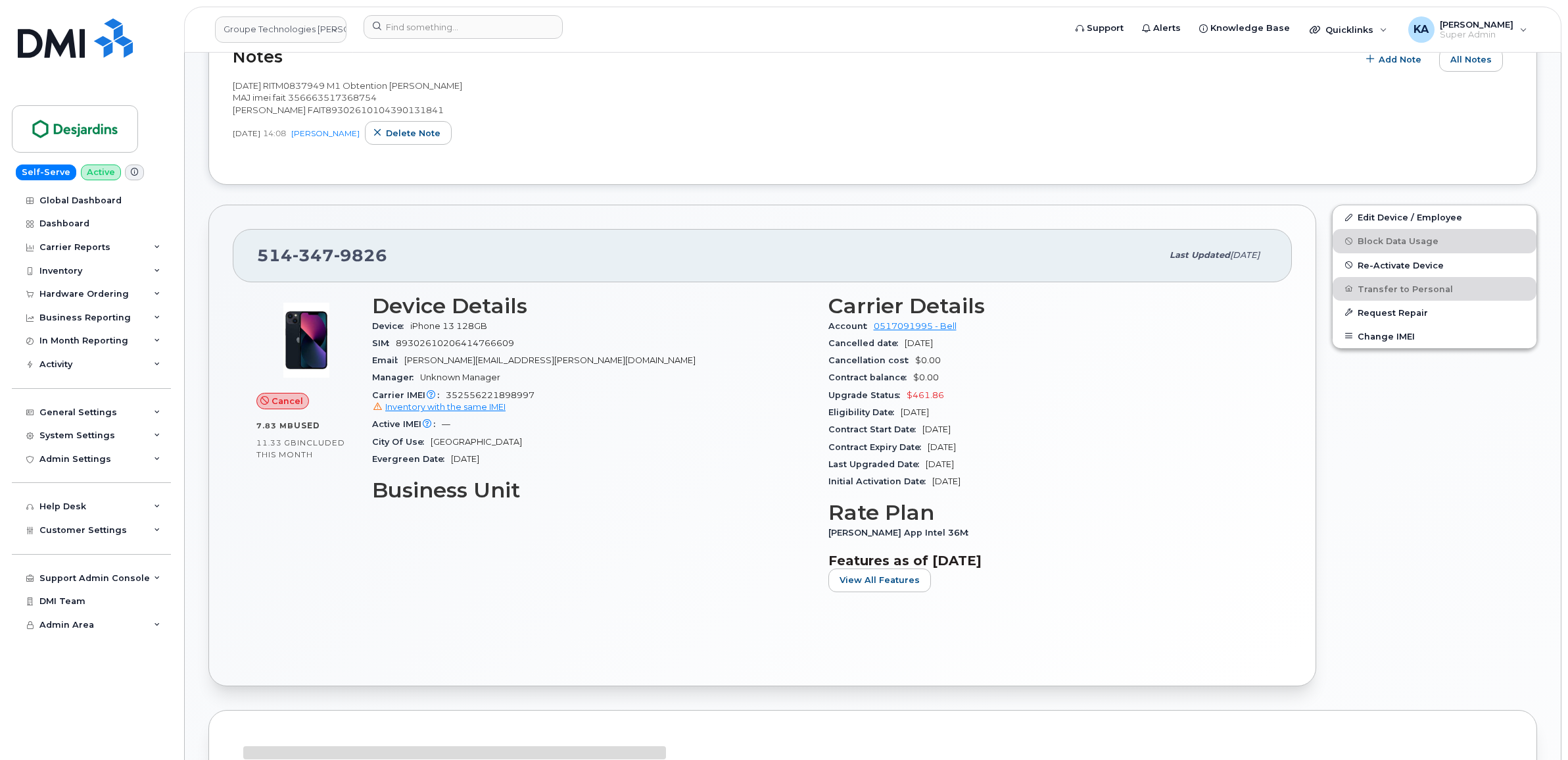
scroll to position [411, 0]
click at [1405, 262] on span "Re-Activate Device" at bounding box center [1401, 263] width 86 height 10
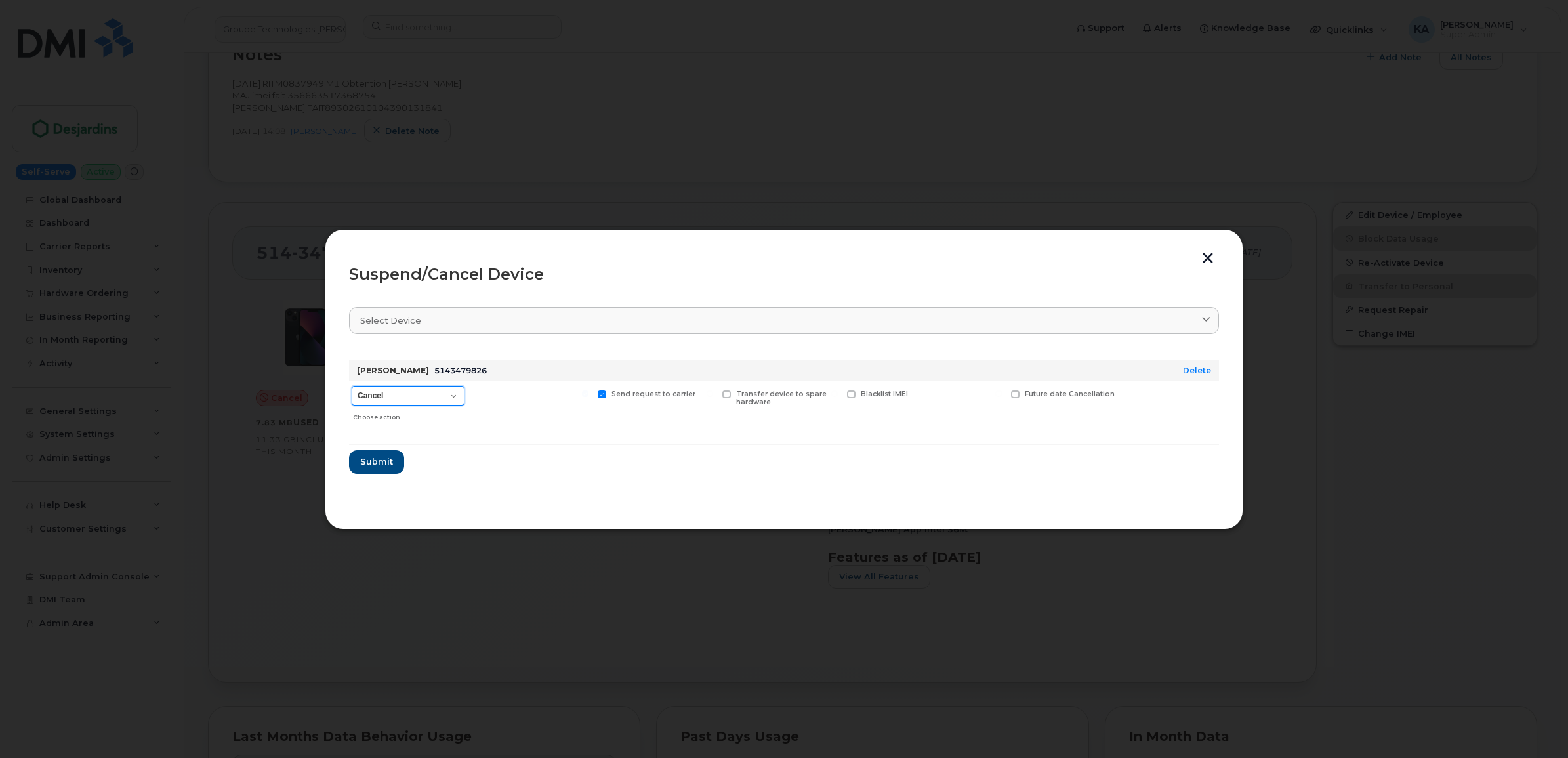
click at [449, 395] on select "Cancel Suspend - Extend Suspension Suspend - Reduced Rate Suspend - Full Rate S…" at bounding box center [407, 395] width 113 height 19
select select "[object Object]"
click at [351, 385] on select "Cancel Suspend - Extend Suspension Suspend - Reduced Rate Suspend - Full Rate S…" at bounding box center [407, 395] width 113 height 19
click at [384, 460] on span "Submit" at bounding box center [376, 461] width 33 height 13
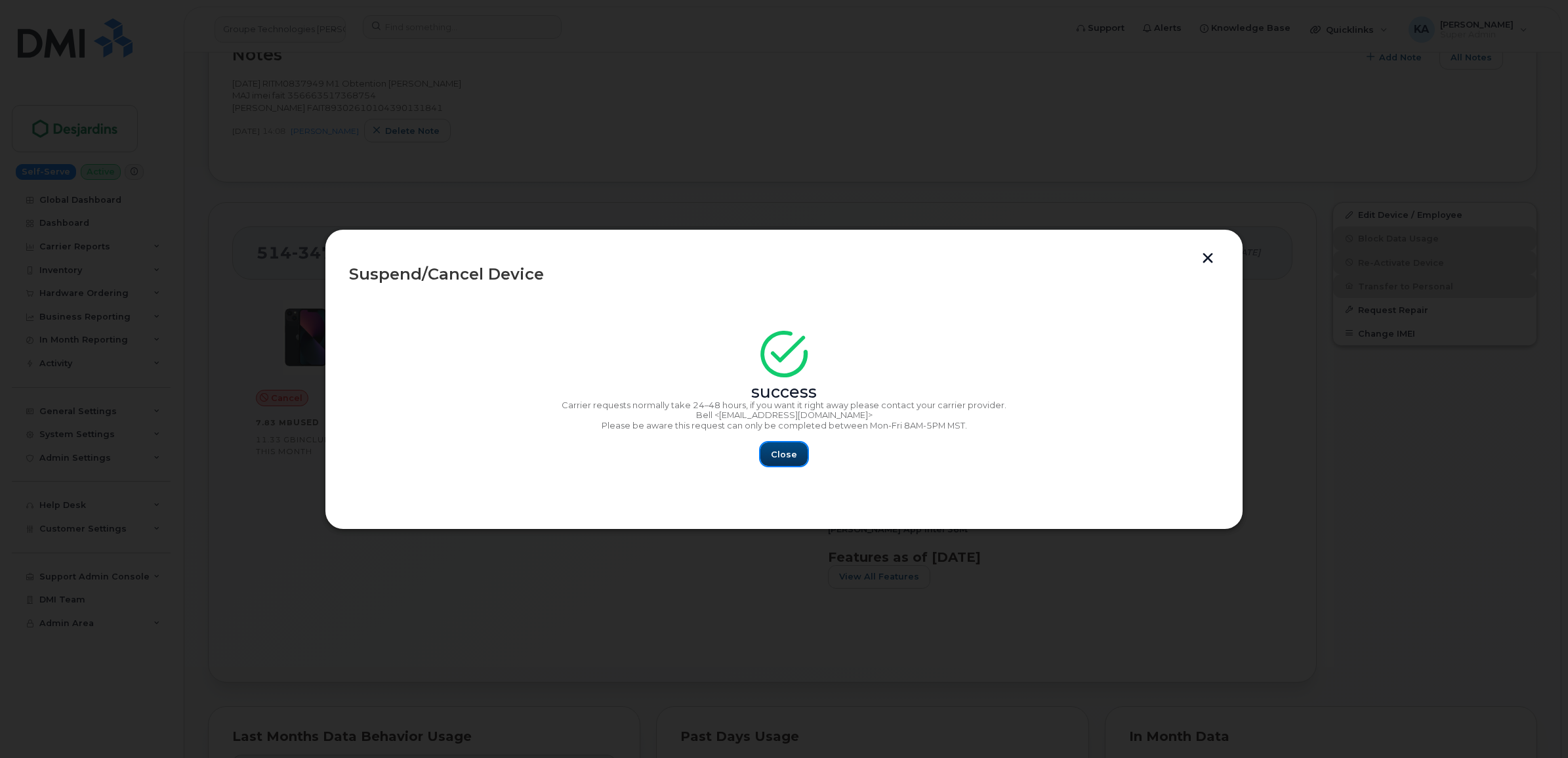
click at [788, 451] on span "Close" at bounding box center [784, 454] width 27 height 13
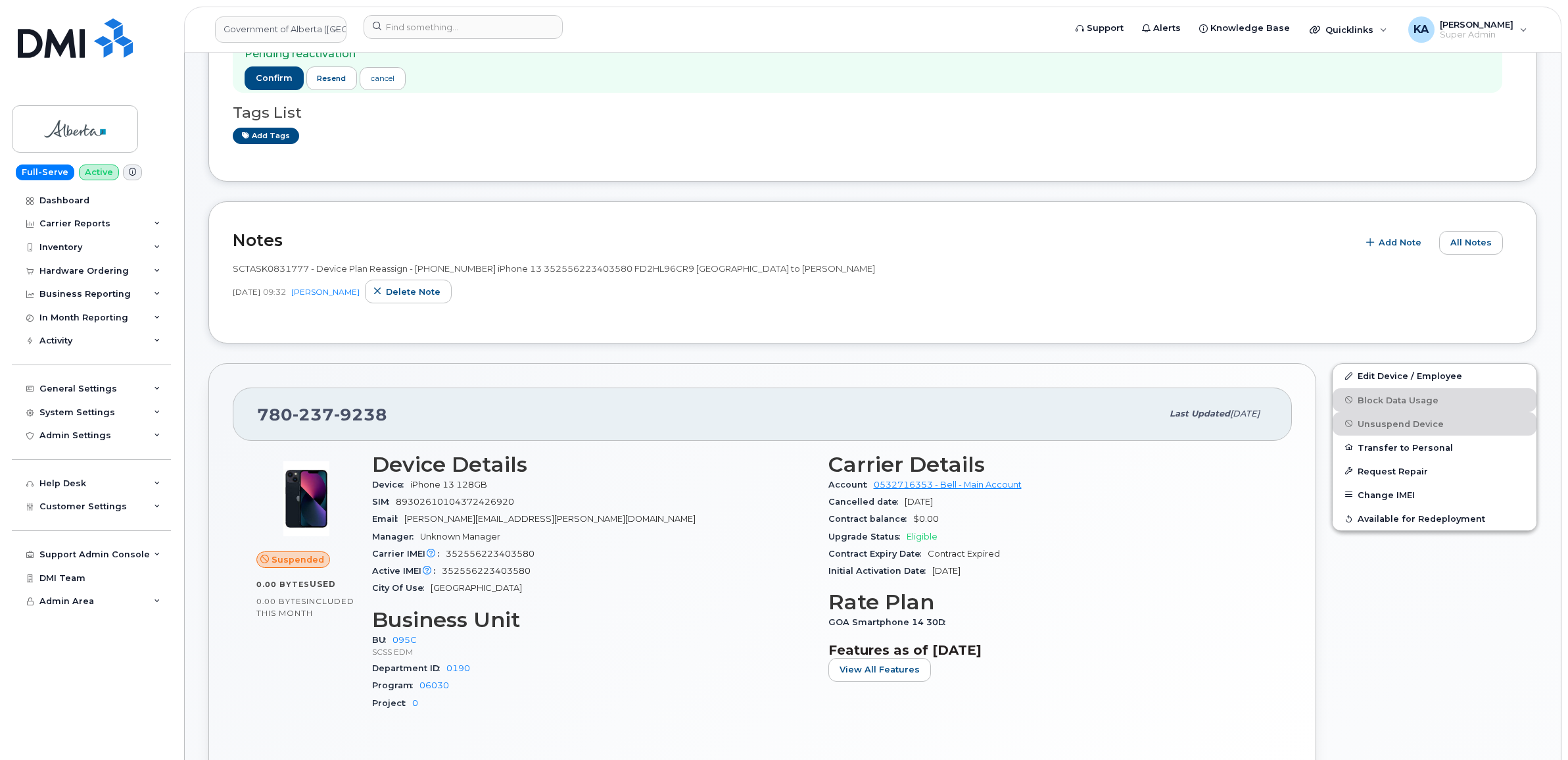
scroll to position [164, 0]
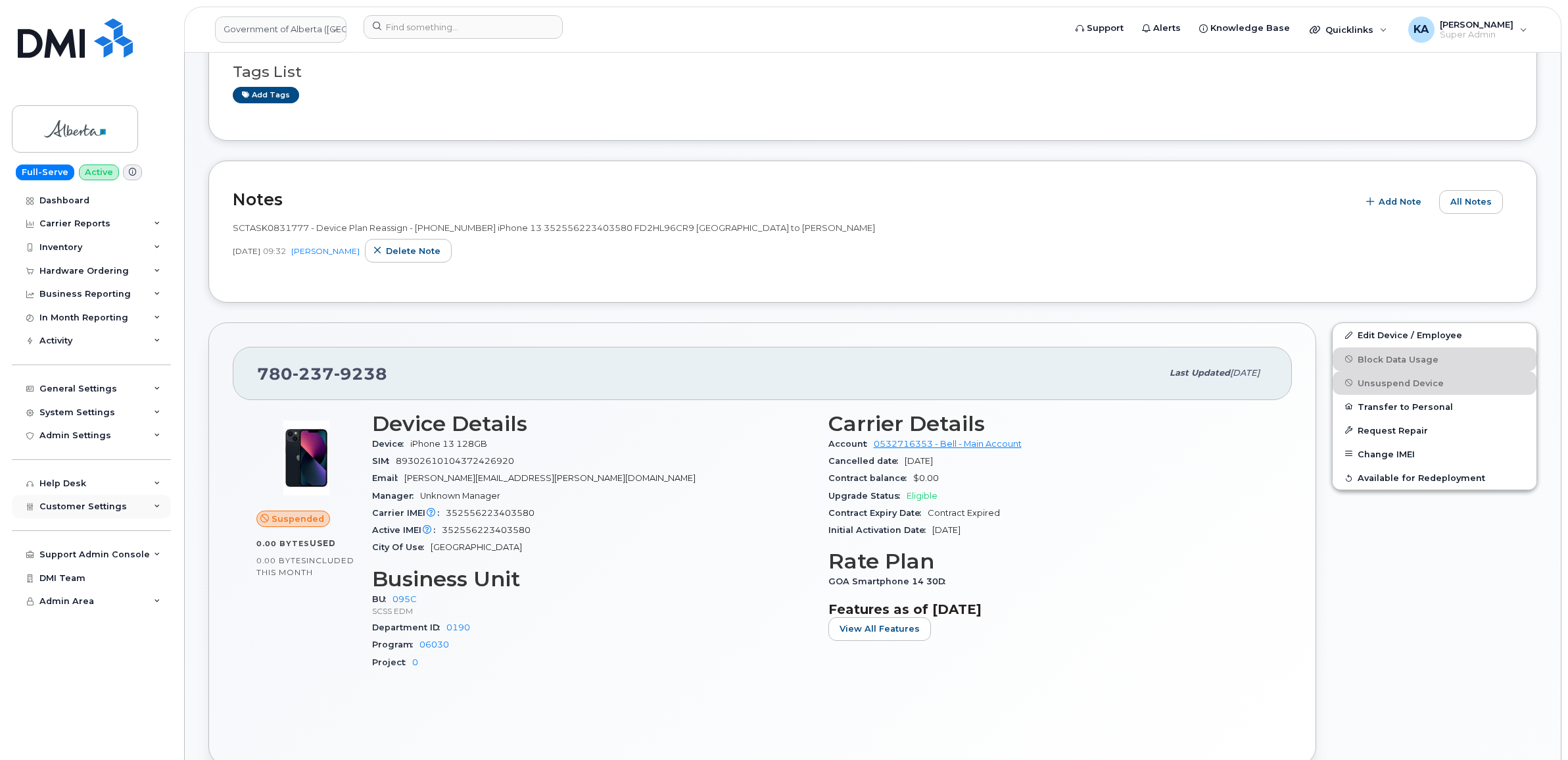
click at [52, 509] on span "Customer Settings" at bounding box center [83, 506] width 87 height 10
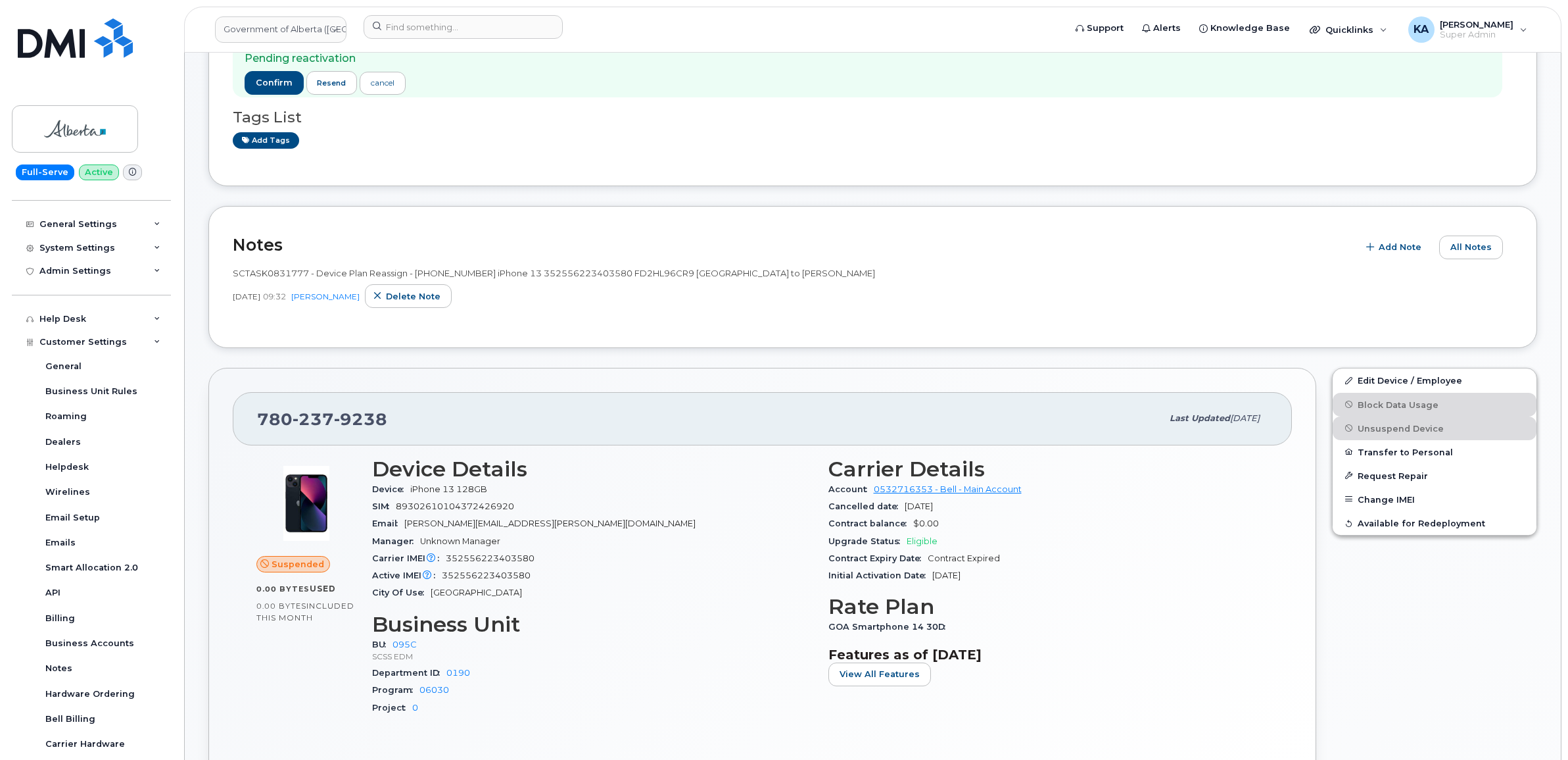
scroll to position [83, 0]
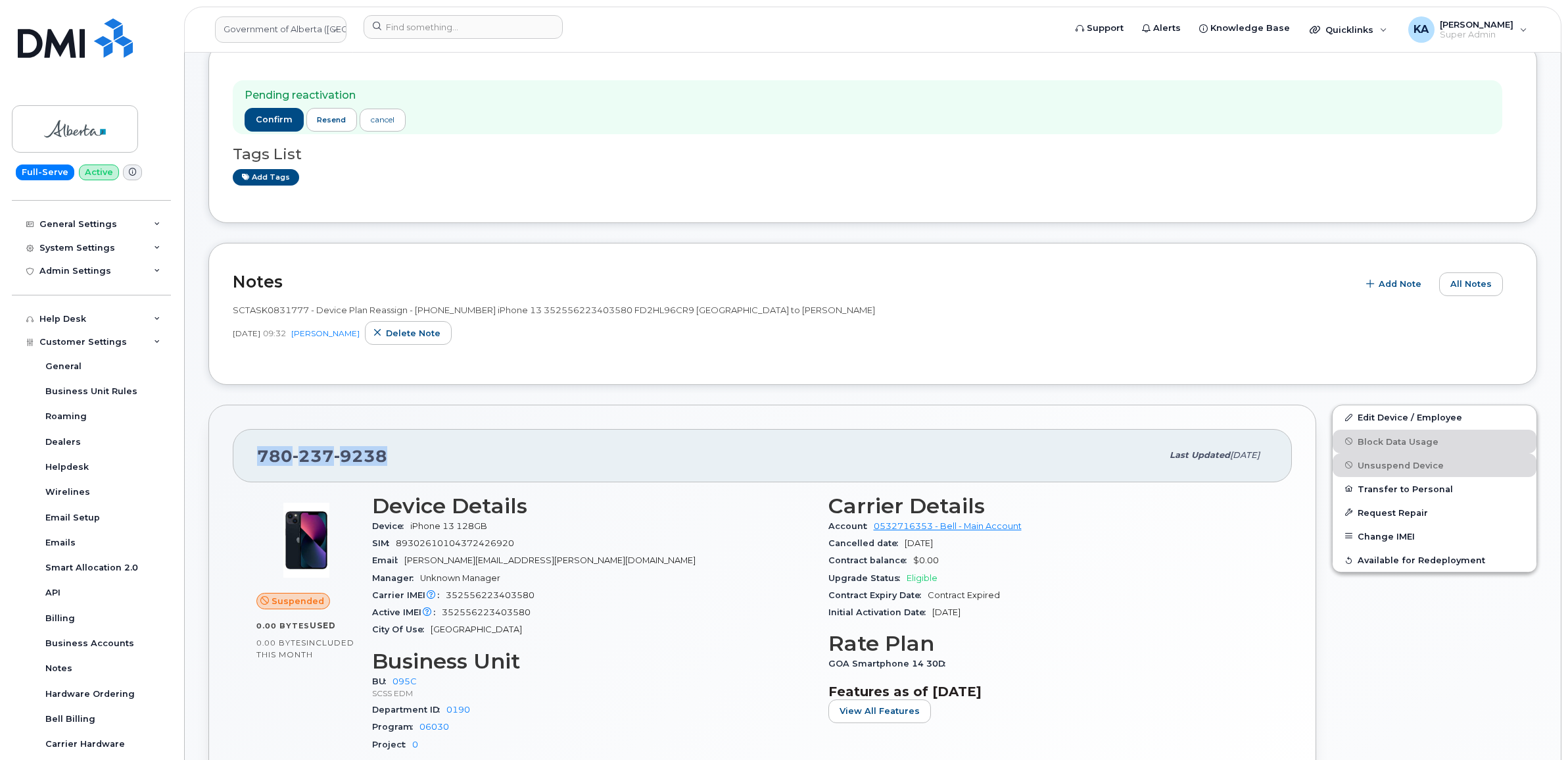
drag, startPoint x: 398, startPoint y: 453, endPoint x: 255, endPoint y: 456, distance: 143.0
click at [255, 456] on div "[PHONE_NUMBER] Last updated [DATE]" at bounding box center [762, 454] width 1059 height 52
drag, startPoint x: 255, startPoint y: 456, endPoint x: 275, endPoint y: 457, distance: 20.0
copy span "780 237 9238"
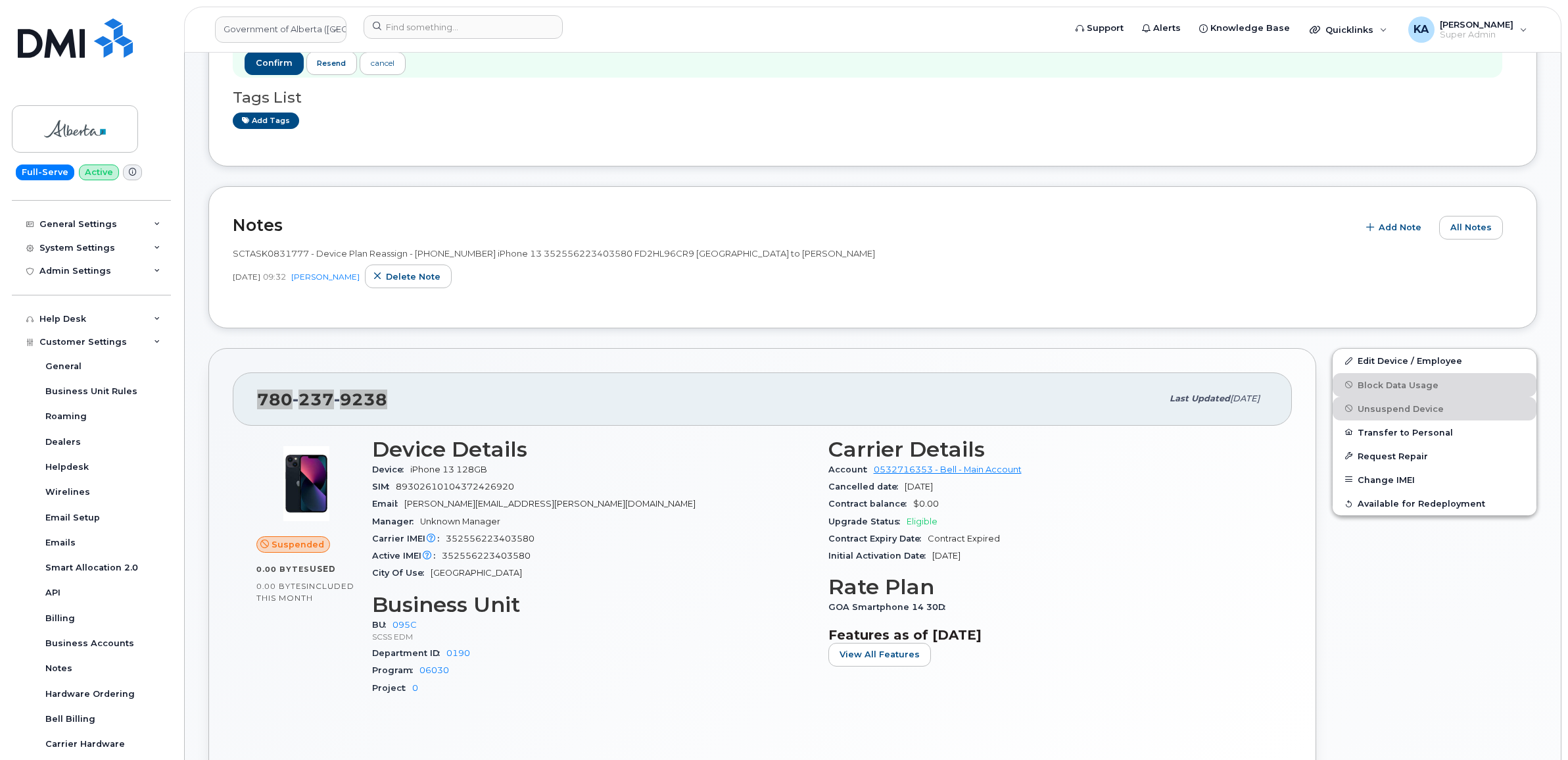
scroll to position [164, 0]
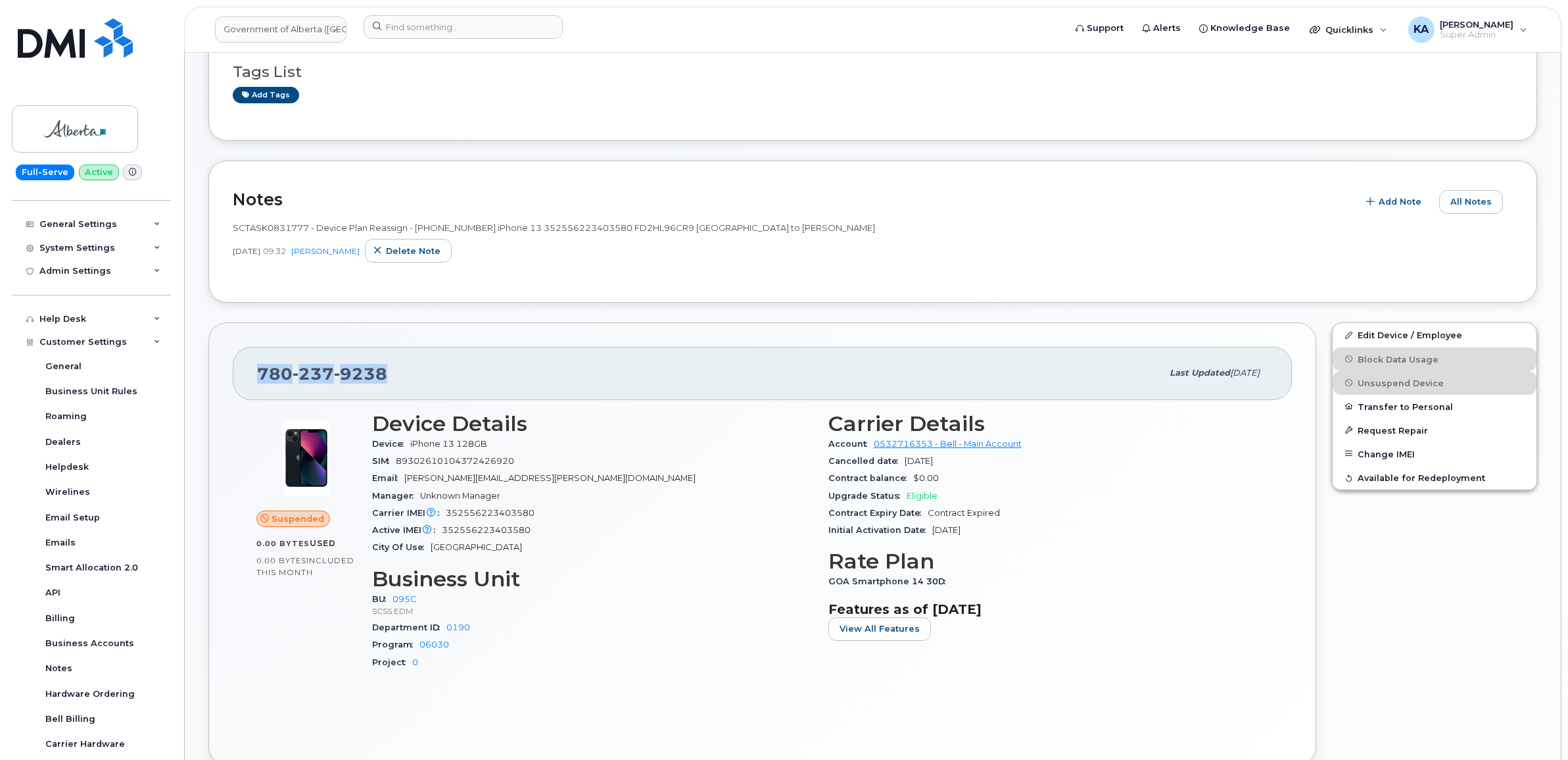
click at [238, 356] on div "780 237 9238 Last updated Aug 14, 2025" at bounding box center [762, 373] width 1059 height 52
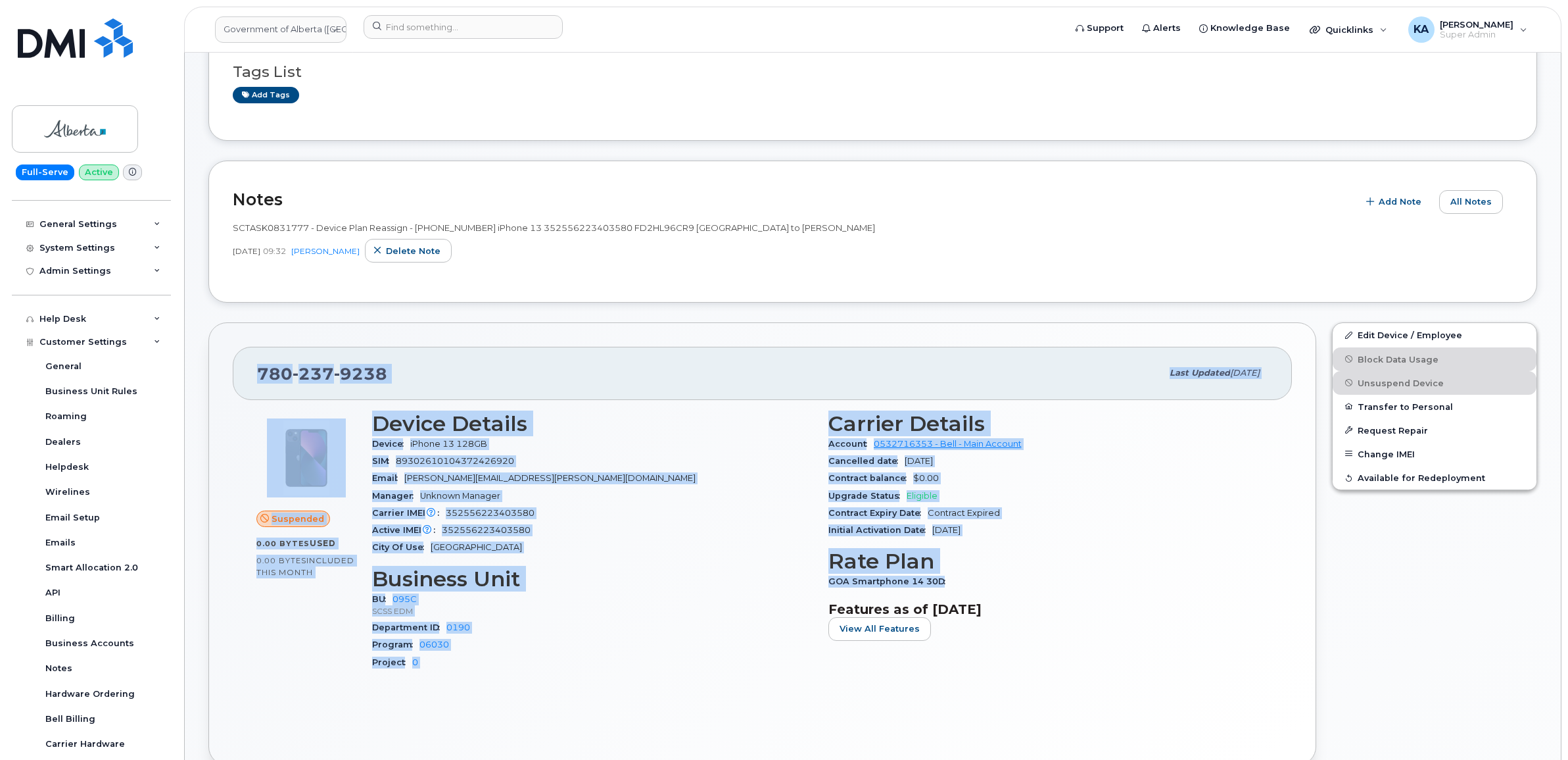
drag, startPoint x: 244, startPoint y: 362, endPoint x: 974, endPoint y: 582, distance: 762.4
click at [974, 582] on div "780 237 9238 Last updated Aug 14, 2025 Suspended 0.00 Bytes  used 0.00 Bytes  i…" at bounding box center [762, 543] width 1108 height 442
drag, startPoint x: 974, startPoint y: 582, endPoint x: 883, endPoint y: 517, distance: 111.8
copy div "780 237 9238 Last updated Aug 14, 2025 Suspended 0.00 Bytes  used 0.00 Bytes  i…"
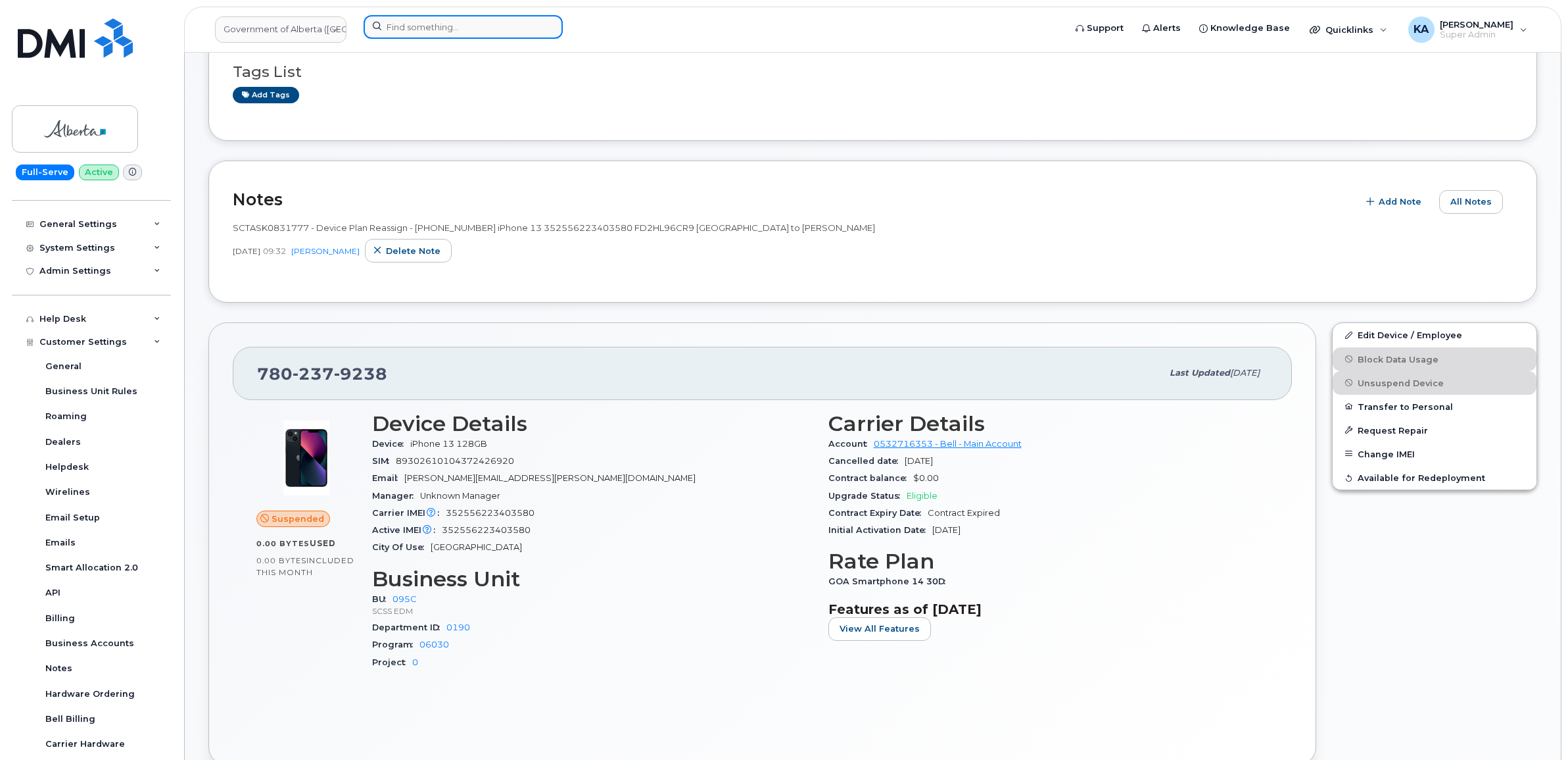
click at [418, 30] on input at bounding box center [462, 27] width 199 height 24
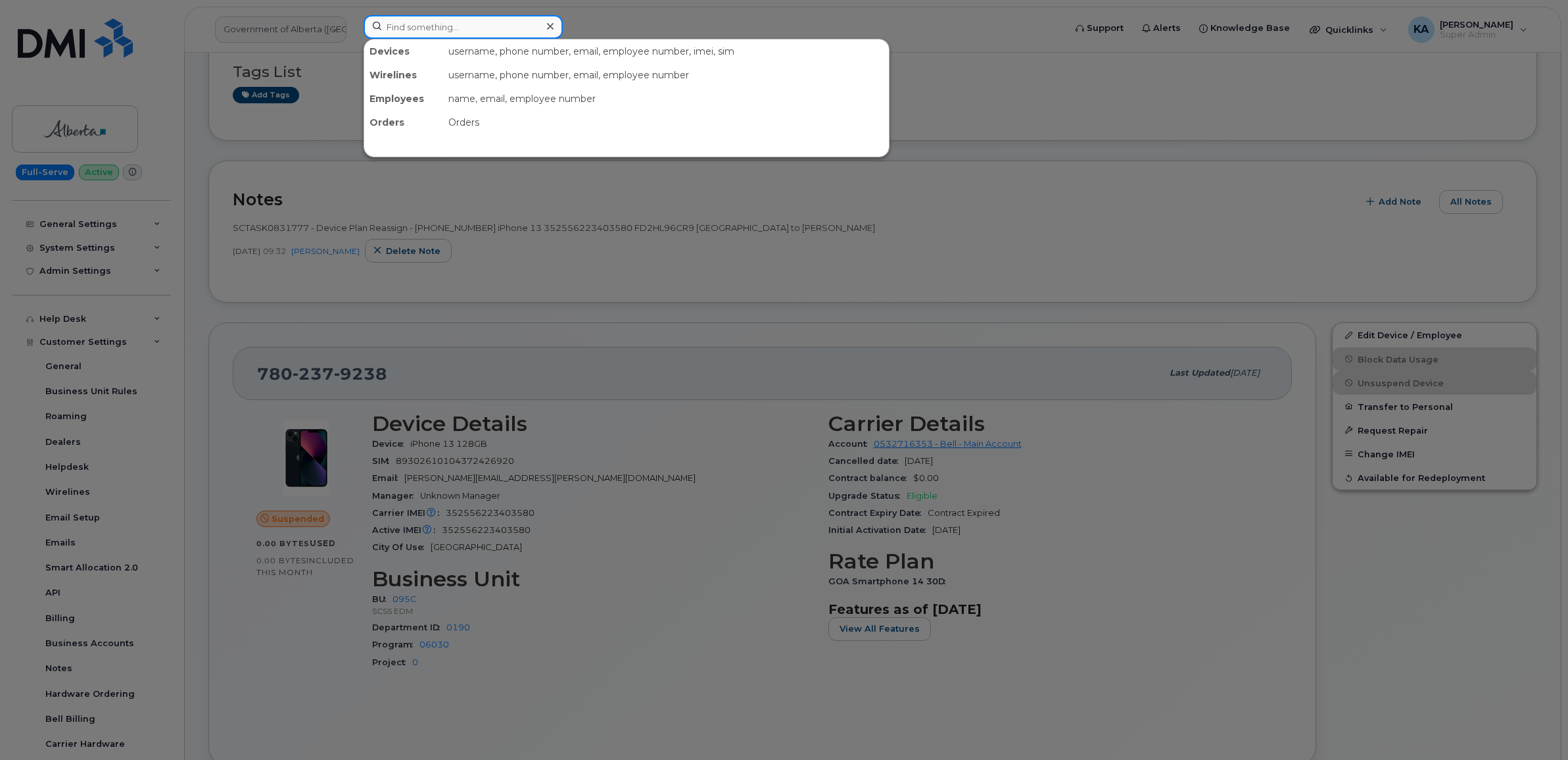
paste input "7804049310"
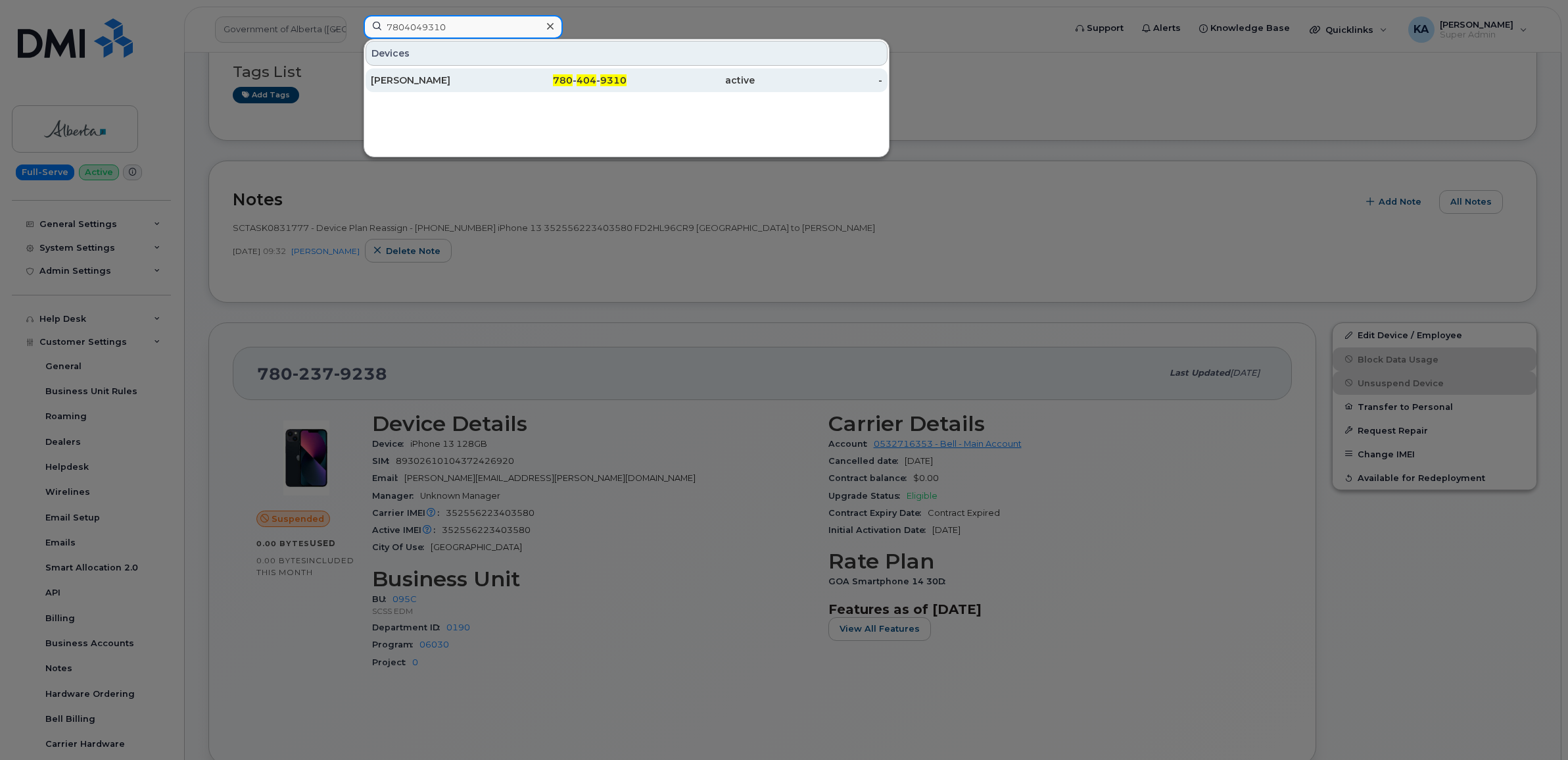
type input "7804049310"
click at [419, 79] on div "[PERSON_NAME]" at bounding box center [435, 80] width 128 height 13
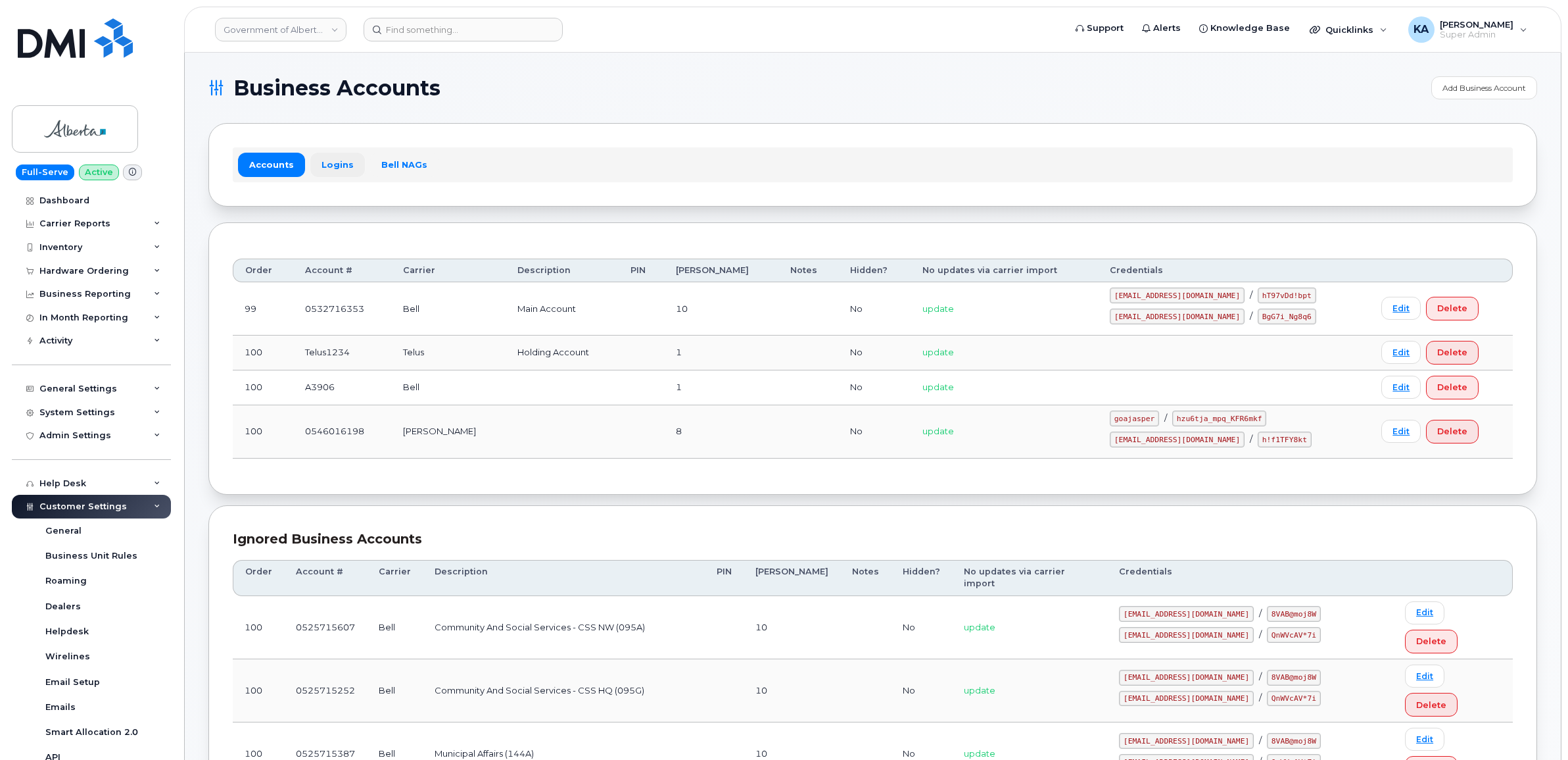
click at [330, 159] on link "Logins" at bounding box center [337, 164] width 54 height 24
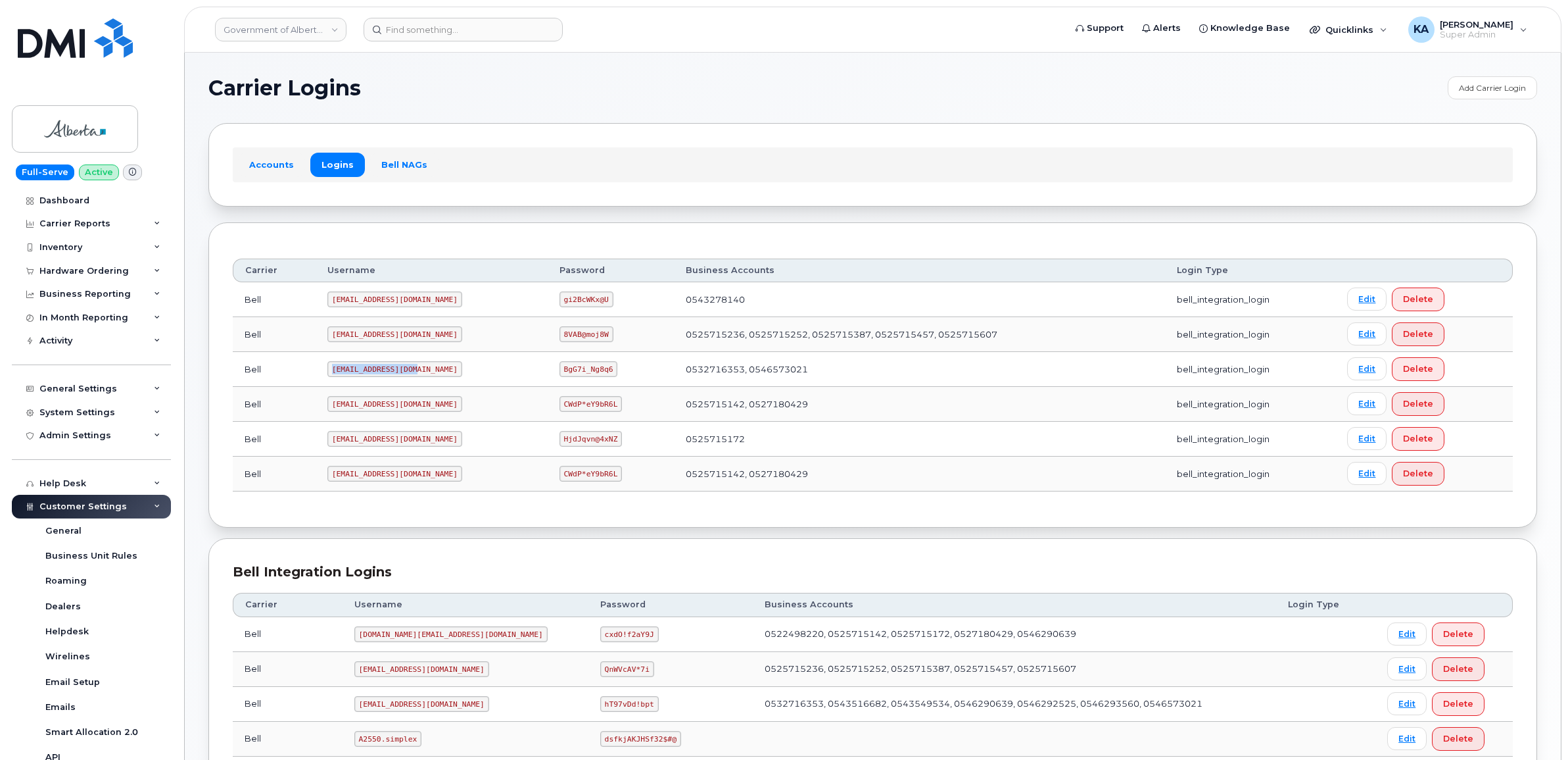
drag, startPoint x: 330, startPoint y: 373, endPoint x: 409, endPoint y: 370, distance: 79.1
click at [409, 370] on code "[EMAIL_ADDRESS][DOMAIN_NAME]" at bounding box center [395, 368] width 135 height 16
drag, startPoint x: 409, startPoint y: 370, endPoint x: 394, endPoint y: 369, distance: 15.0
copy code "[EMAIL_ADDRESS][DOMAIN_NAME]"
drag, startPoint x: 518, startPoint y: 369, endPoint x: 583, endPoint y: 376, distance: 65.4
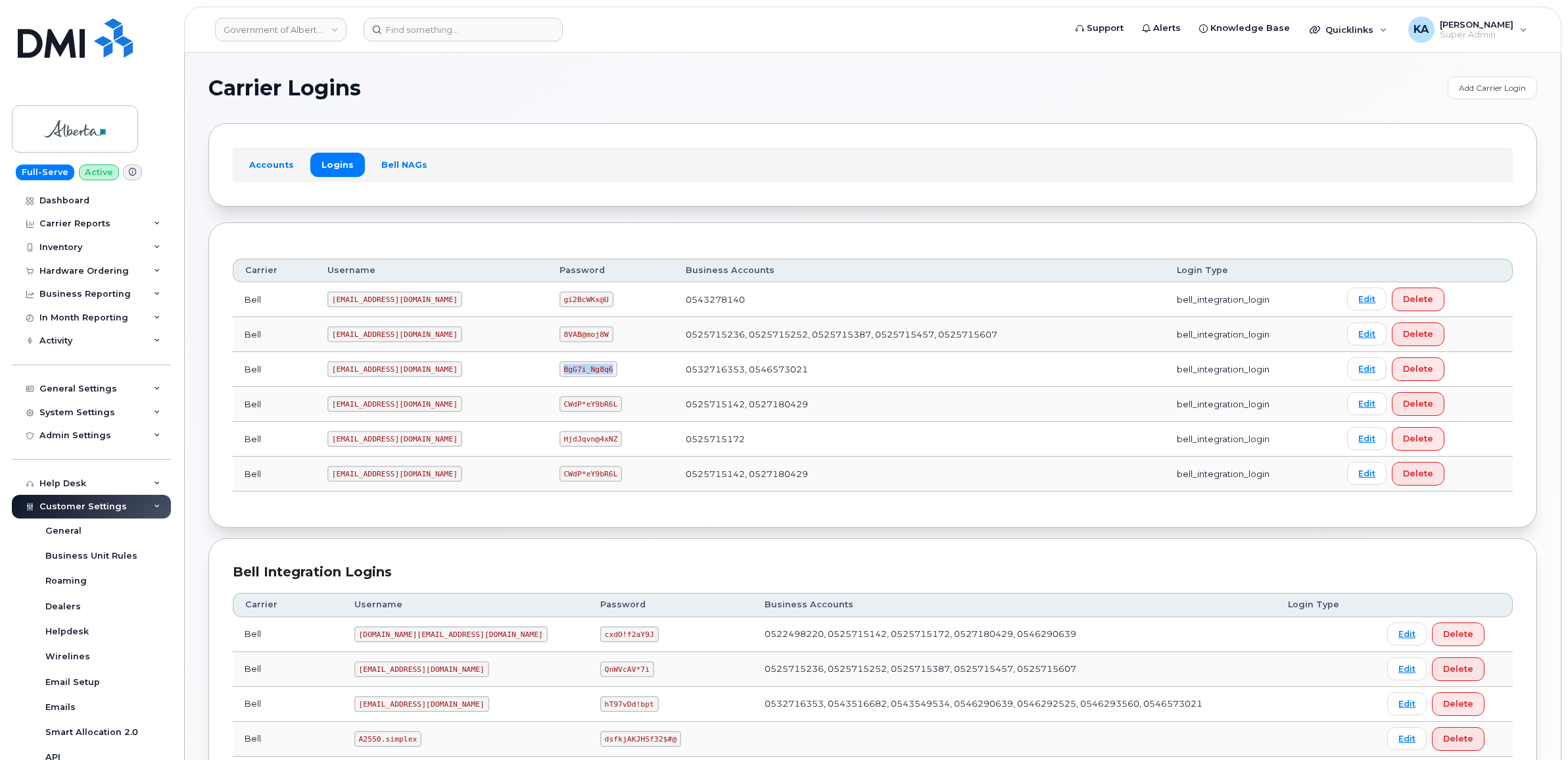
click at [583, 376] on td "BgG7i_Ng8q6" at bounding box center [611, 369] width 127 height 35
drag, startPoint x: 583, startPoint y: 376, endPoint x: 553, endPoint y: 370, distance: 30.6
copy code "BgG7i_Ng8q6"
